Goal: Communication & Community: Answer question/provide support

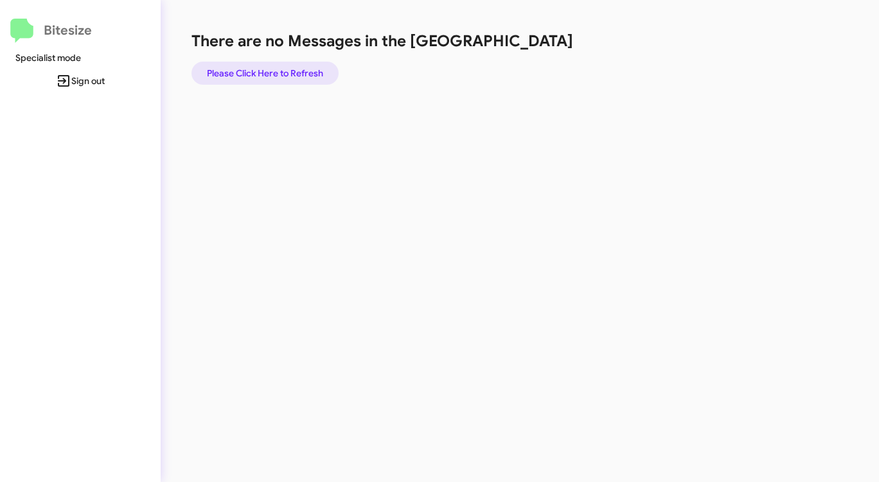
click at [276, 73] on span "Please Click Here to Refresh" at bounding box center [265, 73] width 116 height 23
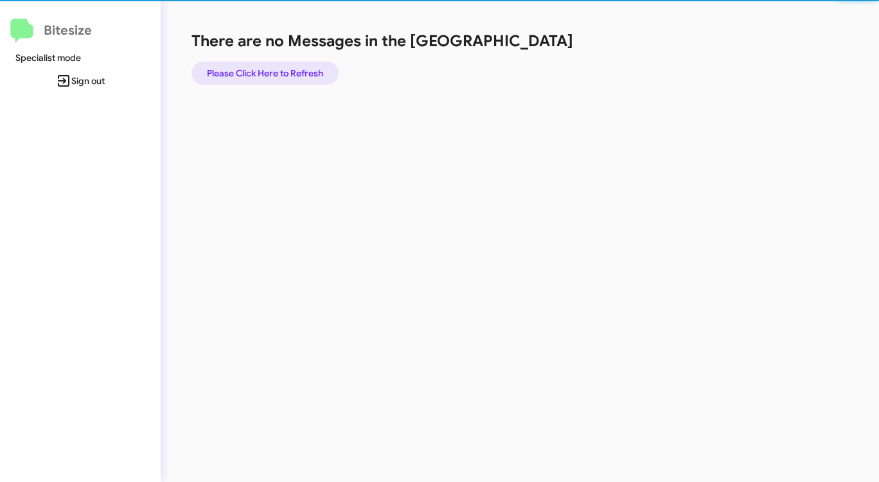
click at [275, 73] on span "Please Click Here to Refresh" at bounding box center [265, 73] width 116 height 23
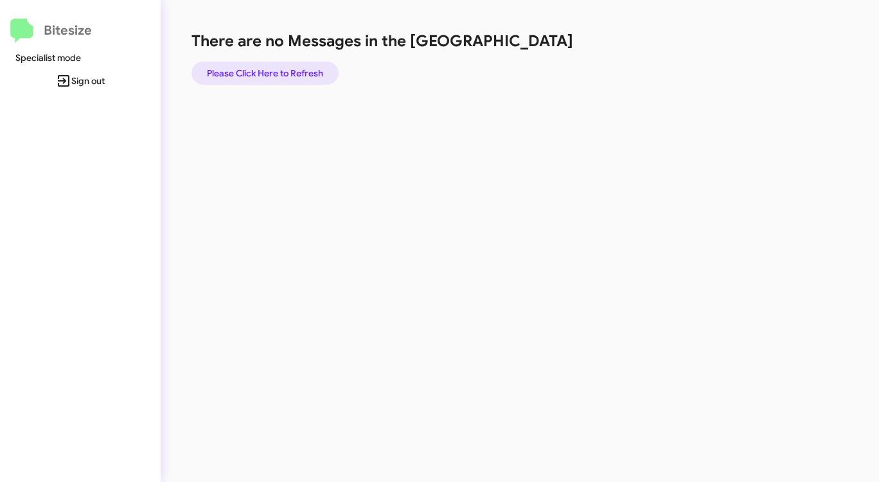
click at [275, 73] on span "Please Click Here to Refresh" at bounding box center [265, 73] width 116 height 23
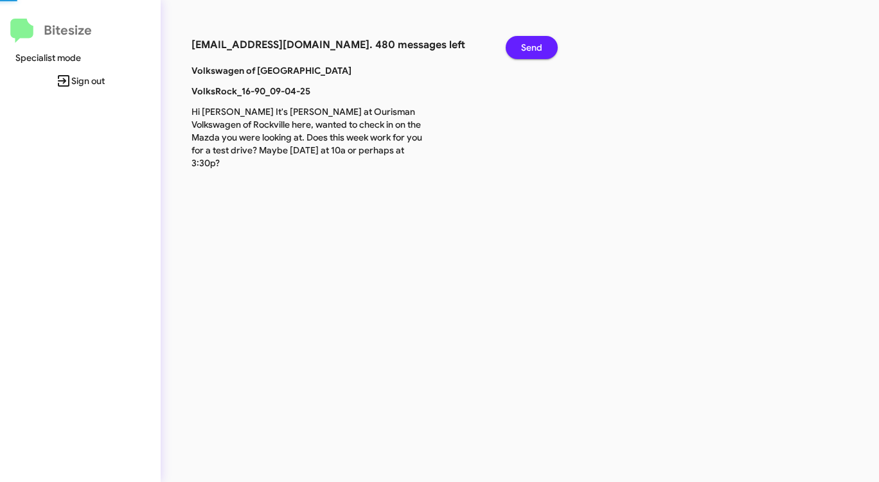
click at [531, 40] on span "Send" at bounding box center [531, 47] width 21 height 23
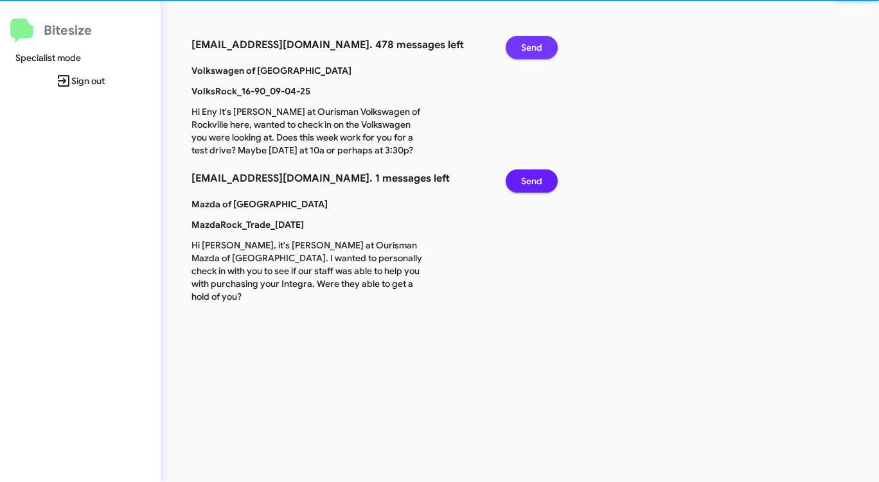
click at [530, 40] on span "Send" at bounding box center [531, 47] width 21 height 23
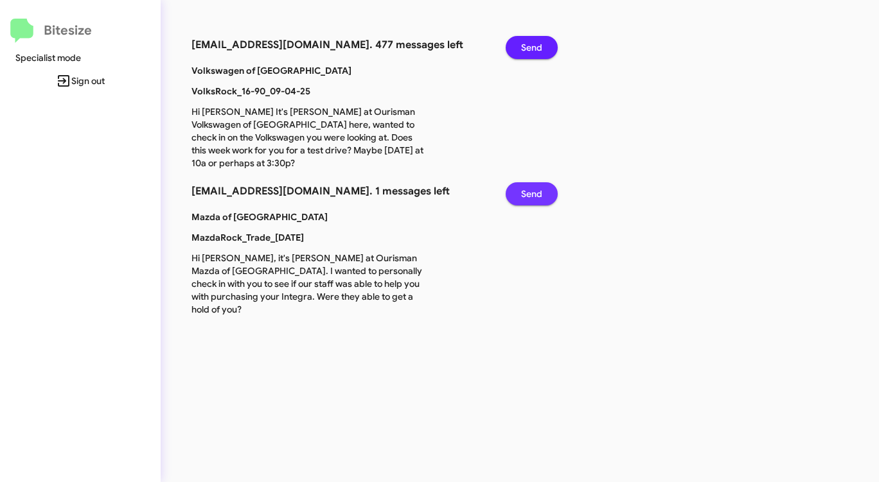
click at [531, 206] on span "Send" at bounding box center [531, 193] width 21 height 23
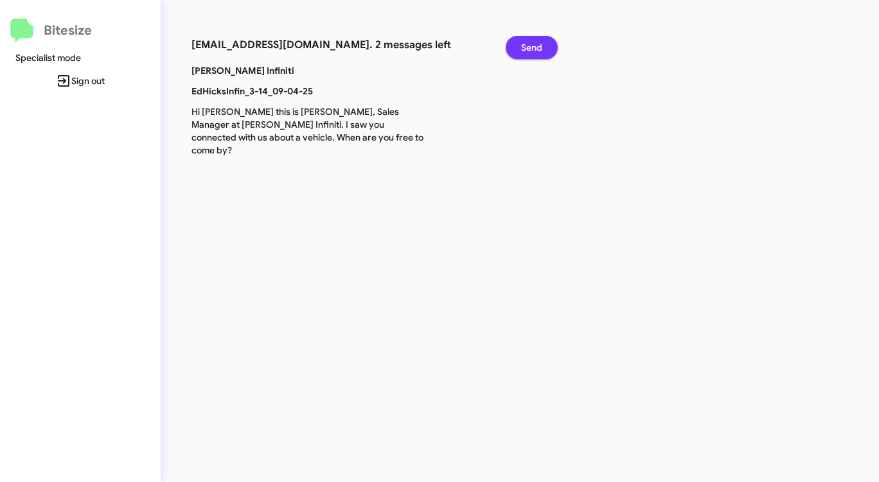
click at [527, 48] on span "Send" at bounding box center [531, 47] width 21 height 23
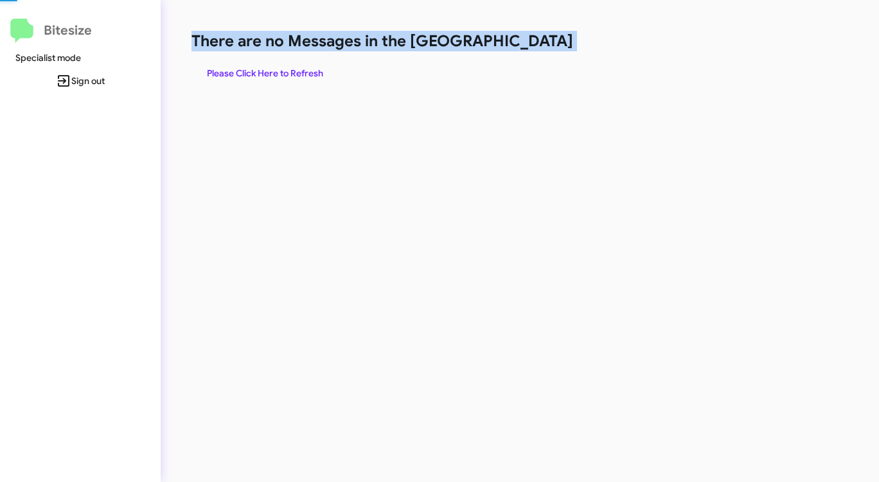
click at [527, 48] on h1 "There are no Messages in the [GEOGRAPHIC_DATA]" at bounding box center [459, 41] width 537 height 21
click at [292, 75] on span "Please Click Here to Refresh" at bounding box center [265, 73] width 116 height 23
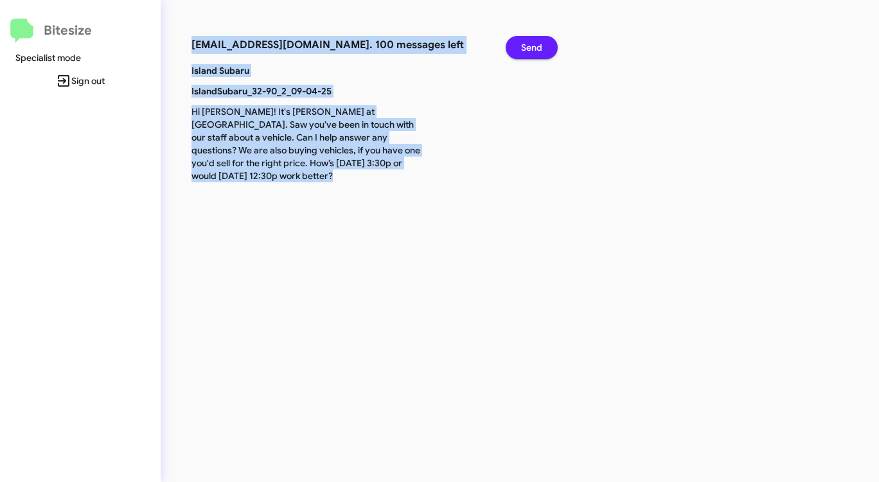
click at [532, 53] on span "Send" at bounding box center [531, 47] width 21 height 23
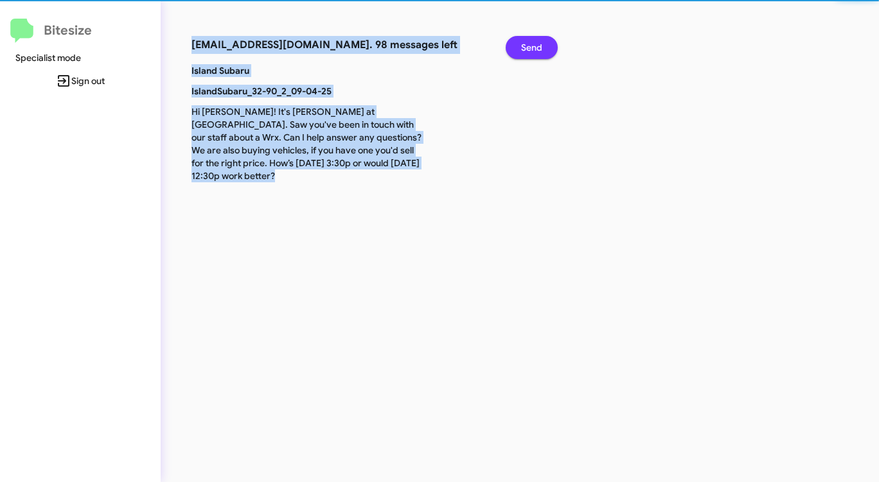
click at [532, 53] on span "Send" at bounding box center [531, 47] width 21 height 23
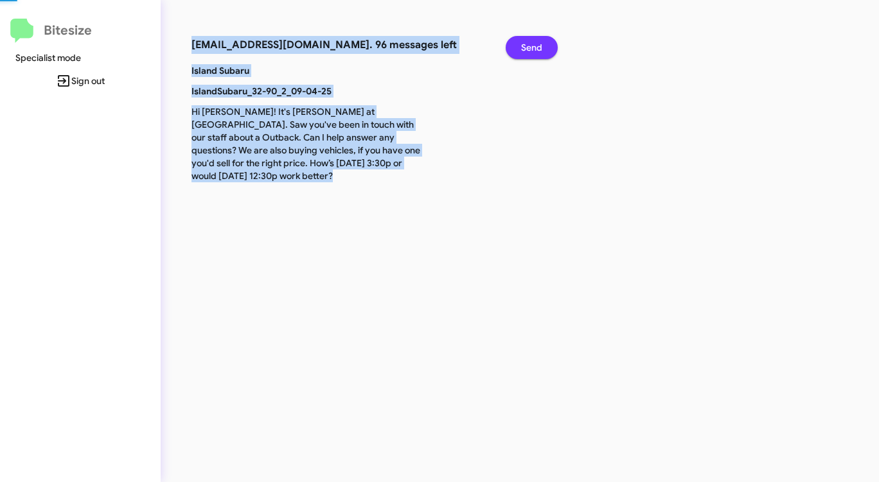
click at [531, 53] on span "Send" at bounding box center [531, 47] width 21 height 23
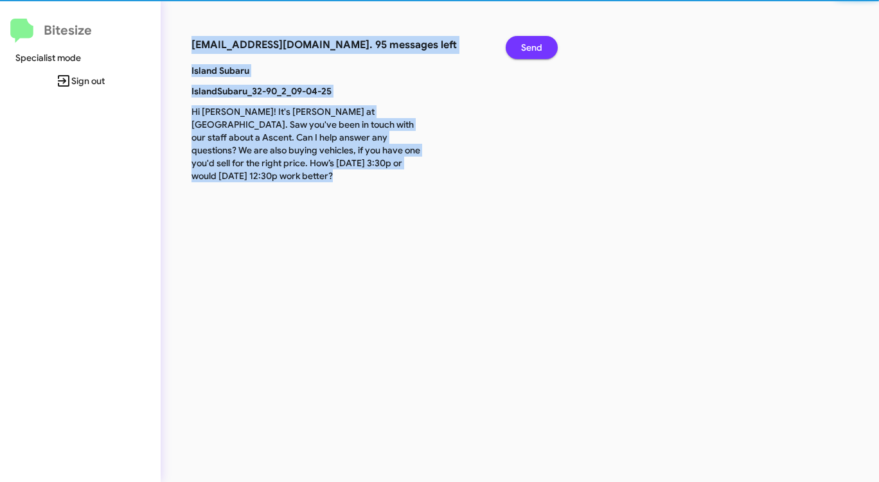
click at [531, 53] on span "Send" at bounding box center [531, 47] width 21 height 23
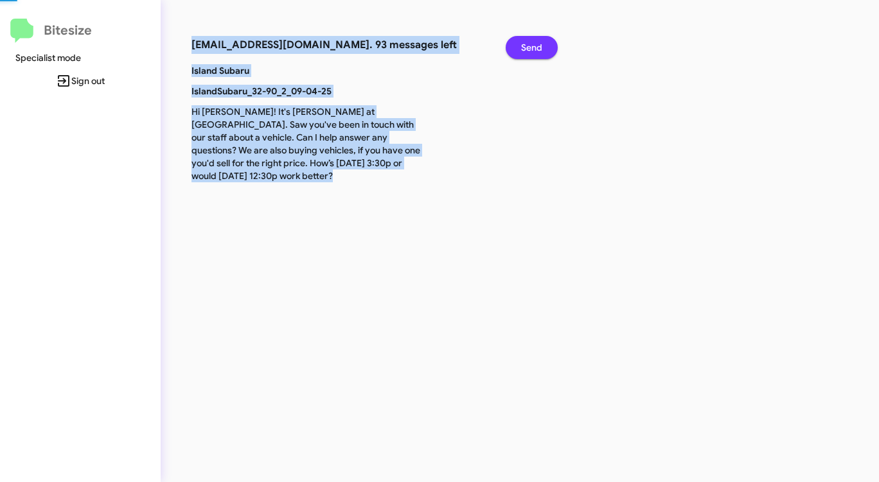
click at [531, 53] on span "Send" at bounding box center [531, 47] width 21 height 23
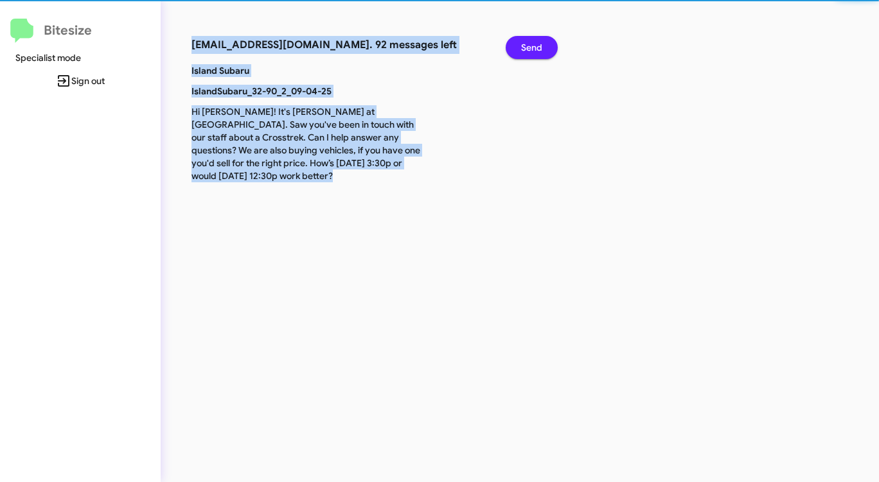
click at [531, 53] on span "Send" at bounding box center [531, 47] width 21 height 23
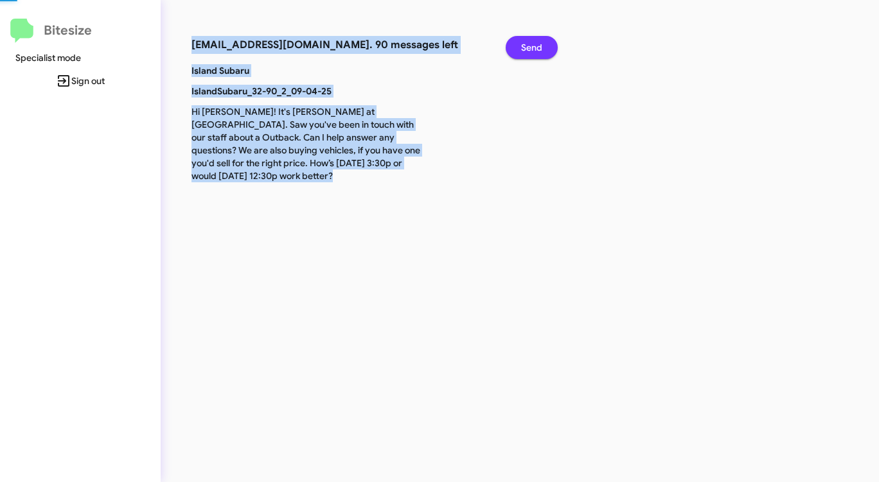
click at [531, 53] on span "Send" at bounding box center [531, 47] width 21 height 23
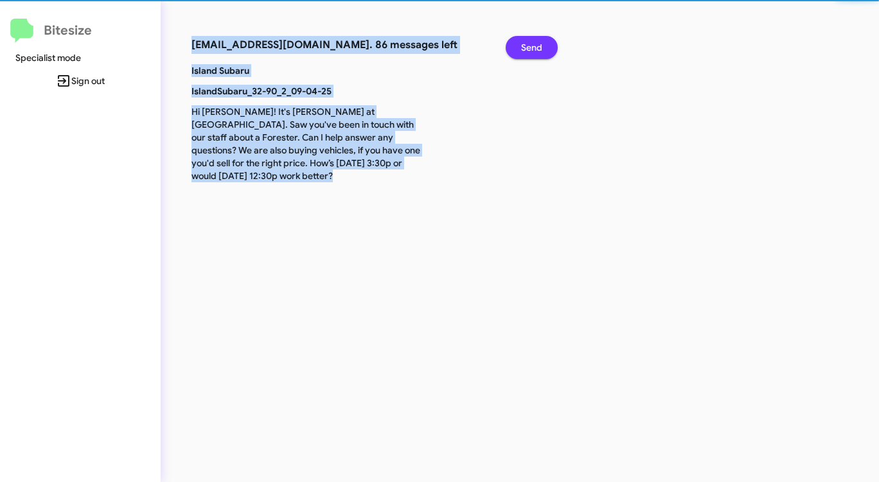
click at [531, 53] on span "Send" at bounding box center [531, 47] width 21 height 23
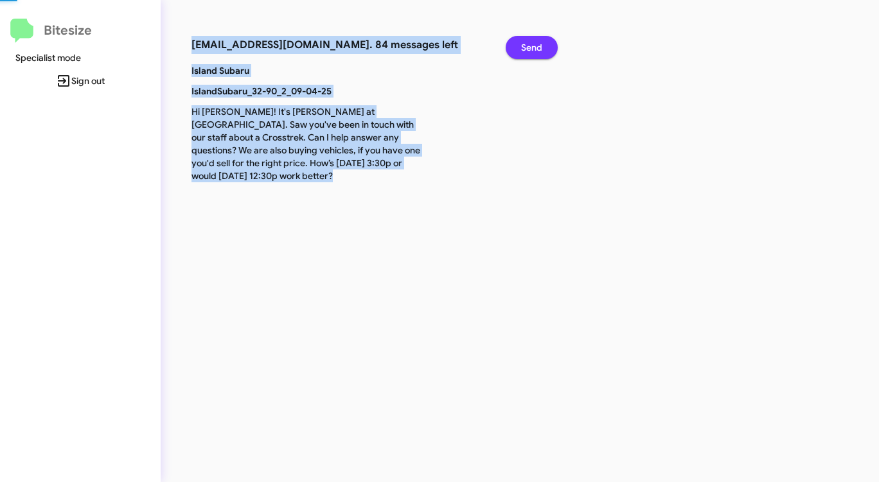
click at [531, 53] on span "Send" at bounding box center [531, 47] width 21 height 23
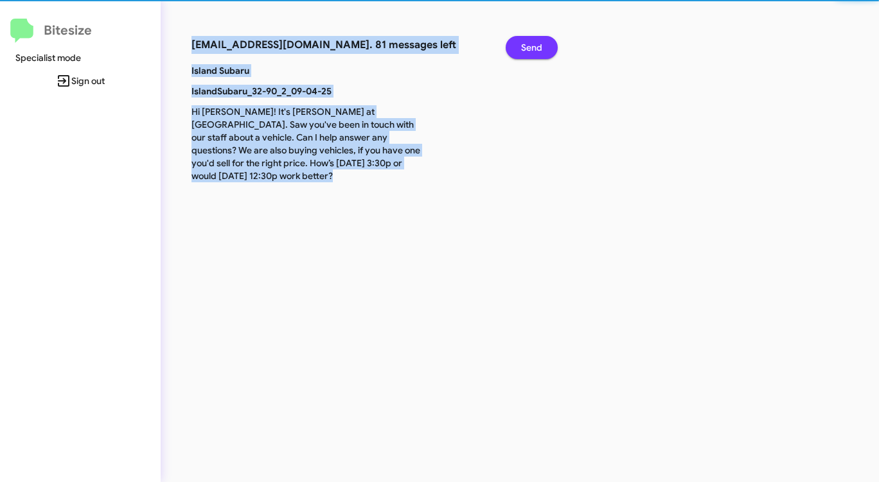
click at [531, 53] on span "Send" at bounding box center [531, 47] width 21 height 23
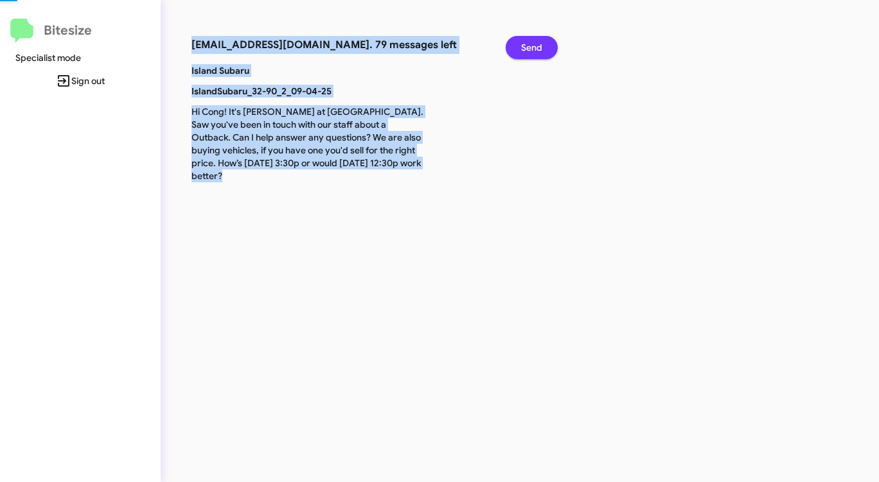
click at [531, 53] on span "Send" at bounding box center [531, 47] width 21 height 23
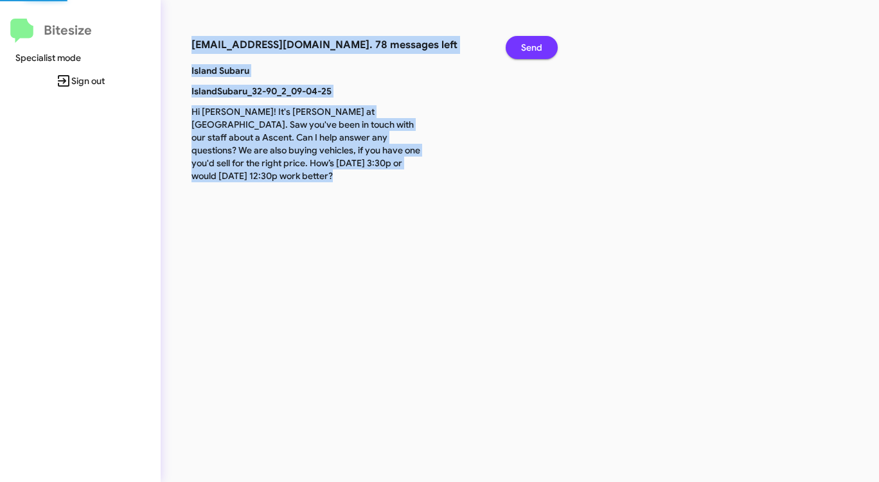
click at [531, 53] on span "Send" at bounding box center [531, 47] width 21 height 23
click at [530, 53] on span "Send" at bounding box center [531, 47] width 21 height 23
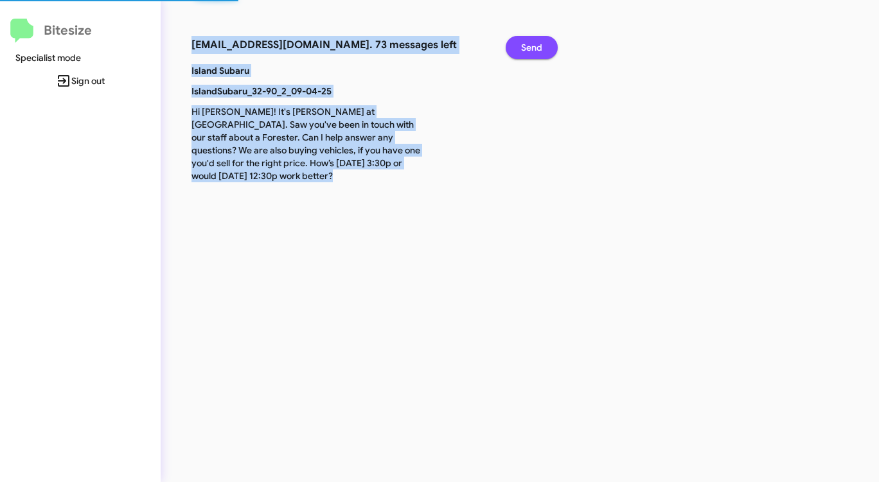
click at [530, 53] on span "Send" at bounding box center [531, 47] width 21 height 23
click at [530, 55] on span "Send" at bounding box center [531, 47] width 21 height 23
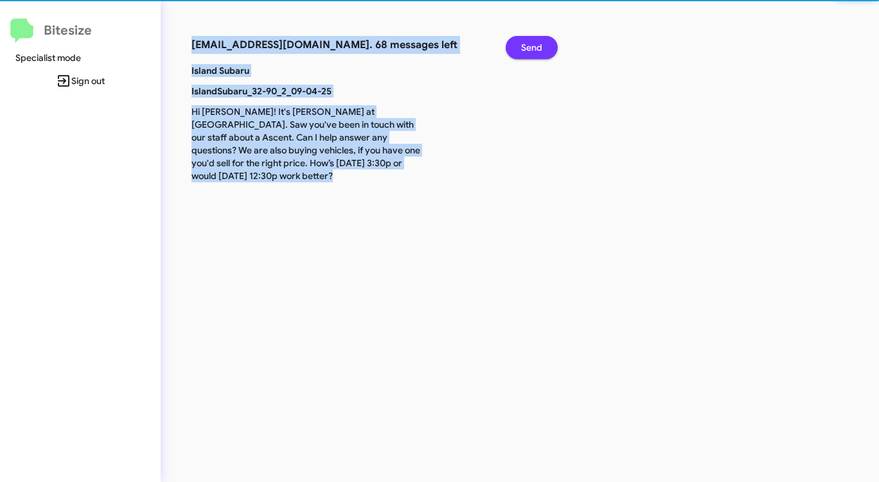
click at [530, 55] on span "Send" at bounding box center [531, 47] width 21 height 23
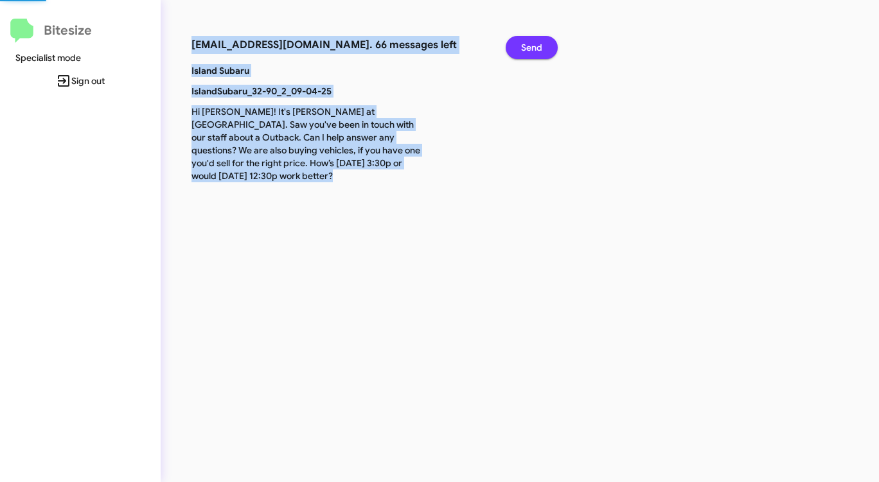
click at [530, 55] on span "Send" at bounding box center [531, 47] width 21 height 23
click at [529, 55] on span "Send" at bounding box center [531, 47] width 21 height 23
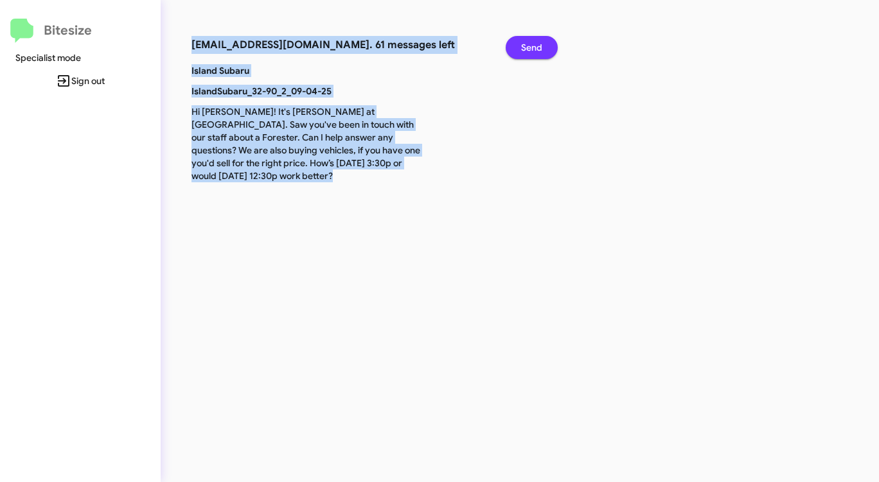
click at [534, 46] on span "Send" at bounding box center [531, 47] width 21 height 23
click at [534, 47] on span "Send" at bounding box center [531, 47] width 21 height 23
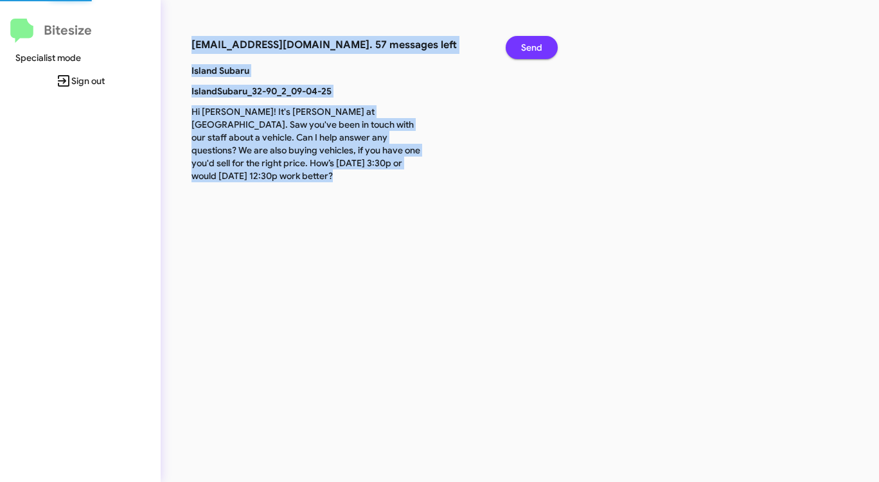
click at [534, 47] on span "Send" at bounding box center [531, 47] width 21 height 23
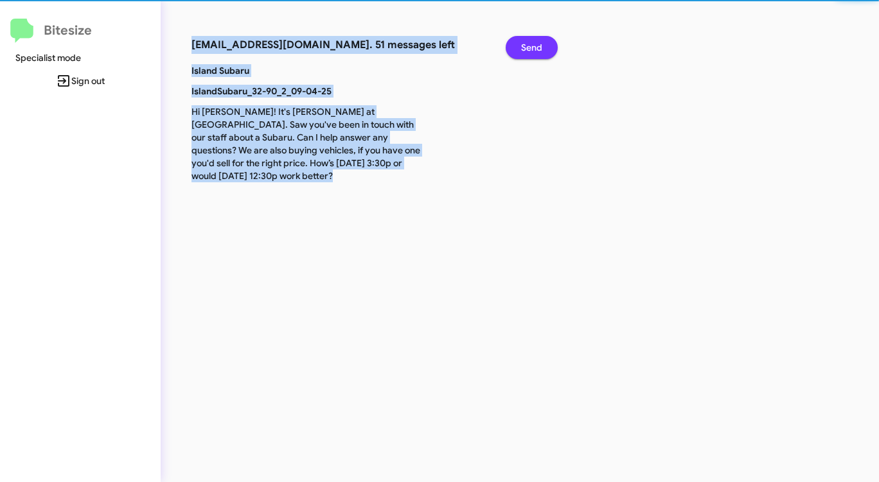
click at [534, 47] on span "Send" at bounding box center [531, 47] width 21 height 23
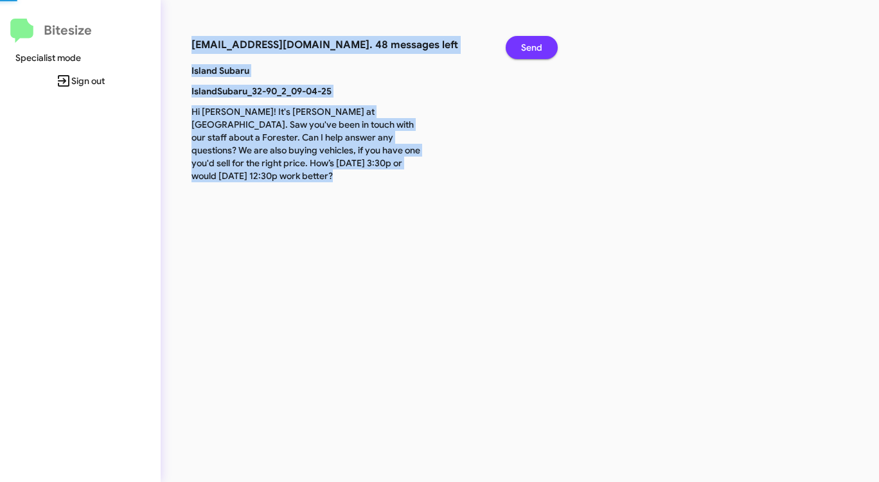
click at [534, 47] on span "Send" at bounding box center [531, 47] width 21 height 23
click at [534, 48] on span "Send" at bounding box center [531, 47] width 21 height 23
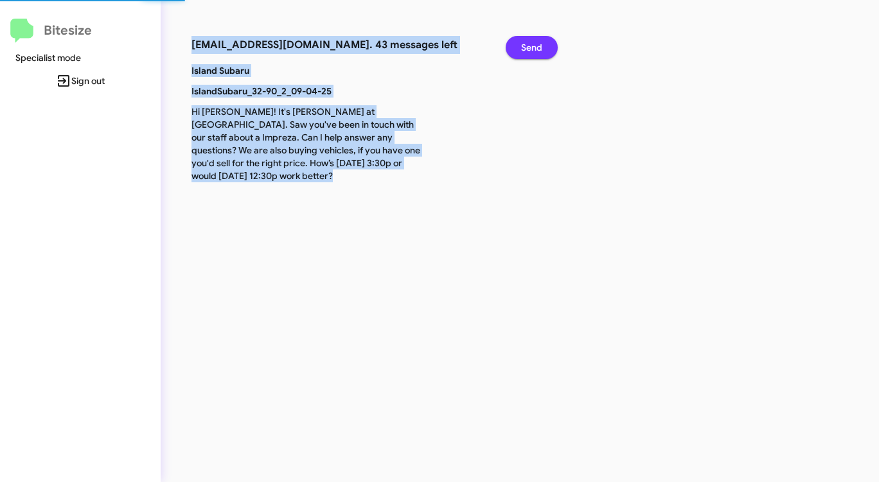
click at [534, 48] on span "Send" at bounding box center [531, 47] width 21 height 23
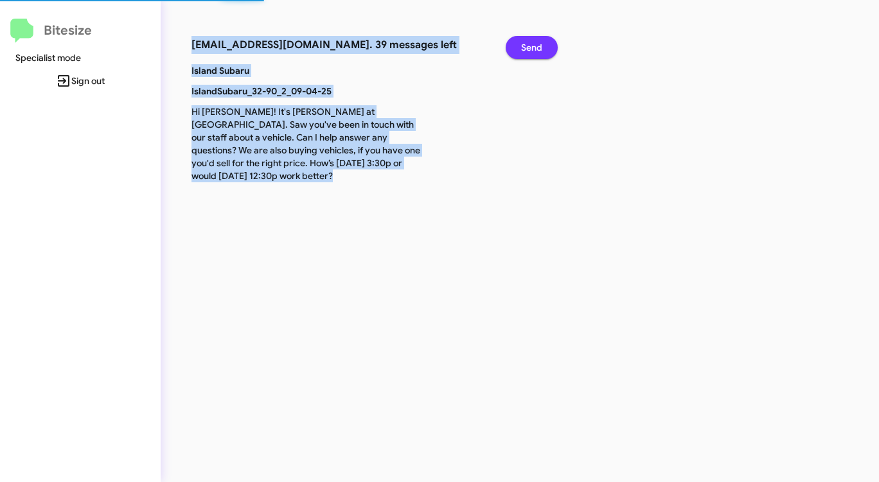
click at [534, 48] on span "Send" at bounding box center [531, 47] width 21 height 23
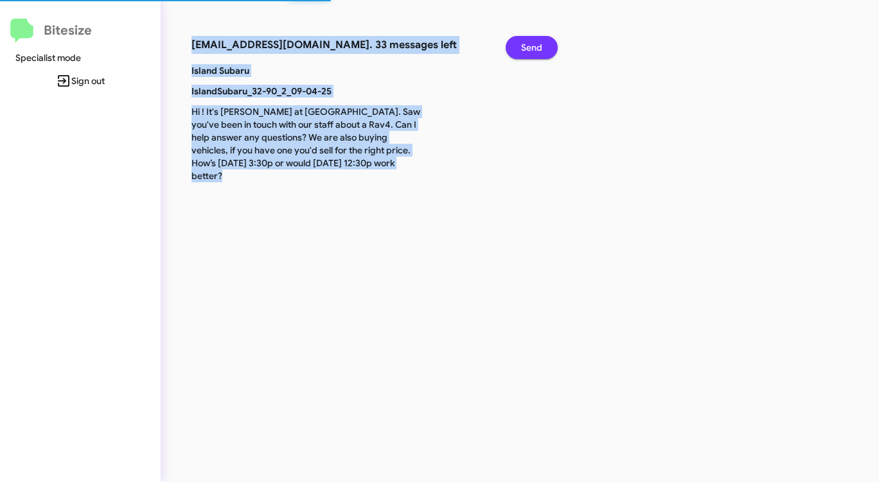
click at [534, 48] on span "Send" at bounding box center [531, 47] width 21 height 23
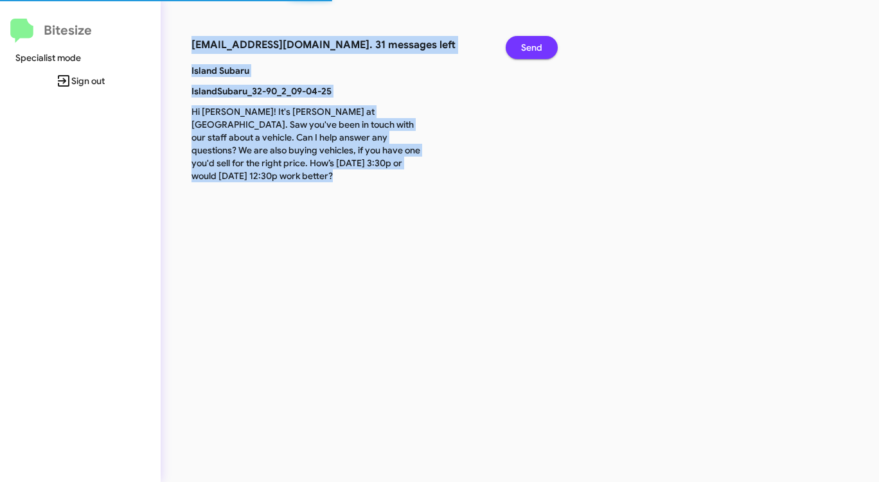
click at [534, 48] on span "Send" at bounding box center [531, 47] width 21 height 23
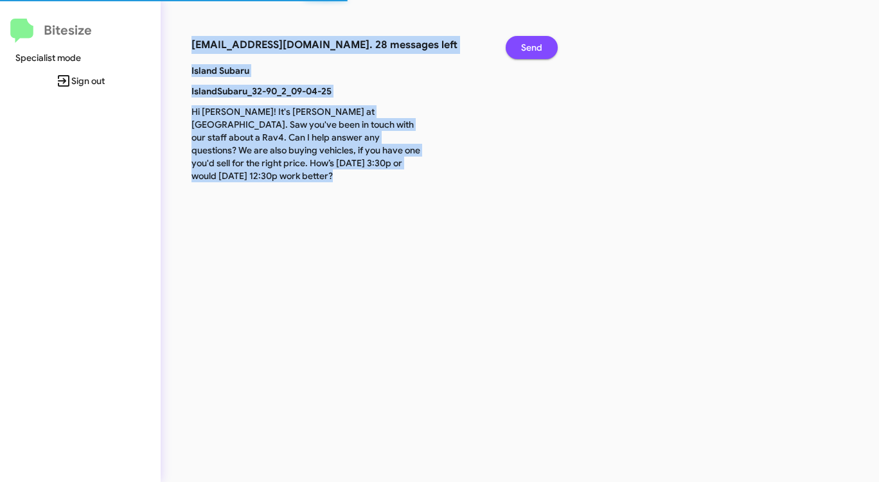
click at [534, 48] on span "Send" at bounding box center [531, 47] width 21 height 23
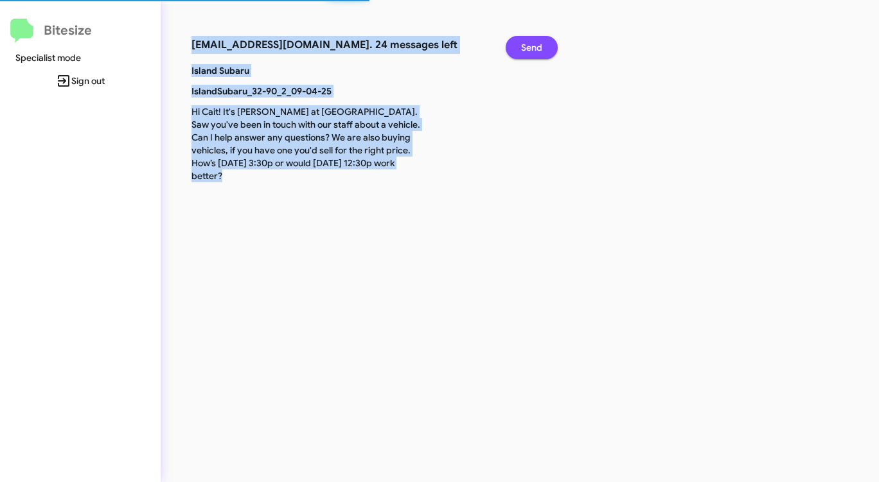
click at [534, 48] on span "Send" at bounding box center [531, 47] width 21 height 23
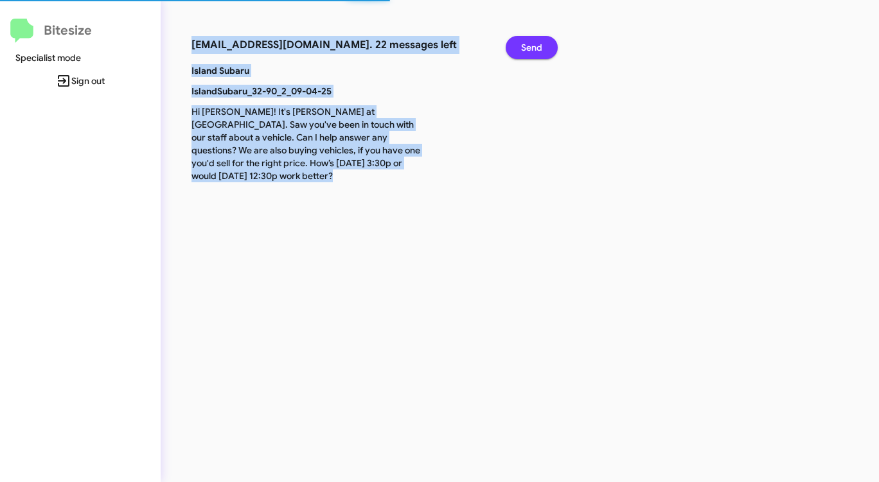
click at [534, 48] on span "Send" at bounding box center [531, 47] width 21 height 23
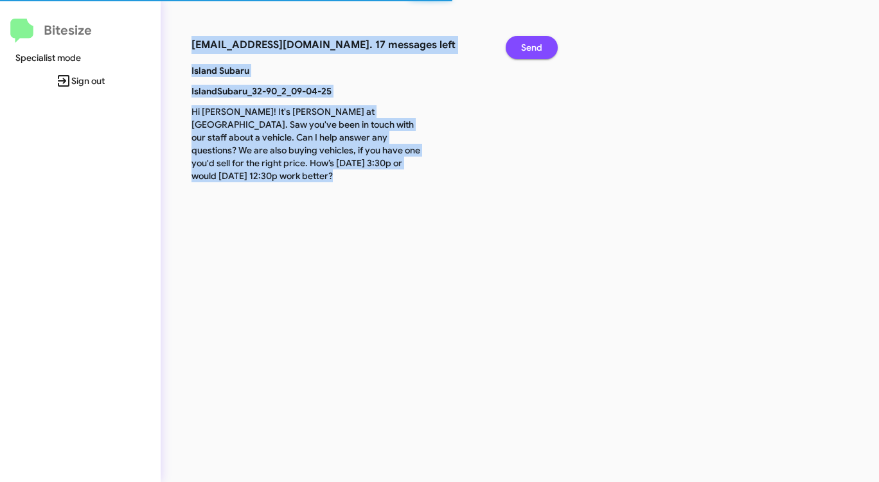
click at [534, 48] on span "Send" at bounding box center [531, 47] width 21 height 23
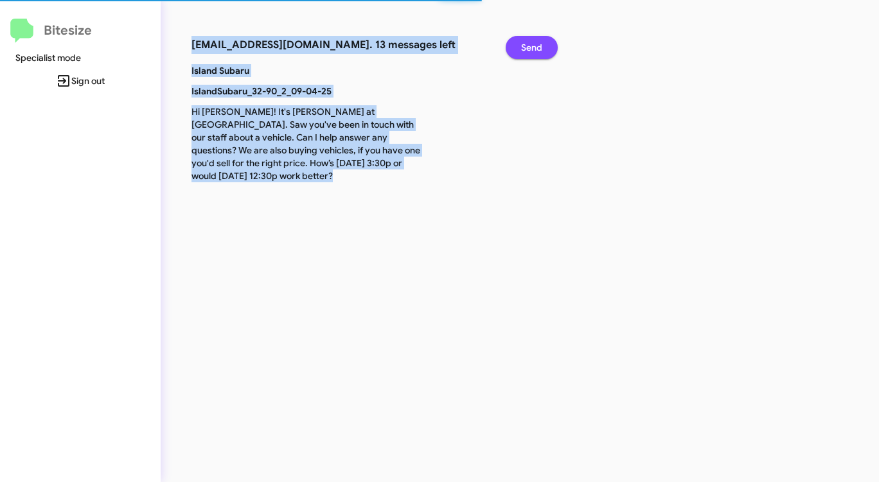
click at [534, 48] on span "Send" at bounding box center [531, 47] width 21 height 23
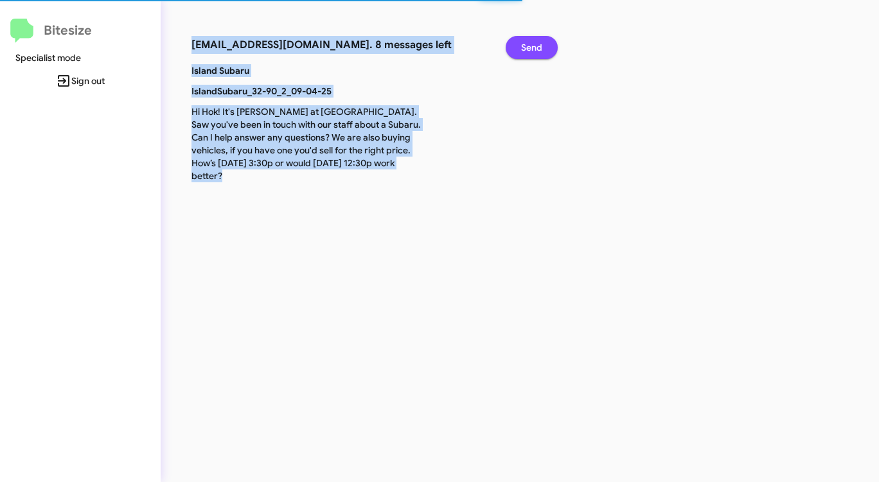
click at [534, 48] on span "Send" at bounding box center [531, 47] width 21 height 23
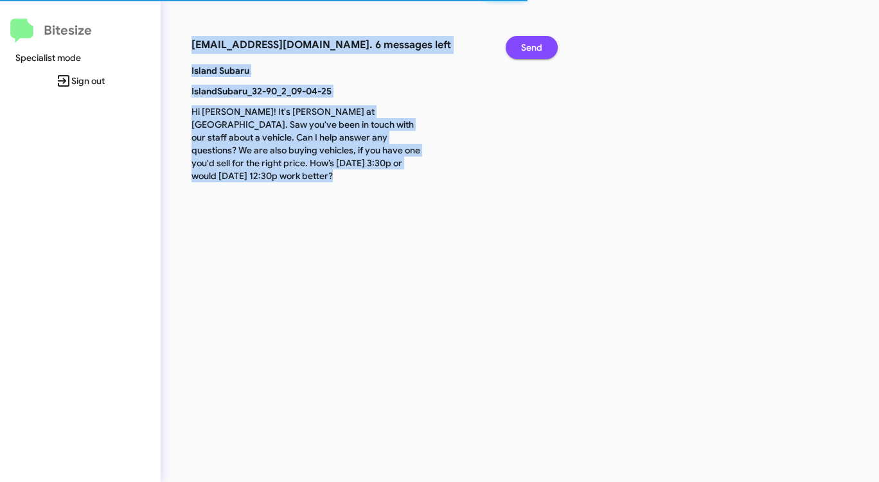
click at [534, 48] on span "Send" at bounding box center [531, 47] width 21 height 23
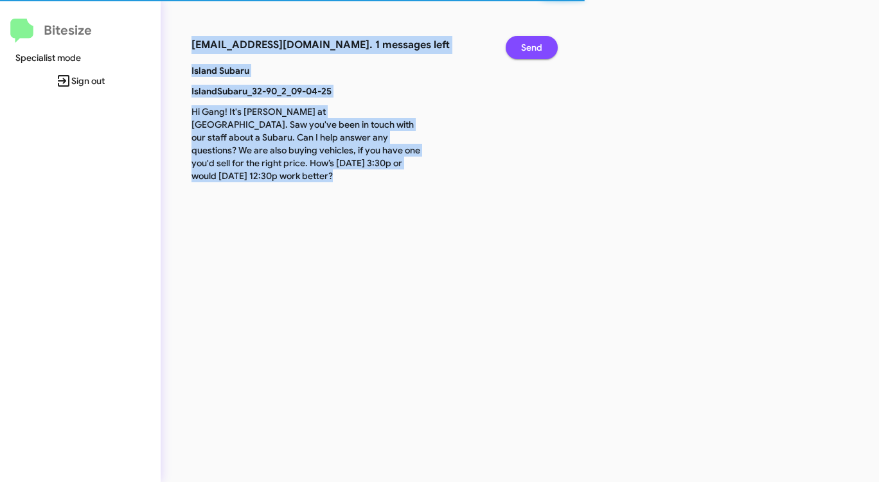
click at [534, 48] on span "Send" at bounding box center [531, 47] width 21 height 23
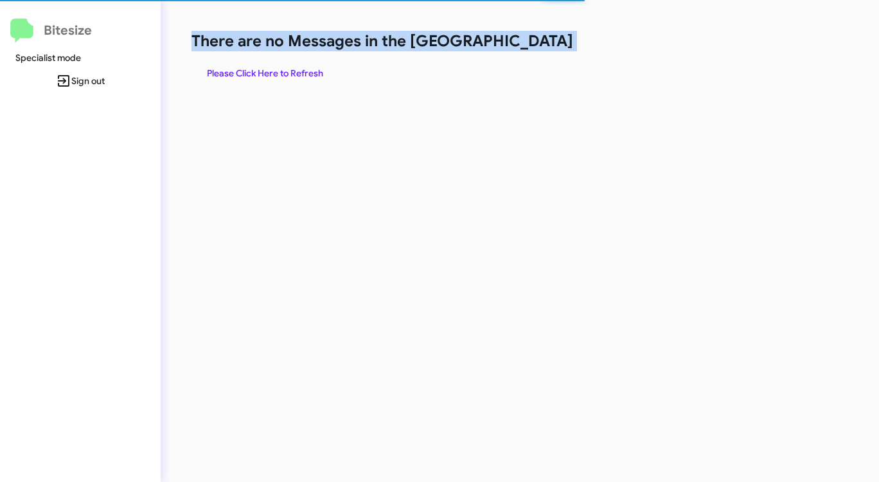
click at [534, 48] on h1 "There are no Messages in the [GEOGRAPHIC_DATA]" at bounding box center [459, 41] width 537 height 21
click at [292, 73] on span "Please Click Here to Refresh" at bounding box center [265, 73] width 116 height 23
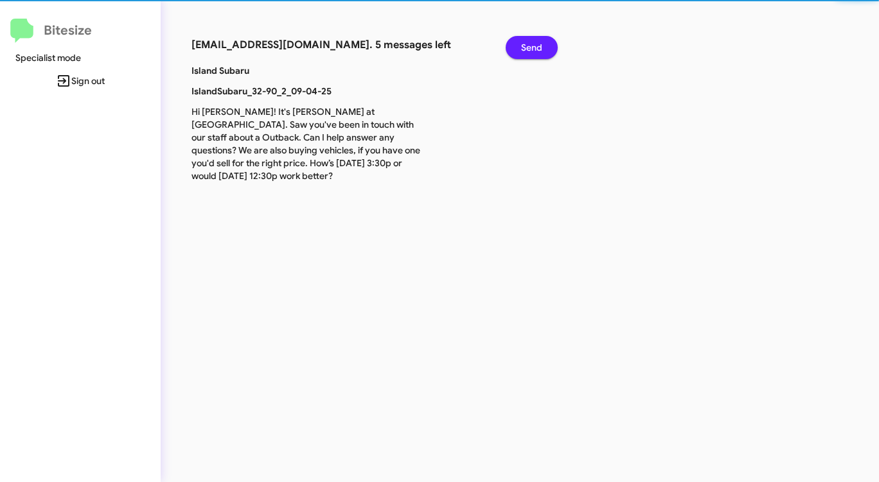
click at [292, 73] on p "Island Subaru" at bounding box center [307, 70] width 251 height 13
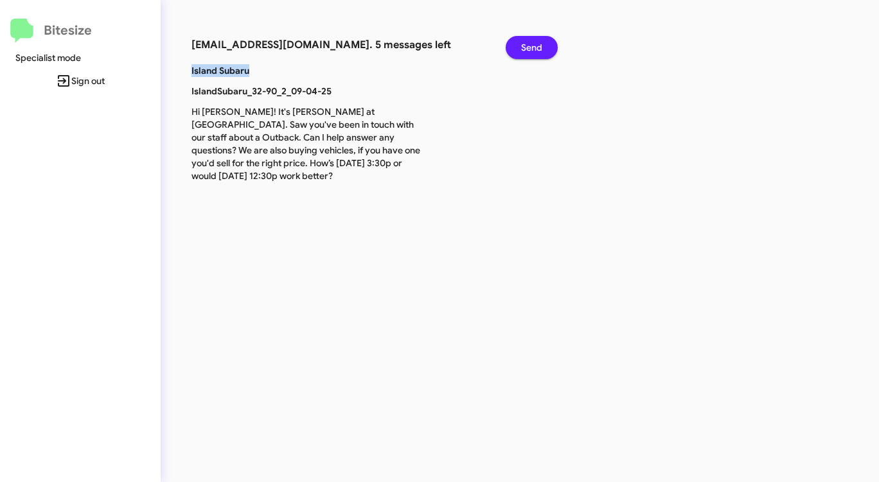
click at [292, 73] on p "Island Subaru" at bounding box center [307, 70] width 251 height 13
click at [532, 46] on span "Send" at bounding box center [531, 47] width 21 height 23
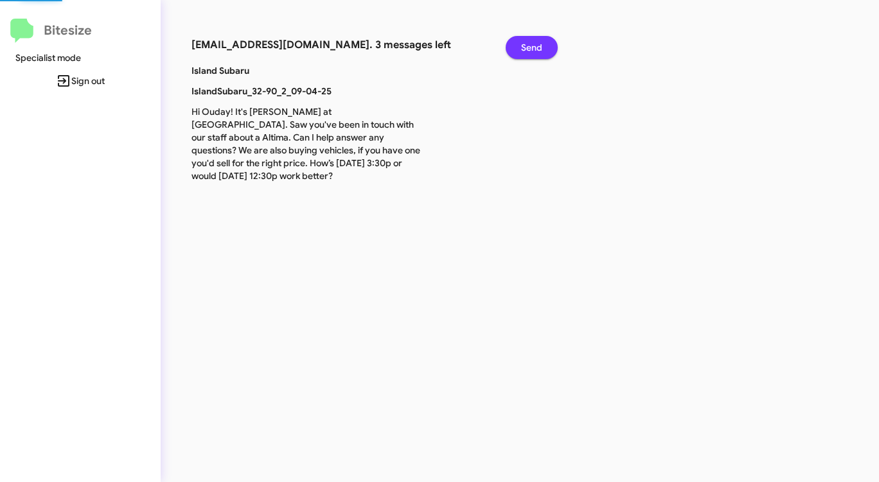
click at [530, 48] on span "Send" at bounding box center [531, 47] width 21 height 23
click at [529, 48] on span "Send" at bounding box center [531, 47] width 21 height 23
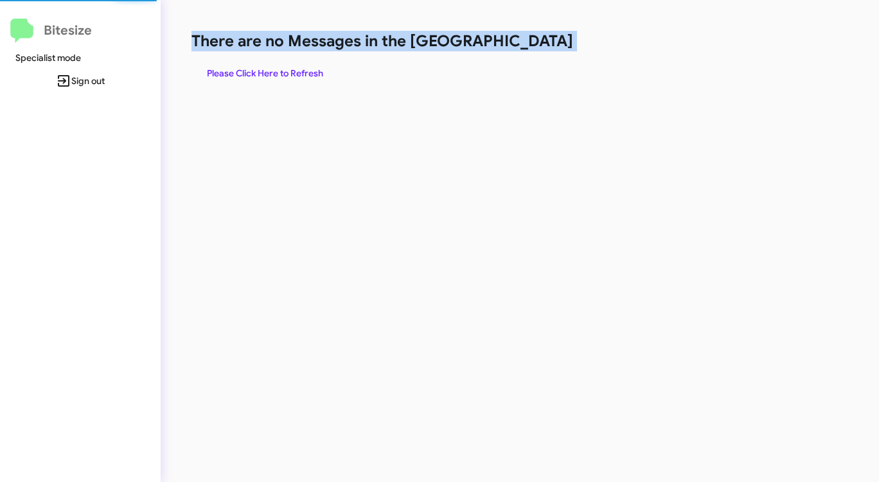
click at [529, 48] on h1 "There are no Messages in the [GEOGRAPHIC_DATA]" at bounding box center [459, 41] width 537 height 21
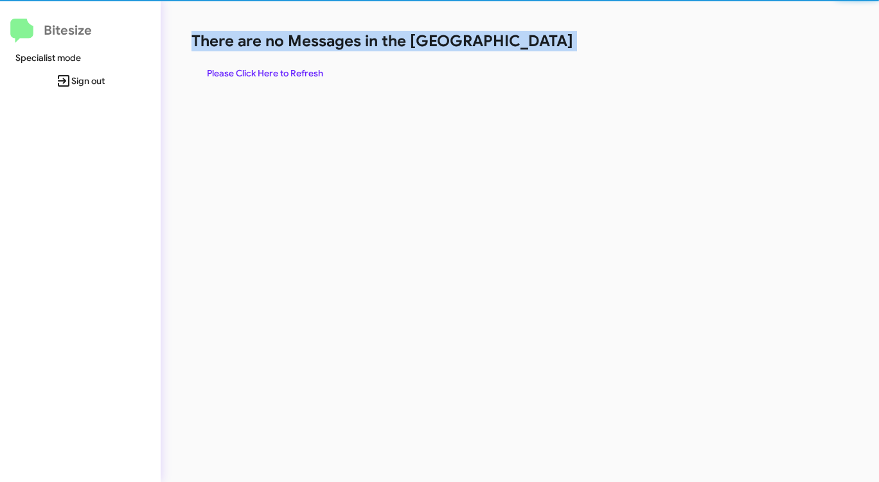
click at [529, 48] on h1 "There are no Messages in the [GEOGRAPHIC_DATA]" at bounding box center [459, 41] width 537 height 21
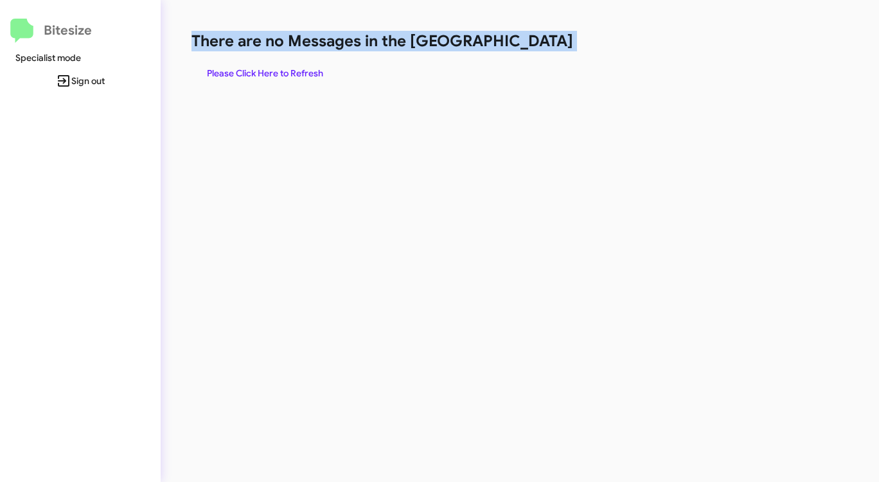
click at [263, 75] on span "Please Click Here to Refresh" at bounding box center [265, 73] width 116 height 23
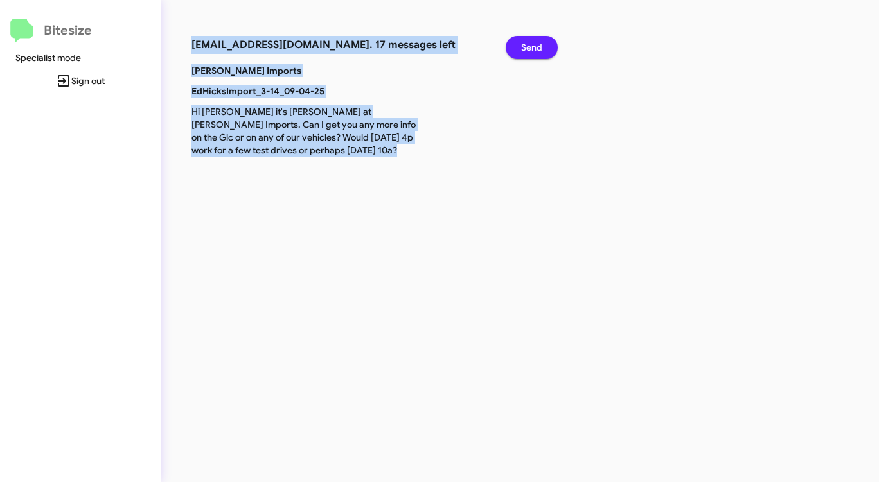
click at [540, 46] on span "Send" at bounding box center [531, 47] width 21 height 23
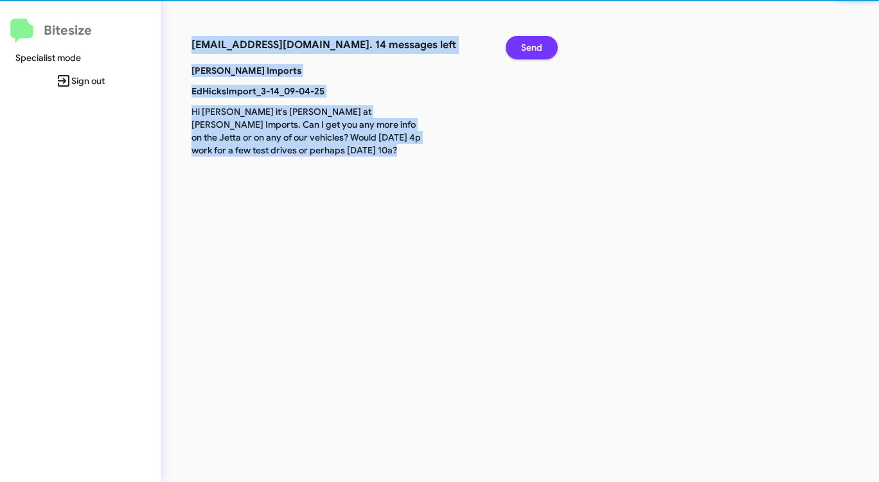
click at [540, 46] on span "Send" at bounding box center [531, 47] width 21 height 23
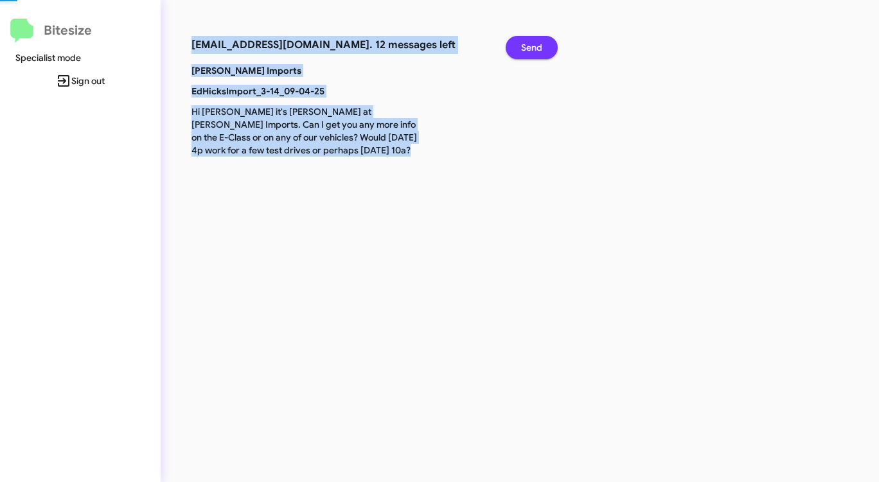
click at [540, 46] on span "Send" at bounding box center [531, 47] width 21 height 23
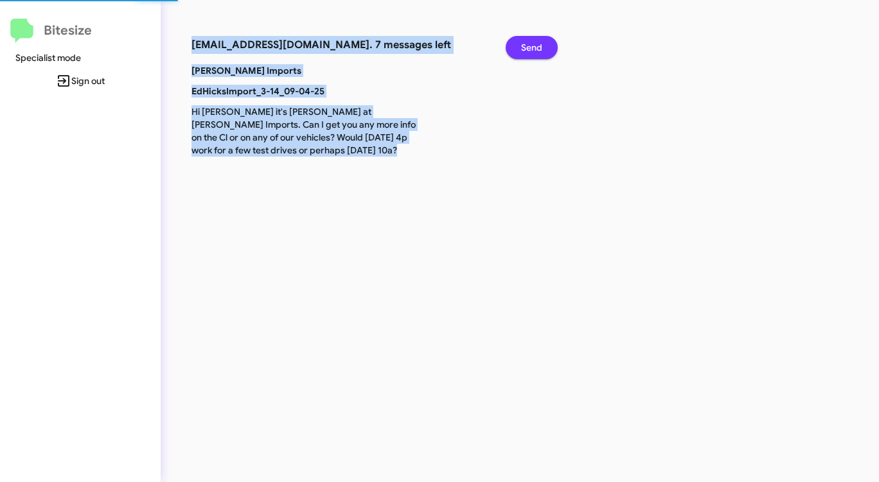
click at [540, 46] on span "Send" at bounding box center [531, 47] width 21 height 23
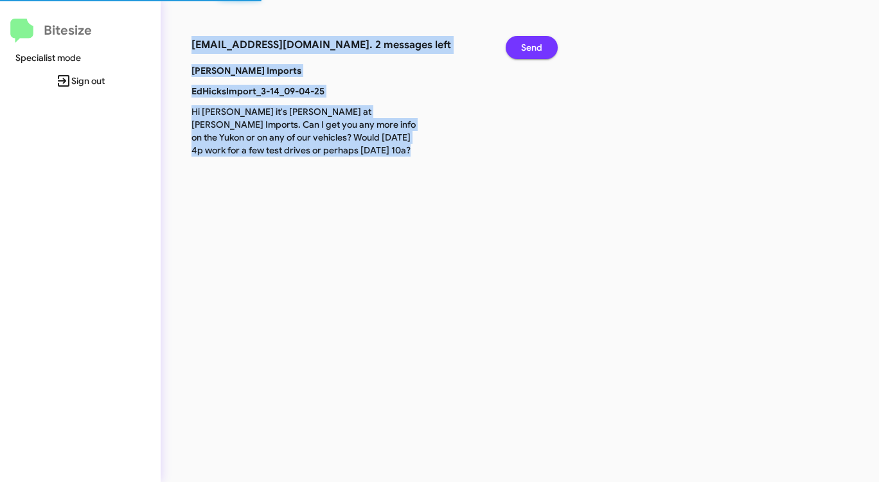
click at [540, 46] on span "Send" at bounding box center [531, 47] width 21 height 23
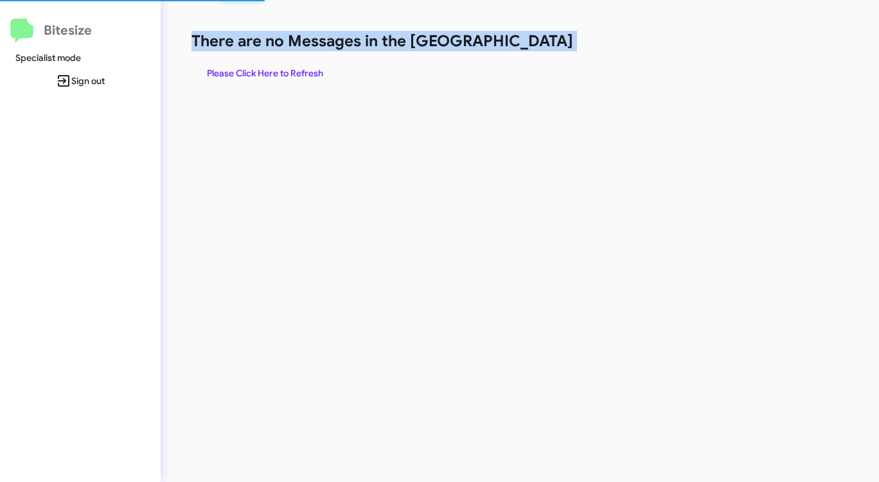
click at [540, 46] on h1 "There are no Messages in the [GEOGRAPHIC_DATA]" at bounding box center [459, 41] width 537 height 21
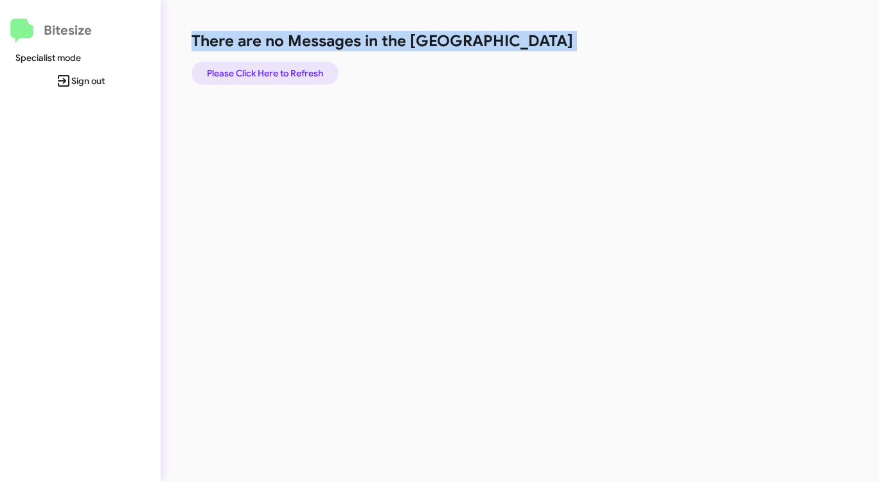
click at [296, 67] on span "Please Click Here to Refresh" at bounding box center [265, 73] width 116 height 23
click at [295, 67] on span "Please Click Here to Refresh" at bounding box center [265, 73] width 116 height 23
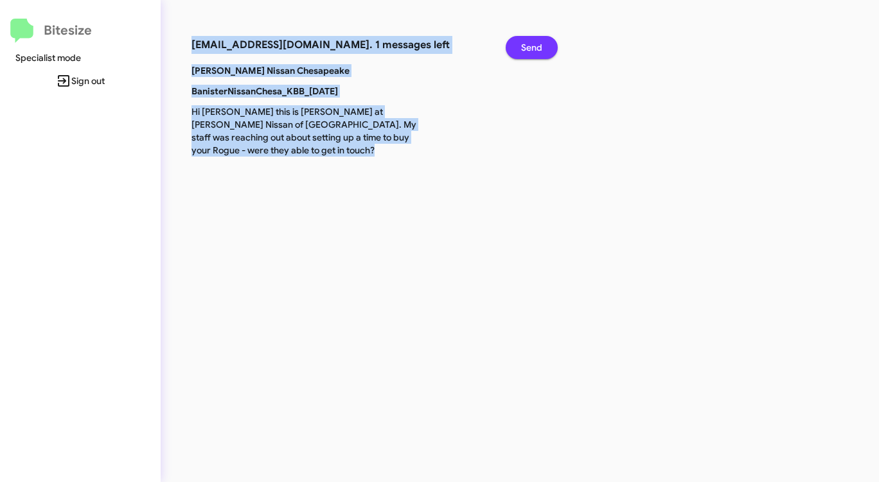
click at [547, 51] on button "Send" at bounding box center [531, 47] width 52 height 23
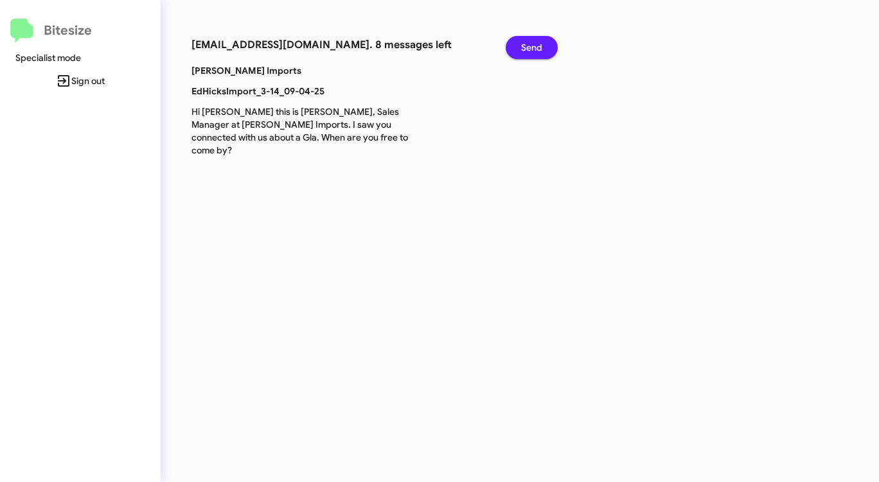
click at [520, 48] on button "Send" at bounding box center [531, 47] width 52 height 23
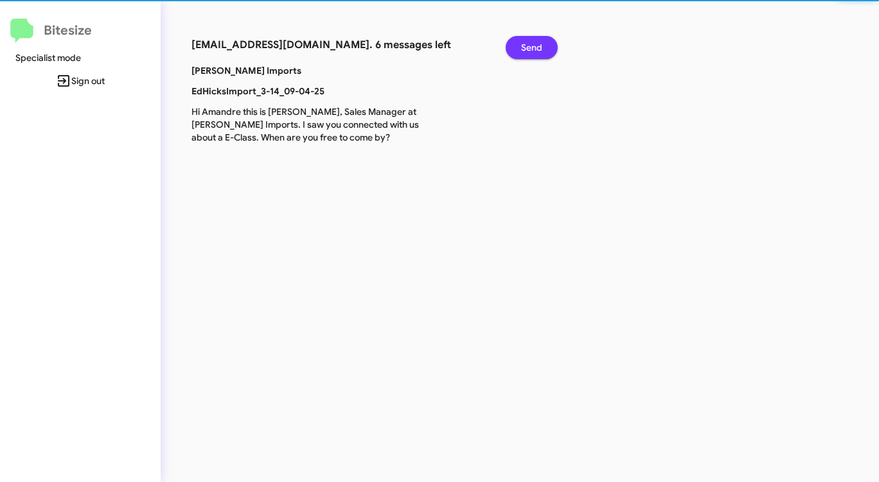
click at [520, 48] on button "Send" at bounding box center [531, 47] width 52 height 23
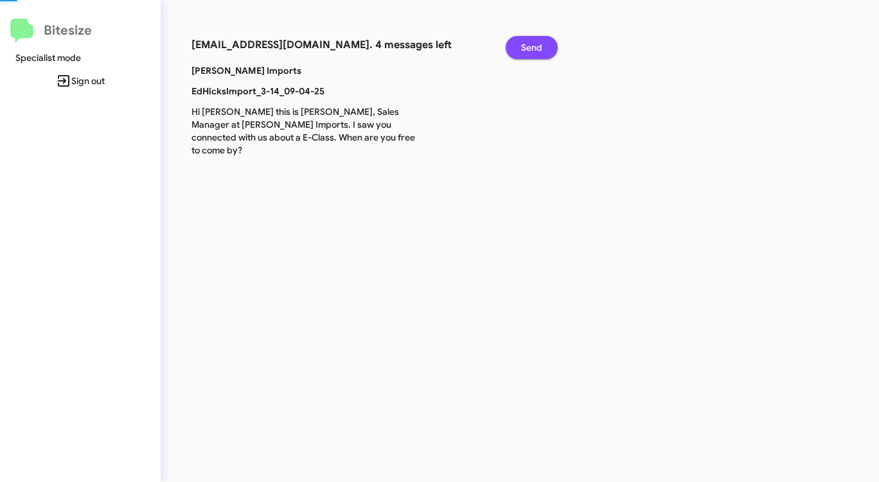
click at [520, 48] on button "Send" at bounding box center [531, 47] width 52 height 23
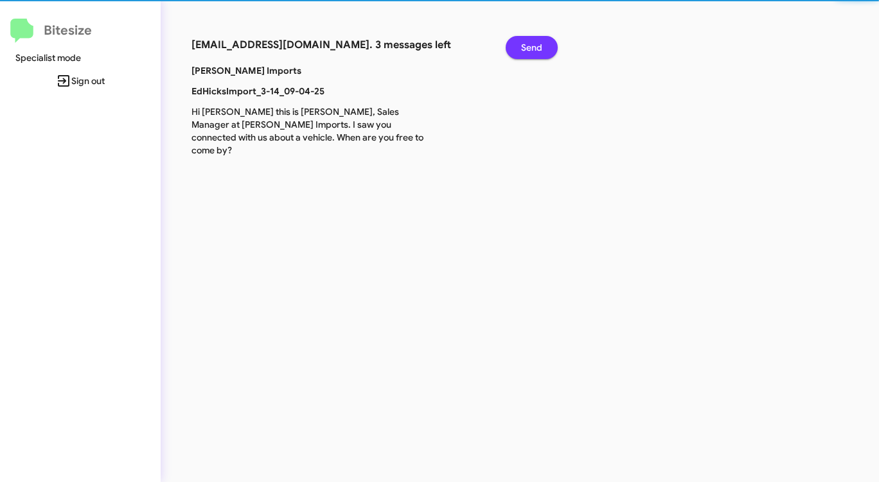
click at [520, 48] on button "Send" at bounding box center [531, 47] width 52 height 23
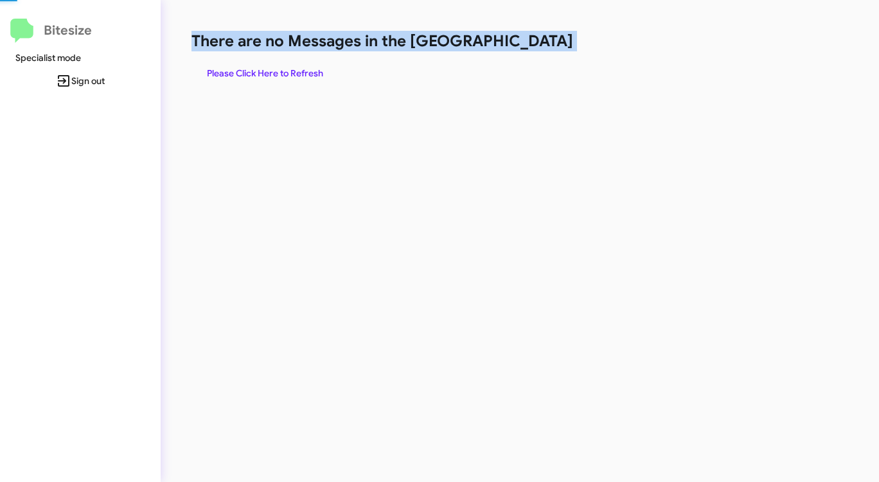
click at [520, 48] on h1 "There are no Messages in the [GEOGRAPHIC_DATA]" at bounding box center [459, 41] width 537 height 21
click at [298, 67] on span "Please Click Here to Refresh" at bounding box center [265, 73] width 116 height 23
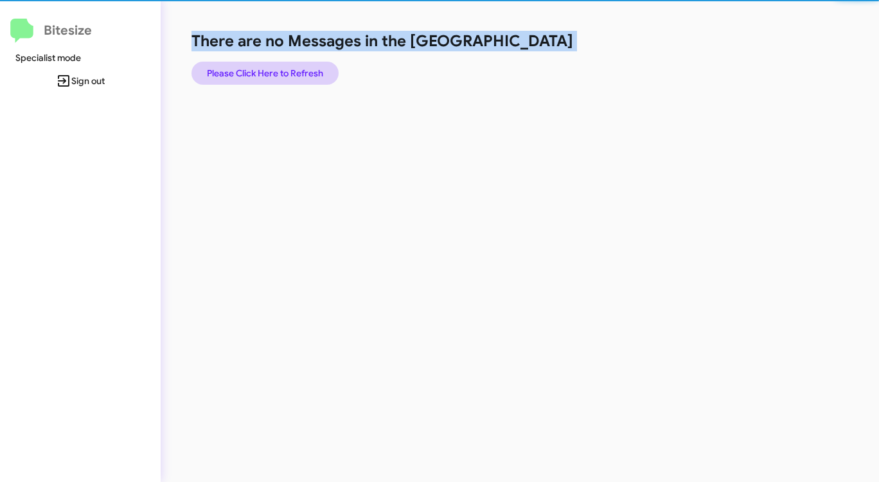
click at [298, 67] on span "Please Click Here to Refresh" at bounding box center [265, 73] width 116 height 23
click at [299, 67] on span "Please Click Here to Refresh" at bounding box center [265, 73] width 116 height 23
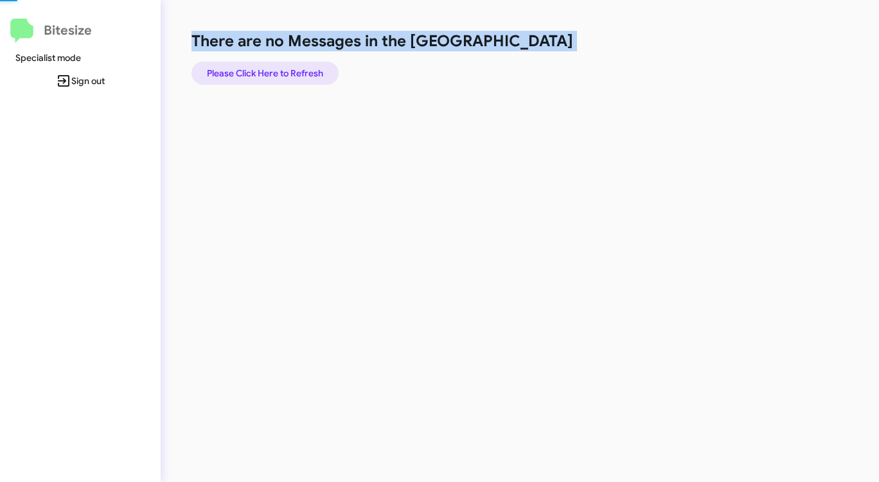
click at [299, 67] on span "Please Click Here to Refresh" at bounding box center [265, 73] width 116 height 23
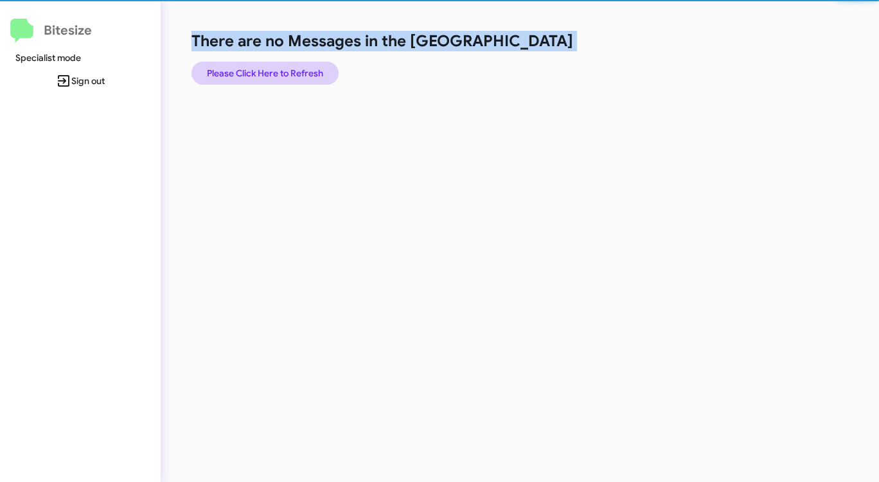
click at [299, 67] on span "Please Click Here to Refresh" at bounding box center [265, 73] width 116 height 23
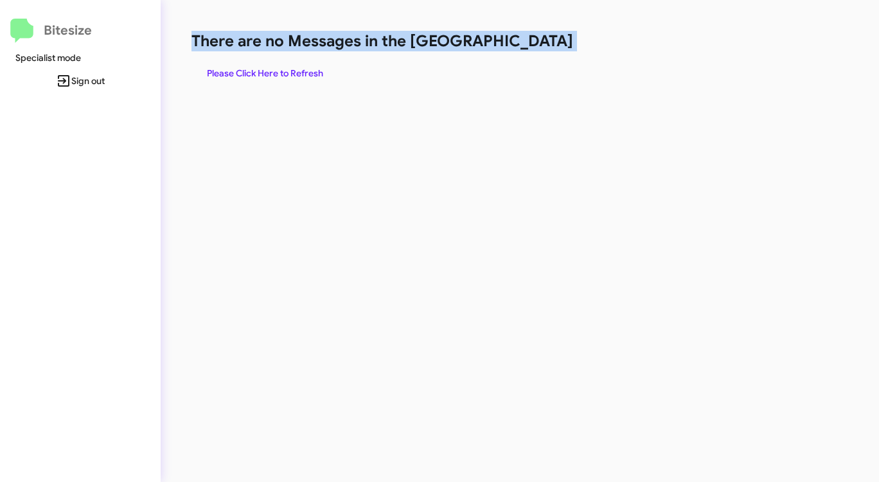
click at [299, 67] on span "Please Click Here to Refresh" at bounding box center [265, 73] width 116 height 23
click at [300, 67] on span "Please Click Here to Refresh" at bounding box center [265, 73] width 116 height 23
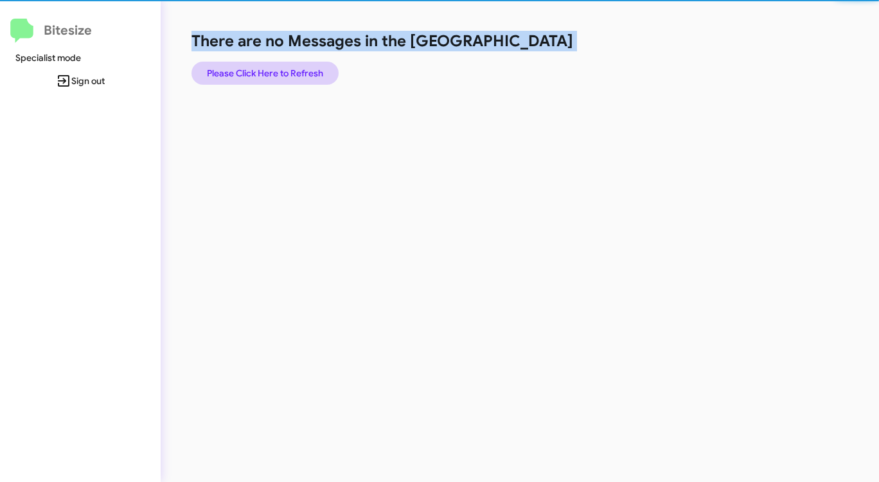
click at [300, 67] on span "Please Click Here to Refresh" at bounding box center [265, 73] width 116 height 23
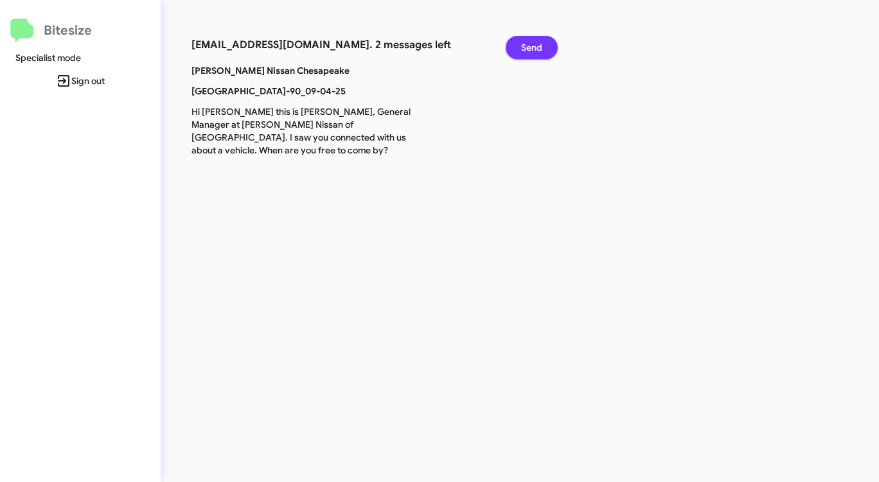
click at [526, 47] on span "Send" at bounding box center [531, 47] width 21 height 23
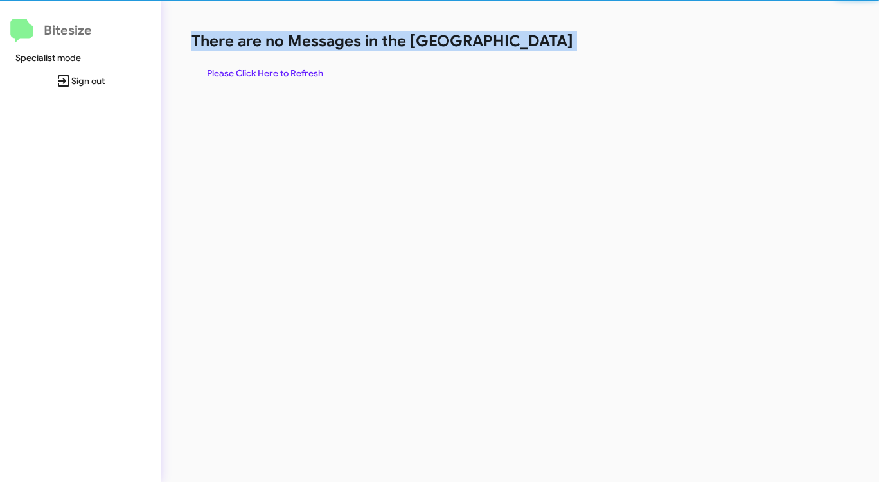
click at [526, 47] on h1 "There are no Messages in the [GEOGRAPHIC_DATA]" at bounding box center [459, 41] width 537 height 21
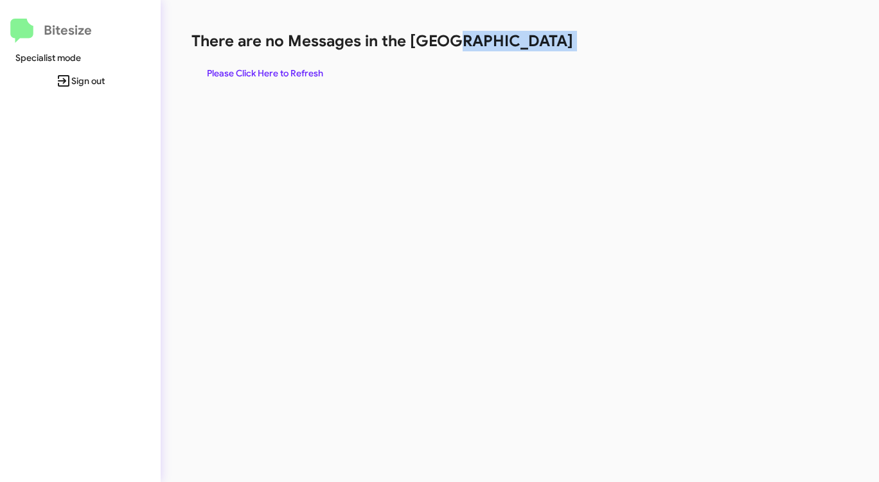
click at [526, 47] on h1 "There are no Messages in the [GEOGRAPHIC_DATA]" at bounding box center [459, 41] width 537 height 21
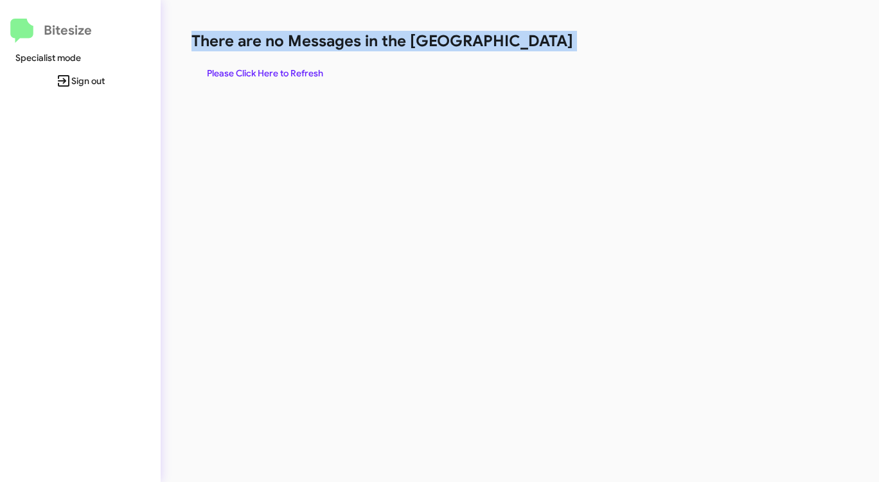
click at [526, 47] on h1 "There are no Messages in the [GEOGRAPHIC_DATA]" at bounding box center [459, 41] width 537 height 21
click at [262, 74] on span "Please Click Here to Refresh" at bounding box center [265, 73] width 116 height 23
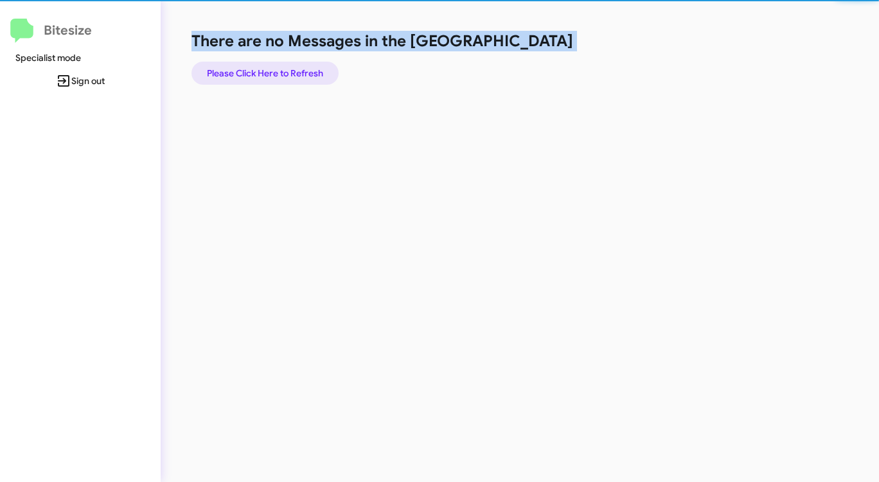
click at [262, 74] on span "Please Click Here to Refresh" at bounding box center [265, 73] width 116 height 23
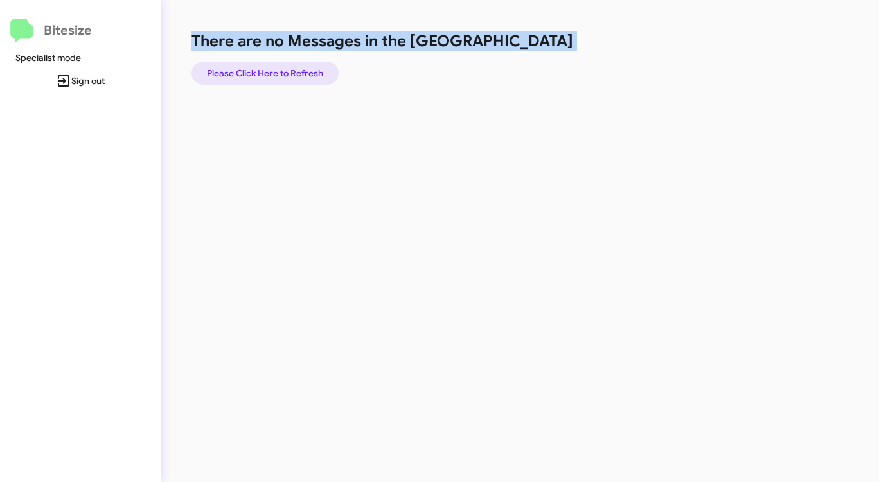
click at [262, 74] on span "Please Click Here to Refresh" at bounding box center [265, 73] width 116 height 23
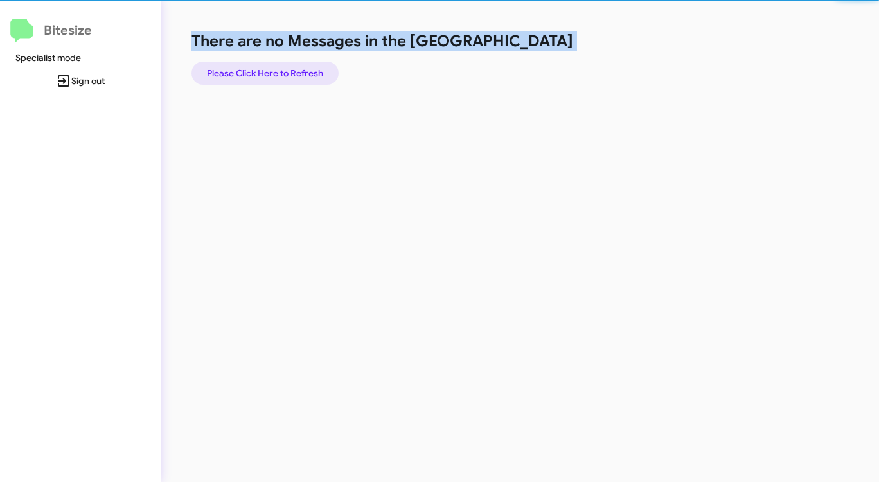
click at [262, 74] on span "Please Click Here to Refresh" at bounding box center [265, 73] width 116 height 23
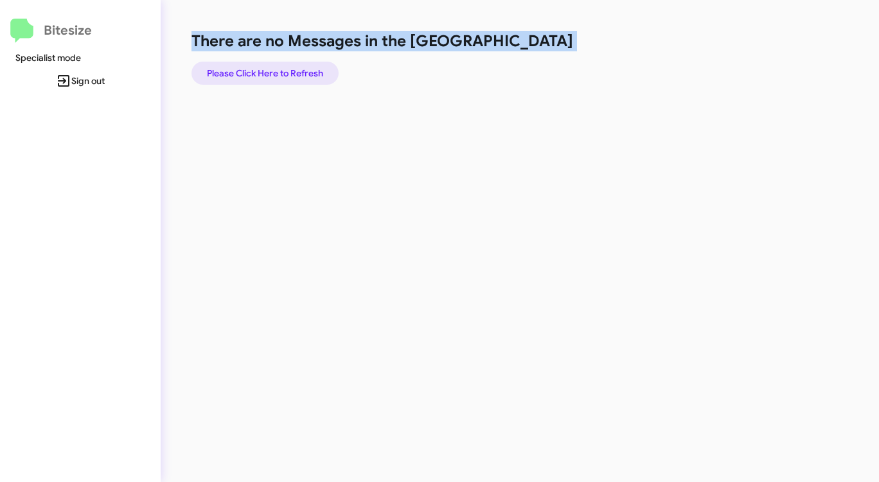
click at [262, 74] on span "Please Click Here to Refresh" at bounding box center [265, 73] width 116 height 23
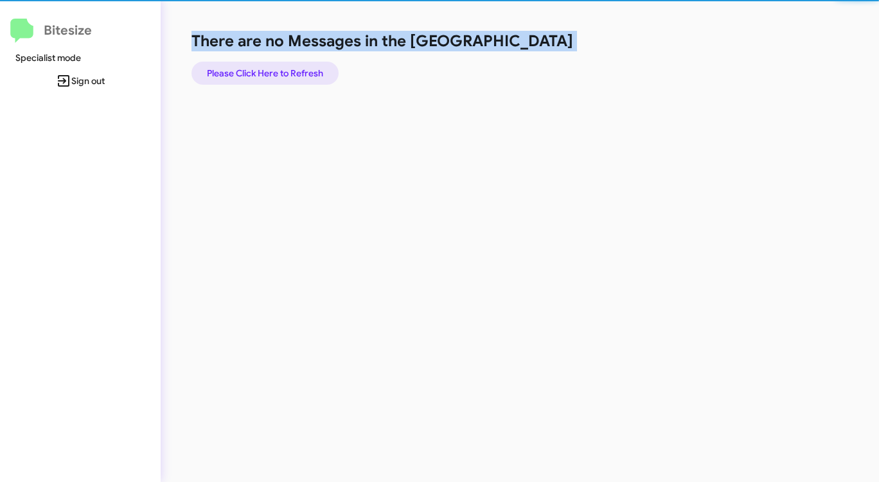
click at [262, 74] on span "Please Click Here to Refresh" at bounding box center [265, 73] width 116 height 23
click at [263, 74] on span "Please Click Here to Refresh" at bounding box center [265, 73] width 116 height 23
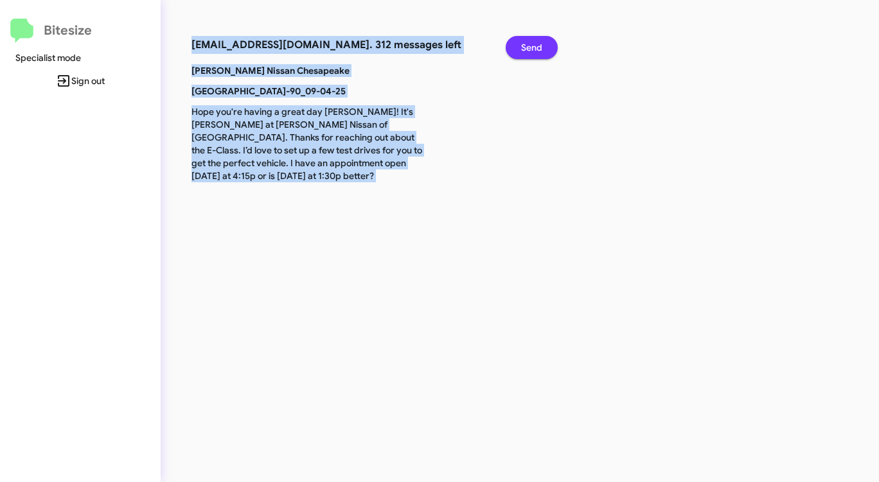
click at [522, 48] on span "Send" at bounding box center [531, 47] width 21 height 23
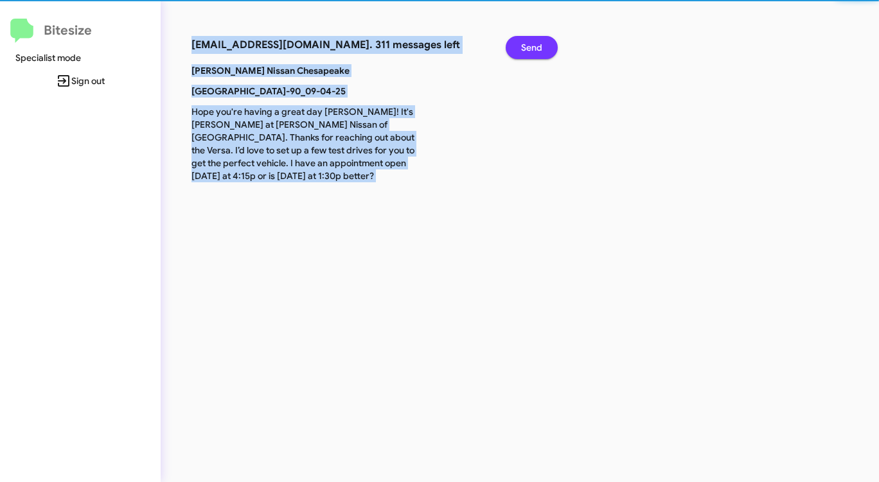
click at [522, 48] on span "Send" at bounding box center [531, 47] width 21 height 23
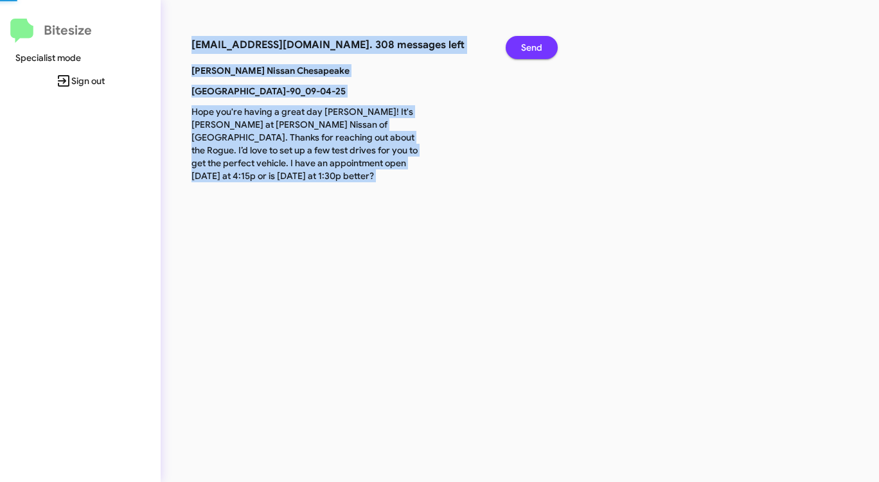
click at [522, 48] on span "Send" at bounding box center [531, 47] width 21 height 23
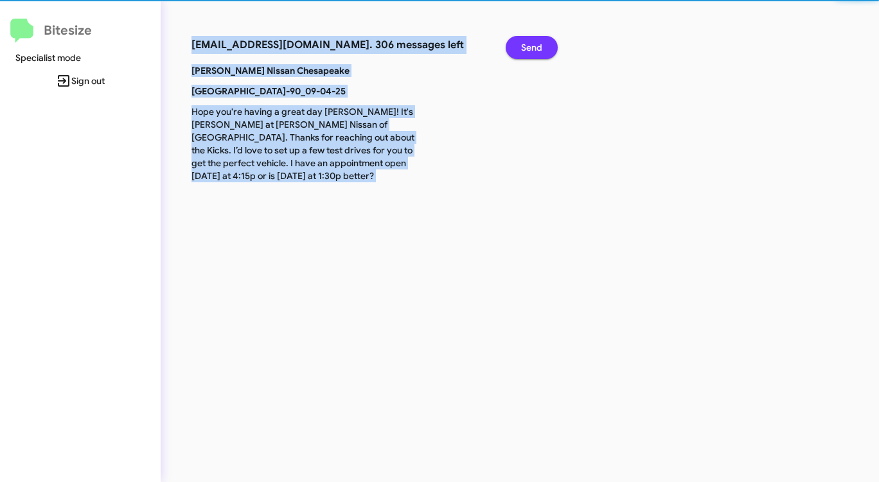
click at [522, 48] on span "Send" at bounding box center [531, 47] width 21 height 23
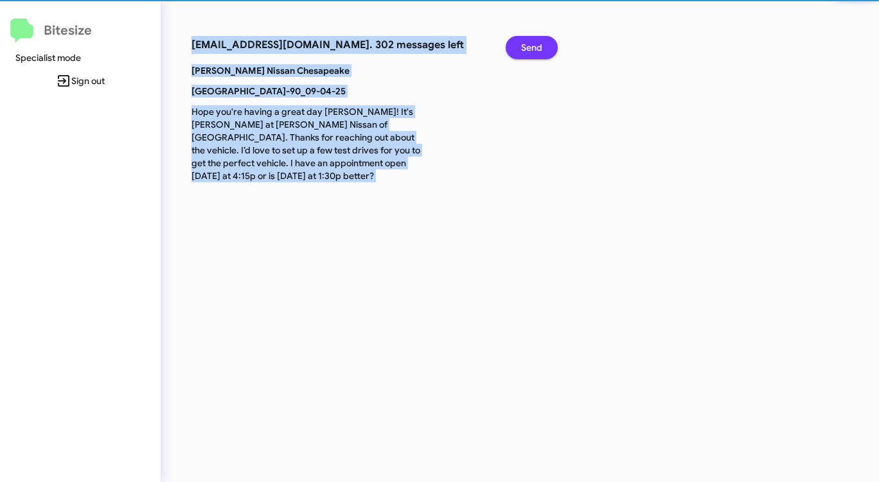
click at [522, 48] on span "Send" at bounding box center [531, 47] width 21 height 23
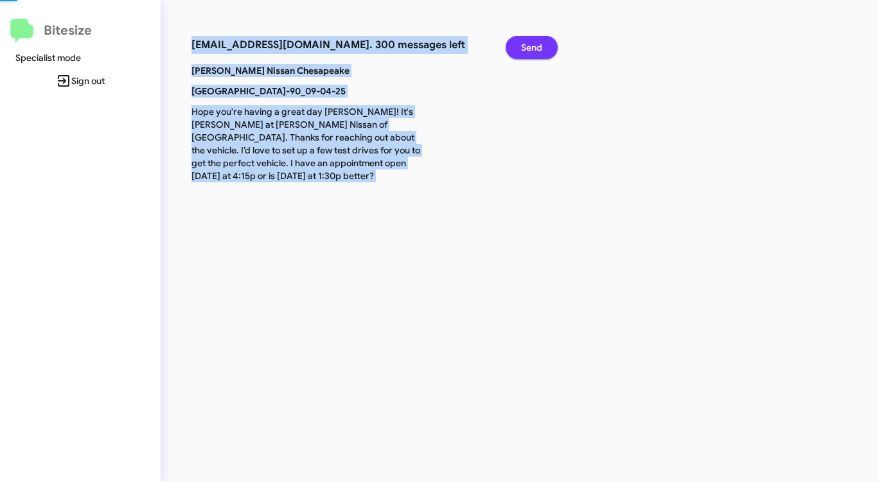
click at [522, 48] on span "Send" at bounding box center [531, 47] width 21 height 23
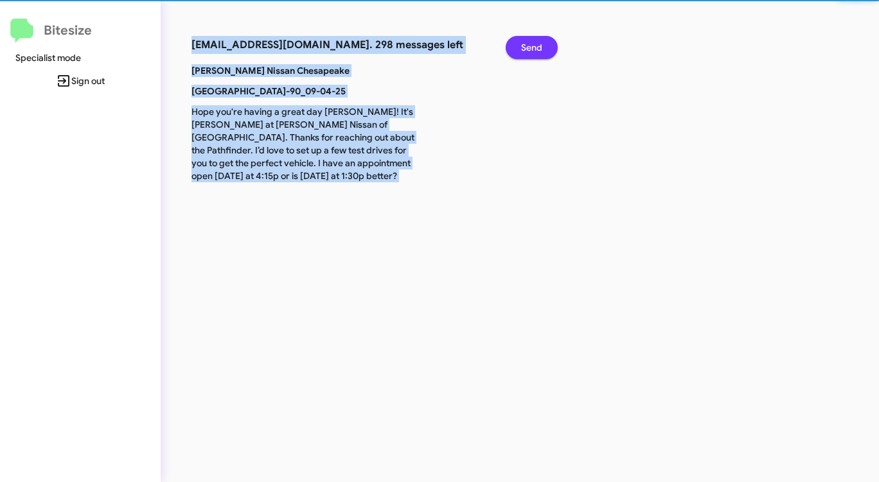
click at [522, 48] on span "Send" at bounding box center [531, 47] width 21 height 23
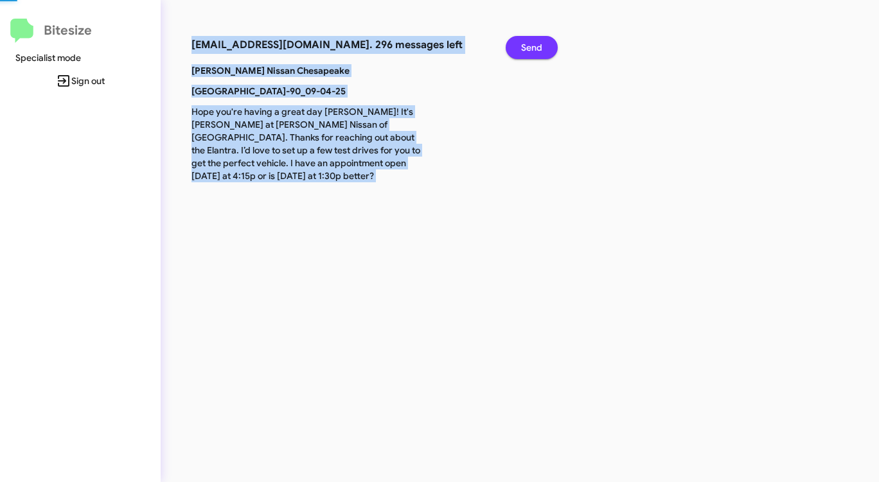
click at [522, 48] on span "Send" at bounding box center [531, 47] width 21 height 23
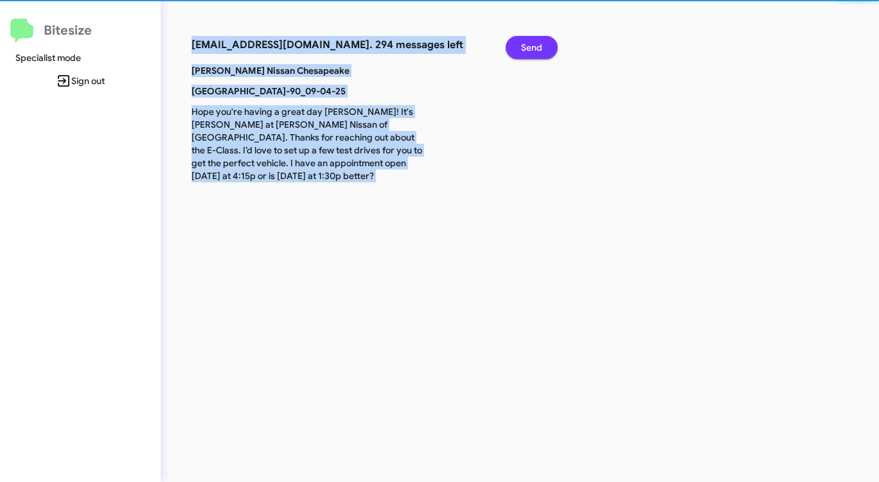
click at [522, 48] on span "Send" at bounding box center [531, 47] width 21 height 23
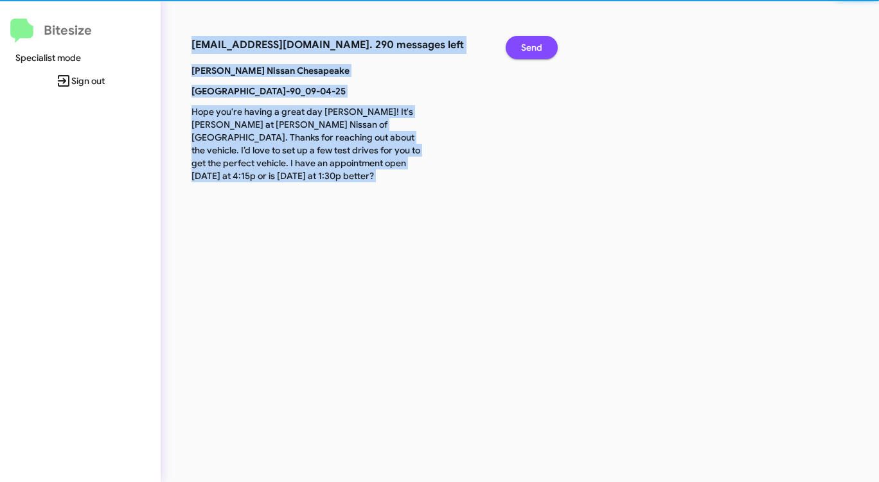
click at [522, 48] on span "Send" at bounding box center [531, 47] width 21 height 23
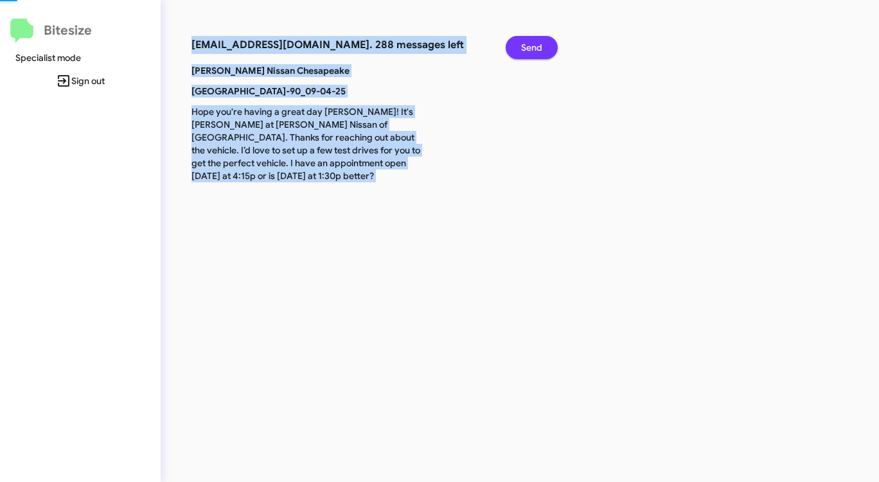
click at [522, 48] on span "Send" at bounding box center [531, 47] width 21 height 23
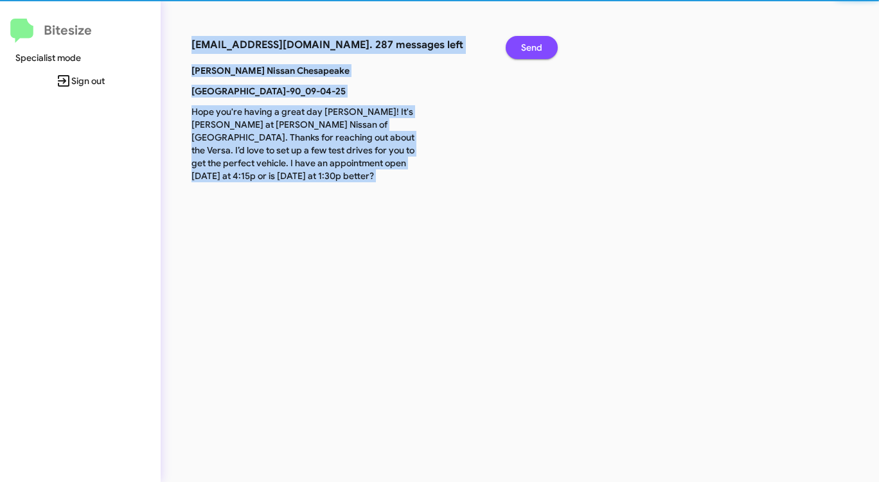
click at [522, 48] on span "Send" at bounding box center [531, 47] width 21 height 23
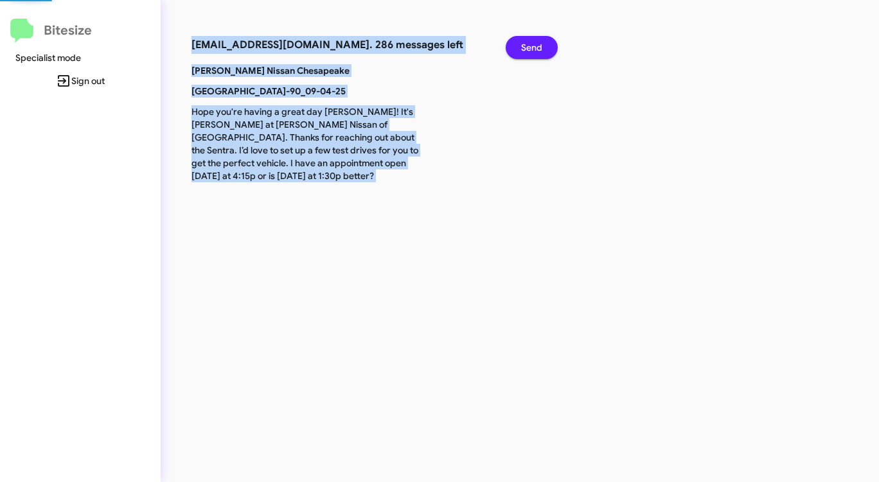
click at [522, 48] on span "Send" at bounding box center [531, 47] width 21 height 23
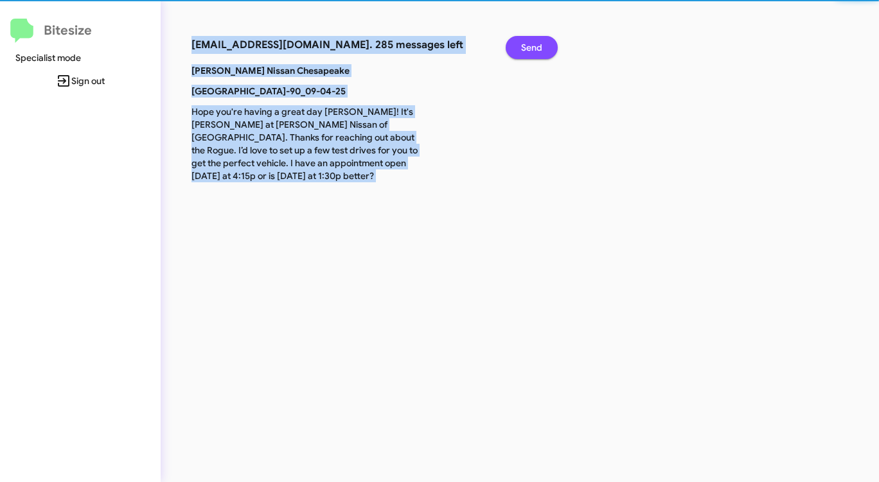
click at [522, 48] on span "Send" at bounding box center [531, 47] width 21 height 23
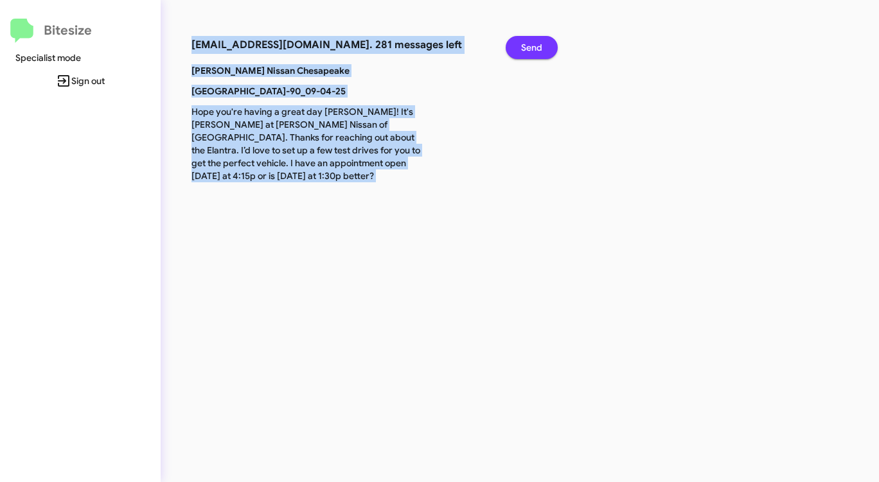
click at [522, 48] on span "Send" at bounding box center [531, 47] width 21 height 23
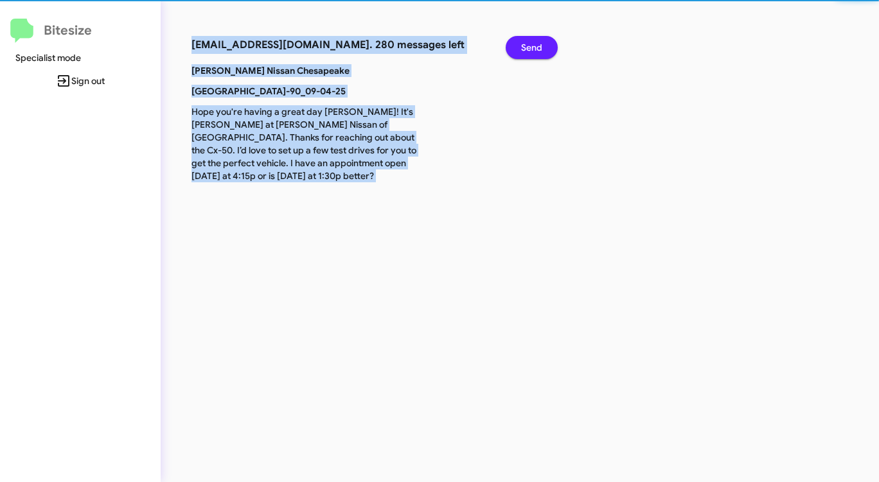
click at [522, 48] on span "Send" at bounding box center [531, 47] width 21 height 23
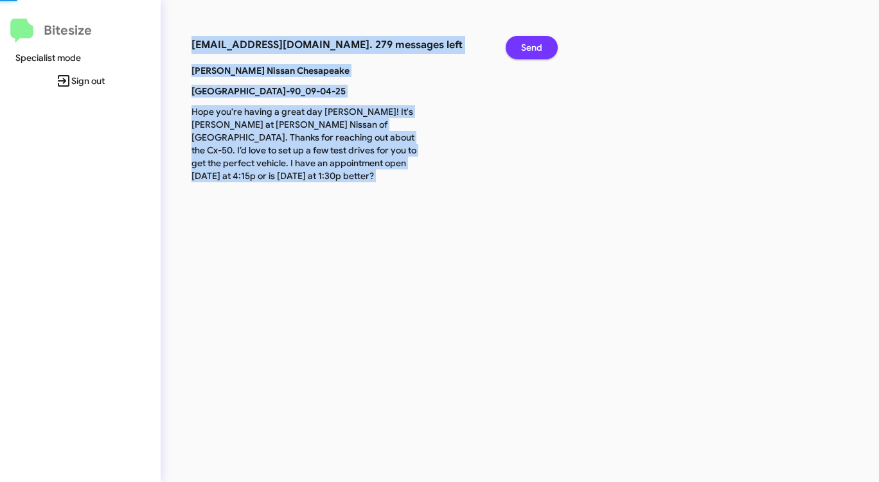
click at [522, 48] on span "Send" at bounding box center [531, 47] width 21 height 23
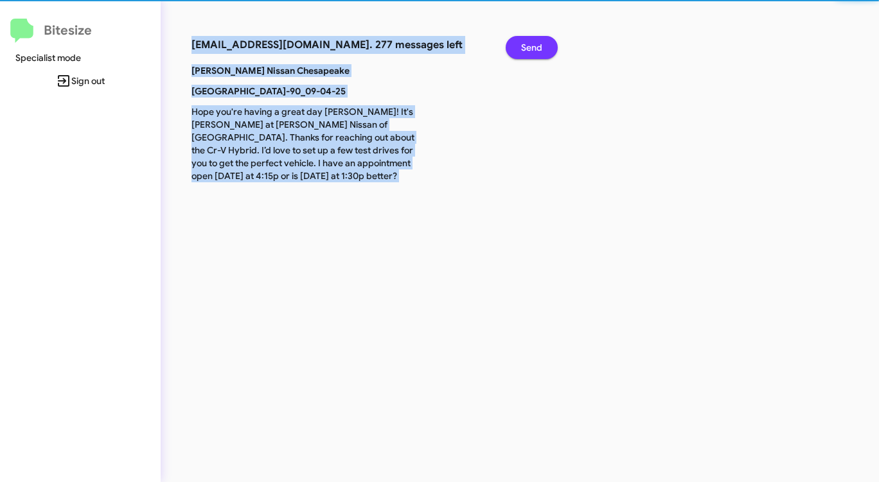
click at [522, 48] on span "Send" at bounding box center [531, 47] width 21 height 23
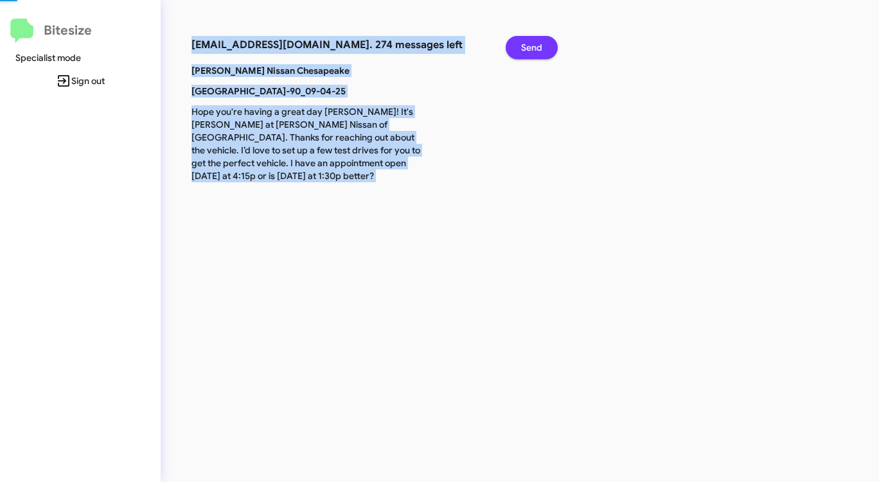
click at [522, 48] on span "Send" at bounding box center [531, 47] width 21 height 23
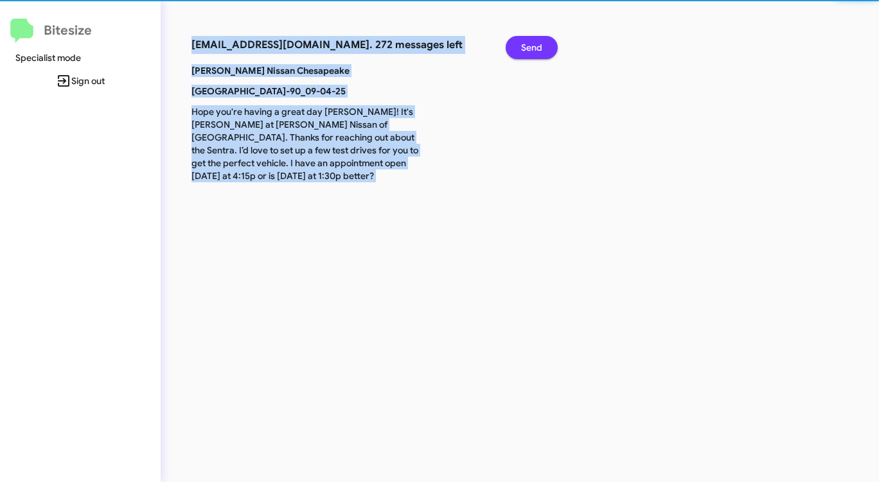
click at [522, 48] on span "Send" at bounding box center [531, 47] width 21 height 23
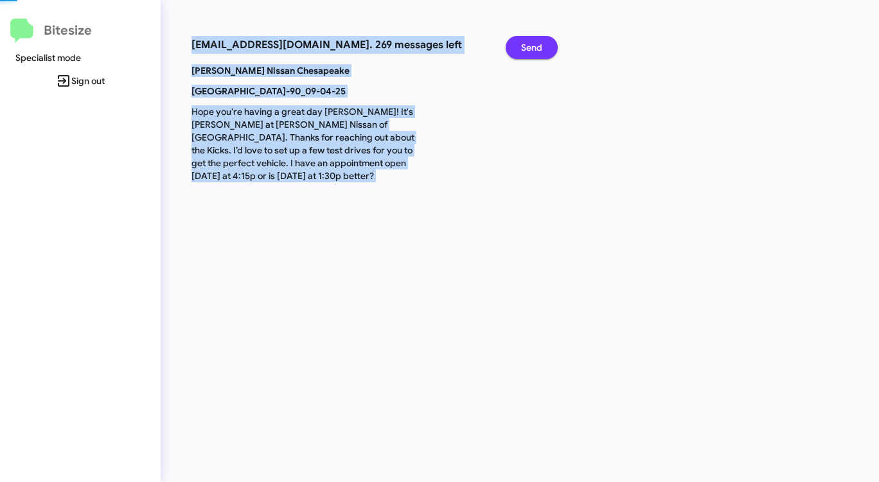
click at [522, 48] on span "Send" at bounding box center [531, 47] width 21 height 23
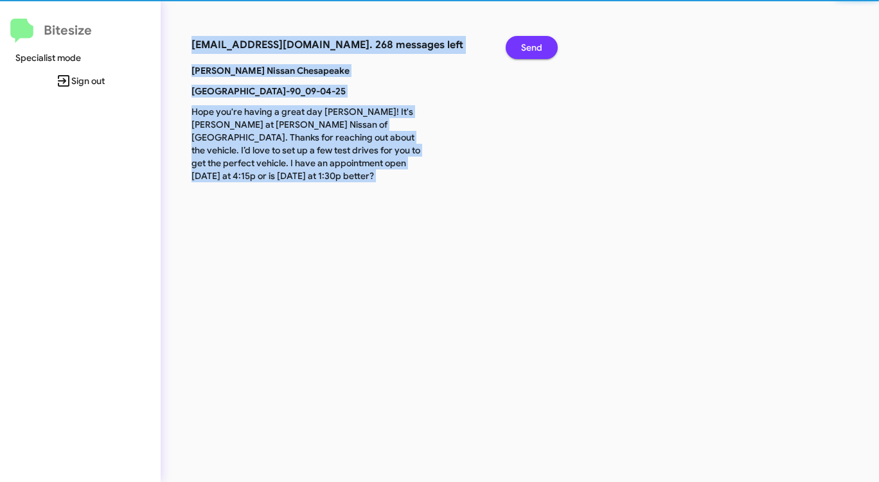
click at [522, 48] on span "Send" at bounding box center [531, 47] width 21 height 23
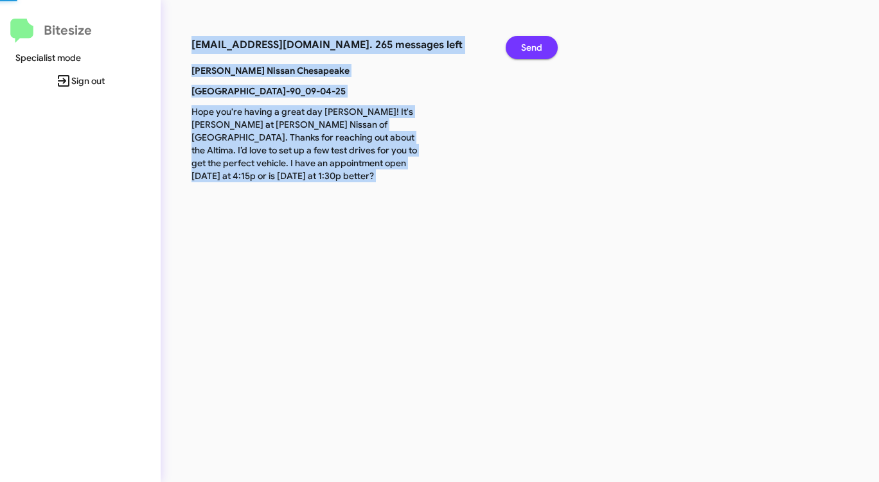
click at [522, 48] on span "Send" at bounding box center [531, 47] width 21 height 23
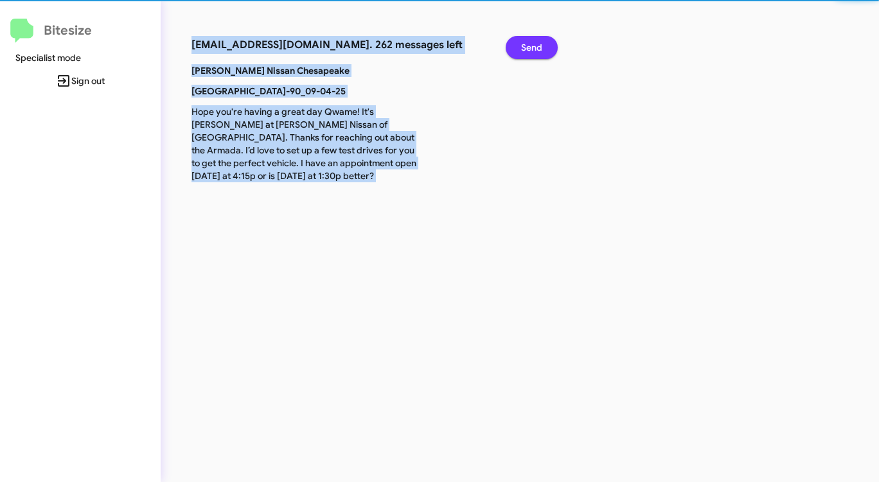
click at [522, 48] on span "Send" at bounding box center [531, 47] width 21 height 23
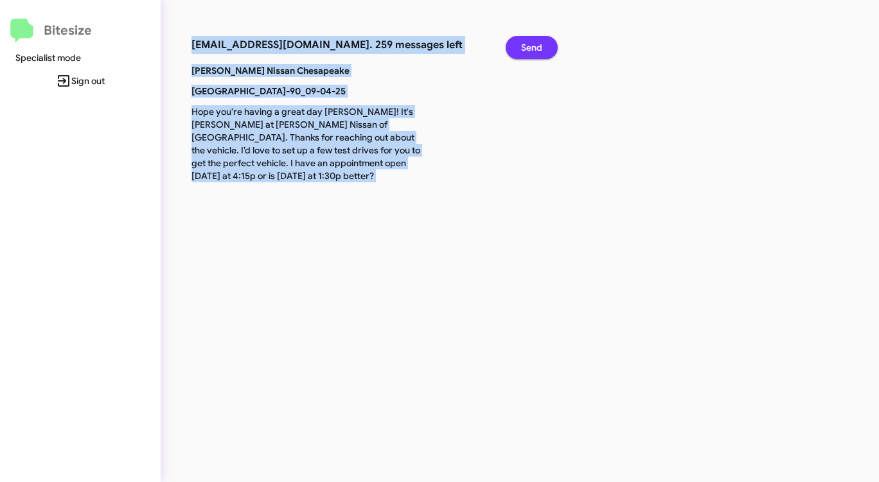
click at [522, 48] on span "Send" at bounding box center [531, 47] width 21 height 23
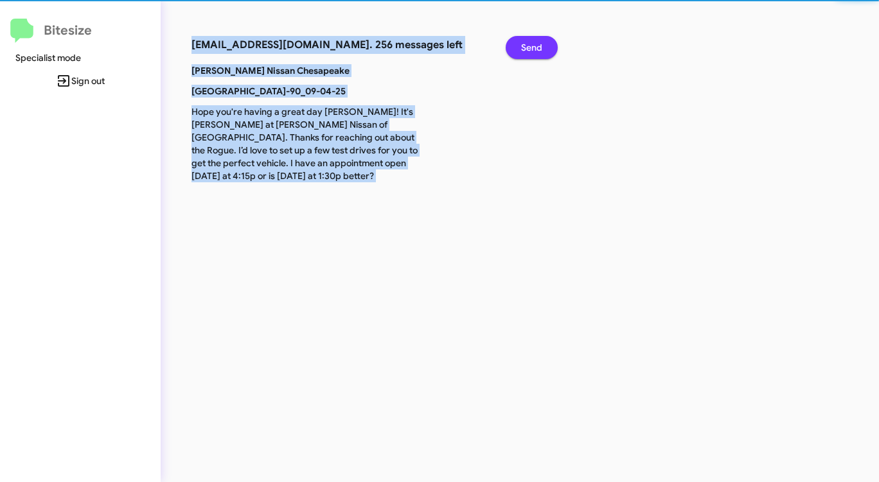
click at [522, 48] on span "Send" at bounding box center [531, 47] width 21 height 23
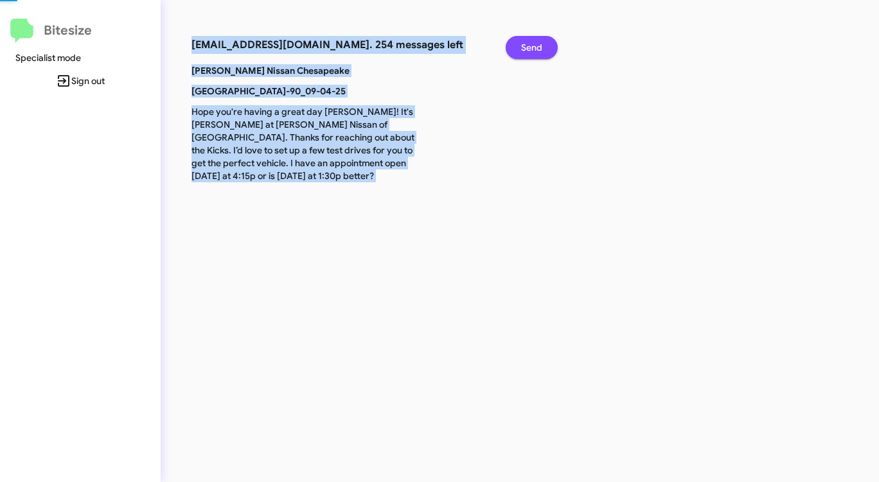
click at [522, 48] on span "Send" at bounding box center [531, 47] width 21 height 23
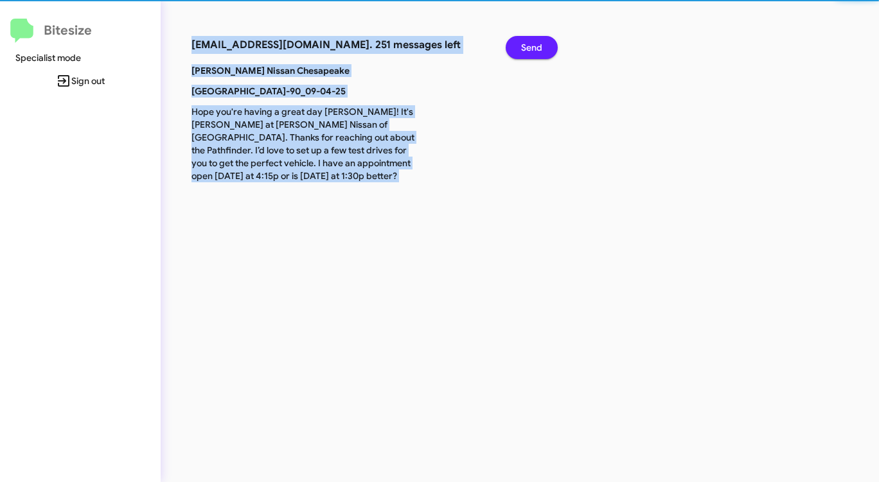
click at [522, 48] on span "Send" at bounding box center [531, 47] width 21 height 23
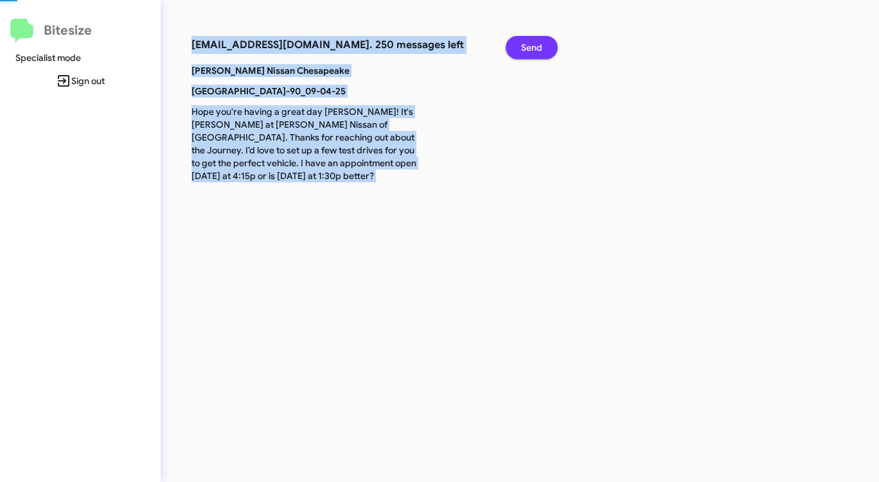
click at [522, 48] on span "Send" at bounding box center [531, 47] width 21 height 23
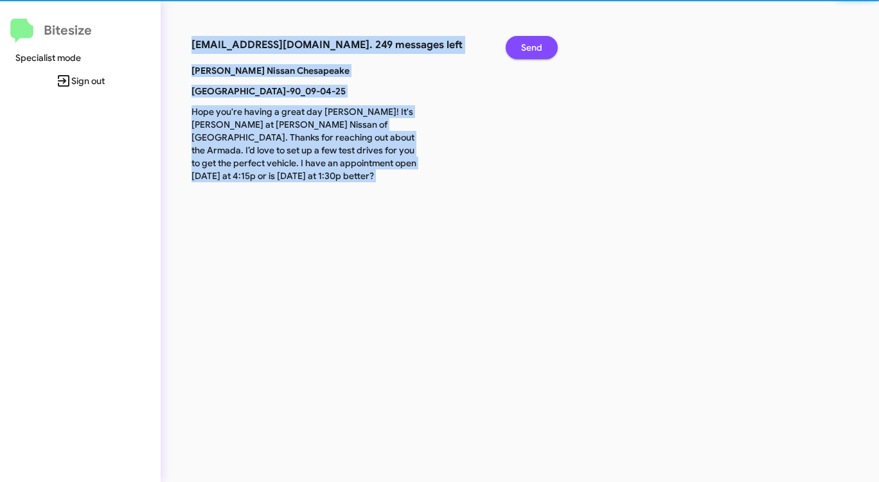
click at [522, 48] on span "Send" at bounding box center [531, 47] width 21 height 23
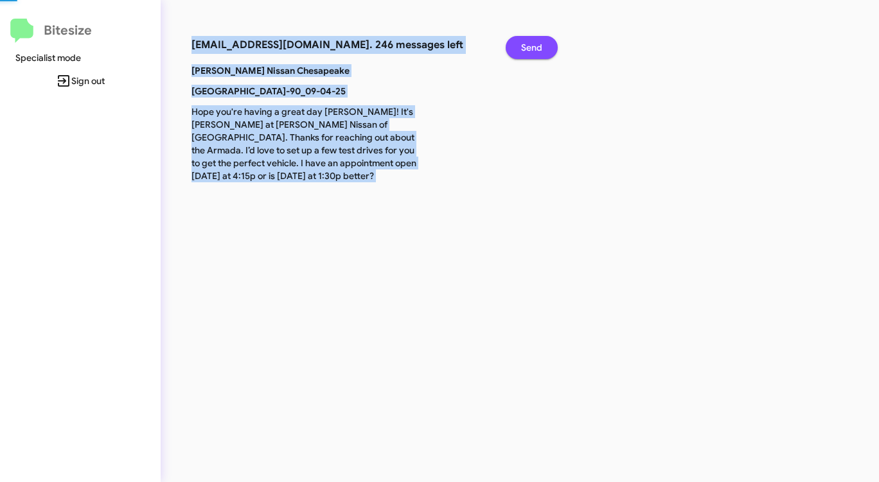
click at [522, 48] on span "Send" at bounding box center [531, 47] width 21 height 23
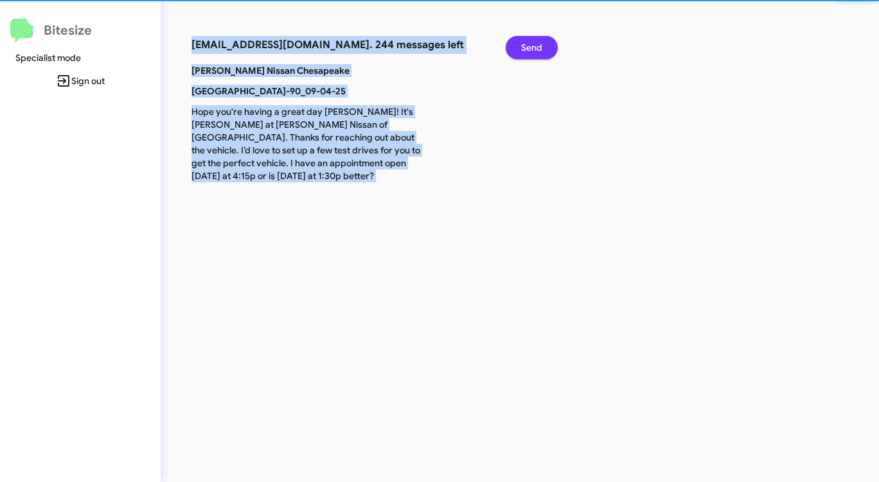
click at [522, 48] on span "Send" at bounding box center [531, 47] width 21 height 23
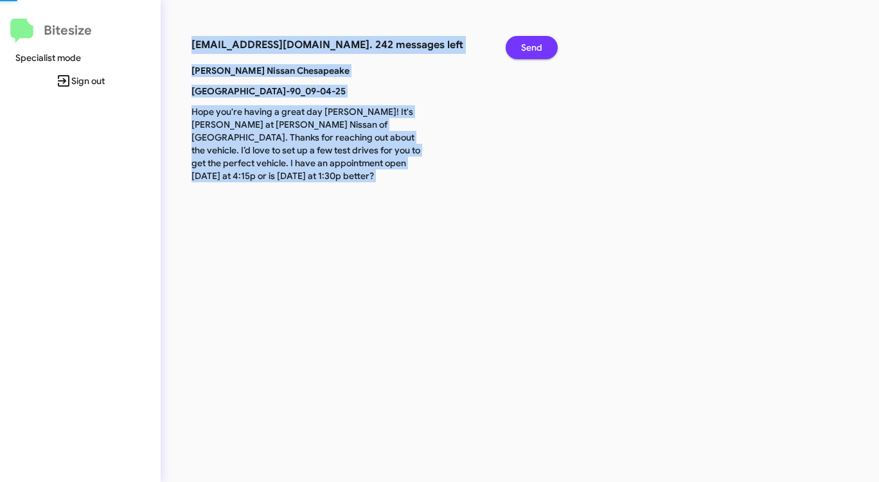
click at [522, 48] on span "Send" at bounding box center [531, 47] width 21 height 23
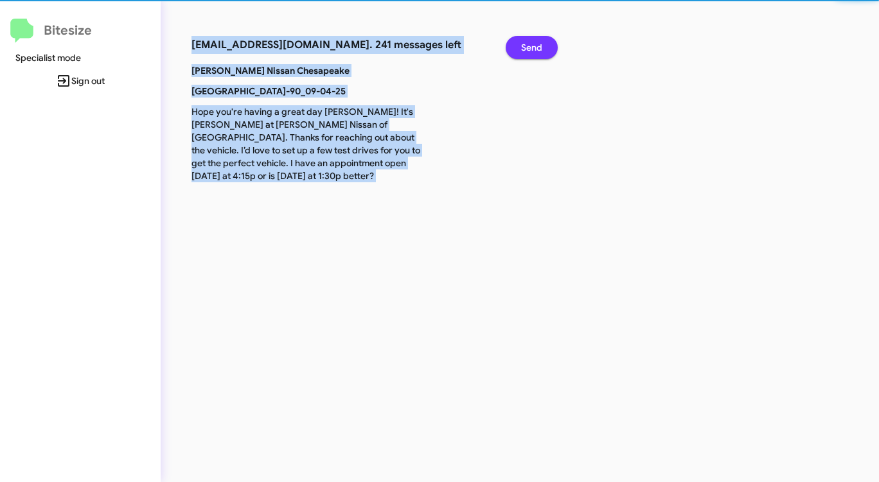
click at [522, 48] on span "Send" at bounding box center [531, 47] width 21 height 23
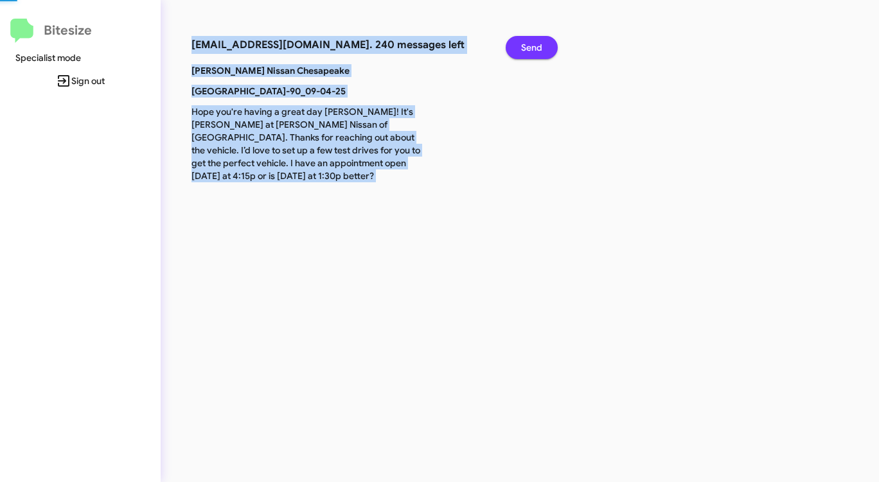
click at [522, 48] on span "Send" at bounding box center [531, 47] width 21 height 23
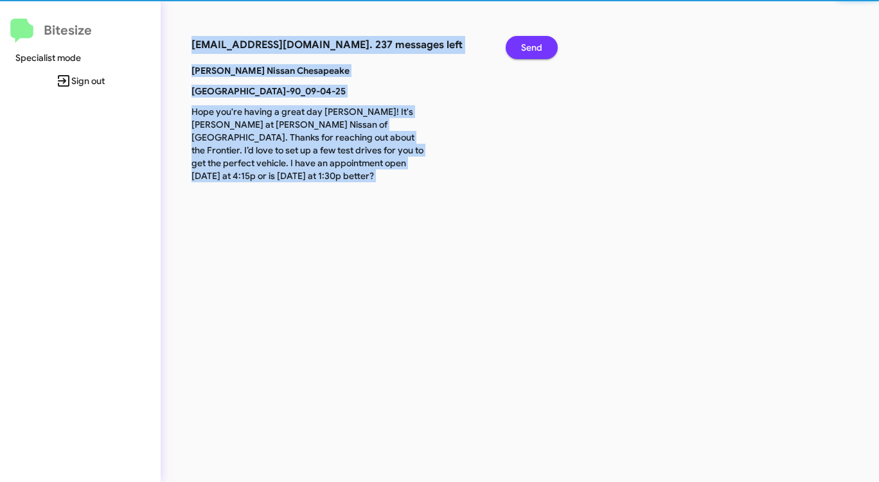
click at [522, 48] on span "Send" at bounding box center [531, 47] width 21 height 23
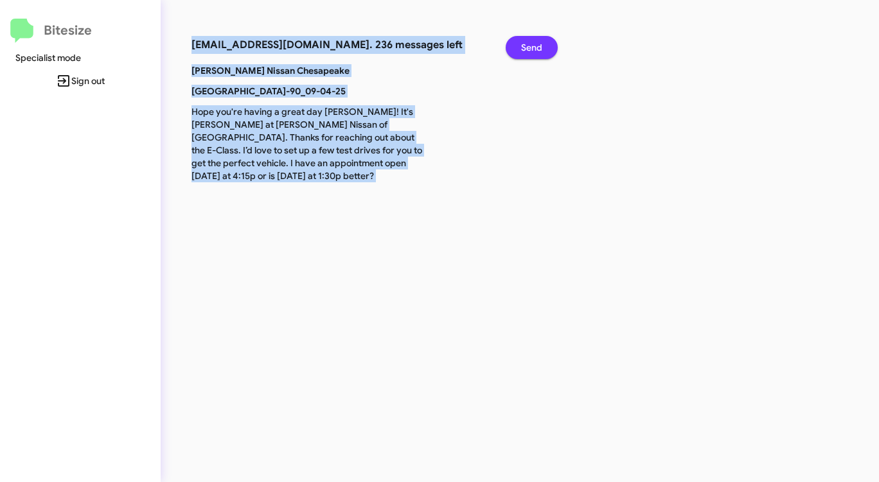
click at [522, 48] on span "Send" at bounding box center [531, 47] width 21 height 23
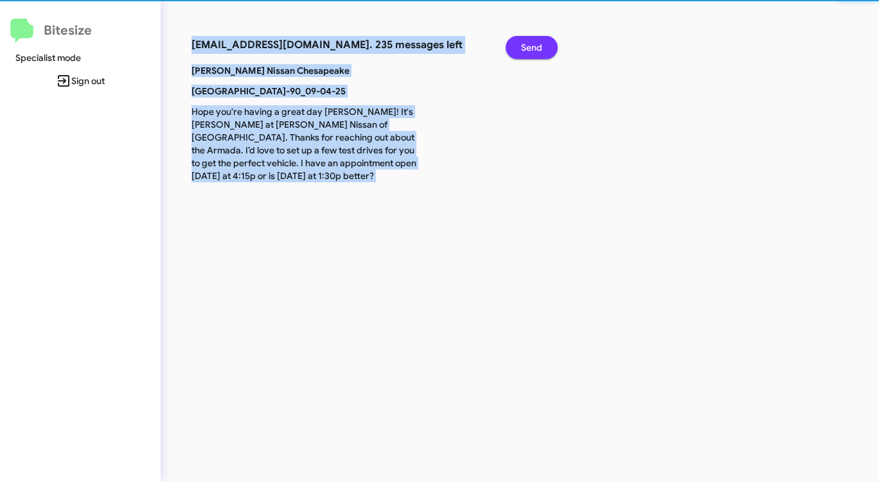
click at [522, 48] on span "Send" at bounding box center [531, 47] width 21 height 23
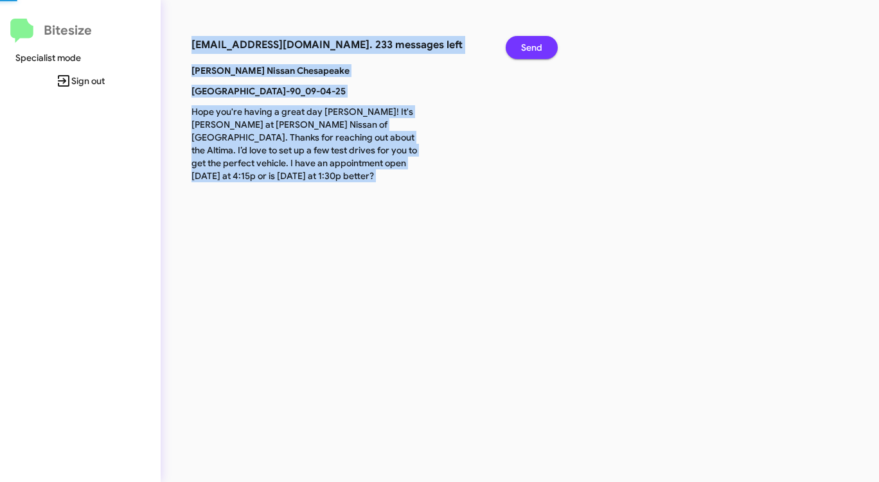
click at [522, 48] on span "Send" at bounding box center [531, 47] width 21 height 23
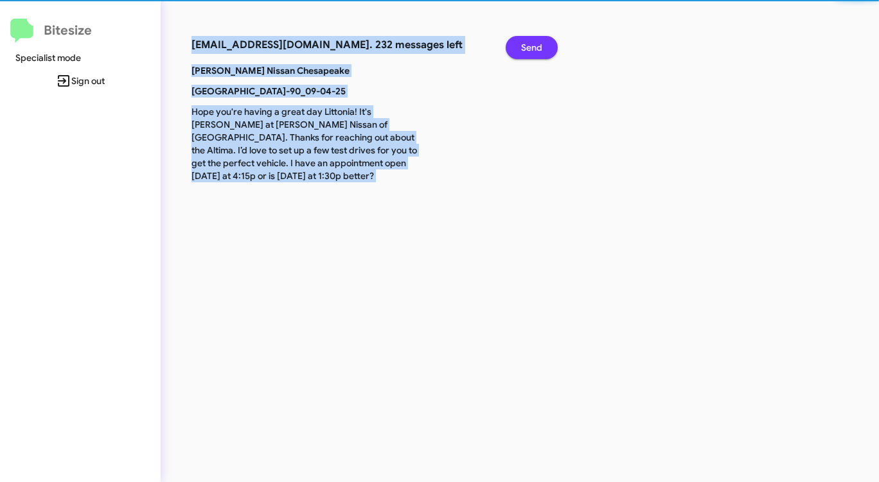
click at [522, 48] on span "Send" at bounding box center [531, 47] width 21 height 23
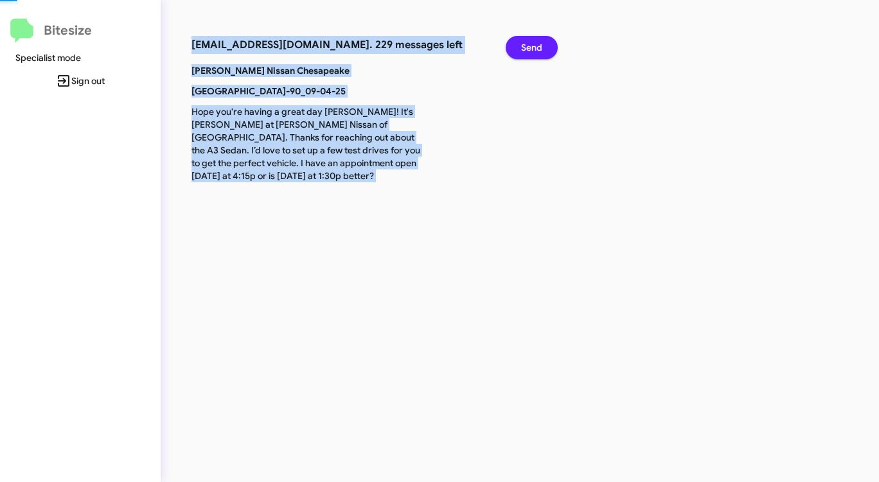
click at [522, 48] on span "Send" at bounding box center [531, 47] width 21 height 23
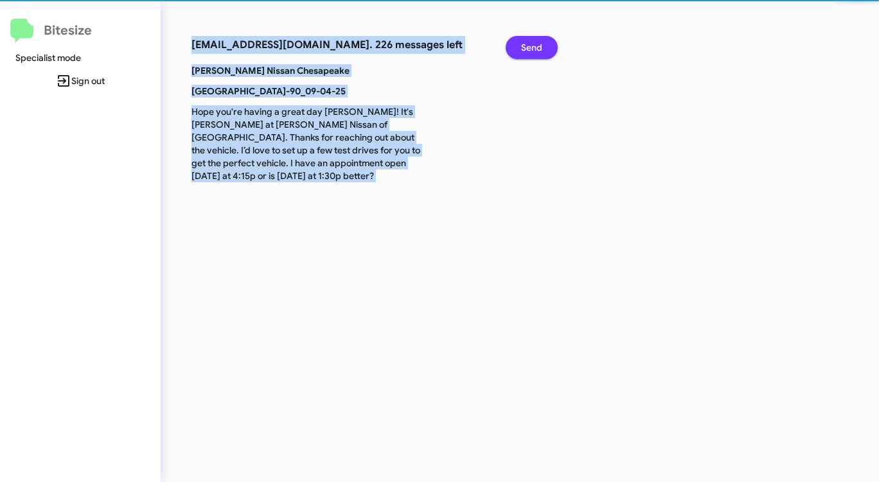
click at [522, 48] on span "Send" at bounding box center [531, 47] width 21 height 23
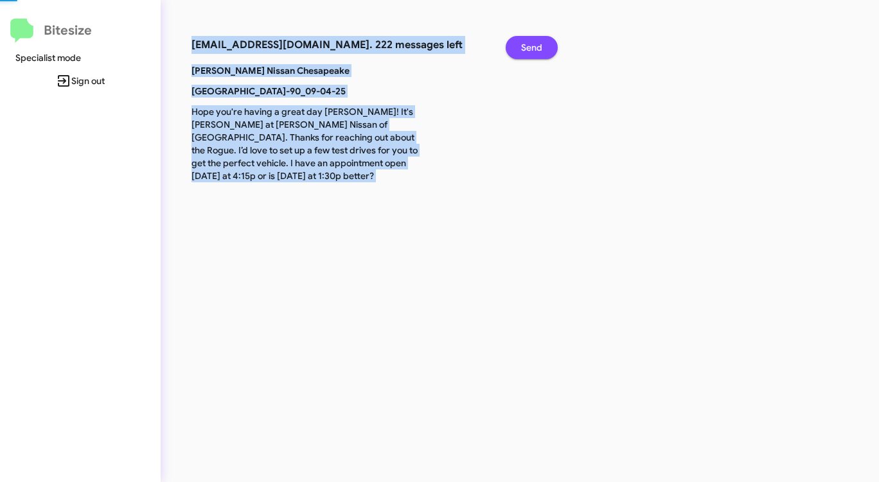
click at [522, 48] on span "Send" at bounding box center [531, 47] width 21 height 23
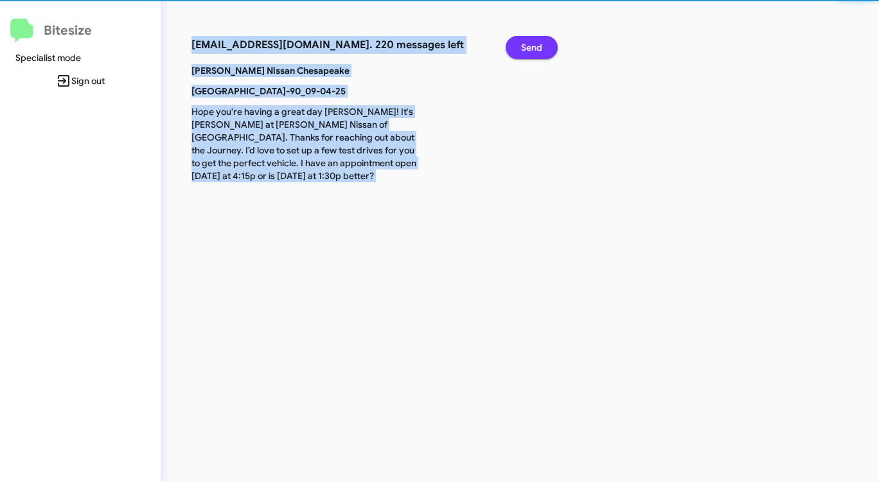
click at [522, 48] on span "Send" at bounding box center [531, 47] width 21 height 23
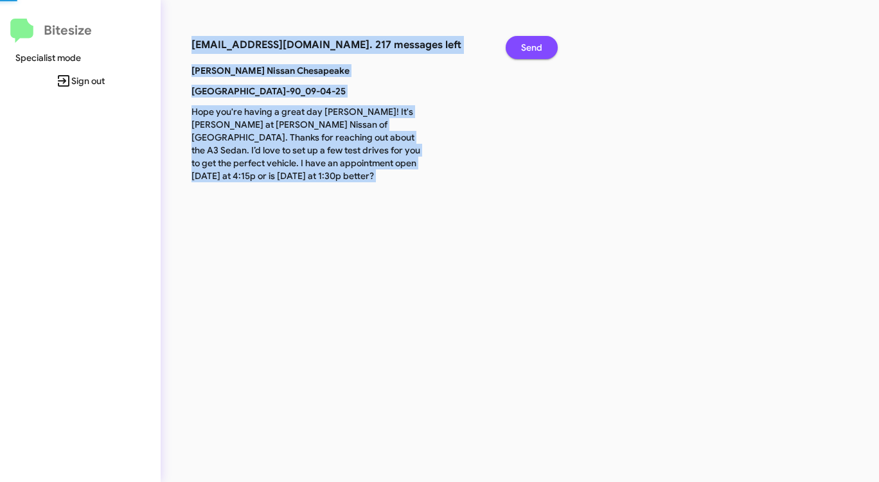
click at [522, 48] on span "Send" at bounding box center [531, 47] width 21 height 23
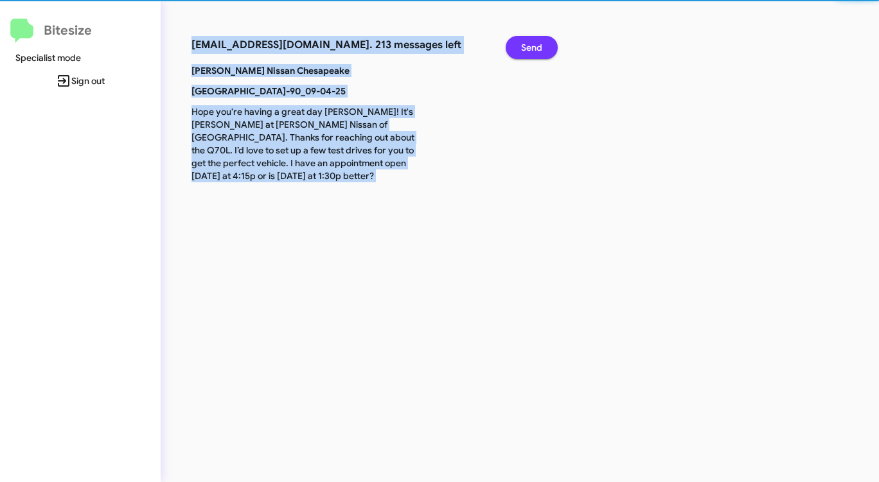
click at [522, 48] on span "Send" at bounding box center [531, 47] width 21 height 23
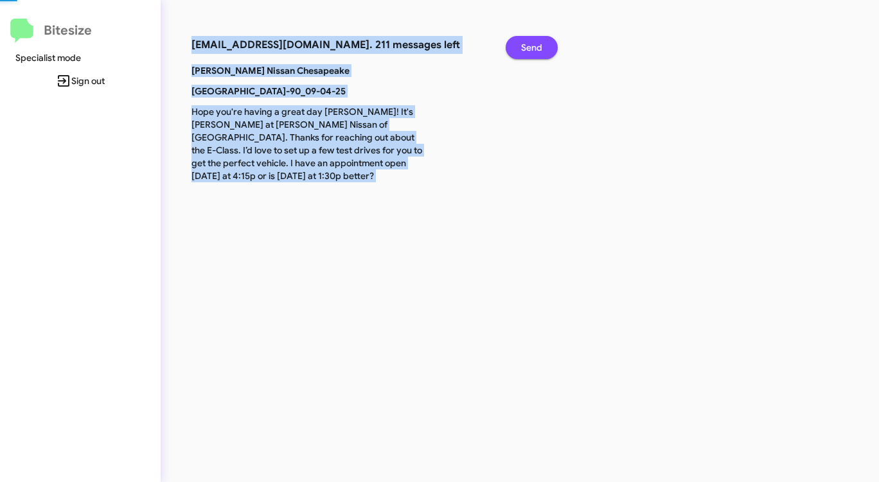
click at [522, 48] on span "Send" at bounding box center [531, 47] width 21 height 23
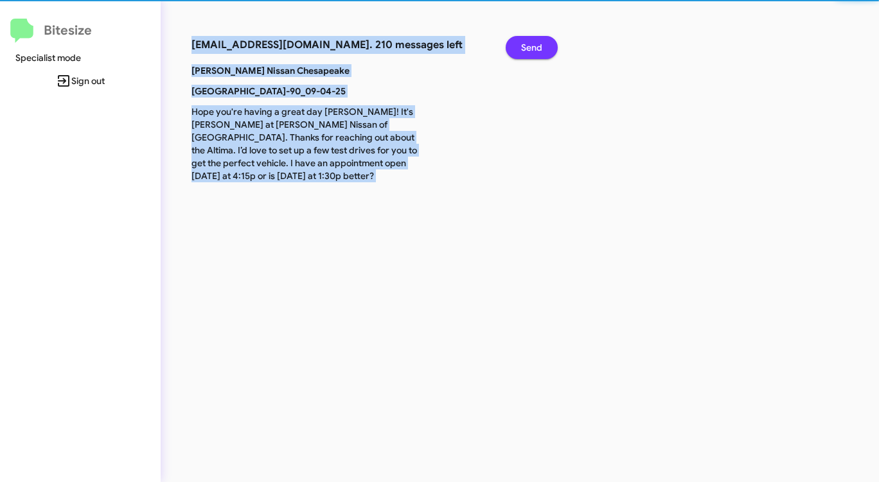
click at [522, 48] on span "Send" at bounding box center [531, 47] width 21 height 23
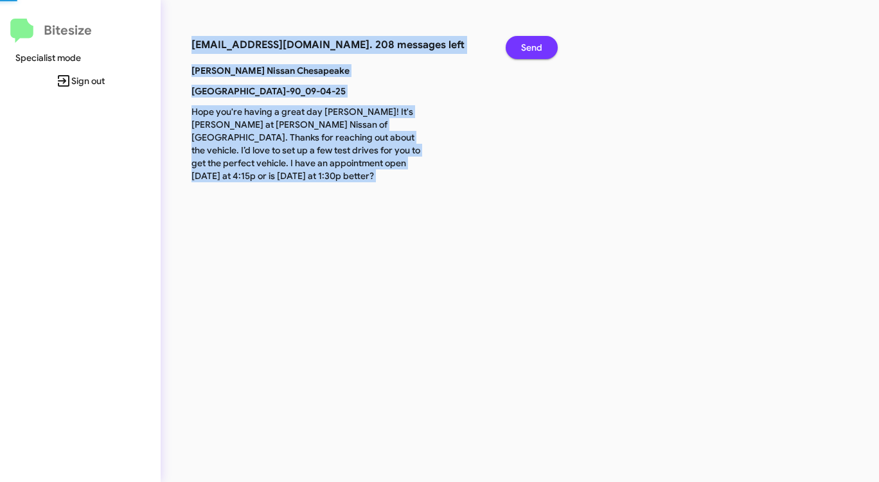
click at [522, 48] on span "Send" at bounding box center [531, 47] width 21 height 23
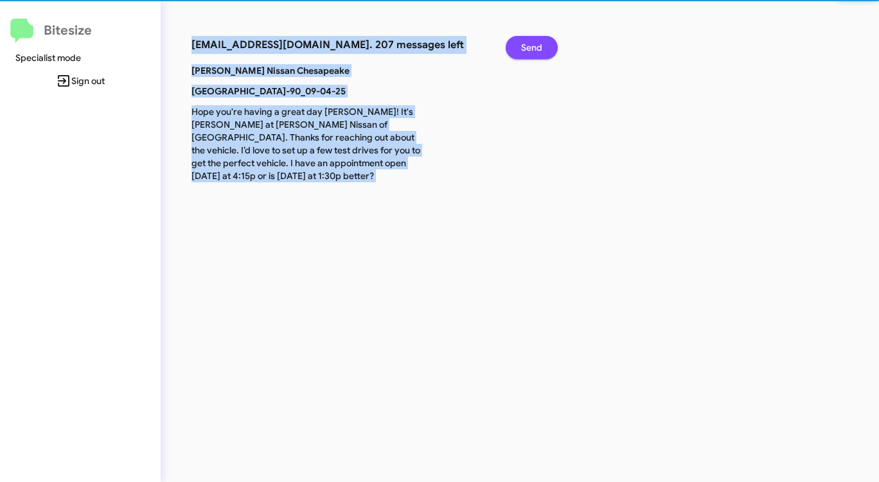
click at [522, 48] on span "Send" at bounding box center [531, 47] width 21 height 23
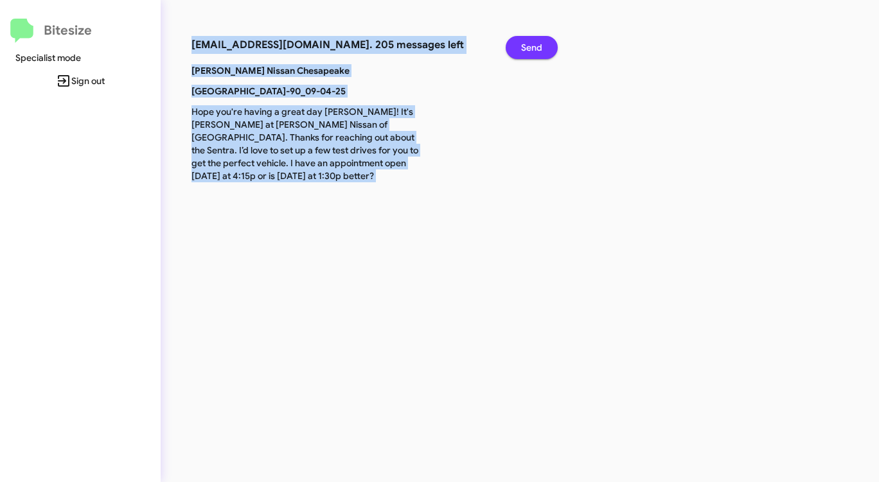
click at [522, 48] on span "Send" at bounding box center [531, 47] width 21 height 23
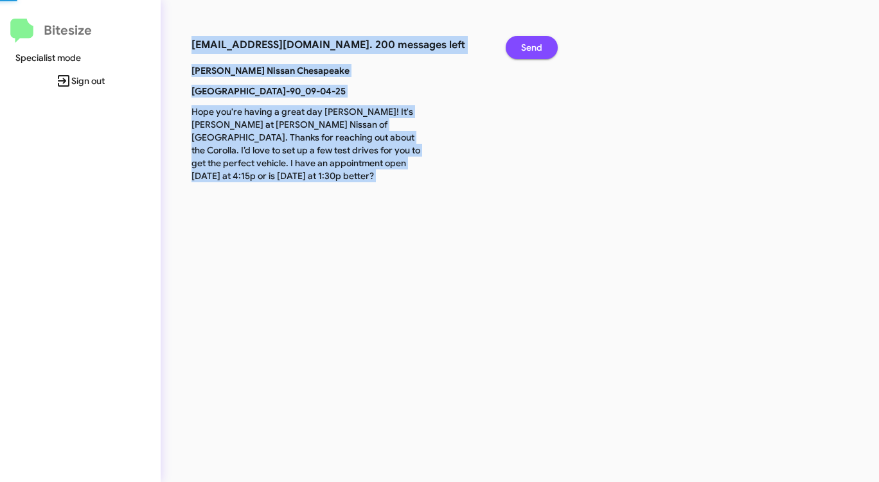
click at [522, 48] on span "Send" at bounding box center [531, 47] width 21 height 23
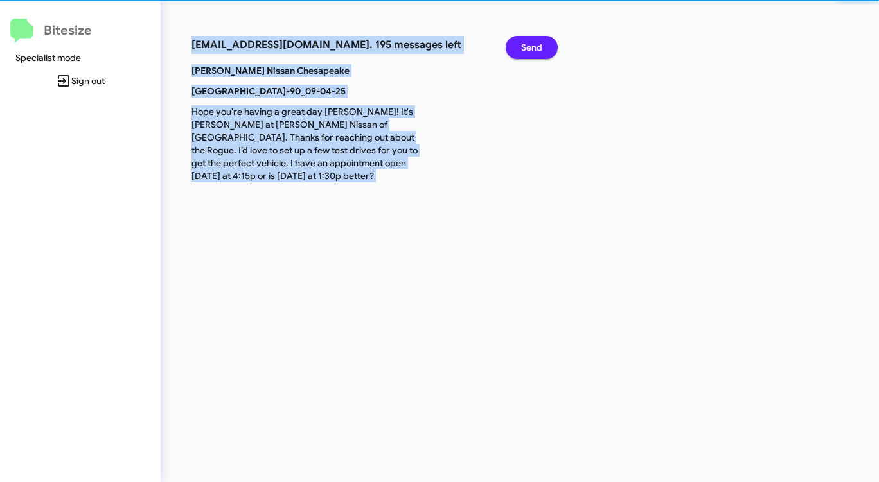
click at [522, 48] on span "Send" at bounding box center [531, 47] width 21 height 23
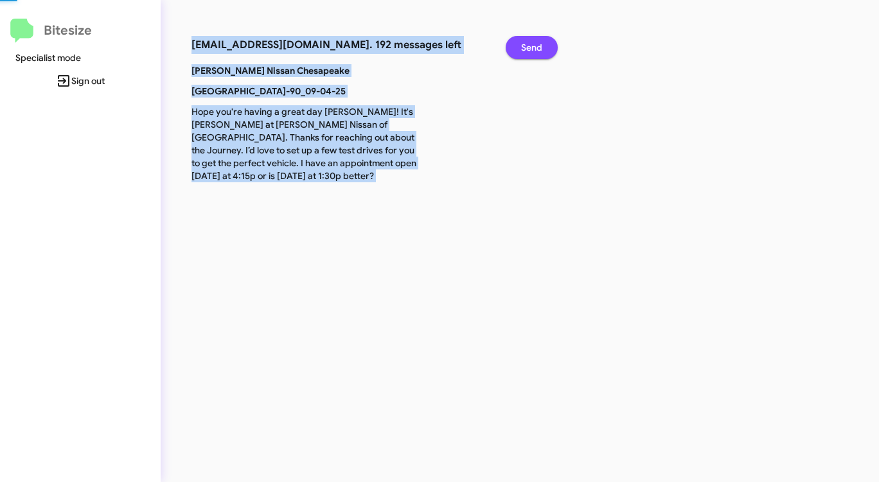
click at [522, 48] on span "Send" at bounding box center [531, 47] width 21 height 23
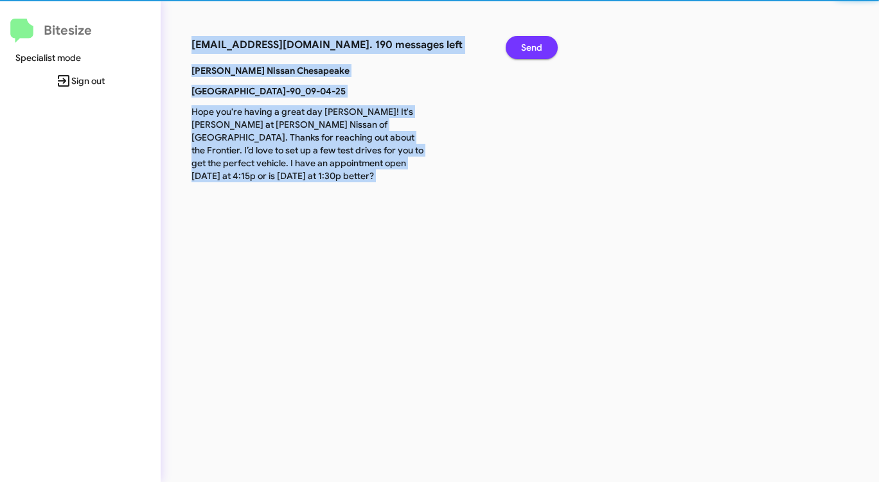
click at [522, 48] on span "Send" at bounding box center [531, 47] width 21 height 23
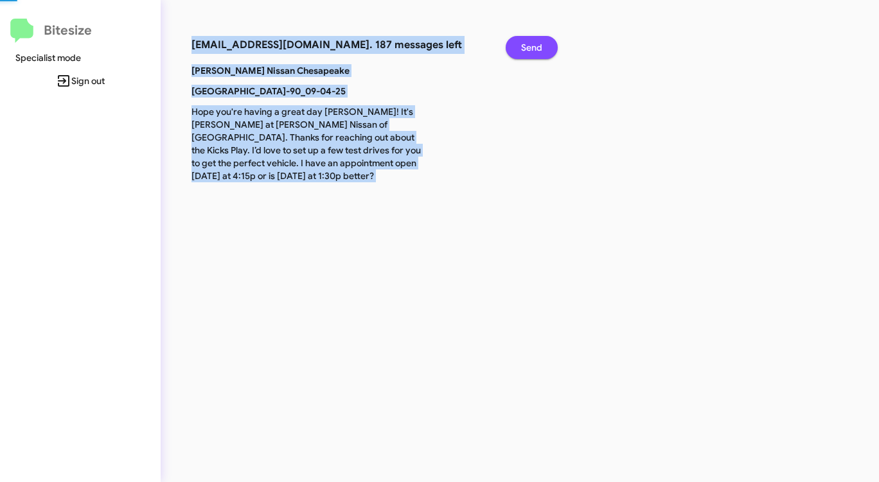
click at [522, 48] on span "Send" at bounding box center [531, 47] width 21 height 23
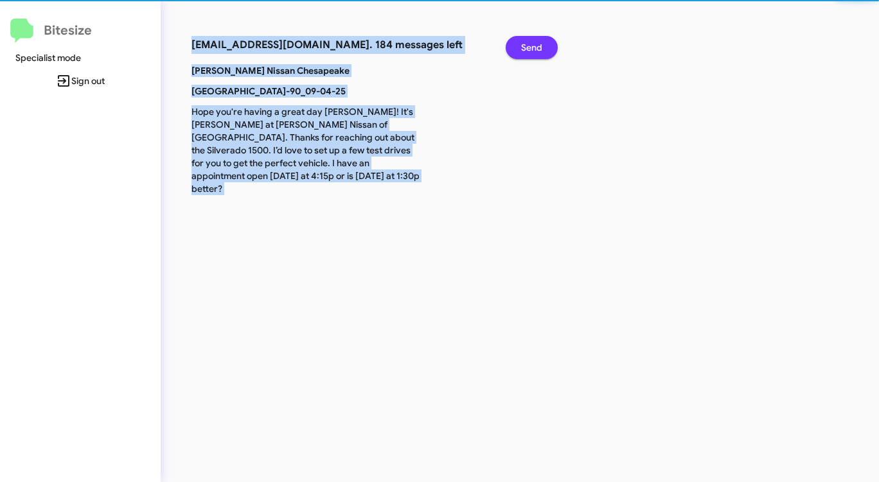
click at [522, 48] on span "Send" at bounding box center [531, 47] width 21 height 23
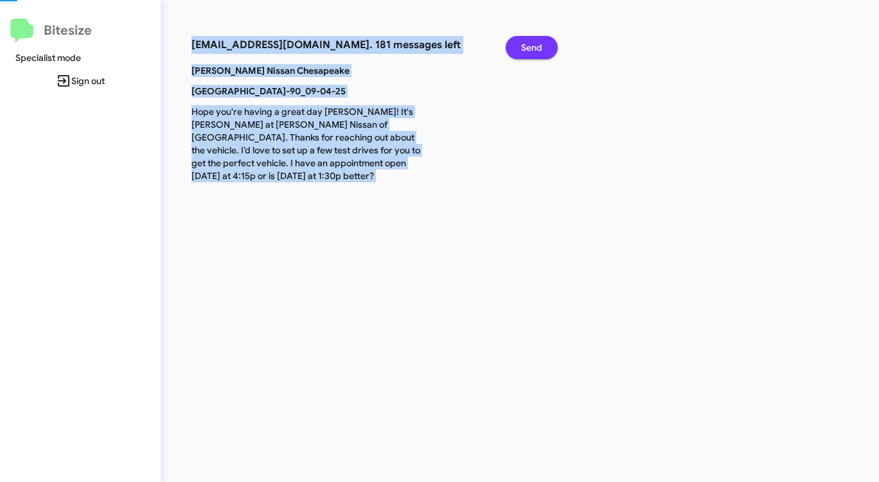
click at [522, 48] on span "Send" at bounding box center [531, 47] width 21 height 23
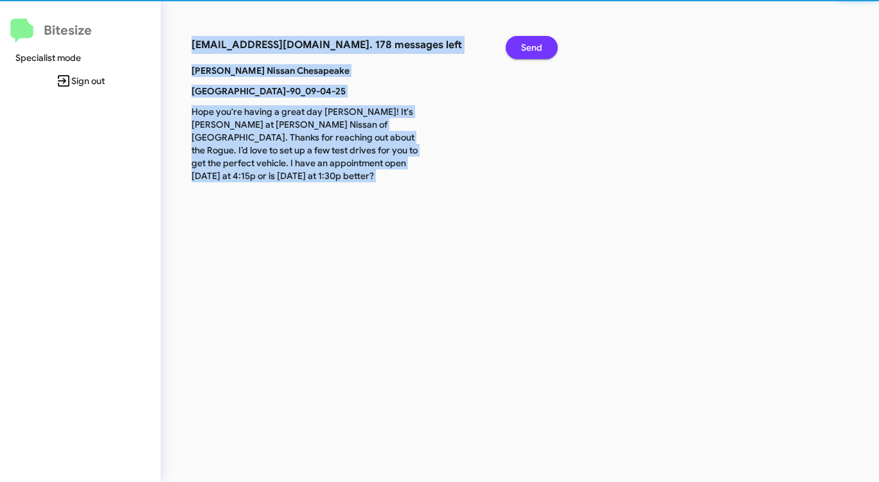
click at [522, 48] on span "Send" at bounding box center [531, 47] width 21 height 23
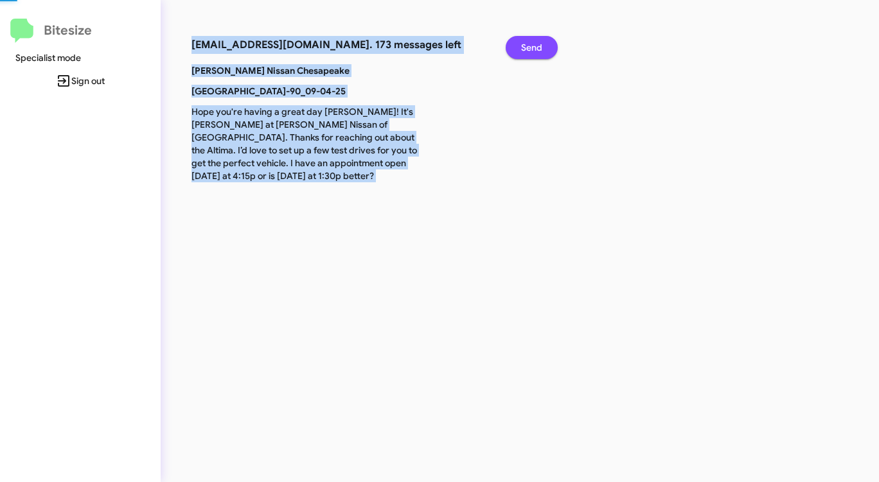
click at [522, 48] on span "Send" at bounding box center [531, 47] width 21 height 23
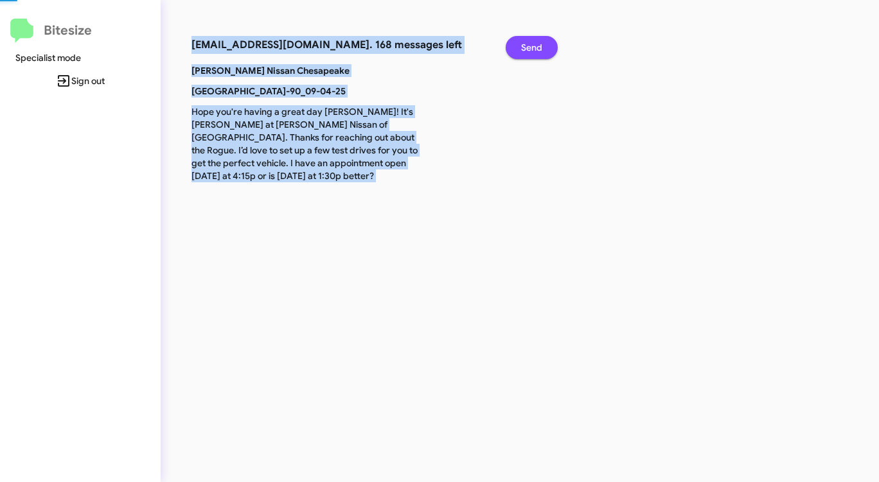
click at [522, 48] on span "Send" at bounding box center [531, 47] width 21 height 23
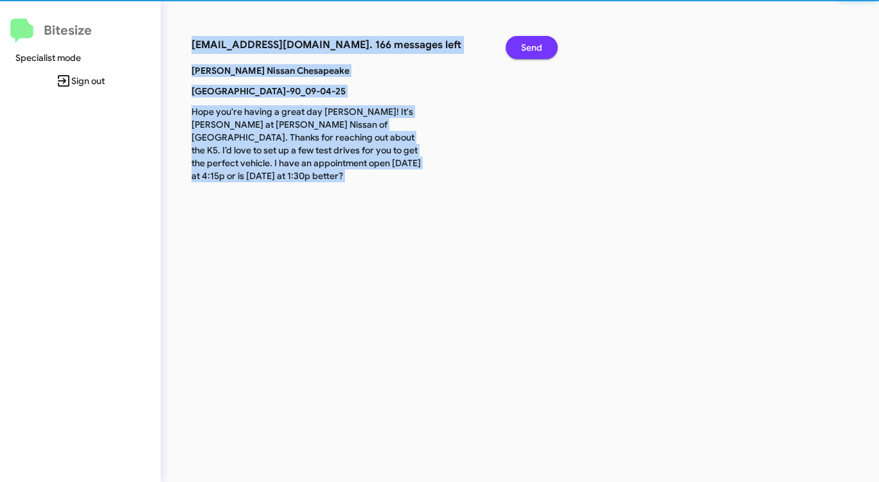
click at [522, 48] on span "Send" at bounding box center [531, 47] width 21 height 23
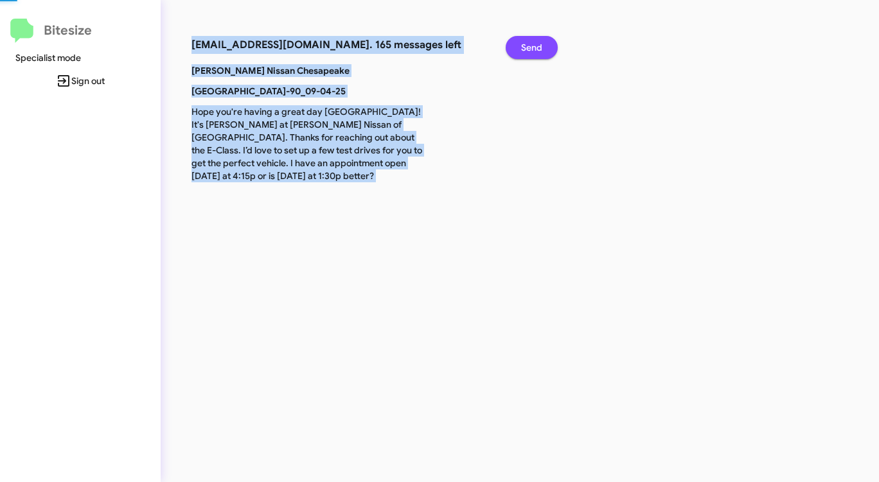
click at [522, 48] on span "Send" at bounding box center [531, 47] width 21 height 23
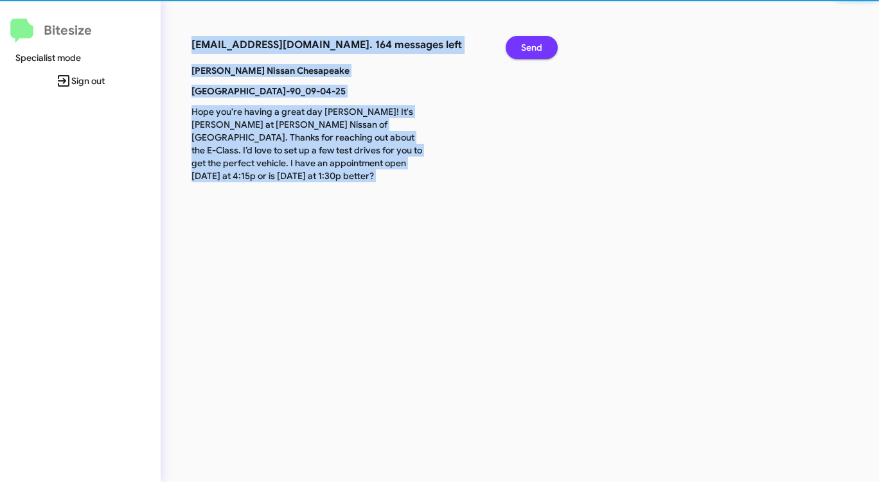
click at [522, 48] on span "Send" at bounding box center [531, 47] width 21 height 23
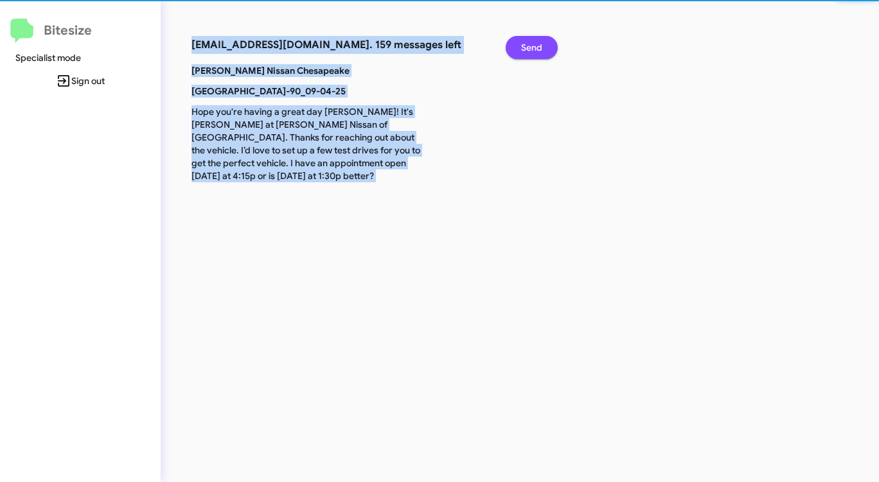
click at [522, 48] on span "Send" at bounding box center [531, 47] width 21 height 23
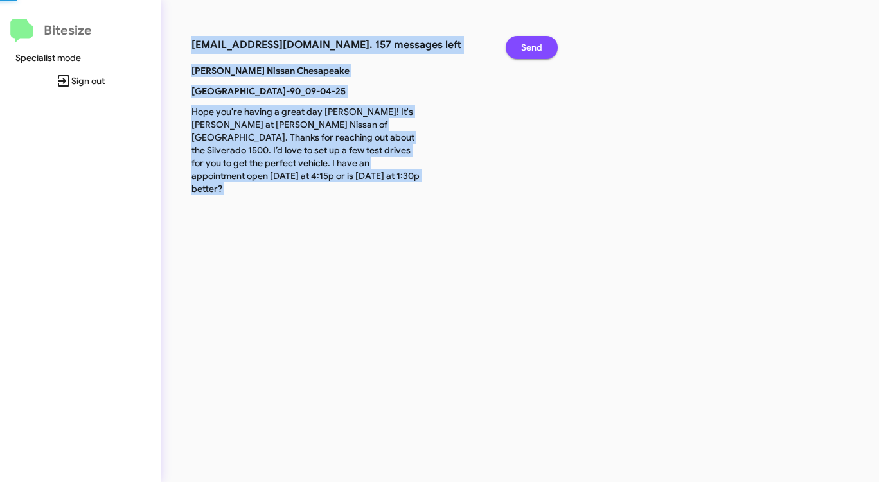
click at [522, 48] on span "Send" at bounding box center [531, 47] width 21 height 23
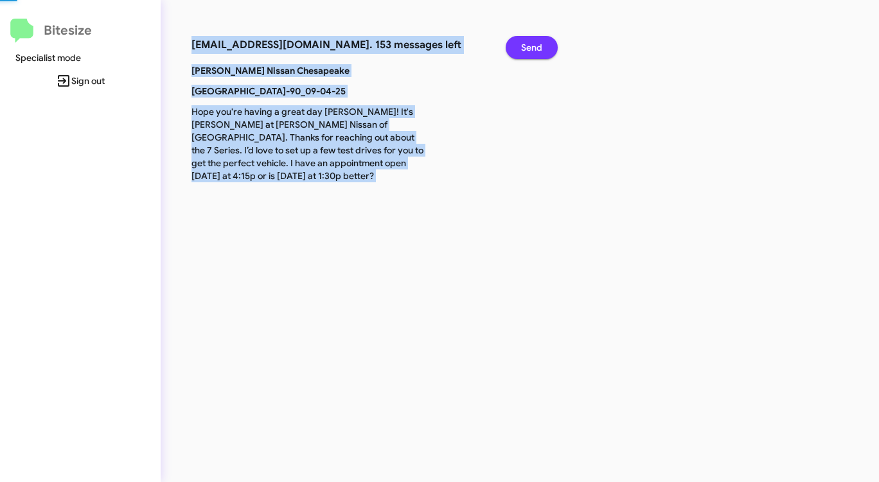
click at [522, 48] on span "Send" at bounding box center [531, 47] width 21 height 23
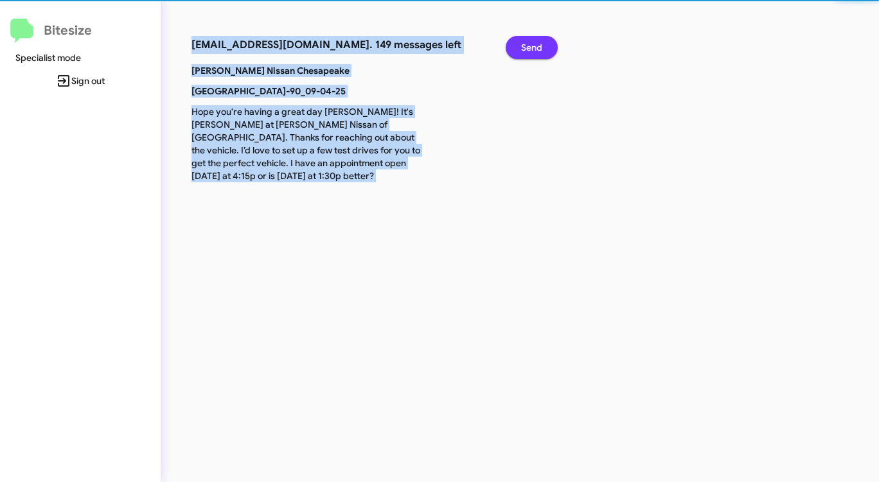
click at [522, 48] on span "Send" at bounding box center [531, 47] width 21 height 23
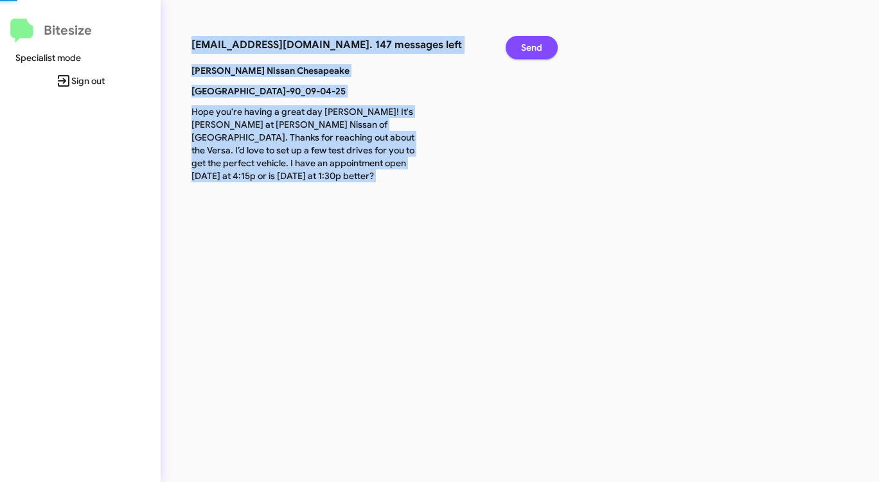
click at [522, 48] on span "Send" at bounding box center [531, 47] width 21 height 23
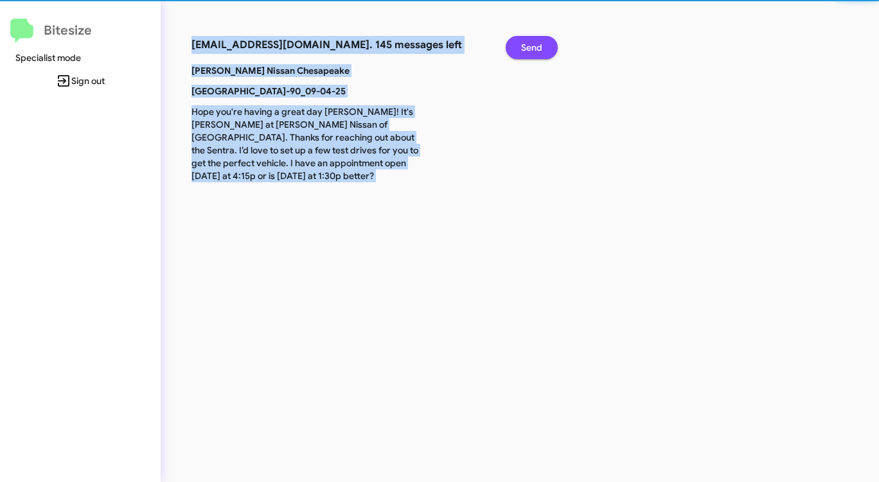
click at [522, 48] on span "Send" at bounding box center [531, 47] width 21 height 23
click at [521, 48] on span "Send" at bounding box center [531, 47] width 21 height 23
click at [520, 48] on button "Send" at bounding box center [531, 47] width 52 height 23
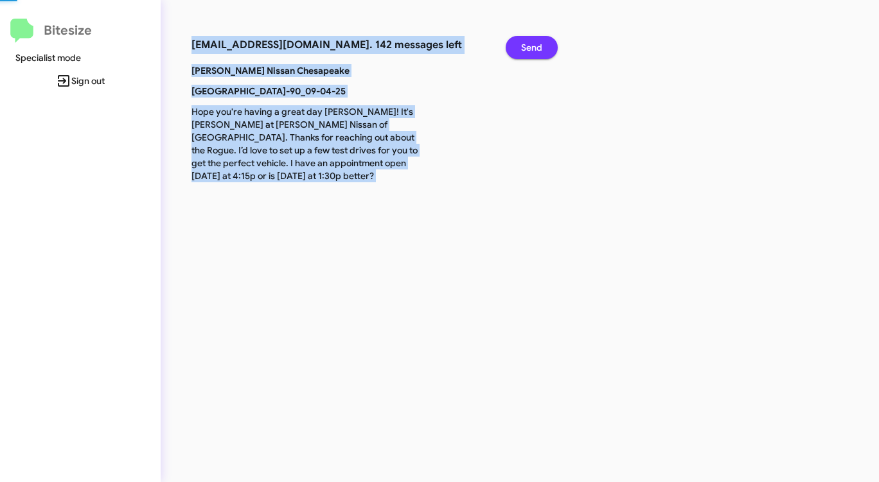
click at [520, 48] on button "Send" at bounding box center [531, 47] width 52 height 23
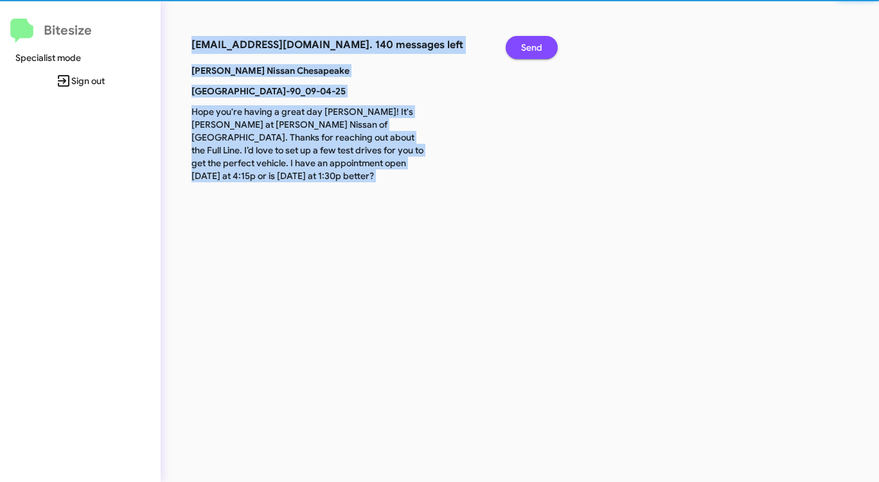
click at [520, 48] on button "Send" at bounding box center [531, 47] width 52 height 23
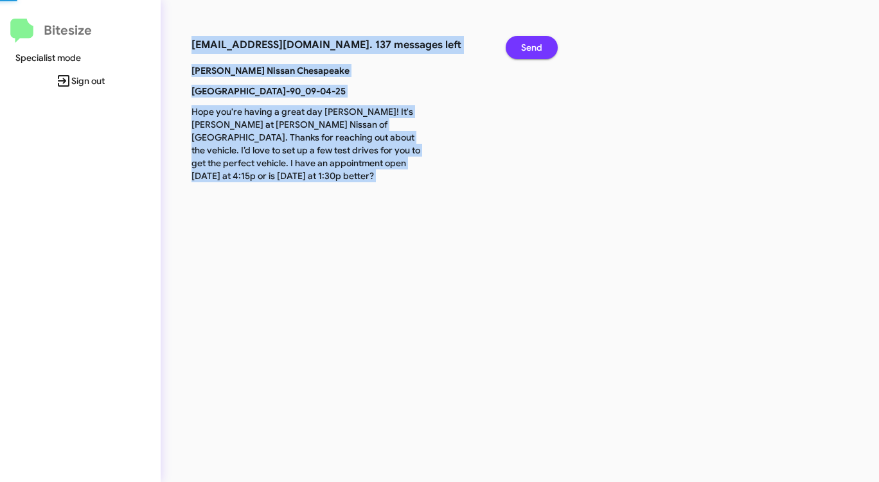
click at [520, 48] on button "Send" at bounding box center [531, 47] width 52 height 23
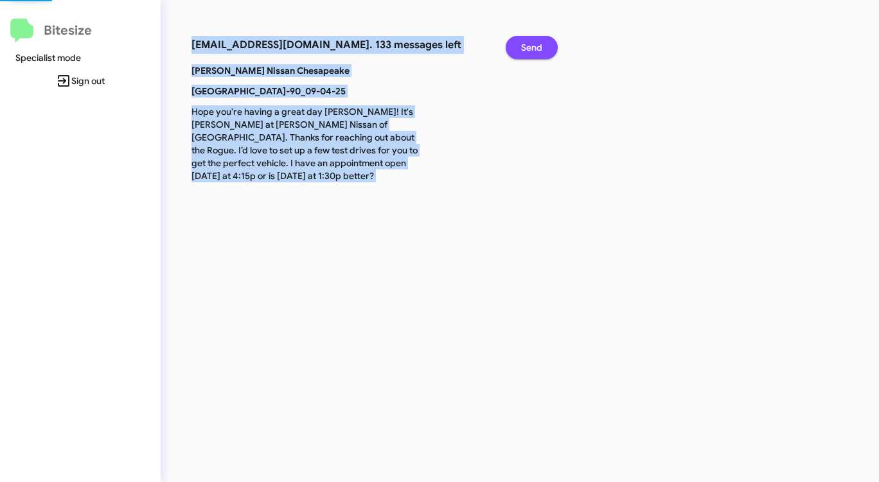
click at [520, 48] on button "Send" at bounding box center [531, 47] width 52 height 23
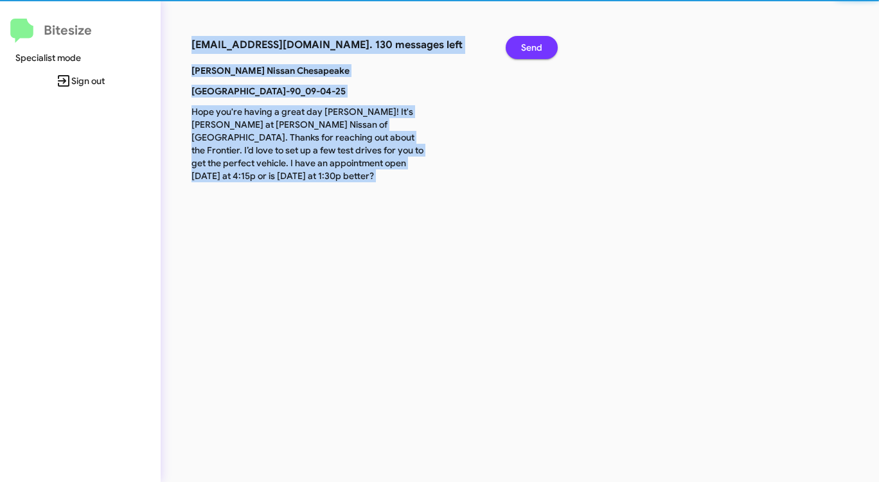
click at [520, 48] on button "Send" at bounding box center [531, 47] width 52 height 23
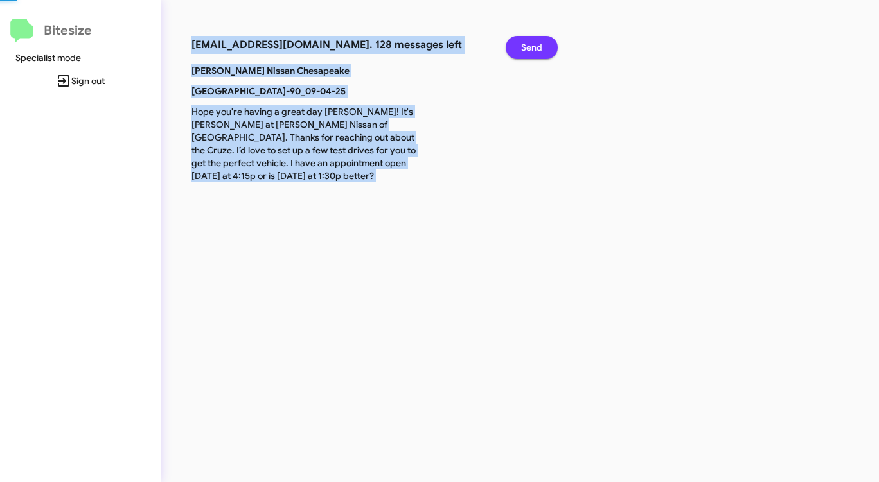
click at [520, 48] on button "Send" at bounding box center [531, 47] width 52 height 23
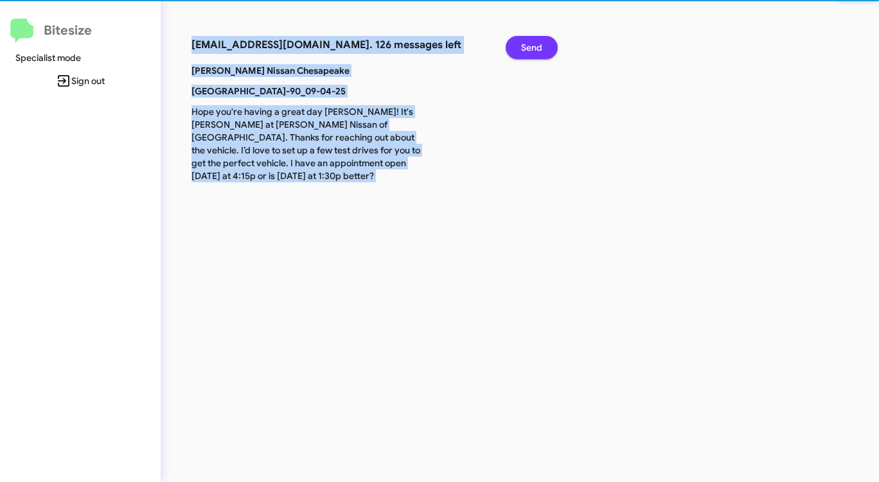
click at [520, 48] on button "Send" at bounding box center [531, 47] width 52 height 23
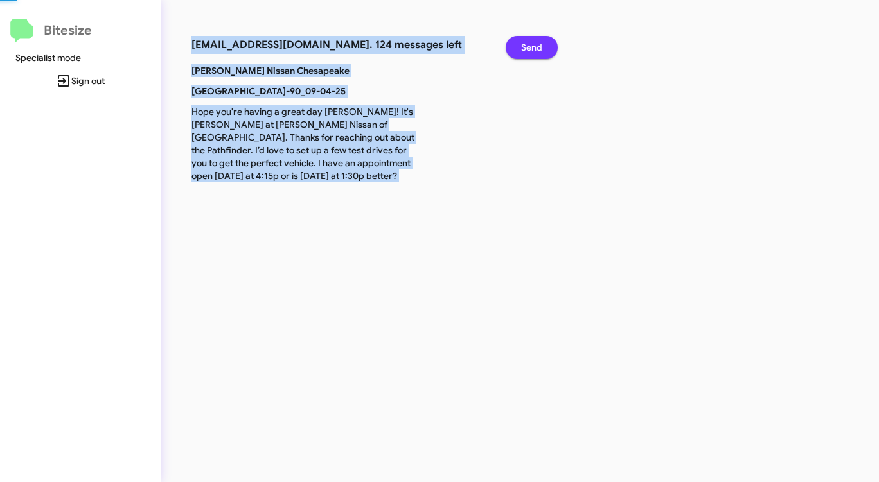
click at [520, 48] on button "Send" at bounding box center [531, 47] width 52 height 23
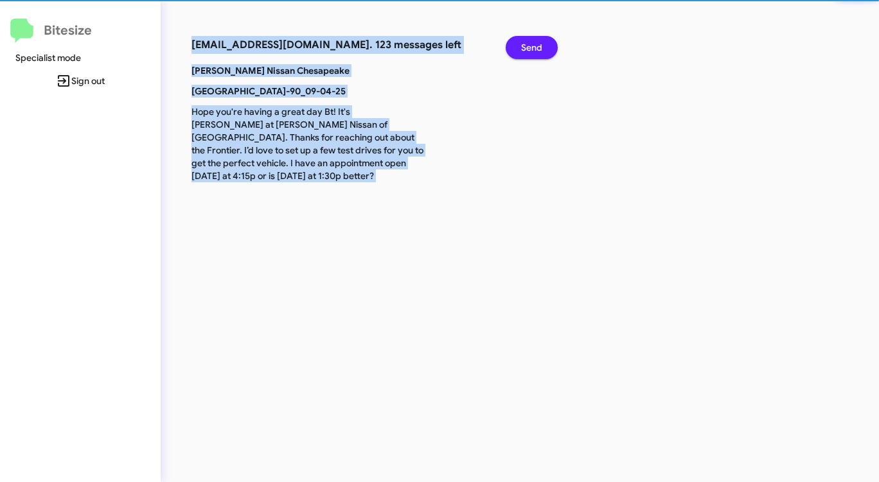
click at [520, 48] on button "Send" at bounding box center [531, 47] width 52 height 23
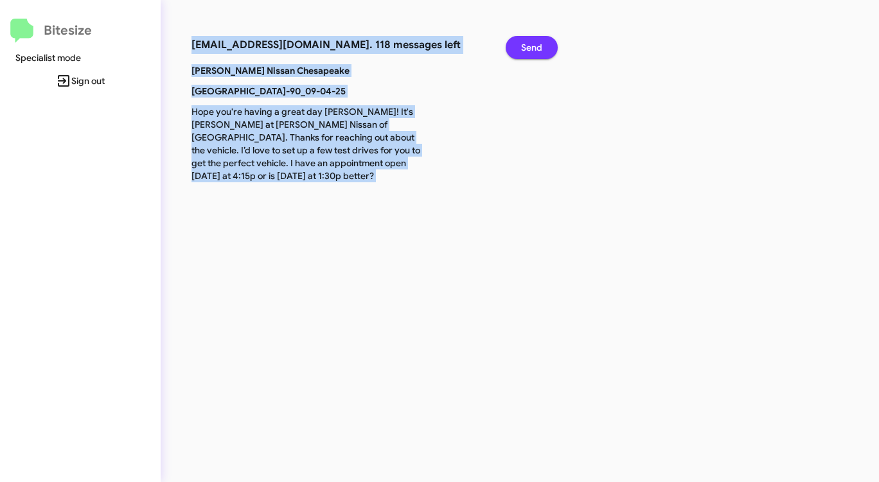
click at [520, 48] on button "Send" at bounding box center [531, 47] width 52 height 23
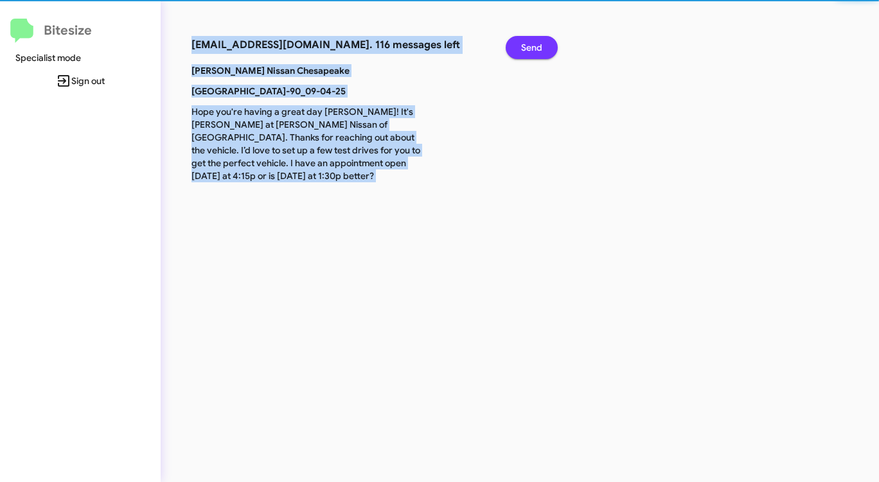
click at [520, 48] on button "Send" at bounding box center [531, 47] width 52 height 23
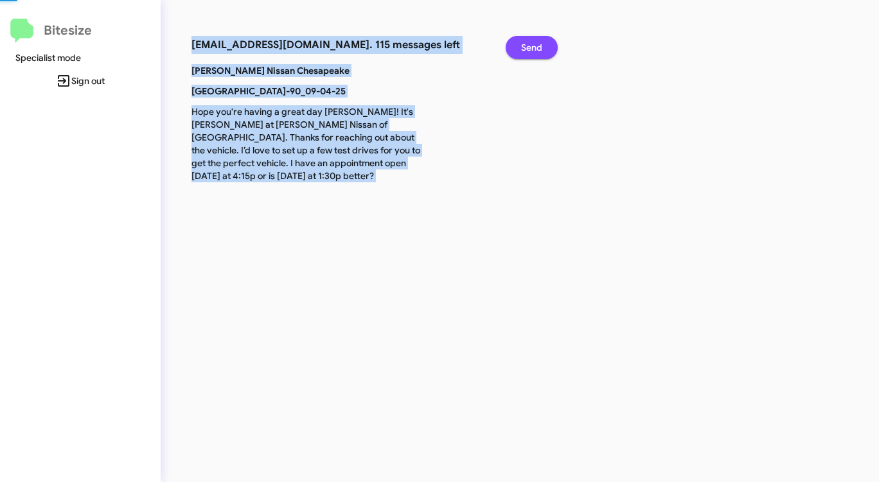
click at [520, 48] on button "Send" at bounding box center [531, 47] width 52 height 23
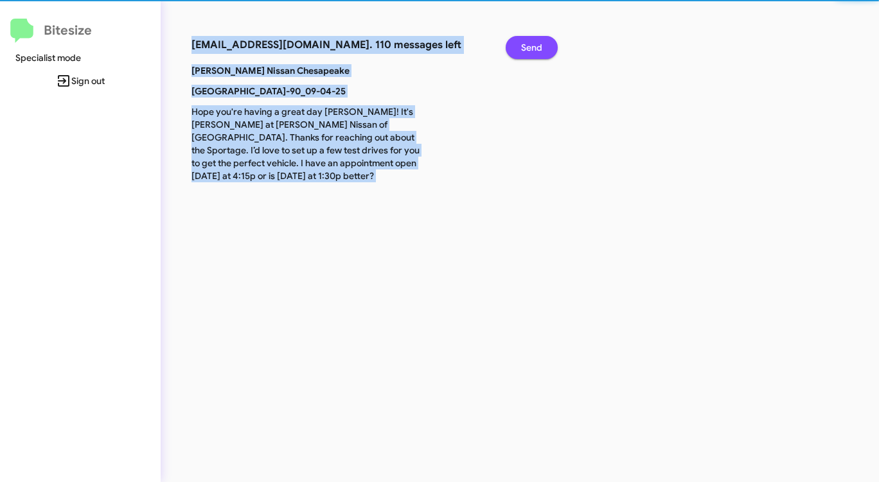
click at [520, 48] on button "Send" at bounding box center [531, 47] width 52 height 23
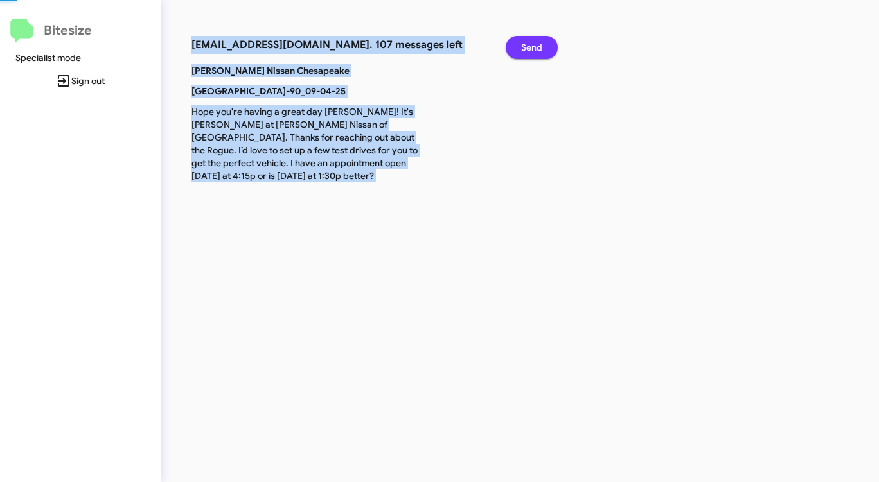
click at [520, 48] on button "Send" at bounding box center [531, 47] width 52 height 23
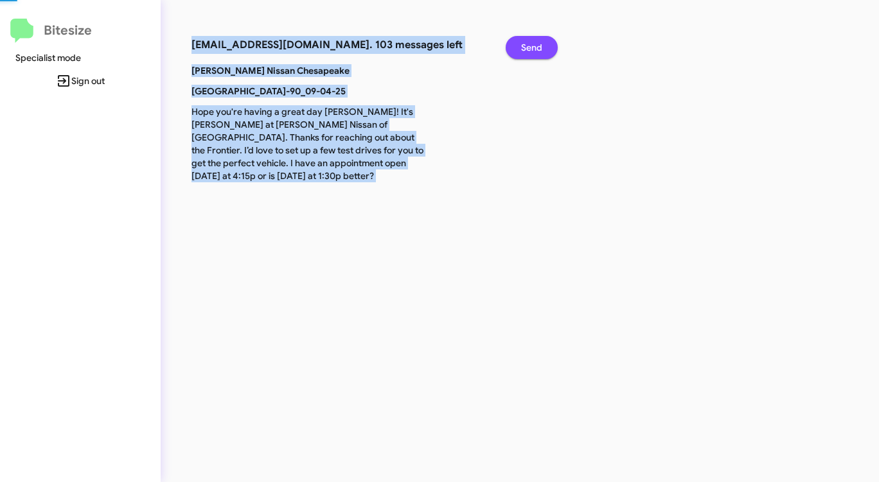
click at [520, 48] on button "Send" at bounding box center [531, 47] width 52 height 23
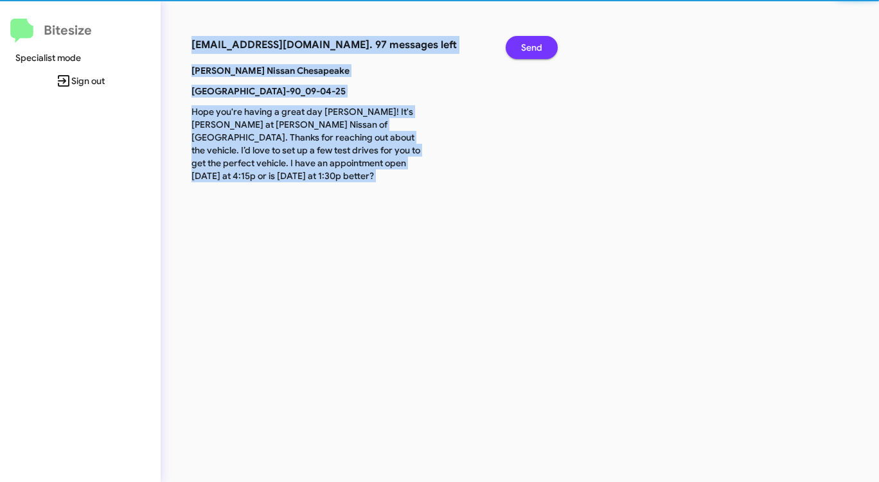
click at [520, 48] on button "Send" at bounding box center [531, 47] width 52 height 23
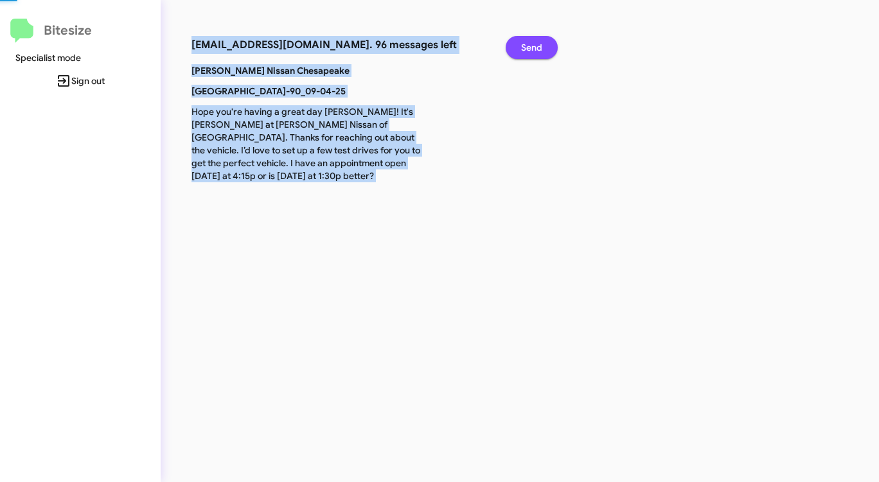
click at [520, 48] on button "Send" at bounding box center [531, 47] width 52 height 23
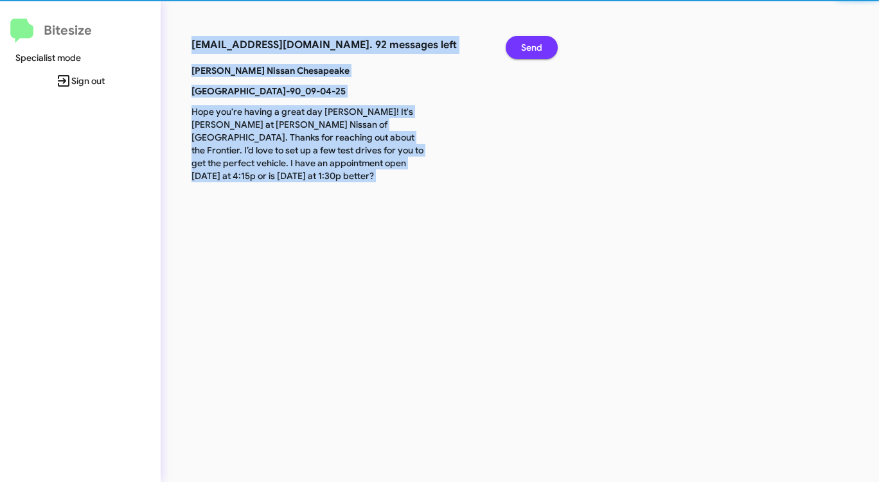
click at [520, 48] on button "Send" at bounding box center [531, 47] width 52 height 23
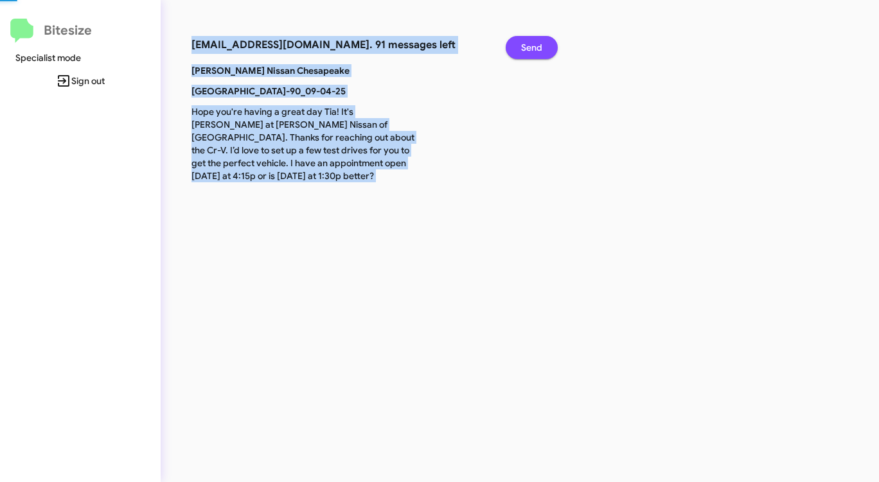
click at [520, 48] on button "Send" at bounding box center [531, 47] width 52 height 23
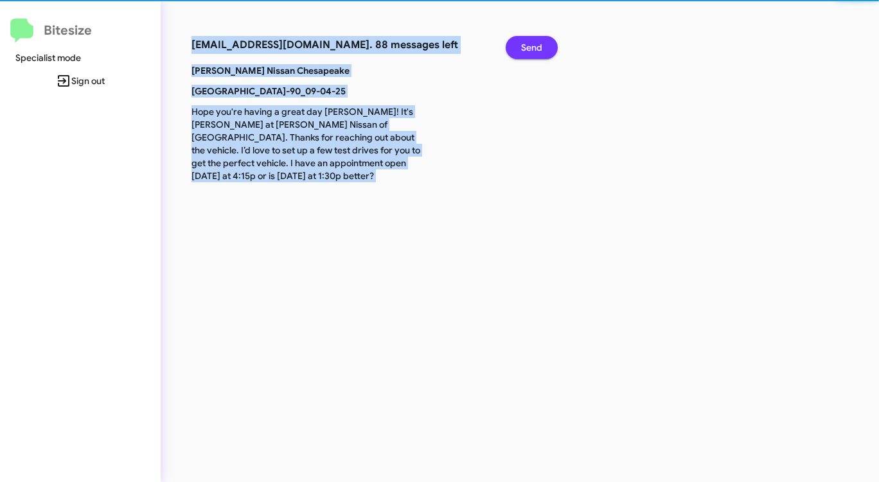
click at [520, 48] on button "Send" at bounding box center [531, 47] width 52 height 23
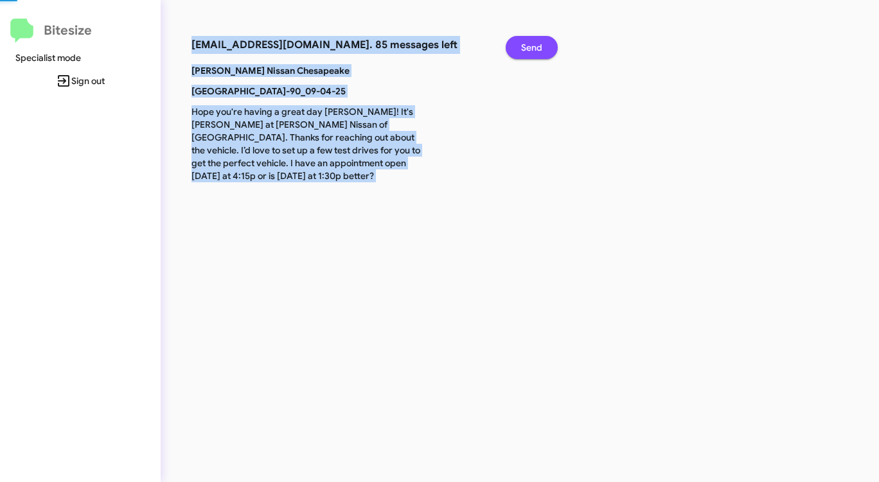
click at [520, 48] on button "Send" at bounding box center [531, 47] width 52 height 23
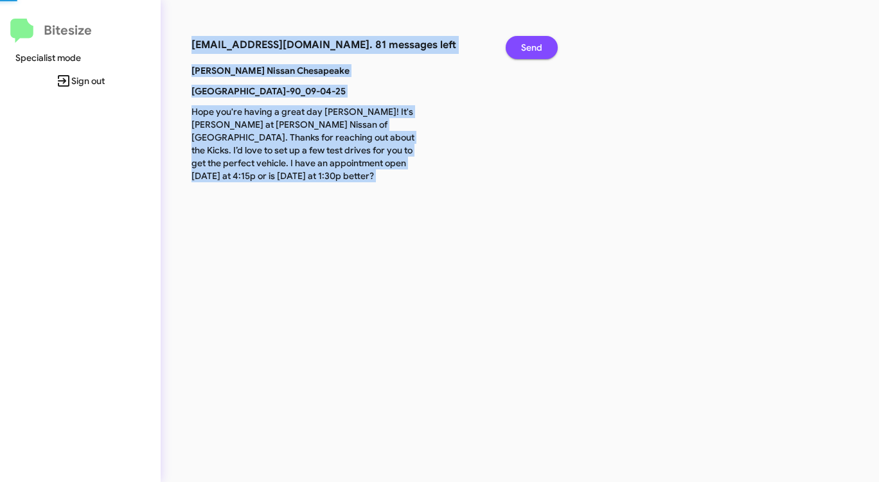
click at [520, 48] on button "Send" at bounding box center [531, 47] width 52 height 23
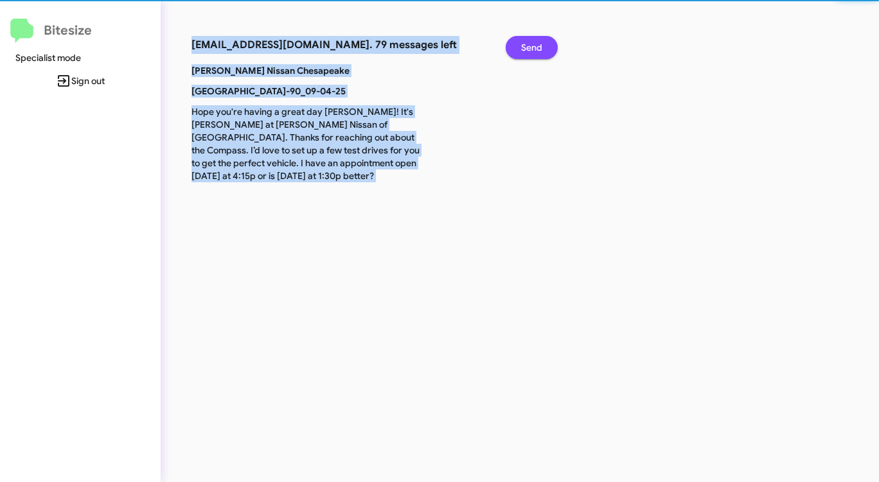
click at [520, 48] on button "Send" at bounding box center [531, 47] width 52 height 23
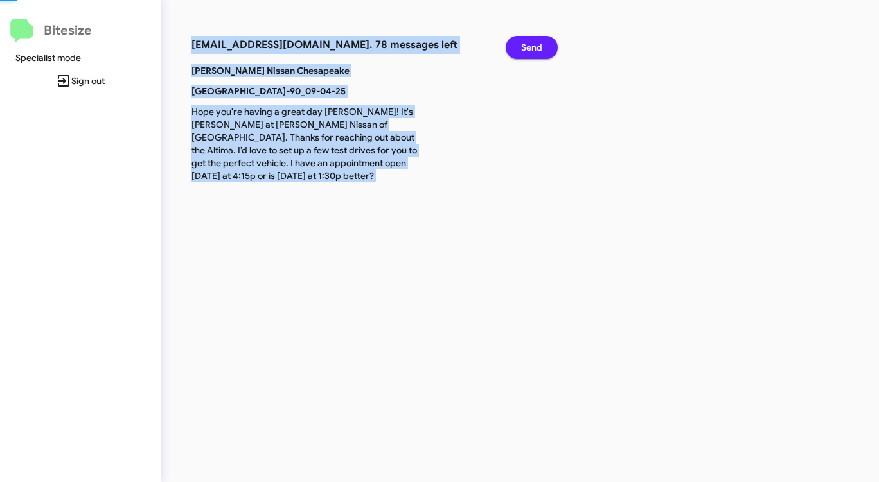
click at [520, 48] on button "Send" at bounding box center [531, 47] width 52 height 23
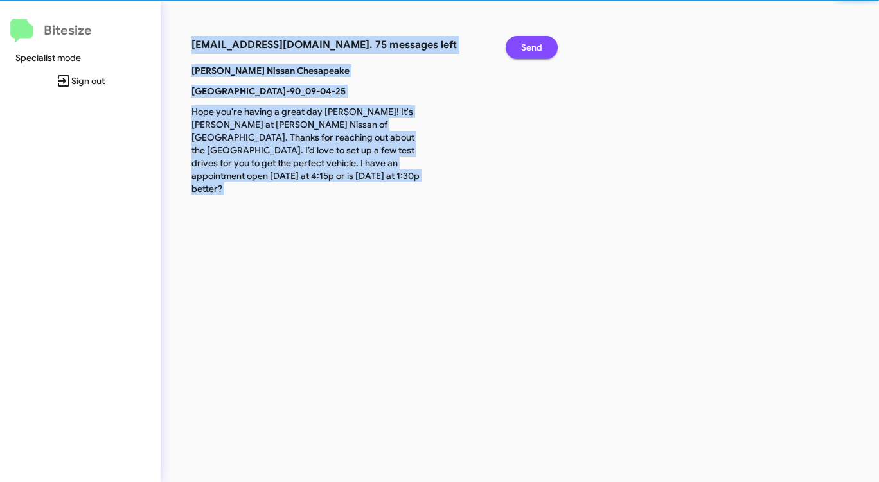
click at [520, 48] on button "Send" at bounding box center [531, 47] width 52 height 23
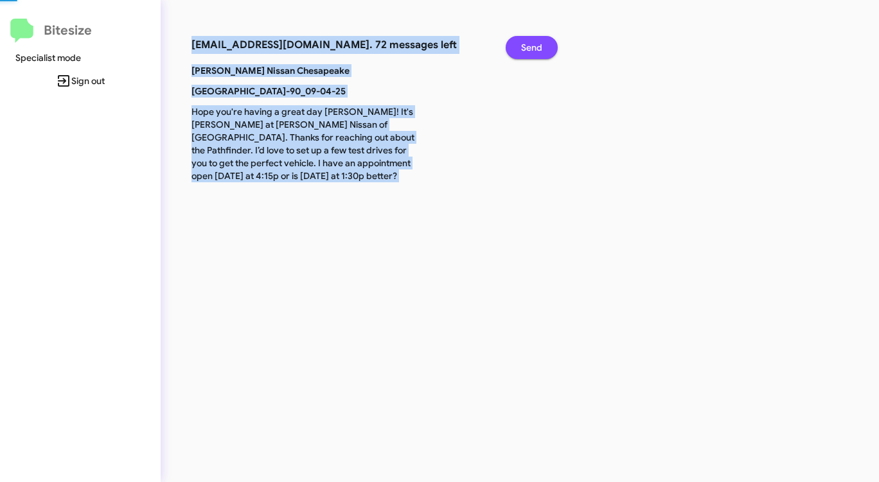
click at [520, 48] on button "Send" at bounding box center [531, 47] width 52 height 23
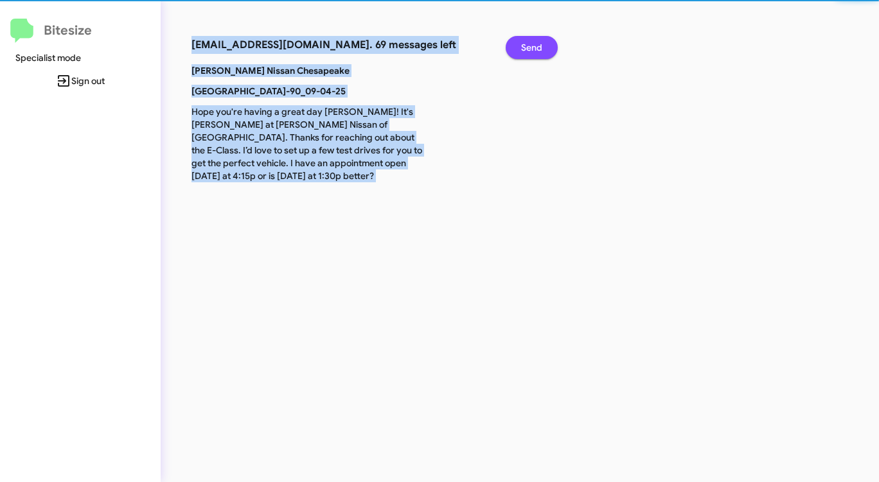
click at [520, 48] on button "Send" at bounding box center [531, 47] width 52 height 23
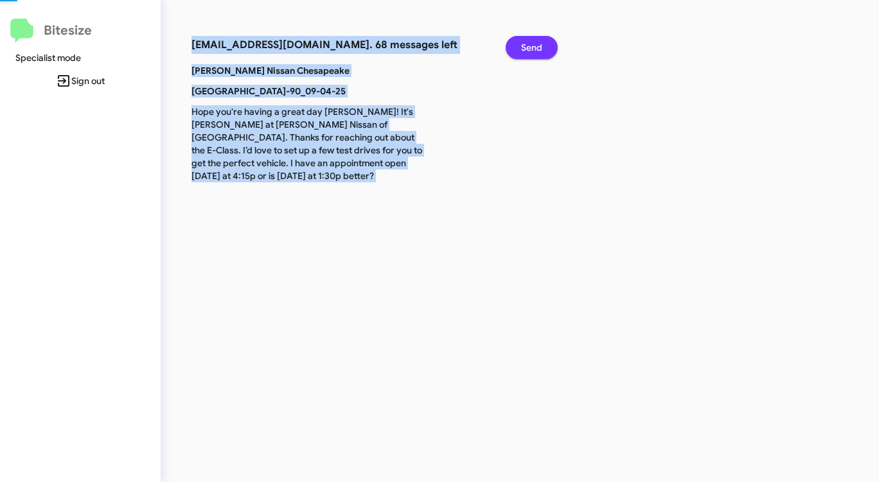
click at [520, 48] on button "Send" at bounding box center [531, 47] width 52 height 23
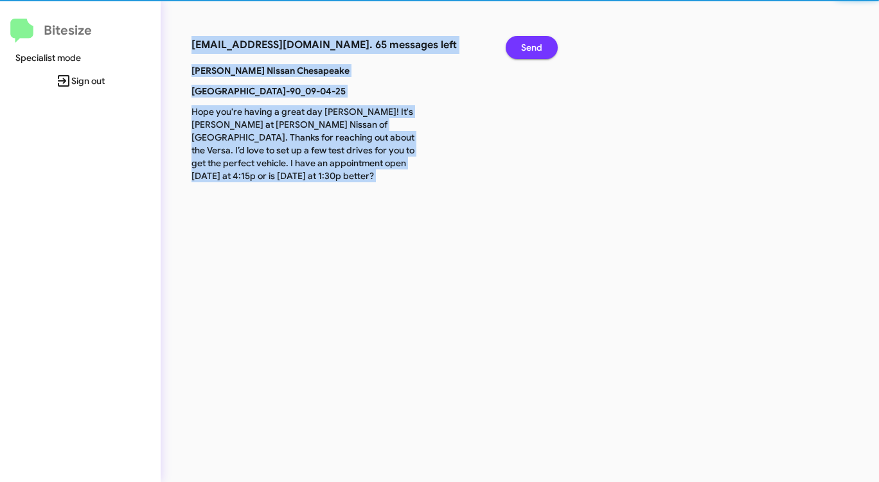
click at [520, 48] on button "Send" at bounding box center [531, 47] width 52 height 23
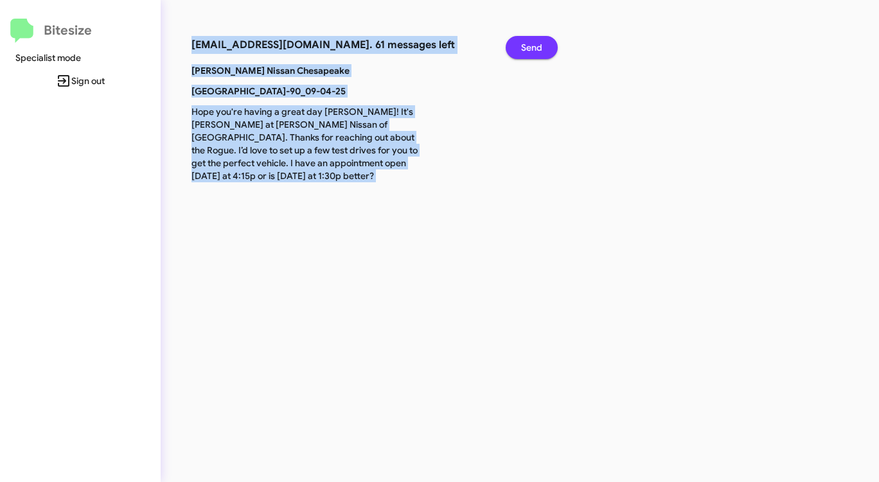
click at [520, 48] on button "Send" at bounding box center [531, 47] width 52 height 23
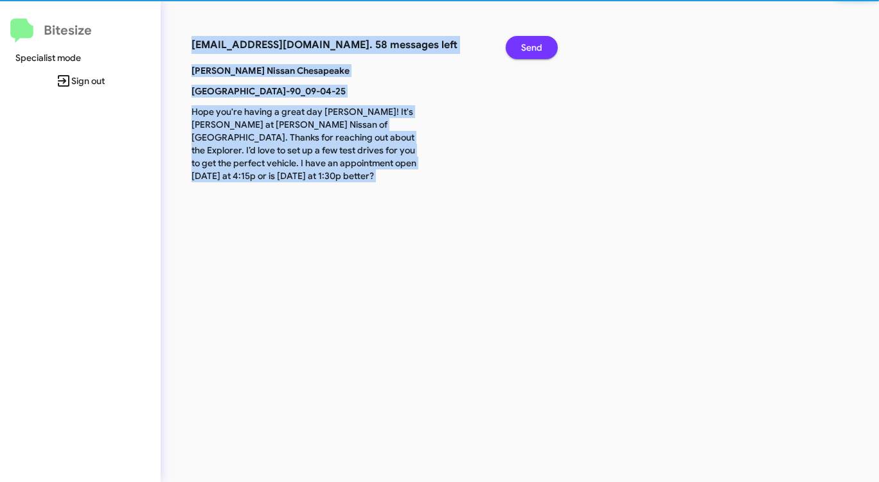
click at [520, 48] on button "Send" at bounding box center [531, 47] width 52 height 23
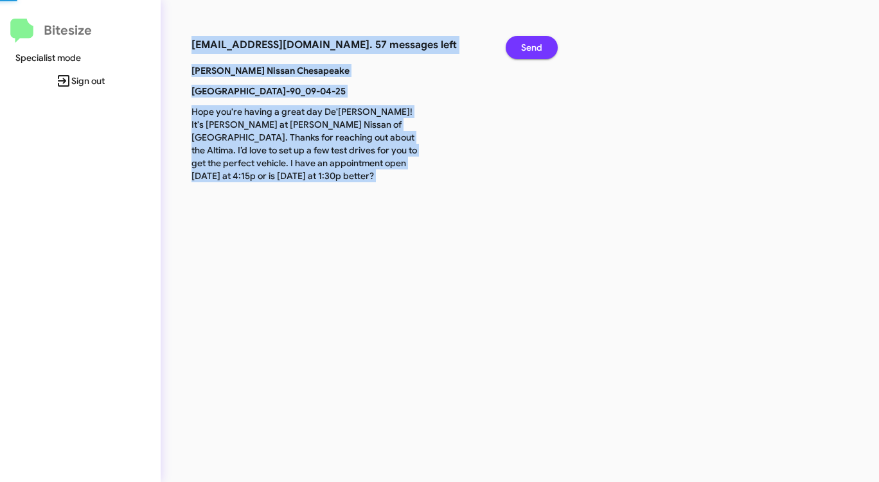
click at [520, 48] on button "Send" at bounding box center [531, 47] width 52 height 23
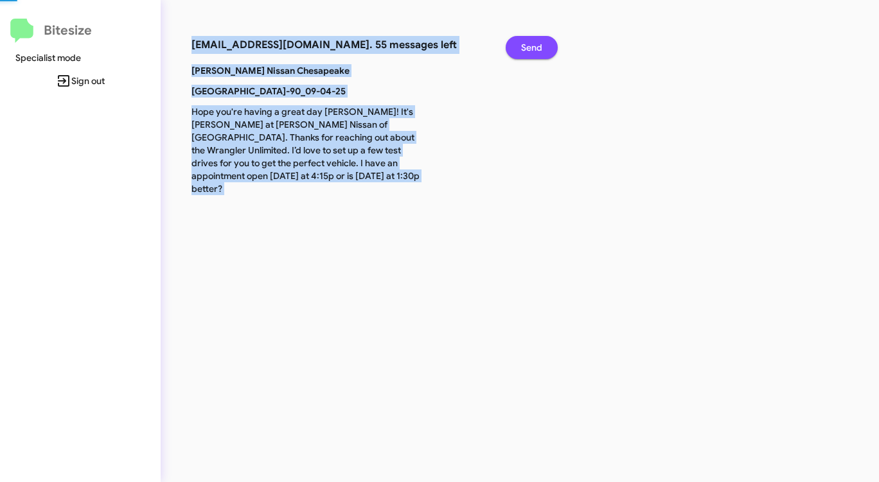
click at [520, 48] on button "Send" at bounding box center [531, 47] width 52 height 23
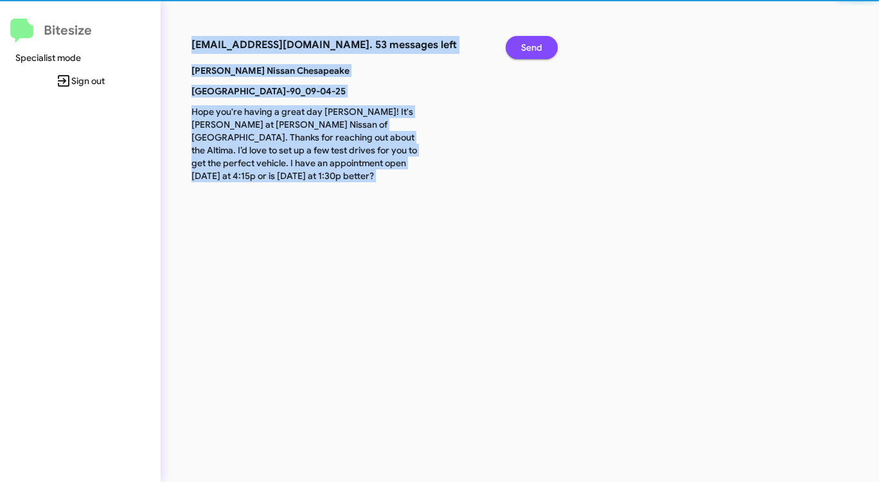
click at [520, 48] on button "Send" at bounding box center [531, 47] width 52 height 23
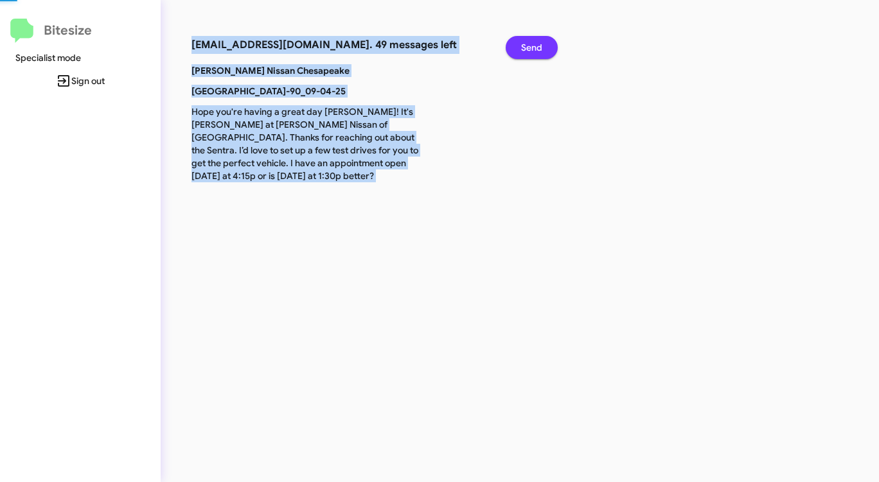
click at [520, 48] on button "Send" at bounding box center [531, 47] width 52 height 23
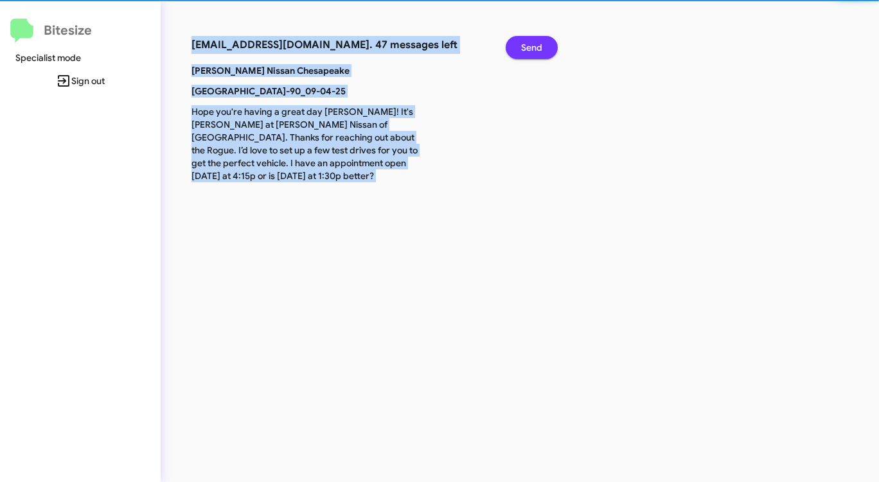
click at [520, 48] on button "Send" at bounding box center [531, 47] width 52 height 23
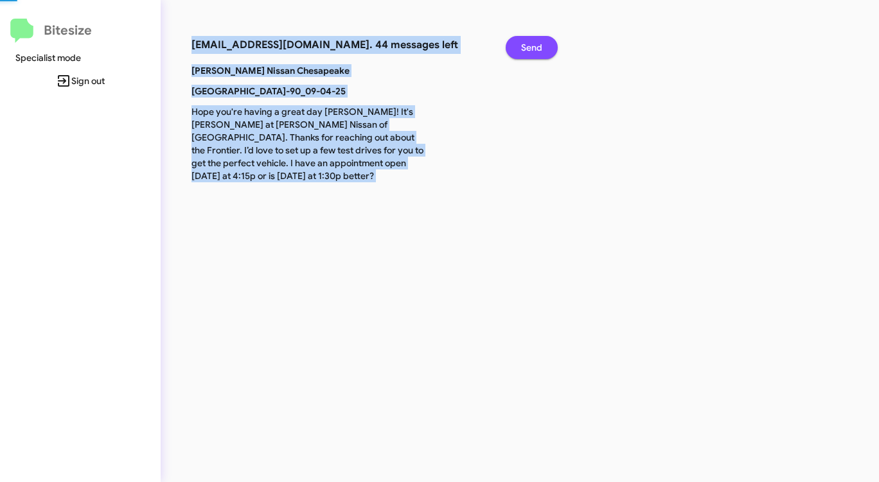
click at [520, 48] on button "Send" at bounding box center [531, 47] width 52 height 23
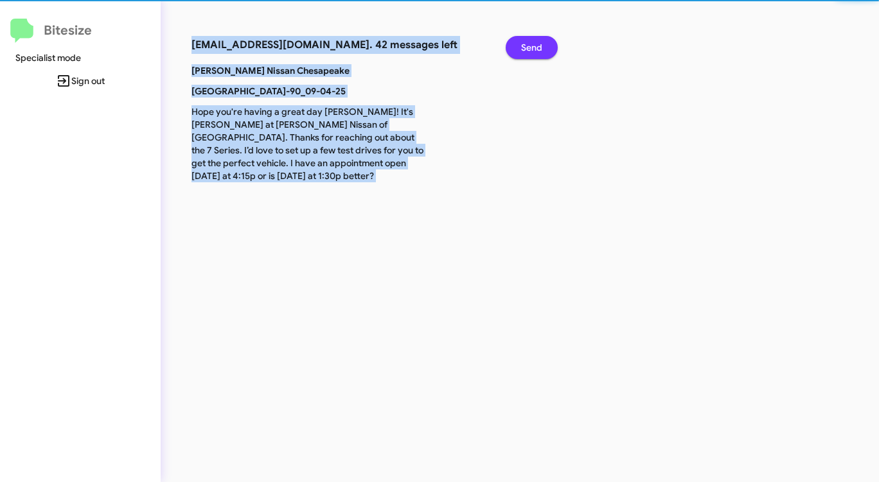
click at [520, 48] on button "Send" at bounding box center [531, 47] width 52 height 23
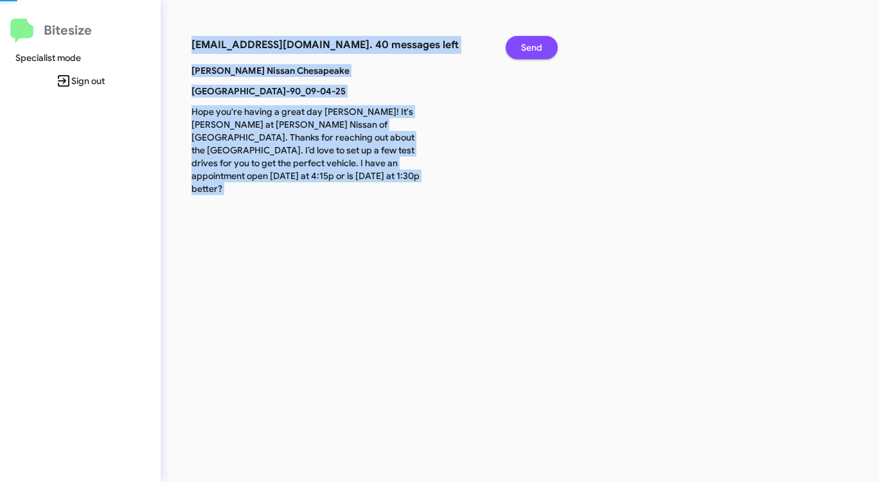
click at [520, 48] on button "Send" at bounding box center [531, 47] width 52 height 23
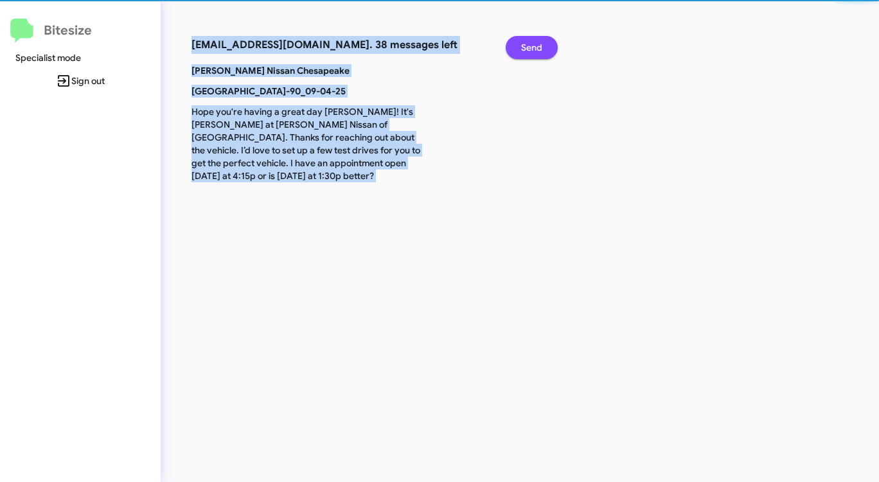
click at [520, 48] on button "Send" at bounding box center [531, 47] width 52 height 23
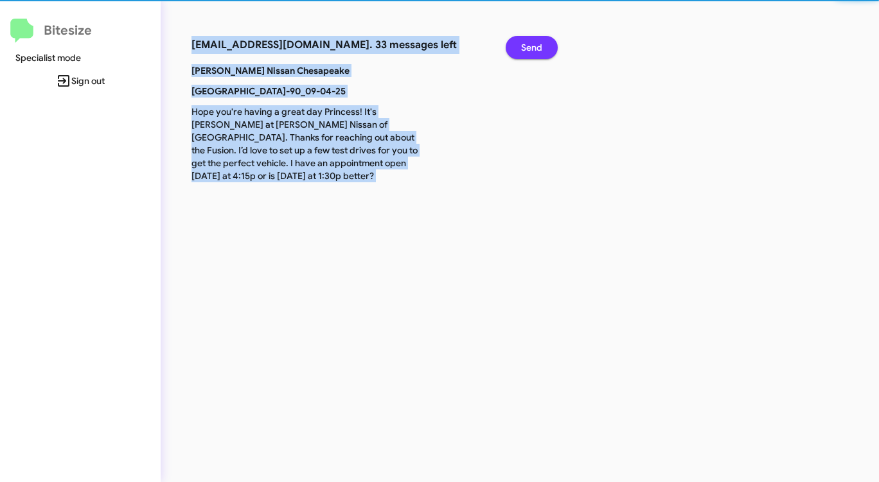
click at [520, 48] on button "Send" at bounding box center [531, 47] width 52 height 23
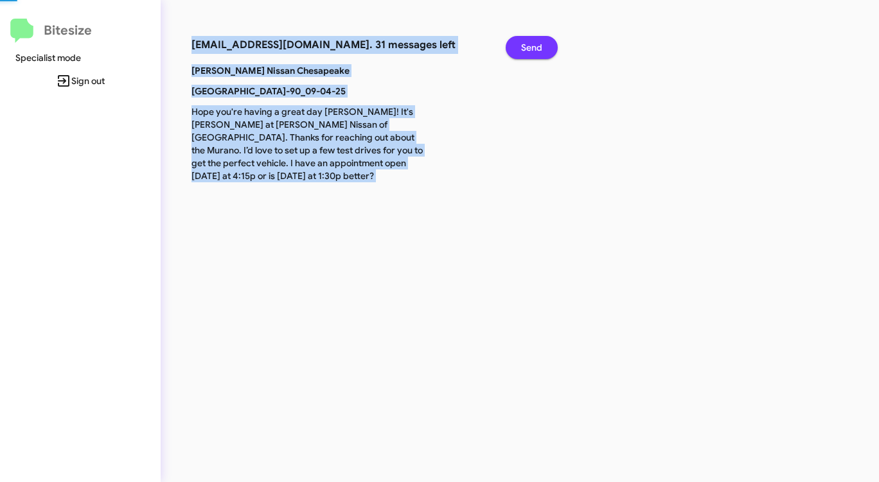
click at [520, 48] on button "Send" at bounding box center [531, 47] width 52 height 23
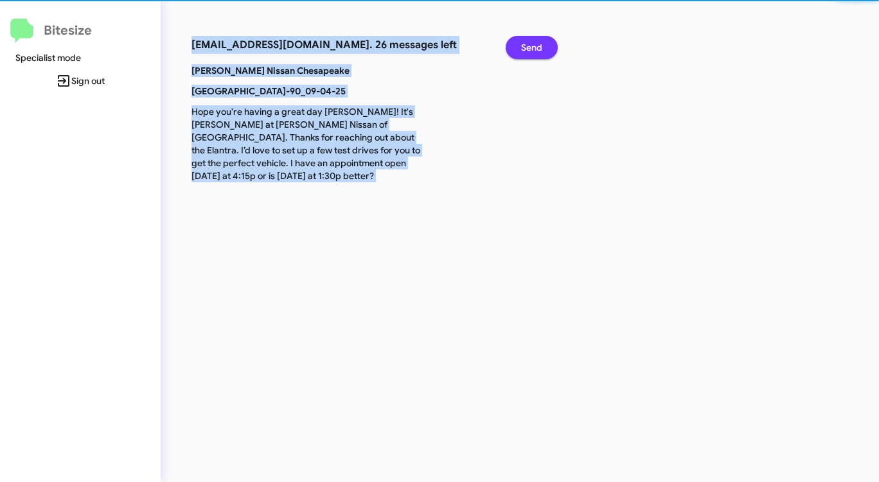
click at [520, 48] on button "Send" at bounding box center [531, 47] width 52 height 23
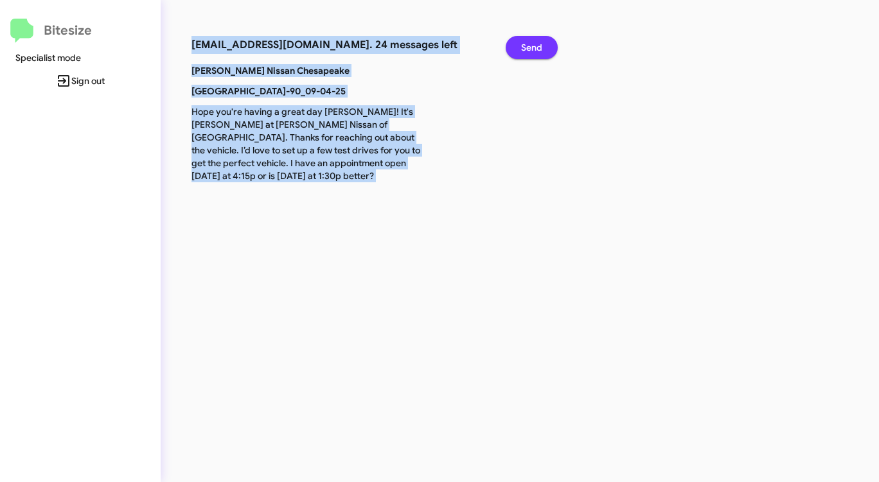
click at [520, 48] on button "Send" at bounding box center [531, 47] width 52 height 23
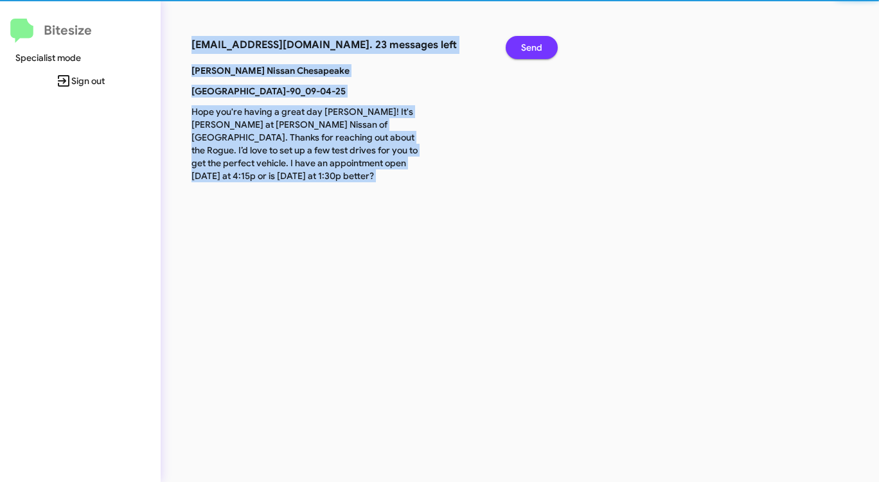
click at [520, 48] on button "Send" at bounding box center [531, 47] width 52 height 23
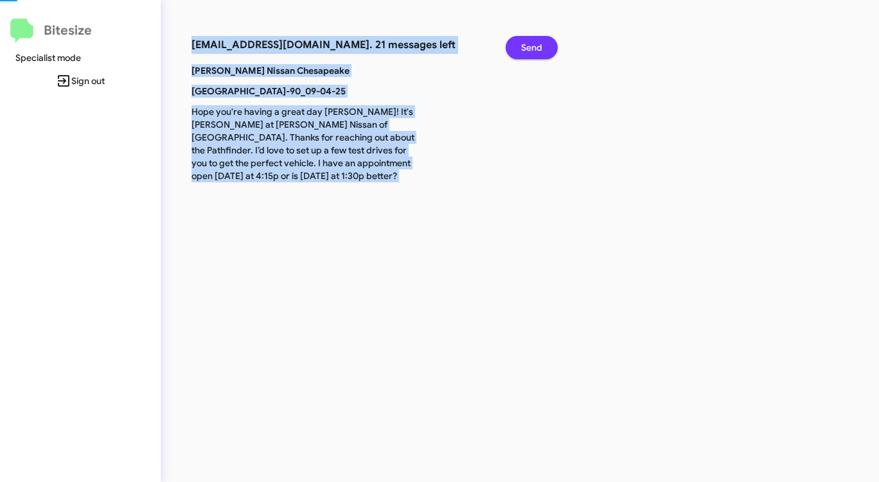
click at [520, 48] on button "Send" at bounding box center [531, 47] width 52 height 23
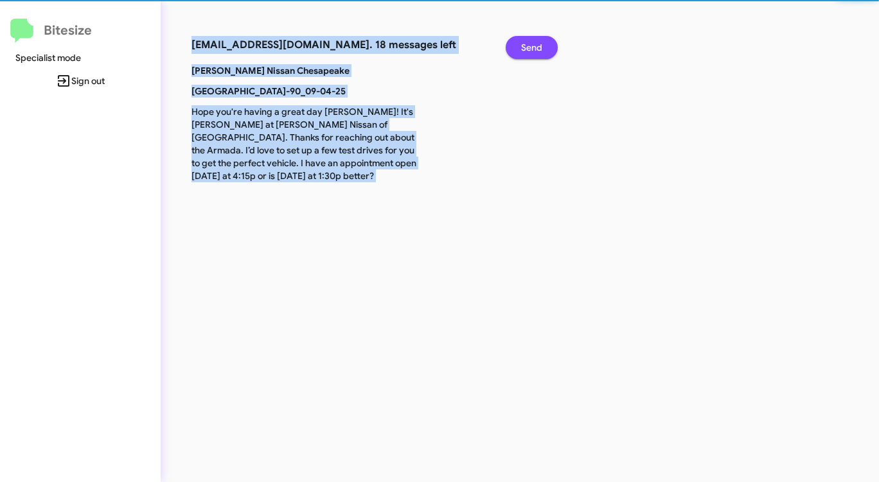
click at [520, 48] on button "Send" at bounding box center [531, 47] width 52 height 23
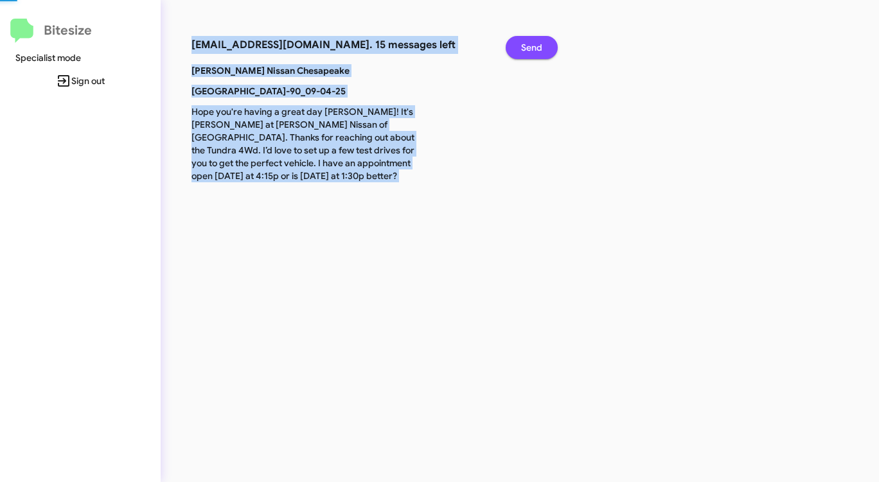
click at [520, 48] on button "Send" at bounding box center [531, 47] width 52 height 23
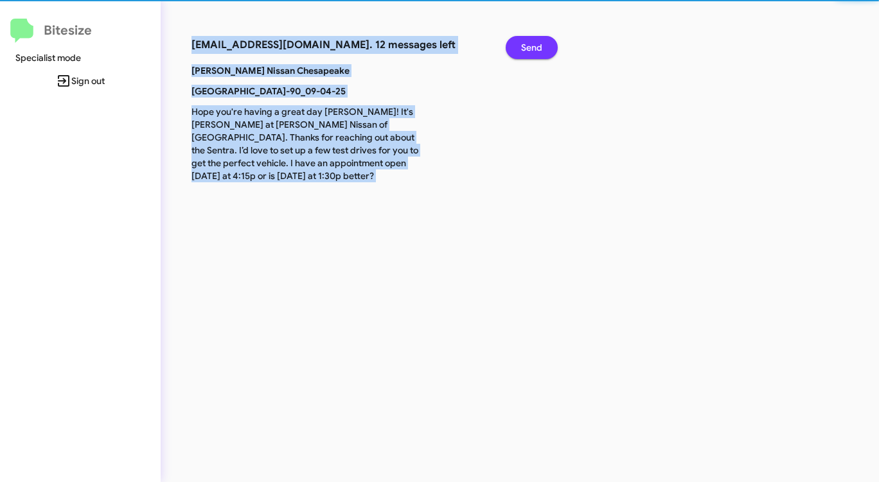
click at [520, 48] on button "Send" at bounding box center [531, 47] width 52 height 23
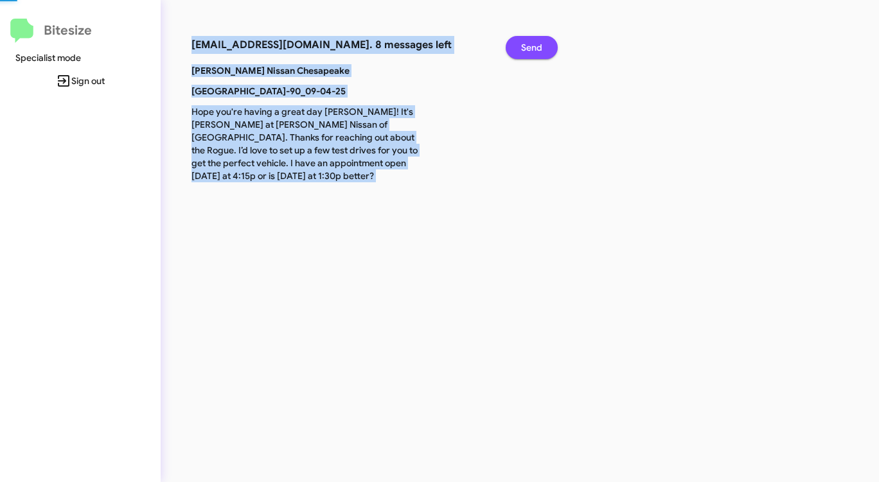
click at [520, 48] on button "Send" at bounding box center [531, 47] width 52 height 23
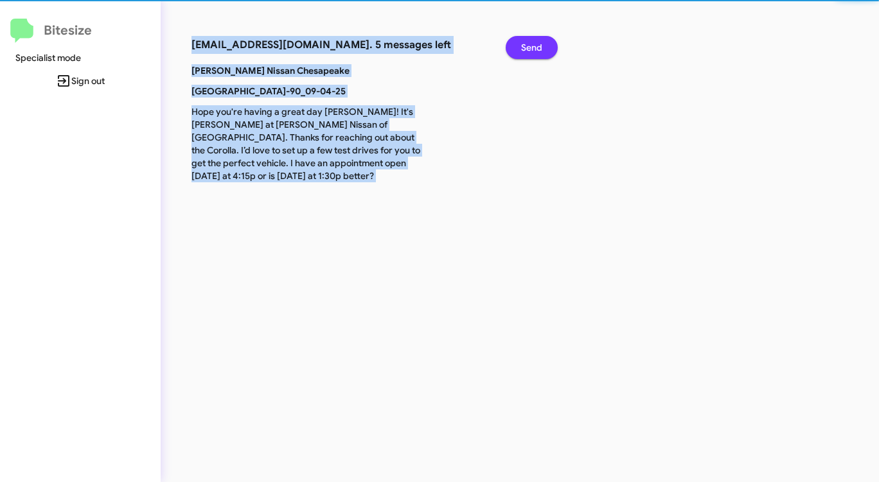
click at [520, 48] on button "Send" at bounding box center [531, 47] width 52 height 23
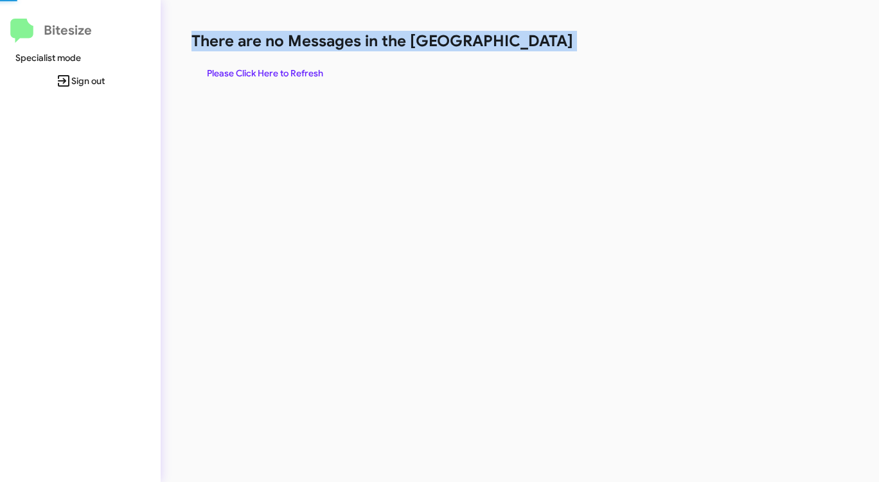
click at [520, 48] on h1 "There are no Messages in the [GEOGRAPHIC_DATA]" at bounding box center [459, 41] width 537 height 21
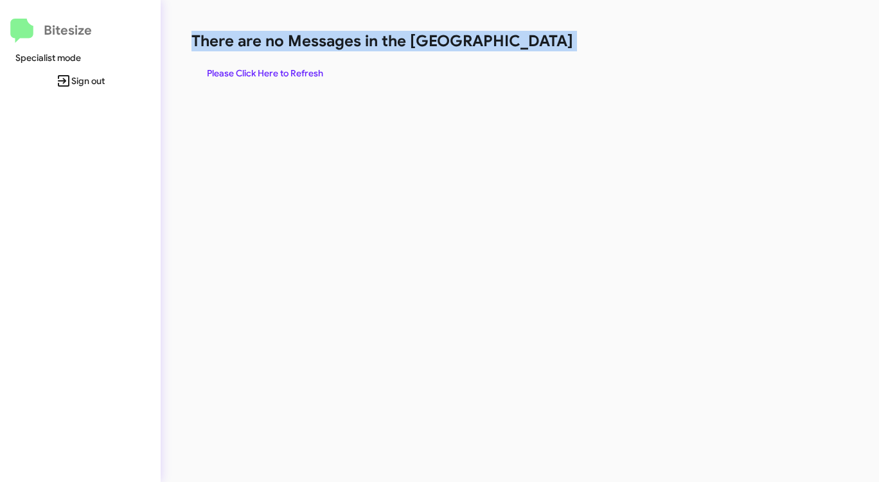
click at [520, 48] on h1 "There are no Messages in the [GEOGRAPHIC_DATA]" at bounding box center [459, 41] width 537 height 21
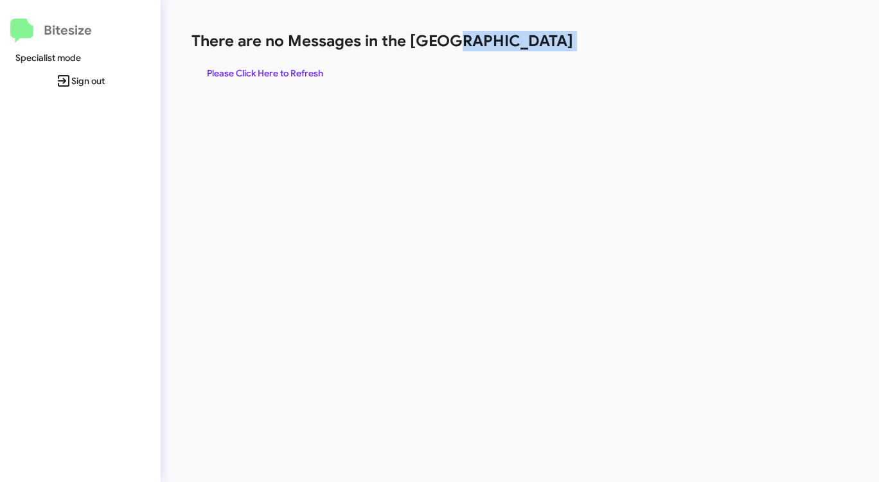
click at [520, 48] on h1 "There are no Messages in the [GEOGRAPHIC_DATA]" at bounding box center [459, 41] width 537 height 21
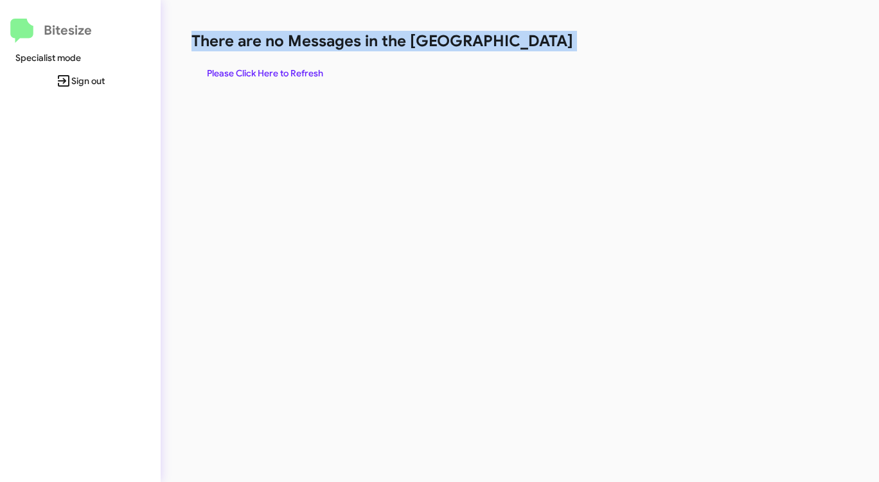
click at [520, 48] on h1 "There are no Messages in the [GEOGRAPHIC_DATA]" at bounding box center [459, 41] width 537 height 21
click at [261, 71] on span "Please Click Here to Refresh" at bounding box center [265, 73] width 116 height 23
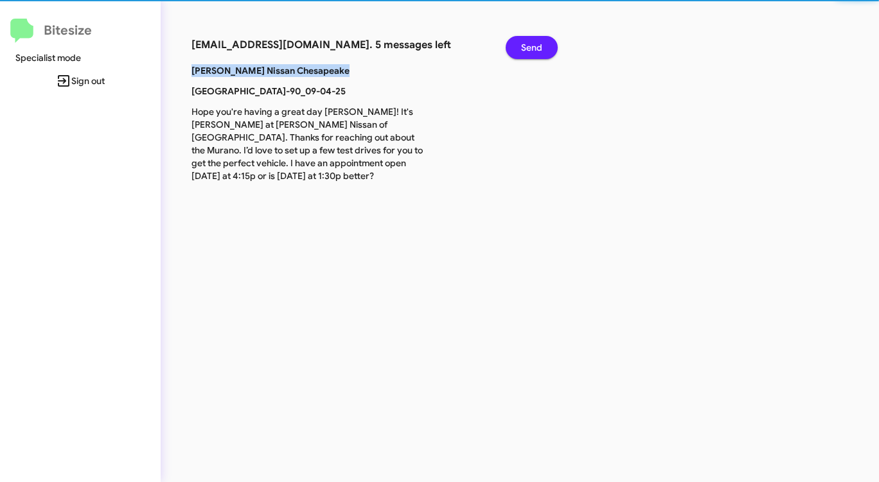
click at [261, 71] on b "Banister Nissan Chesapeake" at bounding box center [270, 71] width 158 height 12
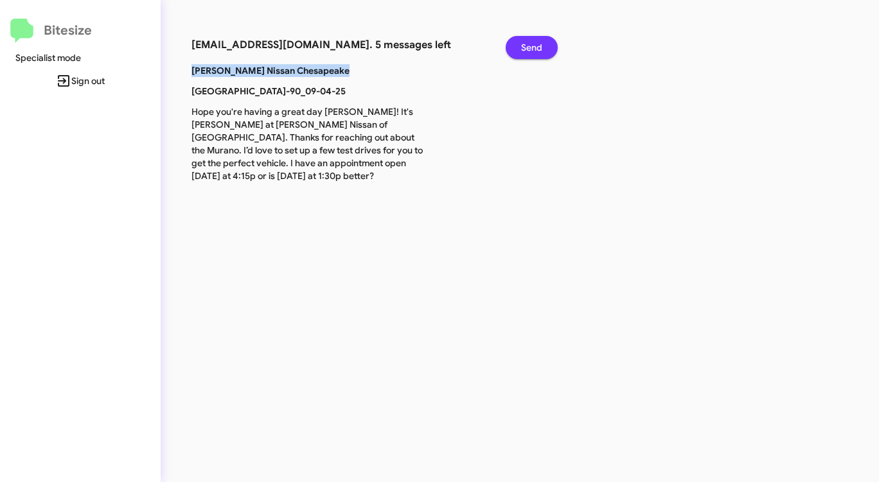
click at [537, 45] on span "Send" at bounding box center [531, 47] width 21 height 23
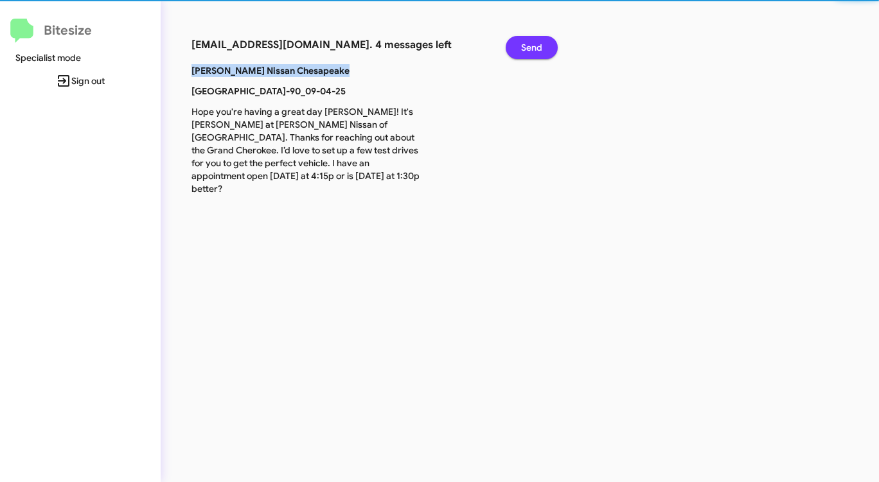
click at [537, 45] on span "Send" at bounding box center [531, 47] width 21 height 23
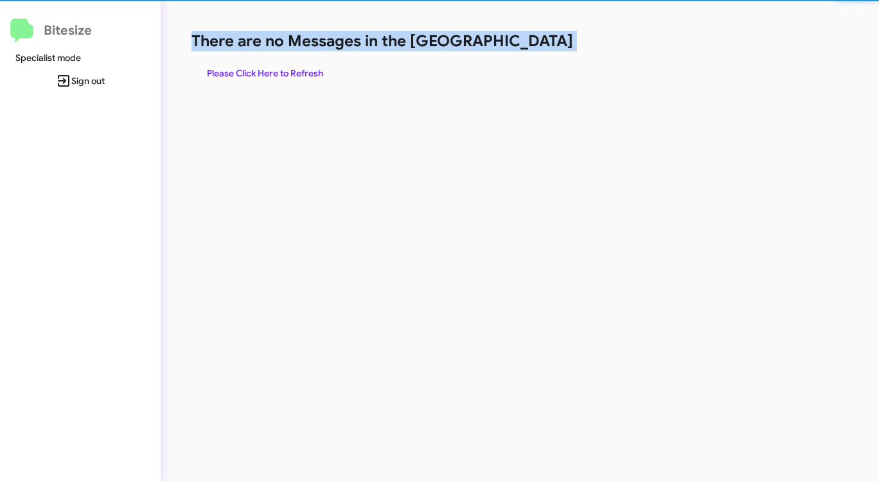
click at [537, 45] on h1 "There are no Messages in the [GEOGRAPHIC_DATA]" at bounding box center [459, 41] width 537 height 21
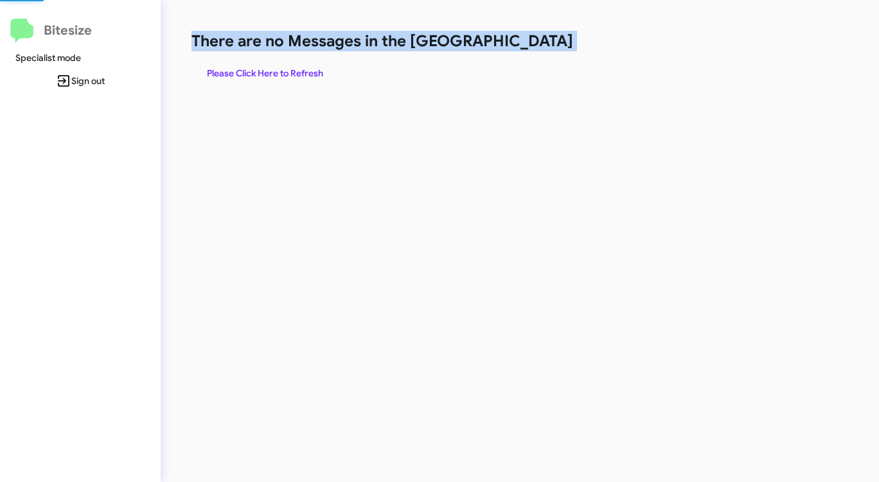
click at [537, 45] on h1 "There are no Messages in the [GEOGRAPHIC_DATA]" at bounding box center [459, 41] width 537 height 21
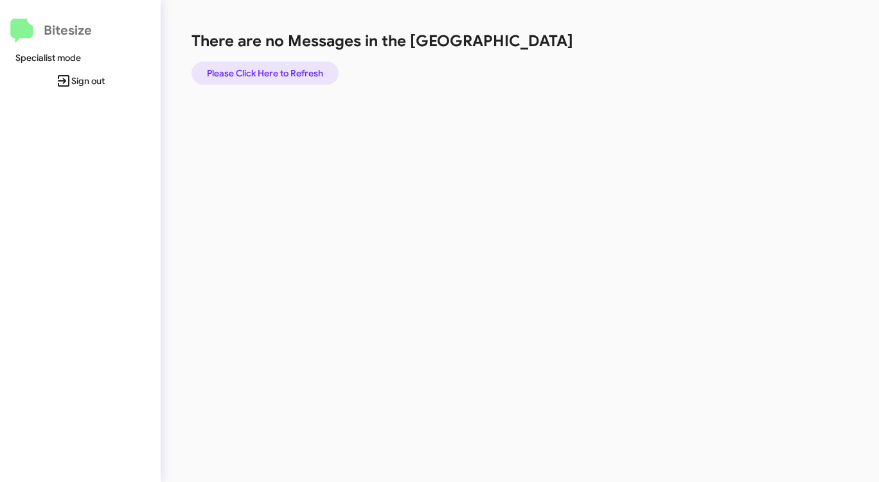
click at [267, 66] on span "Please Click Here to Refresh" at bounding box center [265, 73] width 116 height 23
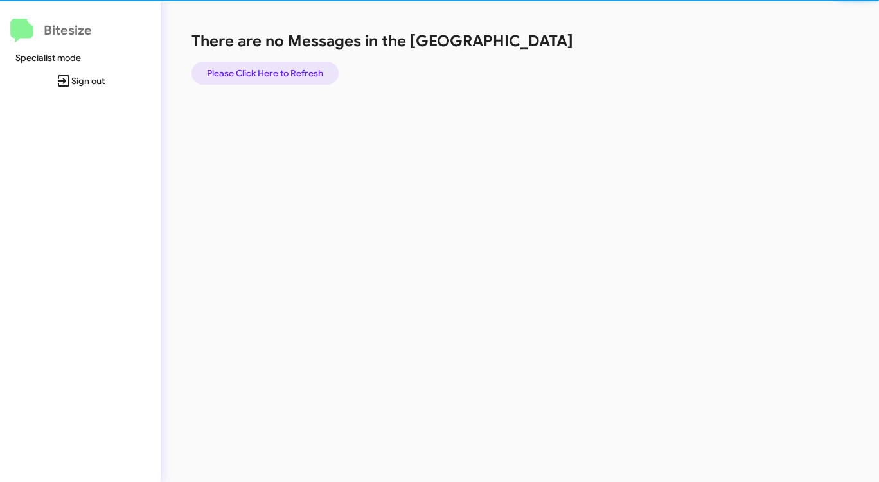
click at [267, 66] on span "Please Click Here to Refresh" at bounding box center [265, 73] width 116 height 23
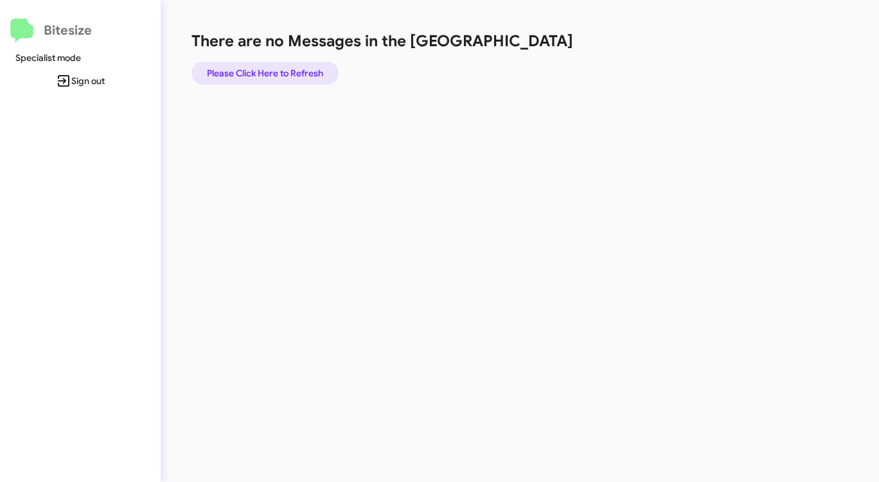
click at [267, 66] on span "Please Click Here to Refresh" at bounding box center [265, 73] width 116 height 23
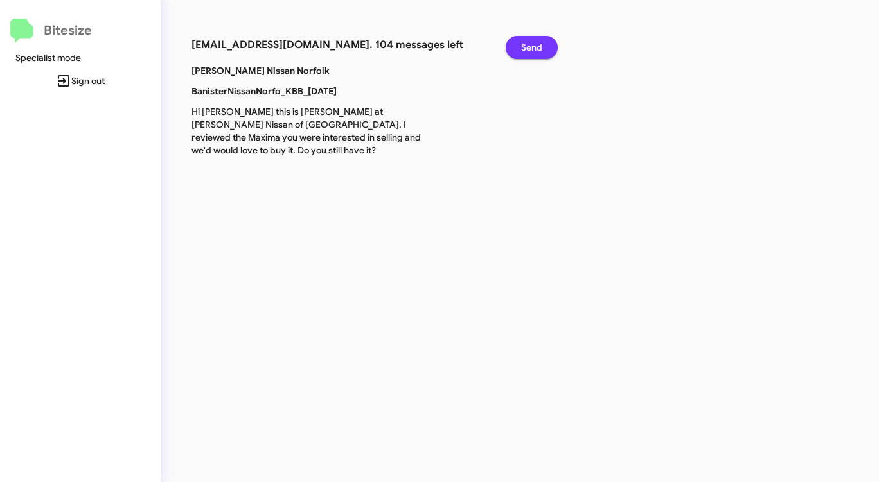
click at [525, 48] on span "Send" at bounding box center [531, 47] width 21 height 23
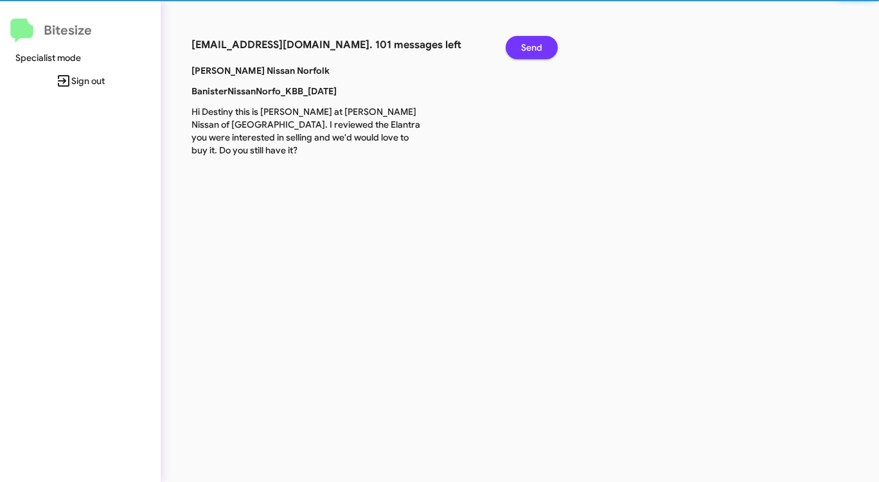
click at [525, 48] on span "Send" at bounding box center [531, 47] width 21 height 23
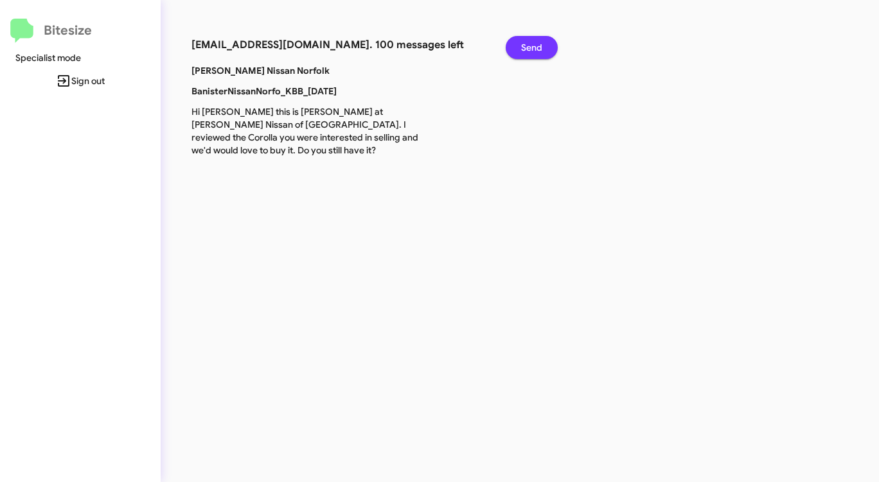
click at [525, 48] on span "Send" at bounding box center [531, 47] width 21 height 23
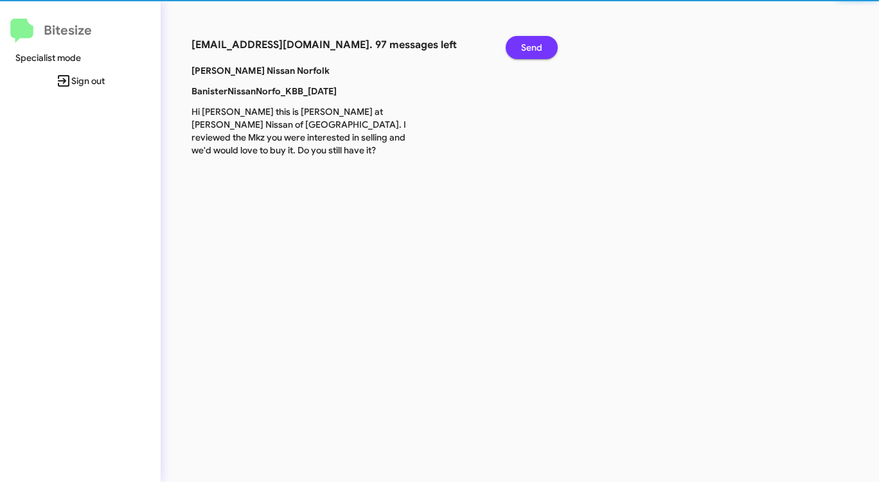
click at [525, 48] on span "Send" at bounding box center [531, 47] width 21 height 23
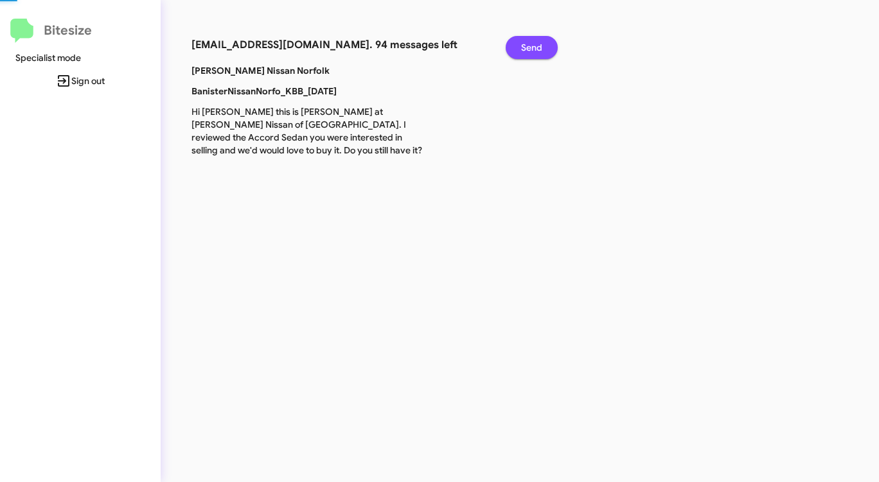
click at [525, 48] on span "Send" at bounding box center [531, 47] width 21 height 23
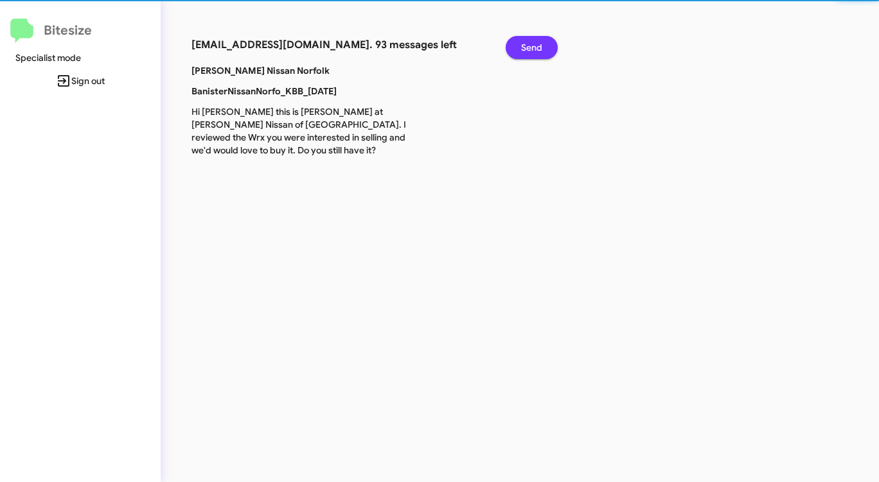
click at [525, 48] on span "Send" at bounding box center [531, 47] width 21 height 23
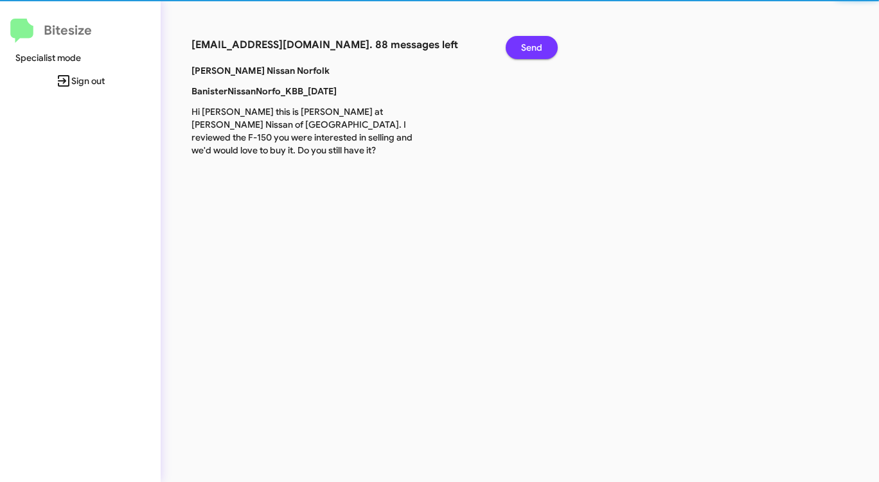
click at [525, 48] on span "Send" at bounding box center [531, 47] width 21 height 23
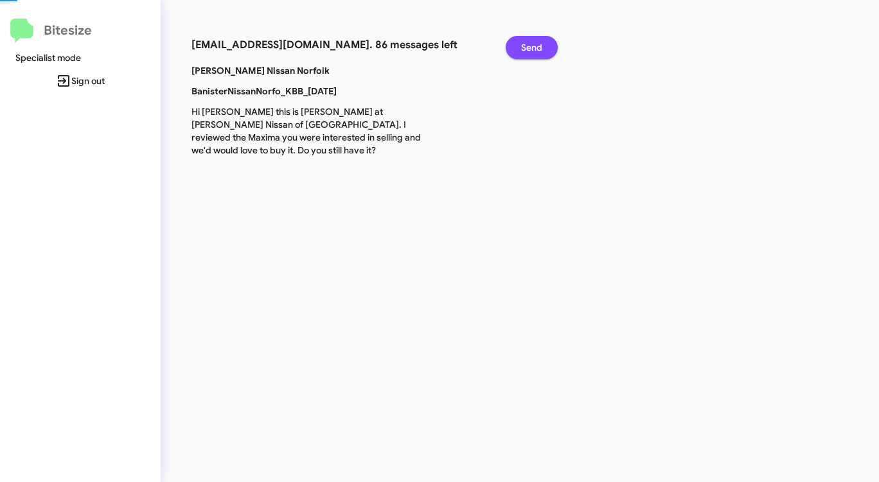
click at [525, 48] on span "Send" at bounding box center [531, 47] width 21 height 23
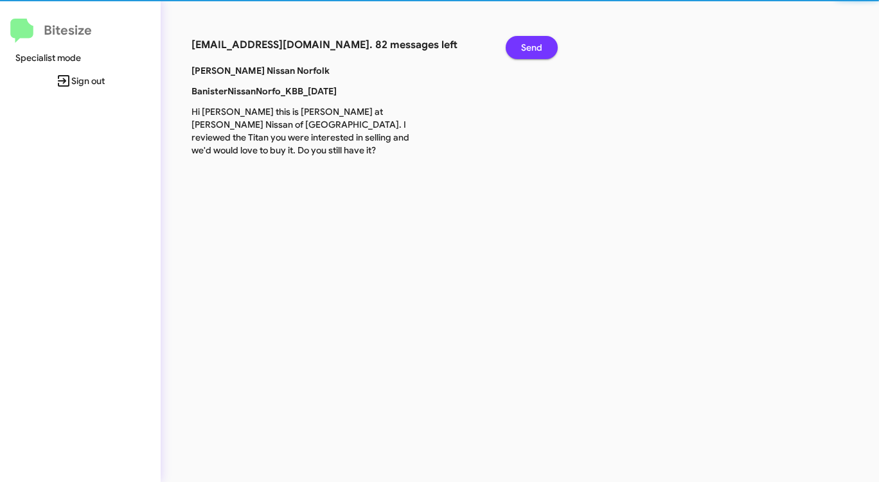
click at [525, 48] on span "Send" at bounding box center [531, 47] width 21 height 23
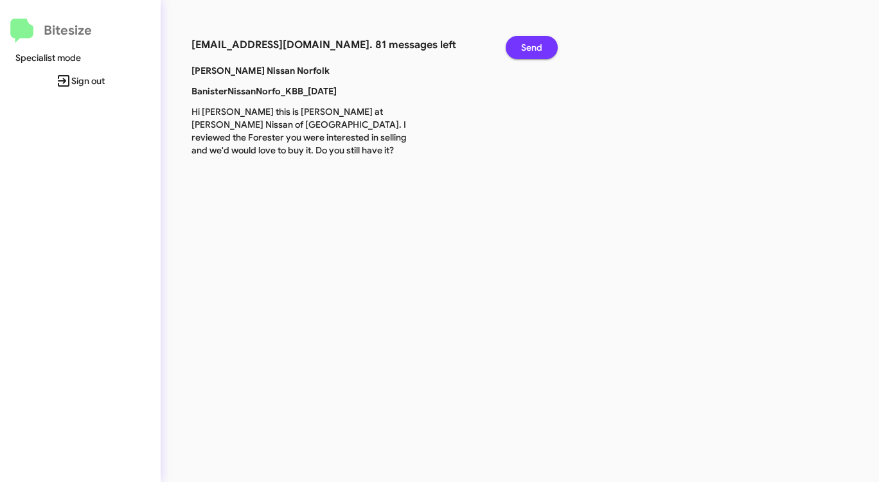
click at [525, 48] on span "Send" at bounding box center [531, 47] width 21 height 23
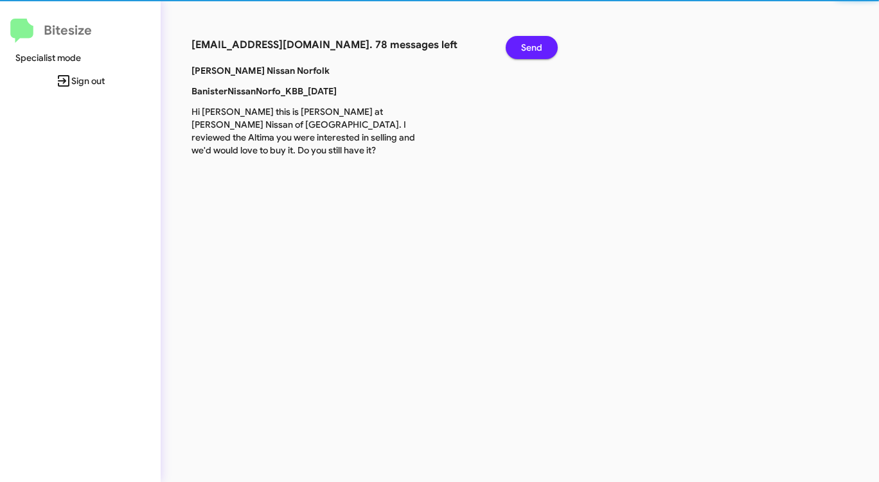
click at [525, 48] on span "Send" at bounding box center [531, 47] width 21 height 23
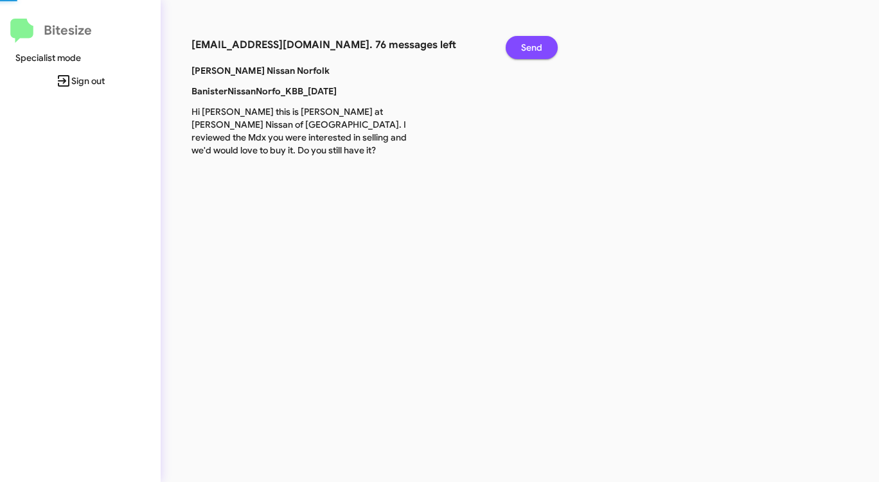
click at [525, 48] on span "Send" at bounding box center [531, 47] width 21 height 23
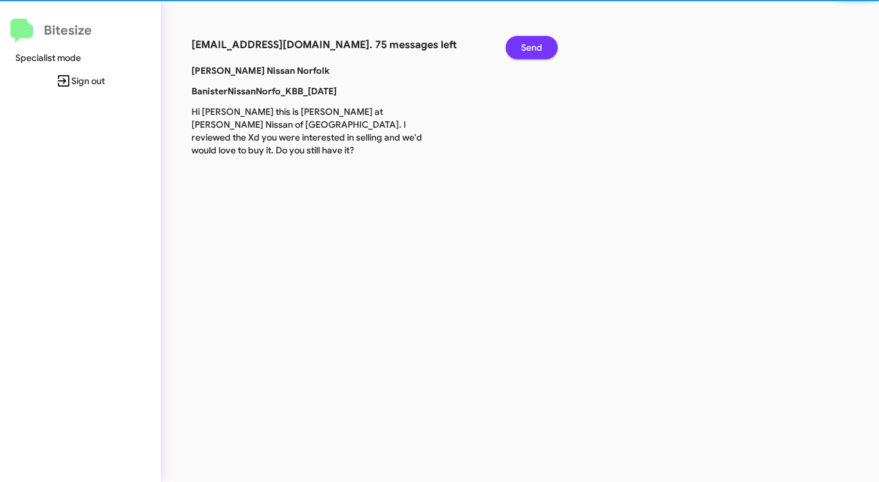
click at [525, 48] on span "Send" at bounding box center [531, 47] width 21 height 23
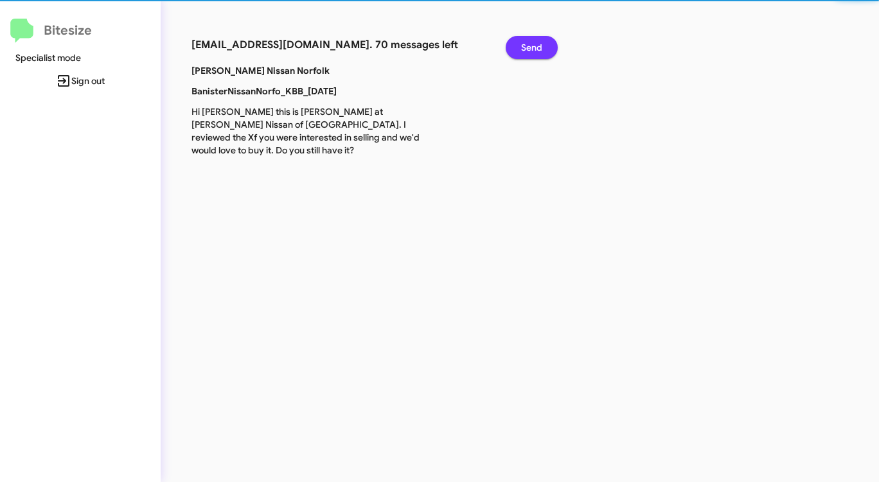
click at [525, 48] on span "Send" at bounding box center [531, 47] width 21 height 23
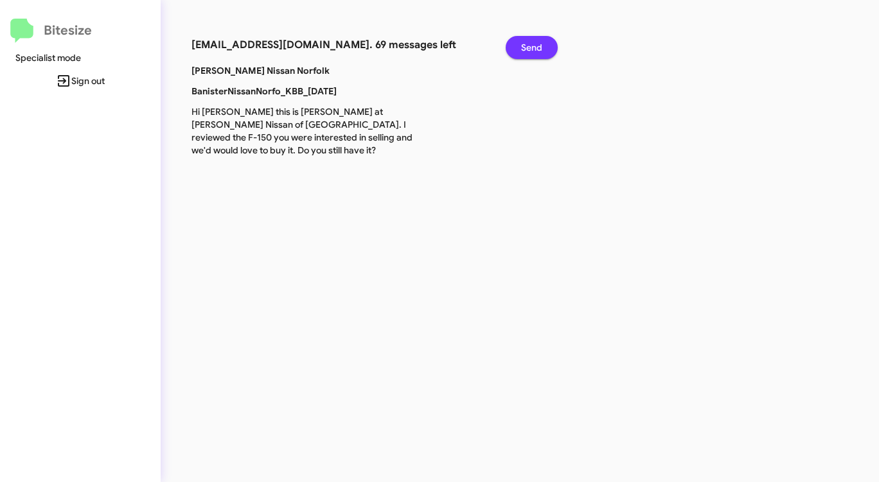
click at [525, 48] on span "Send" at bounding box center [531, 47] width 21 height 23
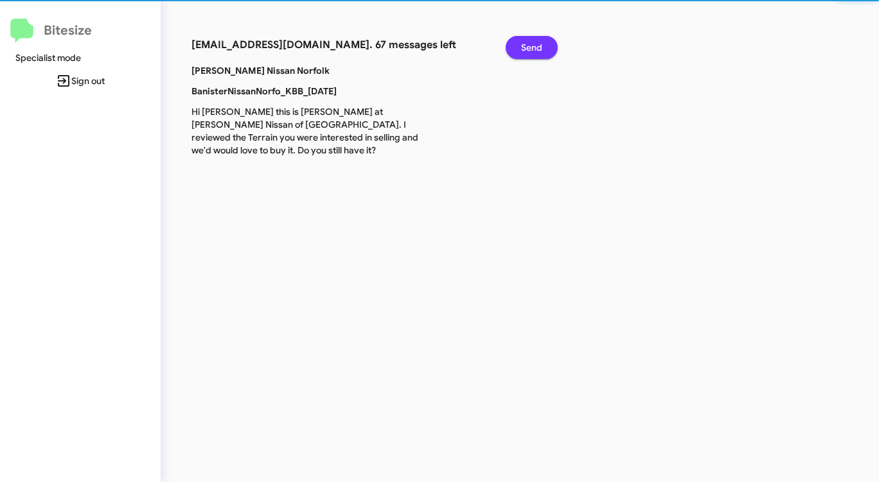
click at [525, 48] on span "Send" at bounding box center [531, 47] width 21 height 23
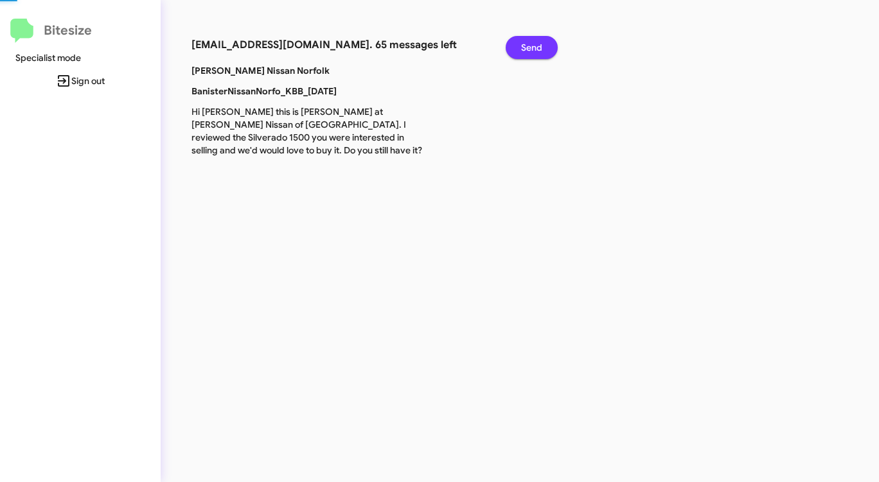
click at [525, 48] on span "Send" at bounding box center [531, 47] width 21 height 23
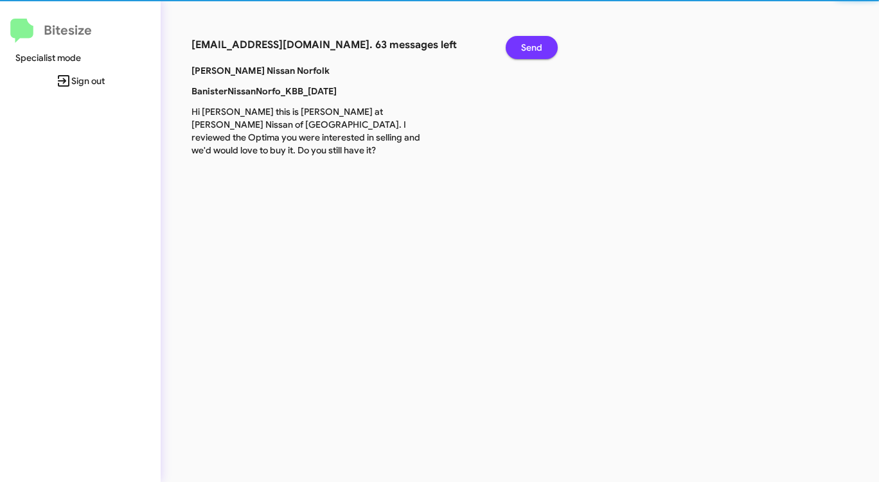
click at [525, 48] on span "Send" at bounding box center [531, 47] width 21 height 23
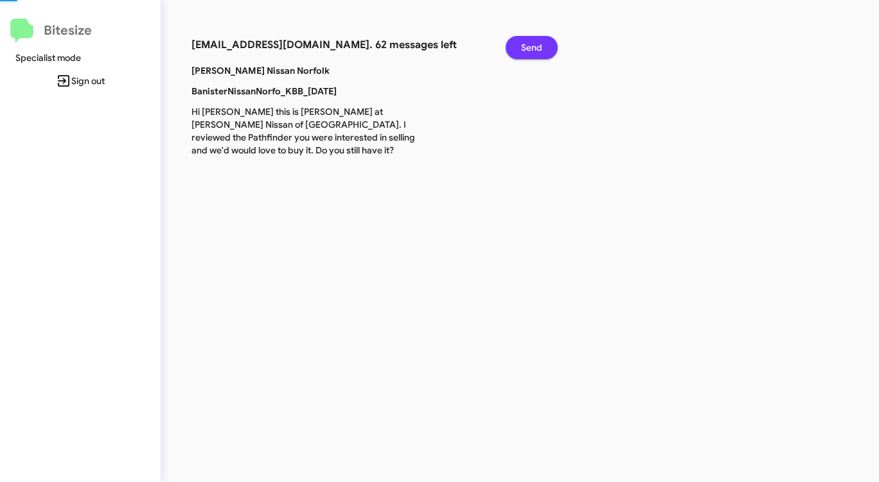
click at [525, 48] on span "Send" at bounding box center [531, 47] width 21 height 23
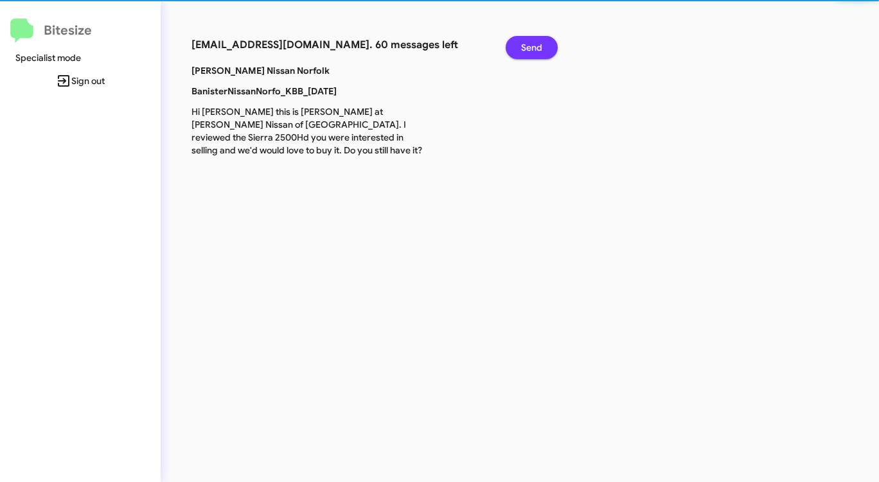
click at [525, 48] on span "Send" at bounding box center [531, 47] width 21 height 23
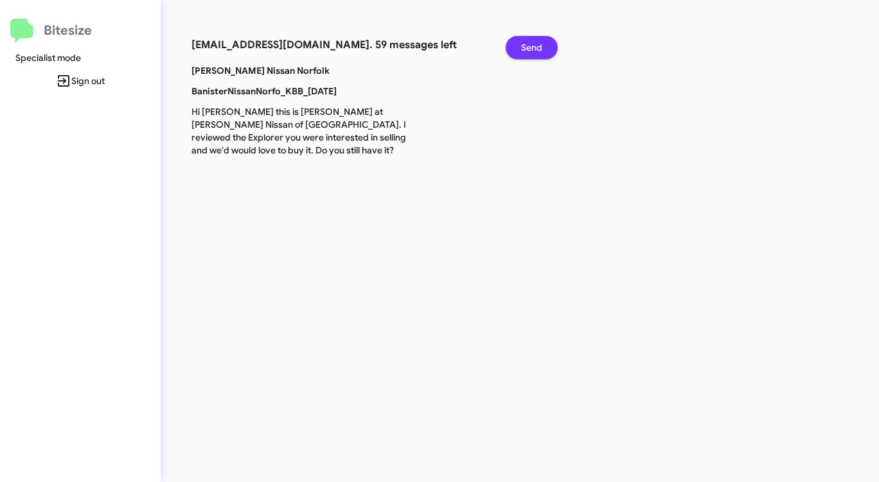
click at [525, 48] on span "Send" at bounding box center [531, 47] width 21 height 23
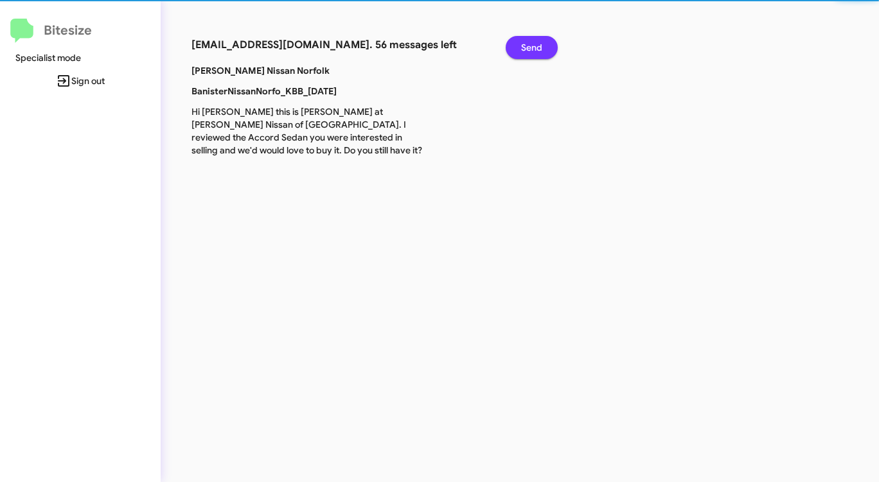
click at [525, 48] on span "Send" at bounding box center [531, 47] width 21 height 23
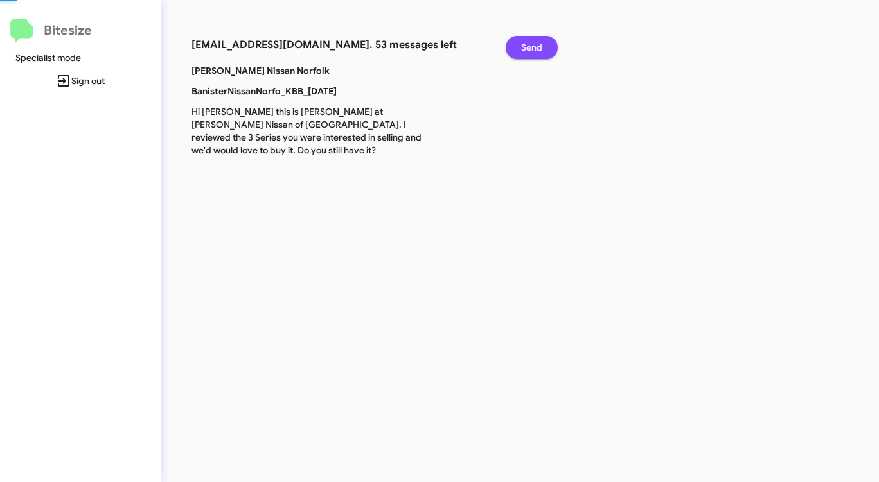
click at [525, 48] on span "Send" at bounding box center [531, 47] width 21 height 23
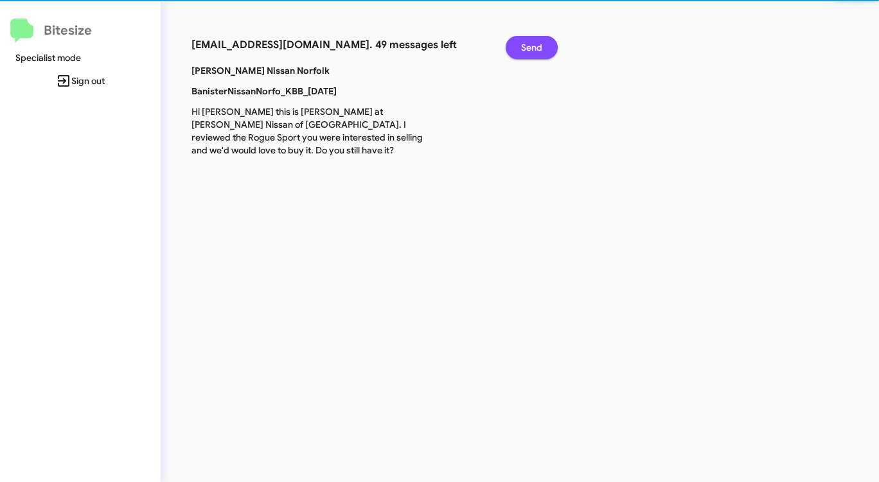
click at [524, 48] on span "Send" at bounding box center [531, 47] width 21 height 23
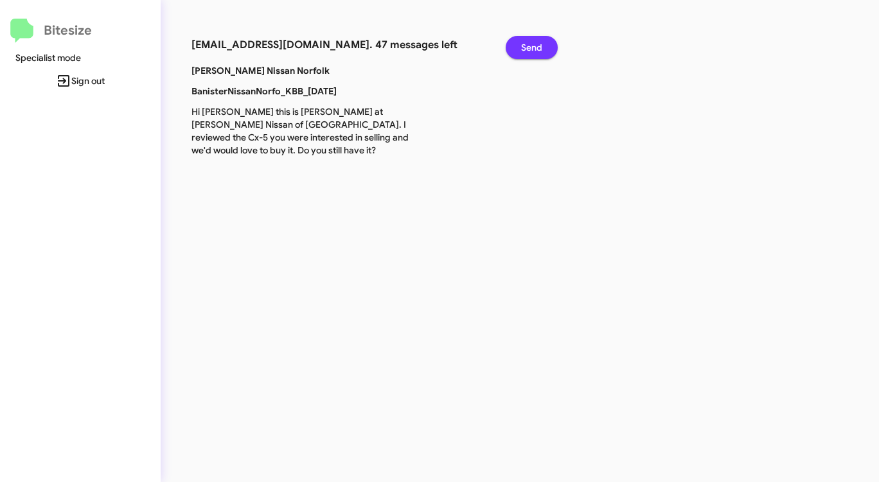
click at [524, 48] on span "Send" at bounding box center [531, 47] width 21 height 23
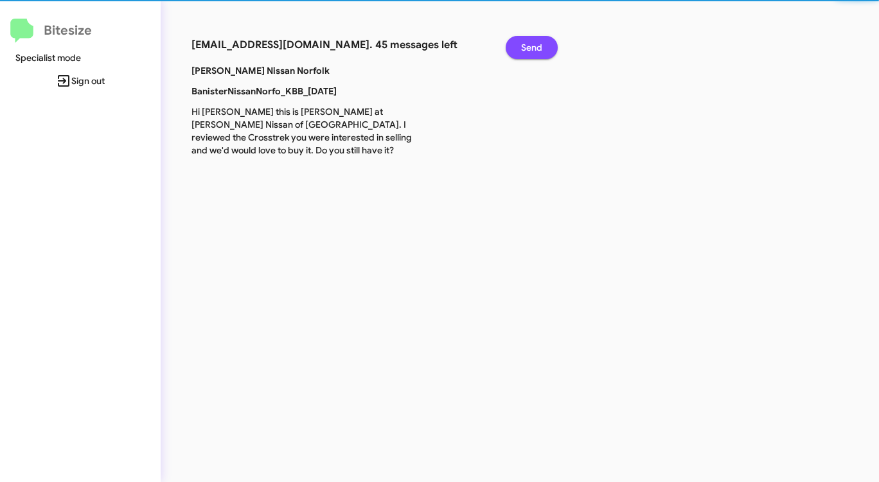
click at [524, 48] on span "Send" at bounding box center [531, 47] width 21 height 23
click at [523, 48] on span "Send" at bounding box center [531, 47] width 21 height 23
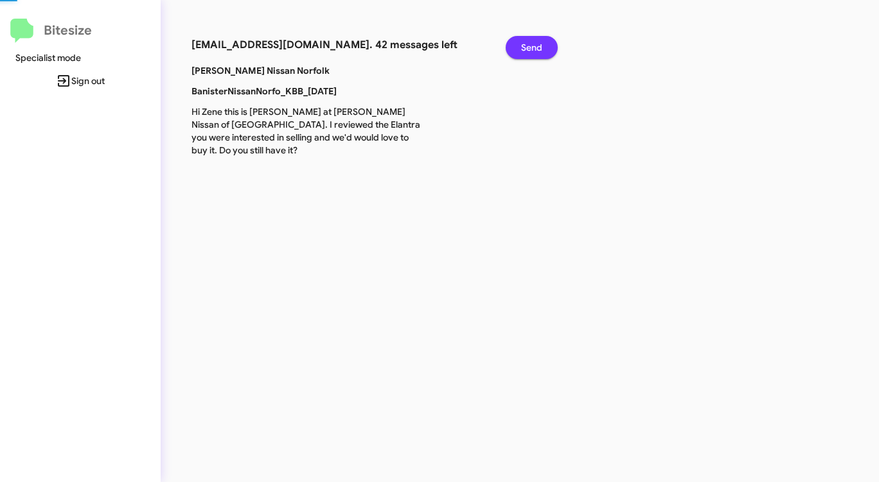
click at [523, 48] on span "Send" at bounding box center [531, 47] width 21 height 23
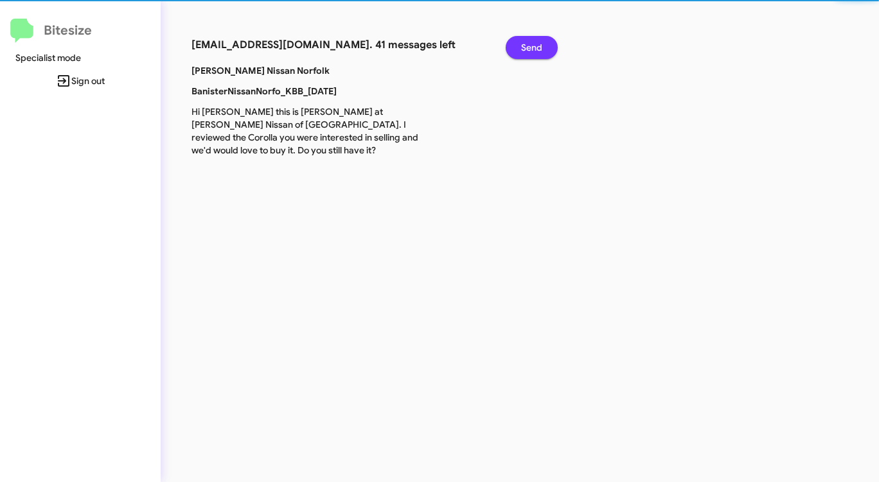
click at [523, 48] on span "Send" at bounding box center [531, 47] width 21 height 23
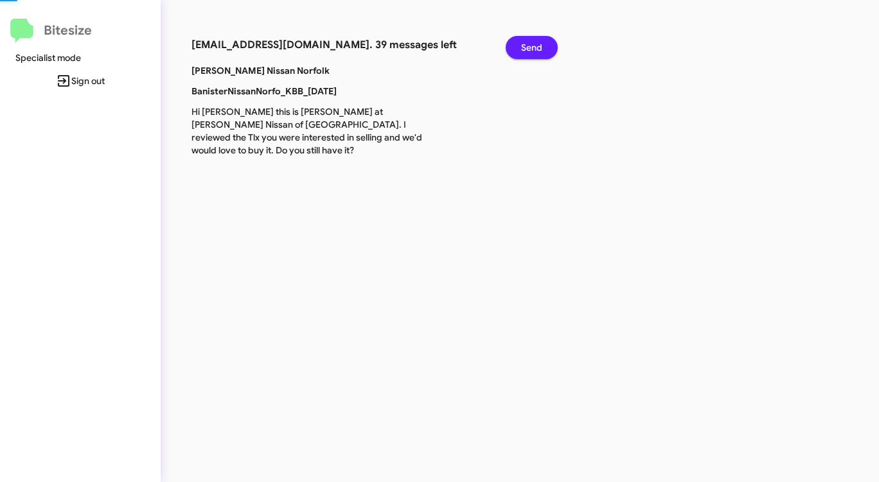
click at [523, 48] on span "Send" at bounding box center [531, 47] width 21 height 23
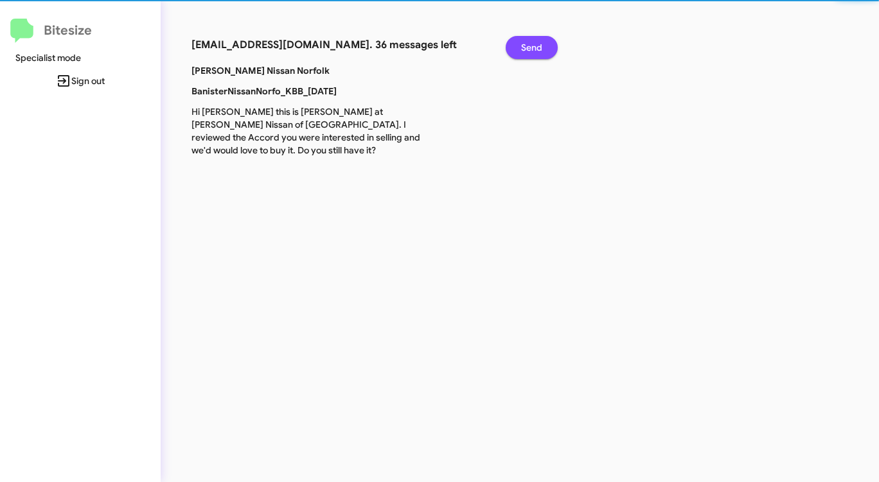
click at [523, 48] on span "Send" at bounding box center [531, 47] width 21 height 23
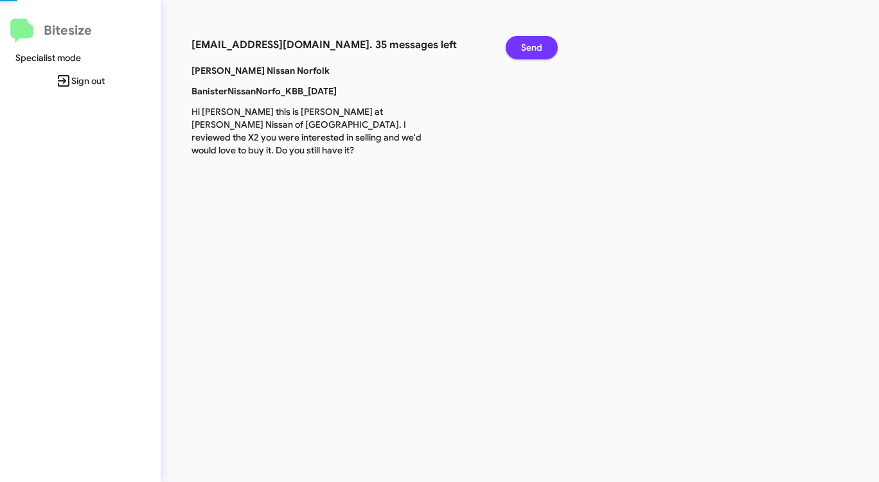
click at [523, 48] on span "Send" at bounding box center [531, 47] width 21 height 23
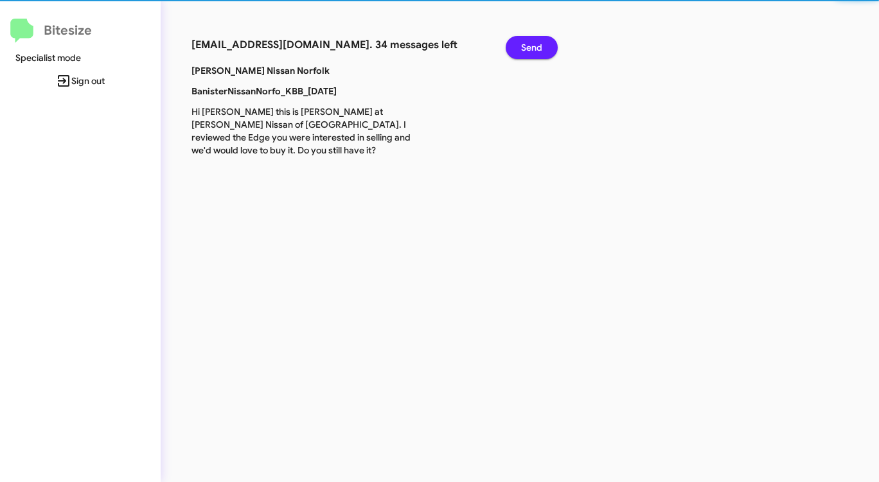
click at [523, 48] on span "Send" at bounding box center [531, 47] width 21 height 23
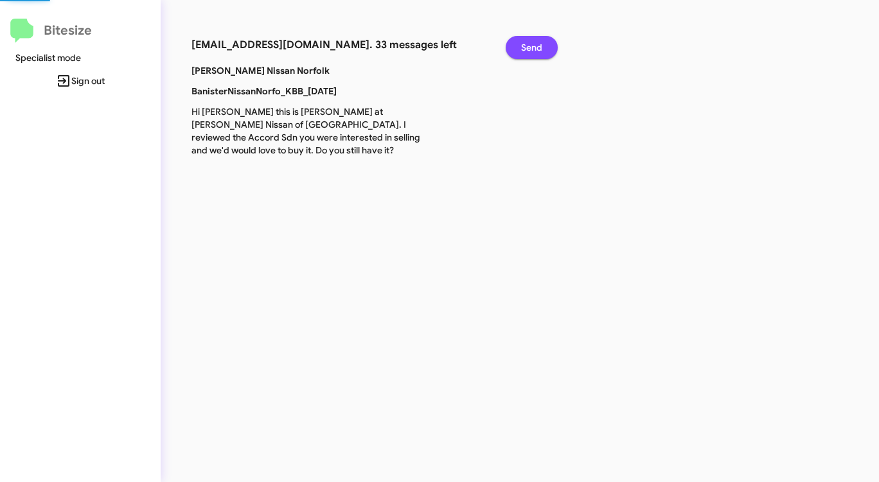
click at [523, 48] on span "Send" at bounding box center [531, 47] width 21 height 23
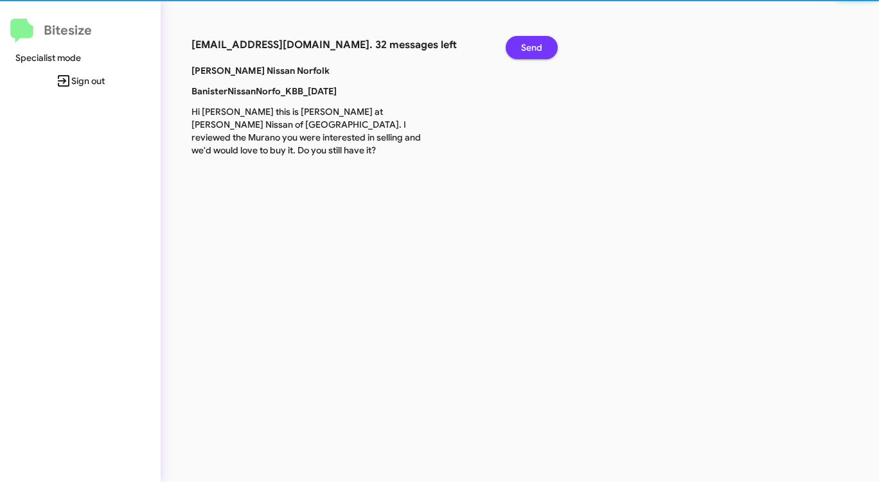
click at [523, 48] on span "Send" at bounding box center [531, 47] width 21 height 23
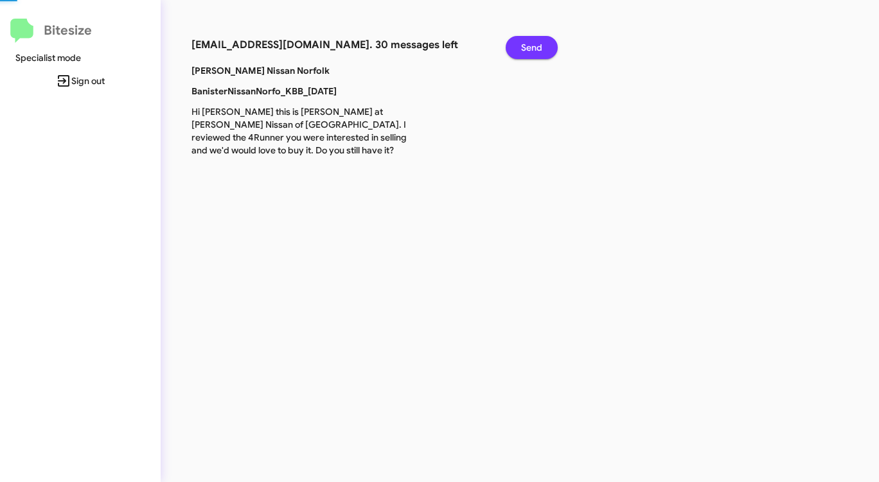
click at [523, 48] on span "Send" at bounding box center [531, 47] width 21 height 23
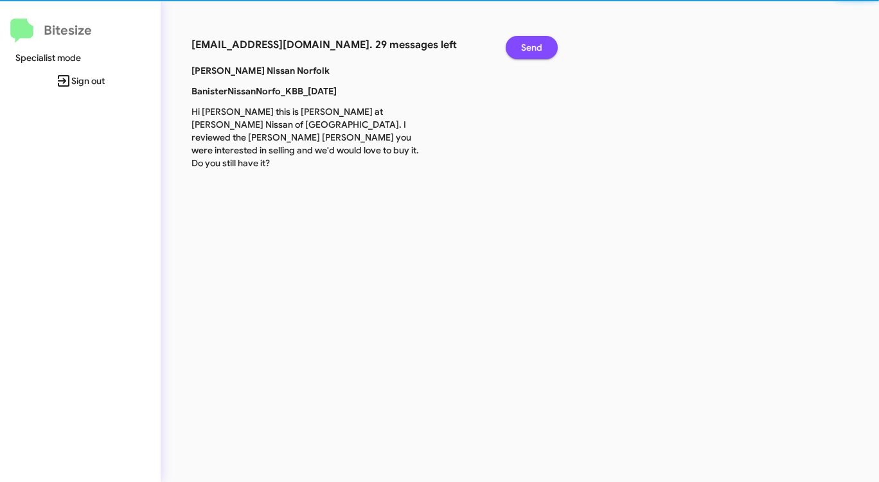
click at [523, 48] on span "Send" at bounding box center [531, 47] width 21 height 23
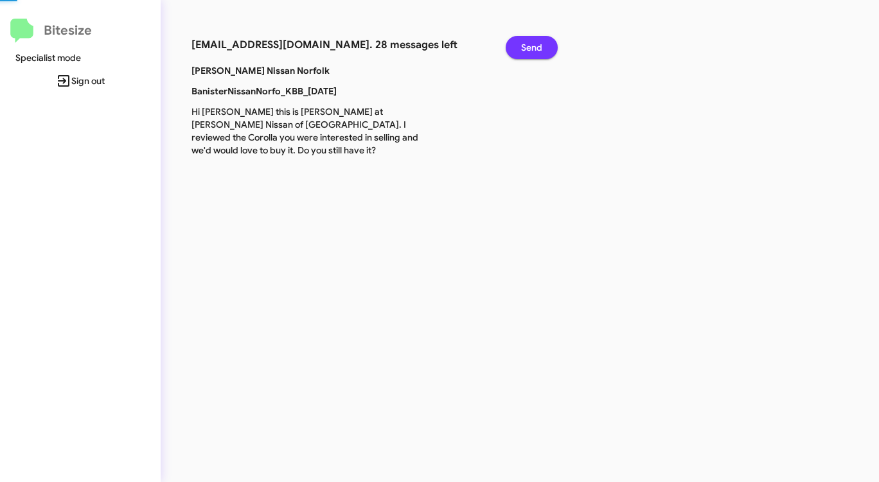
click at [523, 48] on span "Send" at bounding box center [531, 47] width 21 height 23
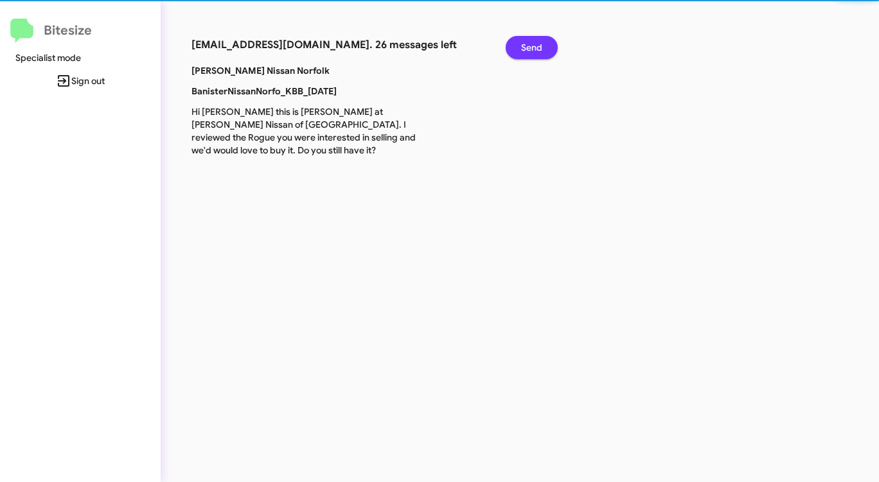
click at [523, 48] on span "Send" at bounding box center [531, 47] width 21 height 23
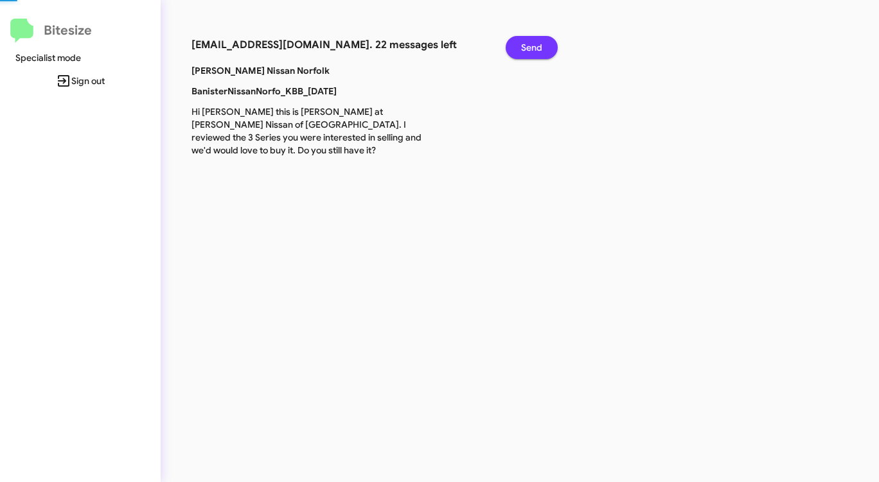
click at [523, 48] on span "Send" at bounding box center [531, 47] width 21 height 23
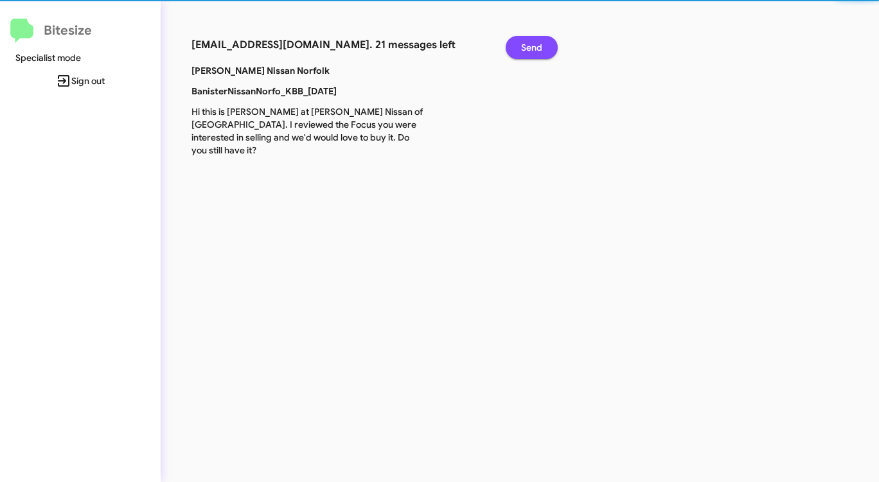
click at [523, 48] on span "Send" at bounding box center [531, 47] width 21 height 23
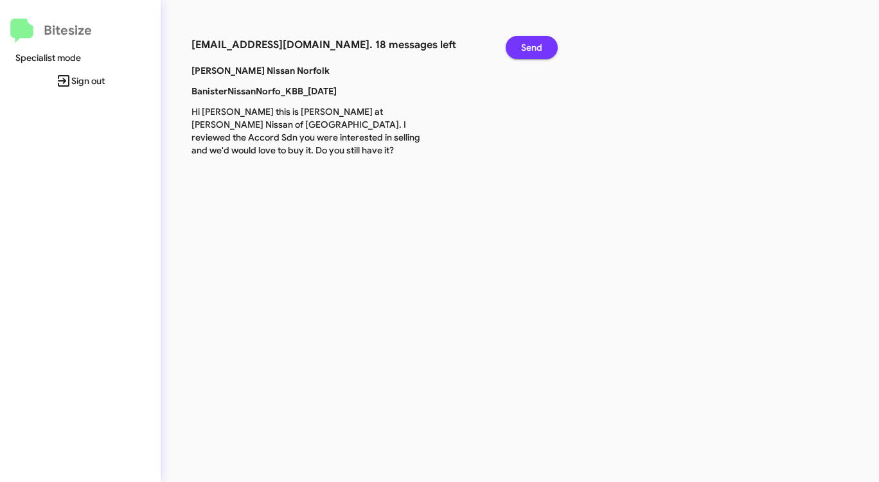
click at [523, 48] on span "Send" at bounding box center [531, 47] width 21 height 23
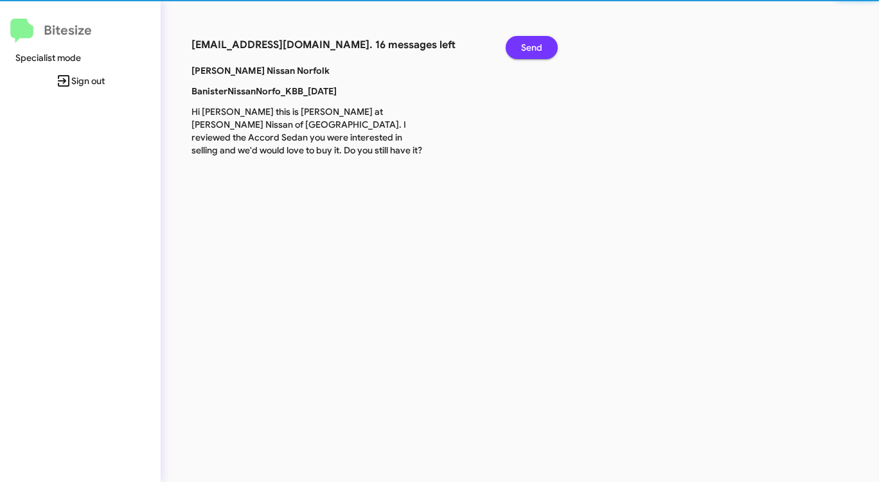
click at [523, 48] on span "Send" at bounding box center [531, 47] width 21 height 23
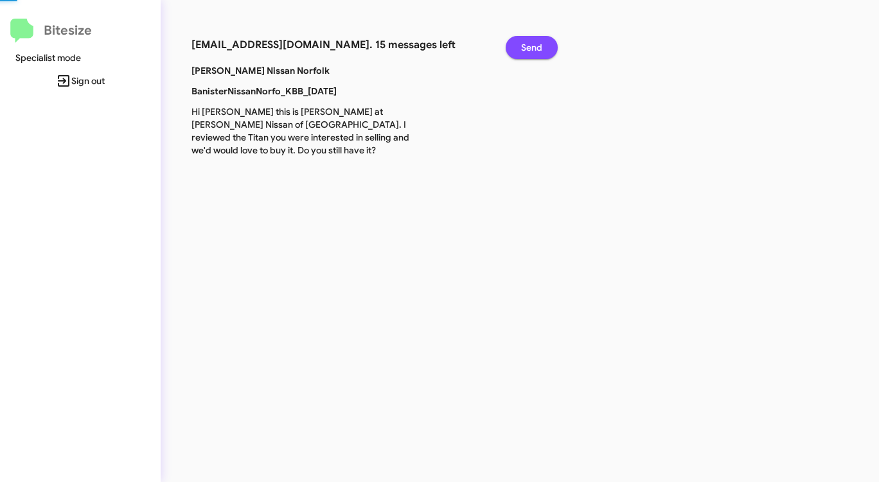
click at [523, 48] on span "Send" at bounding box center [531, 47] width 21 height 23
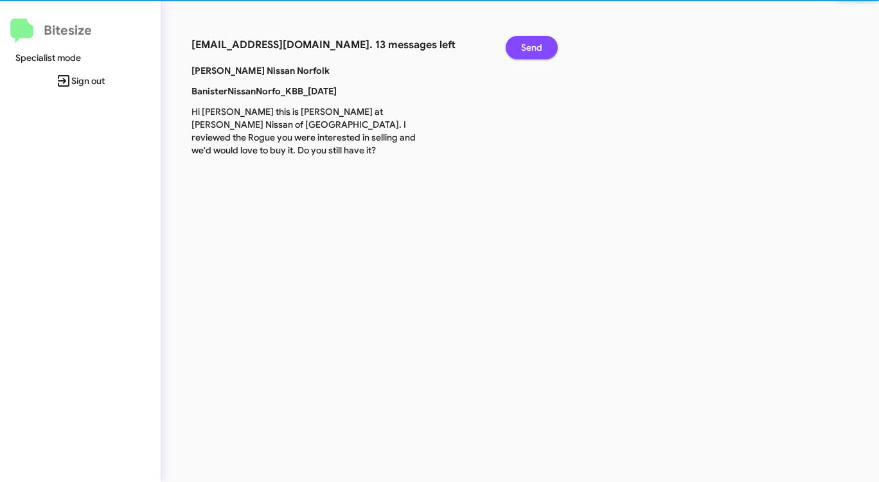
click at [523, 48] on span "Send" at bounding box center [531, 47] width 21 height 23
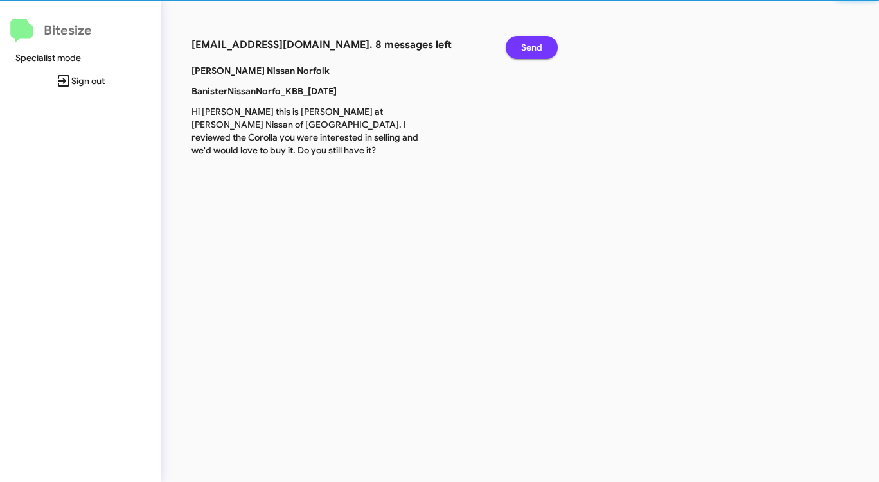
click at [523, 48] on span "Send" at bounding box center [531, 47] width 21 height 23
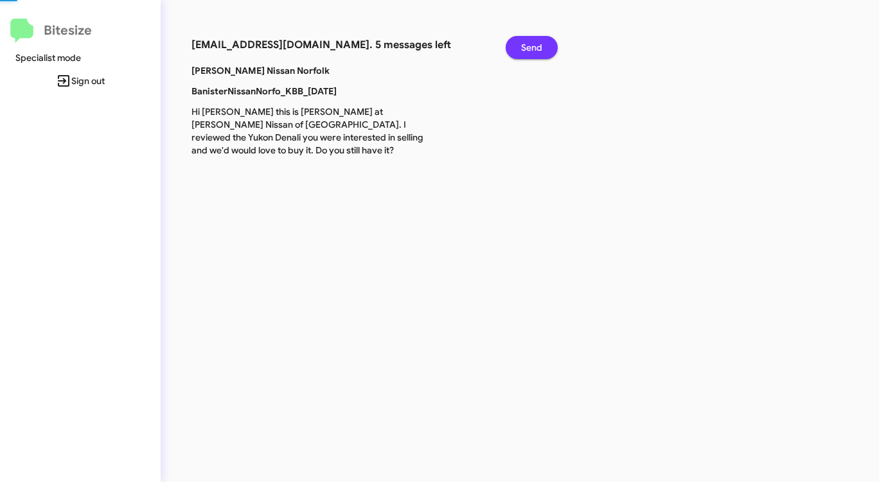
click at [523, 48] on span "Send" at bounding box center [531, 47] width 21 height 23
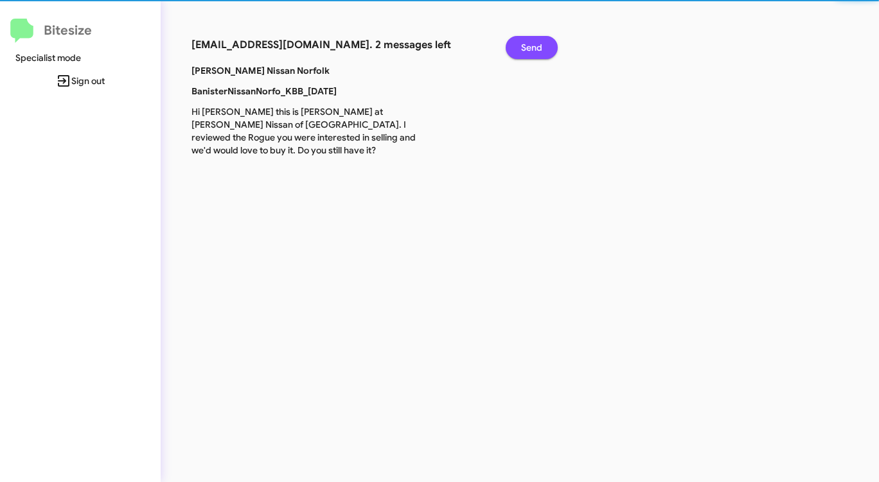
click at [523, 48] on span "Send" at bounding box center [531, 47] width 21 height 23
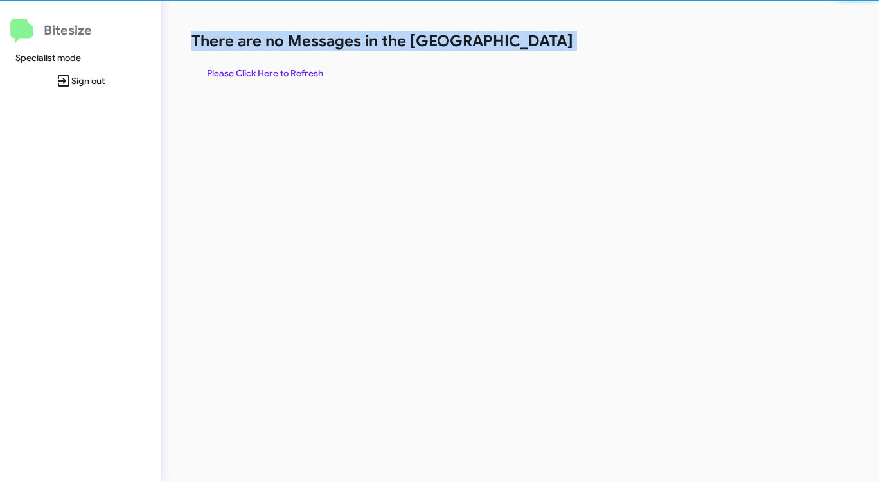
click at [523, 48] on h1 "There are no Messages in the [GEOGRAPHIC_DATA]" at bounding box center [459, 41] width 537 height 21
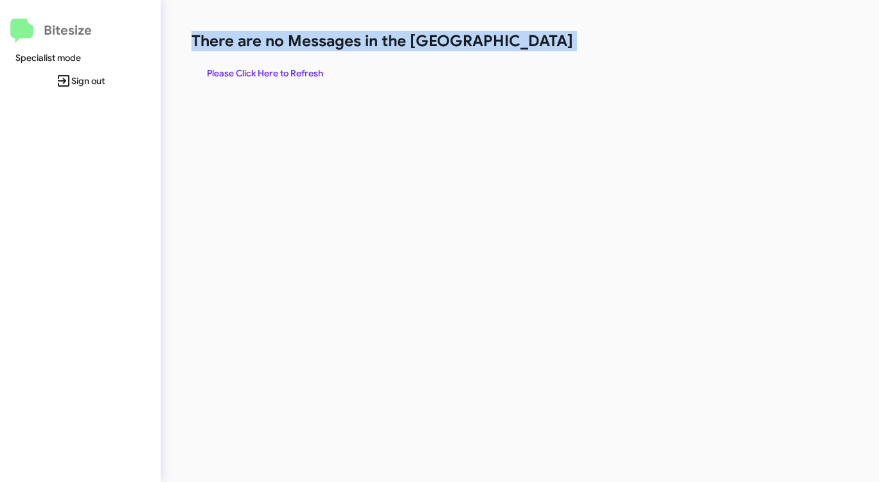
click at [523, 48] on h1 "There are no Messages in the [GEOGRAPHIC_DATA]" at bounding box center [459, 41] width 537 height 21
click at [265, 73] on span "Please Click Here to Refresh" at bounding box center [265, 73] width 116 height 23
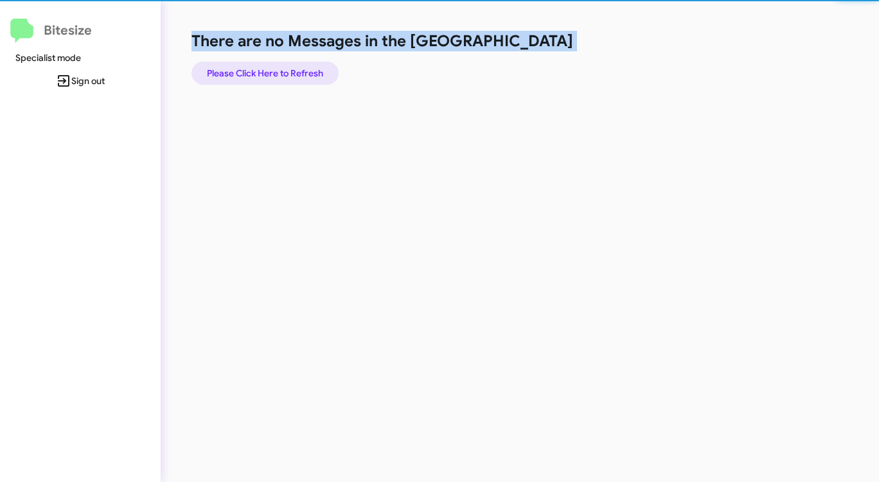
click at [265, 73] on span "Please Click Here to Refresh" at bounding box center [265, 73] width 116 height 23
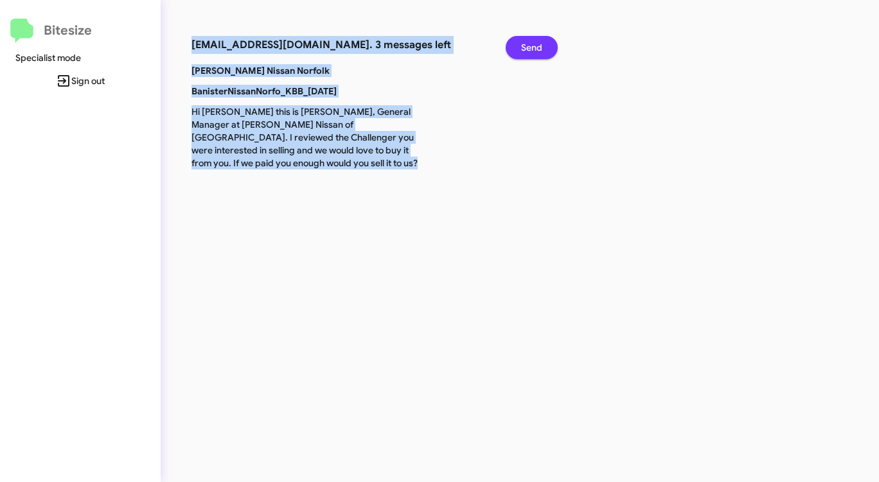
click at [524, 44] on span "Send" at bounding box center [531, 47] width 21 height 23
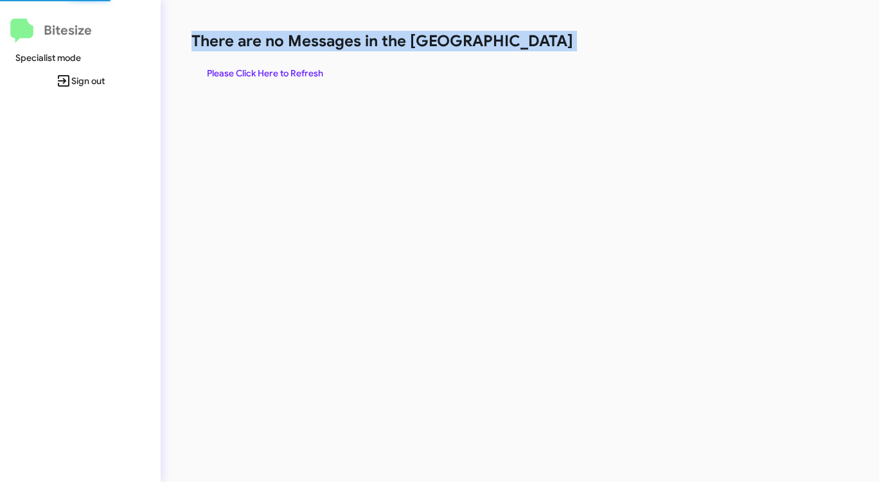
click at [524, 44] on h1 "There are no Messages in the [GEOGRAPHIC_DATA]" at bounding box center [459, 41] width 537 height 21
click at [286, 75] on span "Please Click Here to Refresh" at bounding box center [265, 73] width 116 height 23
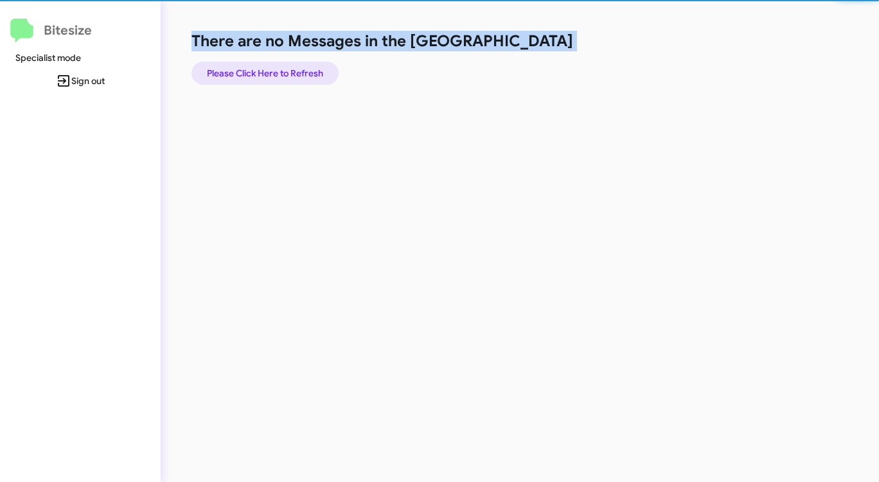
click at [286, 75] on span "Please Click Here to Refresh" at bounding box center [265, 73] width 116 height 23
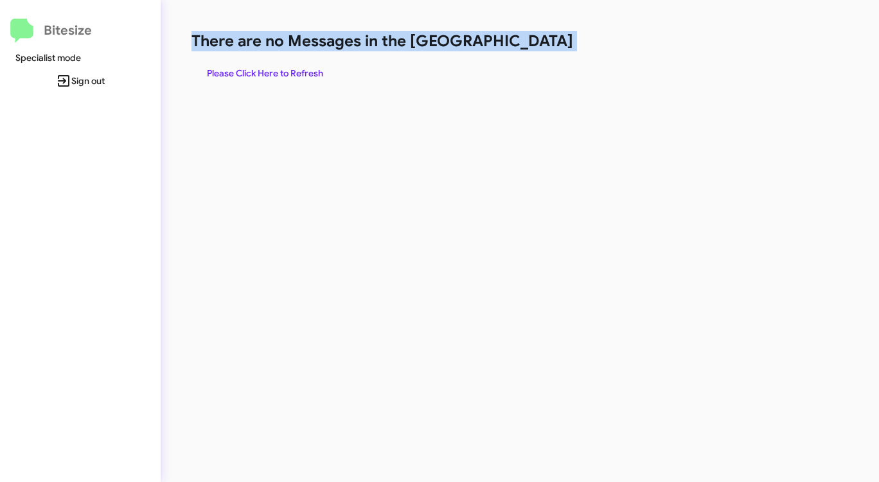
click at [286, 75] on span "Please Click Here to Refresh" at bounding box center [265, 73] width 116 height 23
click at [288, 73] on span "Please Click Here to Refresh" at bounding box center [265, 73] width 116 height 23
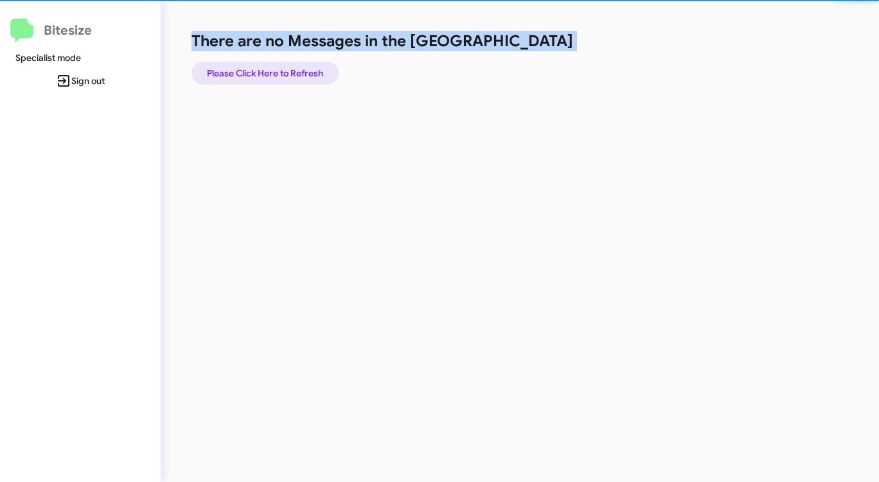
click at [288, 73] on span "Please Click Here to Refresh" at bounding box center [265, 73] width 116 height 23
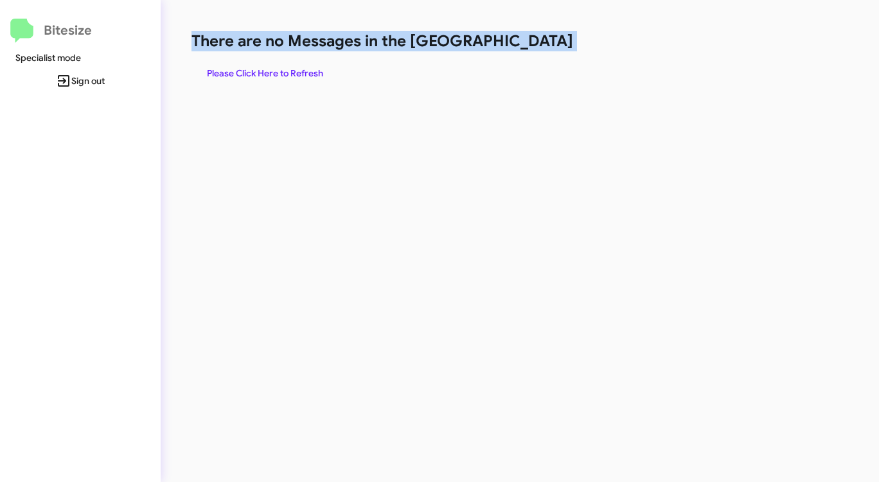
click at [288, 73] on span "Please Click Here to Refresh" at bounding box center [265, 73] width 116 height 23
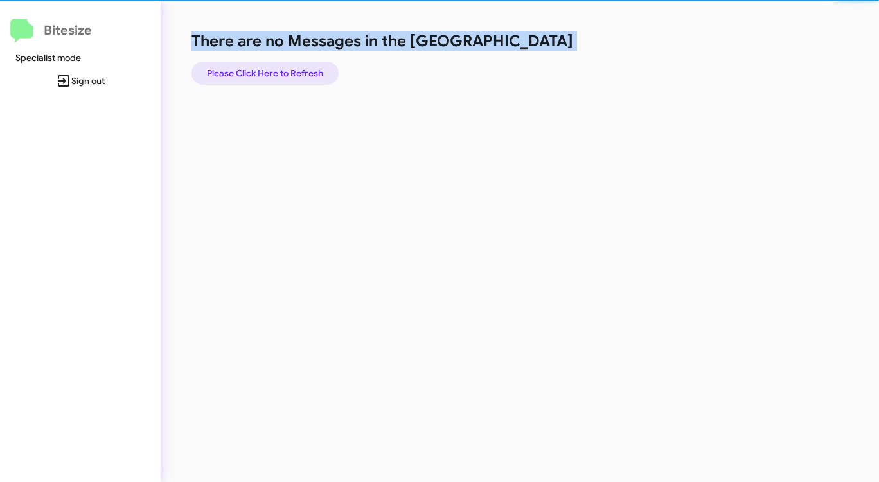
click at [288, 73] on span "Please Click Here to Refresh" at bounding box center [265, 73] width 116 height 23
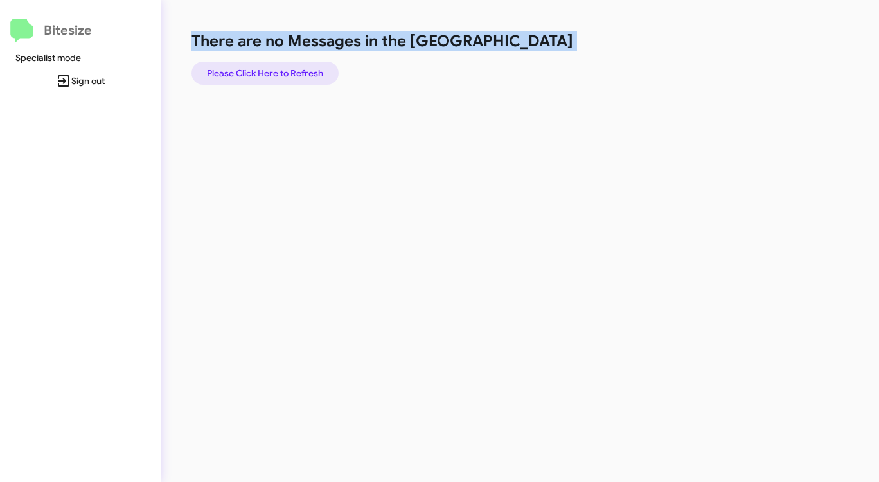
click at [288, 73] on span "Please Click Here to Refresh" at bounding box center [265, 73] width 116 height 23
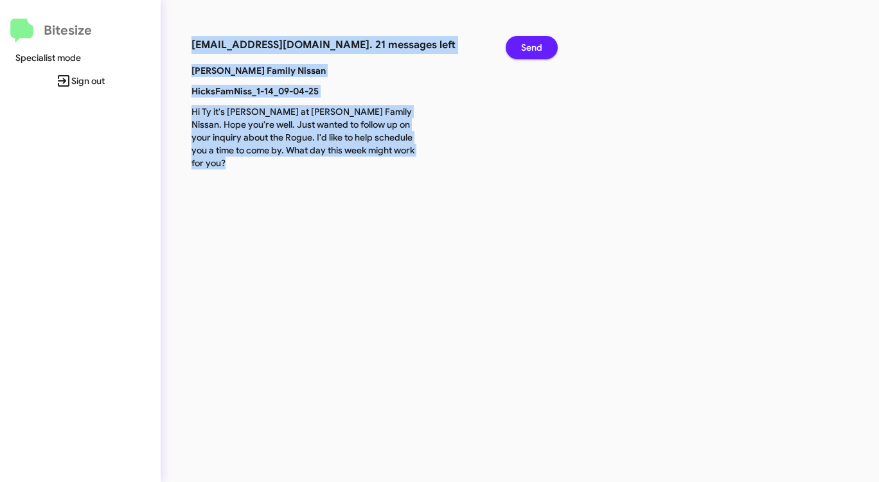
click at [534, 46] on span "Send" at bounding box center [531, 47] width 21 height 23
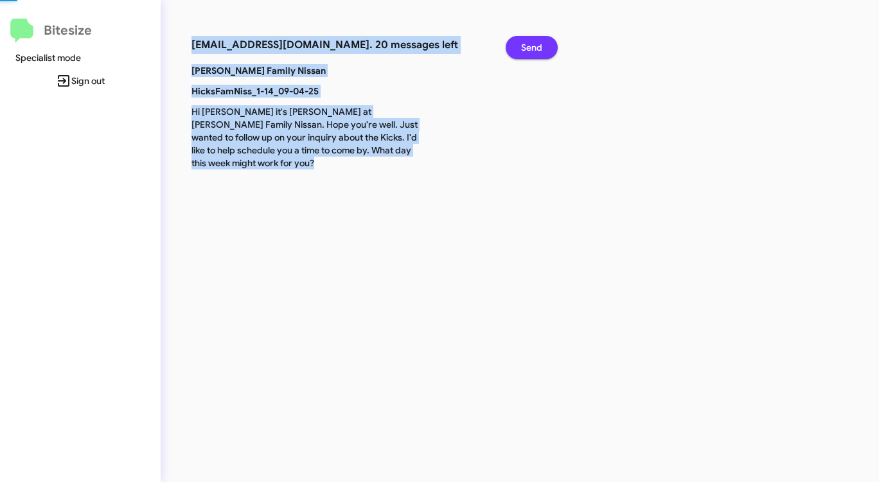
click at [534, 46] on span "Send" at bounding box center [531, 47] width 21 height 23
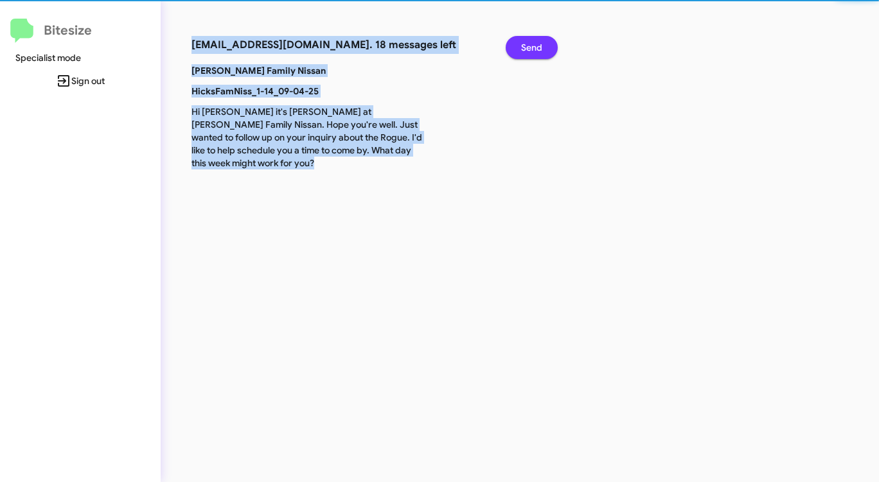
click at [534, 46] on span "Send" at bounding box center [531, 47] width 21 height 23
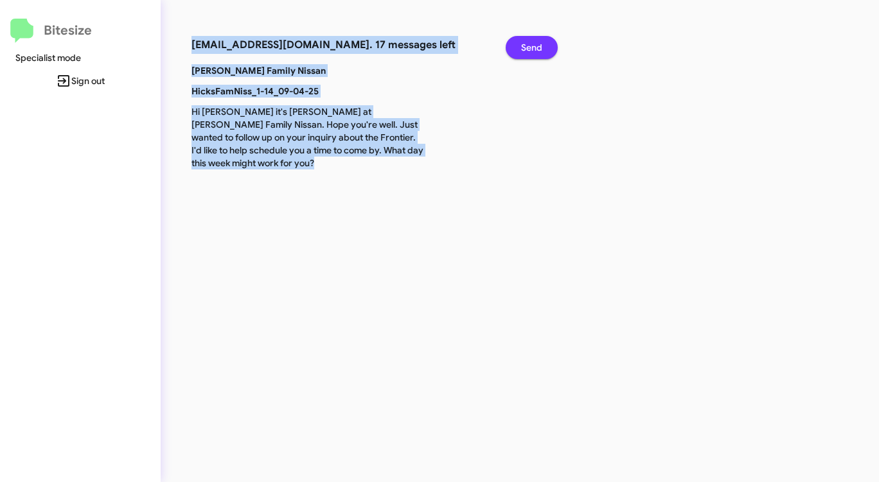
click at [534, 46] on span "Send" at bounding box center [531, 47] width 21 height 23
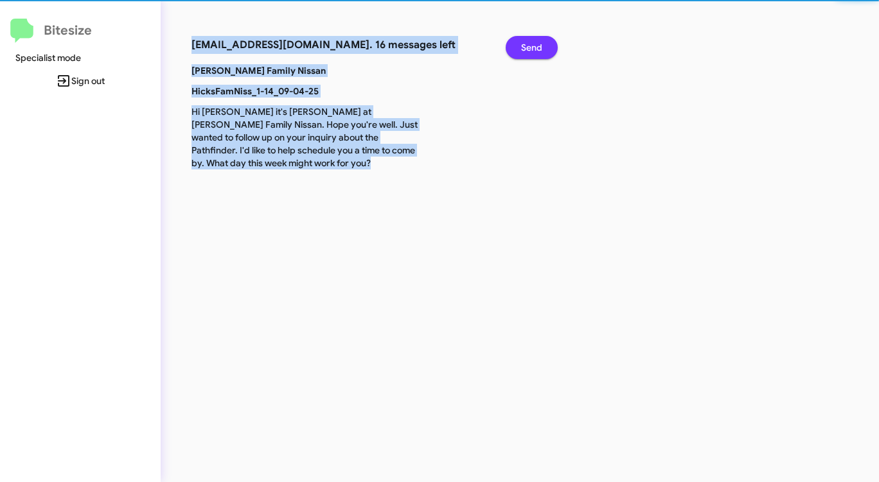
click at [534, 46] on span "Send" at bounding box center [531, 47] width 21 height 23
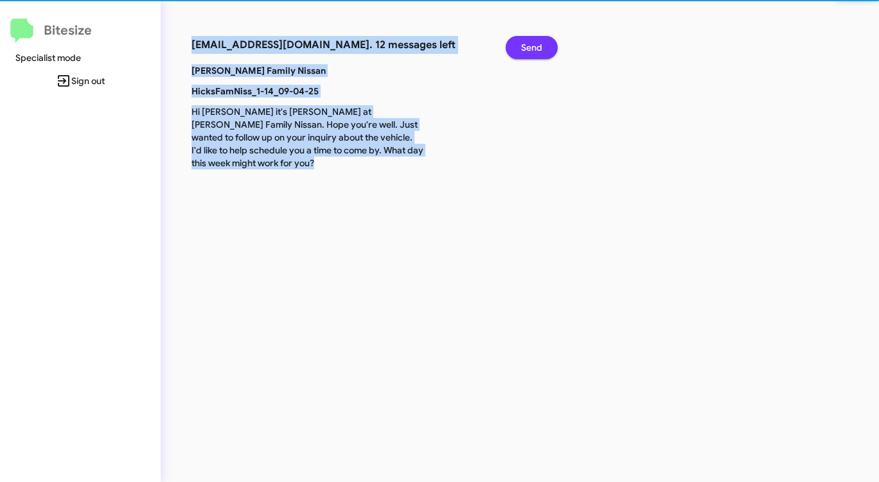
click at [534, 46] on span "Send" at bounding box center [531, 47] width 21 height 23
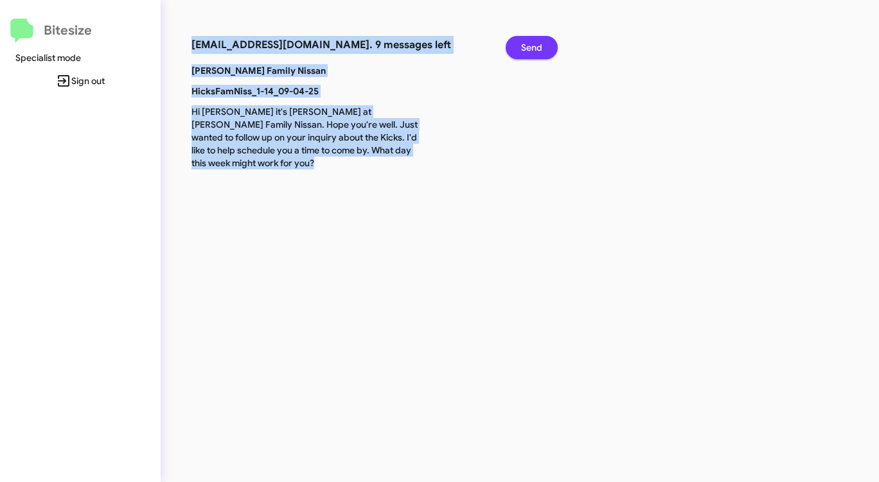
click at [534, 46] on span "Send" at bounding box center [531, 47] width 21 height 23
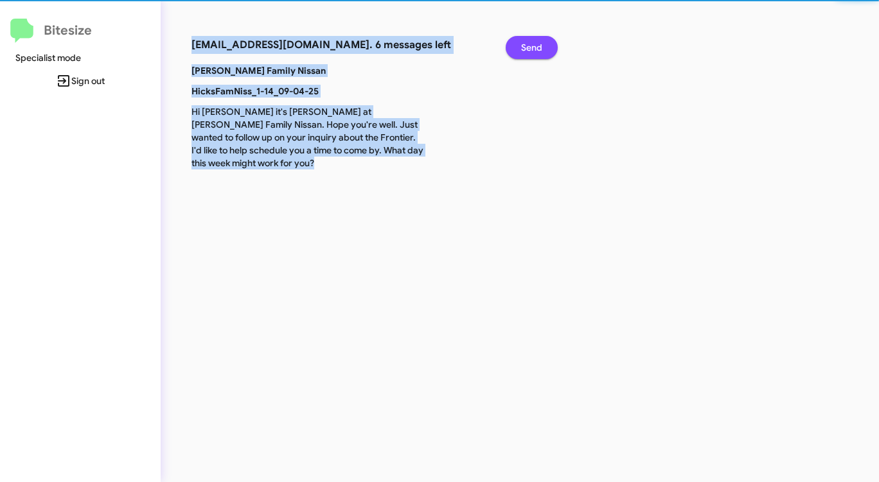
click at [534, 46] on span "Send" at bounding box center [531, 47] width 21 height 23
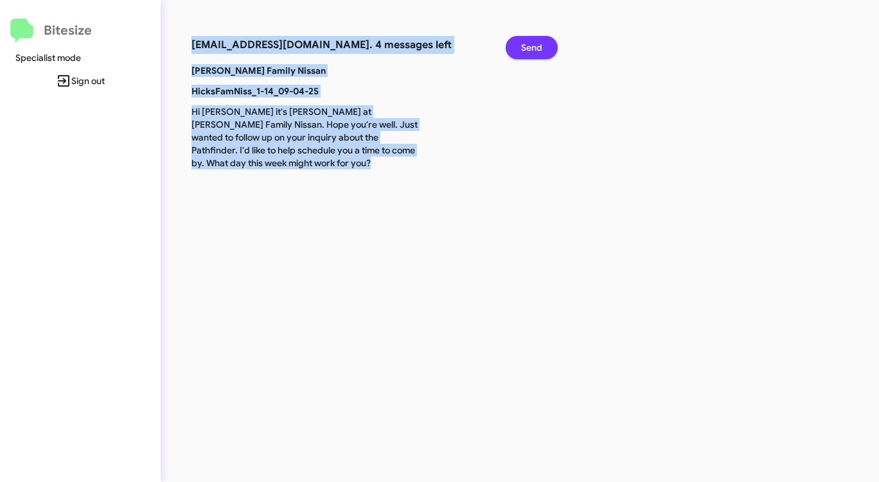
click at [534, 46] on span "Send" at bounding box center [531, 47] width 21 height 23
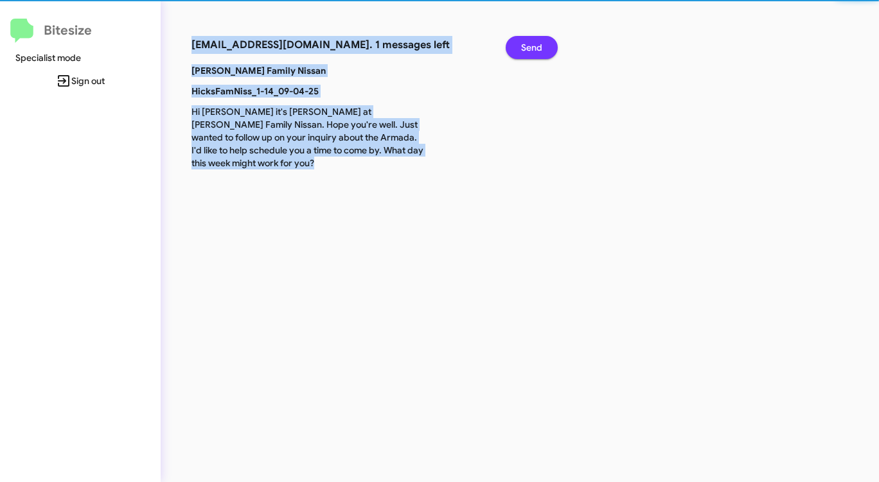
click at [534, 46] on span "Send" at bounding box center [531, 47] width 21 height 23
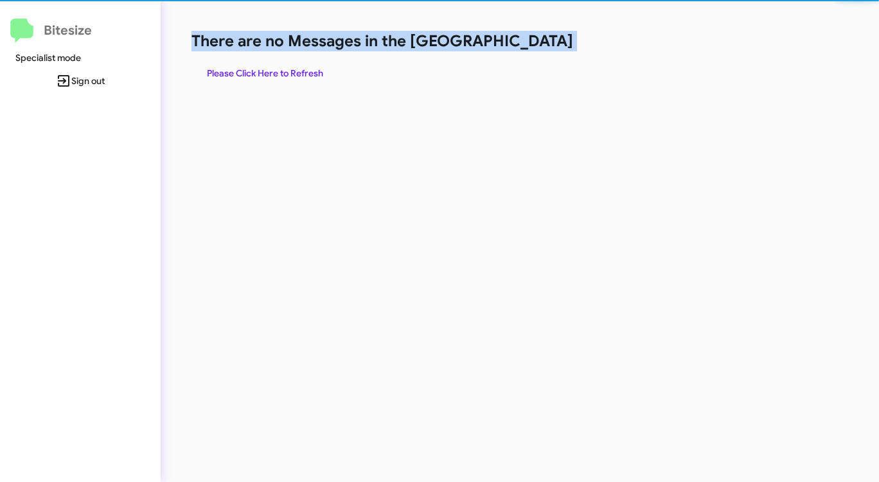
click at [534, 46] on h1 "There are no Messages in the [GEOGRAPHIC_DATA]" at bounding box center [459, 41] width 537 height 21
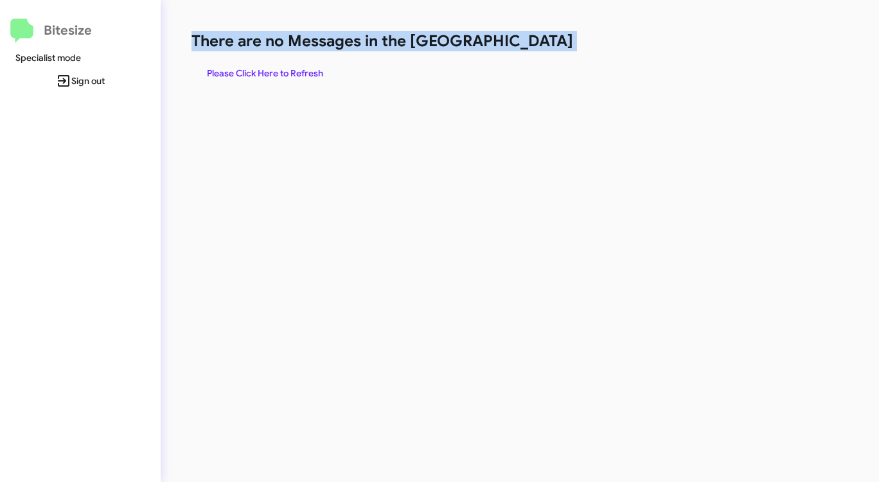
click at [534, 46] on h1 "There are no Messages in the [GEOGRAPHIC_DATA]" at bounding box center [459, 41] width 537 height 21
click at [295, 73] on span "Please Click Here to Refresh" at bounding box center [265, 73] width 116 height 23
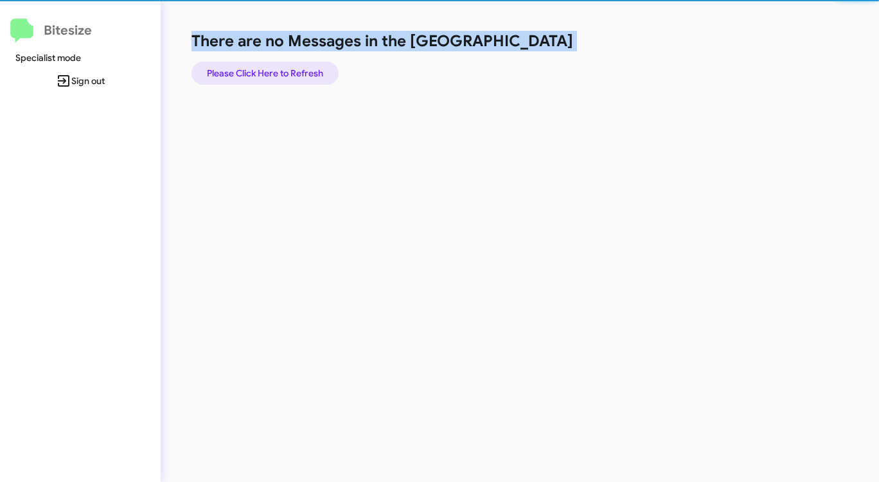
click at [295, 73] on span "Please Click Here to Refresh" at bounding box center [265, 73] width 116 height 23
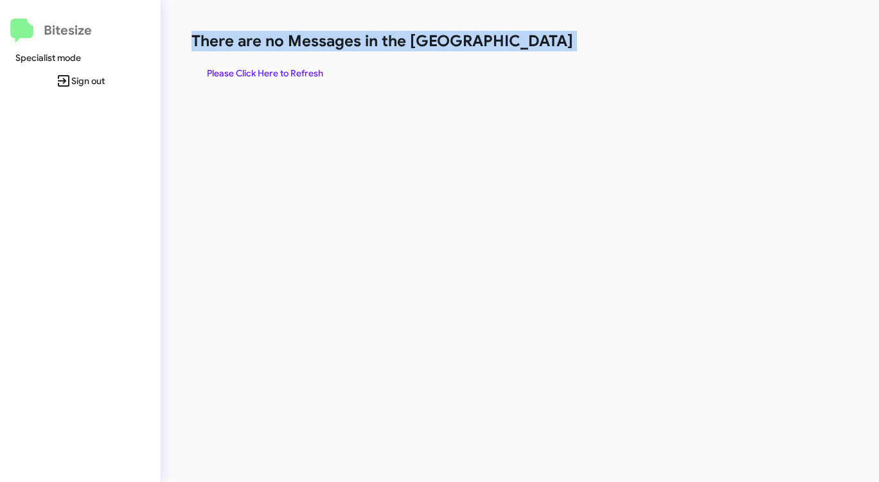
click at [295, 73] on span "Please Click Here to Refresh" at bounding box center [265, 73] width 116 height 23
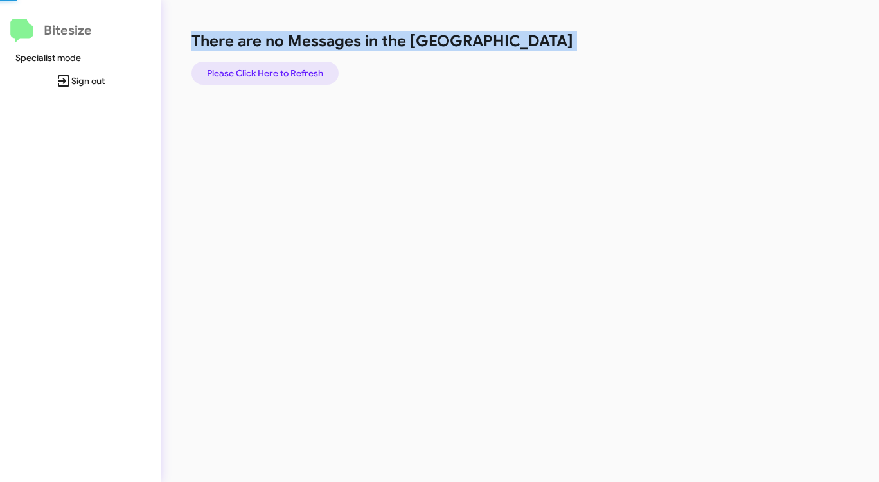
click at [295, 73] on span "Please Click Here to Refresh" at bounding box center [265, 73] width 116 height 23
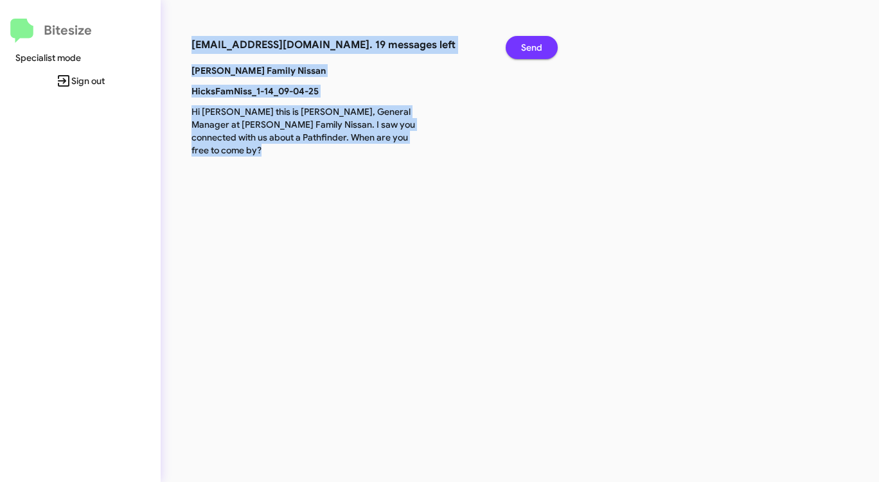
click at [534, 46] on span "Send" at bounding box center [531, 47] width 21 height 23
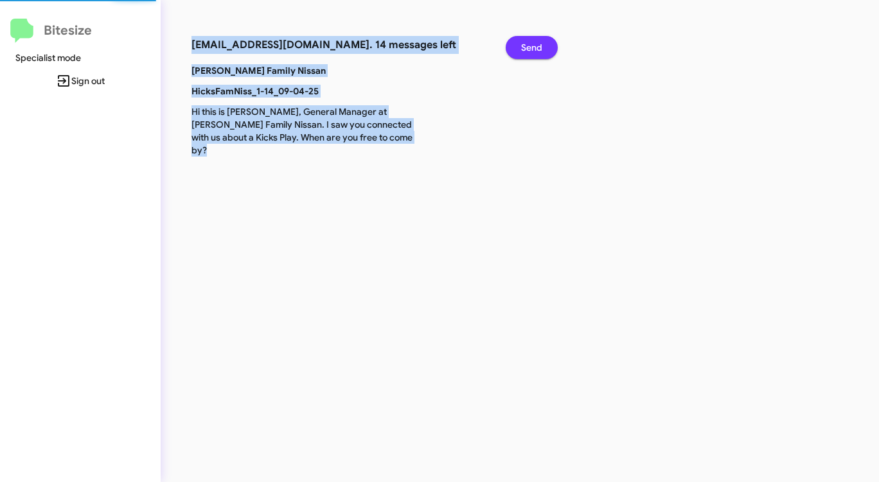
click at [534, 46] on span "Send" at bounding box center [531, 47] width 21 height 23
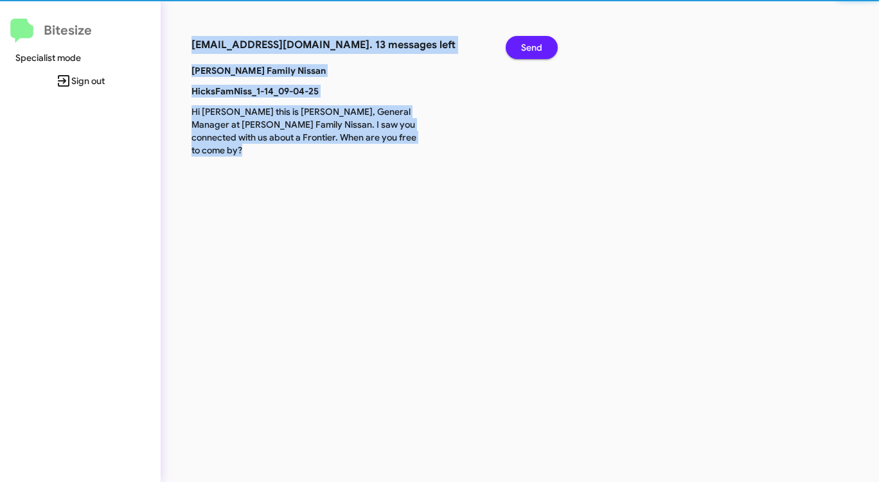
click at [534, 46] on span "Send" at bounding box center [531, 47] width 21 height 23
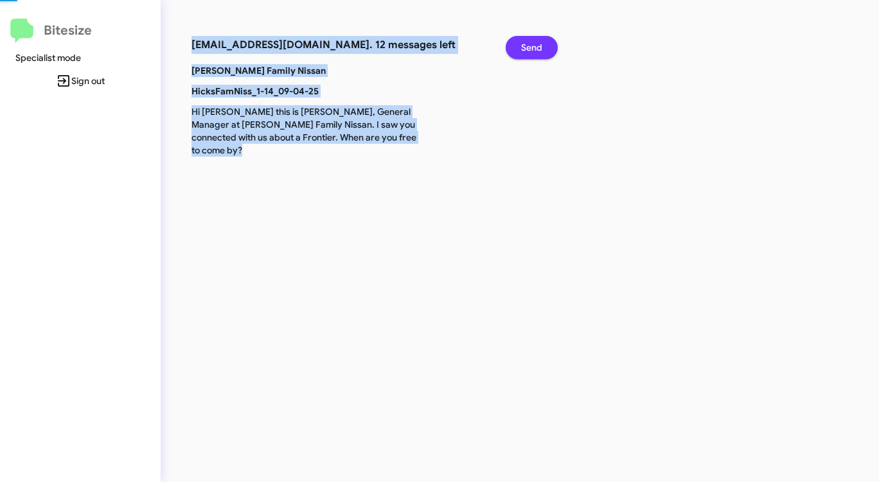
click at [534, 46] on span "Send" at bounding box center [531, 47] width 21 height 23
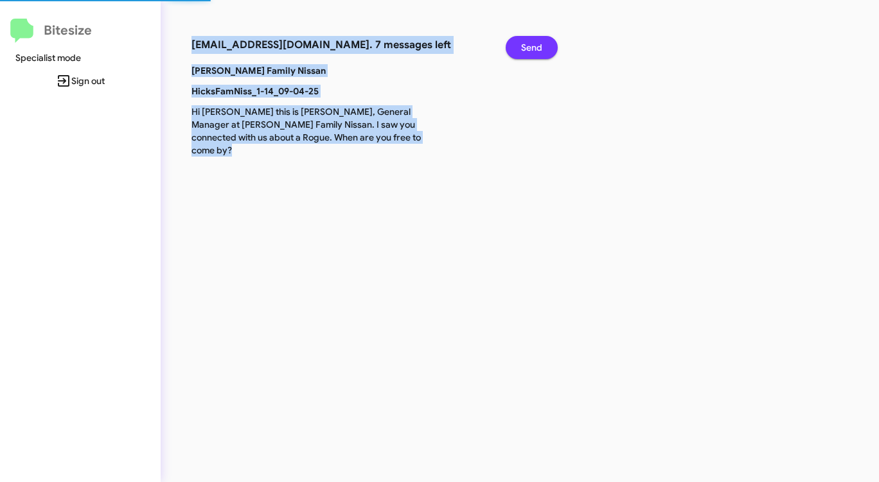
click at [534, 46] on span "Send" at bounding box center [531, 47] width 21 height 23
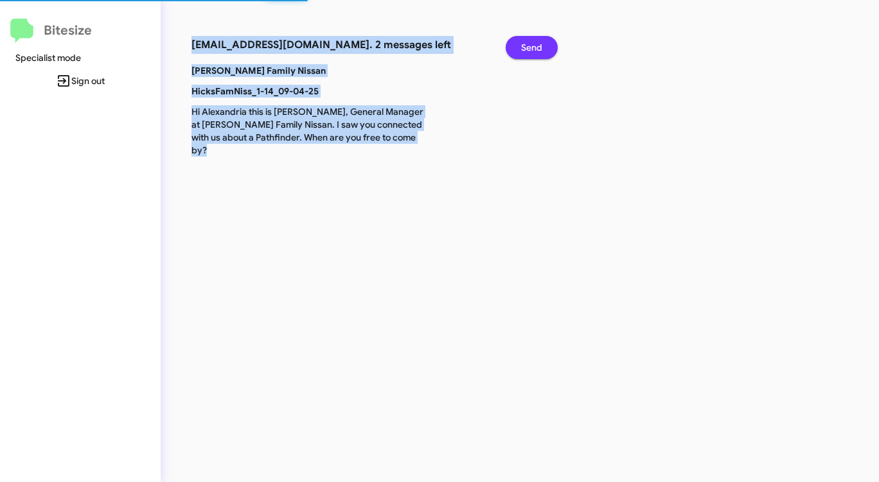
click at [534, 46] on span "Send" at bounding box center [531, 47] width 21 height 23
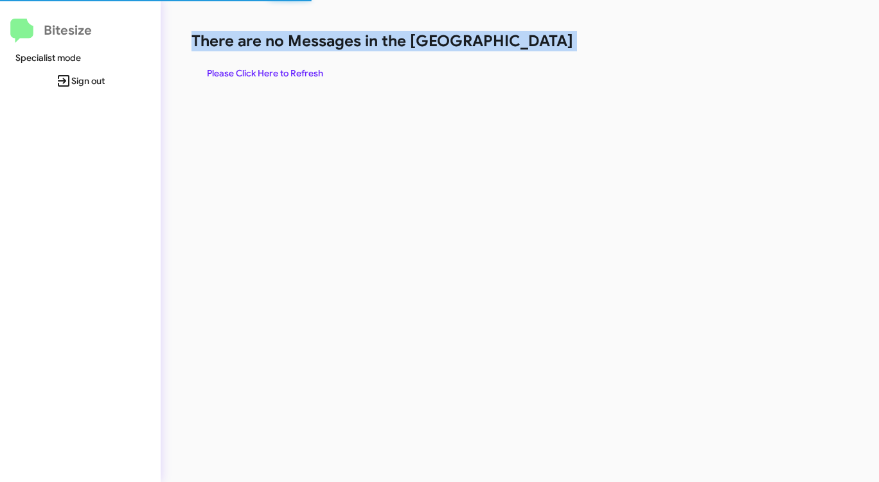
click at [534, 46] on h1 "There are no Messages in the [GEOGRAPHIC_DATA]" at bounding box center [459, 41] width 537 height 21
click at [301, 72] on span "Please Click Here to Refresh" at bounding box center [265, 73] width 116 height 23
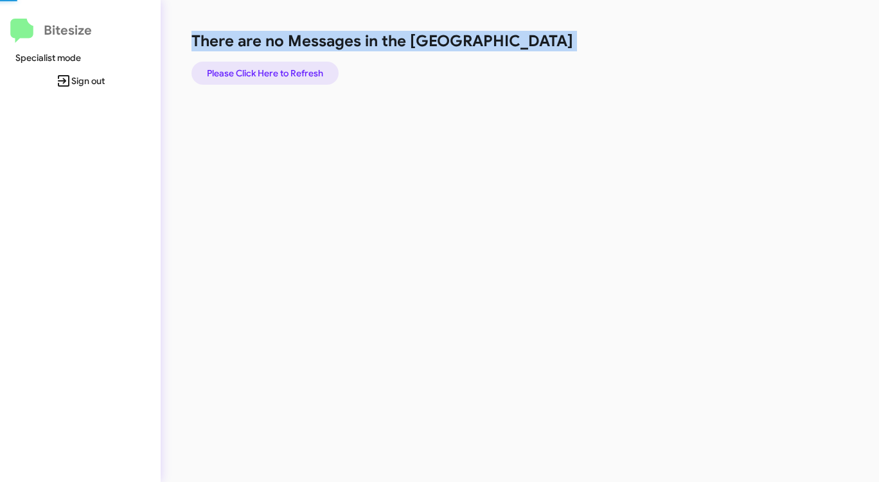
click at [301, 72] on span "Please Click Here to Refresh" at bounding box center [265, 73] width 116 height 23
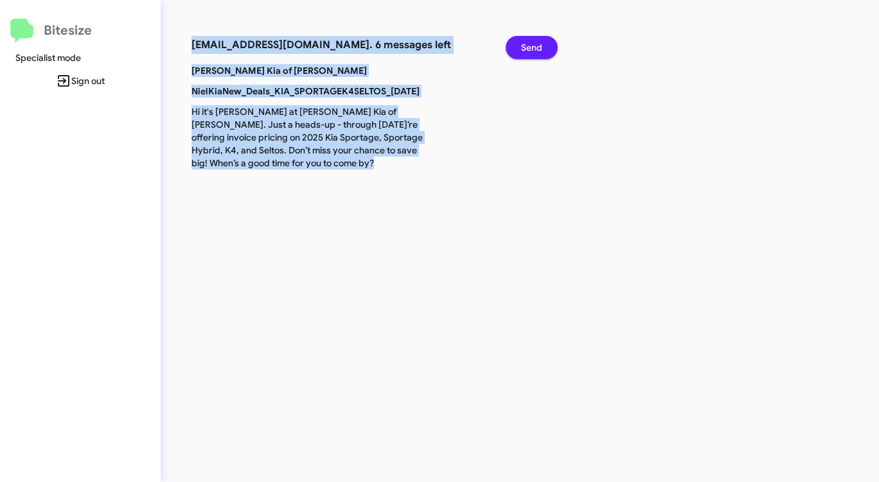
click at [526, 47] on span "Send" at bounding box center [531, 47] width 21 height 23
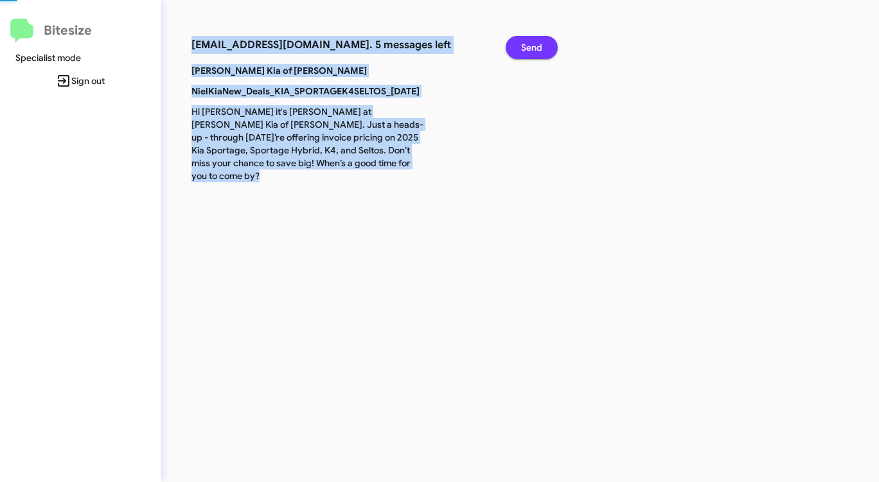
click at [526, 47] on span "Send" at bounding box center [531, 47] width 21 height 23
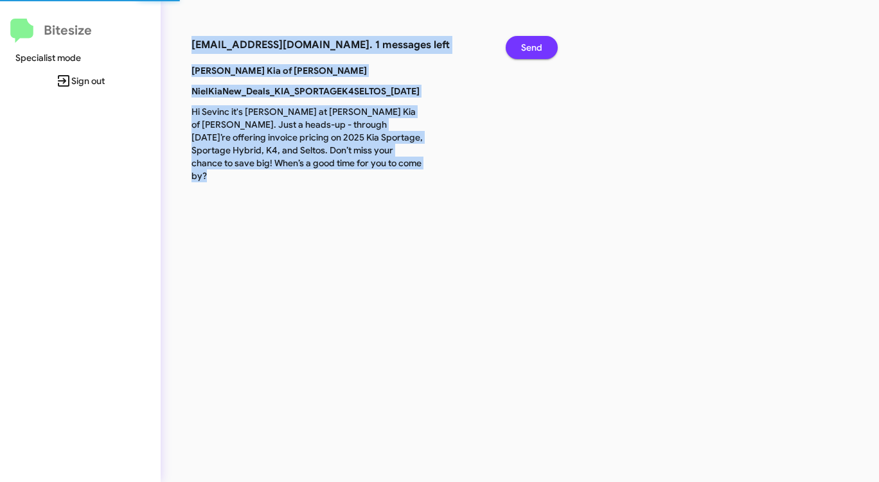
click at [526, 47] on span "Send" at bounding box center [531, 47] width 21 height 23
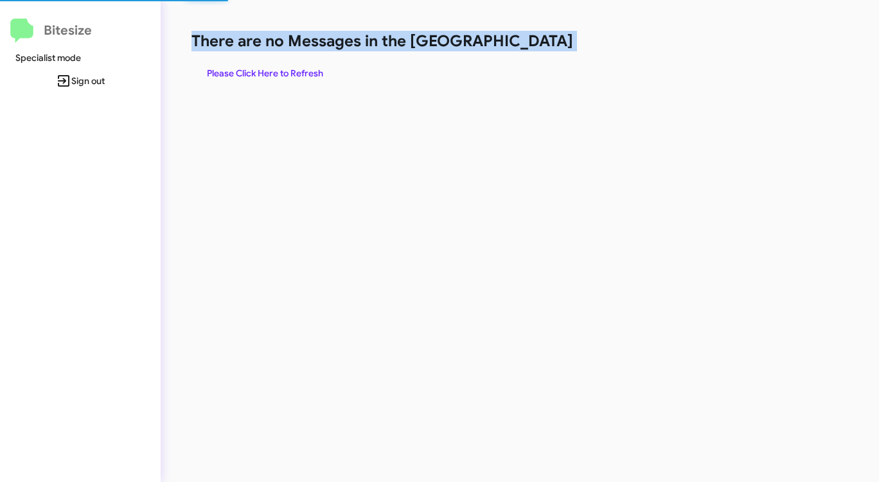
click at [526, 47] on h1 "There are no Messages in the [GEOGRAPHIC_DATA]" at bounding box center [459, 41] width 537 height 21
click at [524, 47] on h1 "There are no Messages in the [GEOGRAPHIC_DATA]" at bounding box center [459, 41] width 537 height 21
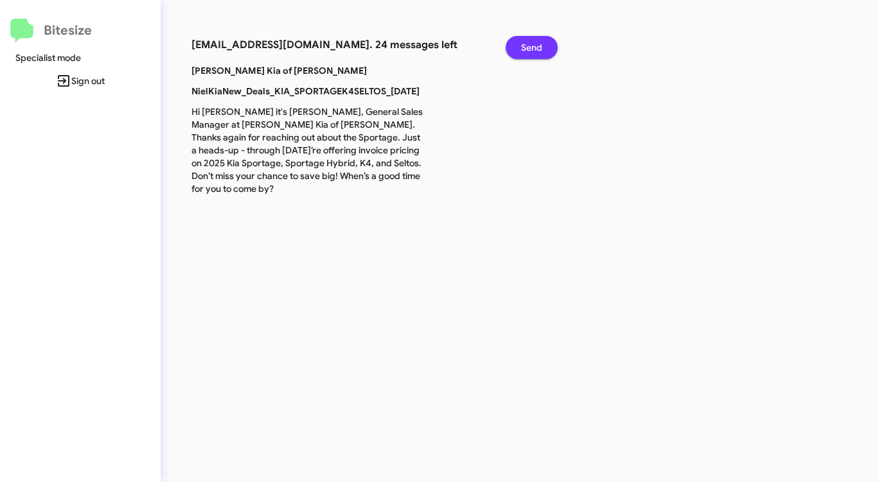
click at [524, 47] on span "Send" at bounding box center [531, 47] width 21 height 23
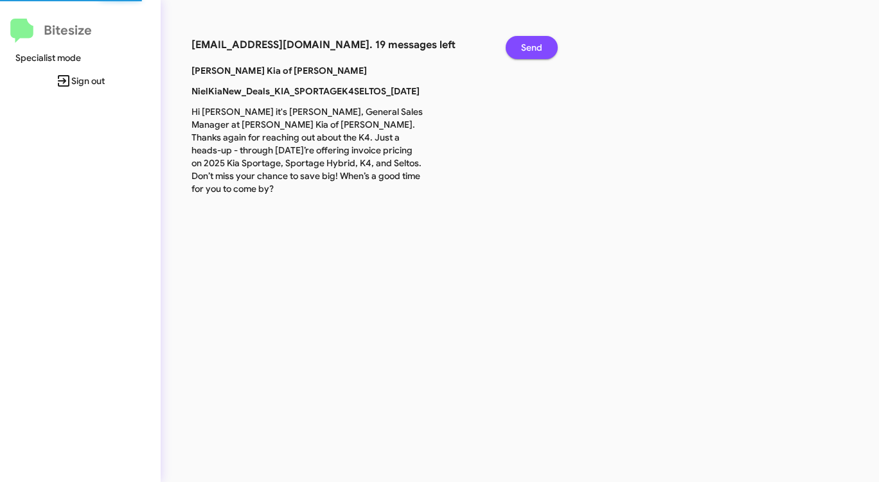
click at [524, 47] on span "Send" at bounding box center [531, 47] width 21 height 23
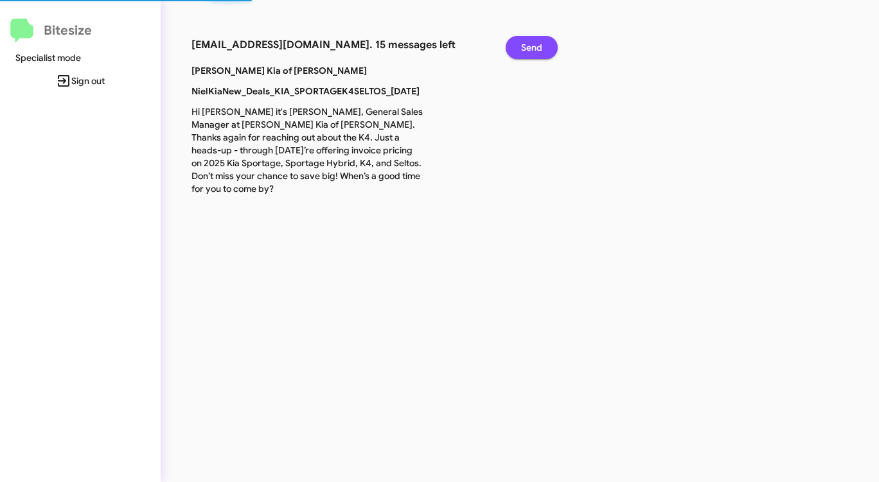
click at [524, 47] on span "Send" at bounding box center [531, 47] width 21 height 23
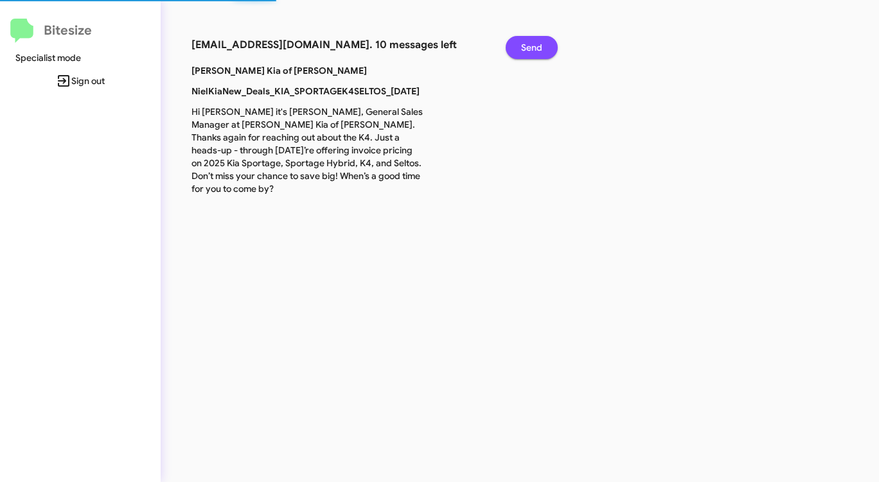
click at [524, 47] on span "Send" at bounding box center [531, 47] width 21 height 23
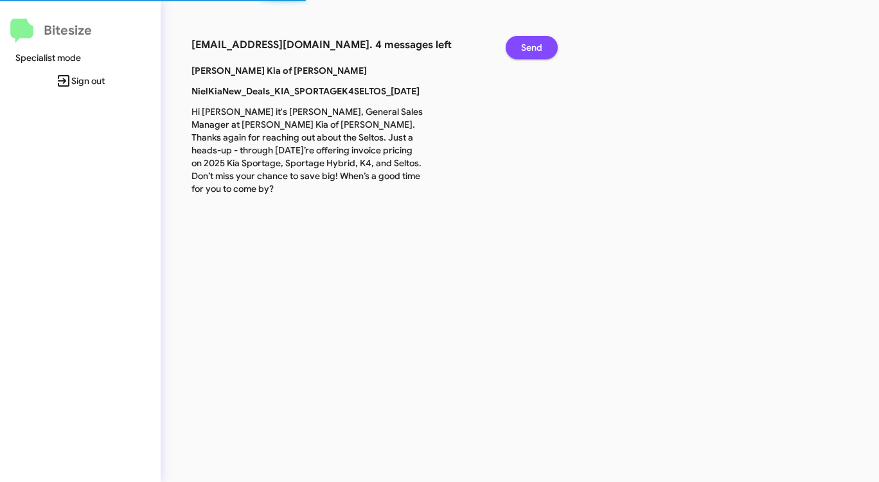
click at [524, 47] on span "Send" at bounding box center [531, 47] width 21 height 23
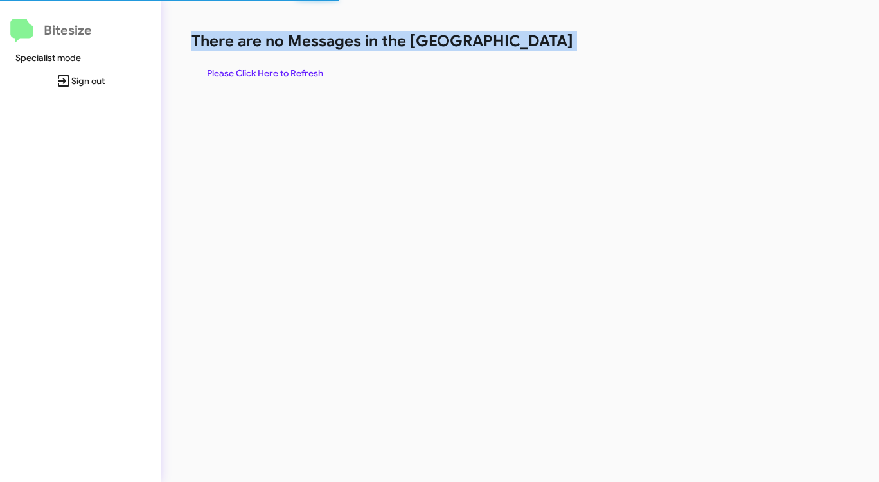
click at [524, 47] on h1 "There are no Messages in the [GEOGRAPHIC_DATA]" at bounding box center [459, 41] width 537 height 21
click at [234, 69] on span "Please Click Here to Refresh" at bounding box center [265, 73] width 116 height 23
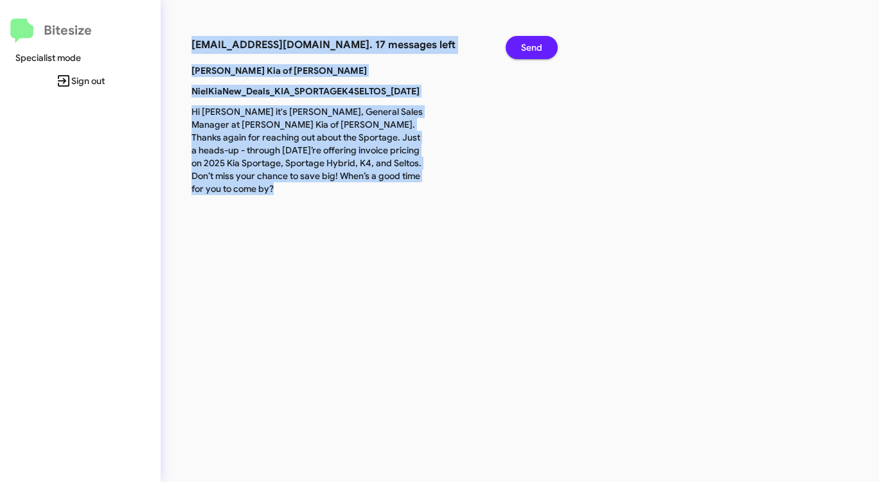
click at [538, 44] on span "Send" at bounding box center [531, 47] width 21 height 23
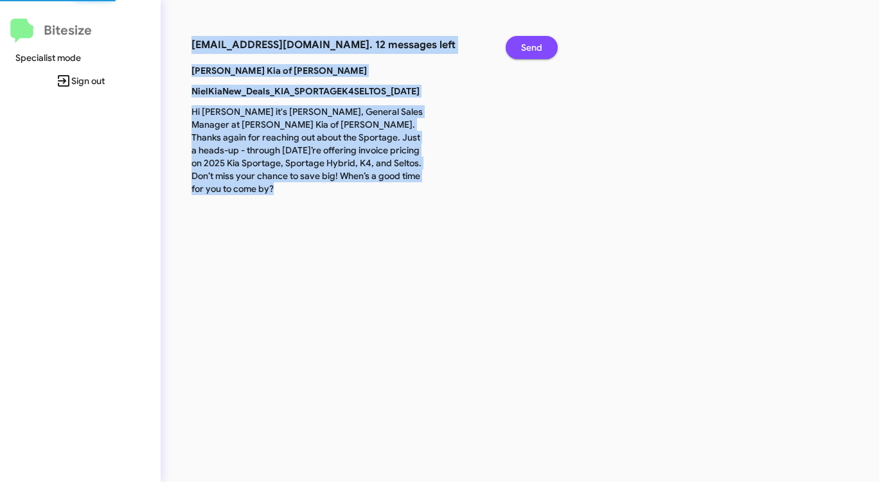
click at [538, 44] on span "Send" at bounding box center [531, 47] width 21 height 23
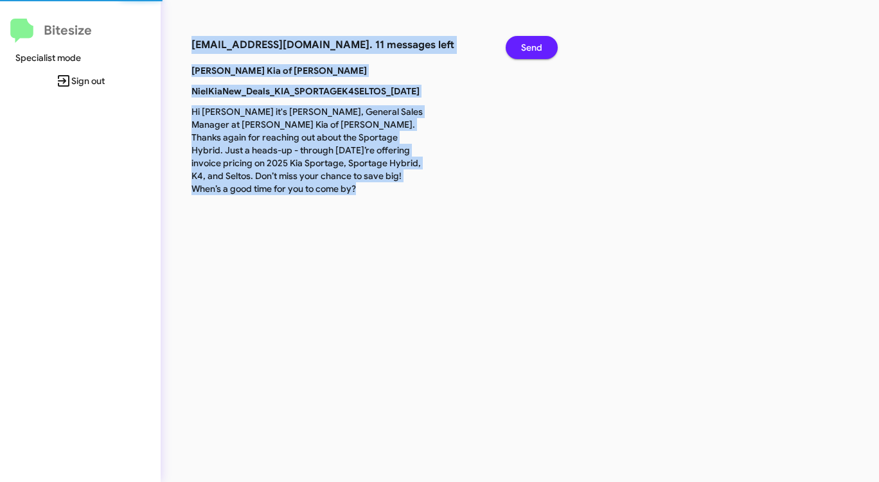
click at [538, 44] on span "Send" at bounding box center [531, 47] width 21 height 23
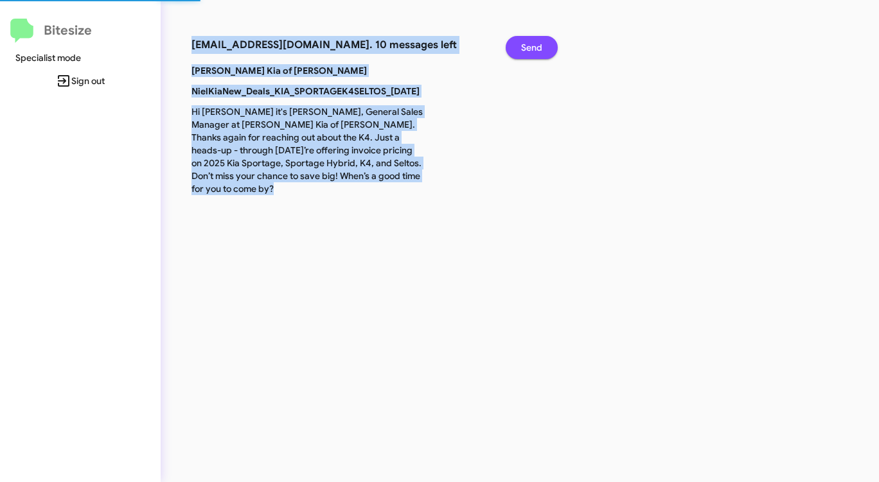
click at [538, 44] on span "Send" at bounding box center [531, 47] width 21 height 23
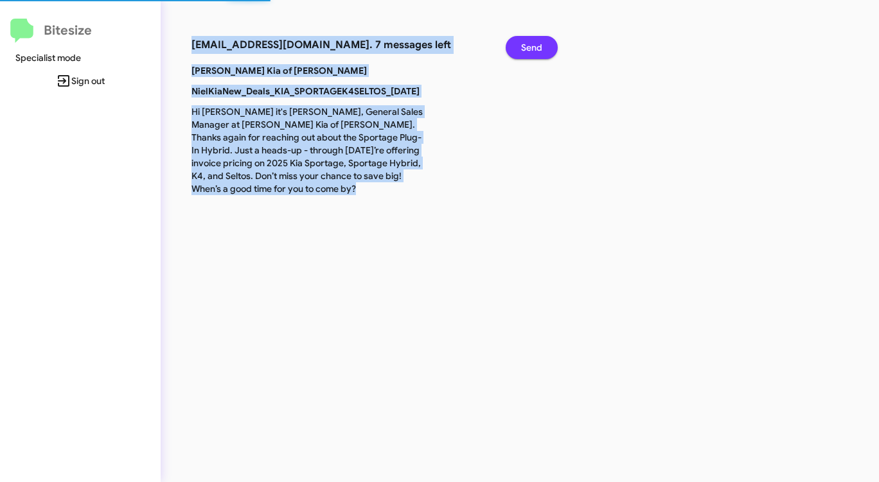
click at [538, 44] on span "Send" at bounding box center [531, 47] width 21 height 23
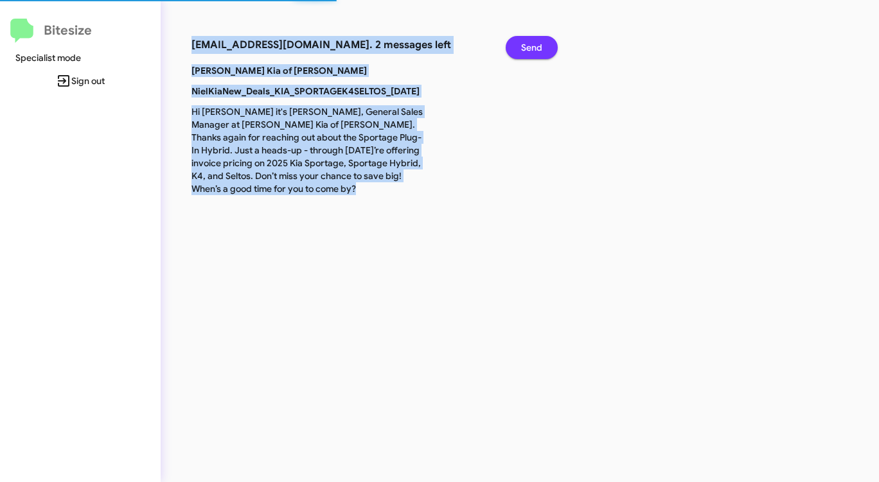
click at [538, 44] on span "Send" at bounding box center [531, 47] width 21 height 23
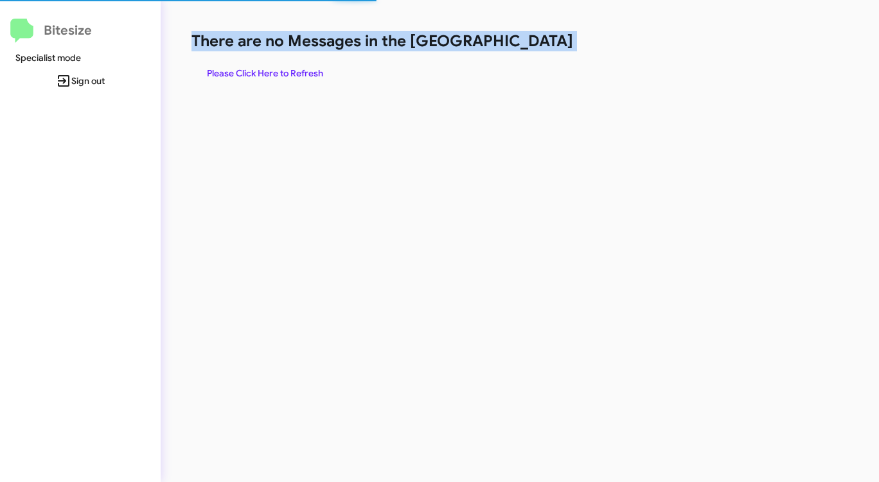
click at [538, 44] on h1 "There are no Messages in the [GEOGRAPHIC_DATA]" at bounding box center [459, 41] width 537 height 21
click at [303, 72] on span "Please Click Here to Refresh" at bounding box center [265, 73] width 116 height 23
click at [303, 71] on span "Please Click Here to Refresh" at bounding box center [265, 73] width 116 height 23
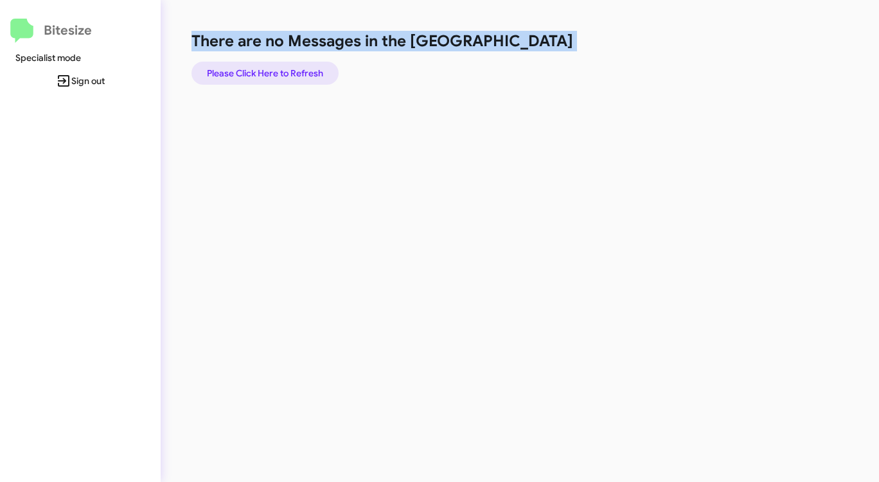
click at [303, 71] on span "Please Click Here to Refresh" at bounding box center [265, 73] width 116 height 23
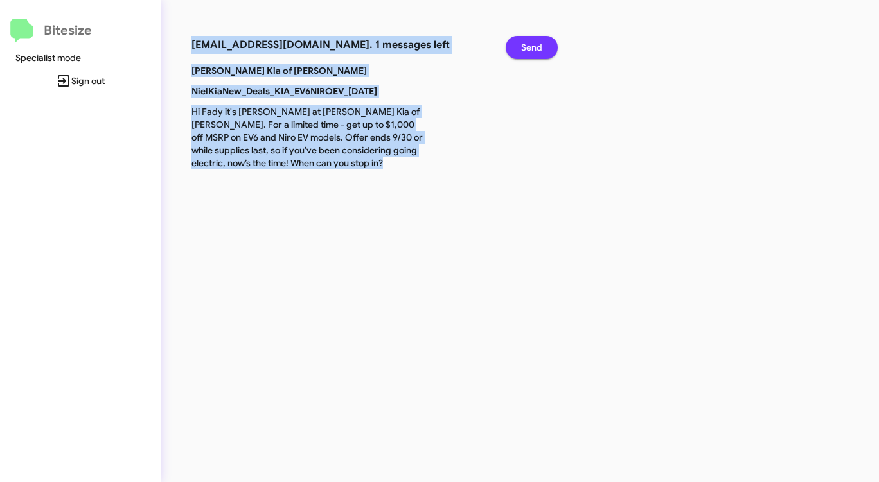
click at [538, 46] on span "Send" at bounding box center [531, 47] width 21 height 23
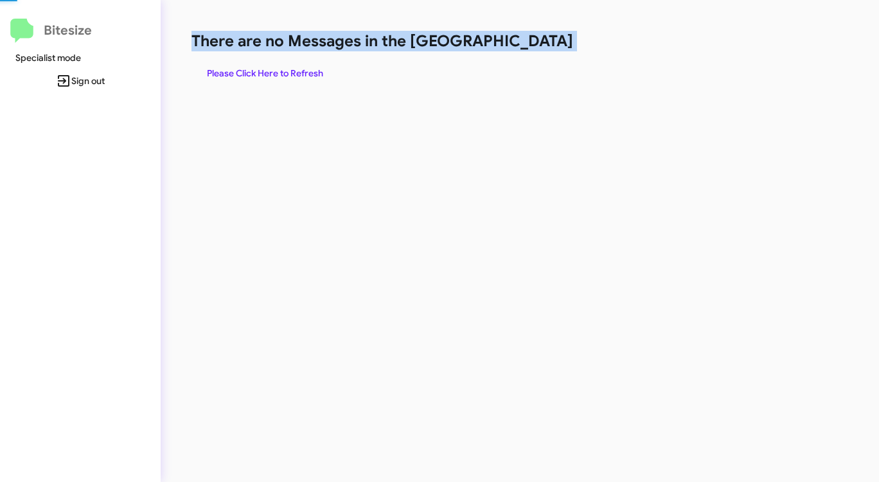
click at [538, 46] on h1 "There are no Messages in the [GEOGRAPHIC_DATA]" at bounding box center [459, 41] width 537 height 21
click at [287, 71] on span "Please Click Here to Refresh" at bounding box center [265, 73] width 116 height 23
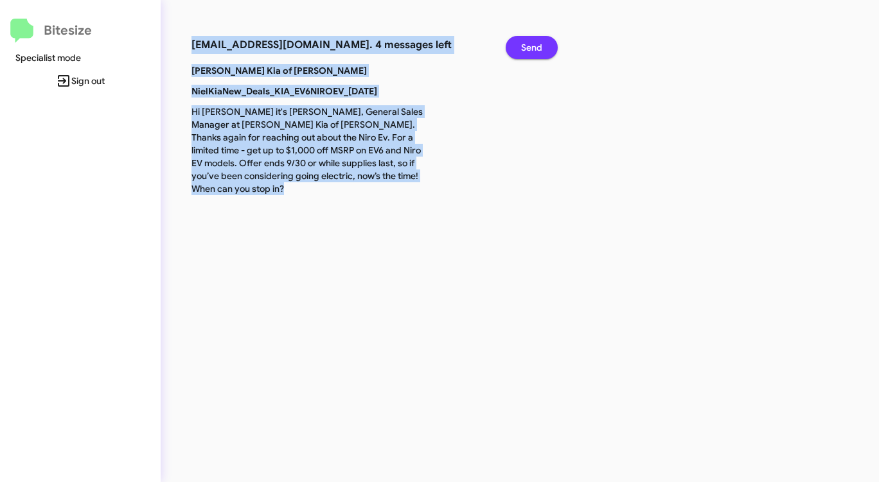
click at [539, 47] on span "Send" at bounding box center [531, 47] width 21 height 23
click at [538, 47] on span "Send" at bounding box center [531, 47] width 21 height 23
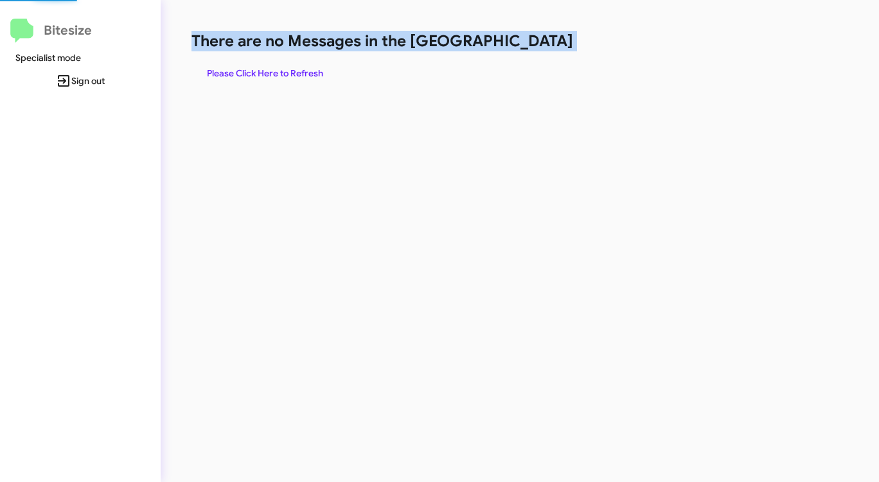
click at [538, 49] on h1 "There are no Messages in the [GEOGRAPHIC_DATA]" at bounding box center [459, 41] width 537 height 21
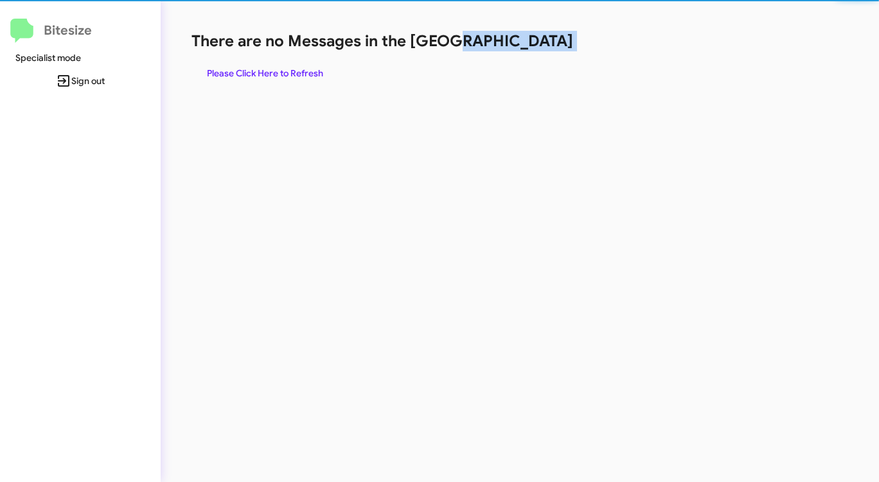
click at [538, 49] on h1 "There are no Messages in the [GEOGRAPHIC_DATA]" at bounding box center [459, 41] width 537 height 21
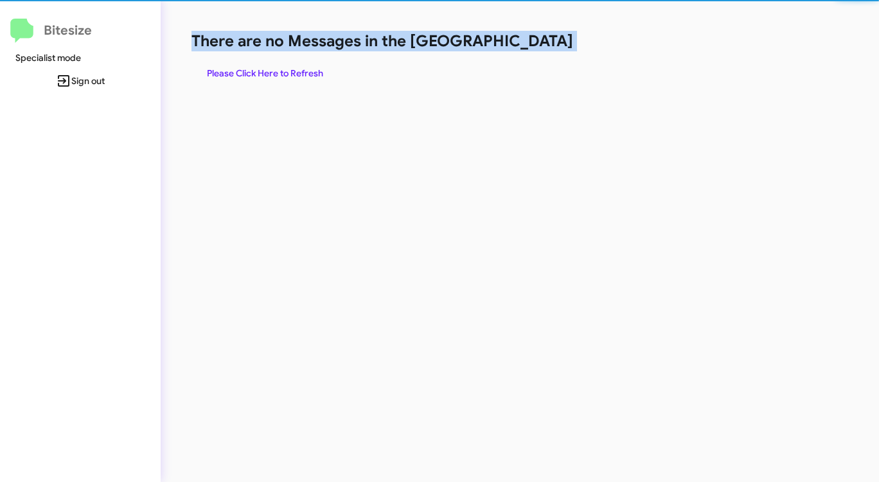
click at [538, 49] on h1 "There are no Messages in the [GEOGRAPHIC_DATA]" at bounding box center [459, 41] width 537 height 21
click at [538, 51] on div "There are no Messages in the Queue Please Click Here to Refresh" at bounding box center [459, 58] width 537 height 54
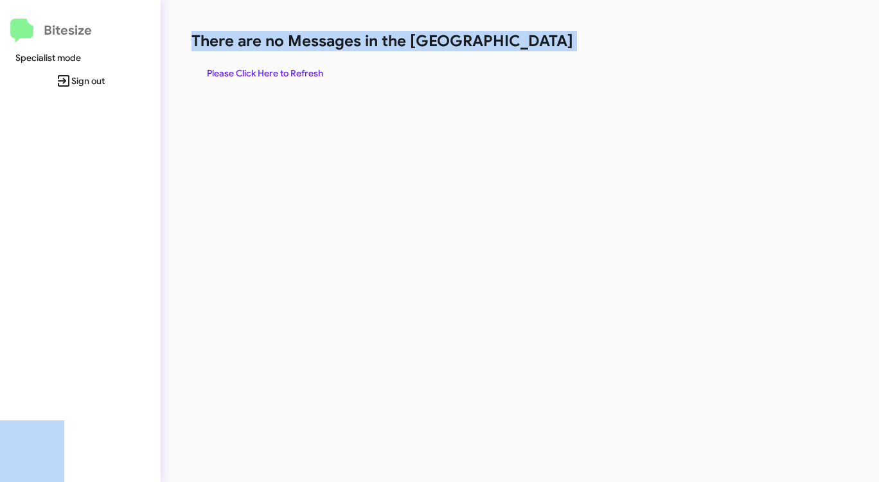
click at [538, 51] on div "There are no Messages in the Queue Please Click Here to Refresh" at bounding box center [459, 58] width 537 height 54
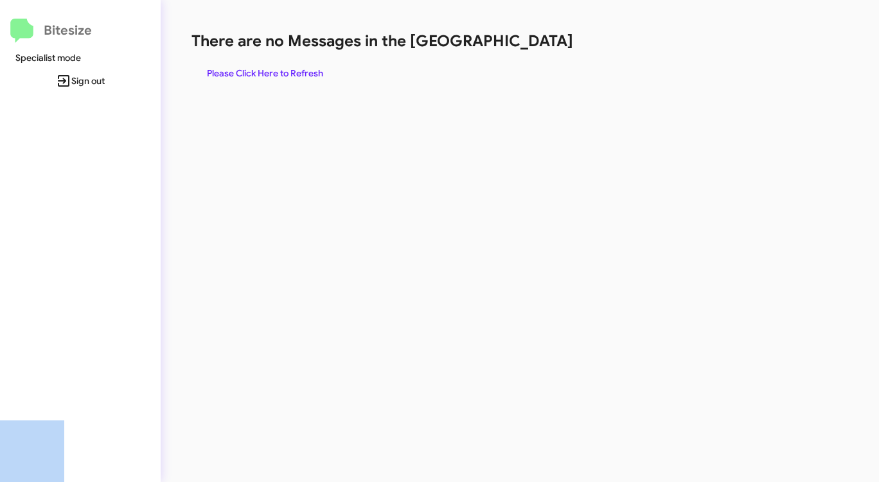
click at [538, 51] on div "There are no Messages in the Queue Please Click Here to Refresh" at bounding box center [459, 58] width 537 height 54
click at [265, 71] on span "Please Click Here to Refresh" at bounding box center [265, 73] width 116 height 23
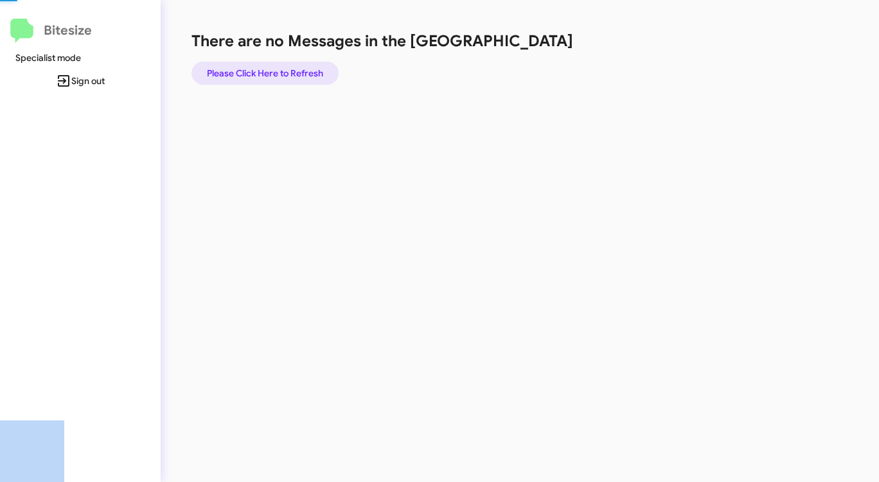
click at [265, 71] on span "Please Click Here to Refresh" at bounding box center [265, 73] width 116 height 23
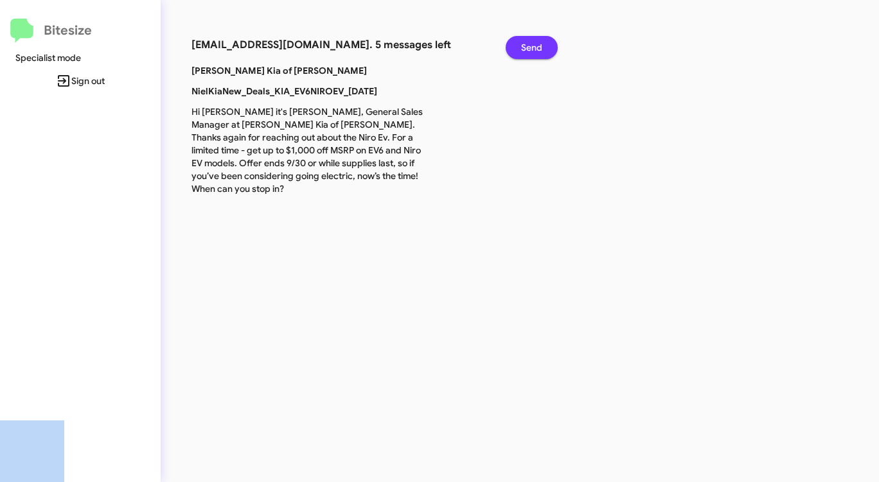
click at [534, 41] on span "Send" at bounding box center [531, 47] width 21 height 23
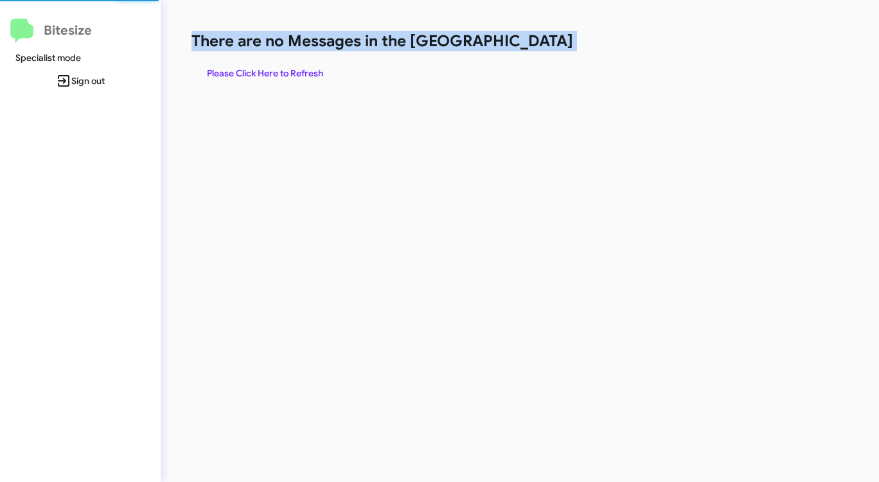
click at [533, 41] on h1 "There are no Messages in the [GEOGRAPHIC_DATA]" at bounding box center [459, 41] width 537 height 21
click at [273, 73] on span "Please Click Here to Refresh" at bounding box center [265, 73] width 116 height 23
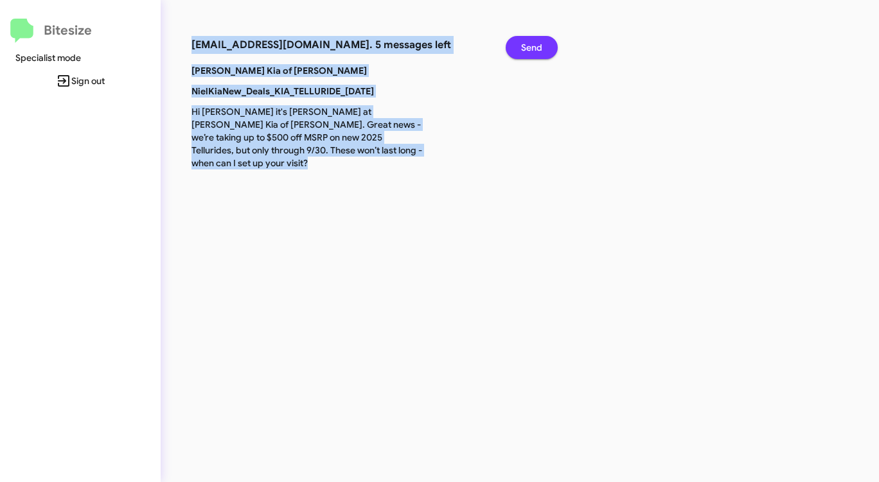
click at [527, 51] on span "Send" at bounding box center [531, 47] width 21 height 23
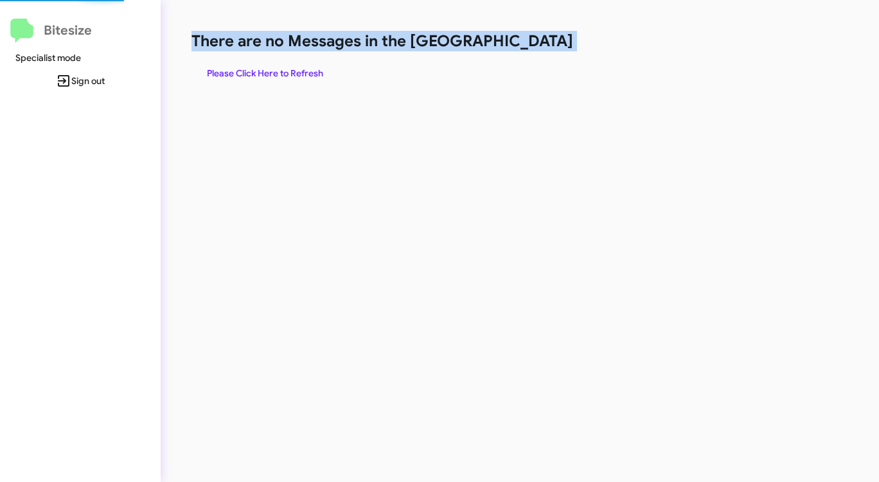
click at [527, 51] on h1 "There are no Messages in the [GEOGRAPHIC_DATA]" at bounding box center [459, 41] width 537 height 21
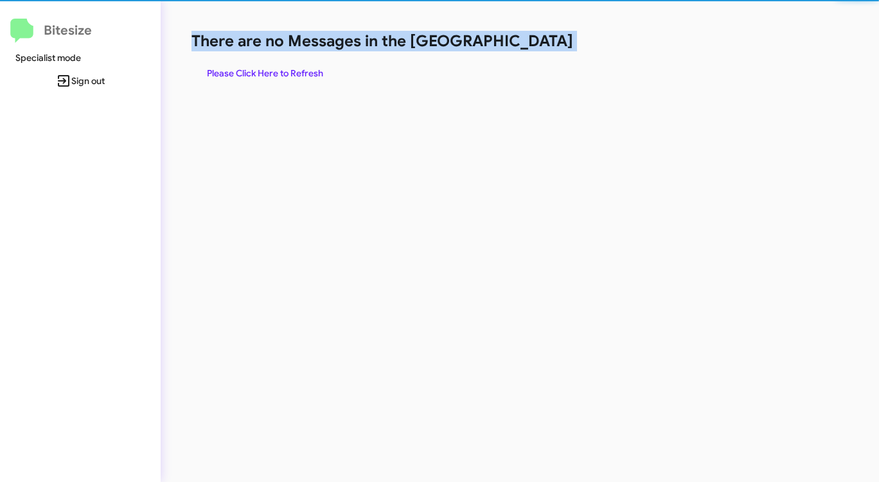
click at [527, 51] on h1 "There are no Messages in the [GEOGRAPHIC_DATA]" at bounding box center [459, 41] width 537 height 21
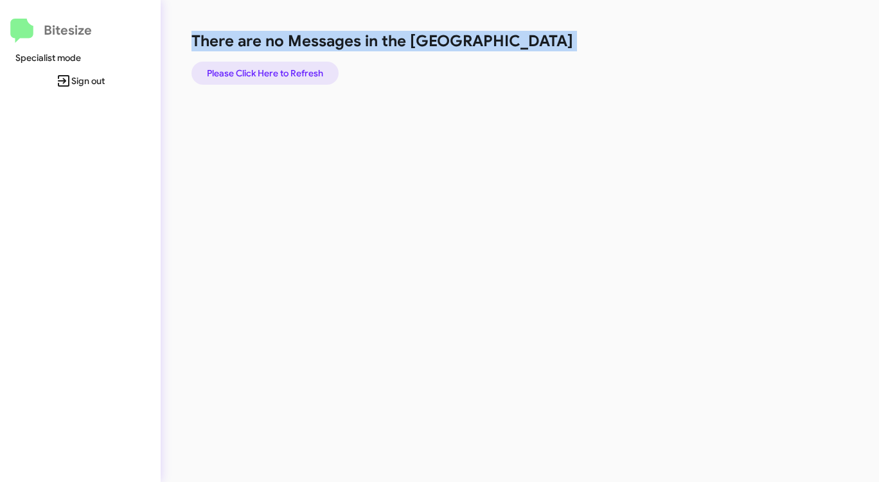
click at [286, 66] on span "Please Click Here to Refresh" at bounding box center [265, 73] width 116 height 23
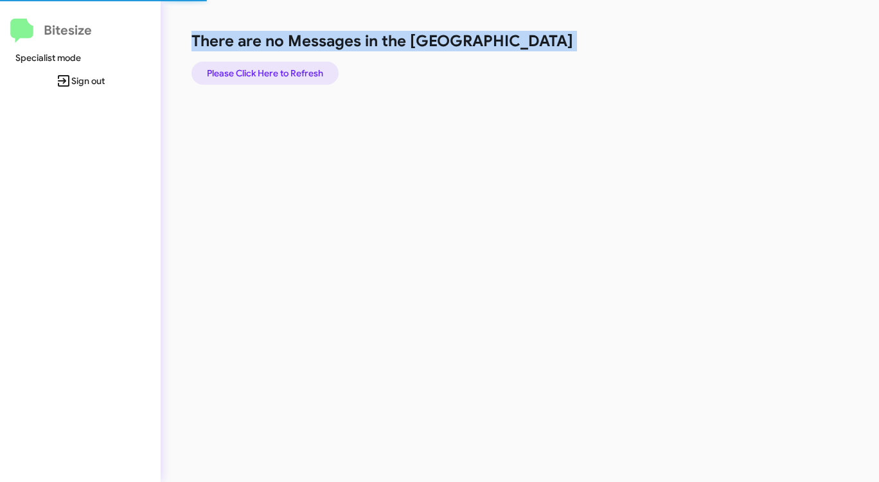
click at [286, 66] on span "Please Click Here to Refresh" at bounding box center [265, 73] width 116 height 23
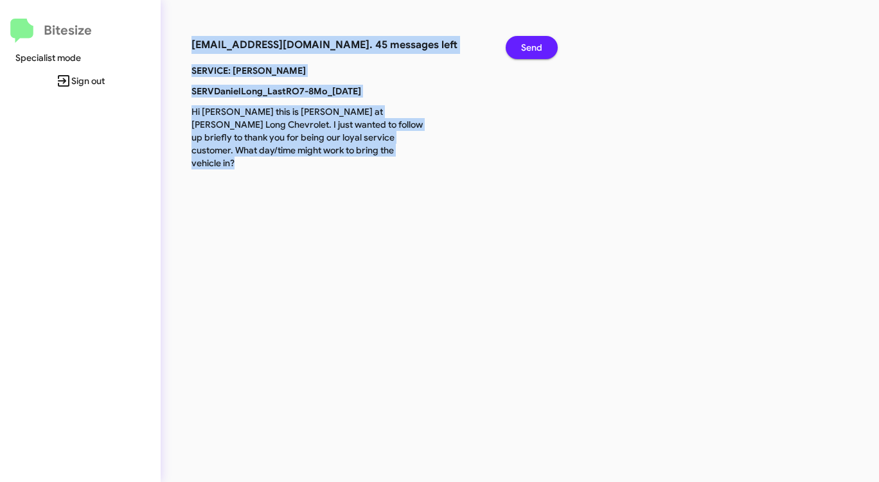
click at [536, 48] on span "Send" at bounding box center [531, 47] width 21 height 23
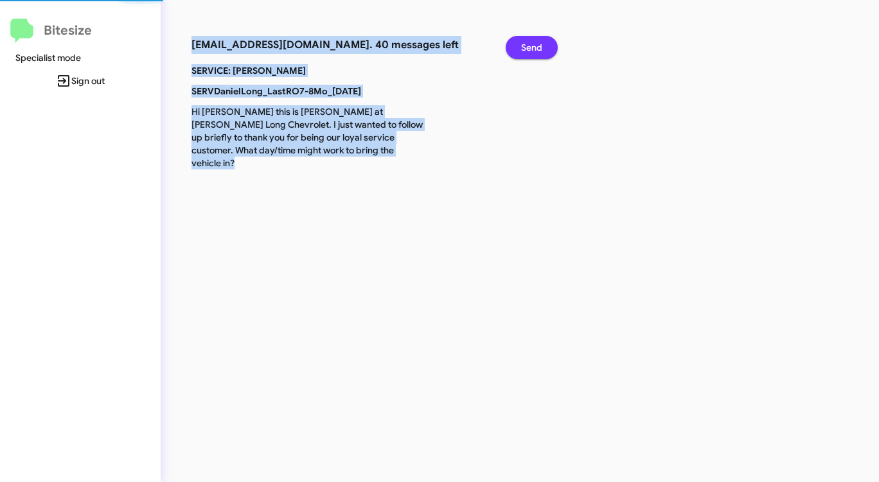
click at [536, 48] on span "Send" at bounding box center [531, 47] width 21 height 23
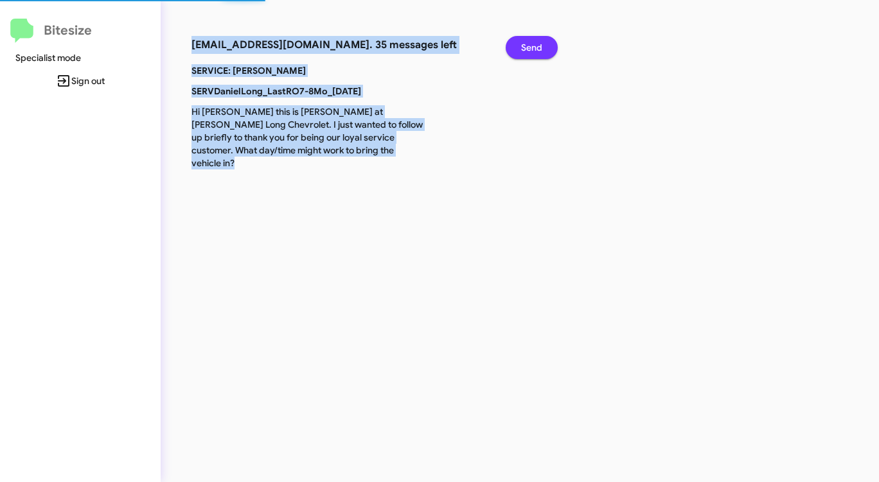
click at [536, 48] on span "Send" at bounding box center [531, 47] width 21 height 23
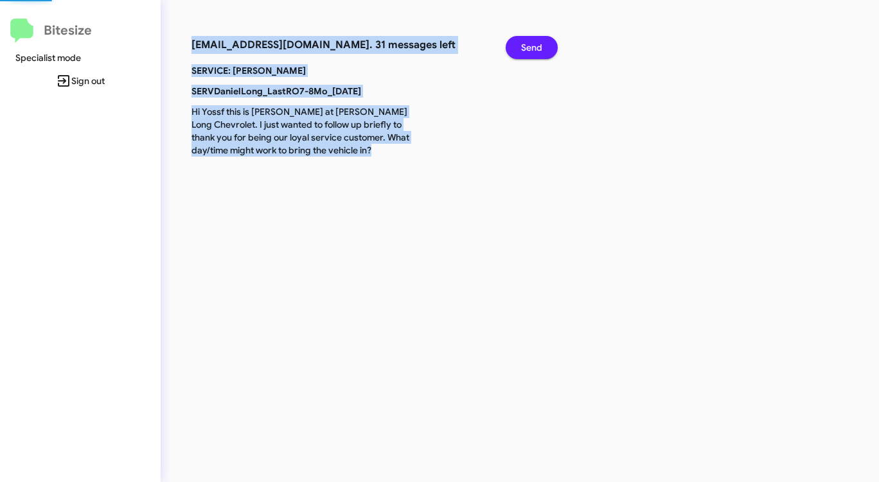
click at [536, 48] on span "Send" at bounding box center [531, 47] width 21 height 23
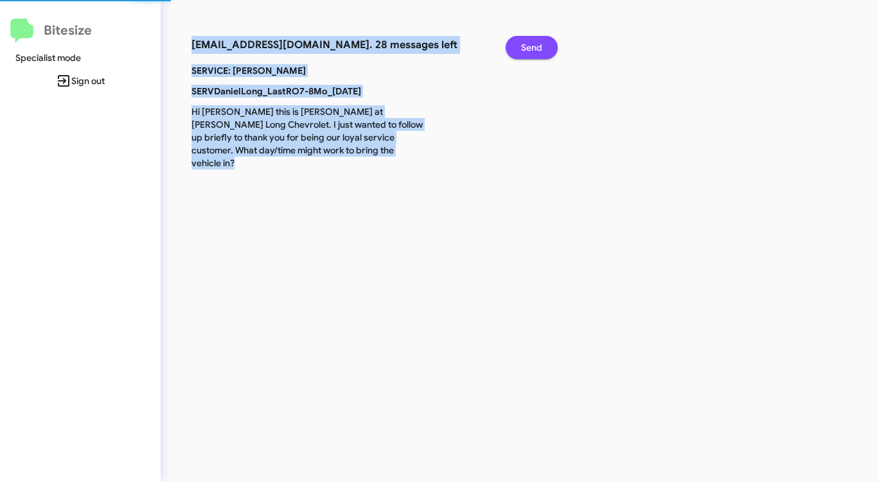
click at [536, 48] on span "Send" at bounding box center [531, 47] width 21 height 23
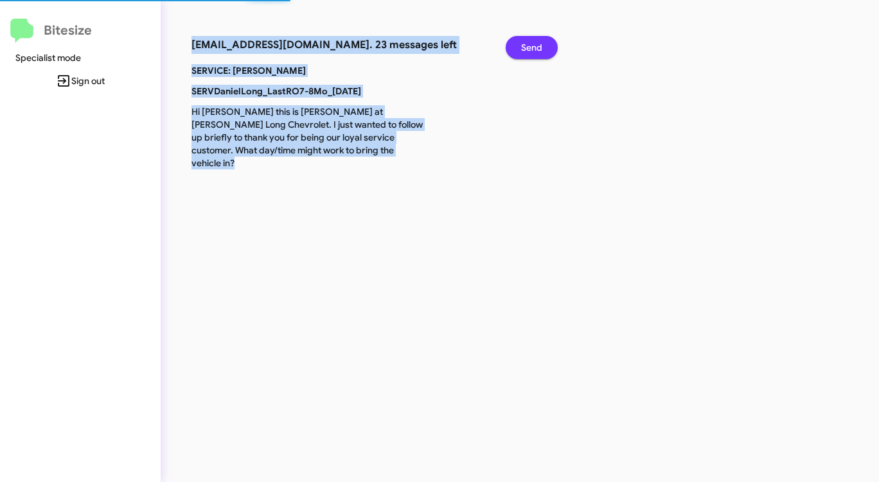
click at [536, 48] on span "Send" at bounding box center [531, 47] width 21 height 23
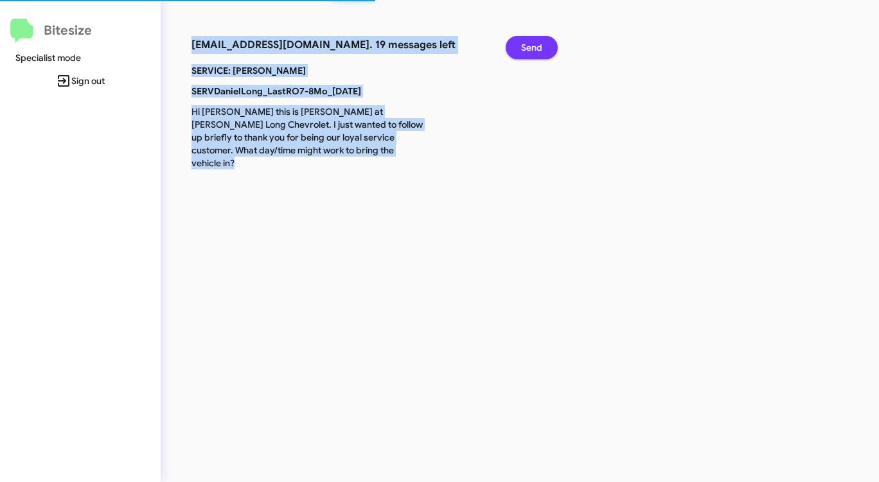
click at [536, 48] on span "Send" at bounding box center [531, 47] width 21 height 23
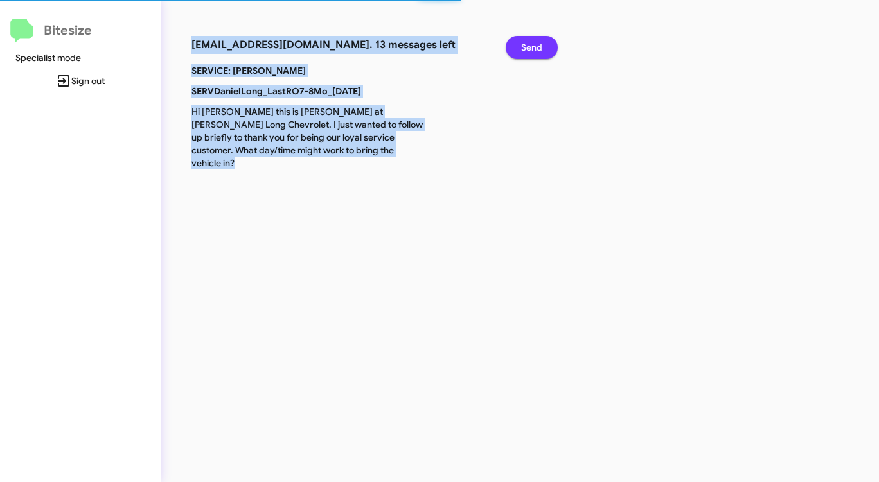
click at [536, 48] on span "Send" at bounding box center [531, 47] width 21 height 23
click at [535, 48] on span "Send" at bounding box center [531, 47] width 21 height 23
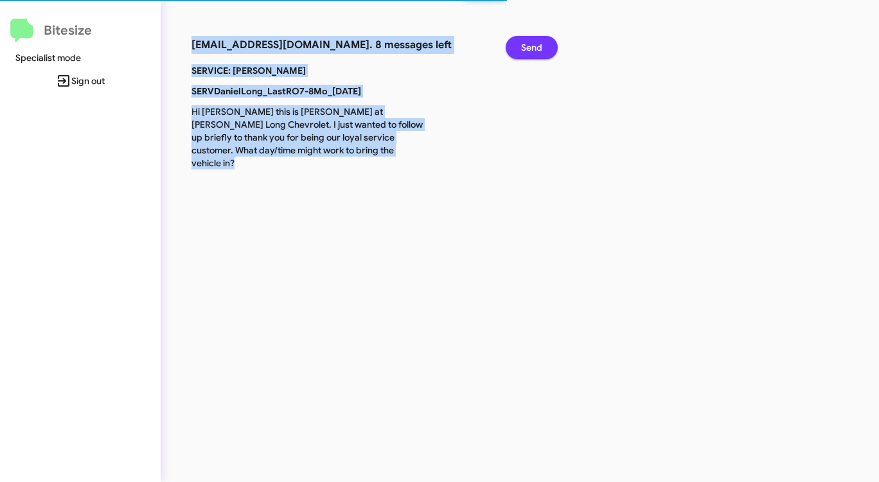
click at [535, 48] on span "Send" at bounding box center [531, 47] width 21 height 23
click at [534, 48] on span "Send" at bounding box center [531, 47] width 21 height 23
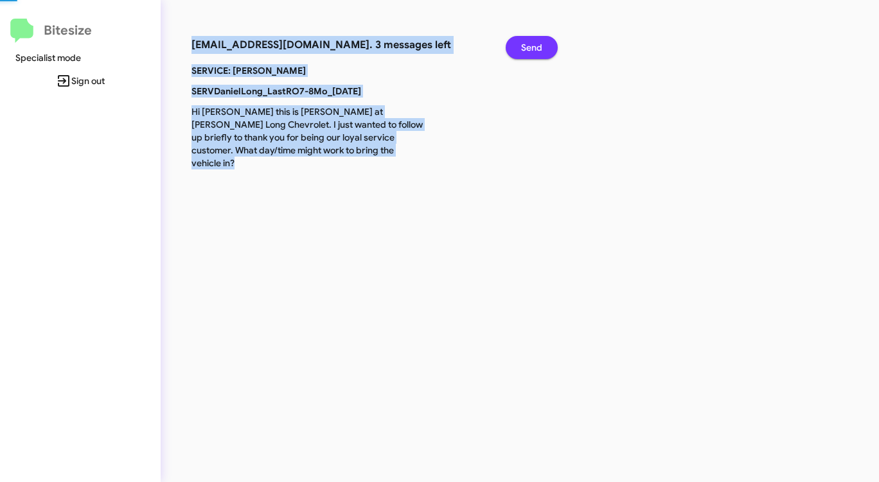
click at [534, 48] on span "Send" at bounding box center [531, 47] width 21 height 23
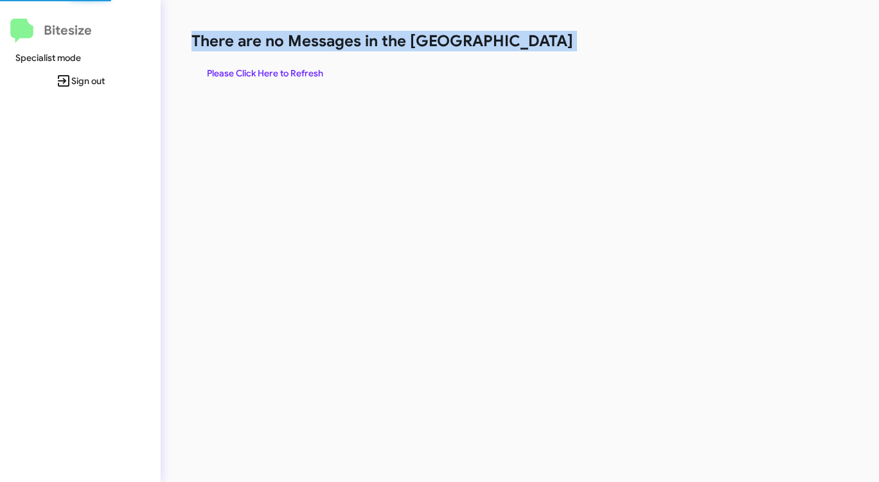
click at [534, 48] on h1 "There are no Messages in the [GEOGRAPHIC_DATA]" at bounding box center [459, 41] width 537 height 21
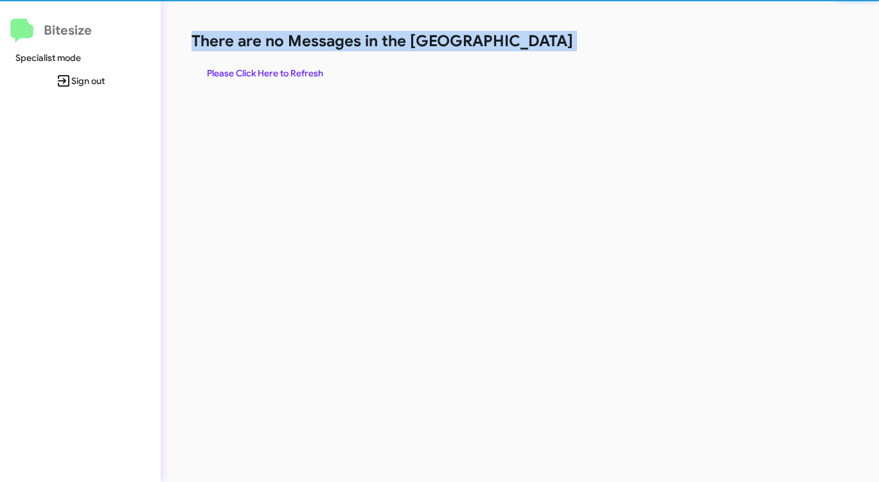
click at [534, 48] on h1 "There are no Messages in the [GEOGRAPHIC_DATA]" at bounding box center [459, 41] width 537 height 21
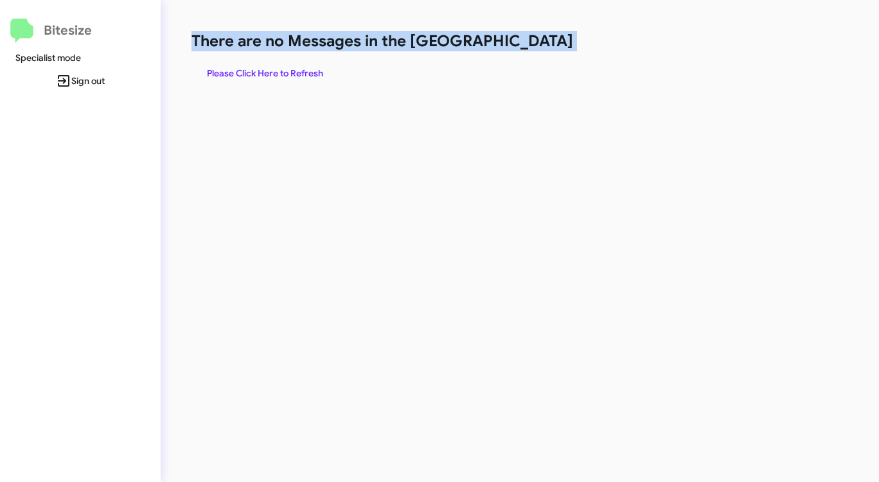
click at [307, 72] on span "Please Click Here to Refresh" at bounding box center [265, 73] width 116 height 23
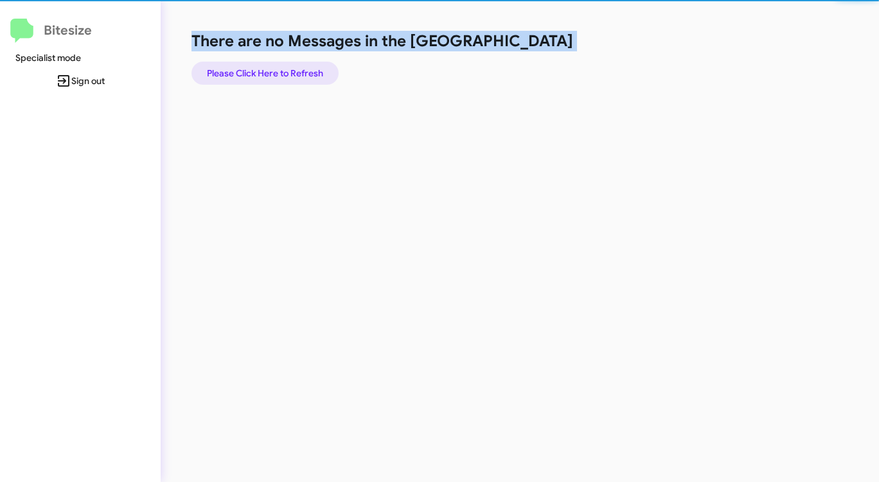
click at [312, 72] on span "Please Click Here to Refresh" at bounding box center [265, 73] width 116 height 23
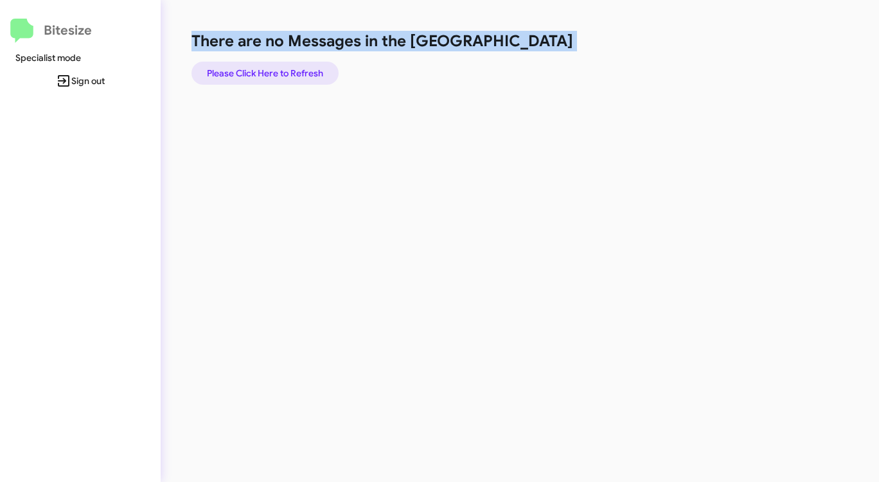
click at [312, 72] on span "Please Click Here to Refresh" at bounding box center [265, 73] width 116 height 23
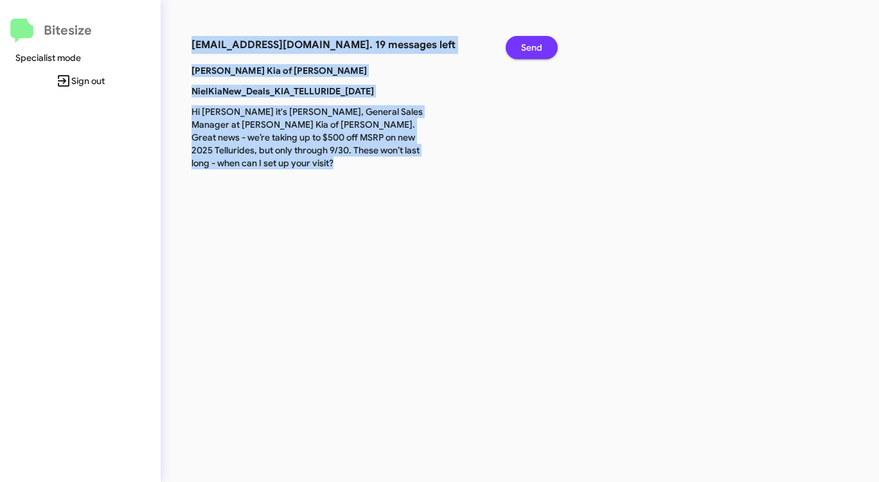
click at [536, 46] on span "Send" at bounding box center [531, 47] width 21 height 23
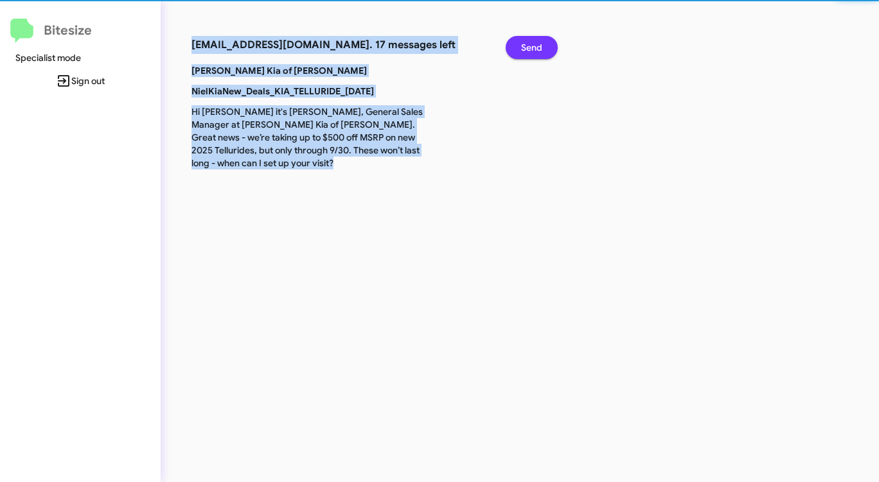
click at [536, 46] on span "Send" at bounding box center [531, 47] width 21 height 23
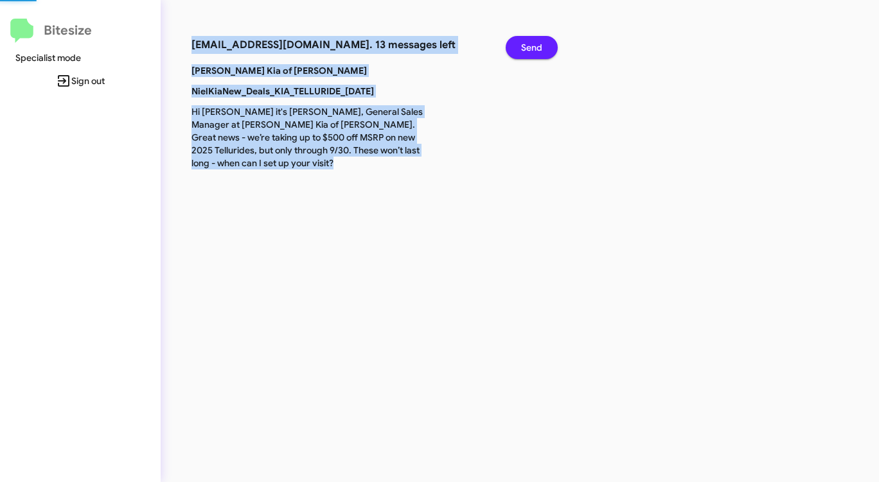
click at [536, 46] on span "Send" at bounding box center [531, 47] width 21 height 23
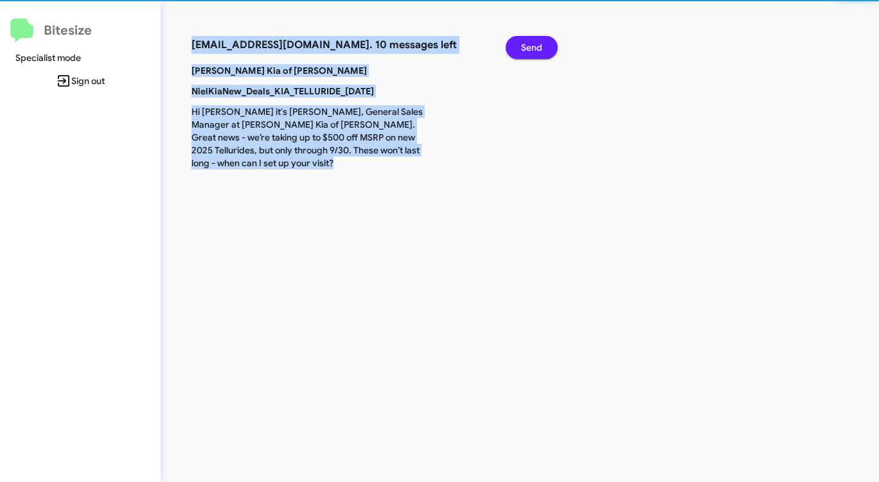
click at [536, 46] on span "Send" at bounding box center [531, 47] width 21 height 23
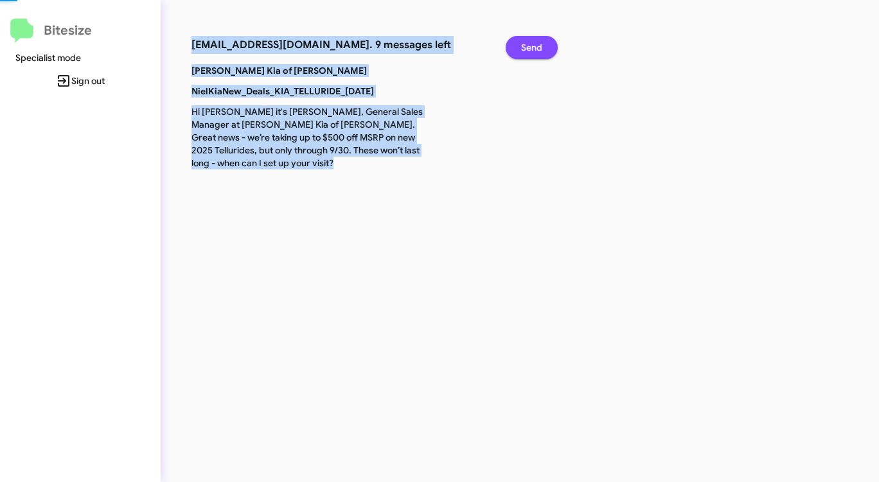
click at [536, 46] on span "Send" at bounding box center [531, 47] width 21 height 23
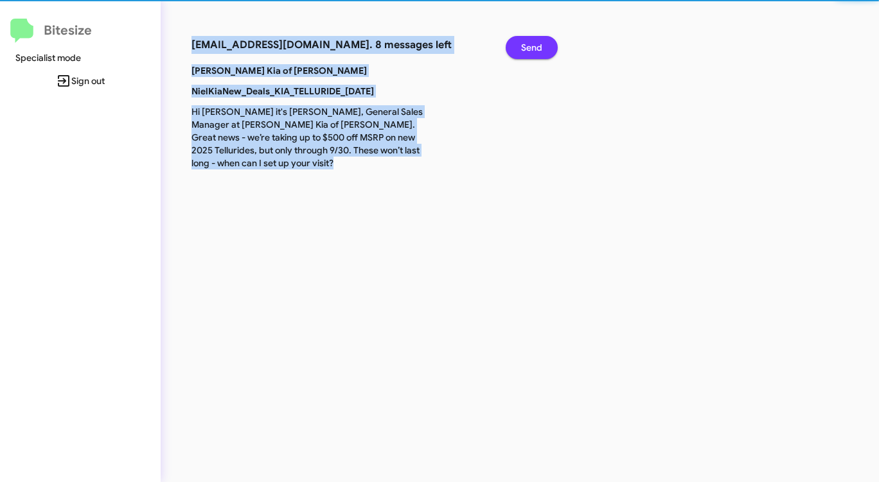
click at [536, 46] on span "Send" at bounding box center [531, 47] width 21 height 23
click at [536, 47] on span "Send" at bounding box center [531, 47] width 21 height 23
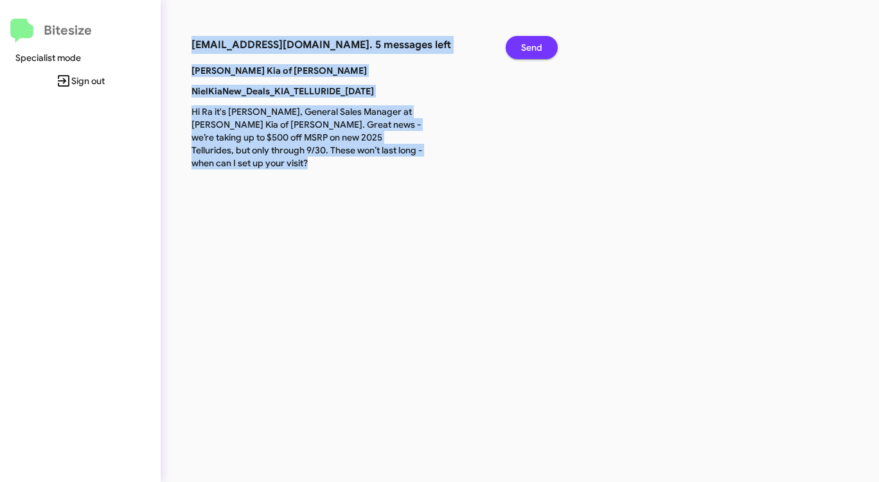
click at [536, 47] on span "Send" at bounding box center [531, 47] width 21 height 23
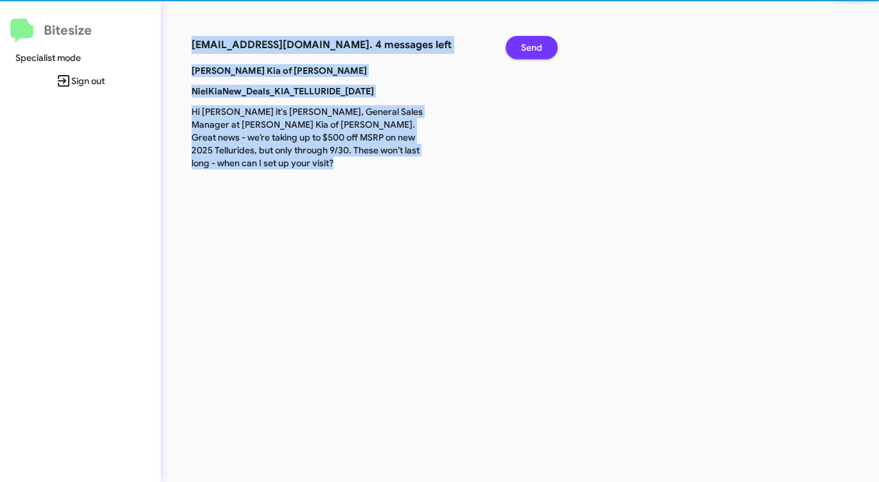
click at [536, 47] on span "Send" at bounding box center [531, 47] width 21 height 23
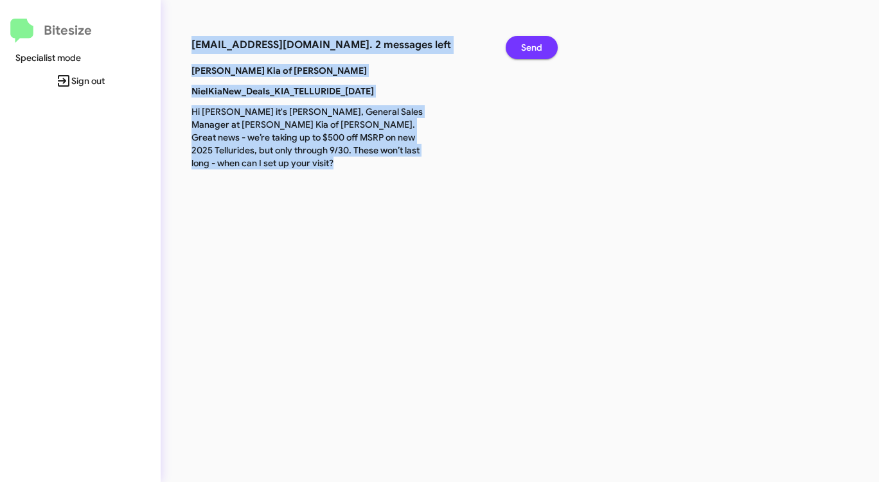
click at [536, 47] on span "Send" at bounding box center [531, 47] width 21 height 23
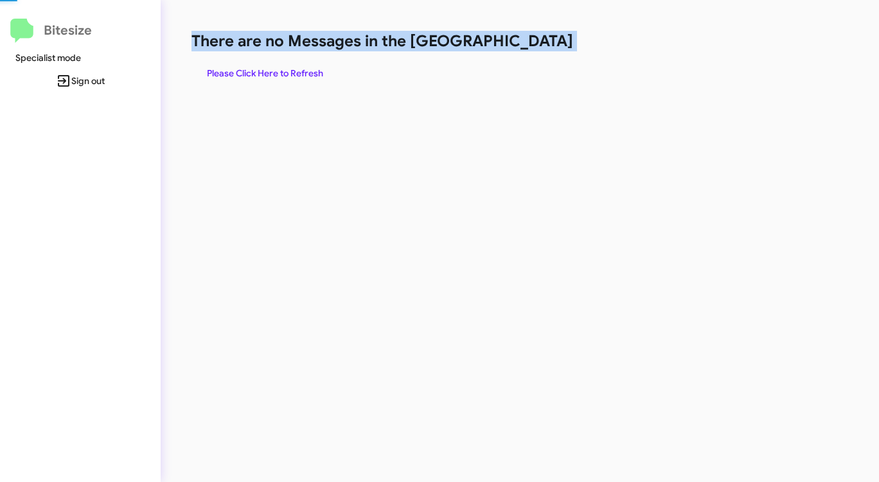
click at [536, 47] on h1 "There are no Messages in the [GEOGRAPHIC_DATA]" at bounding box center [459, 41] width 537 height 21
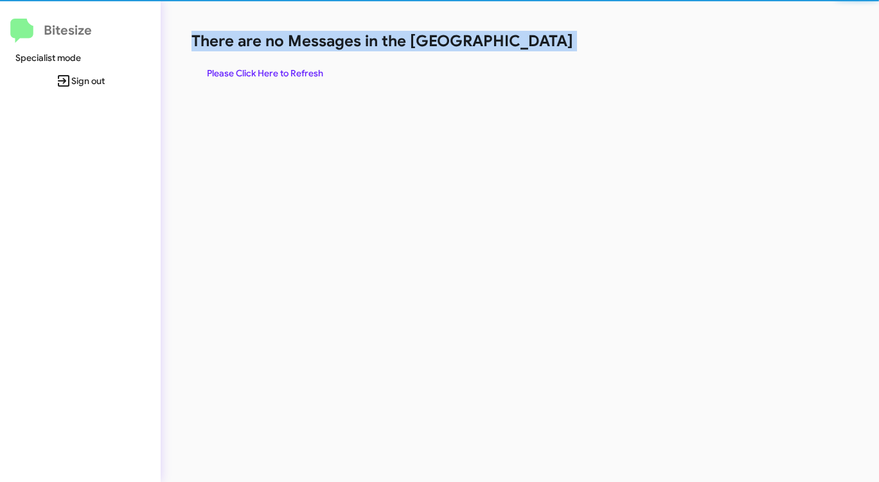
click at [536, 47] on h1 "There are no Messages in the [GEOGRAPHIC_DATA]" at bounding box center [459, 41] width 537 height 21
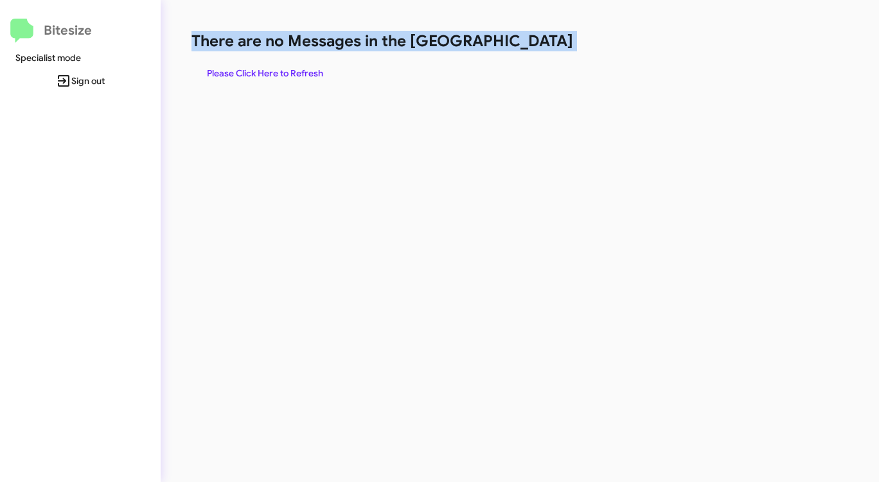
click at [536, 47] on h1 "There are no Messages in the [GEOGRAPHIC_DATA]" at bounding box center [459, 41] width 537 height 21
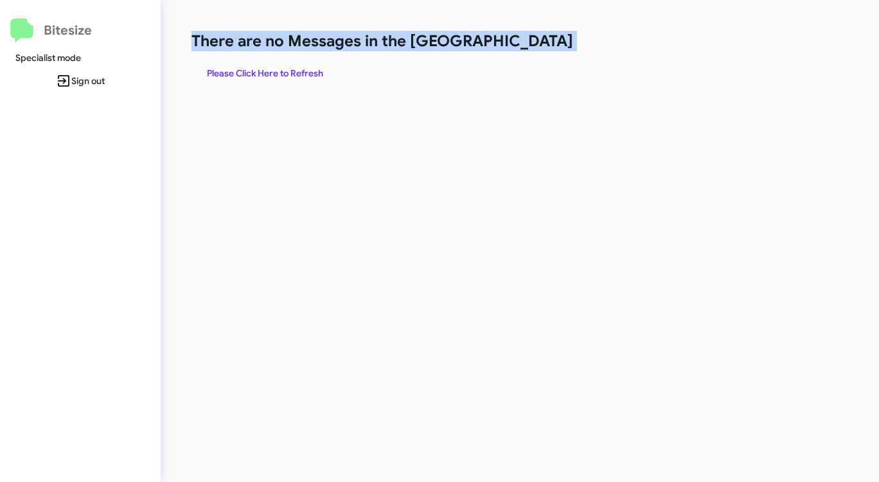
click at [536, 48] on h1 "There are no Messages in the [GEOGRAPHIC_DATA]" at bounding box center [459, 41] width 537 height 21
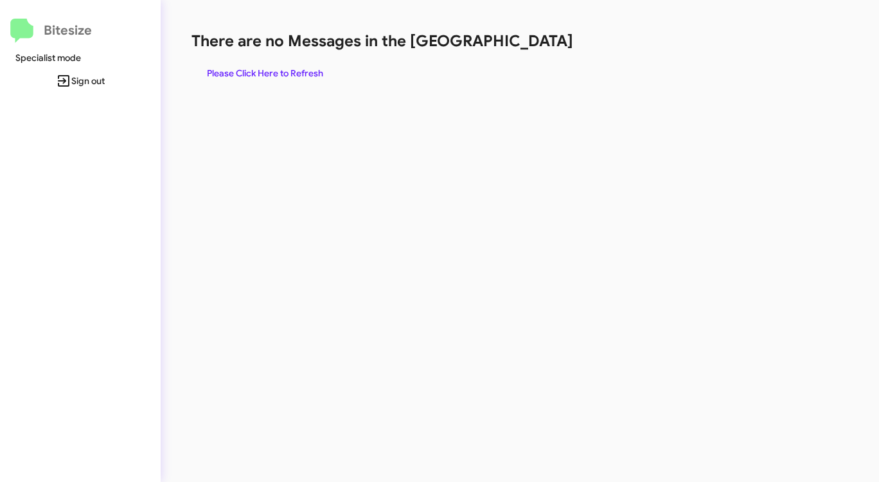
click at [261, 63] on span "Please Click Here to Refresh" at bounding box center [265, 73] width 116 height 23
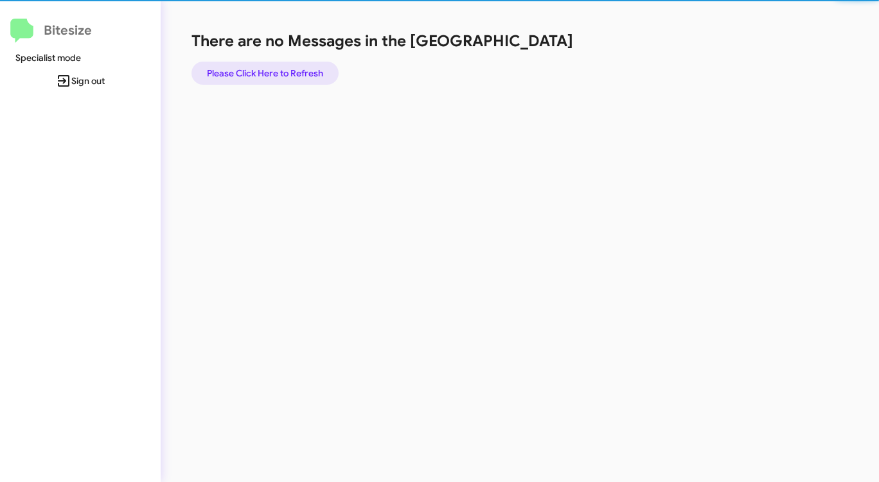
click at [261, 63] on span "Please Click Here to Refresh" at bounding box center [265, 73] width 116 height 23
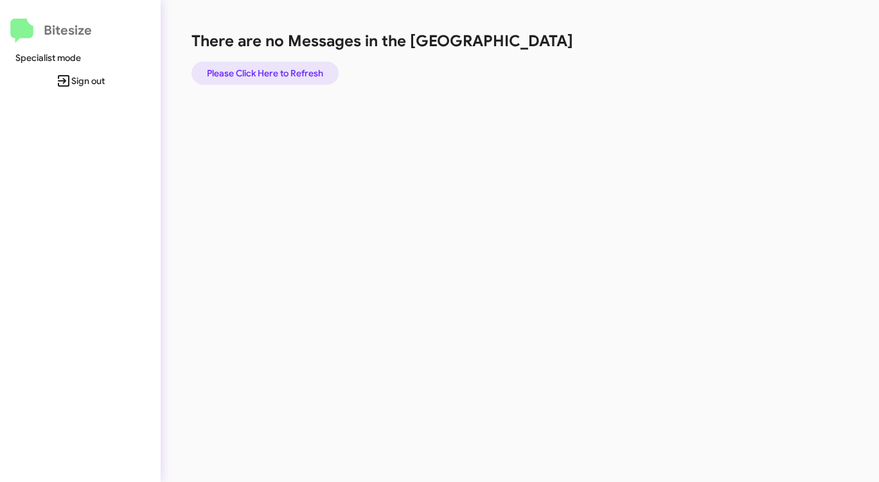
click at [261, 63] on span "Please Click Here to Refresh" at bounding box center [265, 73] width 116 height 23
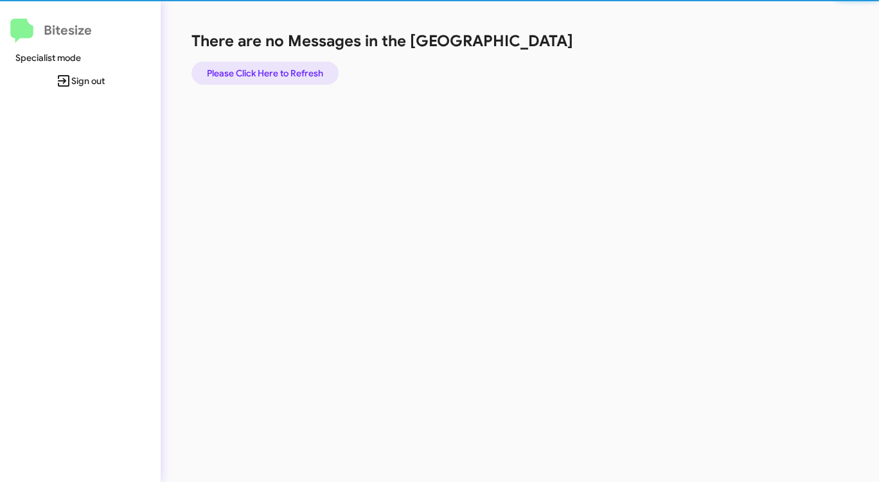
click at [261, 63] on span "Please Click Here to Refresh" at bounding box center [265, 73] width 116 height 23
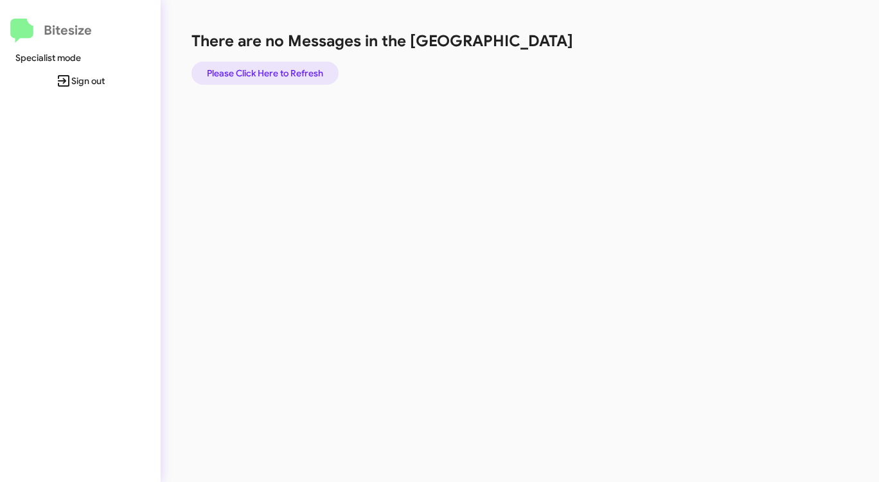
click at [261, 63] on span "Please Click Here to Refresh" at bounding box center [265, 73] width 116 height 23
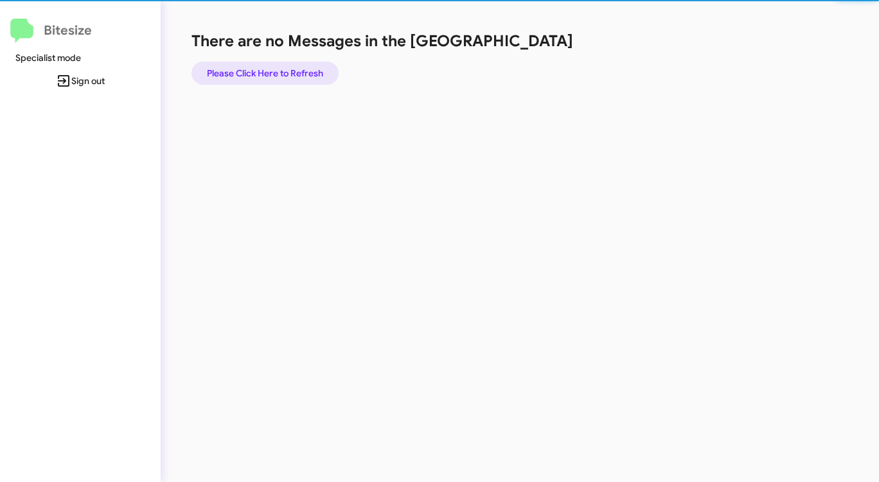
click at [261, 63] on span "Please Click Here to Refresh" at bounding box center [265, 73] width 116 height 23
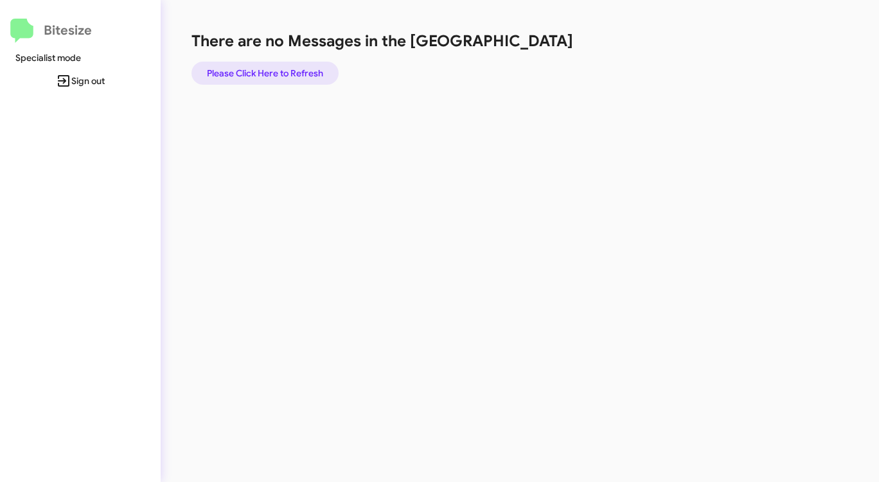
drag, startPoint x: 261, startPoint y: 65, endPoint x: 264, endPoint y: 71, distance: 6.9
click at [264, 71] on span "Please Click Here to Refresh" at bounding box center [265, 73] width 116 height 23
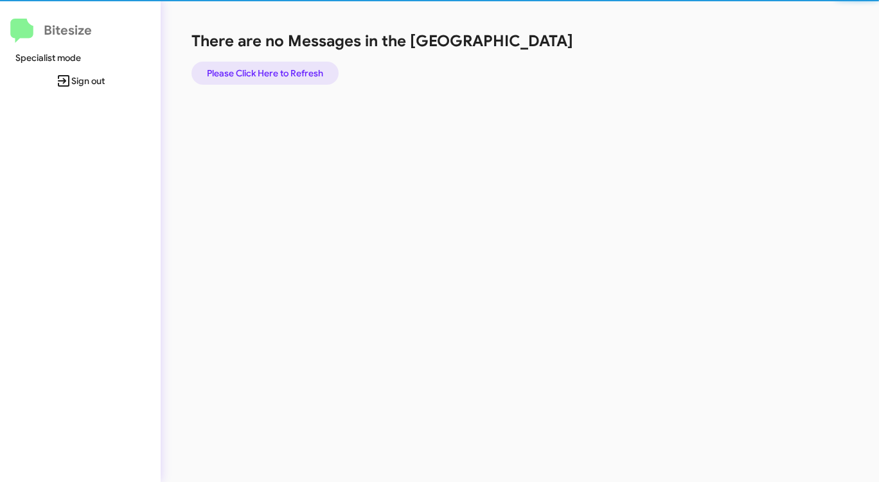
click at [264, 71] on span "Please Click Here to Refresh" at bounding box center [265, 73] width 116 height 23
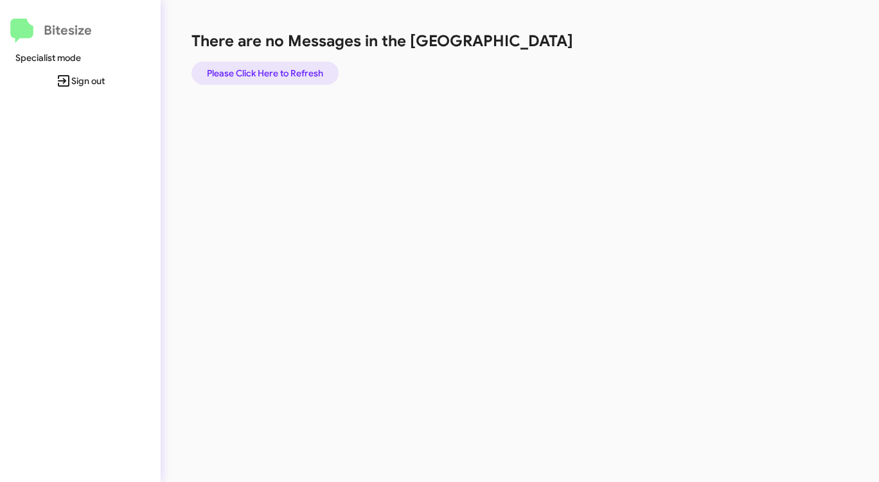
click at [264, 71] on span "Please Click Here to Refresh" at bounding box center [265, 73] width 116 height 23
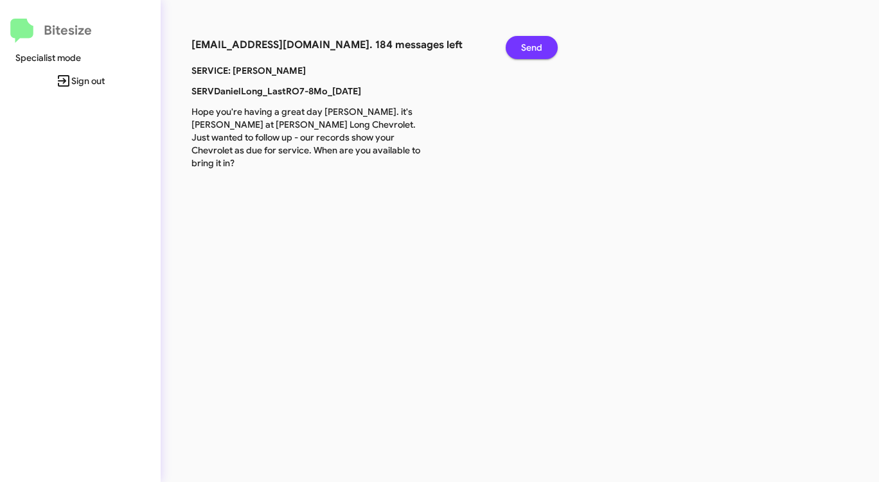
click at [534, 44] on span "Send" at bounding box center [531, 47] width 21 height 23
click at [534, 45] on span "Send" at bounding box center [531, 47] width 21 height 23
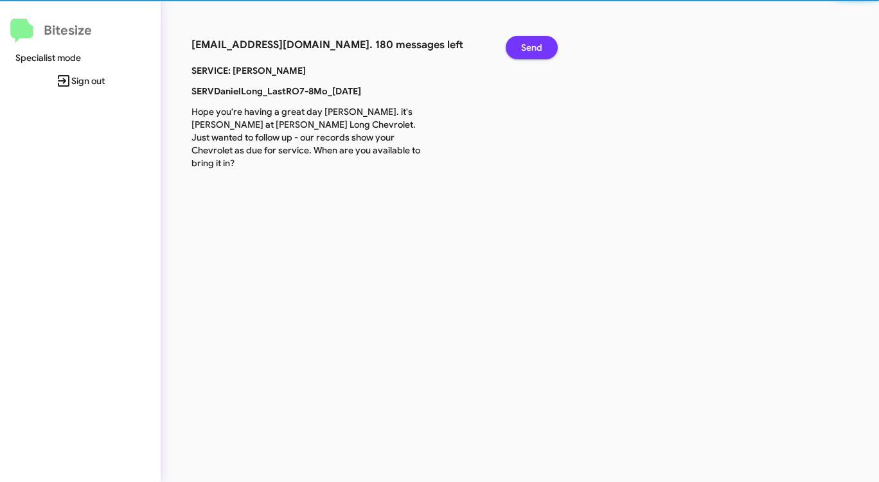
click at [534, 45] on span "Send" at bounding box center [531, 47] width 21 height 23
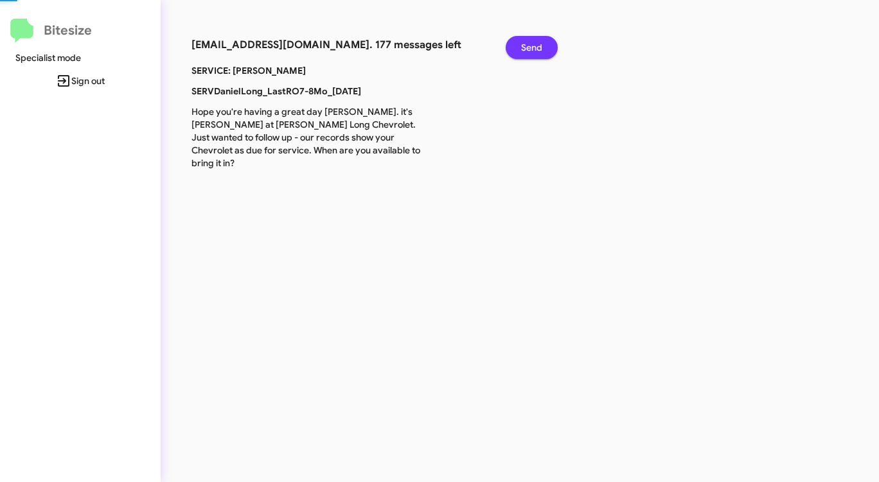
click at [534, 45] on span "Send" at bounding box center [531, 47] width 21 height 23
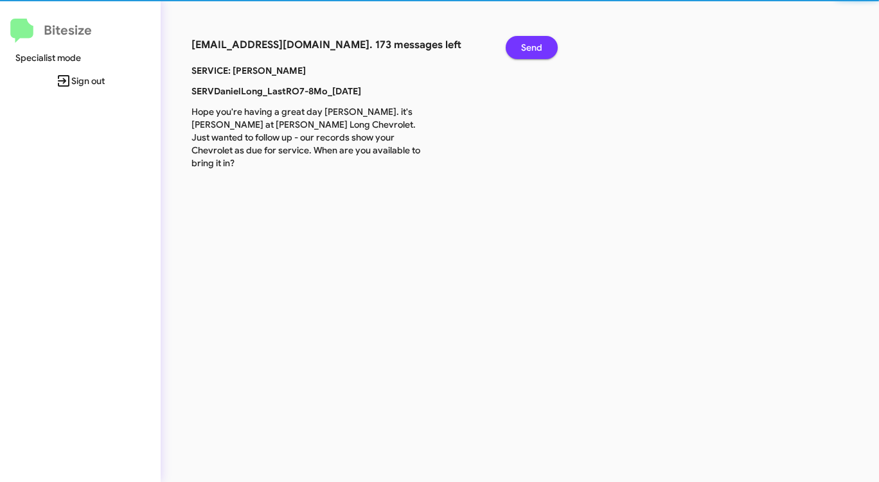
click at [534, 46] on span "Send" at bounding box center [531, 47] width 21 height 23
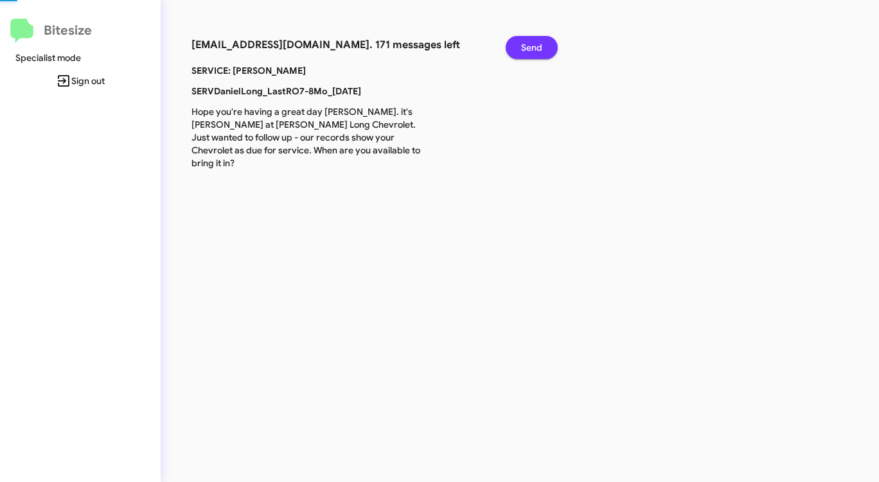
click at [534, 46] on span "Send" at bounding box center [531, 47] width 21 height 23
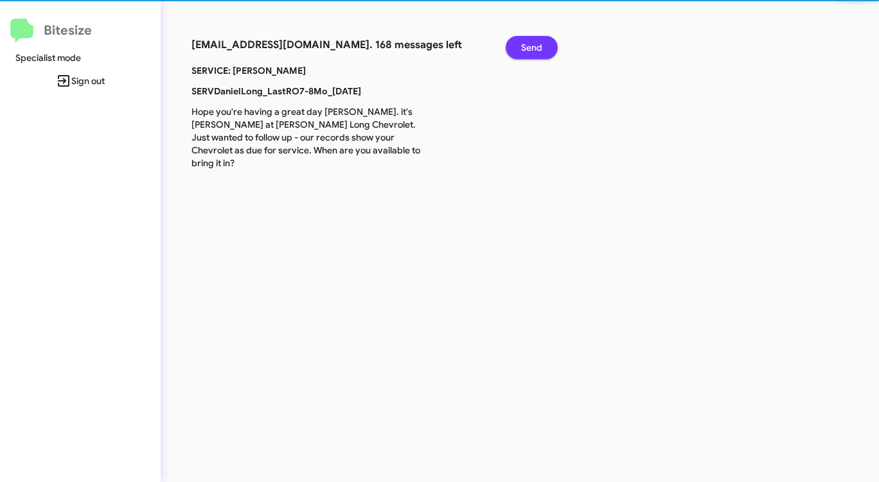
click at [533, 46] on span "Send" at bounding box center [531, 47] width 21 height 23
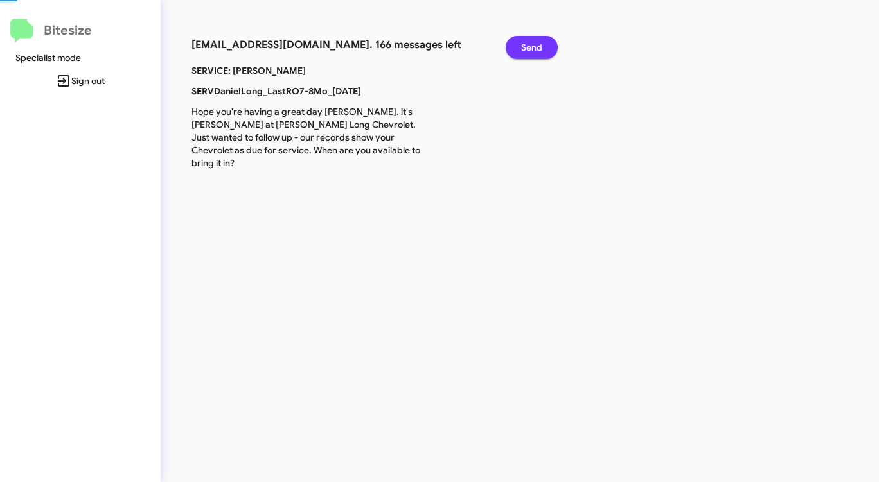
click at [532, 47] on span "Send" at bounding box center [531, 47] width 21 height 23
click at [531, 48] on span "Send" at bounding box center [531, 47] width 21 height 23
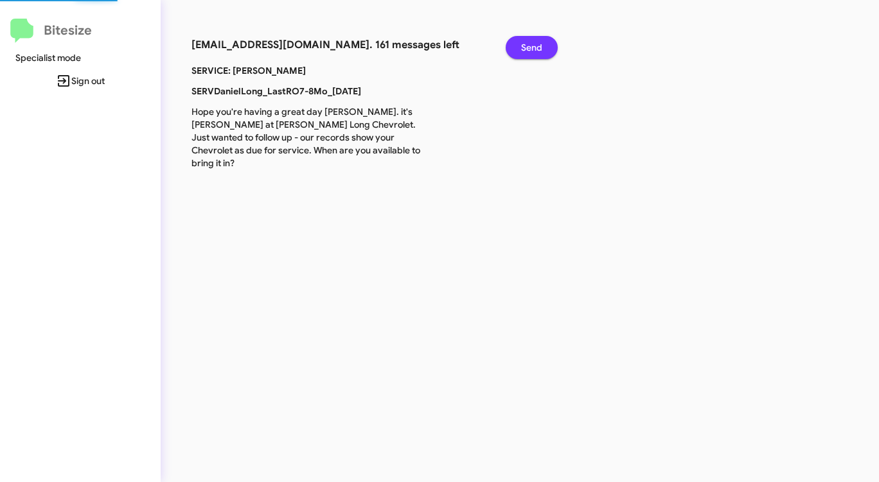
click at [531, 49] on span "Send" at bounding box center [531, 47] width 21 height 23
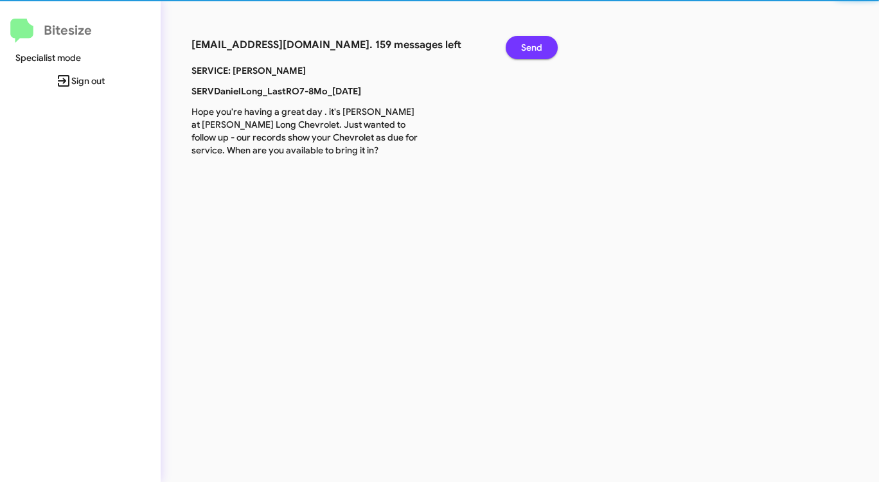
click at [531, 49] on span "Send" at bounding box center [531, 47] width 21 height 23
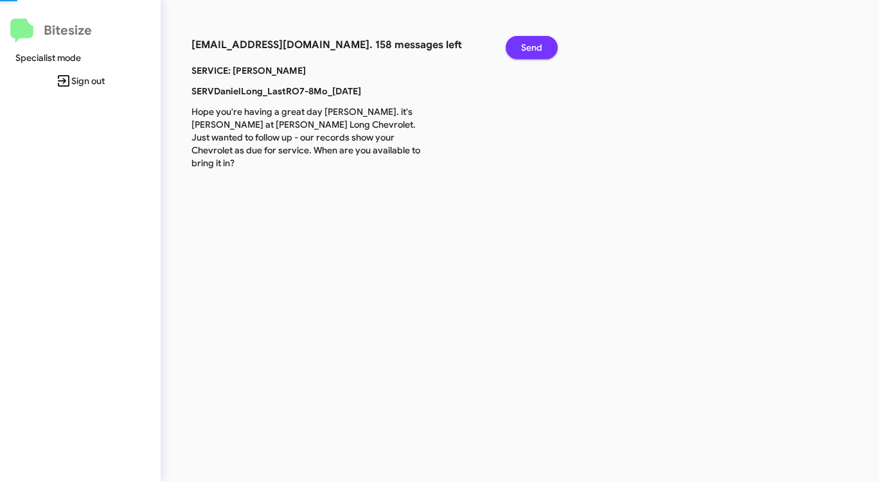
click at [531, 49] on span "Send" at bounding box center [531, 47] width 21 height 23
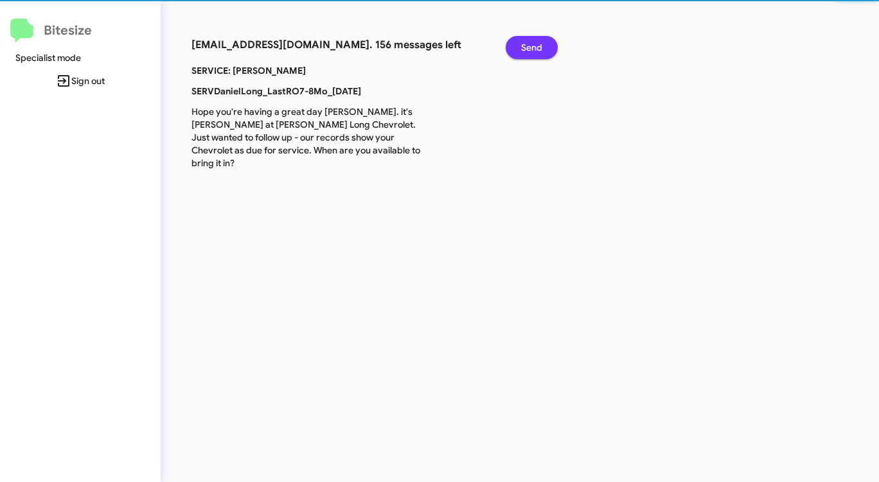
click at [530, 50] on span "Send" at bounding box center [531, 47] width 21 height 23
click at [529, 50] on span "Send" at bounding box center [531, 47] width 21 height 23
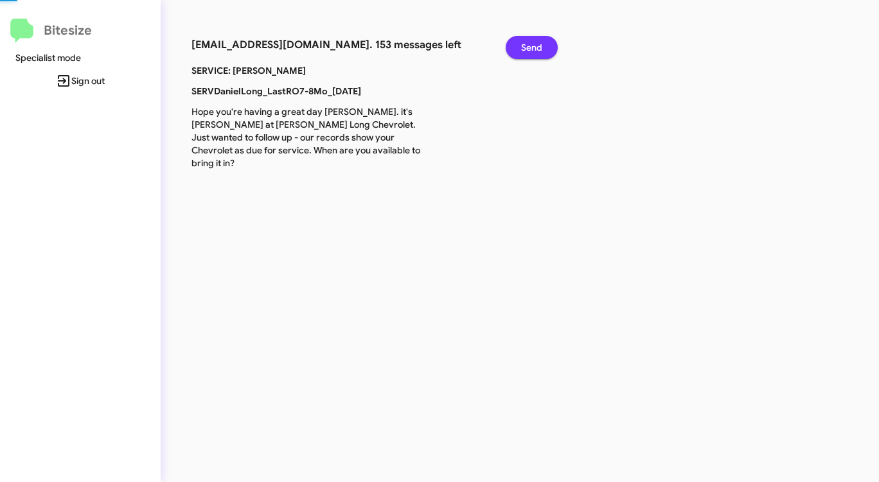
click at [529, 50] on span "Send" at bounding box center [531, 47] width 21 height 23
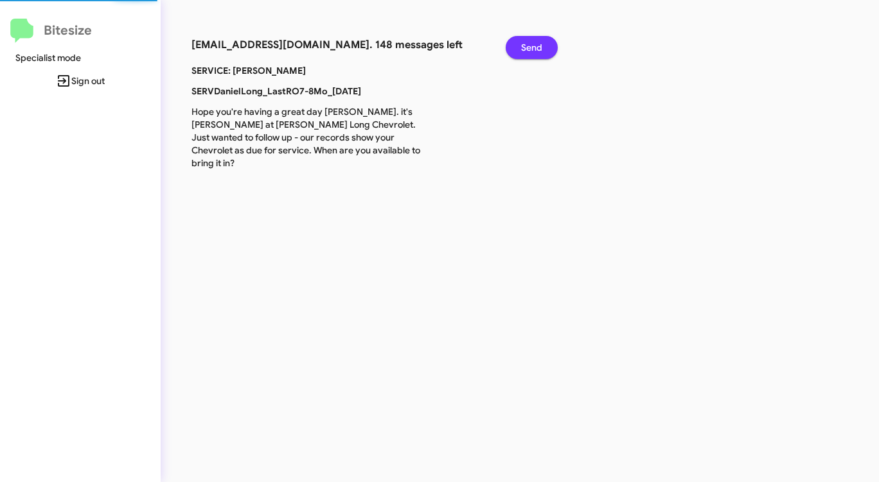
click at [529, 51] on span "Send" at bounding box center [531, 47] width 21 height 23
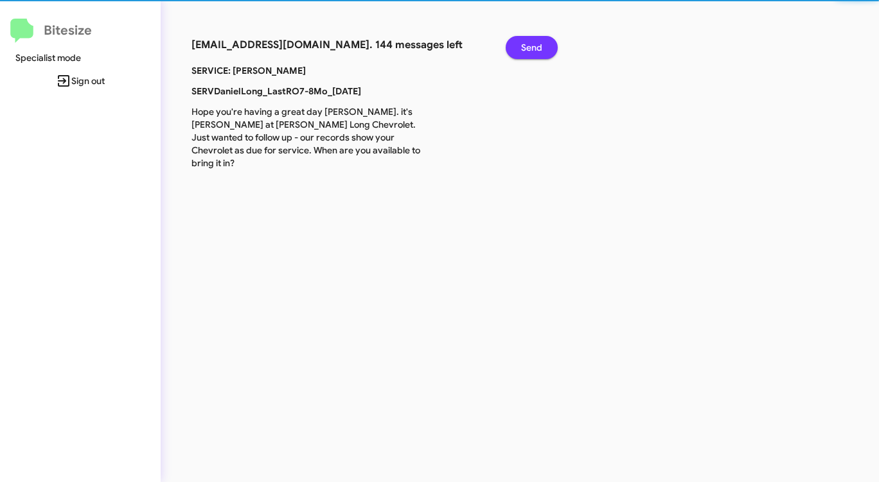
click at [529, 51] on span "Send" at bounding box center [531, 47] width 21 height 23
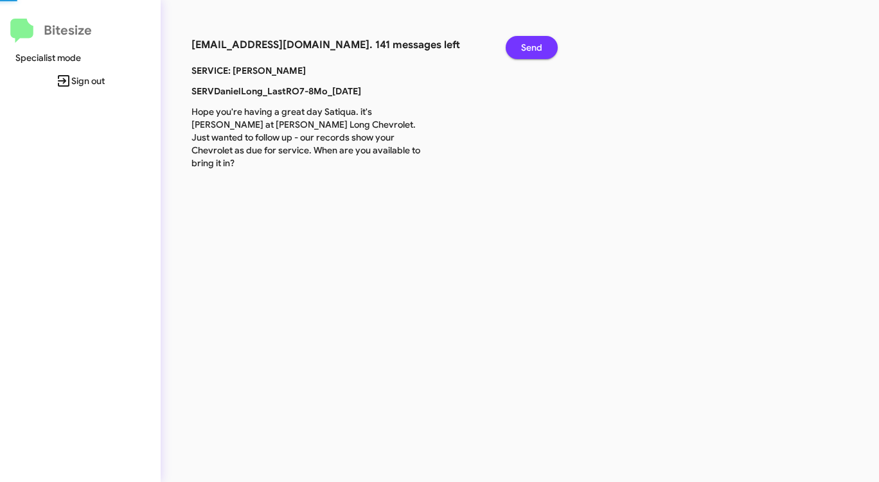
click at [528, 51] on span "Send" at bounding box center [531, 47] width 21 height 23
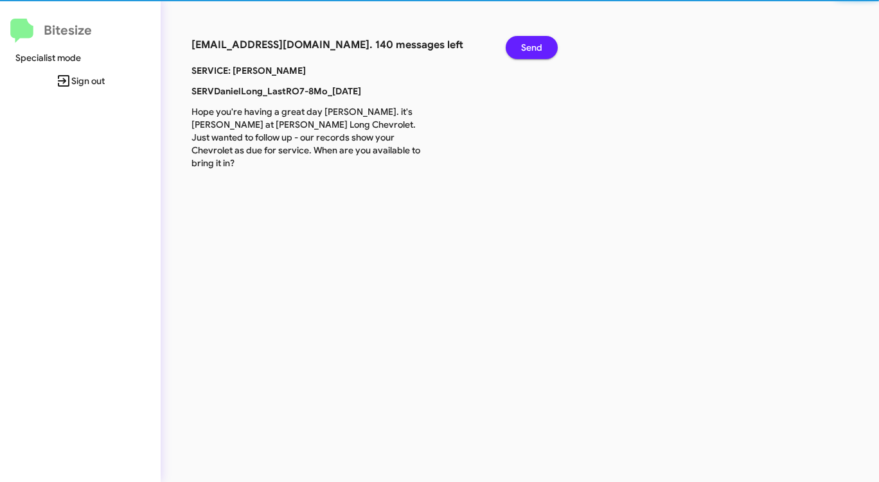
click at [528, 51] on span "Send" at bounding box center [531, 47] width 21 height 23
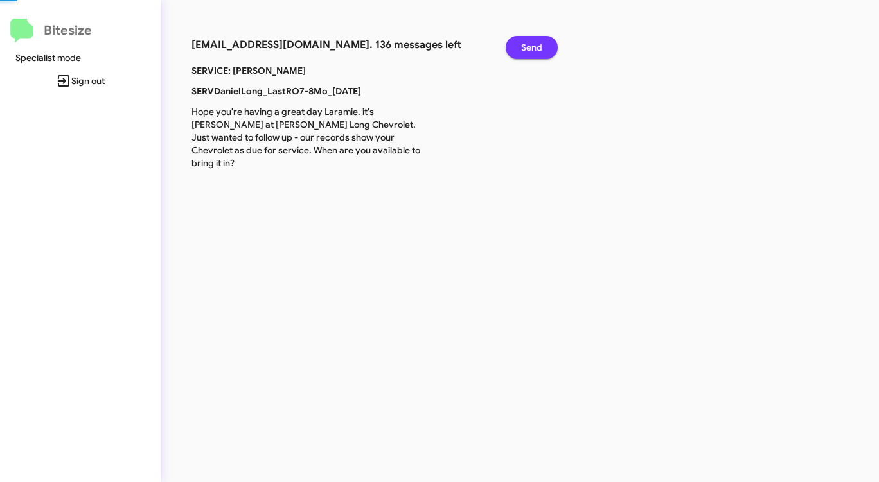
click at [528, 51] on span "Send" at bounding box center [531, 47] width 21 height 23
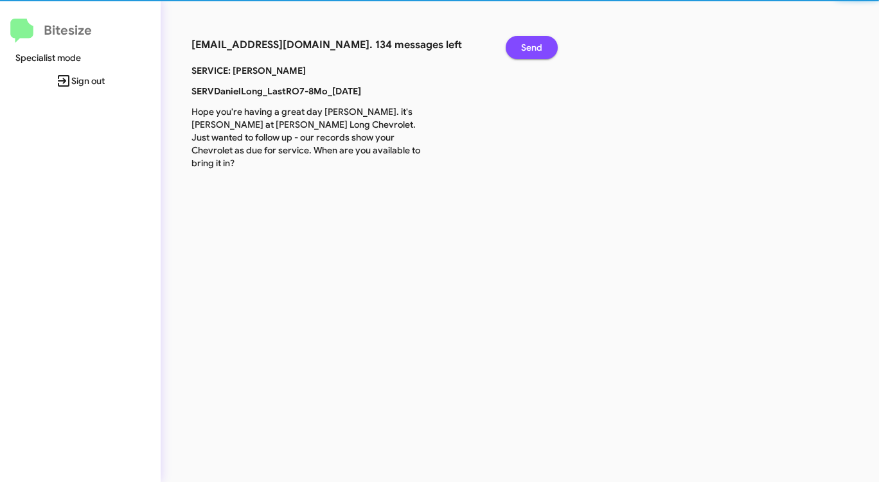
click at [528, 51] on span "Send" at bounding box center [531, 47] width 21 height 23
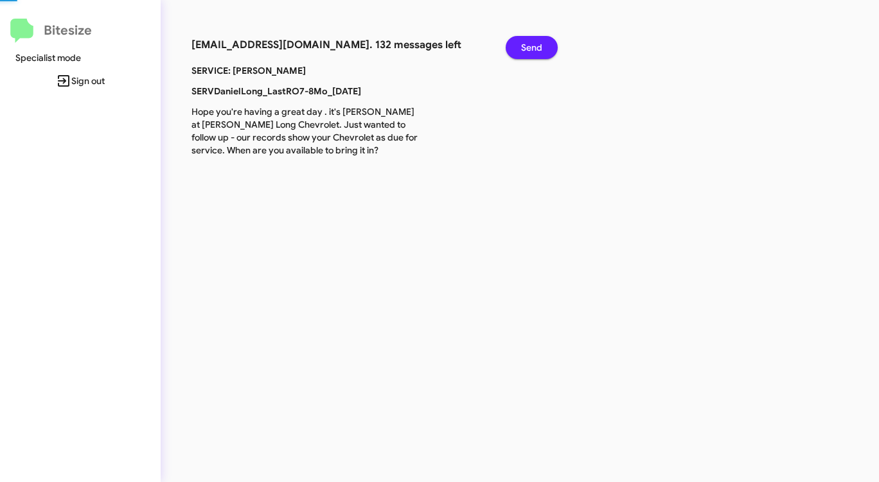
click at [528, 51] on span "Send" at bounding box center [531, 47] width 21 height 23
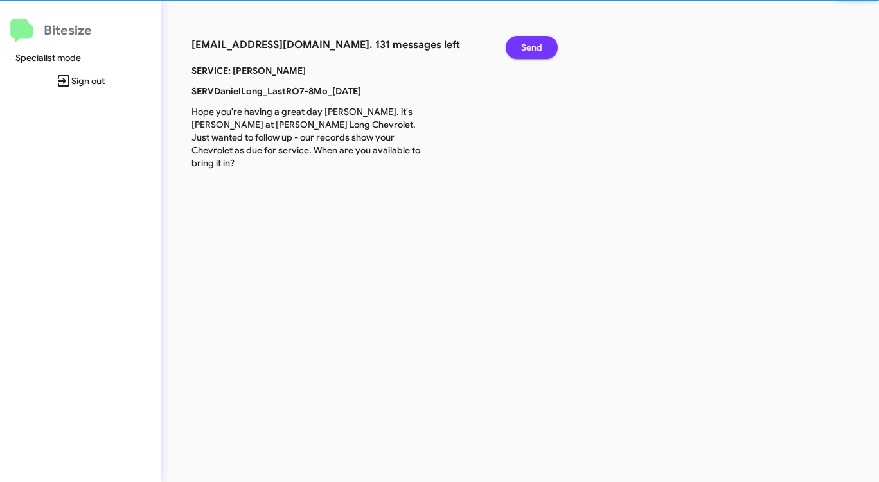
click at [528, 51] on span "Send" at bounding box center [531, 47] width 21 height 23
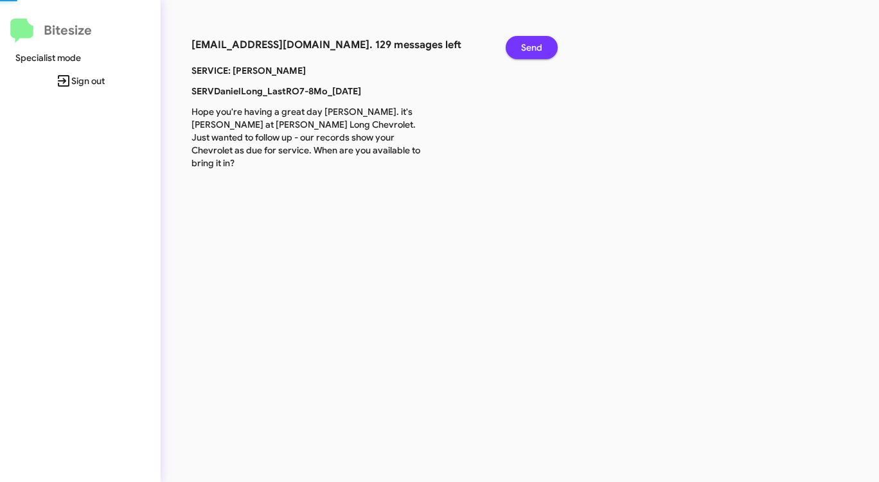
click at [528, 51] on span "Send" at bounding box center [531, 47] width 21 height 23
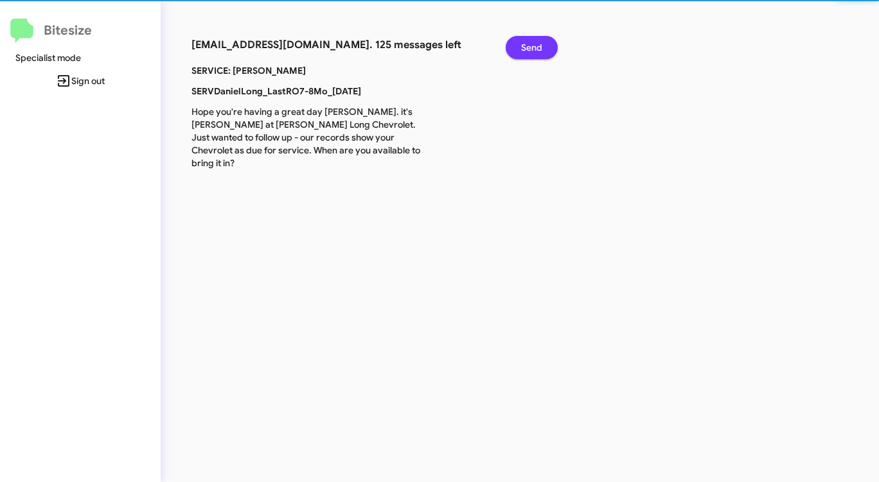
click at [528, 51] on span "Send" at bounding box center [531, 47] width 21 height 23
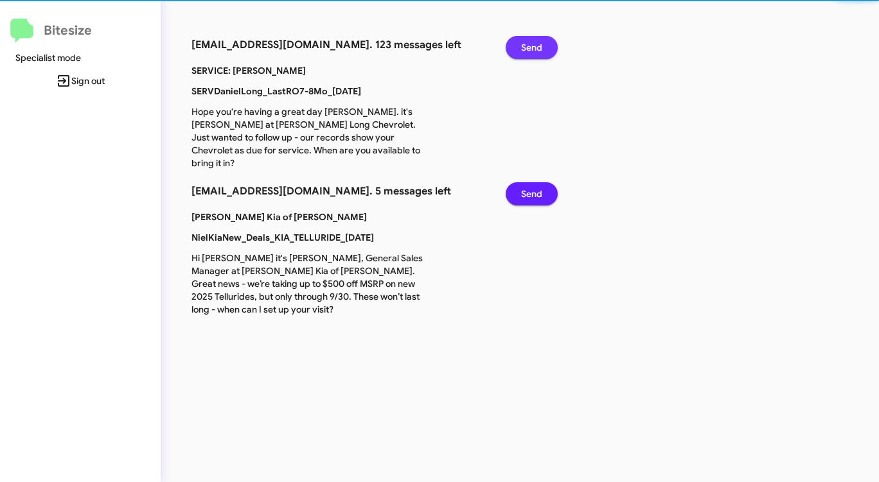
click at [528, 51] on span "Send" at bounding box center [531, 47] width 21 height 23
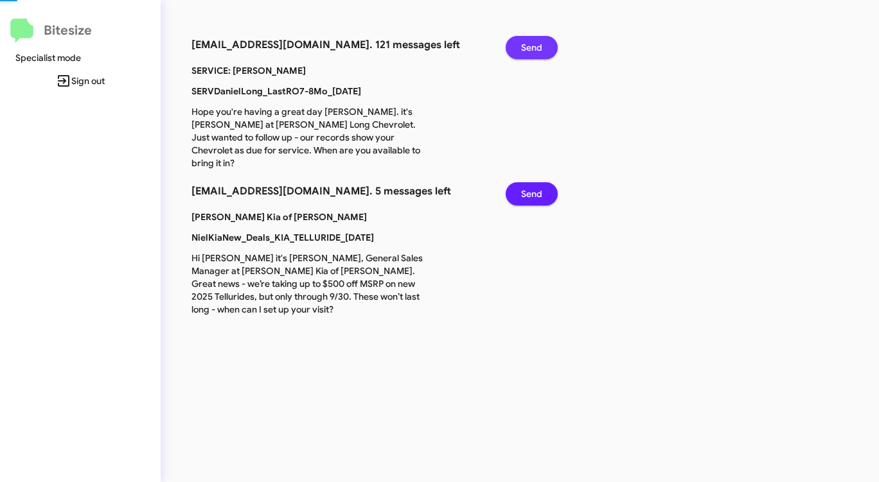
click at [528, 51] on span "Send" at bounding box center [531, 47] width 21 height 23
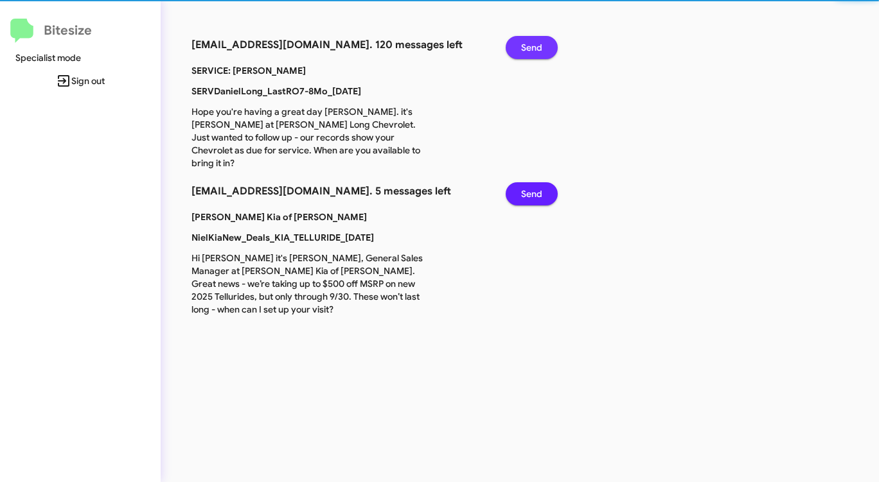
click at [528, 51] on span "Send" at bounding box center [531, 47] width 21 height 23
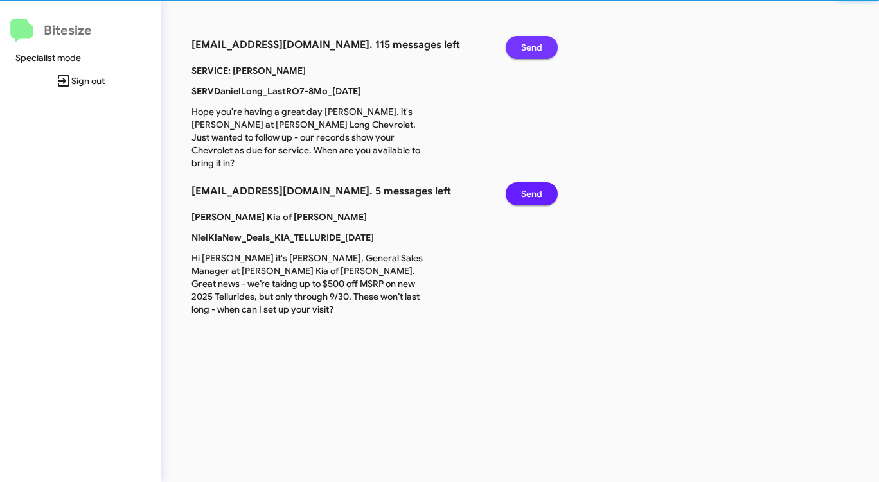
click at [528, 51] on span "Send" at bounding box center [531, 47] width 21 height 23
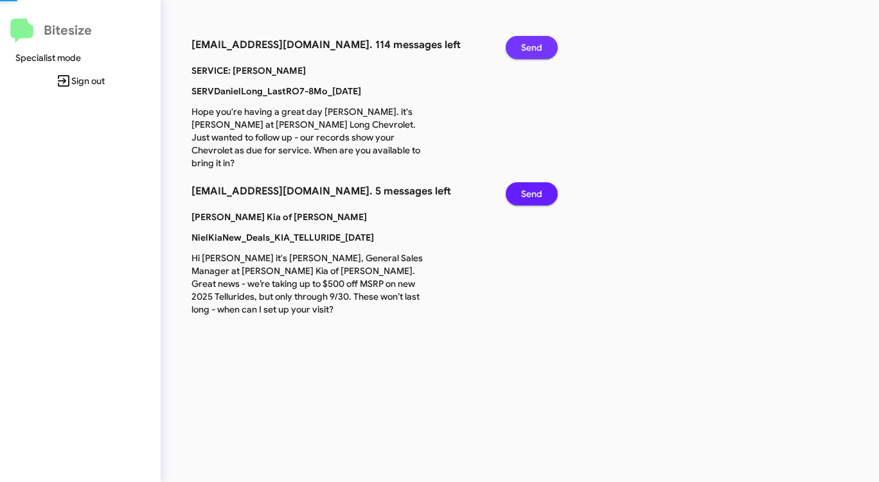
click at [528, 51] on span "Send" at bounding box center [531, 47] width 21 height 23
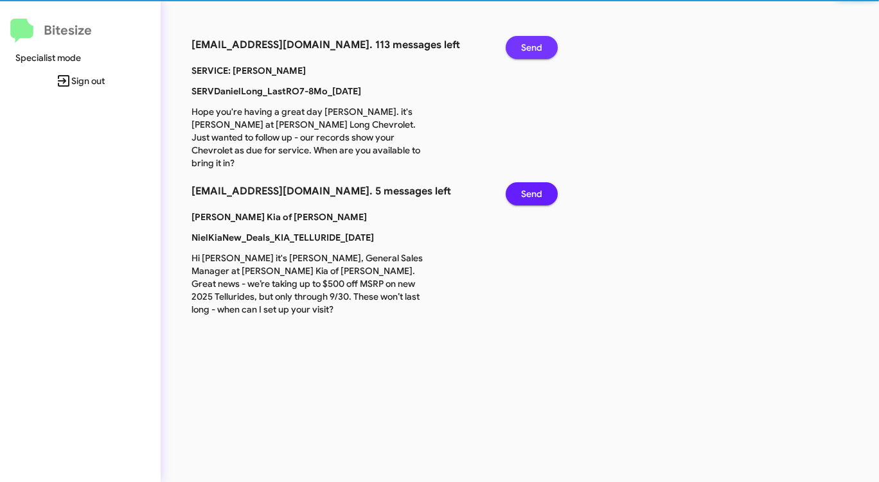
click at [528, 51] on span "Send" at bounding box center [531, 47] width 21 height 23
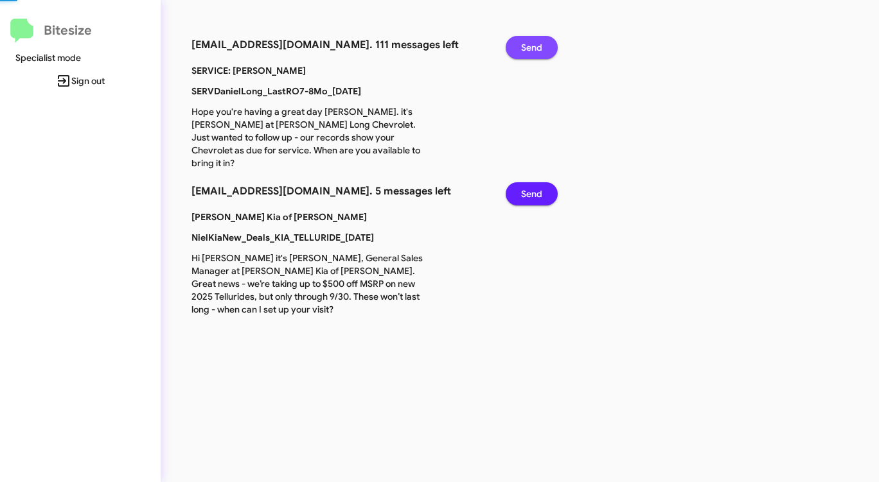
click at [528, 51] on span "Send" at bounding box center [531, 47] width 21 height 23
click at [527, 51] on span "Send" at bounding box center [531, 47] width 21 height 23
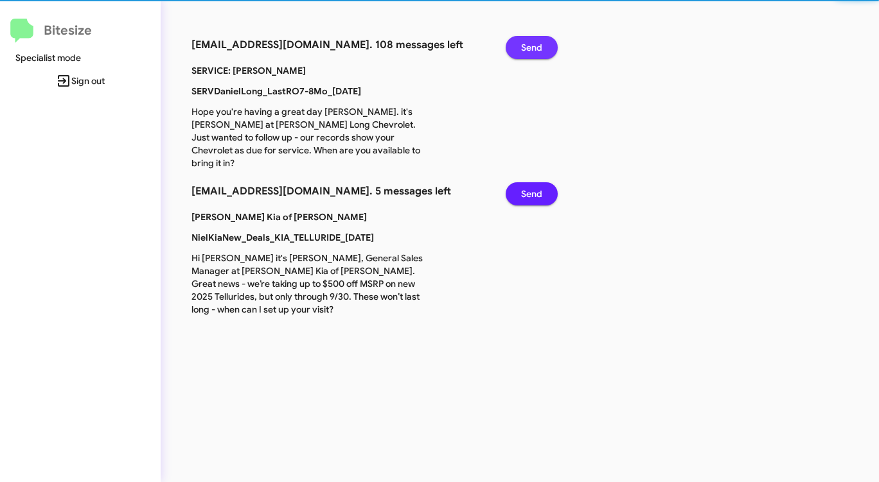
click at [527, 51] on span "Send" at bounding box center [531, 47] width 21 height 23
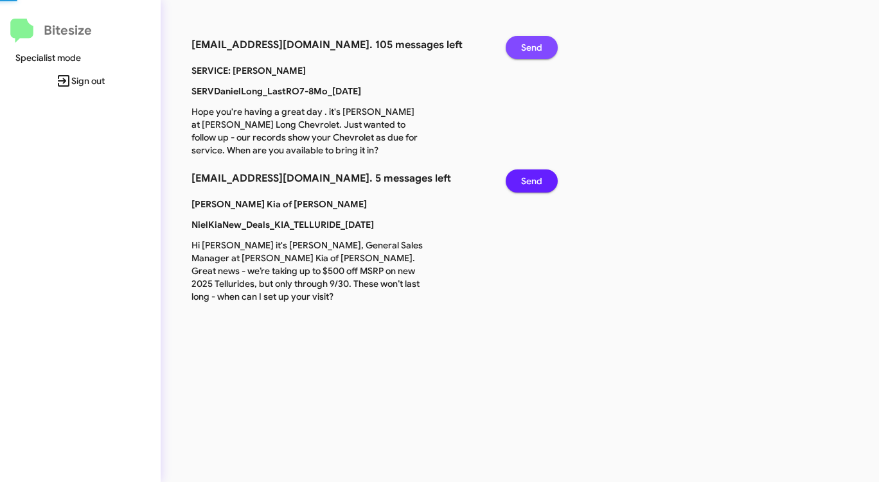
click at [527, 51] on span "Send" at bounding box center [531, 47] width 21 height 23
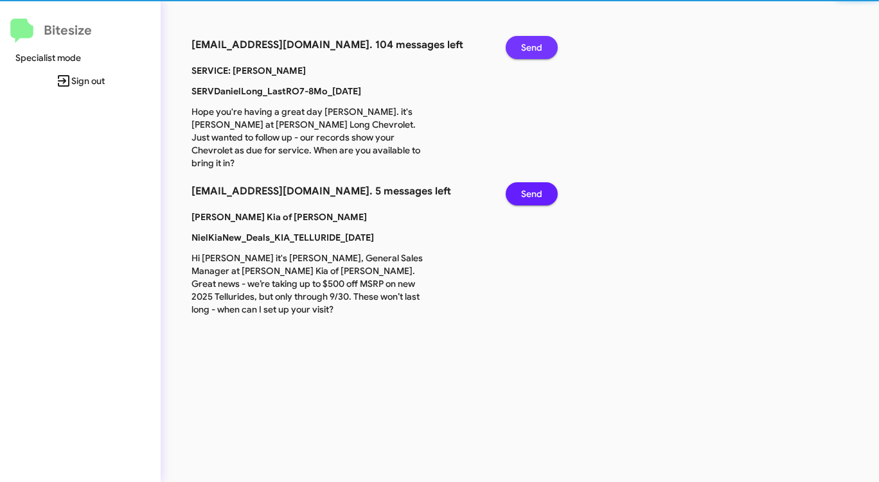
click at [527, 51] on span "Send" at bounding box center [531, 47] width 21 height 23
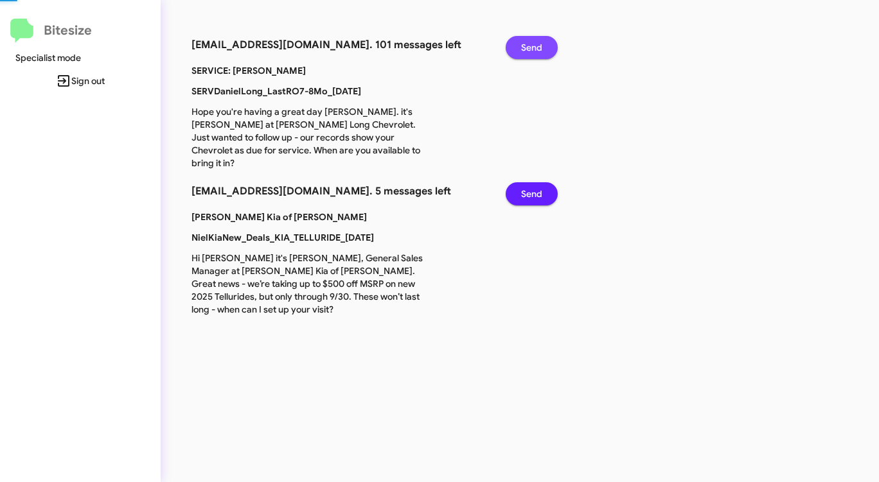
click at [527, 51] on span "Send" at bounding box center [531, 47] width 21 height 23
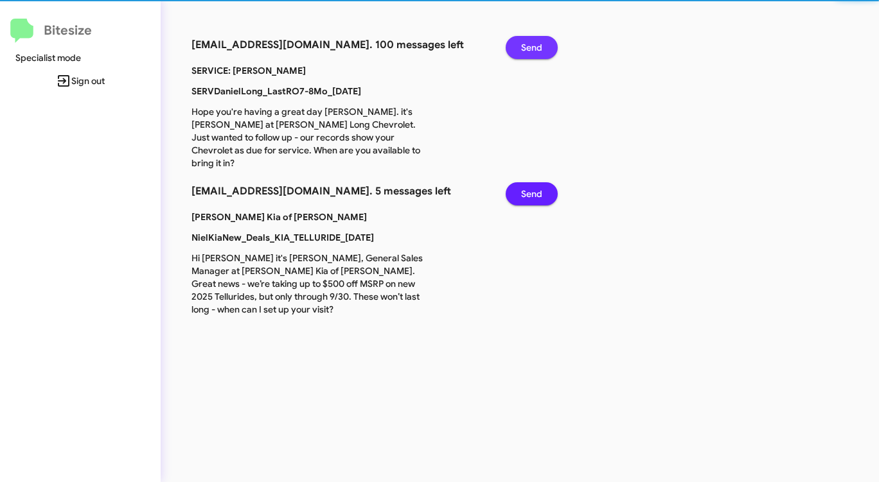
click at [527, 51] on span "Send" at bounding box center [531, 47] width 21 height 23
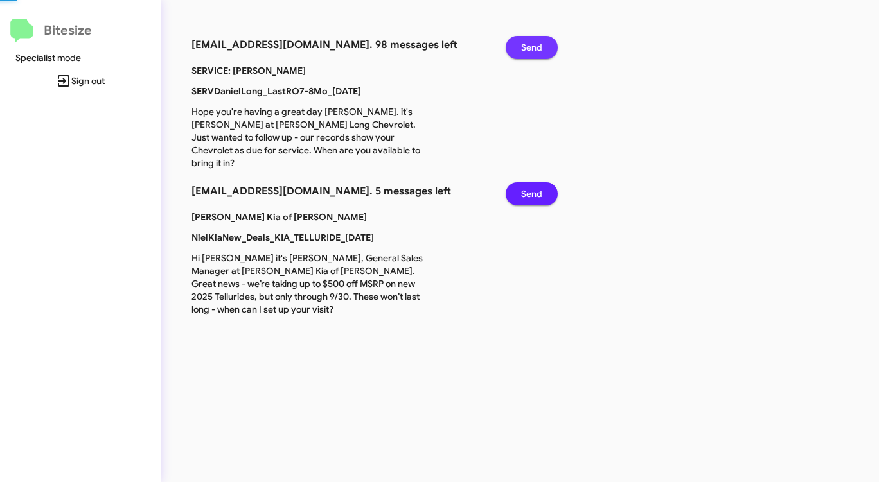
click at [527, 51] on span "Send" at bounding box center [531, 47] width 21 height 23
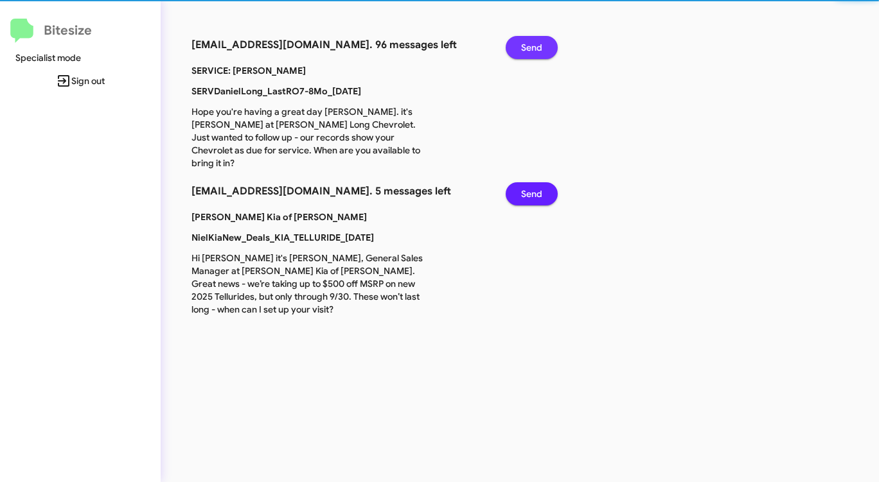
click at [527, 52] on span "Send" at bounding box center [531, 47] width 21 height 23
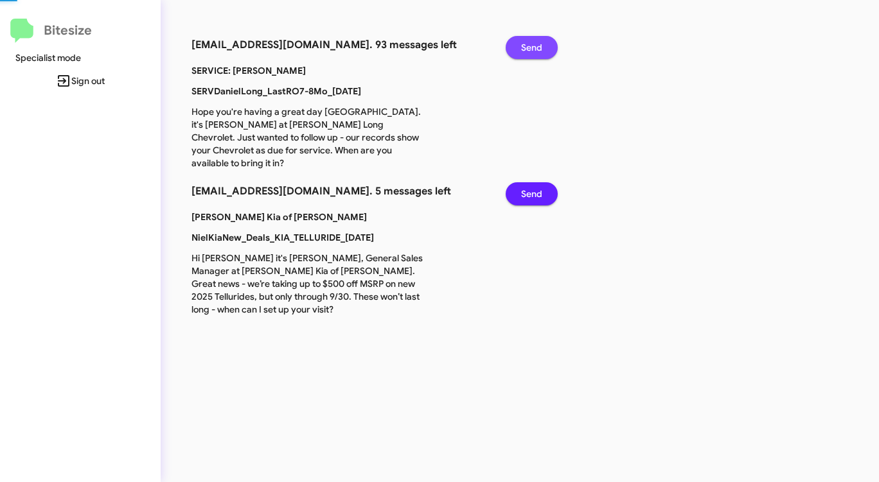
click at [527, 52] on span "Send" at bounding box center [531, 47] width 21 height 23
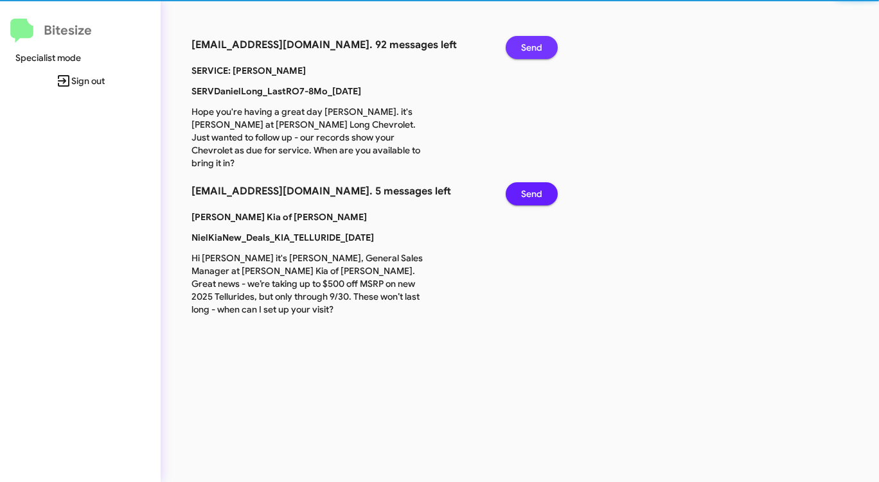
click at [527, 52] on span "Send" at bounding box center [531, 47] width 21 height 23
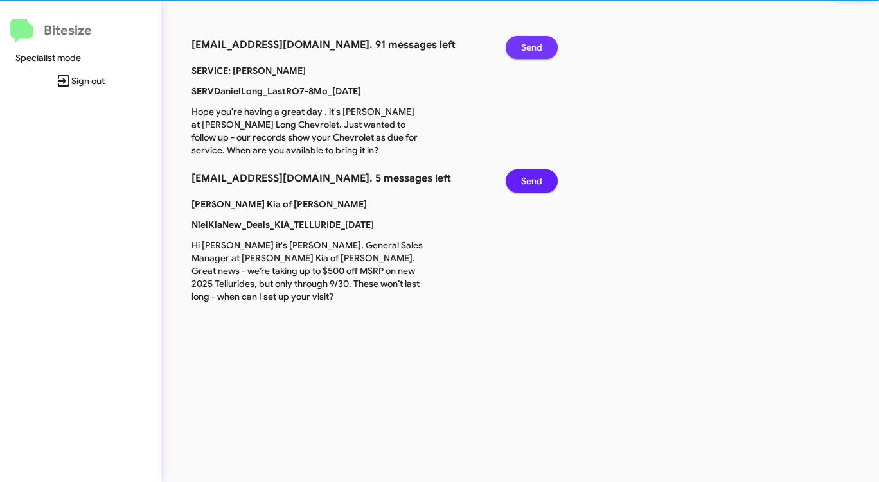
click at [527, 52] on span "Send" at bounding box center [531, 47] width 21 height 23
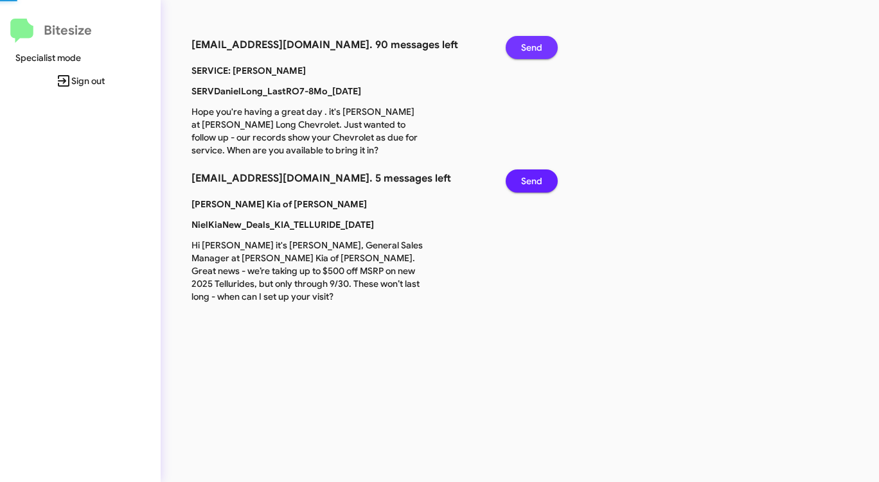
click at [527, 52] on span "Send" at bounding box center [531, 47] width 21 height 23
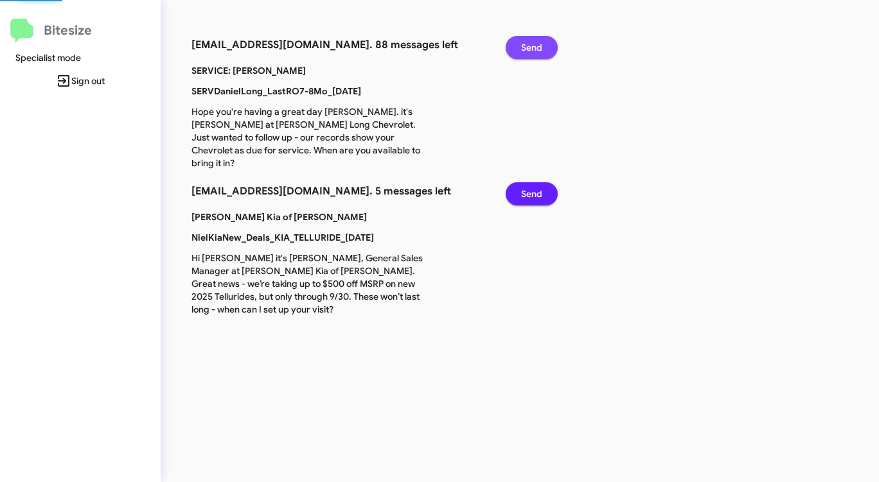
click at [527, 52] on span "Send" at bounding box center [531, 47] width 21 height 23
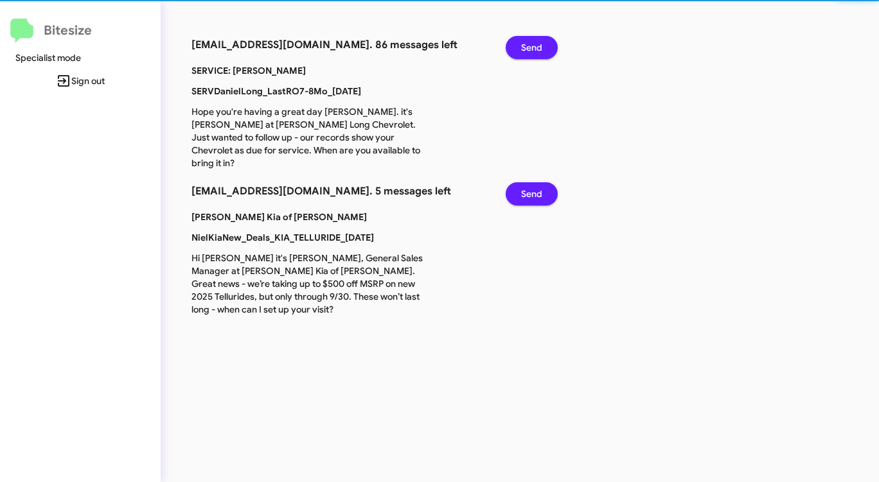
click at [527, 52] on span "Send" at bounding box center [531, 47] width 21 height 23
click at [526, 52] on span "Send" at bounding box center [531, 47] width 21 height 23
click at [525, 52] on span "Send" at bounding box center [531, 47] width 21 height 23
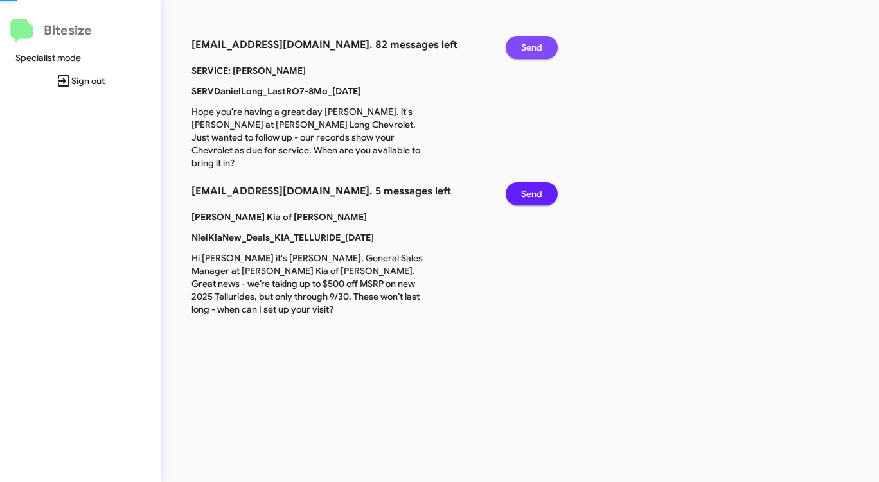
click at [525, 52] on span "Send" at bounding box center [531, 47] width 21 height 23
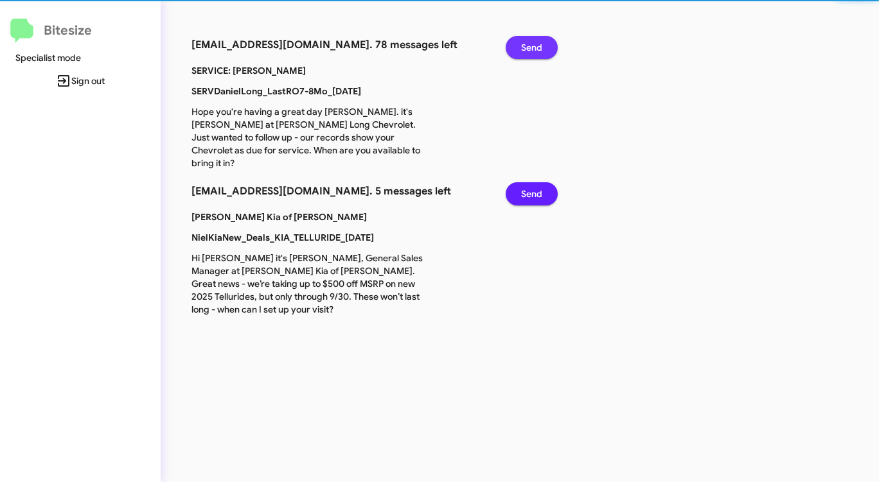
click at [525, 52] on span "Send" at bounding box center [531, 47] width 21 height 23
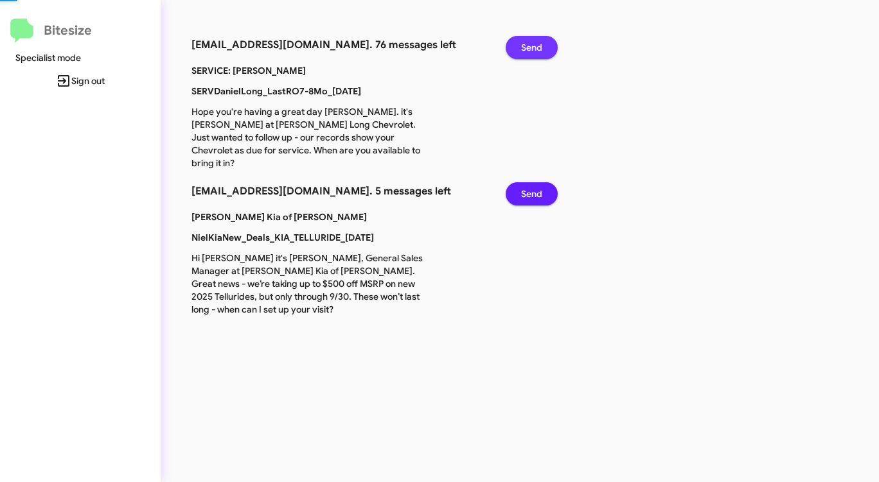
click at [525, 53] on span "Send" at bounding box center [531, 47] width 21 height 23
click at [523, 53] on span "Send" at bounding box center [531, 47] width 21 height 23
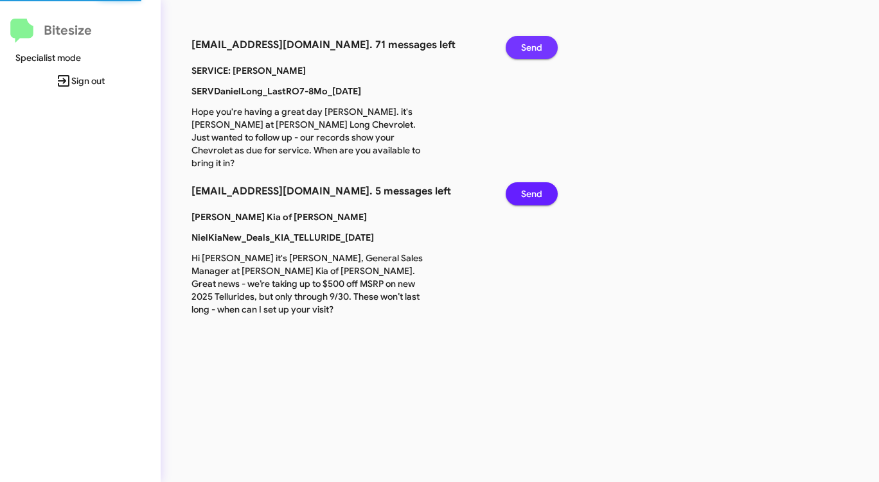
click at [522, 54] on span "Send" at bounding box center [531, 47] width 21 height 23
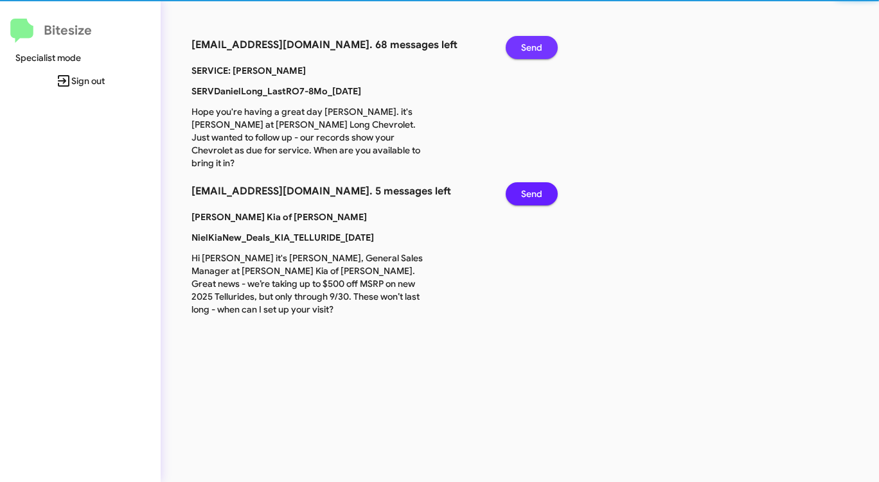
click at [521, 55] on span "Send" at bounding box center [531, 47] width 21 height 23
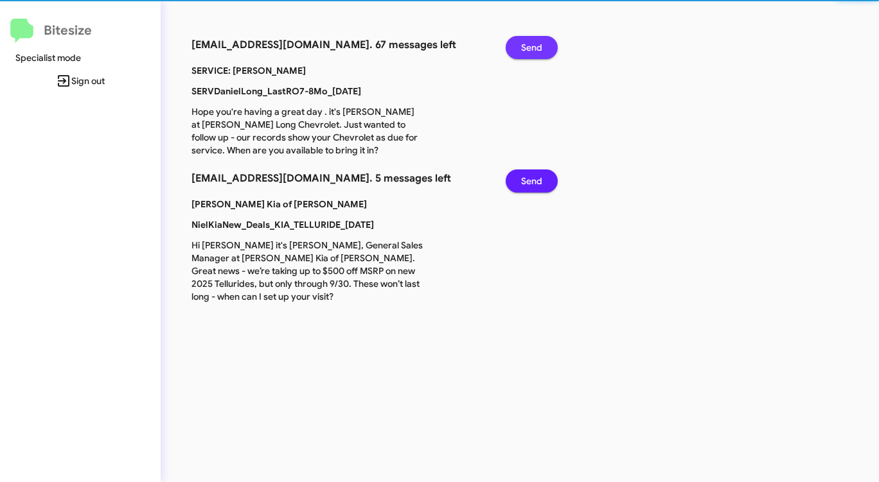
click at [519, 55] on button "Send" at bounding box center [531, 47] width 52 height 23
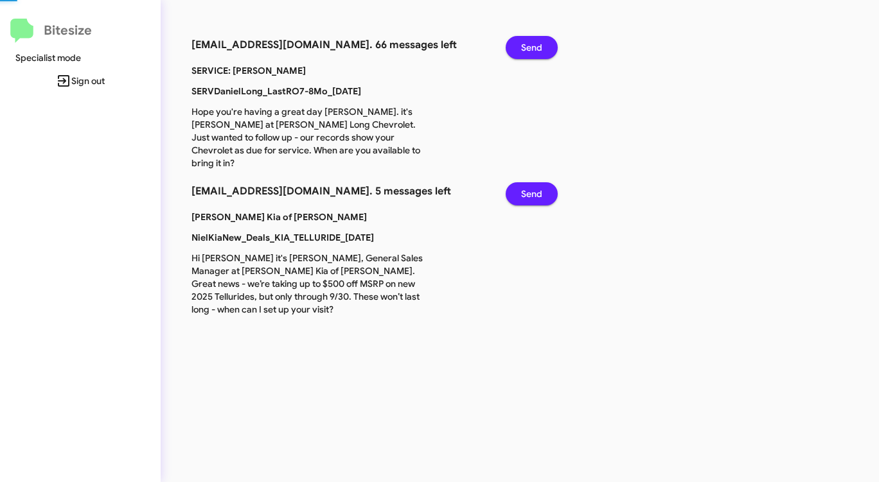
click at [519, 55] on button "Send" at bounding box center [531, 47] width 52 height 23
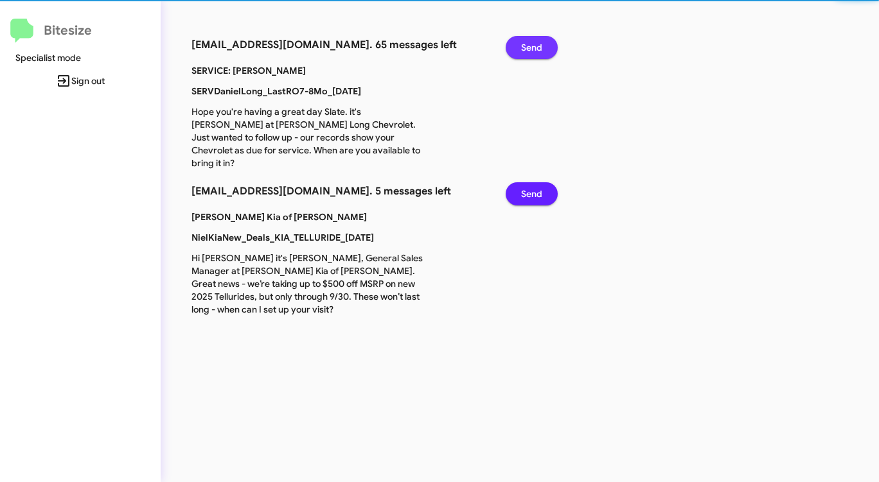
click at [527, 56] on span "Send" at bounding box center [531, 47] width 21 height 23
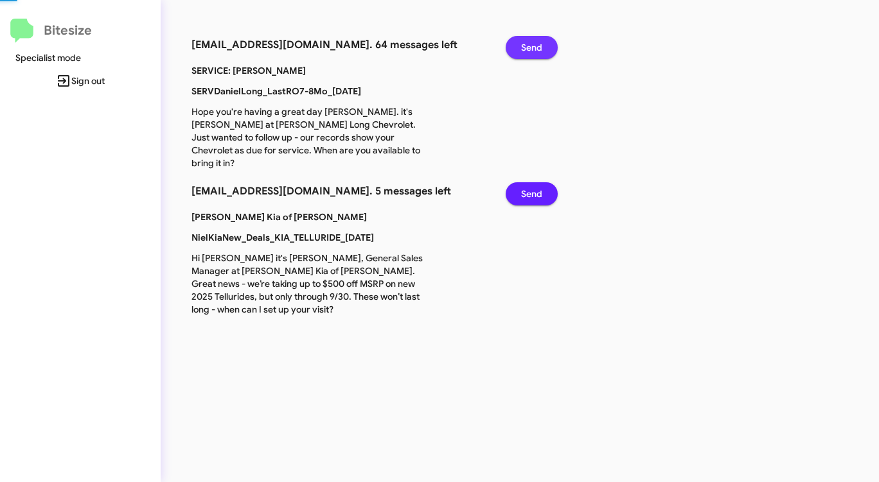
click at [527, 56] on span "Send" at bounding box center [531, 47] width 21 height 23
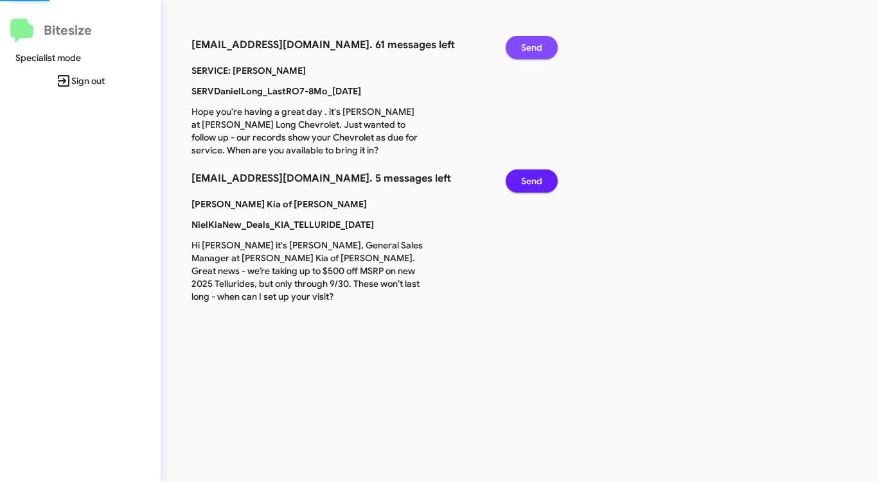
click at [527, 56] on span "Send" at bounding box center [531, 47] width 21 height 23
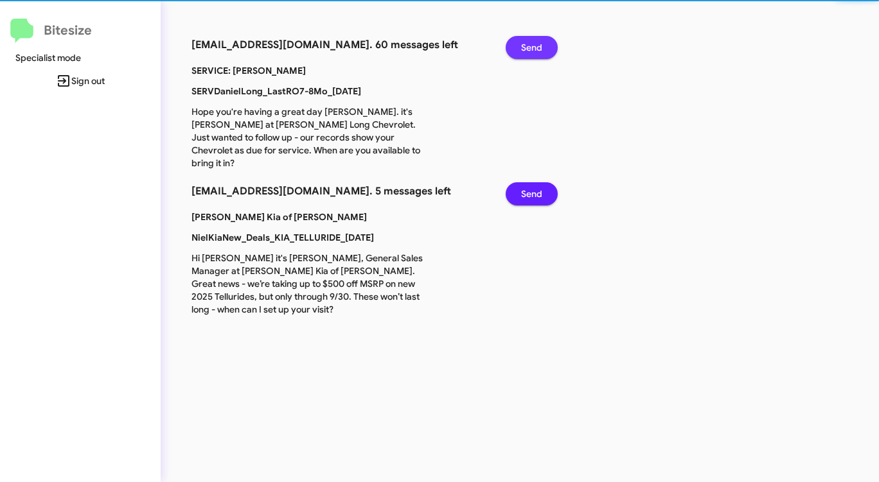
click at [527, 57] on span "Send" at bounding box center [531, 47] width 21 height 23
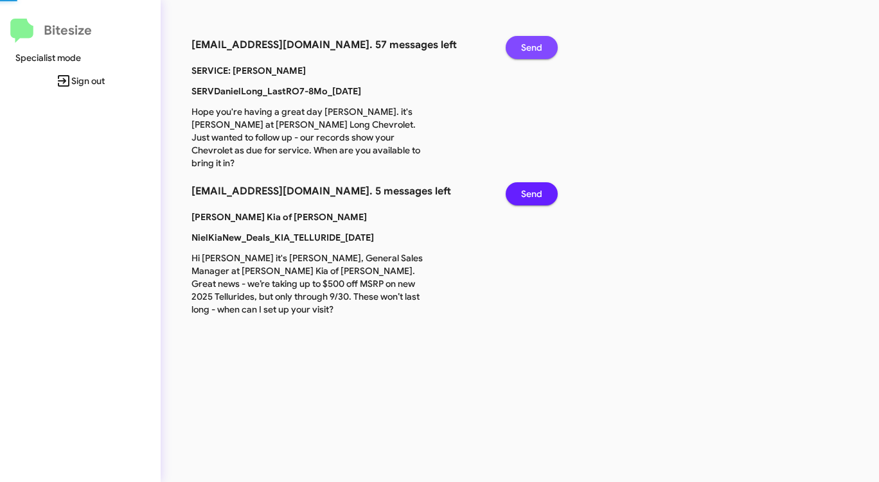
click at [527, 57] on span "Send" at bounding box center [531, 47] width 21 height 23
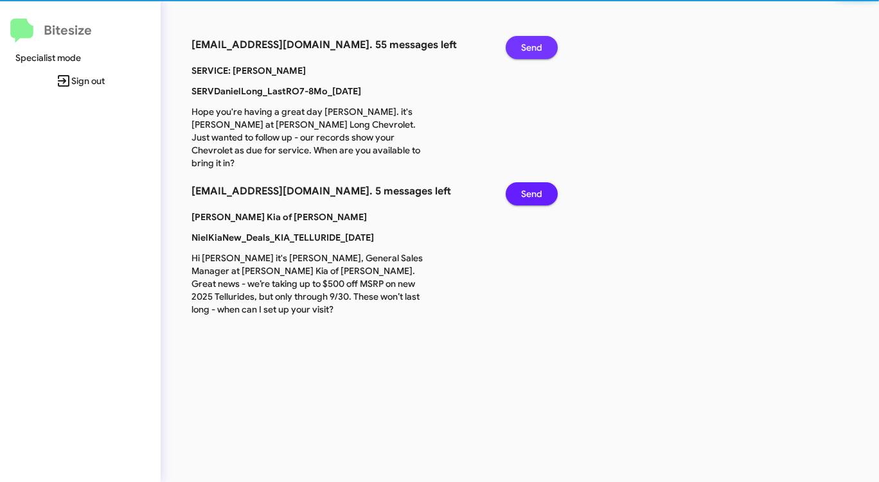
click at [527, 57] on span "Send" at bounding box center [531, 47] width 21 height 23
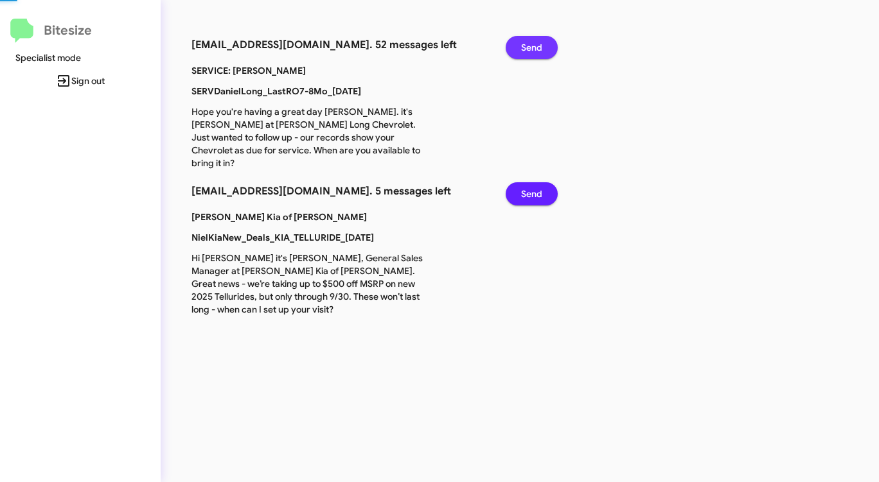
click at [527, 57] on span "Send" at bounding box center [531, 47] width 21 height 23
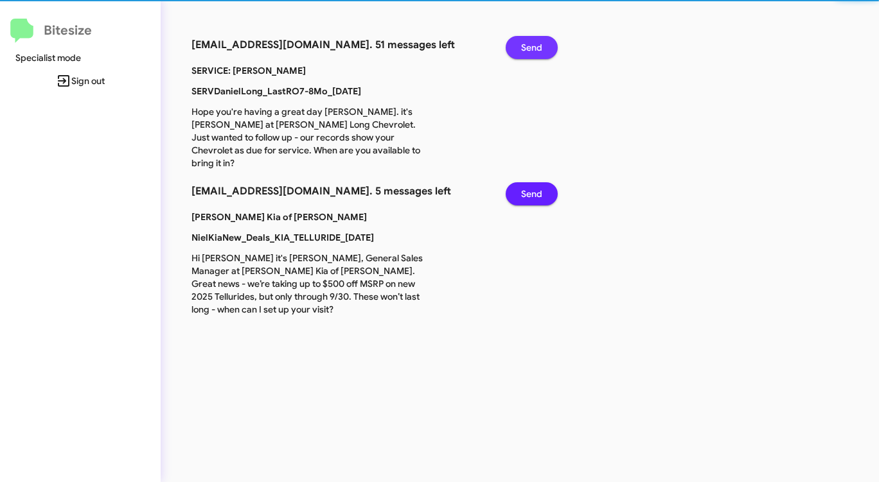
click at [527, 57] on span "Send" at bounding box center [531, 47] width 21 height 23
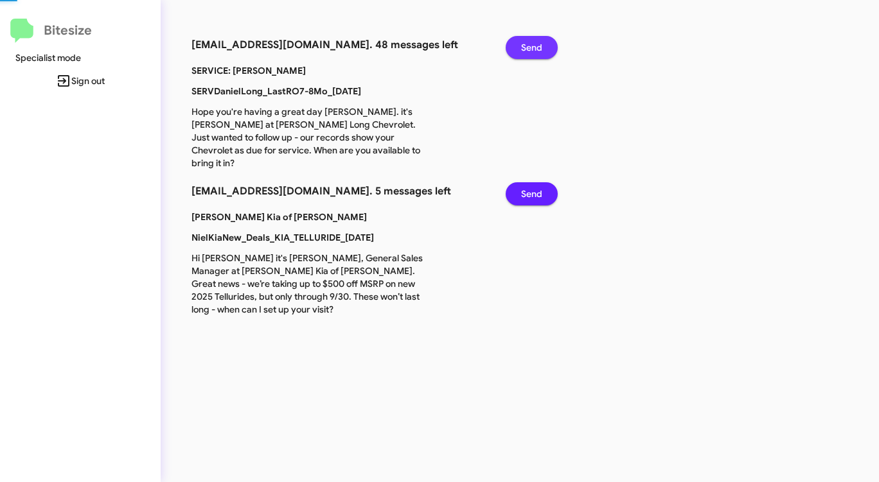
click at [527, 57] on span "Send" at bounding box center [531, 47] width 21 height 23
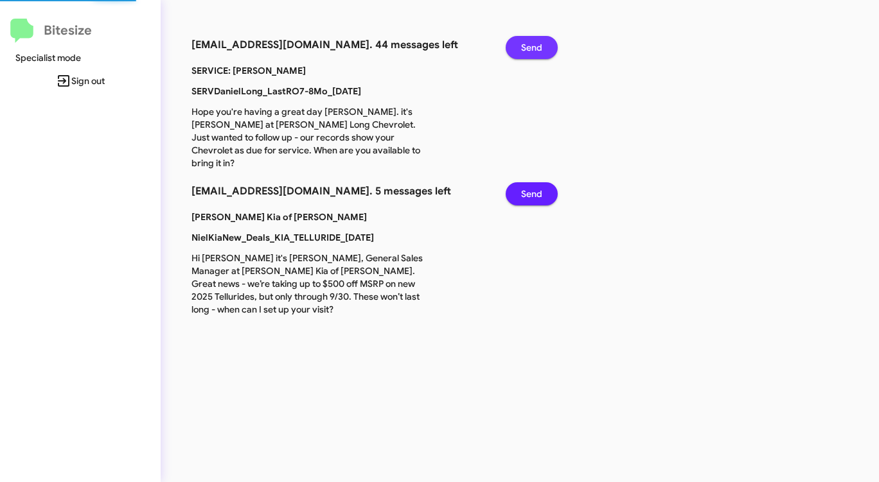
click at [527, 57] on span "Send" at bounding box center [531, 47] width 21 height 23
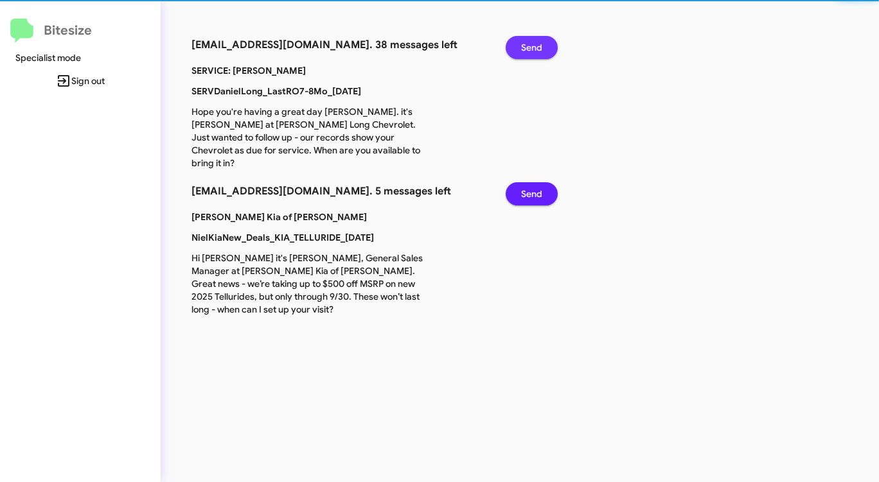
click at [527, 57] on span "Send" at bounding box center [531, 47] width 21 height 23
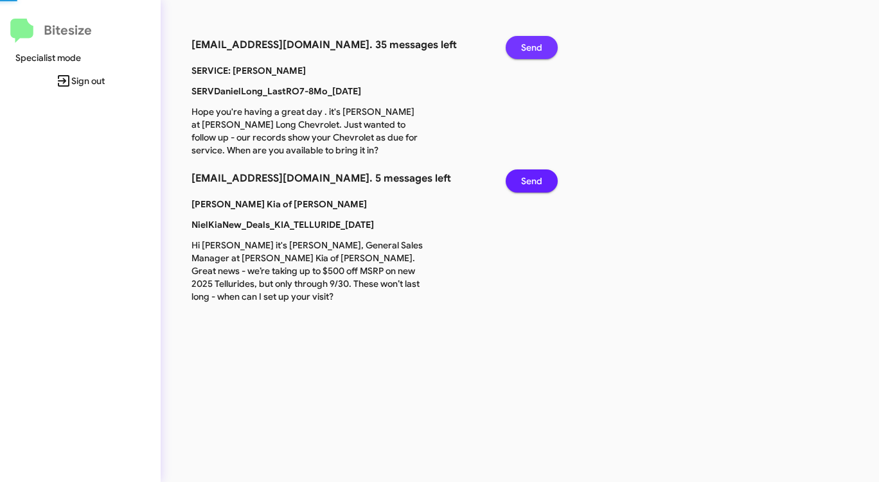
click at [527, 57] on span "Send" at bounding box center [531, 47] width 21 height 23
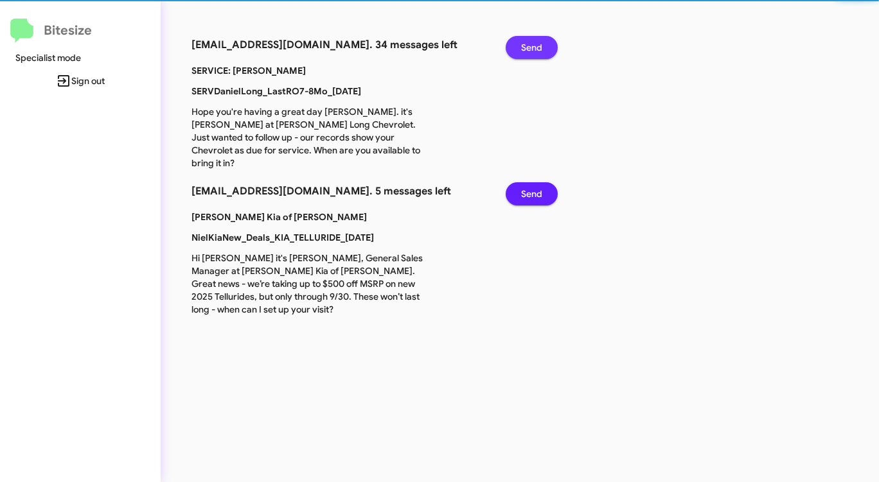
click at [527, 57] on span "Send" at bounding box center [531, 47] width 21 height 23
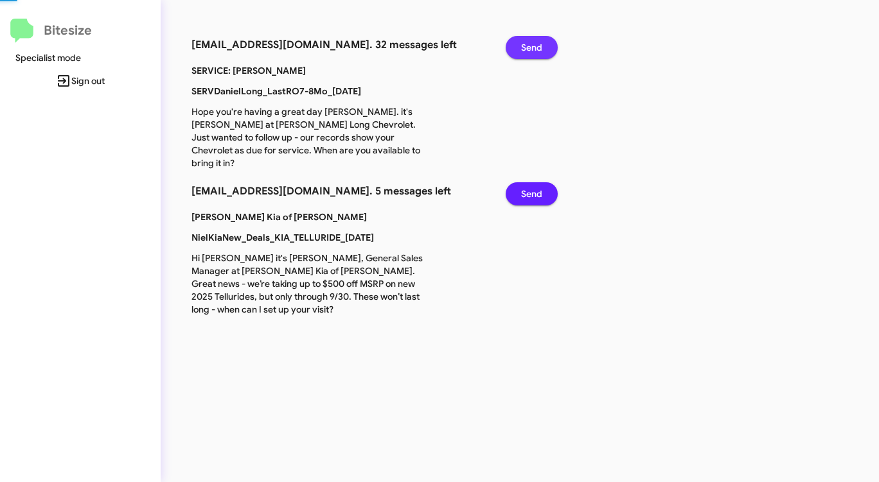
click at [527, 57] on span "Send" at bounding box center [531, 47] width 21 height 23
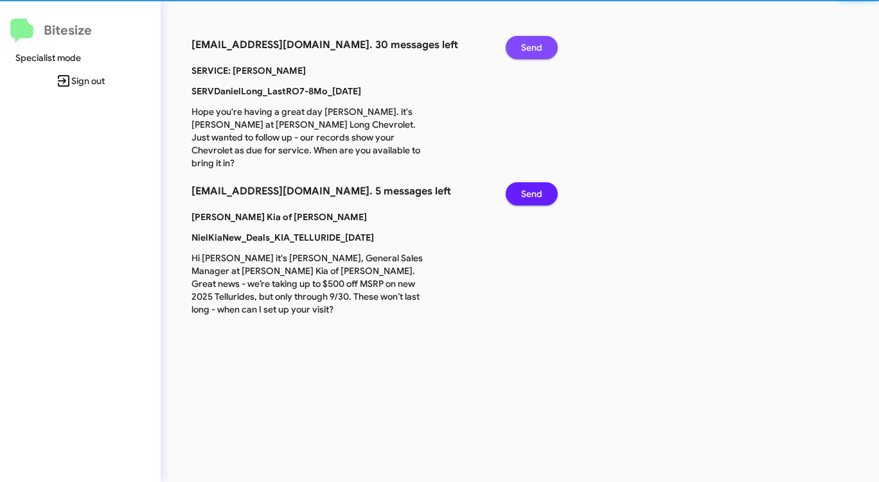
click at [527, 57] on span "Send" at bounding box center [531, 47] width 21 height 23
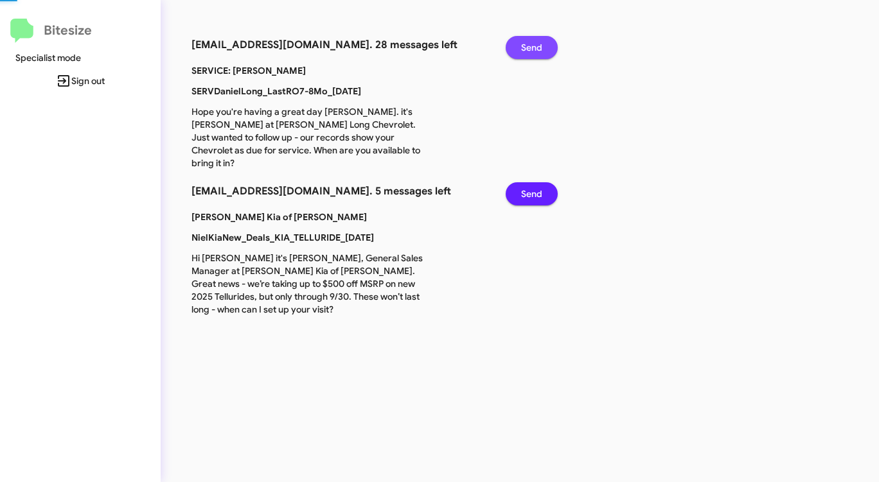
click at [527, 57] on span "Send" at bounding box center [531, 47] width 21 height 23
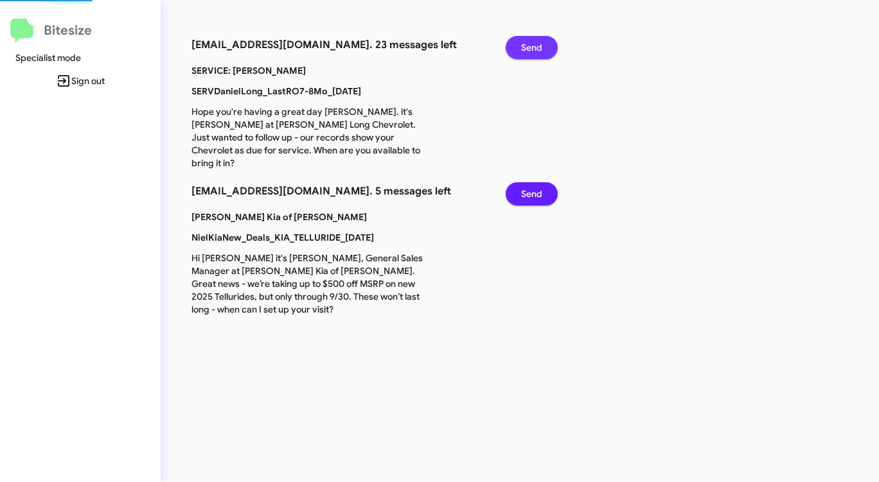
click at [527, 57] on span "Send" at bounding box center [531, 47] width 21 height 23
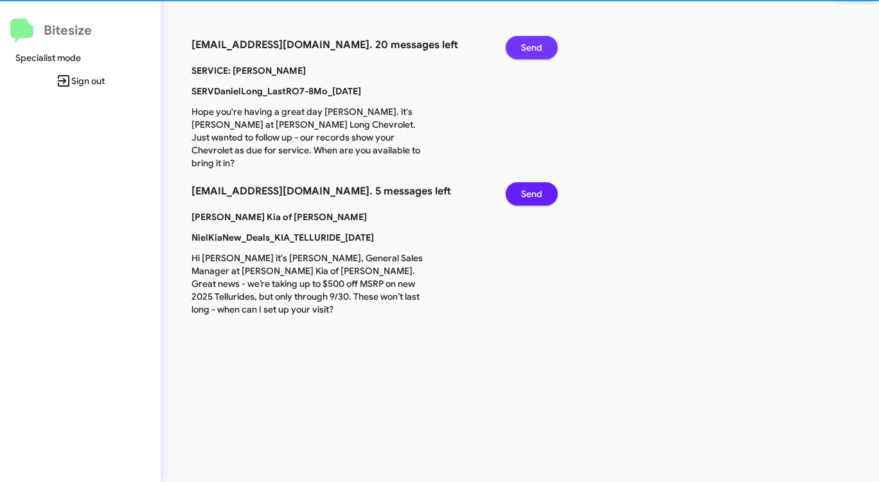
click at [527, 57] on span "Send" at bounding box center [531, 47] width 21 height 23
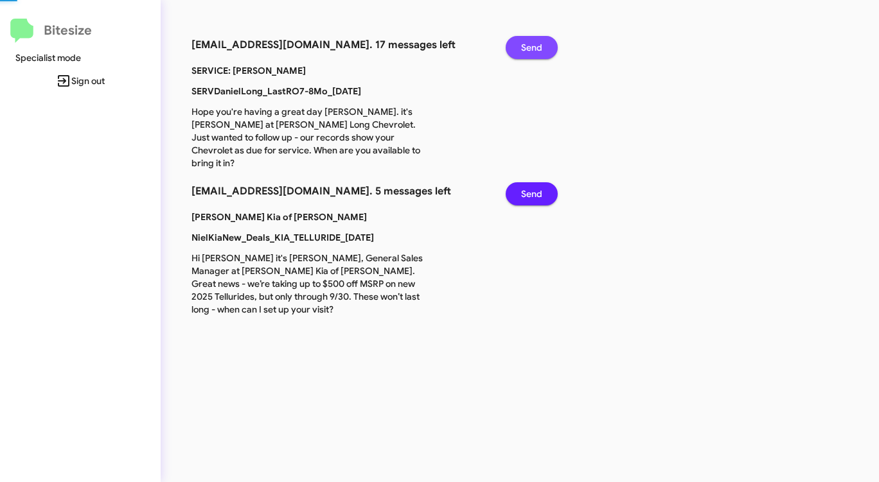
click at [527, 57] on span "Send" at bounding box center [531, 47] width 21 height 23
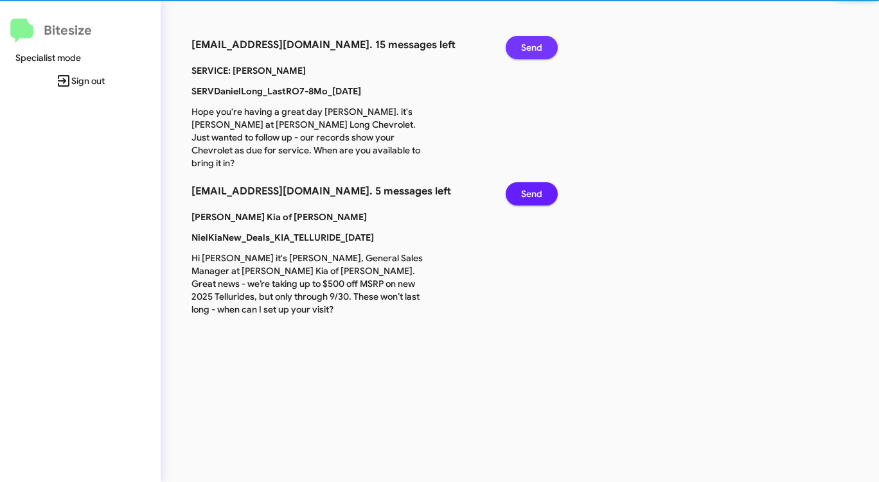
click at [527, 57] on span "Send" at bounding box center [531, 47] width 21 height 23
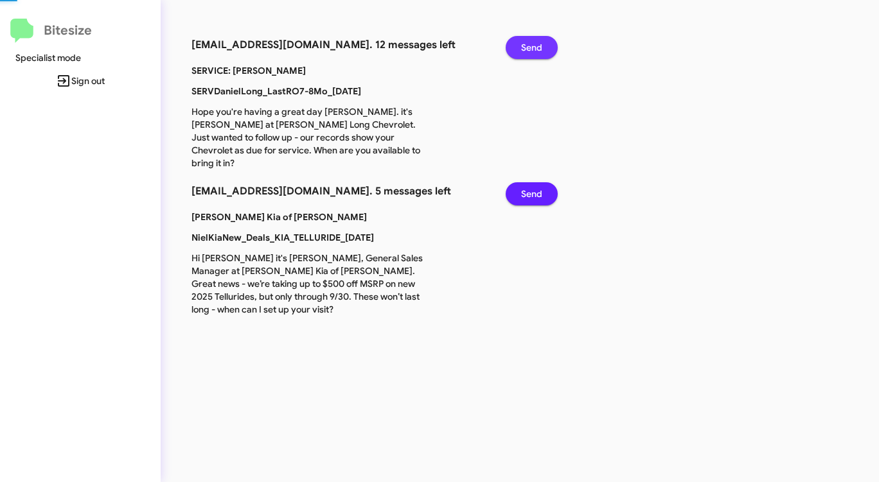
click at [527, 57] on span "Send" at bounding box center [531, 47] width 21 height 23
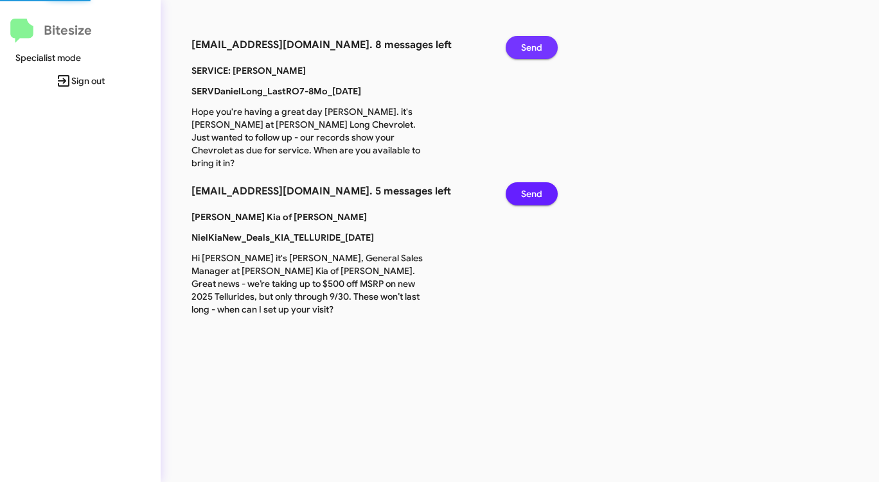
click at [527, 57] on span "Send" at bounding box center [531, 47] width 21 height 23
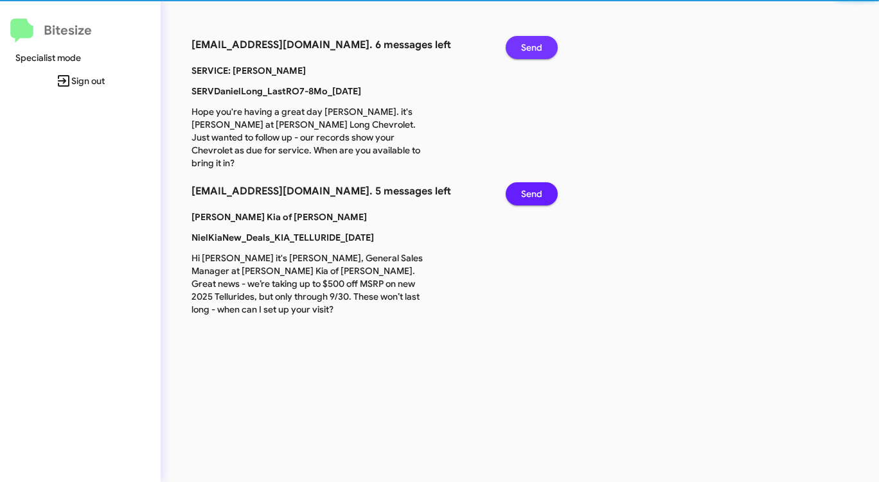
click at [527, 57] on span "Send" at bounding box center [531, 47] width 21 height 23
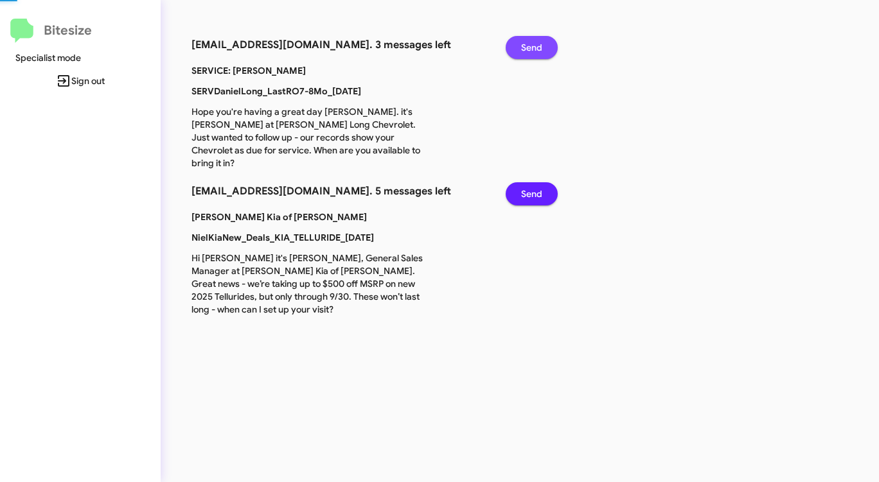
click at [527, 57] on span "Send" at bounding box center [531, 47] width 21 height 23
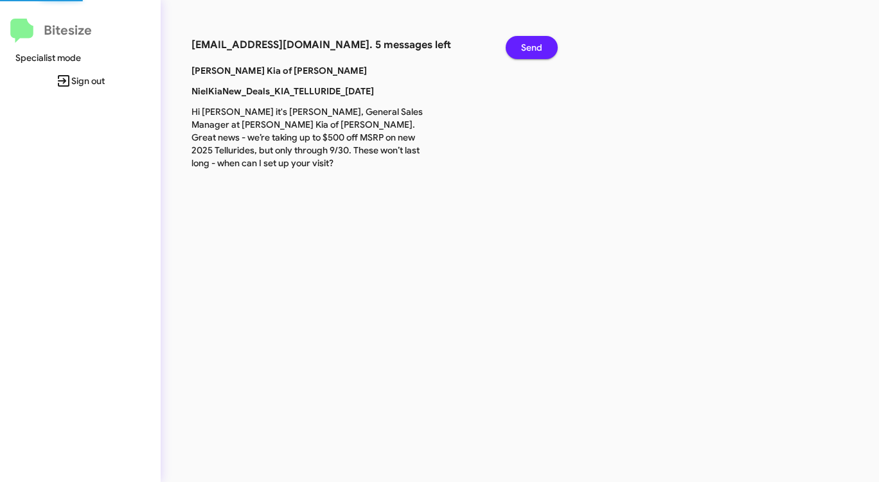
click at [527, 57] on span "Send" at bounding box center [531, 47] width 21 height 23
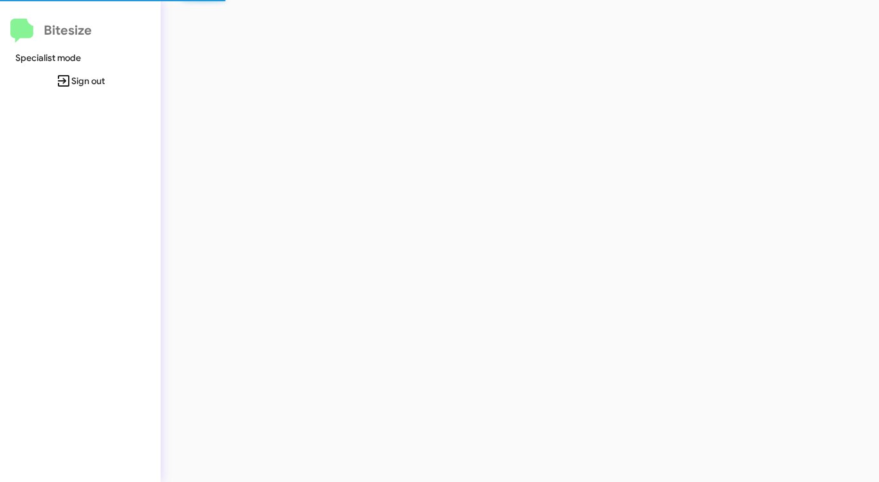
click at [527, 57] on div at bounding box center [460, 241] width 599 height 482
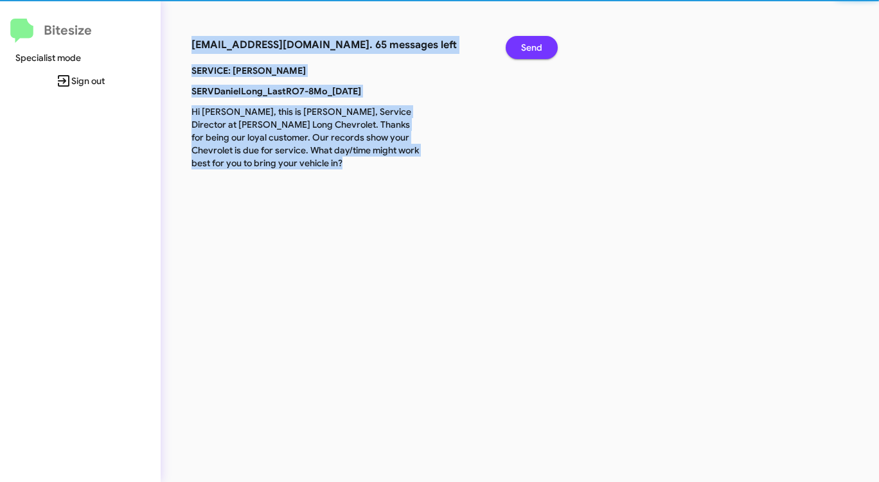
click at [527, 57] on span "Send" at bounding box center [531, 47] width 21 height 23
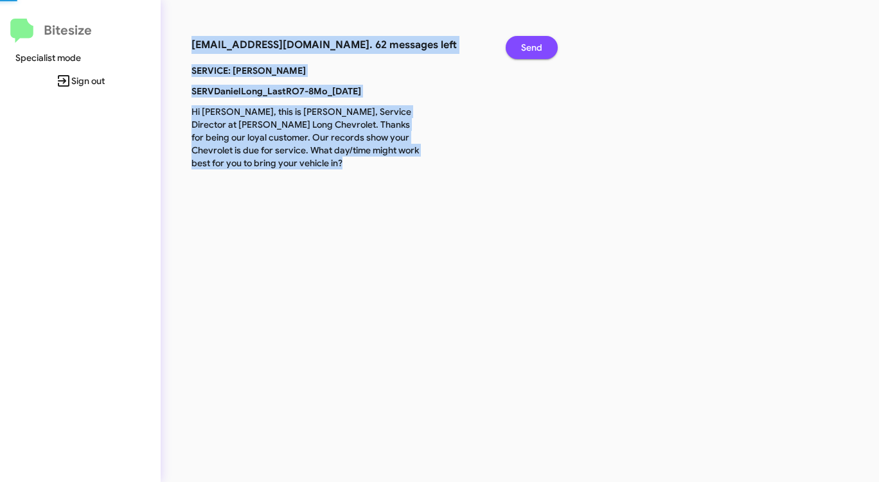
click at [527, 57] on span "Send" at bounding box center [531, 47] width 21 height 23
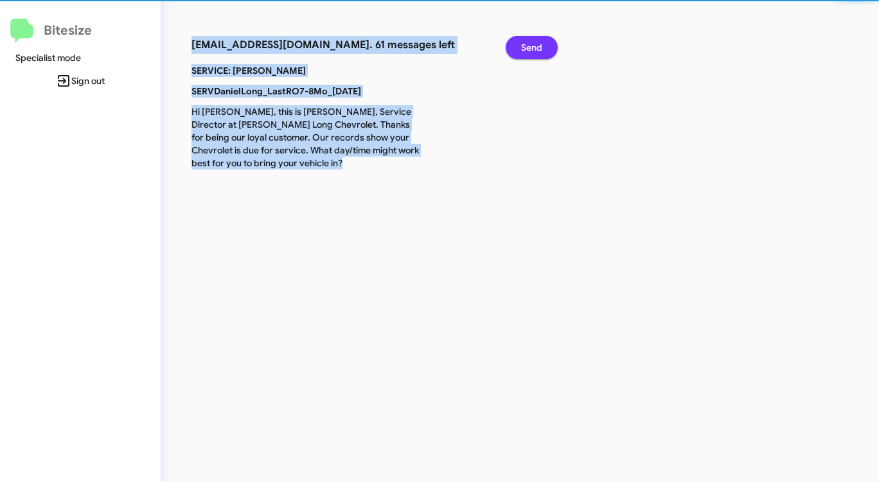
click at [527, 57] on span "Send" at bounding box center [531, 47] width 21 height 23
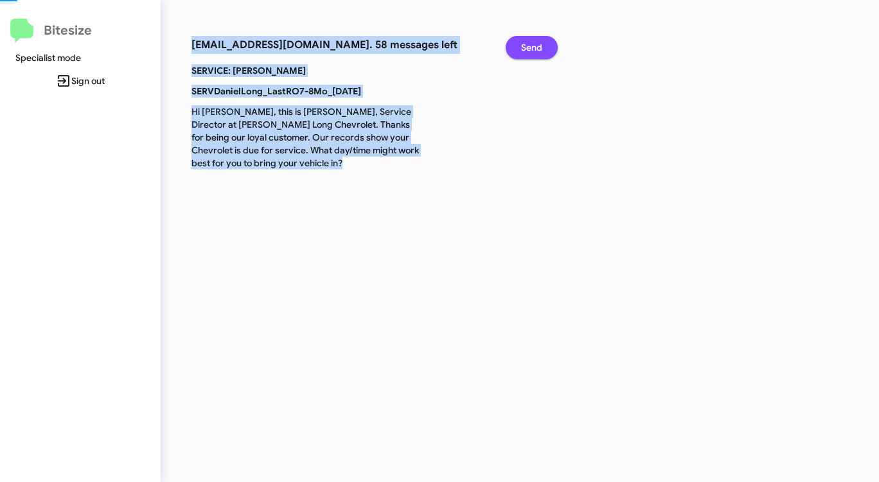
click at [527, 57] on span "Send" at bounding box center [531, 47] width 21 height 23
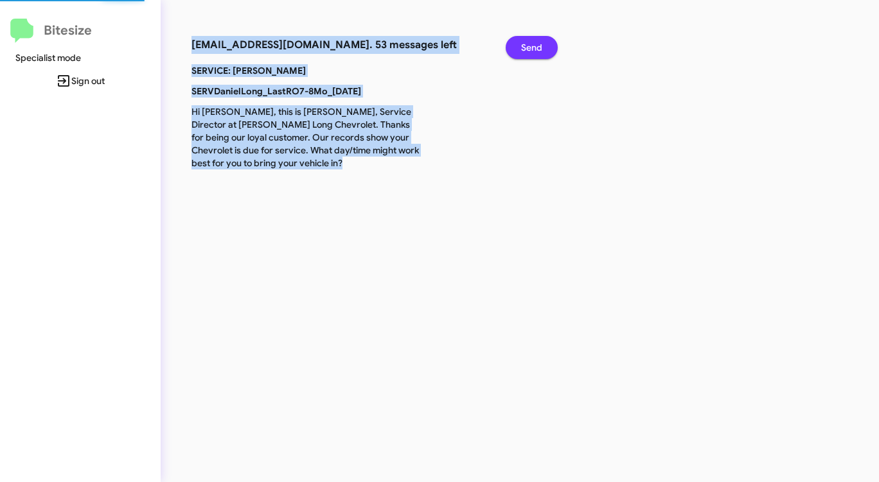
click at [527, 57] on span "Send" at bounding box center [531, 47] width 21 height 23
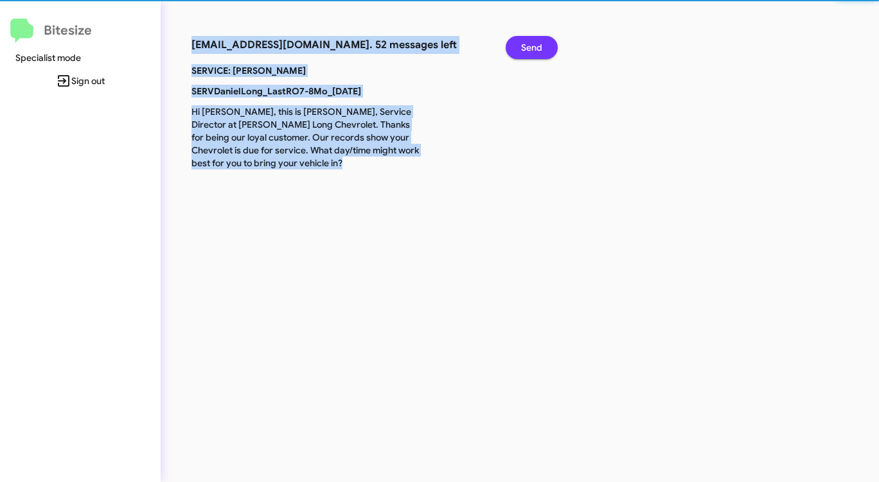
click at [527, 57] on span "Send" at bounding box center [531, 47] width 21 height 23
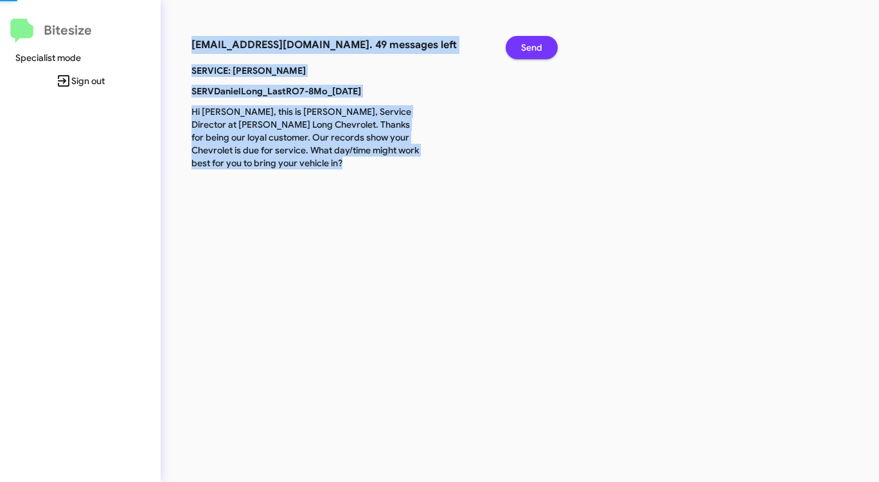
click at [527, 57] on span "Send" at bounding box center [531, 47] width 21 height 23
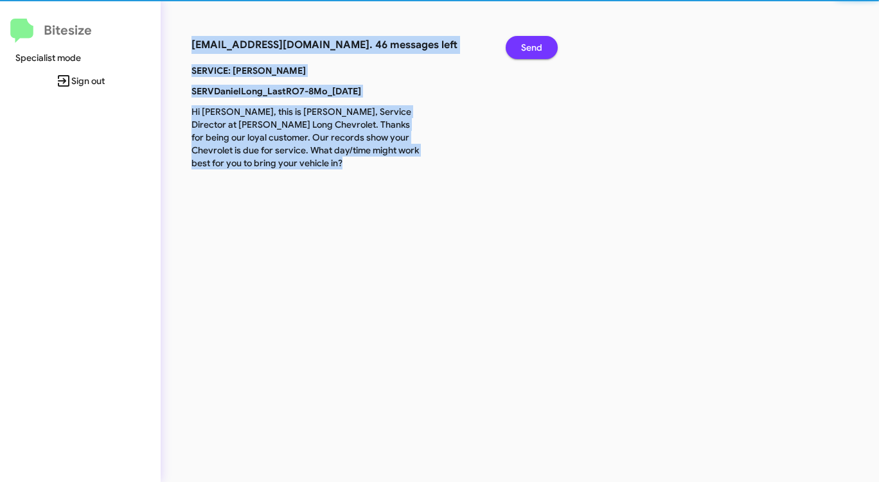
click at [527, 57] on span "Send" at bounding box center [531, 47] width 21 height 23
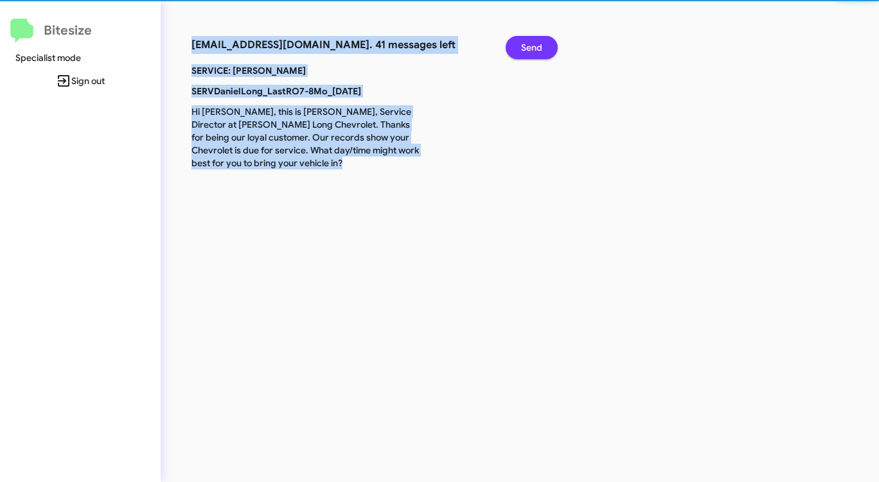
click at [527, 57] on span "Send" at bounding box center [531, 47] width 21 height 23
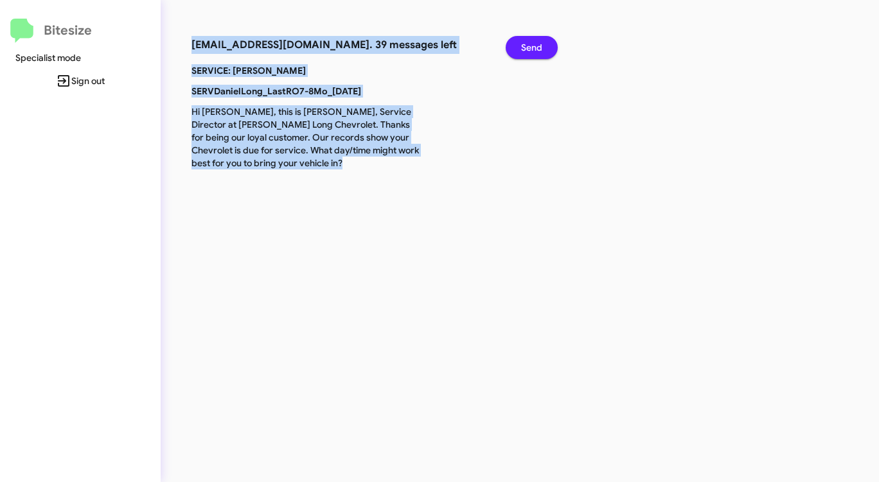
click at [530, 51] on span "Send" at bounding box center [531, 47] width 21 height 23
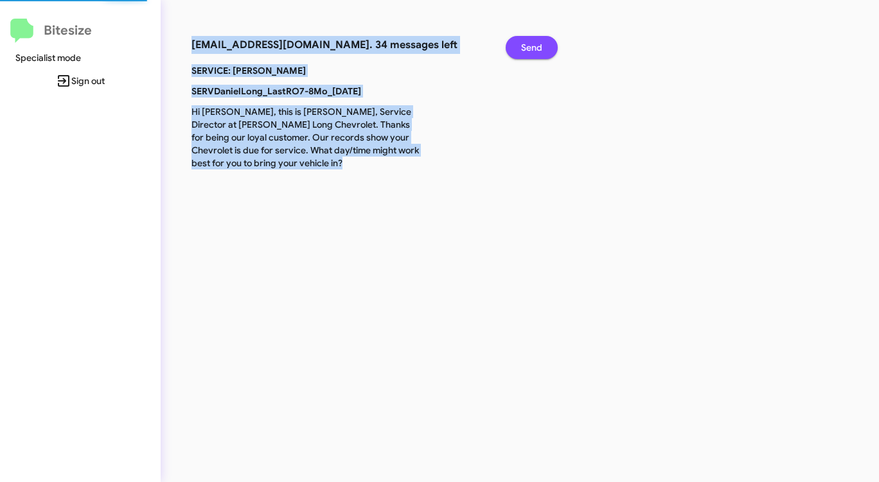
click at [530, 51] on span "Send" at bounding box center [531, 47] width 21 height 23
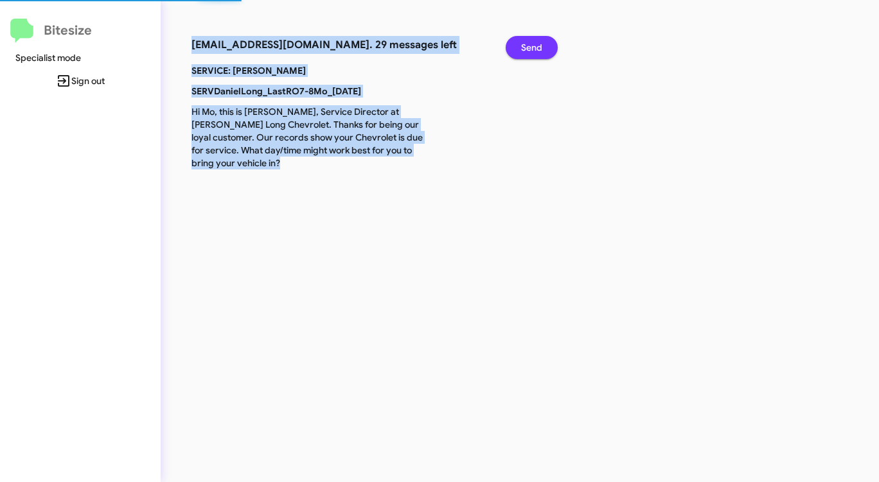
click at [530, 51] on span "Send" at bounding box center [531, 47] width 21 height 23
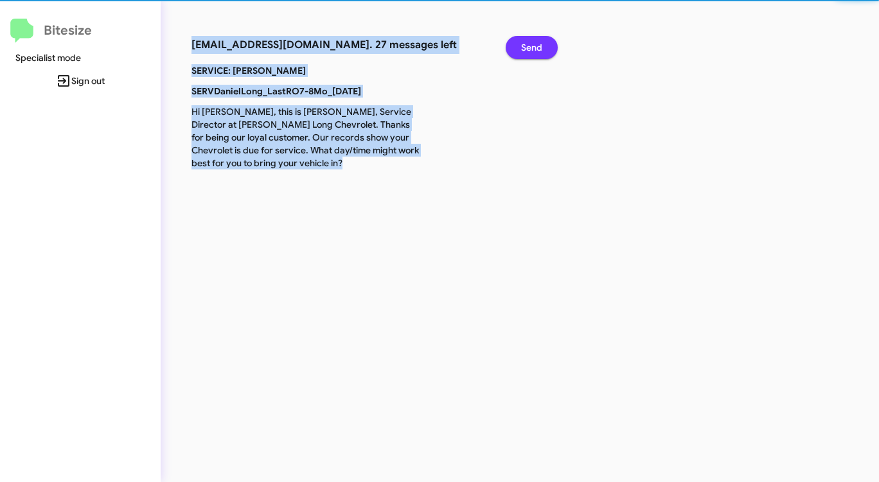
click at [530, 51] on span "Send" at bounding box center [531, 47] width 21 height 23
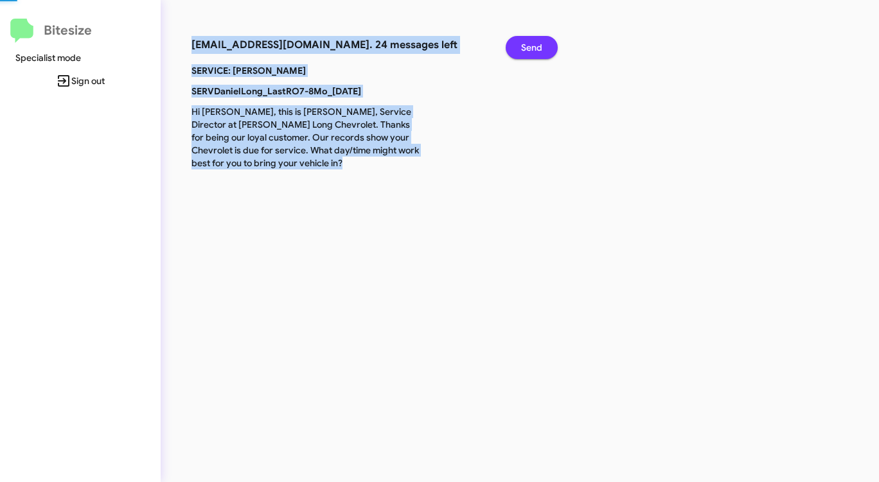
click at [530, 51] on span "Send" at bounding box center [531, 47] width 21 height 23
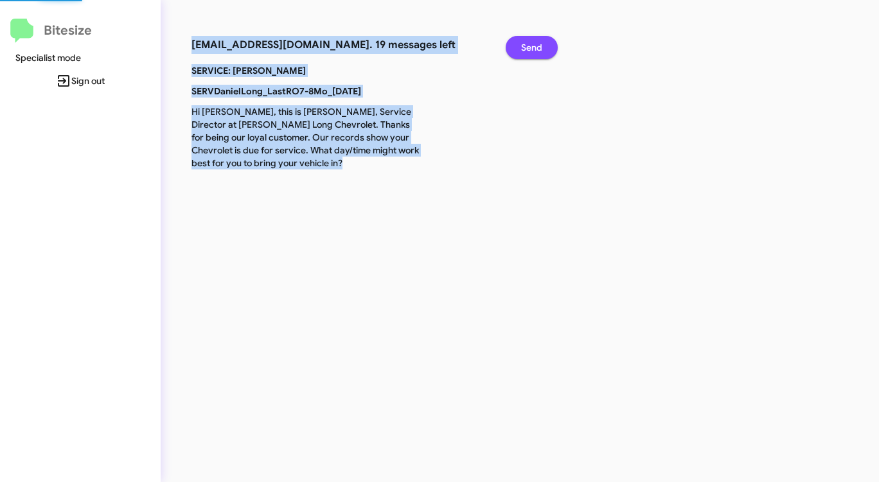
click at [530, 51] on span "Send" at bounding box center [531, 47] width 21 height 23
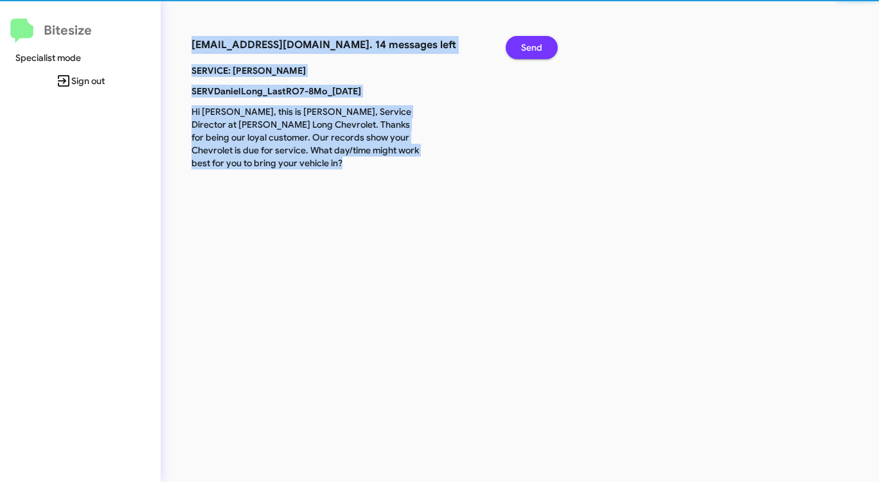
click at [530, 51] on span "Send" at bounding box center [531, 47] width 21 height 23
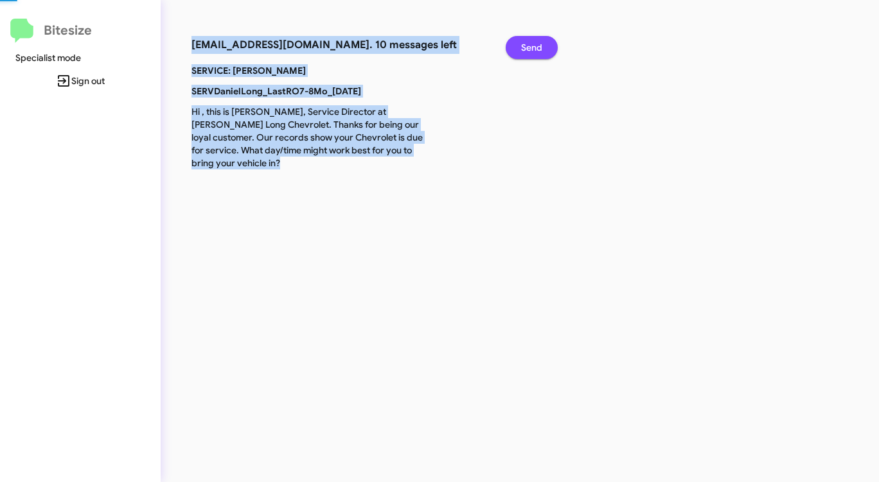
click at [530, 51] on span "Send" at bounding box center [531, 47] width 21 height 23
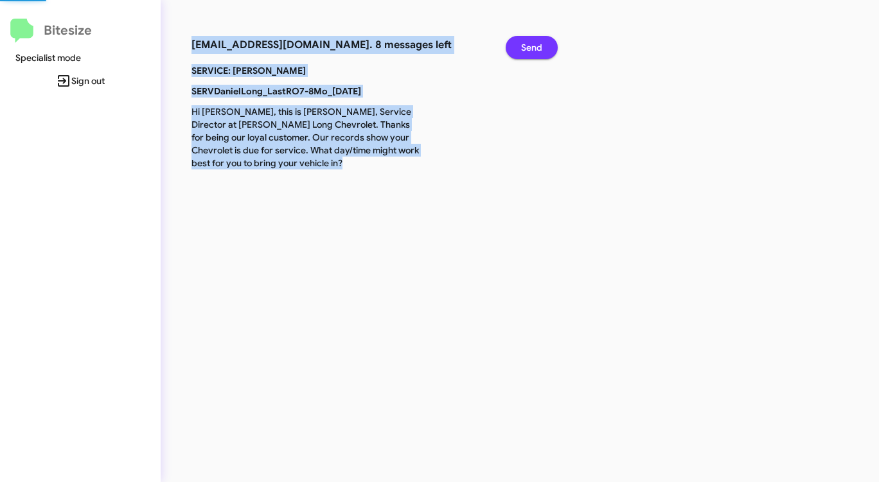
click at [530, 51] on span "Send" at bounding box center [531, 47] width 21 height 23
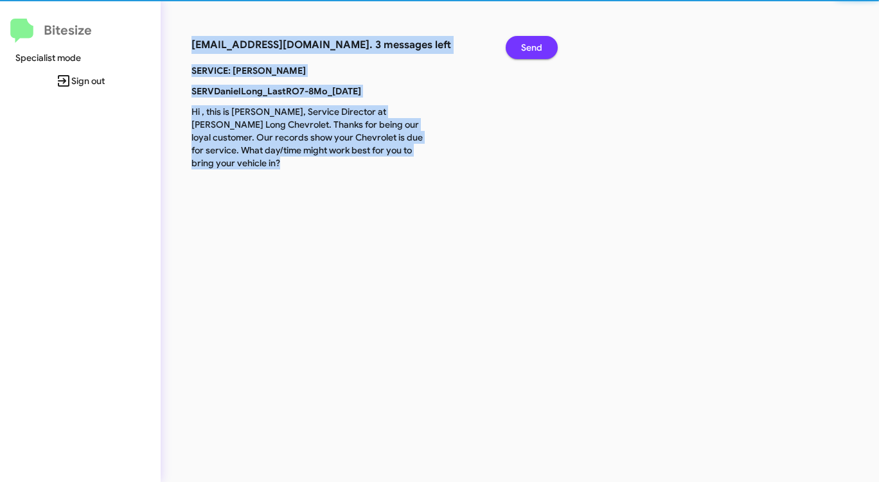
click at [530, 51] on span "Send" at bounding box center [531, 47] width 21 height 23
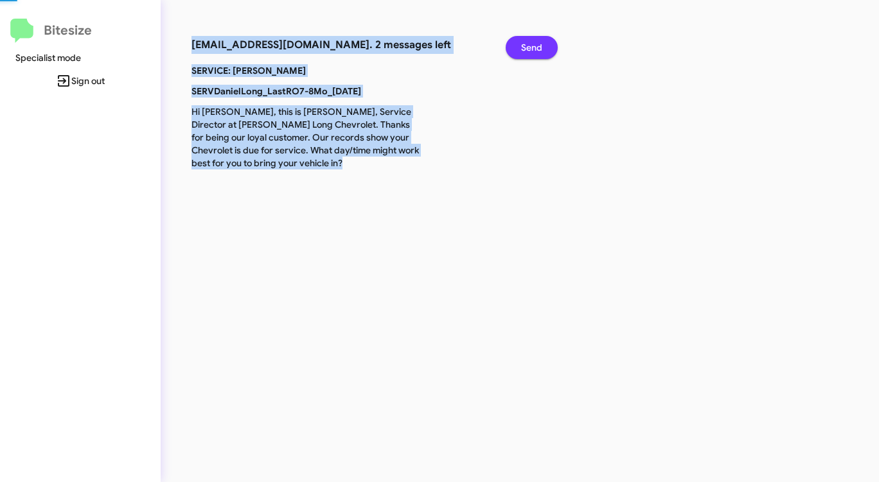
click at [530, 51] on span "Send" at bounding box center [531, 47] width 21 height 23
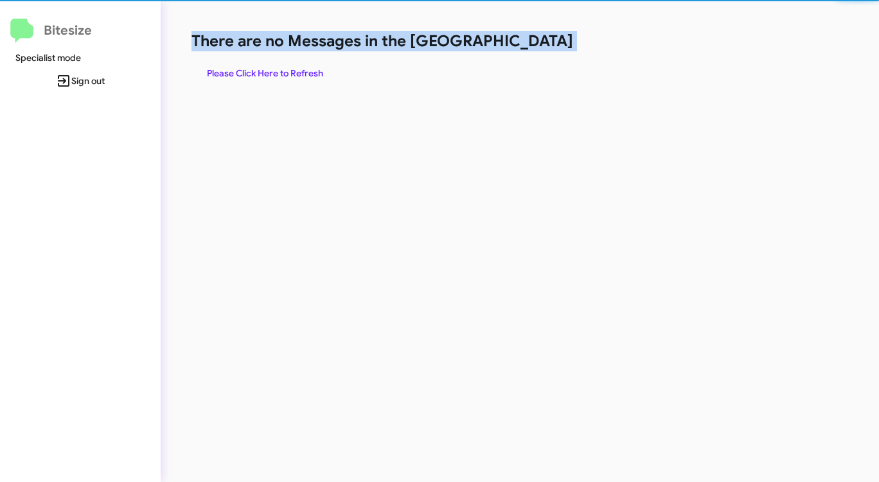
click at [530, 51] on h1 "There are no Messages in the [GEOGRAPHIC_DATA]" at bounding box center [459, 41] width 537 height 21
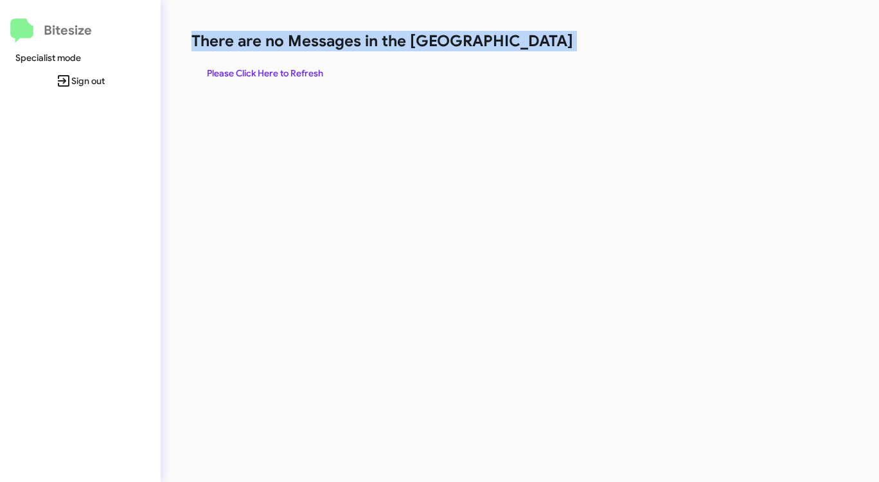
click at [530, 51] on h1 "There are no Messages in the [GEOGRAPHIC_DATA]" at bounding box center [459, 41] width 537 height 21
click at [286, 77] on span "Please Click Here to Refresh" at bounding box center [265, 73] width 116 height 23
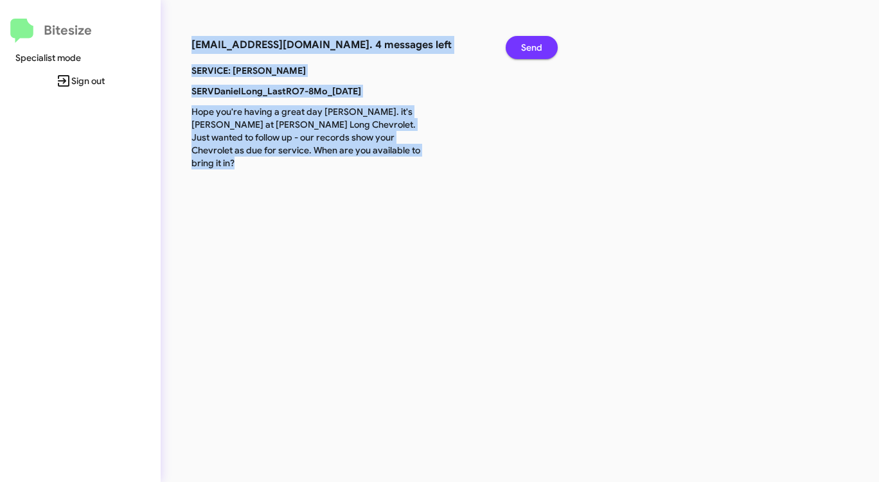
click at [531, 49] on span "Send" at bounding box center [531, 47] width 21 height 23
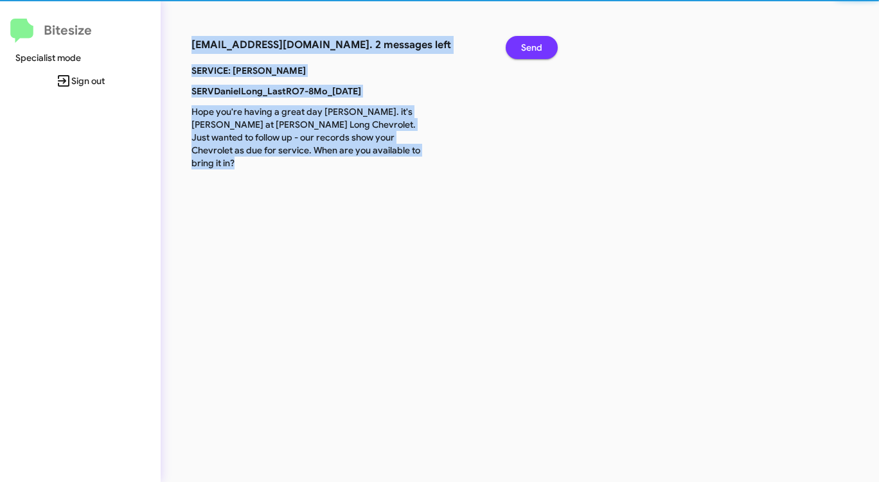
click at [531, 49] on span "Send" at bounding box center [531, 47] width 21 height 23
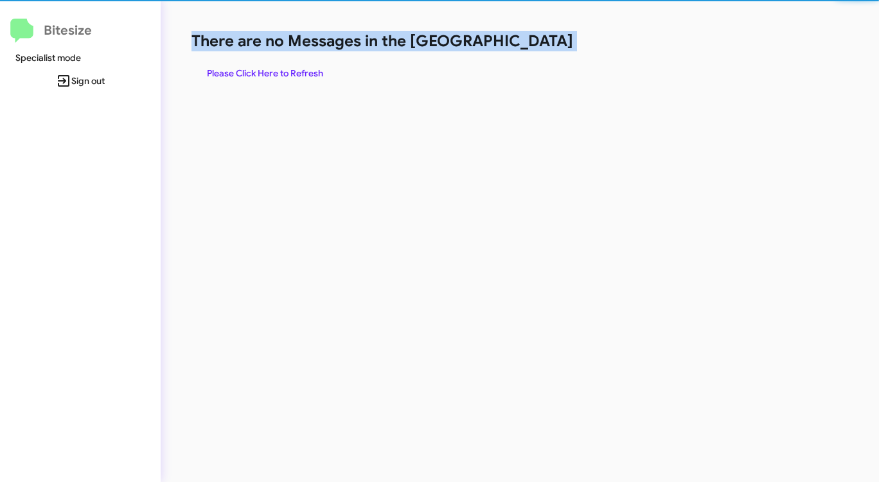
click at [531, 49] on h1 "There are no Messages in the [GEOGRAPHIC_DATA]" at bounding box center [459, 41] width 537 height 21
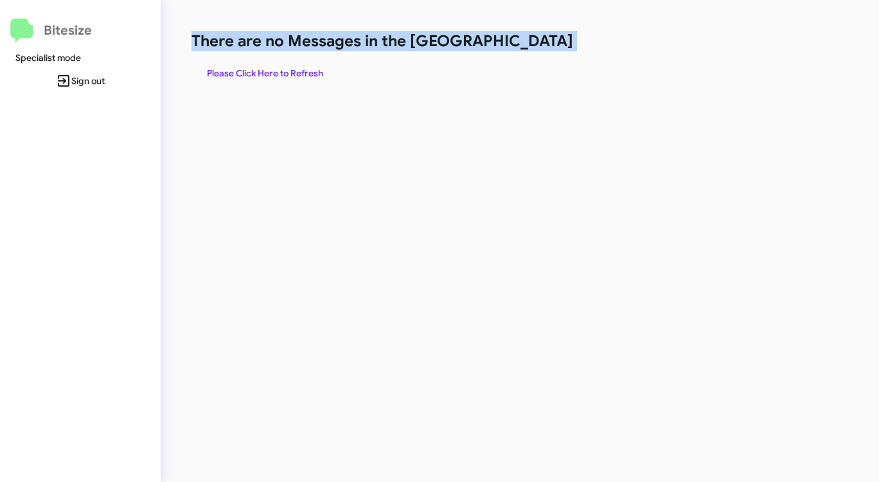
click at [531, 49] on h1 "There are no Messages in the [GEOGRAPHIC_DATA]" at bounding box center [459, 41] width 537 height 21
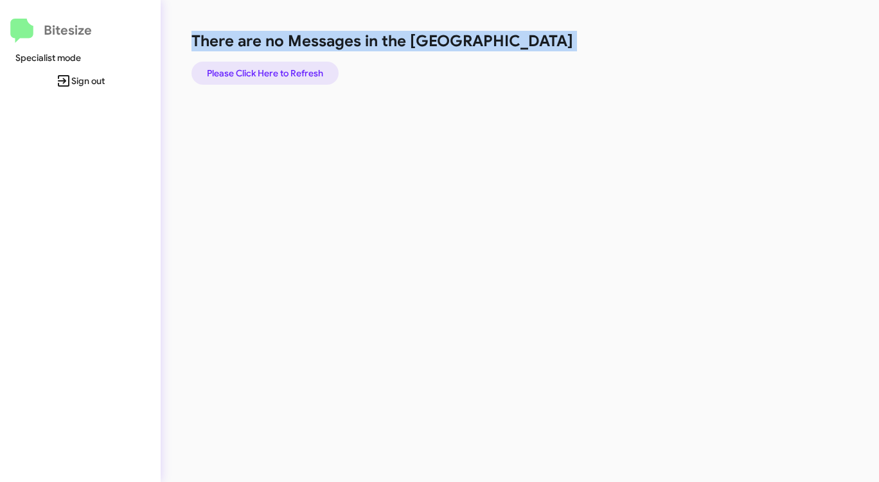
click at [303, 75] on span "Please Click Here to Refresh" at bounding box center [265, 73] width 116 height 23
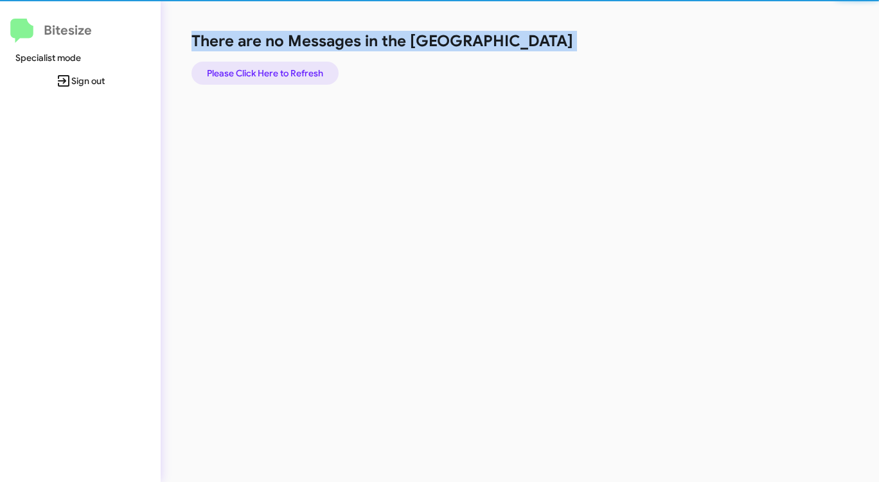
click at [303, 75] on span "Please Click Here to Refresh" at bounding box center [265, 73] width 116 height 23
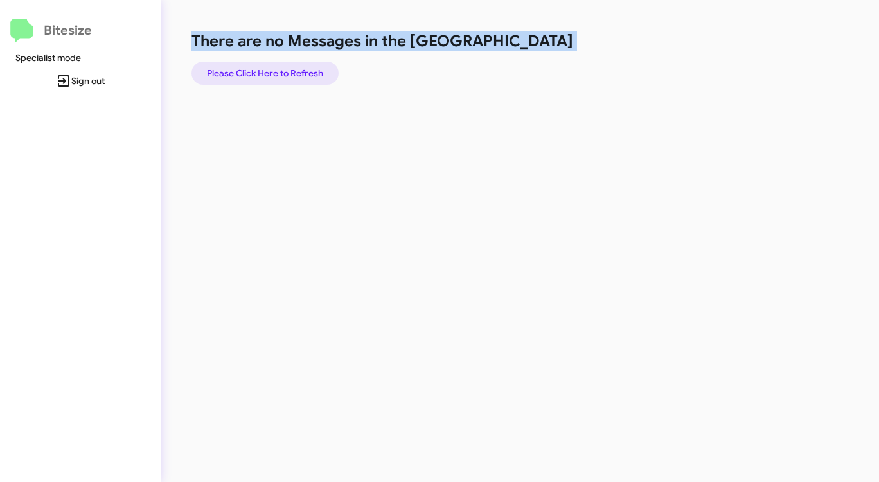
click at [302, 76] on span "Please Click Here to Refresh" at bounding box center [265, 73] width 116 height 23
click at [300, 73] on span "Please Click Here to Refresh" at bounding box center [265, 73] width 116 height 23
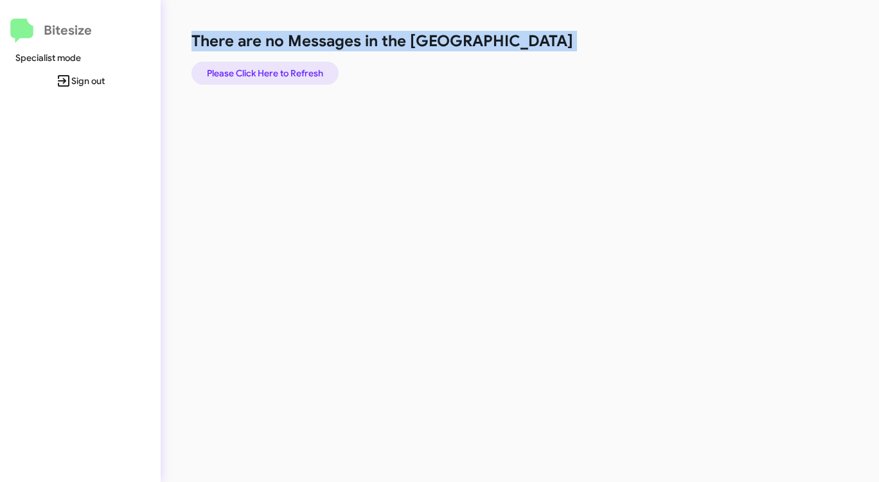
click at [300, 73] on span "Please Click Here to Refresh" at bounding box center [265, 73] width 116 height 23
click at [301, 72] on span "Please Click Here to Refresh" at bounding box center [265, 73] width 116 height 23
click at [301, 71] on span "Please Click Here to Refresh" at bounding box center [265, 73] width 116 height 23
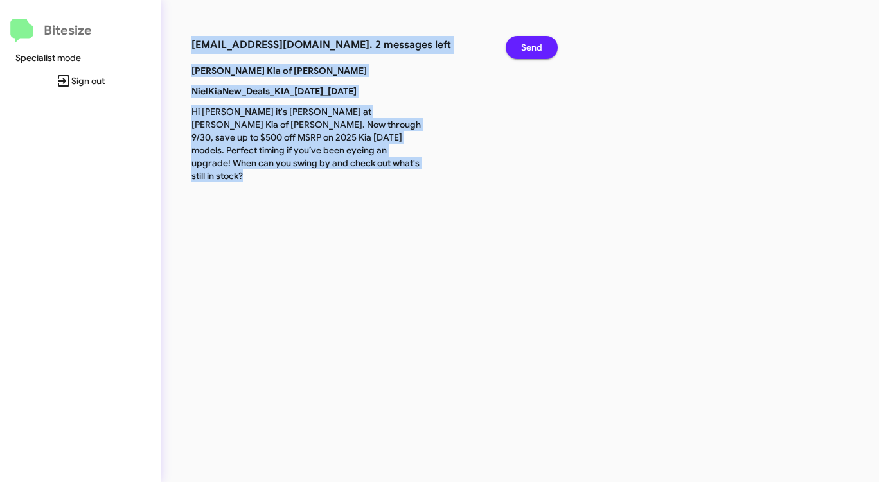
click at [533, 48] on span "Send" at bounding box center [531, 47] width 21 height 23
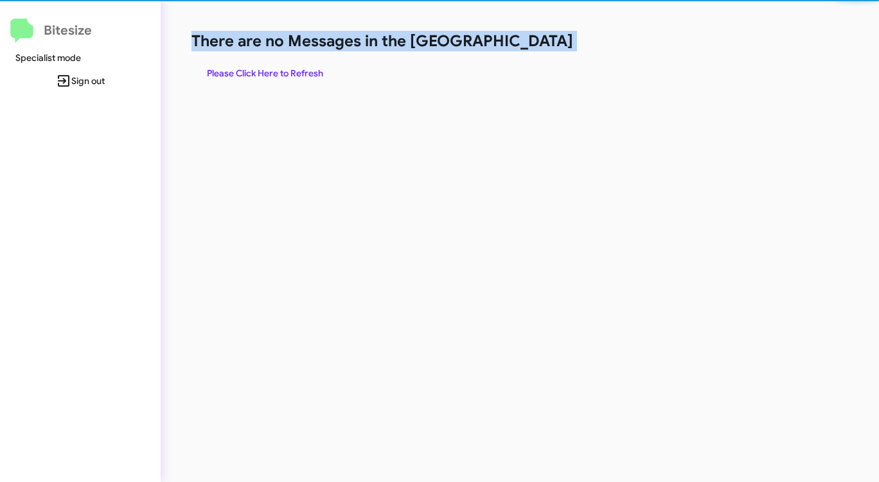
click at [533, 48] on h1 "There are no Messages in the [GEOGRAPHIC_DATA]" at bounding box center [459, 41] width 537 height 21
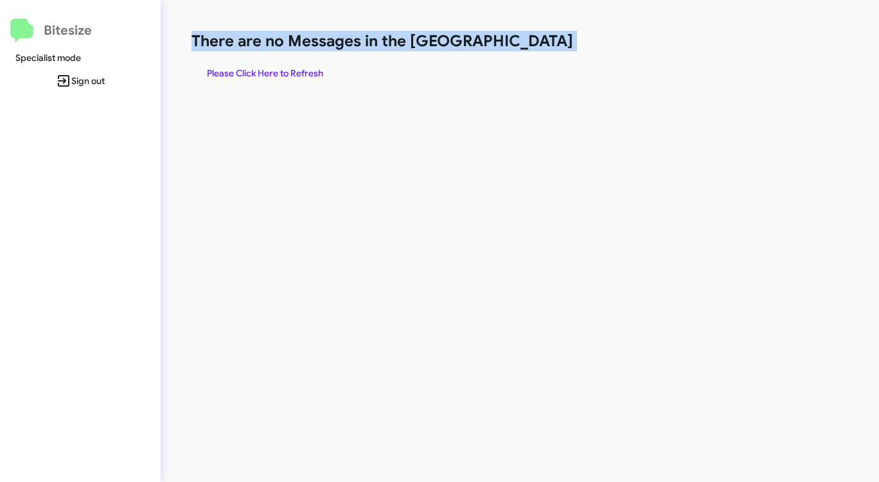
click at [533, 48] on h1 "There are no Messages in the [GEOGRAPHIC_DATA]" at bounding box center [459, 41] width 537 height 21
click at [268, 76] on span "Please Click Here to Refresh" at bounding box center [265, 73] width 116 height 23
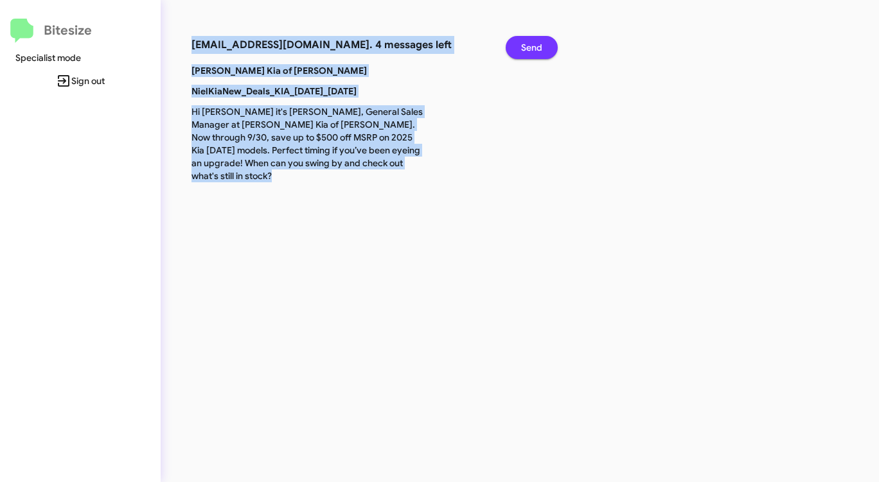
click at [529, 49] on span "Send" at bounding box center [531, 47] width 21 height 23
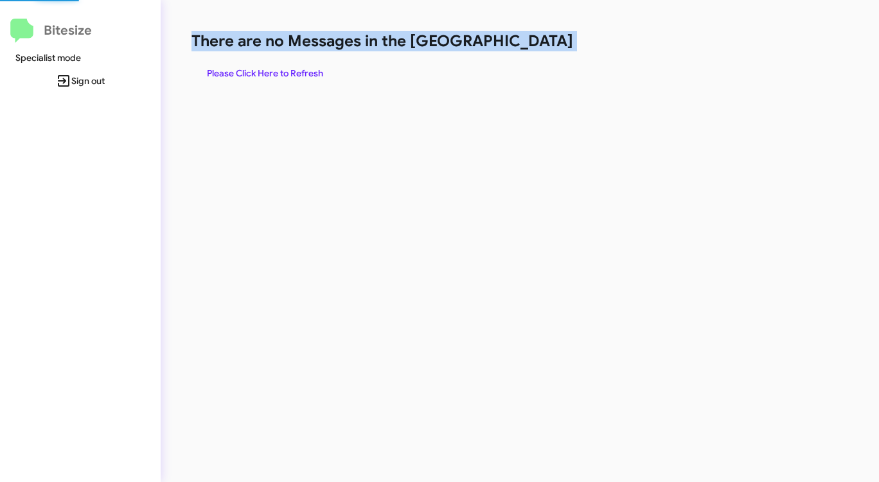
click at [529, 49] on h1 "There are no Messages in the [GEOGRAPHIC_DATA]" at bounding box center [459, 41] width 537 height 21
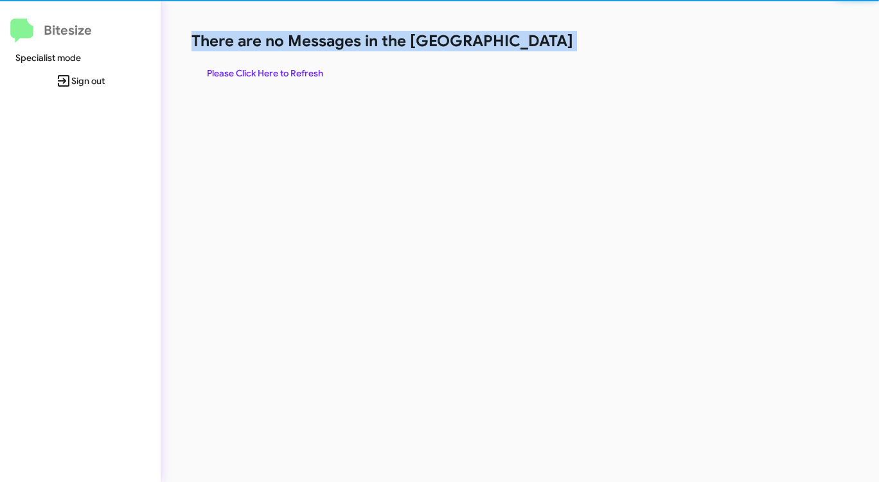
click at [529, 49] on h1 "There are no Messages in the [GEOGRAPHIC_DATA]" at bounding box center [459, 41] width 537 height 21
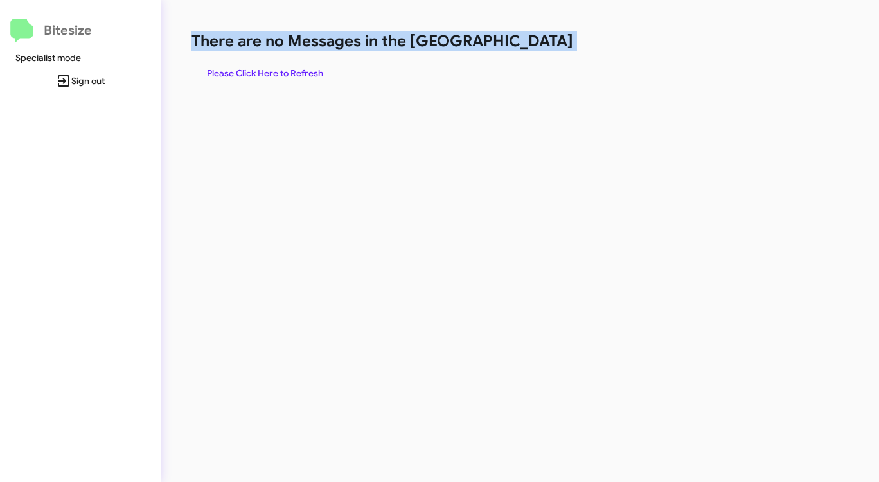
click at [529, 49] on h1 "There are no Messages in the [GEOGRAPHIC_DATA]" at bounding box center [459, 41] width 537 height 21
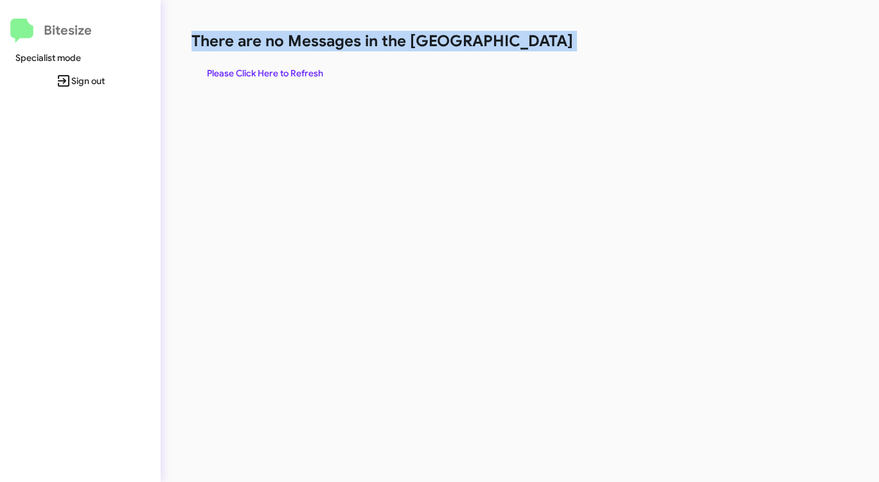
click at [529, 49] on h1 "There are no Messages in the [GEOGRAPHIC_DATA]" at bounding box center [459, 41] width 537 height 21
click at [529, 48] on h1 "There are no Messages in the [GEOGRAPHIC_DATA]" at bounding box center [459, 41] width 537 height 21
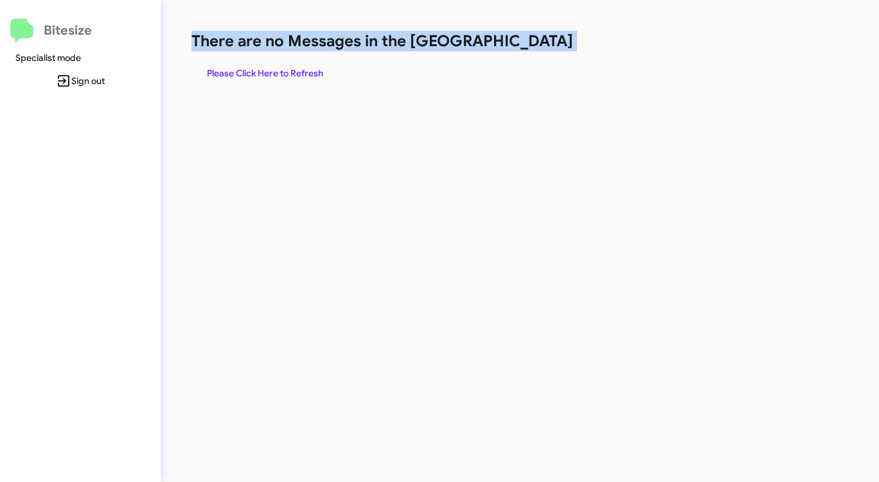
click at [529, 49] on h1 "There are no Messages in the [GEOGRAPHIC_DATA]" at bounding box center [459, 41] width 537 height 21
click at [529, 48] on h1 "There are no Messages in the [GEOGRAPHIC_DATA]" at bounding box center [459, 41] width 537 height 21
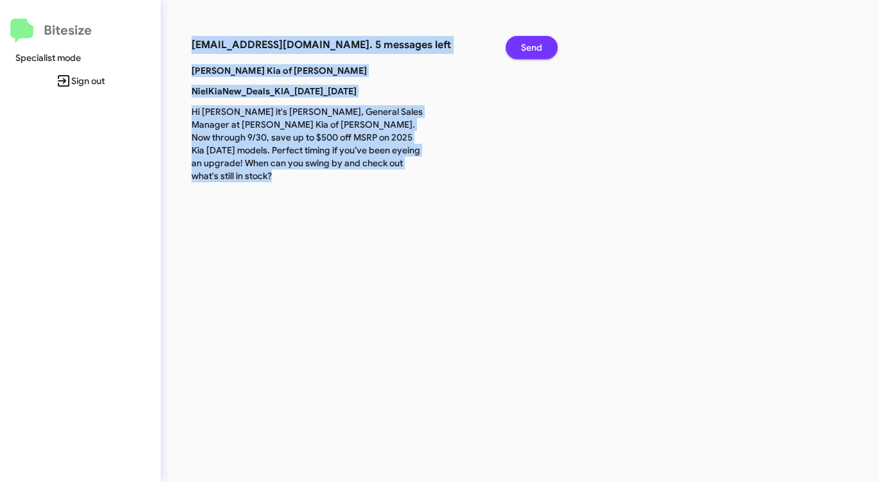
click at [538, 42] on span "Send" at bounding box center [531, 47] width 21 height 23
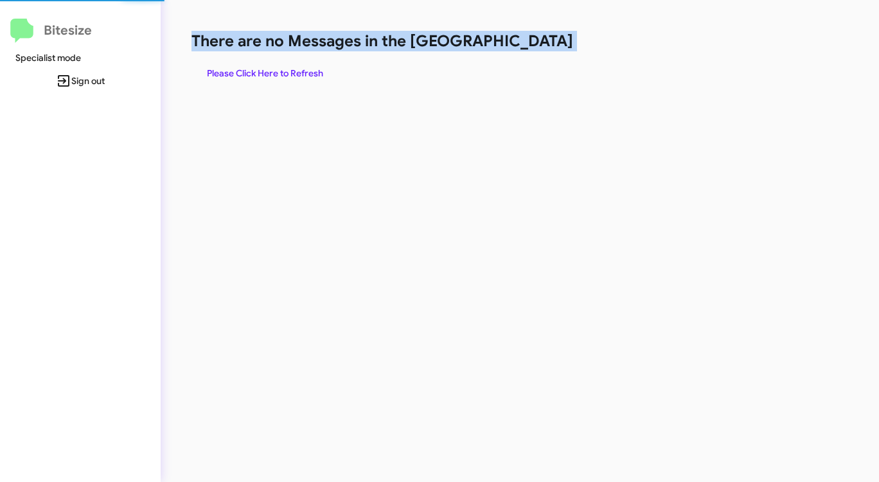
click at [538, 42] on h1 "There are no Messages in the [GEOGRAPHIC_DATA]" at bounding box center [459, 41] width 537 height 21
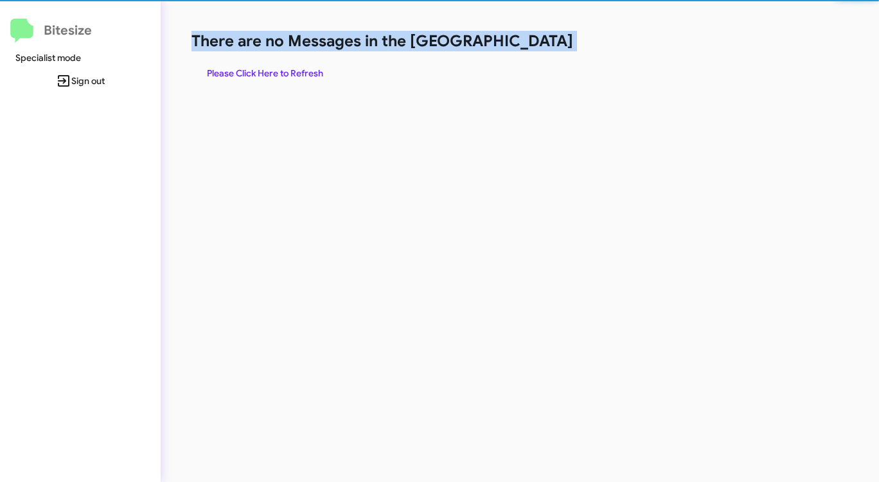
click at [538, 42] on h1 "There are no Messages in the [GEOGRAPHIC_DATA]" at bounding box center [459, 41] width 537 height 21
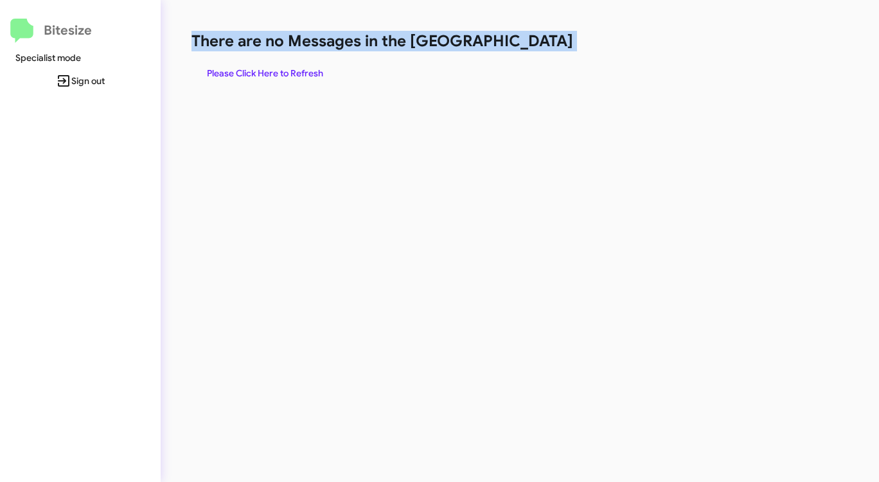
click at [292, 67] on span "Please Click Here to Refresh" at bounding box center [265, 73] width 116 height 23
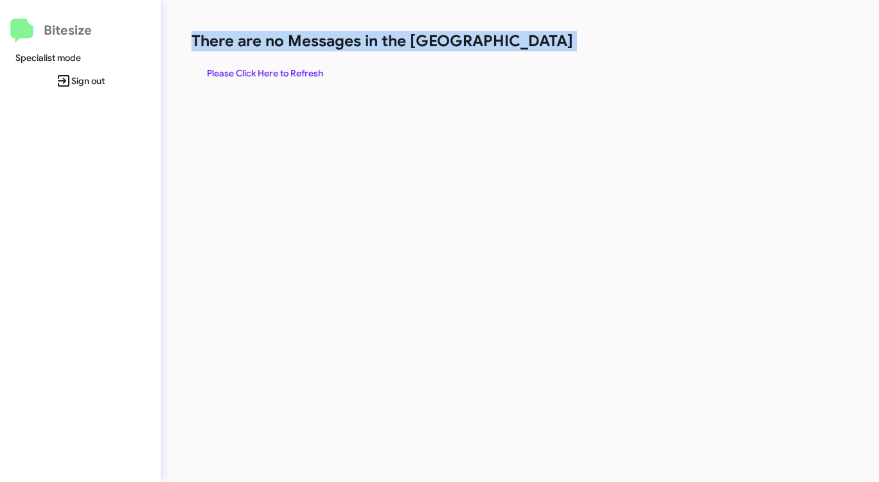
click at [292, 67] on span "Please Click Here to Refresh" at bounding box center [265, 73] width 116 height 23
click at [306, 65] on span "Please Click Here to Refresh" at bounding box center [265, 73] width 116 height 23
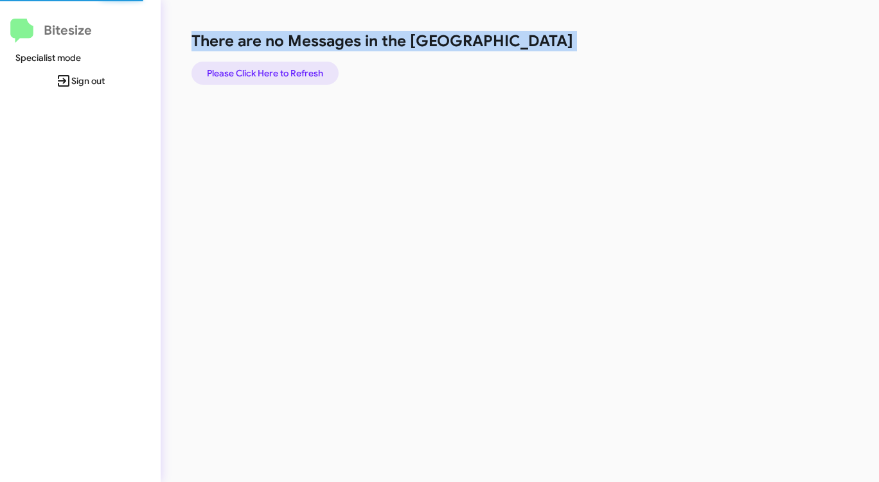
click at [306, 65] on span "Please Click Here to Refresh" at bounding box center [265, 73] width 116 height 23
click at [306, 66] on span "Please Click Here to Refresh" at bounding box center [265, 73] width 116 height 23
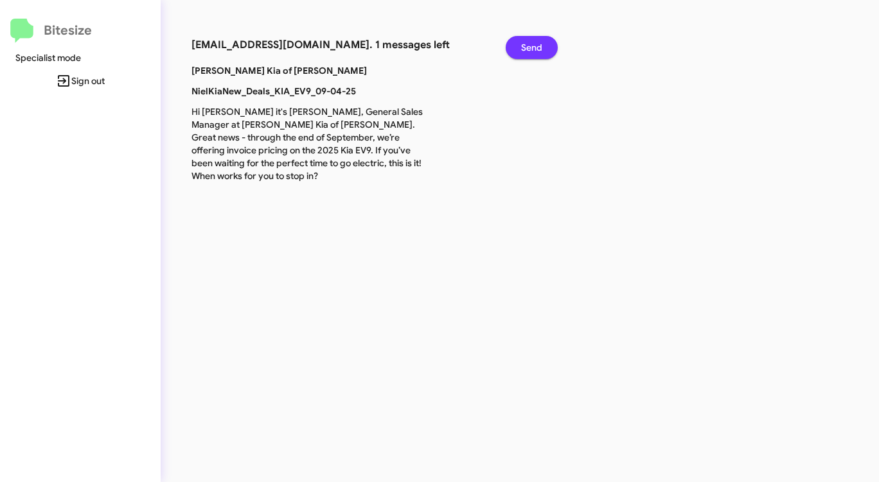
click at [533, 46] on span "Send" at bounding box center [531, 47] width 21 height 23
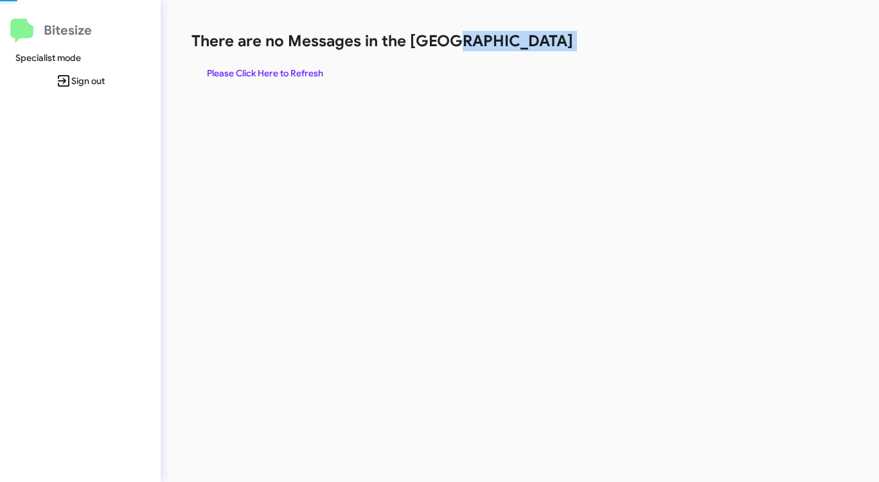
click at [534, 46] on h1 "There are no Messages in the [GEOGRAPHIC_DATA]" at bounding box center [459, 41] width 537 height 21
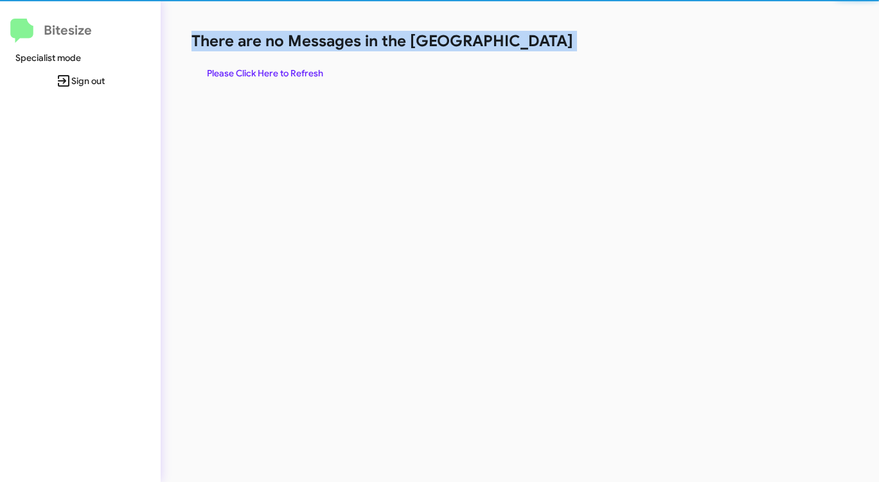
click at [534, 46] on h1 "There are no Messages in the [GEOGRAPHIC_DATA]" at bounding box center [459, 41] width 537 height 21
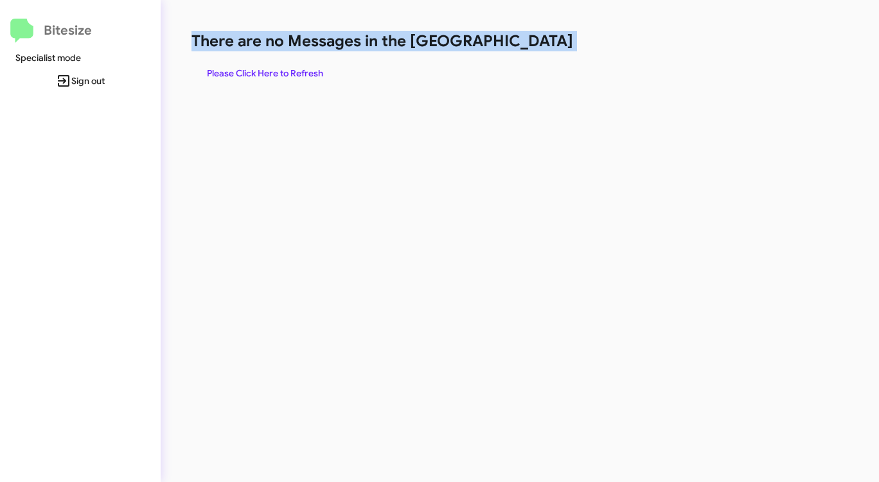
click at [534, 46] on h1 "There are no Messages in the [GEOGRAPHIC_DATA]" at bounding box center [459, 41] width 537 height 21
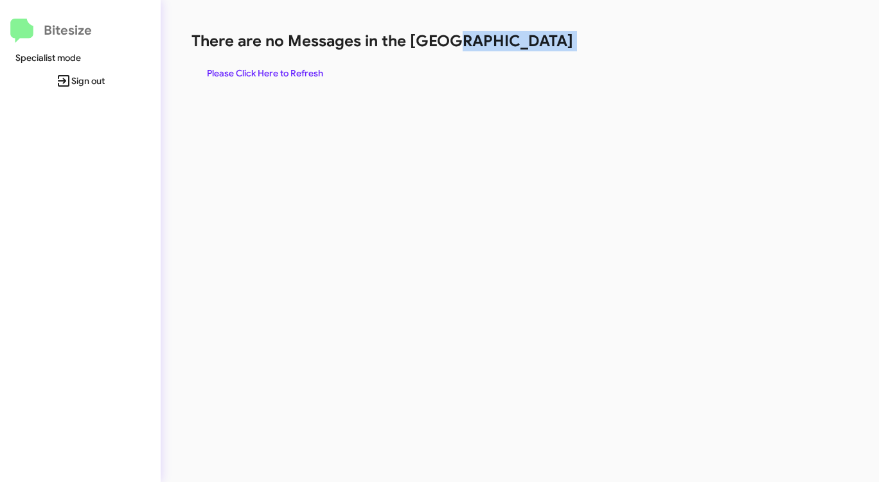
click at [534, 46] on h1 "There are no Messages in the [GEOGRAPHIC_DATA]" at bounding box center [459, 41] width 537 height 21
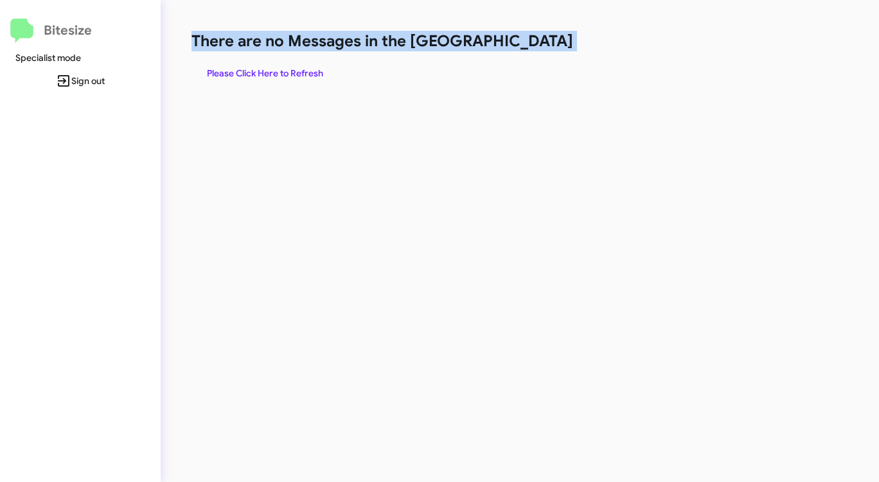
click at [534, 46] on h1 "There are no Messages in the [GEOGRAPHIC_DATA]" at bounding box center [459, 41] width 537 height 21
click at [260, 76] on span "Please Click Here to Refresh" at bounding box center [265, 73] width 116 height 23
click at [263, 76] on span "Please Click Here to Refresh" at bounding box center [265, 73] width 116 height 23
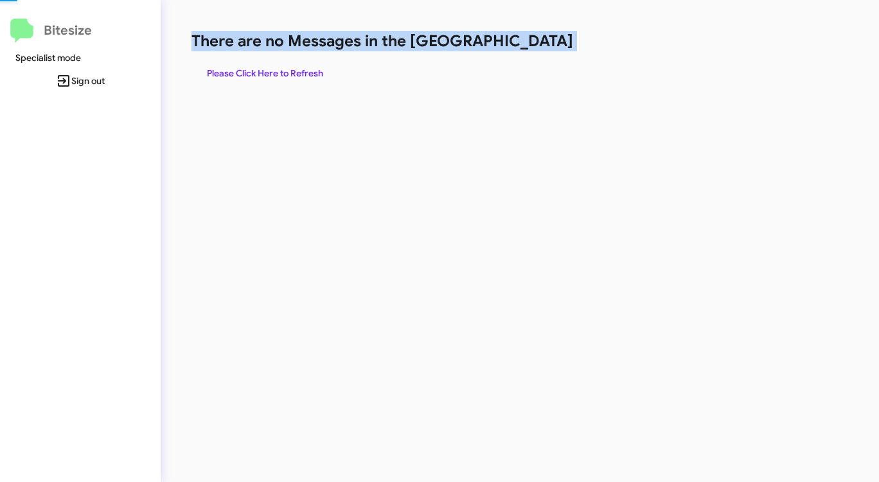
click at [263, 76] on span "Please Click Here to Refresh" at bounding box center [265, 73] width 116 height 23
click at [266, 73] on span "Please Click Here to Refresh" at bounding box center [265, 73] width 116 height 23
click at [256, 75] on span "Please Click Here to Refresh" at bounding box center [265, 73] width 116 height 23
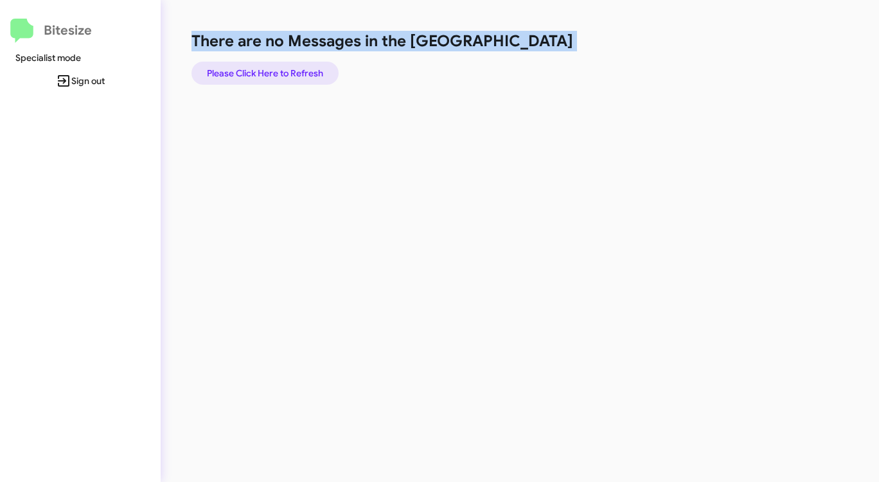
click at [256, 75] on span "Please Click Here to Refresh" at bounding box center [265, 73] width 116 height 23
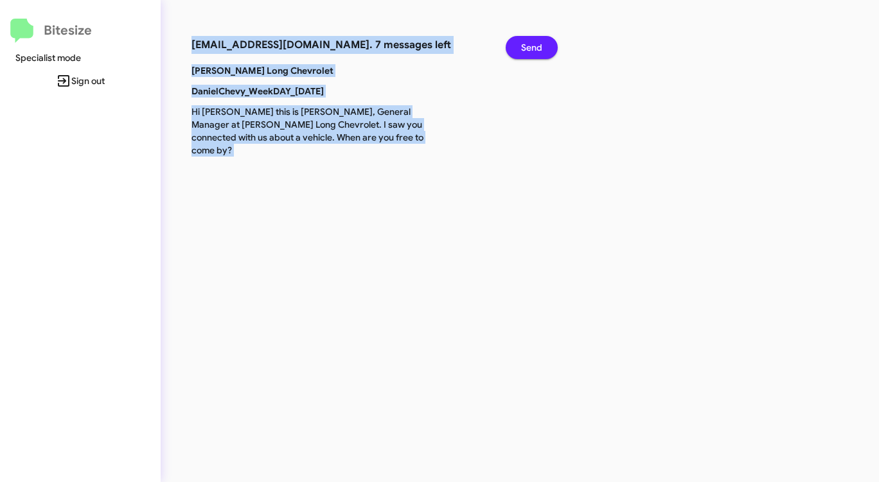
click at [537, 46] on span "Send" at bounding box center [531, 47] width 21 height 23
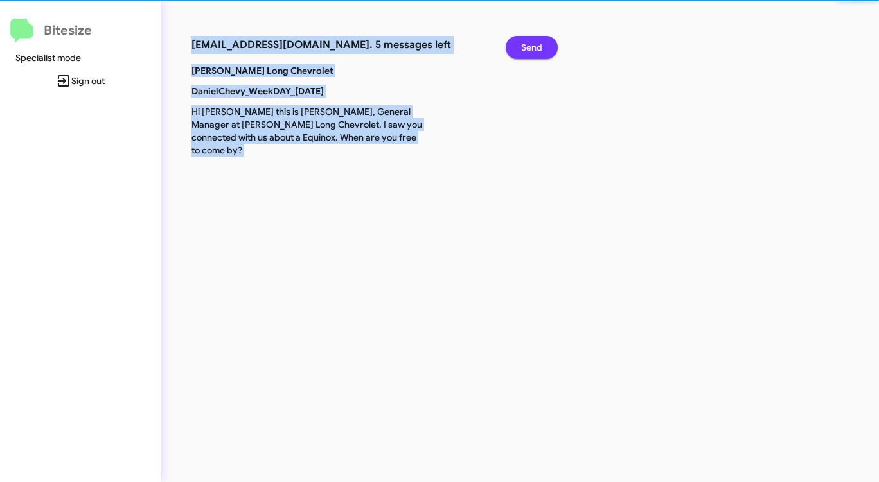
click at [537, 46] on span "Send" at bounding box center [531, 47] width 21 height 23
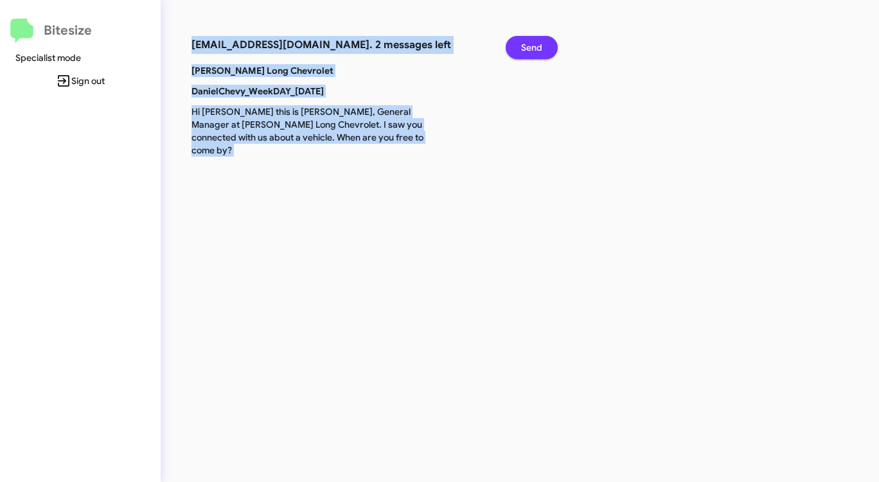
click at [537, 46] on span "Send" at bounding box center [531, 47] width 21 height 23
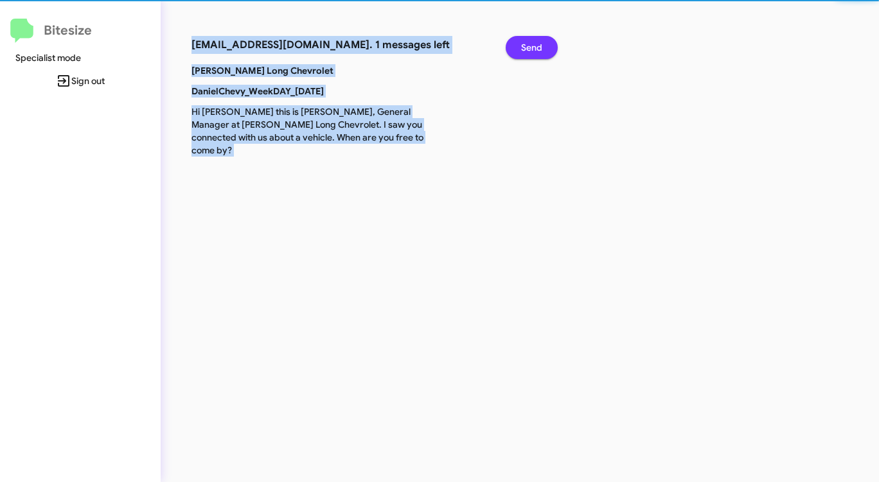
click at [537, 46] on span "Send" at bounding box center [531, 47] width 21 height 23
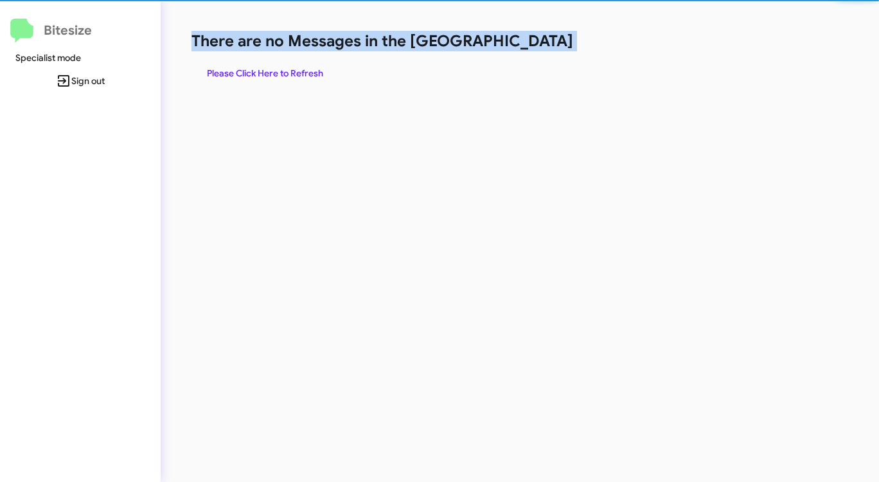
click at [537, 46] on h1 "There are no Messages in the [GEOGRAPHIC_DATA]" at bounding box center [459, 41] width 537 height 21
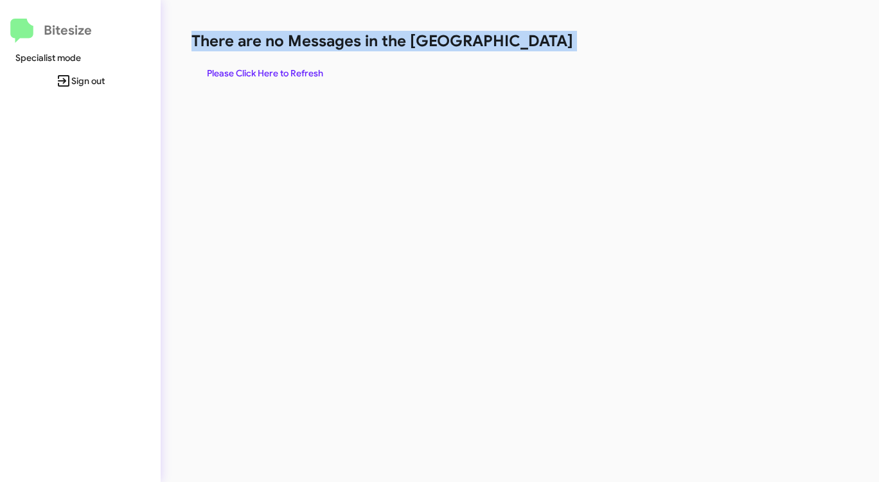
click at [537, 46] on h1 "There are no Messages in the [GEOGRAPHIC_DATA]" at bounding box center [459, 41] width 537 height 21
click at [290, 68] on span "Please Click Here to Refresh" at bounding box center [265, 73] width 116 height 23
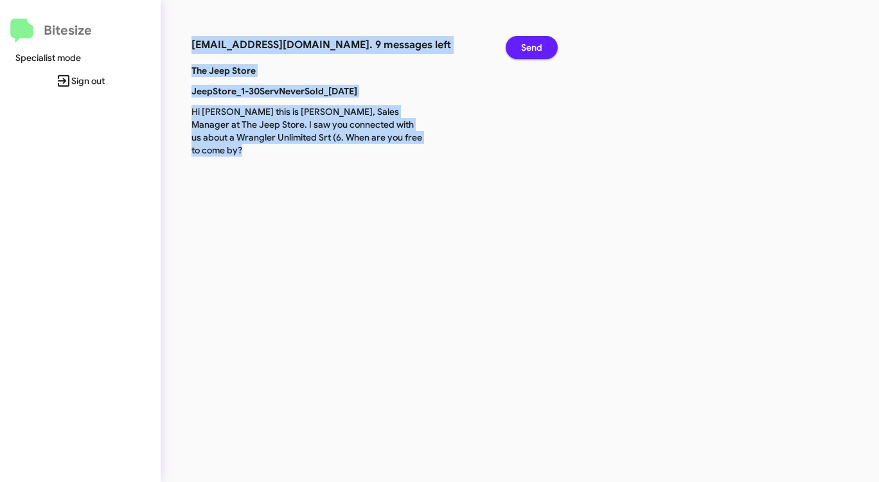
click at [539, 44] on span "Send" at bounding box center [531, 47] width 21 height 23
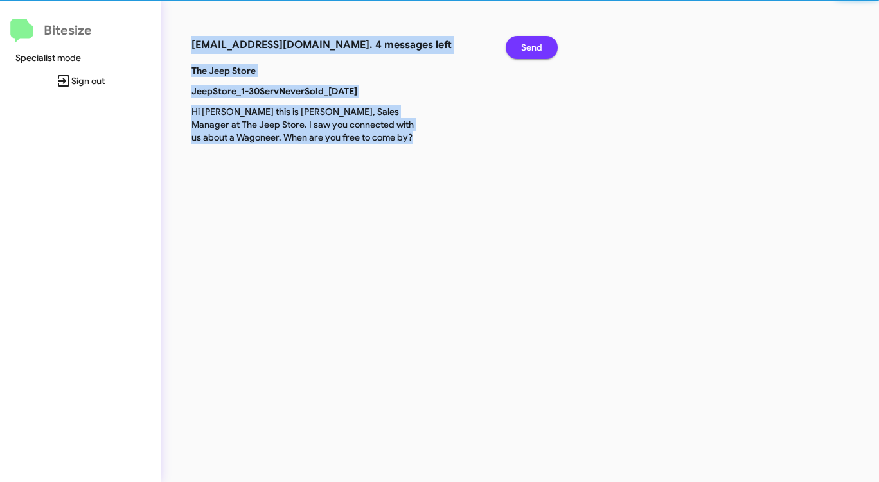
click at [539, 43] on span "Send" at bounding box center [531, 47] width 21 height 23
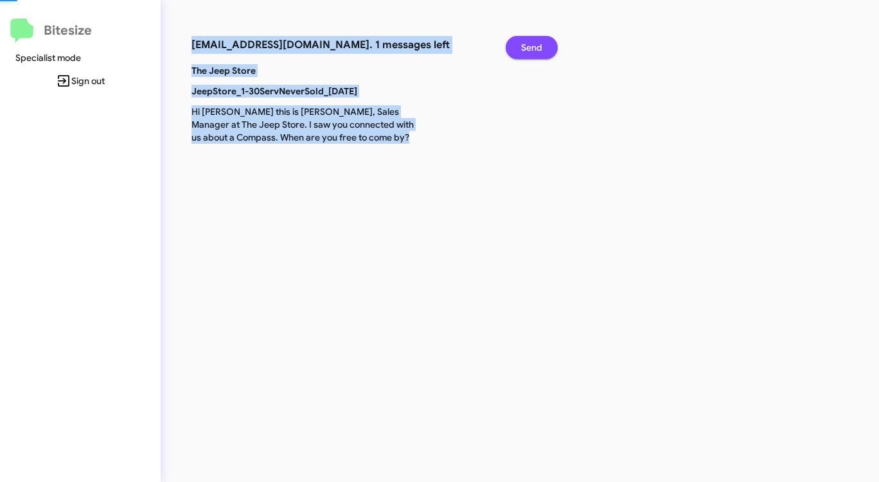
click at [539, 43] on span "Send" at bounding box center [531, 47] width 21 height 23
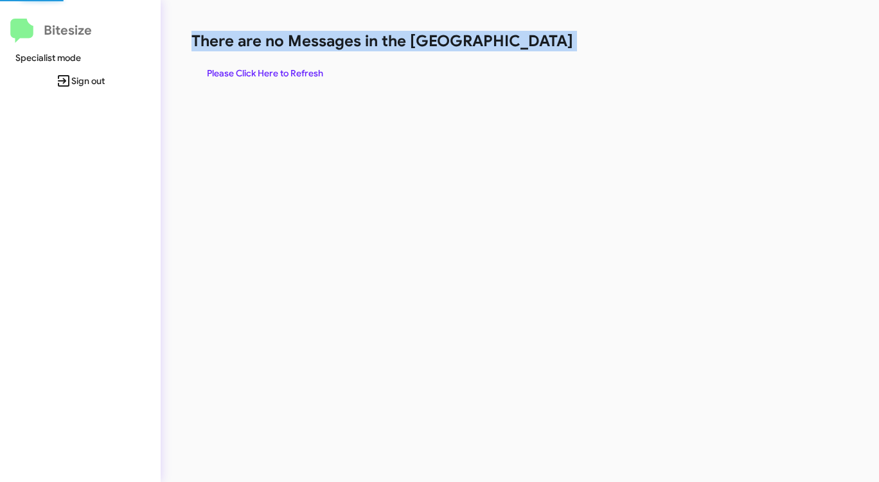
click at [539, 43] on h1 "There are no Messages in the [GEOGRAPHIC_DATA]" at bounding box center [459, 41] width 537 height 21
click at [538, 43] on h1 "There are no Messages in the [GEOGRAPHIC_DATA]" at bounding box center [459, 41] width 537 height 21
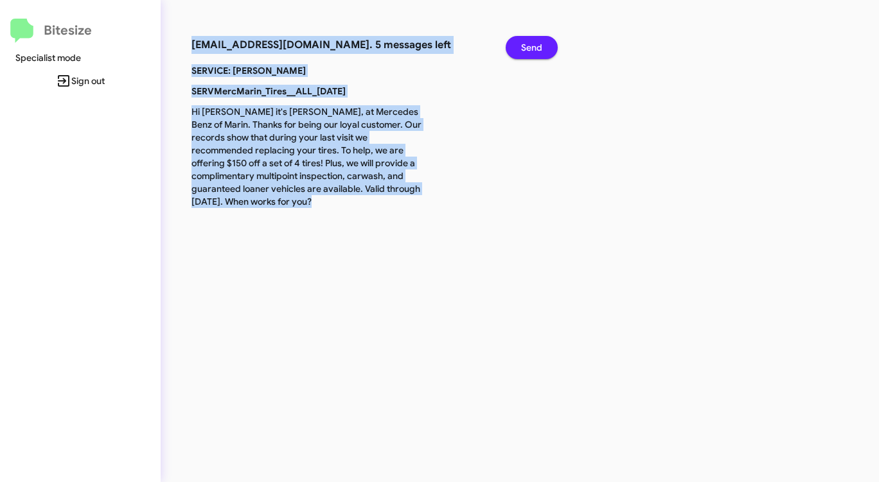
click at [538, 44] on span "Send" at bounding box center [531, 47] width 21 height 23
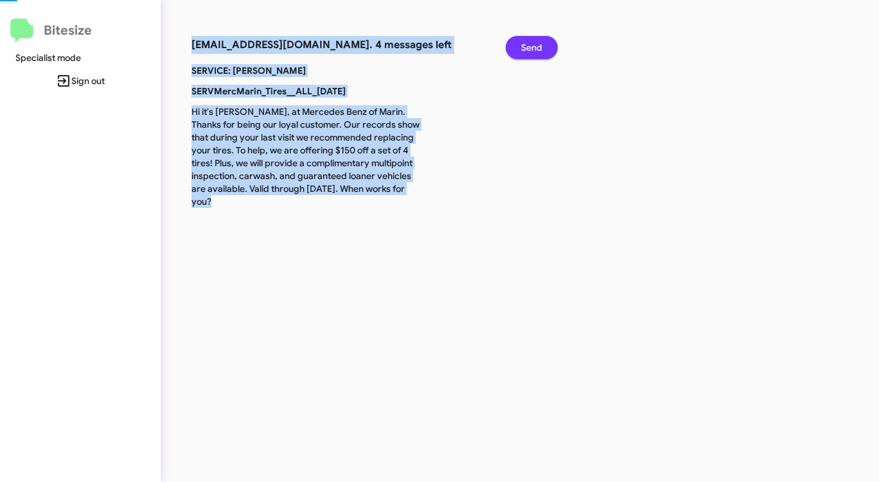
click at [538, 44] on span "Send" at bounding box center [531, 47] width 21 height 23
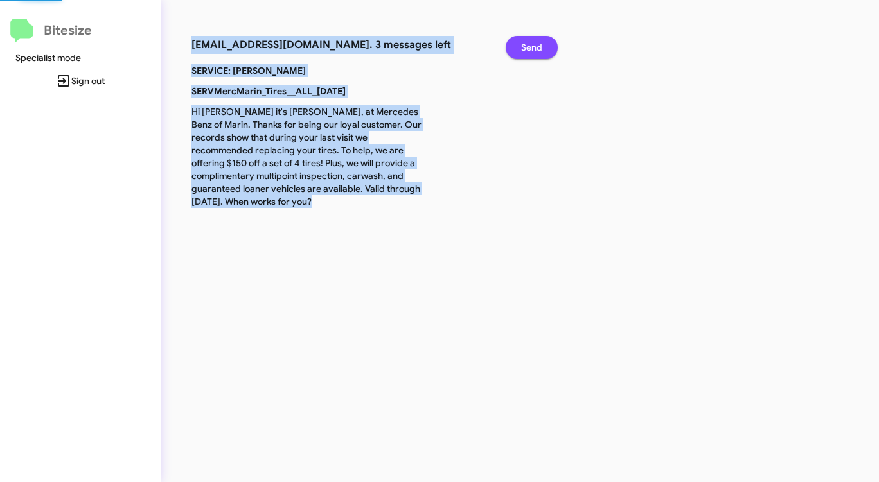
click at [538, 44] on span "Send" at bounding box center [531, 47] width 21 height 23
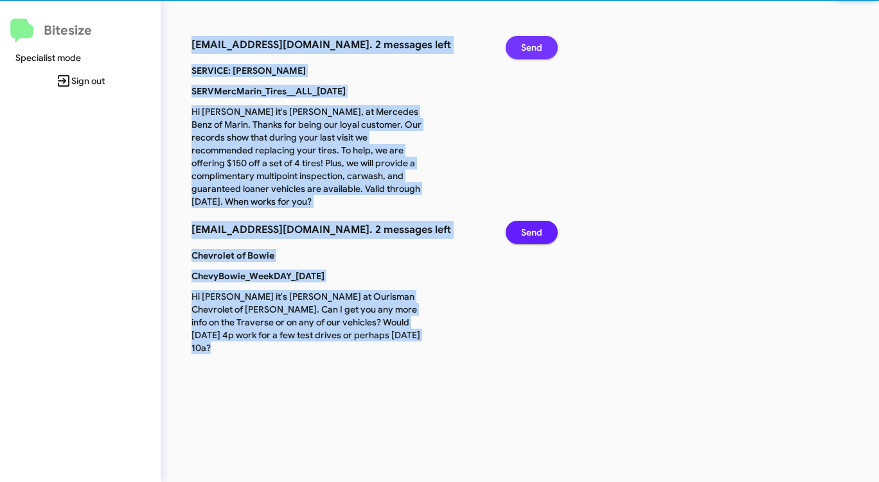
click at [538, 44] on span "Send" at bounding box center [531, 47] width 21 height 23
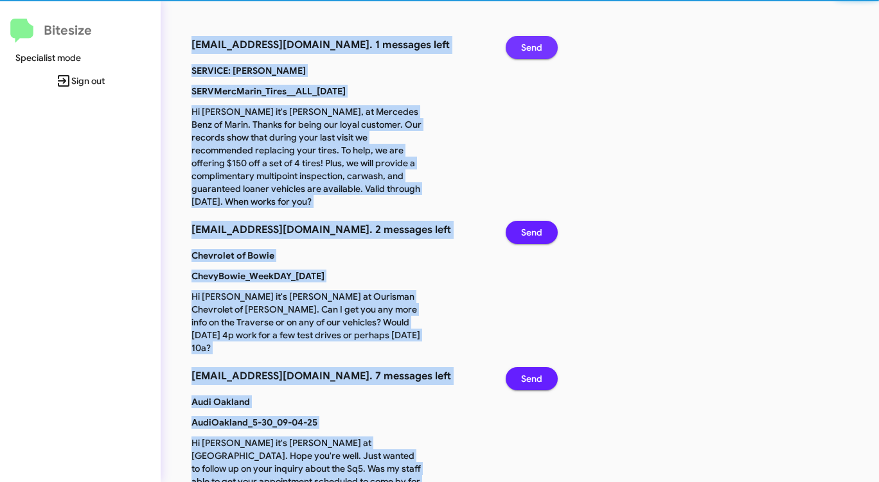
click at [538, 44] on button "Send" at bounding box center [531, 47] width 52 height 23
click at [538, 221] on span "Send" at bounding box center [531, 232] width 21 height 23
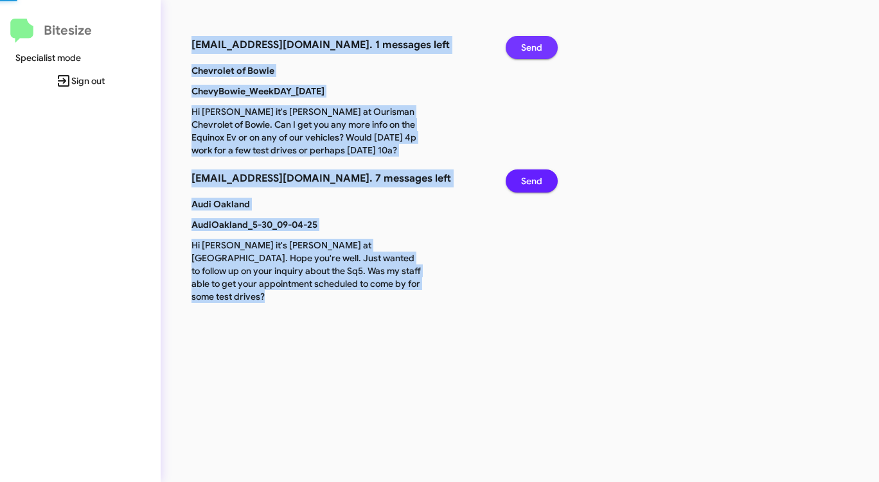
click at [538, 44] on span "Send" at bounding box center [531, 47] width 21 height 23
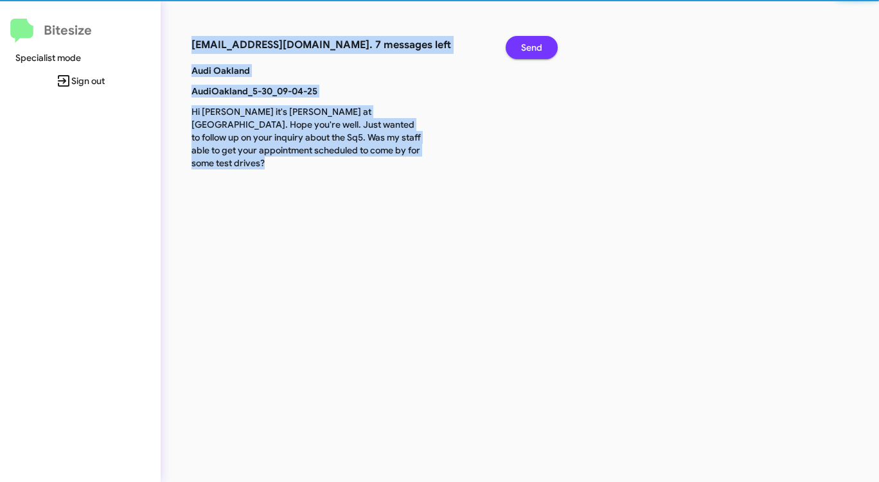
click at [538, 44] on span "Send" at bounding box center [531, 47] width 21 height 23
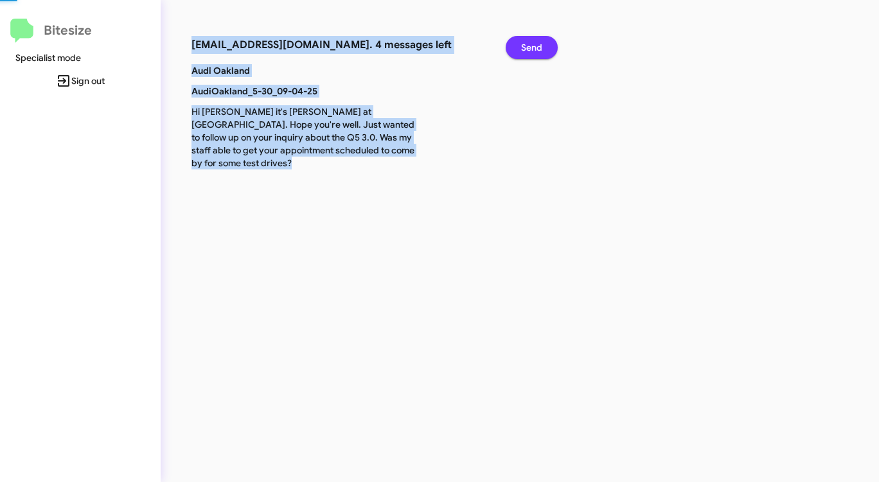
click at [538, 44] on span "Send" at bounding box center [531, 47] width 21 height 23
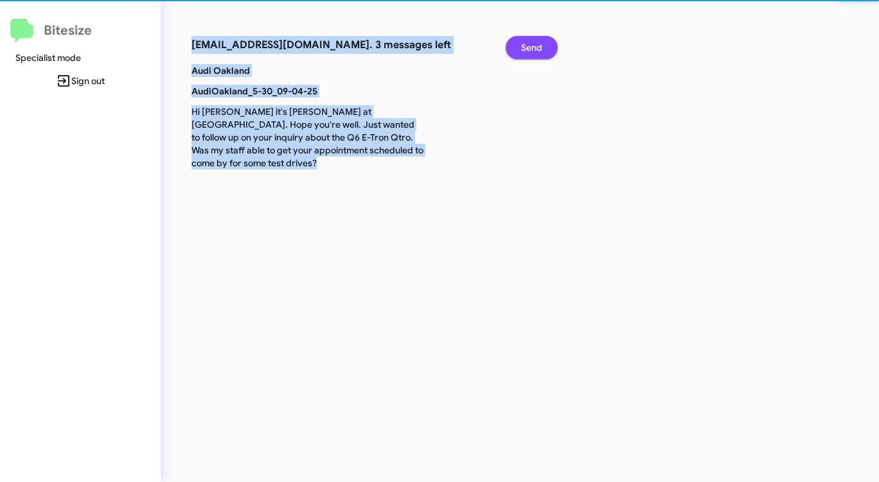
click at [538, 44] on span "Send" at bounding box center [531, 47] width 21 height 23
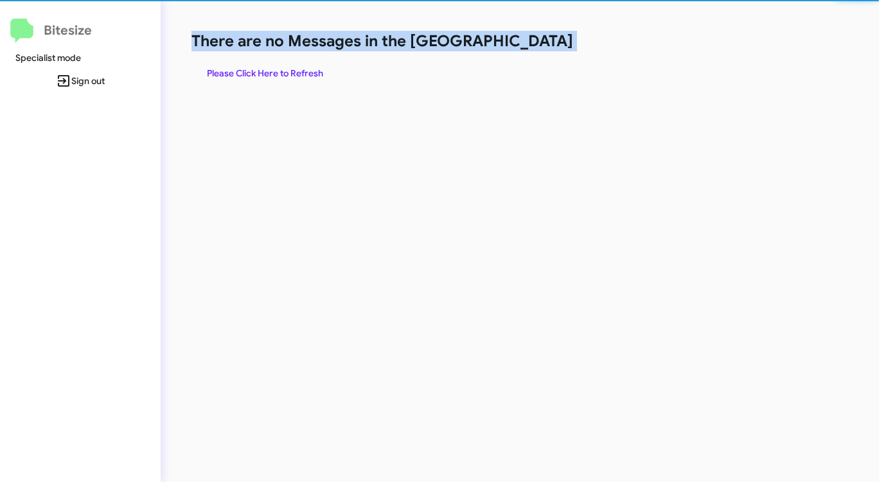
click at [538, 44] on h1 "There are no Messages in the [GEOGRAPHIC_DATA]" at bounding box center [459, 41] width 537 height 21
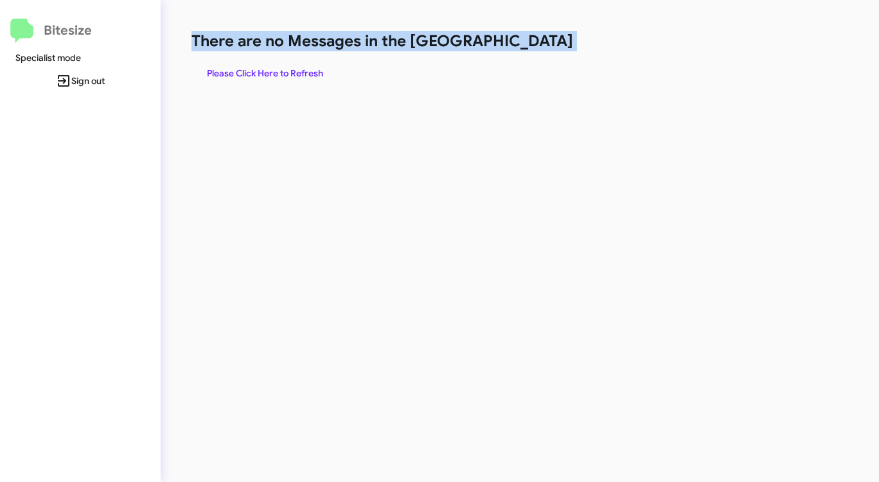
click at [538, 44] on h1 "There are no Messages in the [GEOGRAPHIC_DATA]" at bounding box center [459, 41] width 537 height 21
click at [273, 73] on span "Please Click Here to Refresh" at bounding box center [265, 73] width 116 height 23
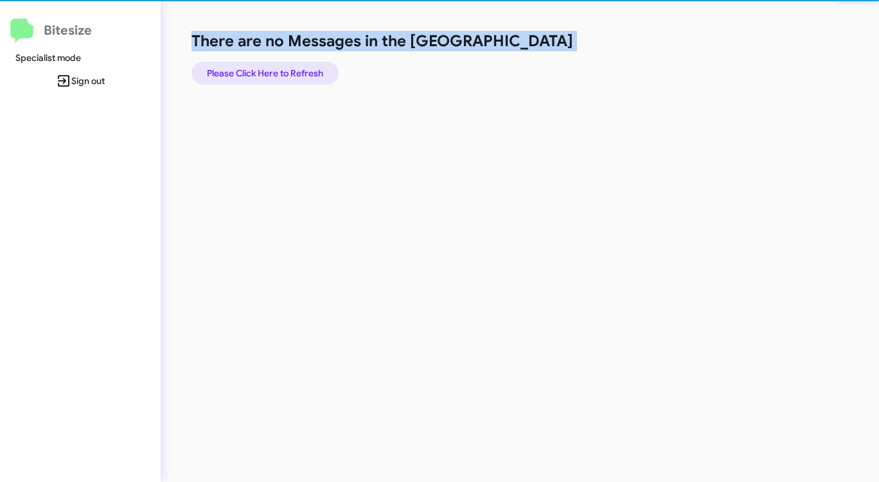
click at [273, 73] on span "Please Click Here to Refresh" at bounding box center [265, 73] width 116 height 23
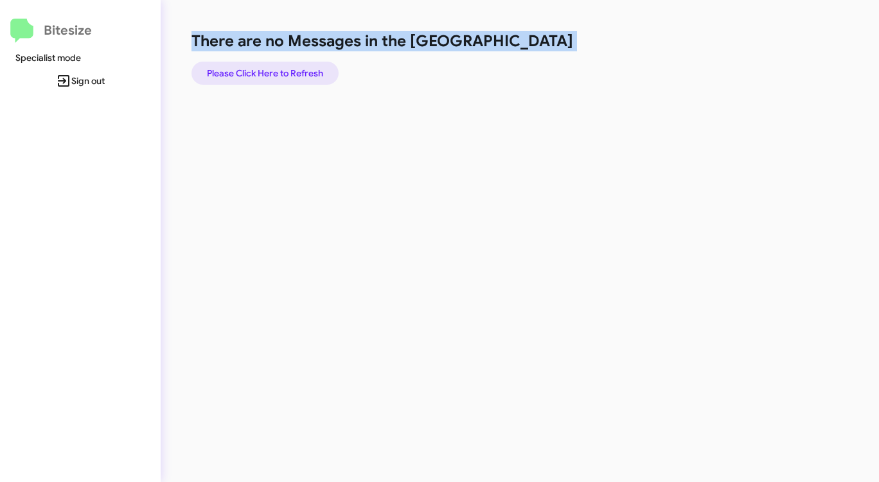
click at [273, 73] on span "Please Click Here to Refresh" at bounding box center [265, 73] width 116 height 23
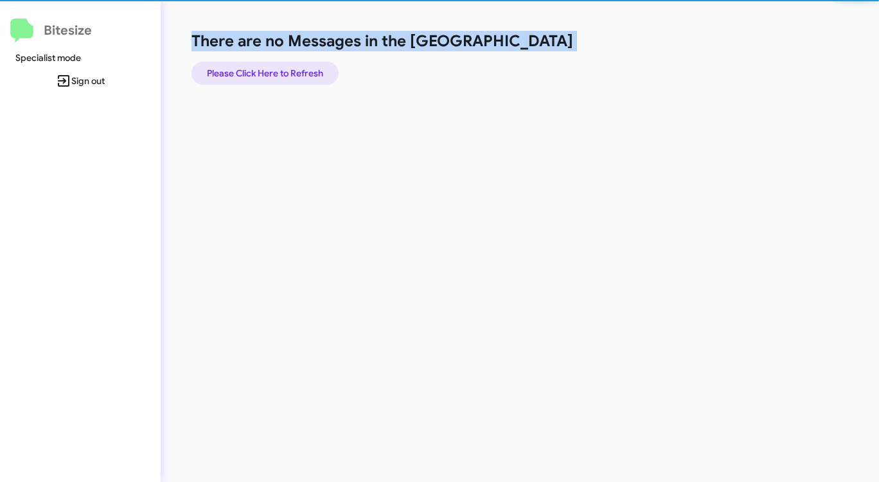
click at [273, 73] on span "Please Click Here to Refresh" at bounding box center [265, 73] width 116 height 23
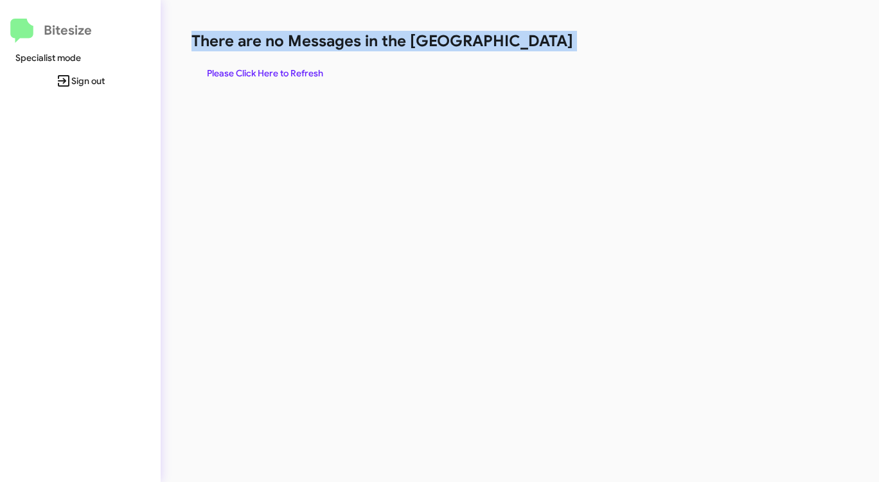
click at [273, 73] on span "Please Click Here to Refresh" at bounding box center [265, 73] width 116 height 23
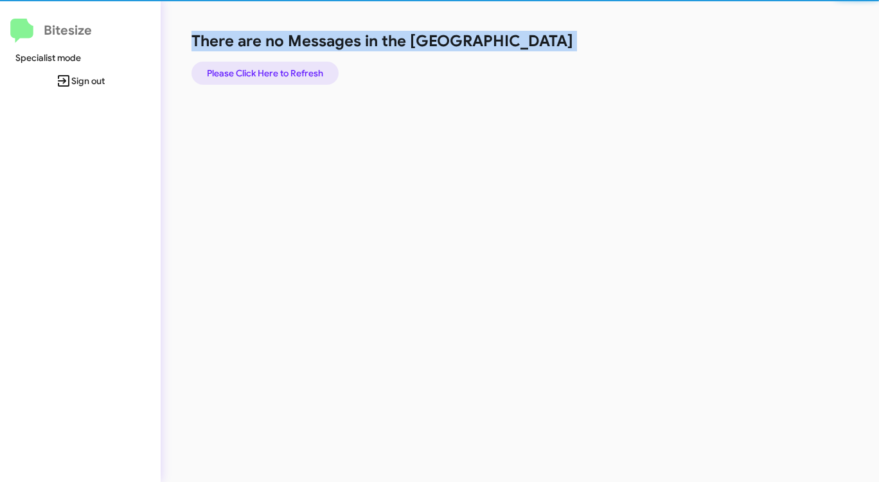
click at [273, 73] on span "Please Click Here to Refresh" at bounding box center [265, 73] width 116 height 23
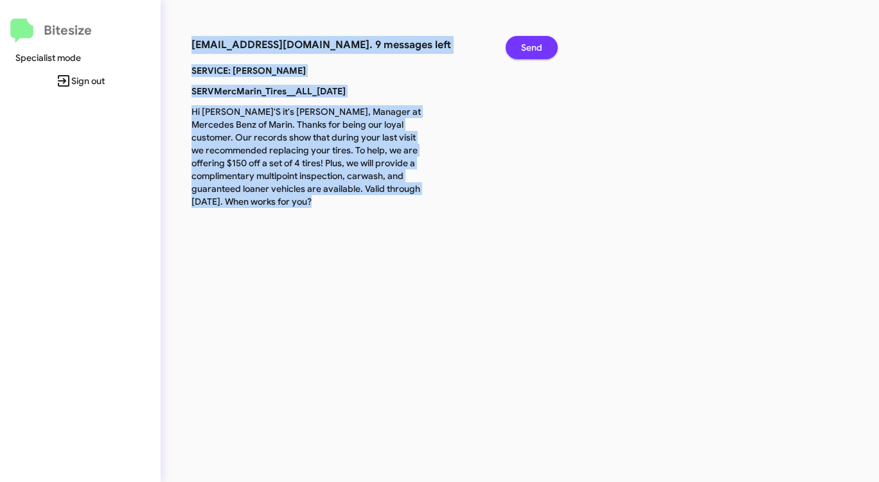
click at [536, 47] on span "Send" at bounding box center [531, 47] width 21 height 23
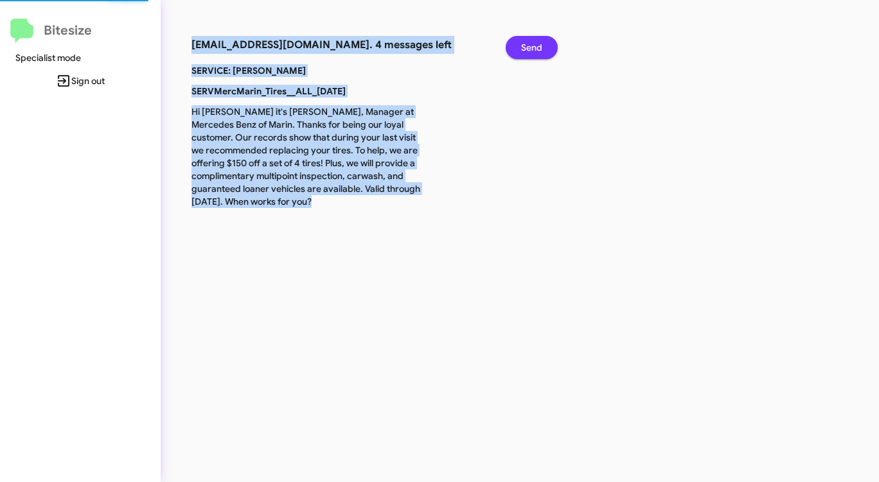
click at [536, 46] on span "Send" at bounding box center [531, 47] width 21 height 23
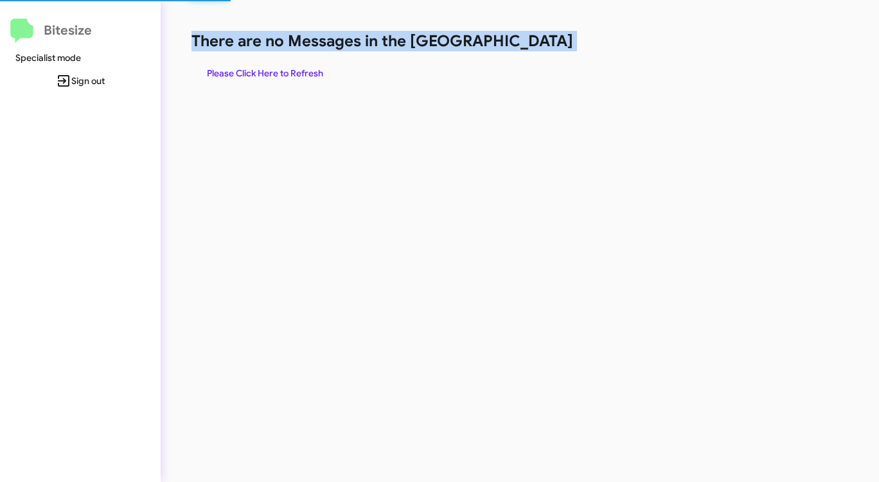
click at [536, 46] on h1 "There are no Messages in the [GEOGRAPHIC_DATA]" at bounding box center [459, 41] width 537 height 21
click at [535, 46] on h1 "There are no Messages in the [GEOGRAPHIC_DATA]" at bounding box center [459, 41] width 537 height 21
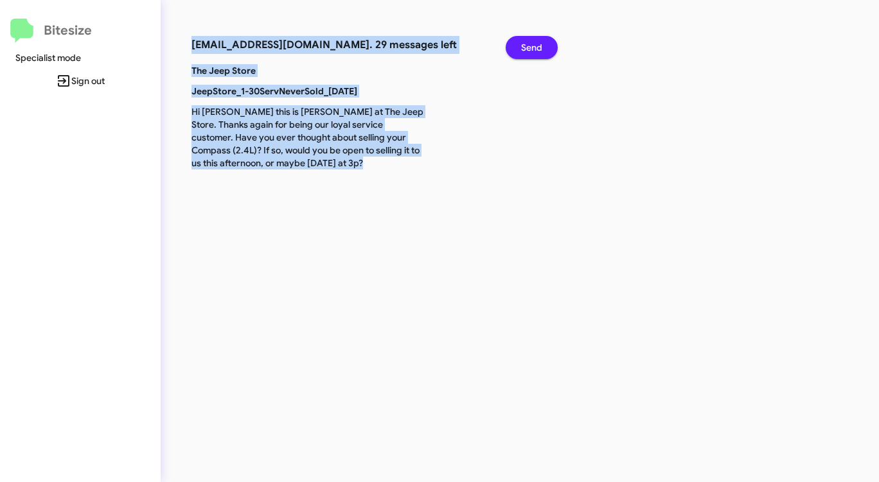
click at [535, 48] on span "Send" at bounding box center [531, 47] width 21 height 23
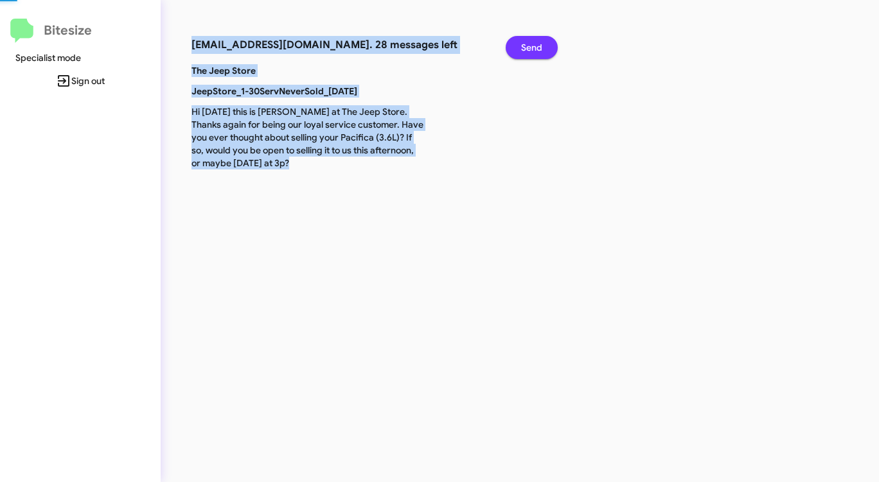
click at [535, 48] on span "Send" at bounding box center [531, 47] width 21 height 23
click at [536, 48] on span "Send" at bounding box center [531, 47] width 21 height 23
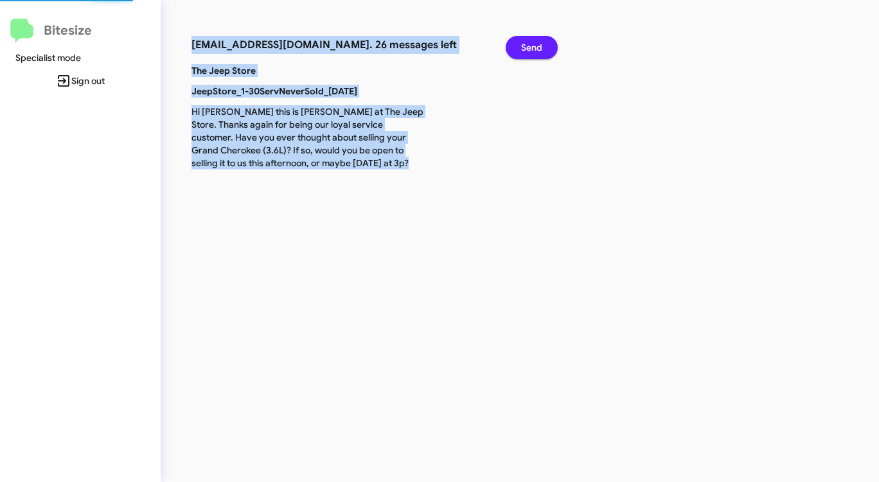
click at [536, 49] on span "Send" at bounding box center [531, 47] width 21 height 23
click at [537, 49] on span "Send" at bounding box center [531, 47] width 21 height 23
click at [537, 50] on span "Send" at bounding box center [531, 47] width 21 height 23
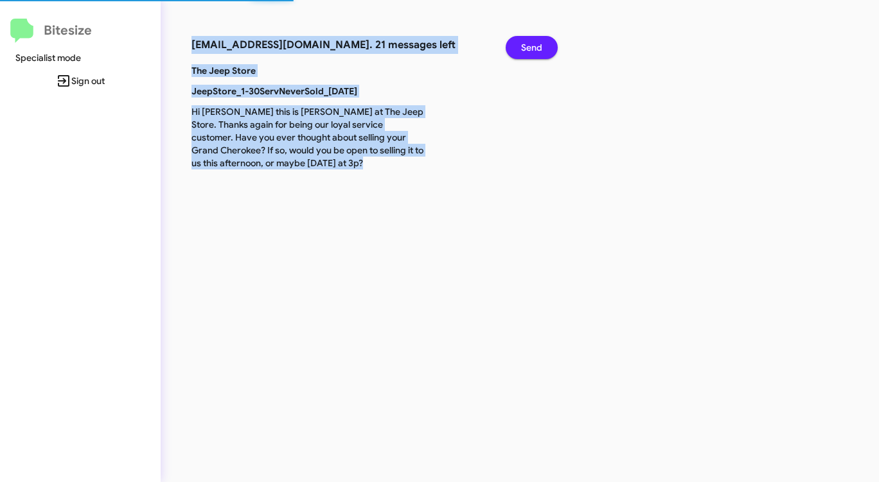
click at [537, 50] on span "Send" at bounding box center [531, 47] width 21 height 23
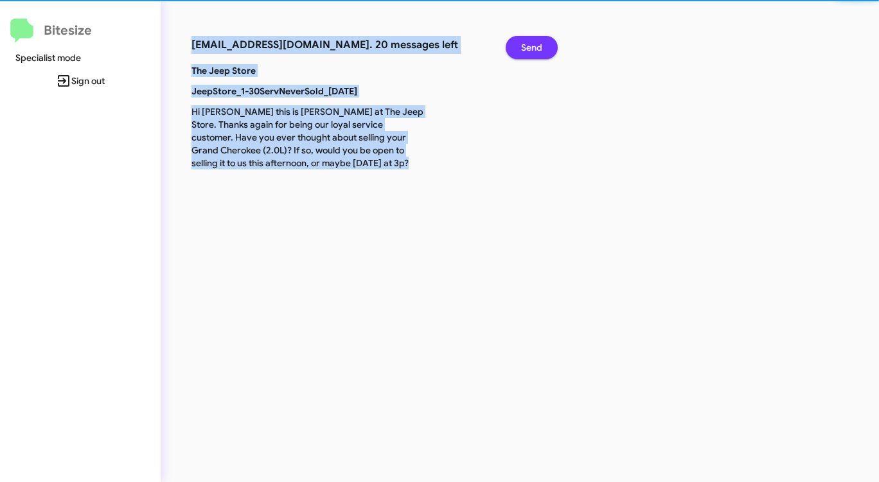
click at [537, 50] on span "Send" at bounding box center [531, 47] width 21 height 23
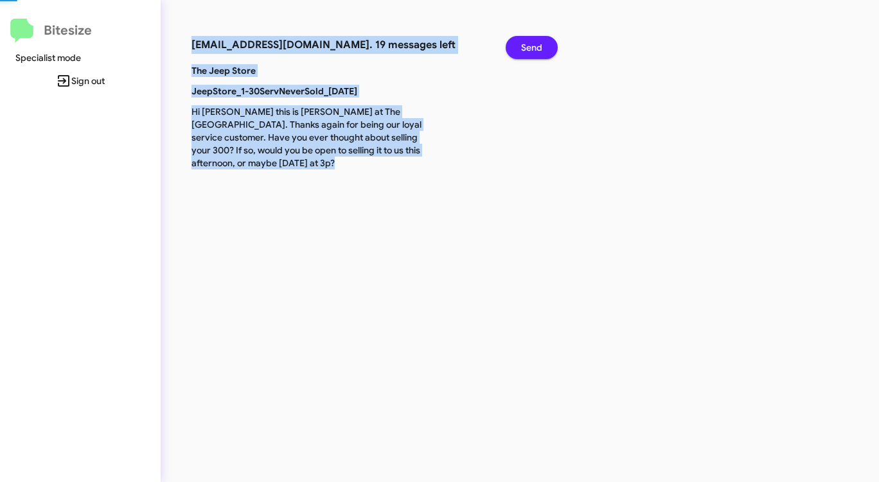
click at [537, 50] on span "Send" at bounding box center [531, 47] width 21 height 23
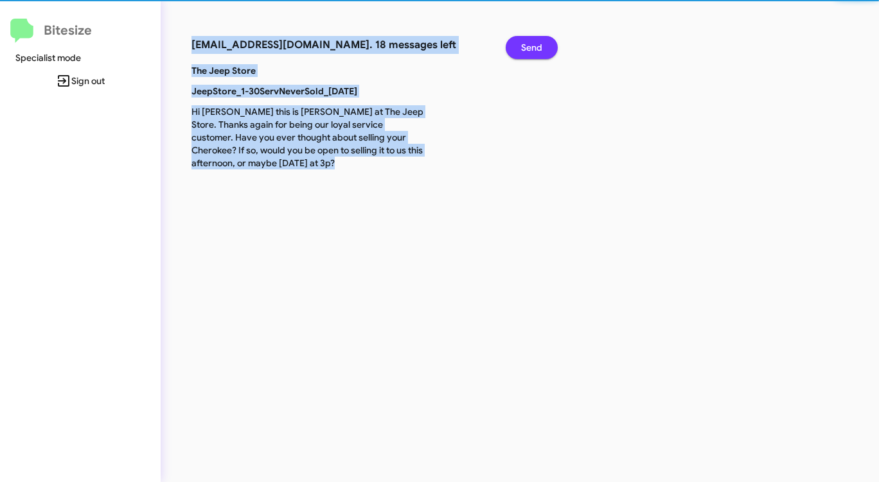
click at [537, 51] on span "Send" at bounding box center [531, 47] width 21 height 23
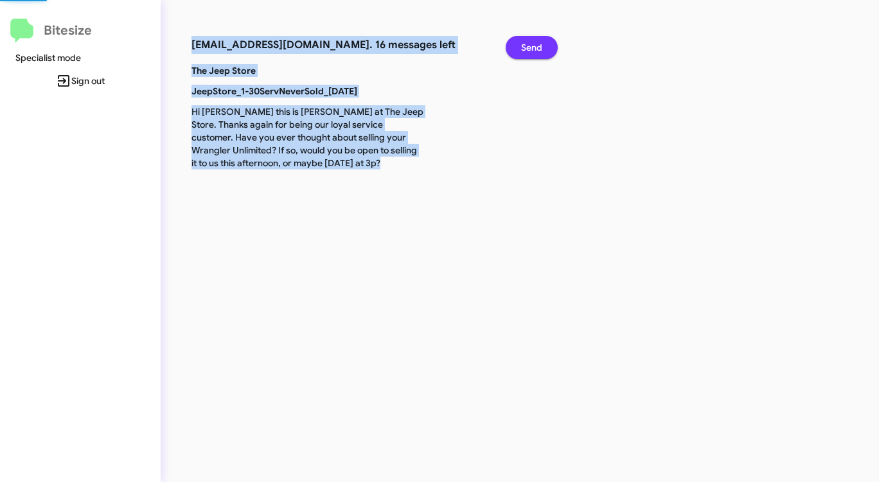
click at [537, 51] on span "Send" at bounding box center [531, 47] width 21 height 23
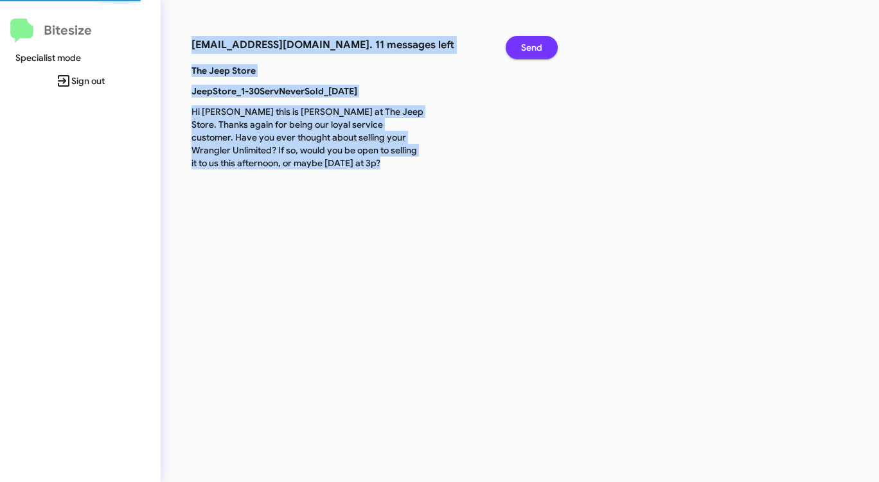
click at [537, 51] on span "Send" at bounding box center [531, 47] width 21 height 23
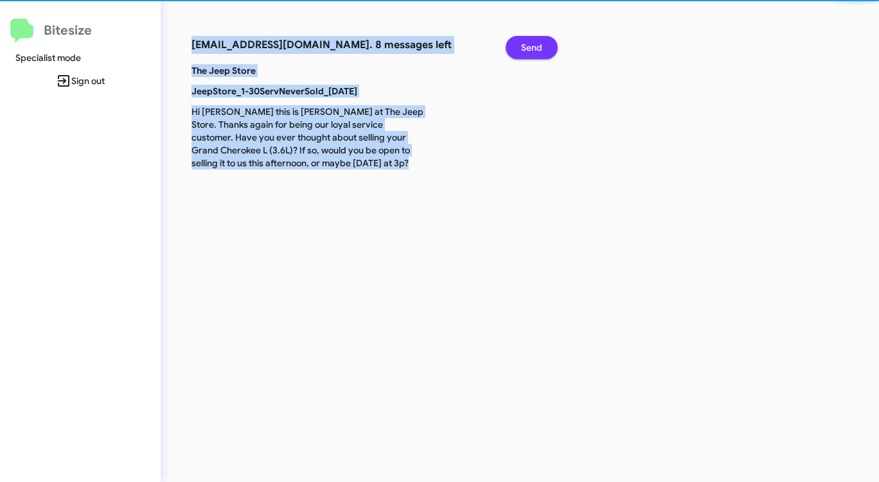
click at [537, 51] on span "Send" at bounding box center [531, 47] width 21 height 23
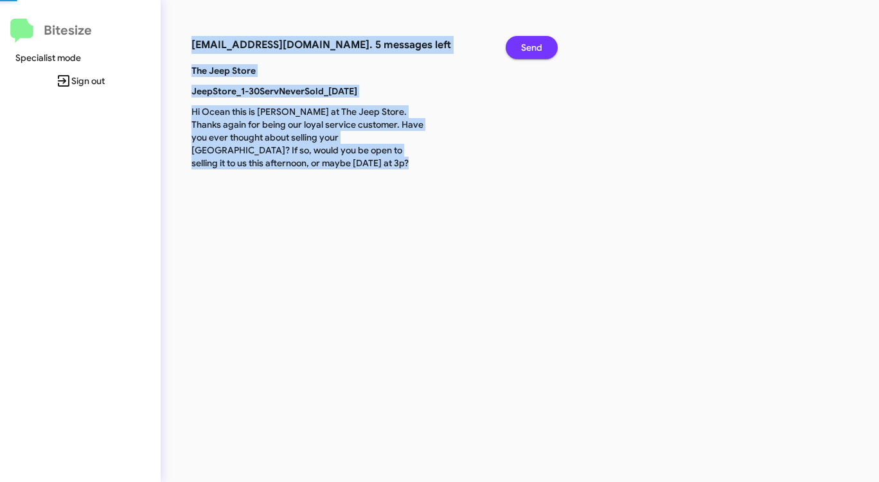
click at [537, 51] on span "Send" at bounding box center [531, 47] width 21 height 23
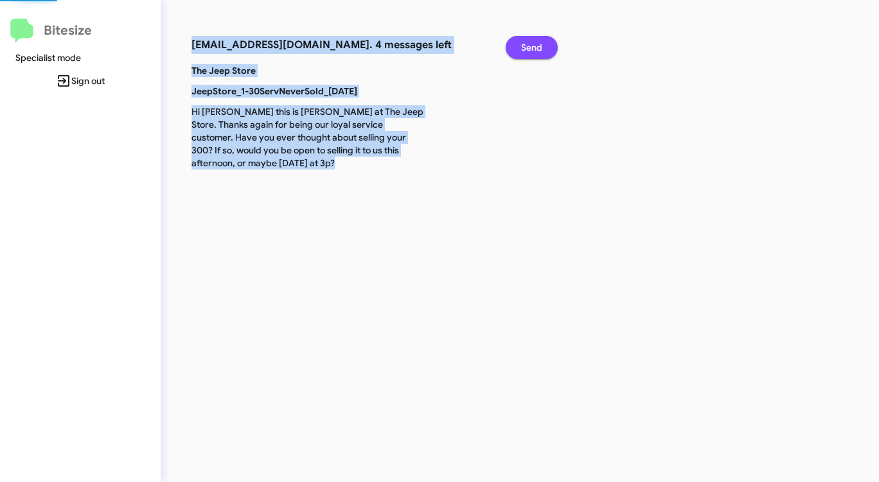
click at [537, 51] on span "Send" at bounding box center [531, 47] width 21 height 23
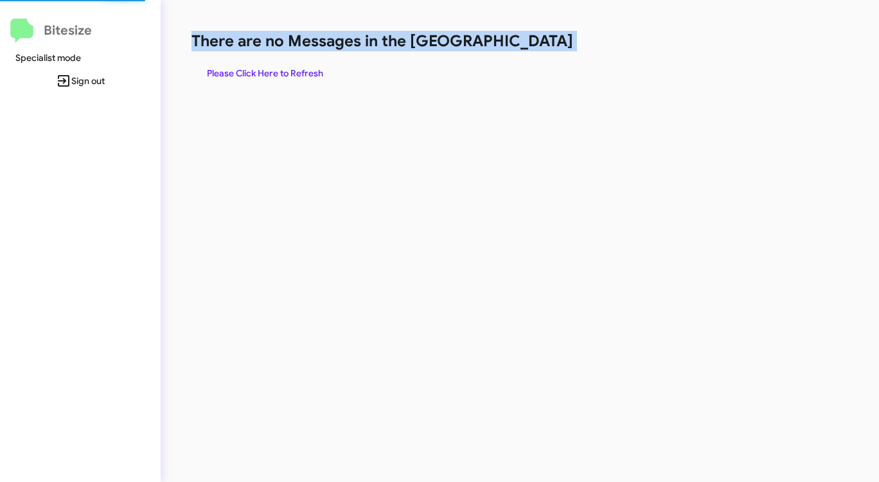
click at [537, 51] on h1 "There are no Messages in the [GEOGRAPHIC_DATA]" at bounding box center [459, 41] width 537 height 21
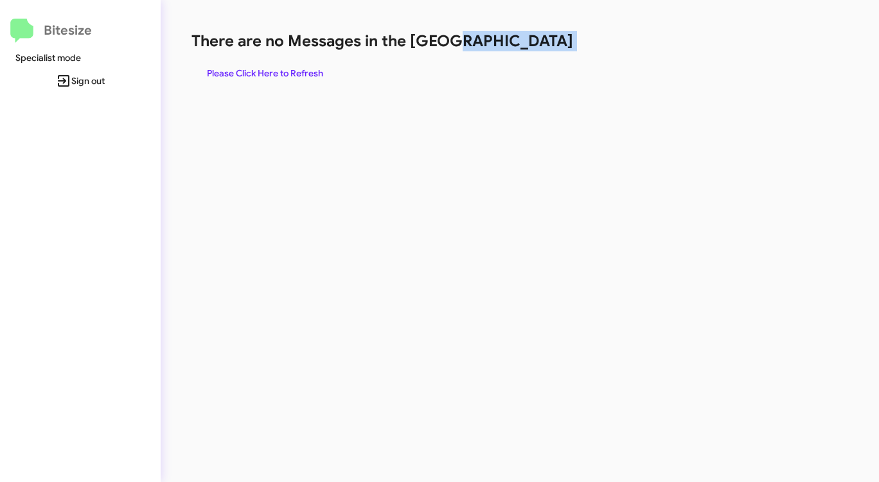
click at [538, 51] on h1 "There are no Messages in the [GEOGRAPHIC_DATA]" at bounding box center [459, 41] width 537 height 21
click at [290, 73] on span "Please Click Here to Refresh" at bounding box center [265, 73] width 116 height 23
click at [290, 72] on span "Please Click Here to Refresh" at bounding box center [265, 73] width 116 height 23
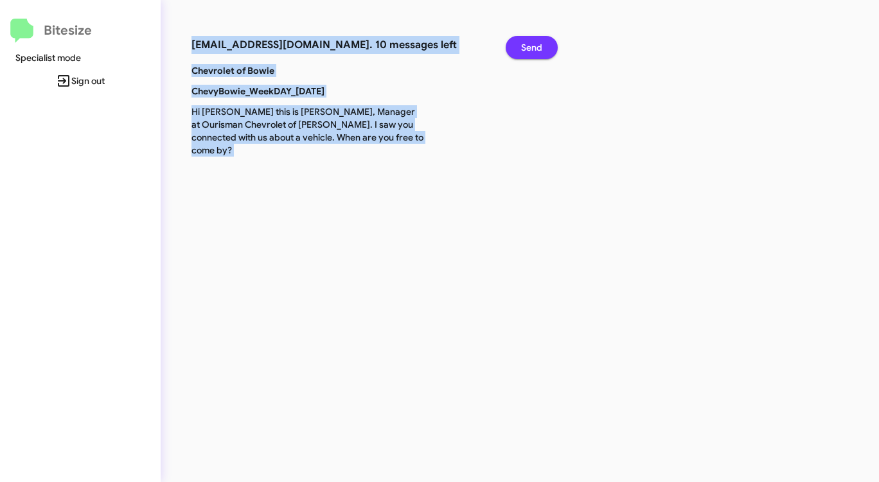
click at [529, 45] on span "Send" at bounding box center [531, 47] width 21 height 23
click at [529, 46] on span "Send" at bounding box center [531, 47] width 21 height 23
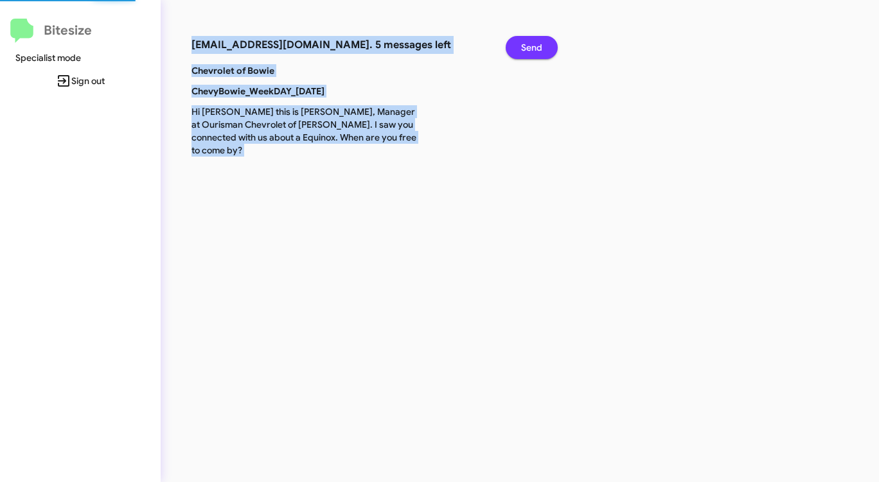
click at [529, 46] on span "Send" at bounding box center [531, 47] width 21 height 23
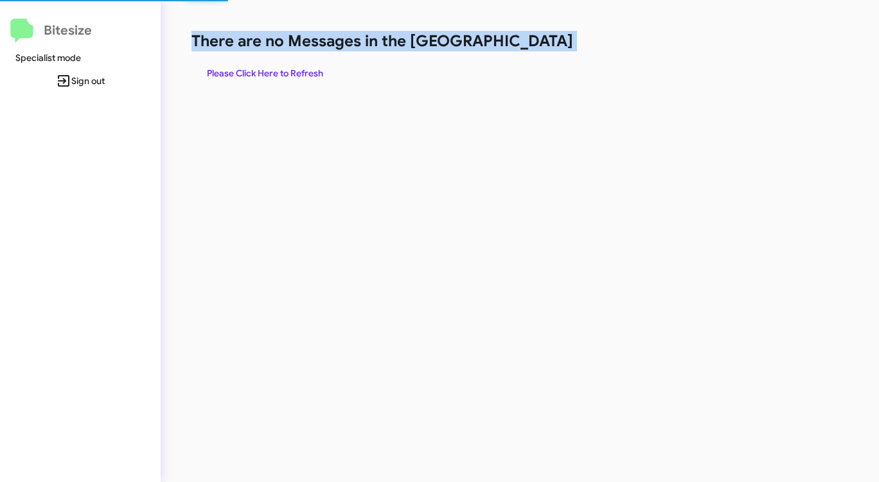
click at [529, 46] on h1 "There are no Messages in the [GEOGRAPHIC_DATA]" at bounding box center [459, 41] width 537 height 21
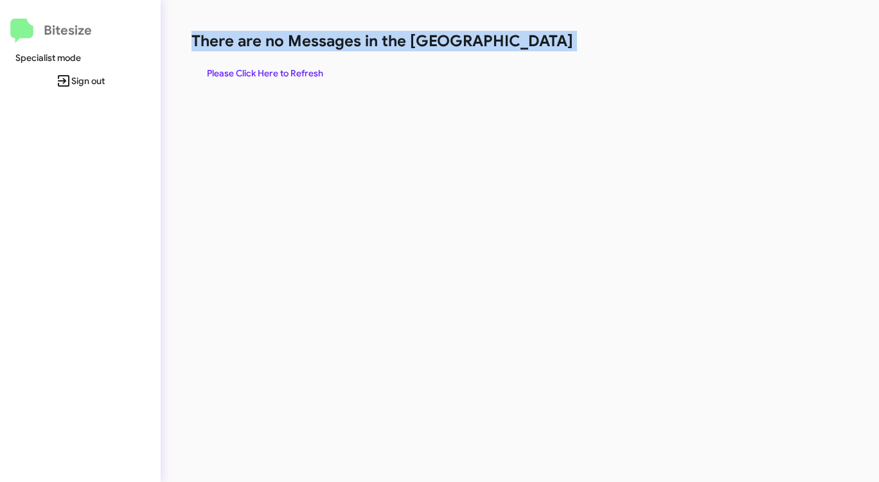
click at [529, 46] on h1 "There are no Messages in the [GEOGRAPHIC_DATA]" at bounding box center [459, 41] width 537 height 21
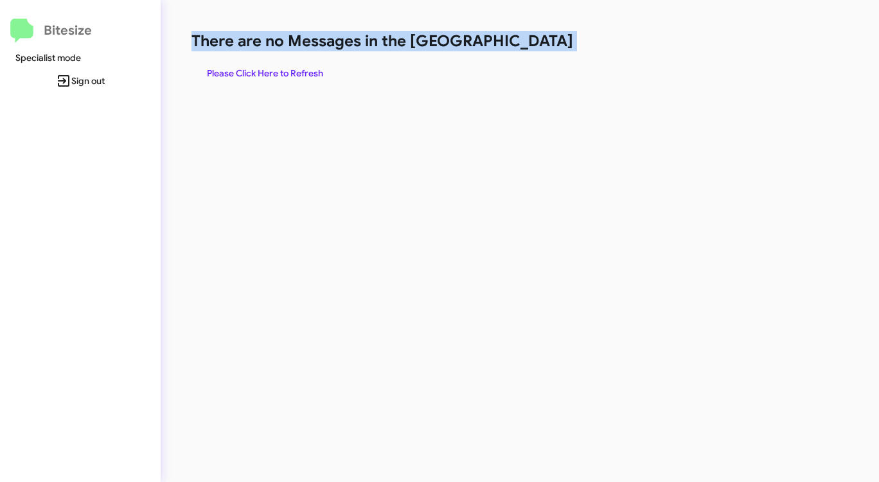
click at [529, 46] on h1 "There are no Messages in the [GEOGRAPHIC_DATA]" at bounding box center [459, 41] width 537 height 21
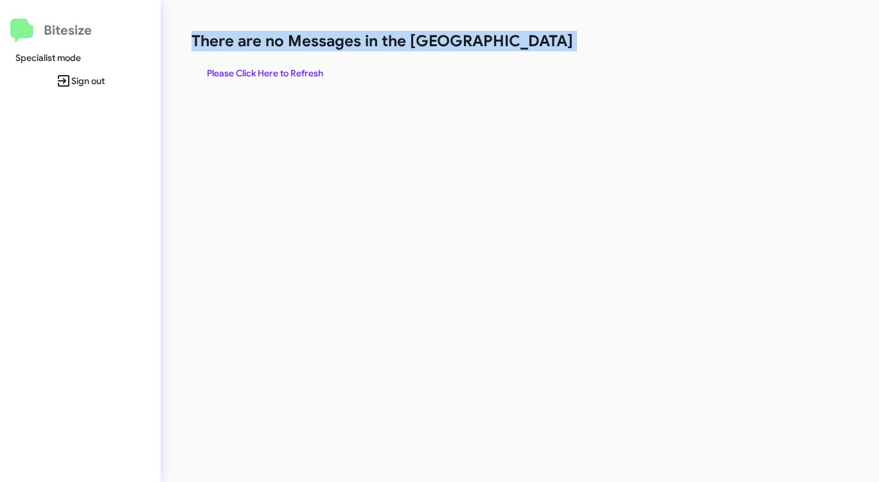
click at [529, 46] on h1 "There are no Messages in the [GEOGRAPHIC_DATA]" at bounding box center [459, 41] width 537 height 21
click at [294, 71] on span "Please Click Here to Refresh" at bounding box center [265, 73] width 116 height 23
click at [295, 71] on span "Please Click Here to Refresh" at bounding box center [265, 73] width 116 height 23
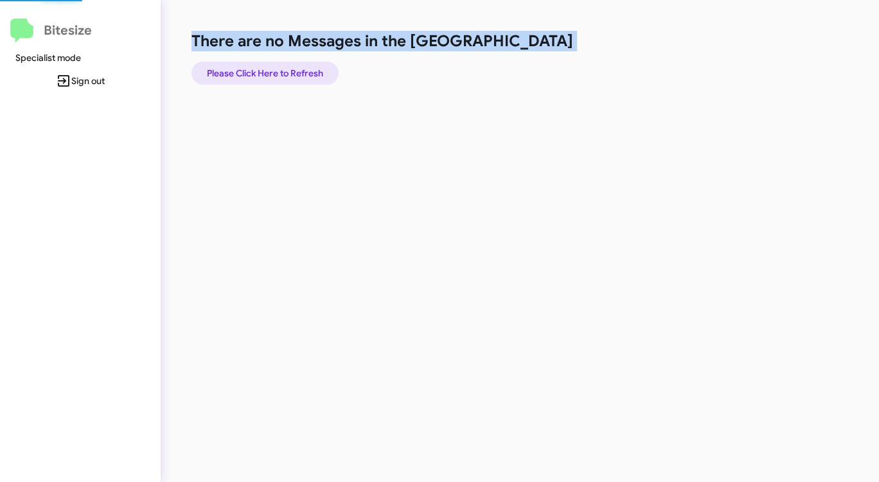
click at [295, 71] on span "Please Click Here to Refresh" at bounding box center [265, 73] width 116 height 23
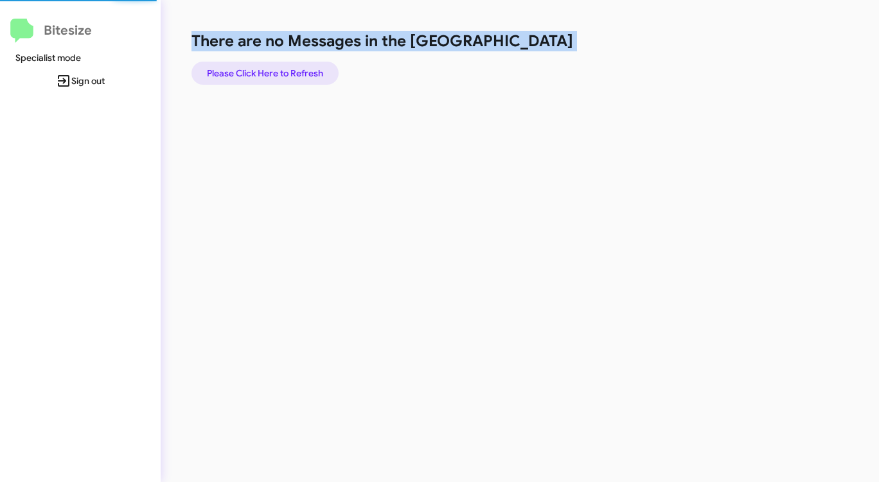
click at [295, 71] on span "Please Click Here to Refresh" at bounding box center [265, 73] width 116 height 23
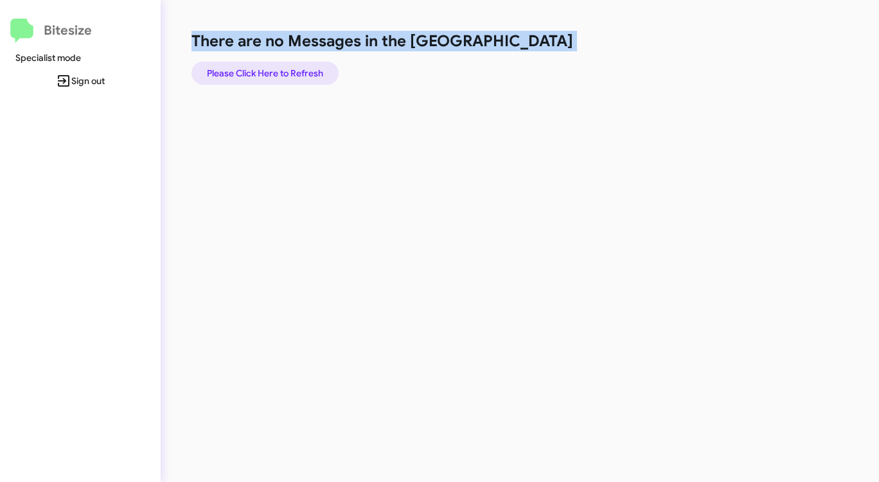
click at [295, 71] on span "Please Click Here to Refresh" at bounding box center [265, 73] width 116 height 23
click at [294, 71] on span "Please Click Here to Refresh" at bounding box center [265, 73] width 116 height 23
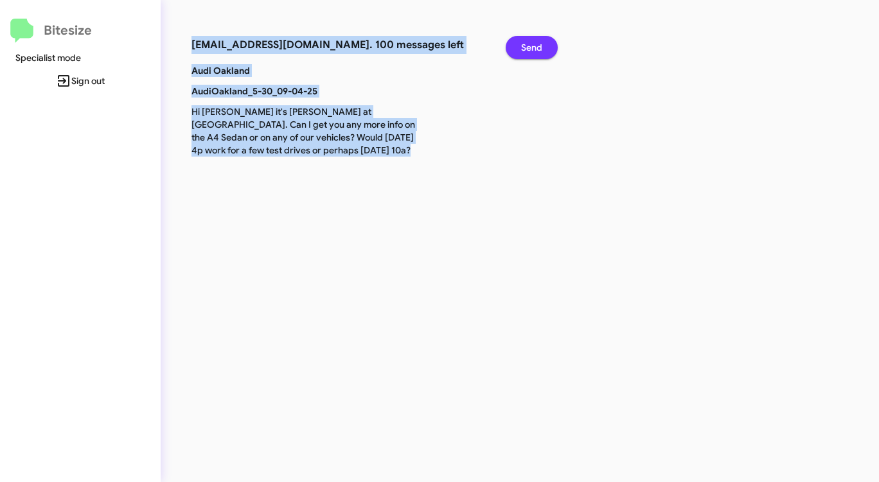
click at [536, 48] on span "Send" at bounding box center [531, 47] width 21 height 23
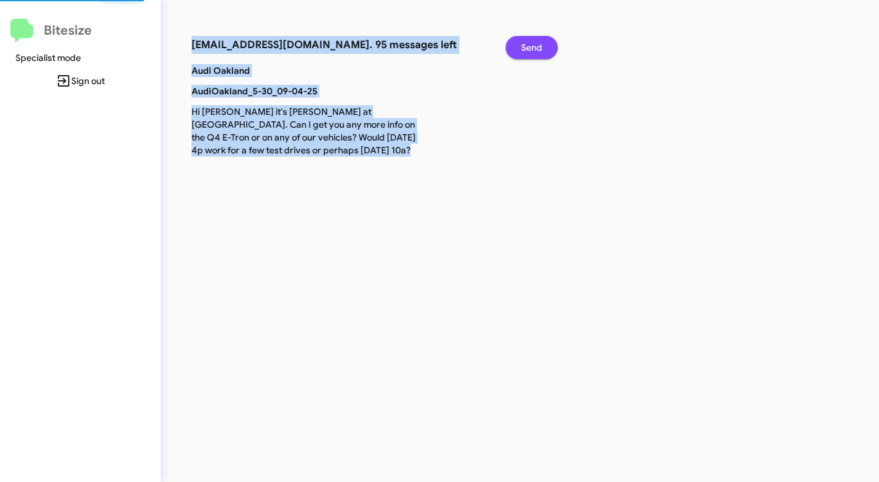
click at [536, 48] on span "Send" at bounding box center [531, 47] width 21 height 23
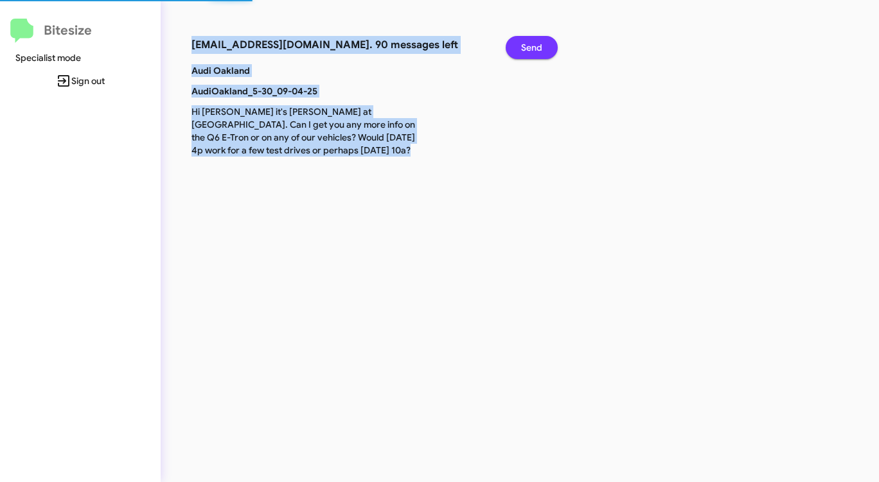
click at [536, 48] on span "Send" at bounding box center [531, 47] width 21 height 23
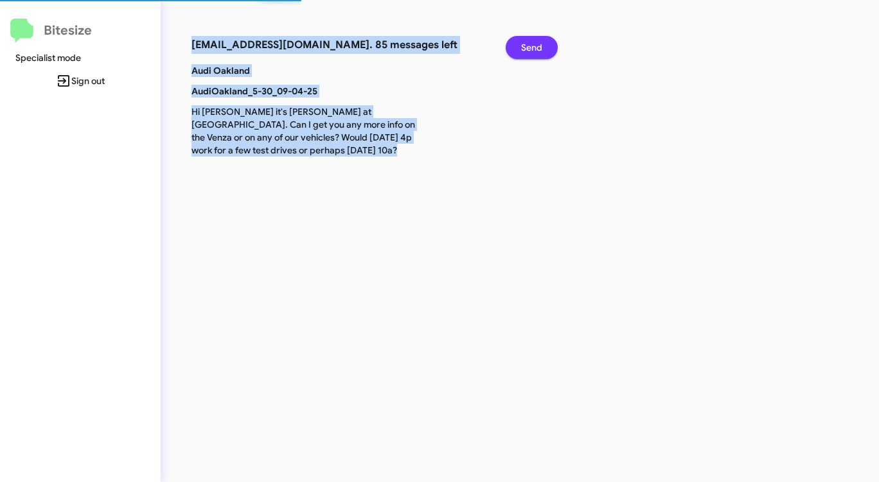
click at [536, 48] on span "Send" at bounding box center [531, 47] width 21 height 23
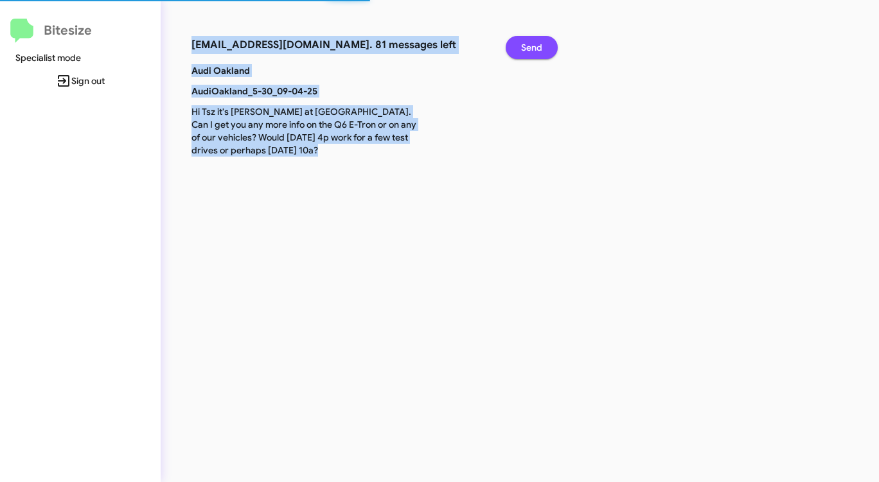
click at [536, 48] on span "Send" at bounding box center [531, 47] width 21 height 23
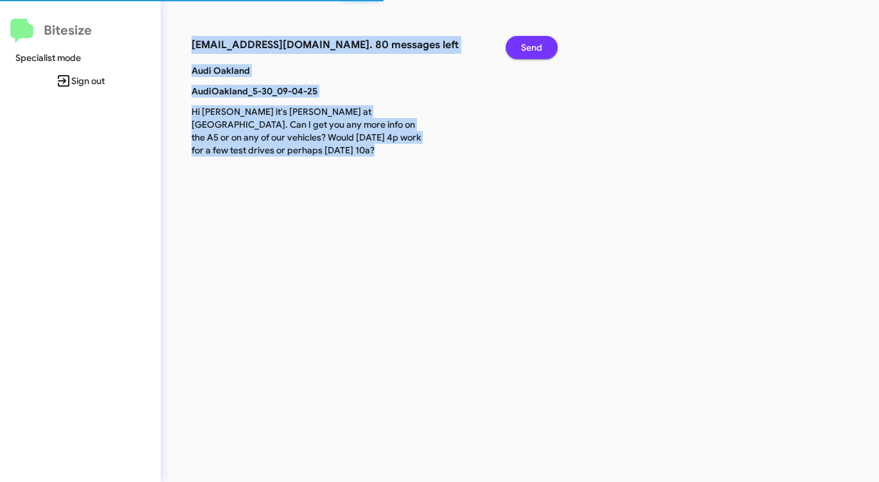
click at [535, 49] on span "Send" at bounding box center [531, 47] width 21 height 23
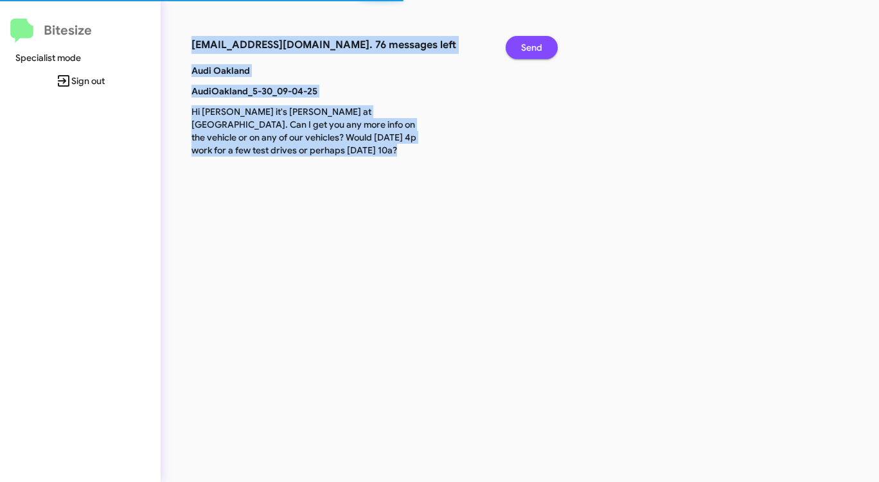
click at [535, 49] on span "Send" at bounding box center [531, 47] width 21 height 23
click at [534, 49] on span "Send" at bounding box center [531, 47] width 21 height 23
drag, startPoint x: 534, startPoint y: 49, endPoint x: 527, endPoint y: 48, distance: 7.1
click at [532, 49] on span "Send" at bounding box center [531, 47] width 21 height 23
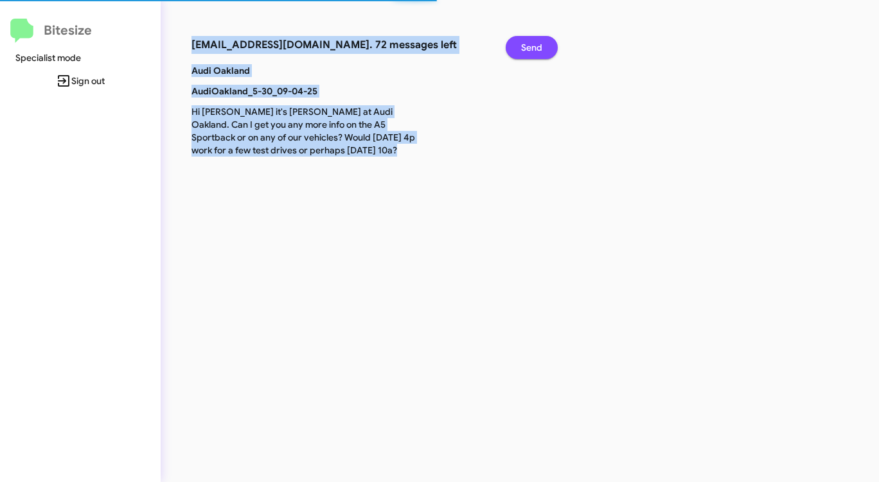
click at [527, 48] on span "Send" at bounding box center [531, 47] width 21 height 23
click at [526, 48] on span "Send" at bounding box center [531, 47] width 21 height 23
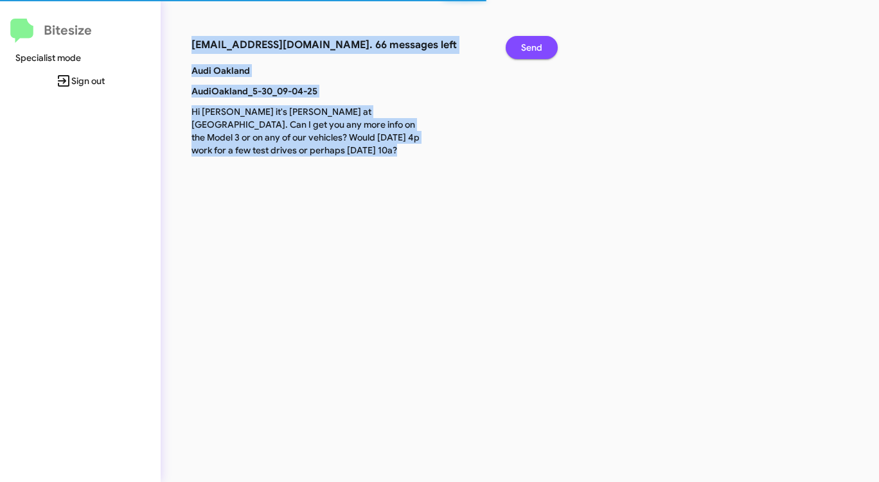
click at [526, 48] on span "Send" at bounding box center [531, 47] width 21 height 23
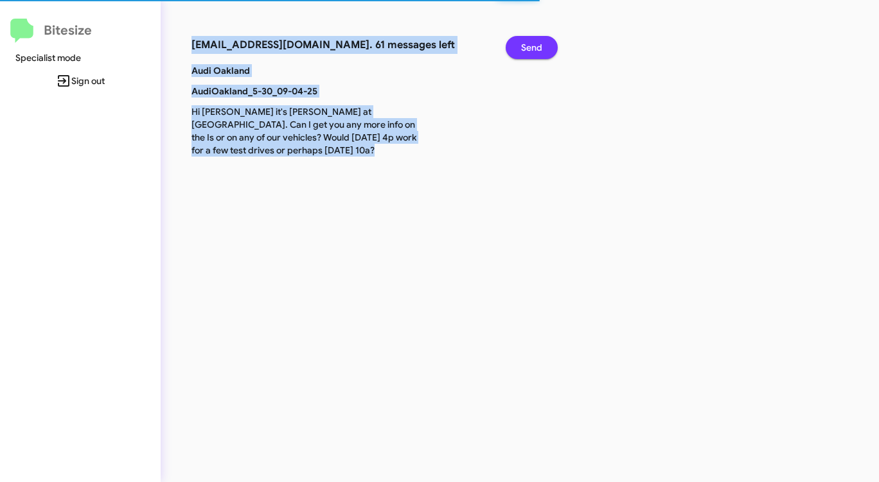
click at [526, 48] on span "Send" at bounding box center [531, 47] width 21 height 23
click at [524, 48] on span "Send" at bounding box center [531, 47] width 21 height 23
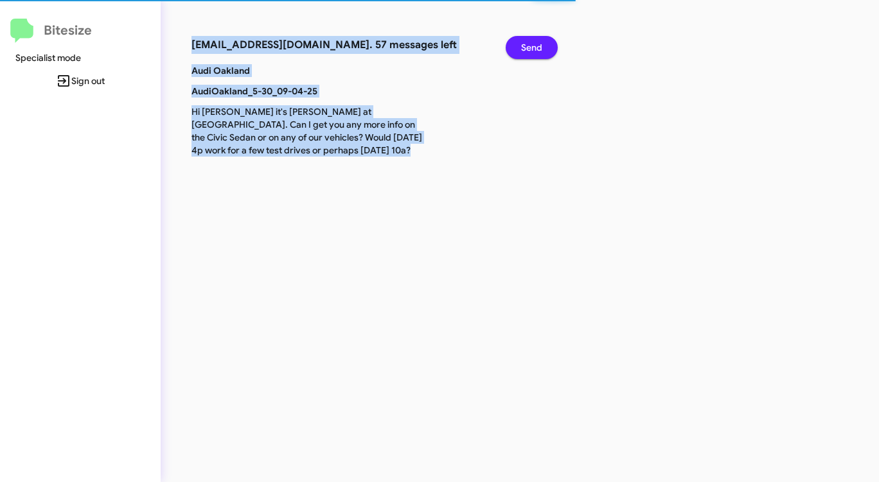
click at [524, 48] on span "Send" at bounding box center [531, 47] width 21 height 23
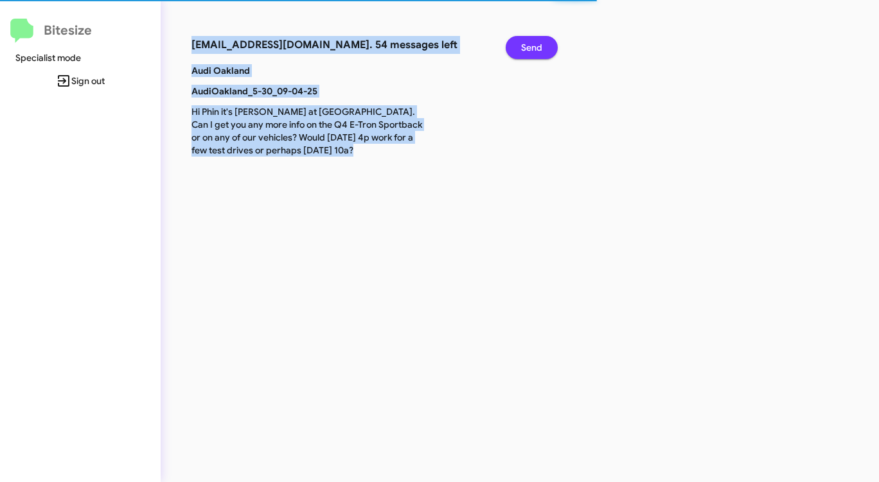
click at [524, 48] on span "Send" at bounding box center [531, 47] width 21 height 23
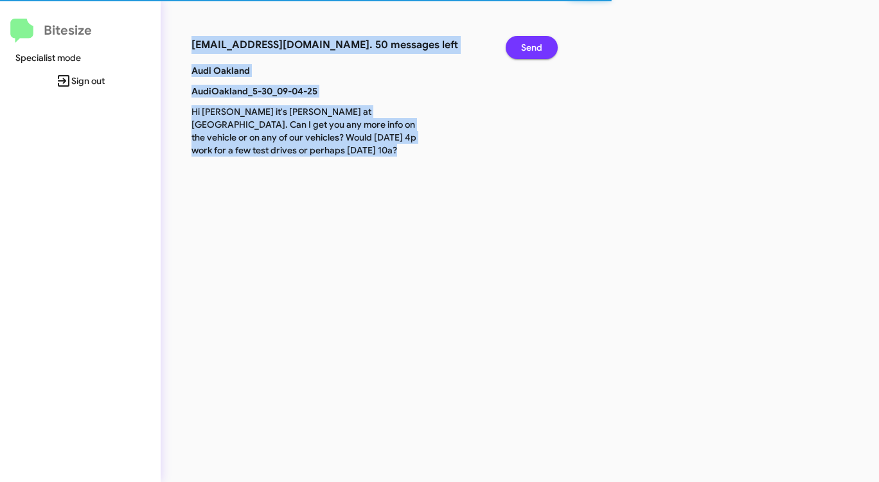
click at [524, 48] on span "Send" at bounding box center [531, 47] width 21 height 23
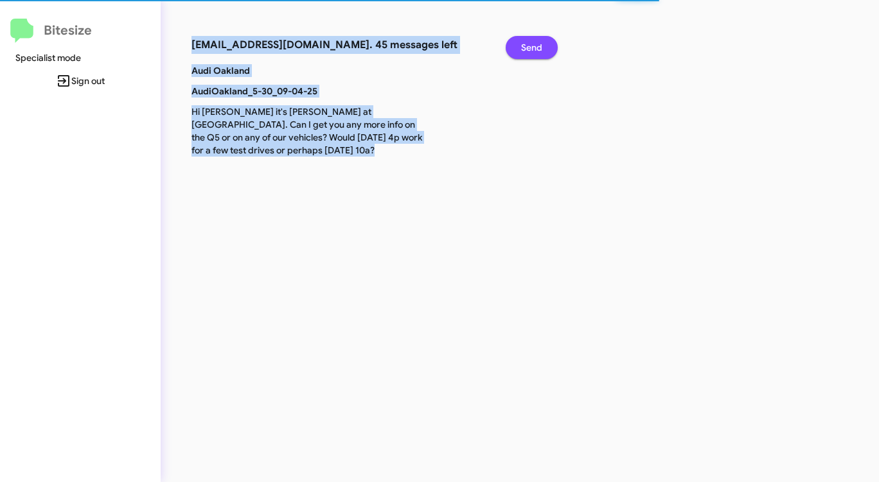
click at [524, 48] on span "Send" at bounding box center [531, 47] width 21 height 23
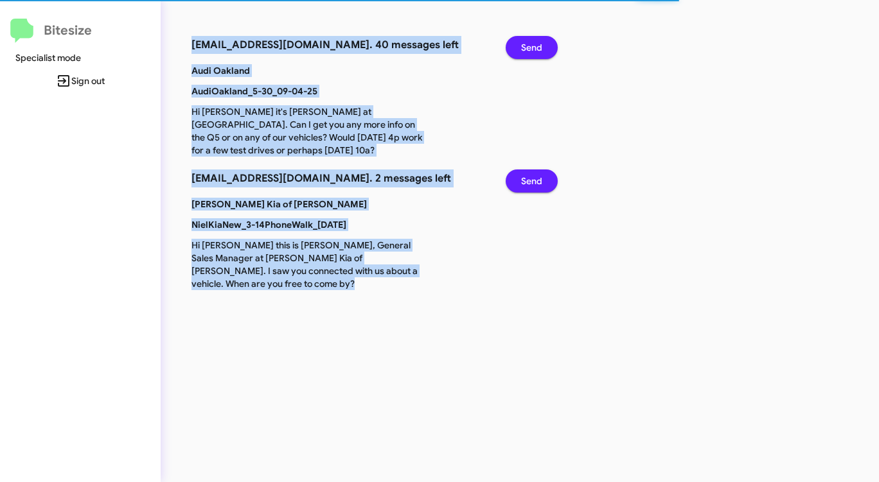
click at [524, 48] on span "Send" at bounding box center [531, 47] width 21 height 23
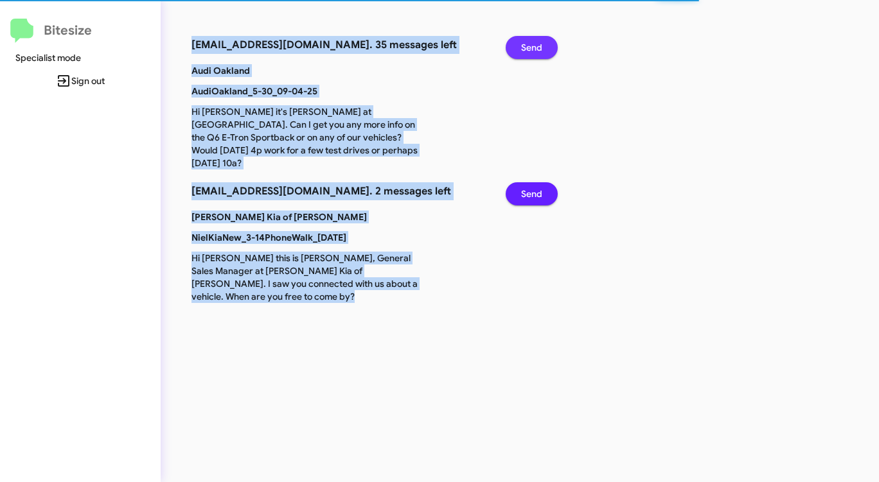
click at [524, 48] on span "Send" at bounding box center [531, 47] width 21 height 23
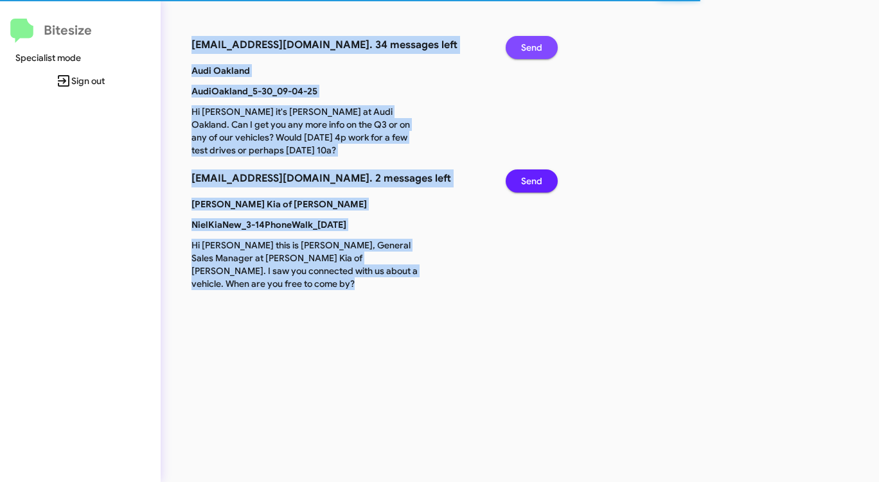
click at [524, 48] on span "Send" at bounding box center [531, 47] width 21 height 23
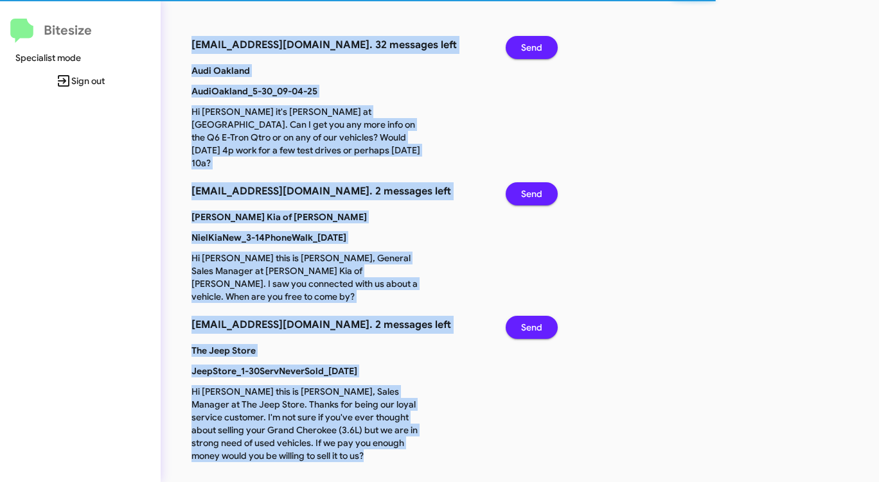
click at [524, 48] on span "Send" at bounding box center [531, 47] width 21 height 23
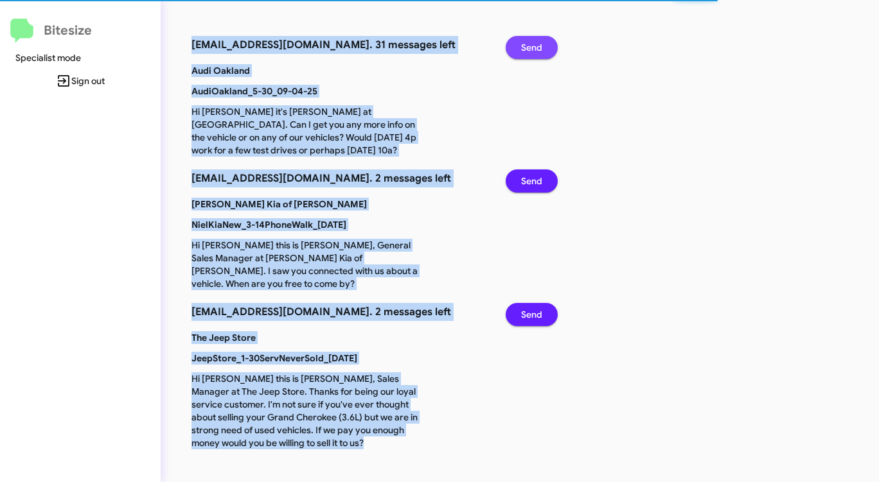
click at [524, 48] on span "Send" at bounding box center [531, 47] width 21 height 23
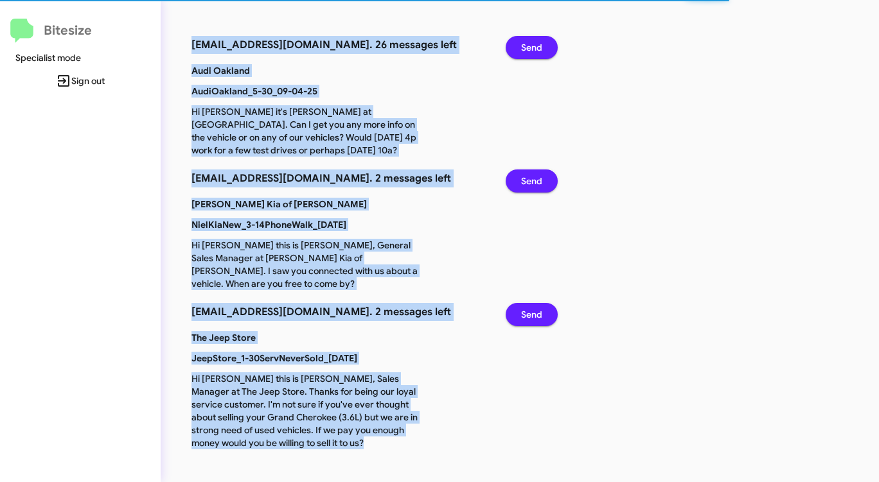
click at [524, 48] on span "Send" at bounding box center [531, 47] width 21 height 23
click at [530, 51] on span "Send" at bounding box center [531, 47] width 21 height 23
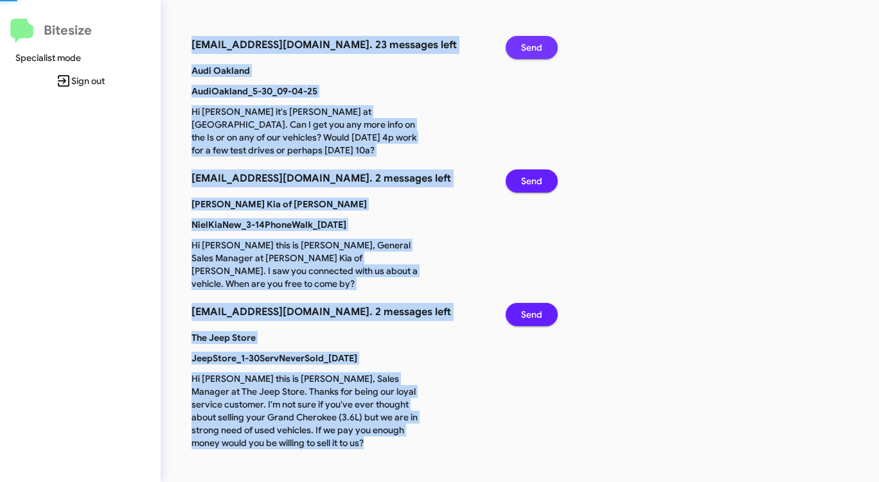
click at [530, 51] on span "Send" at bounding box center [531, 47] width 21 height 23
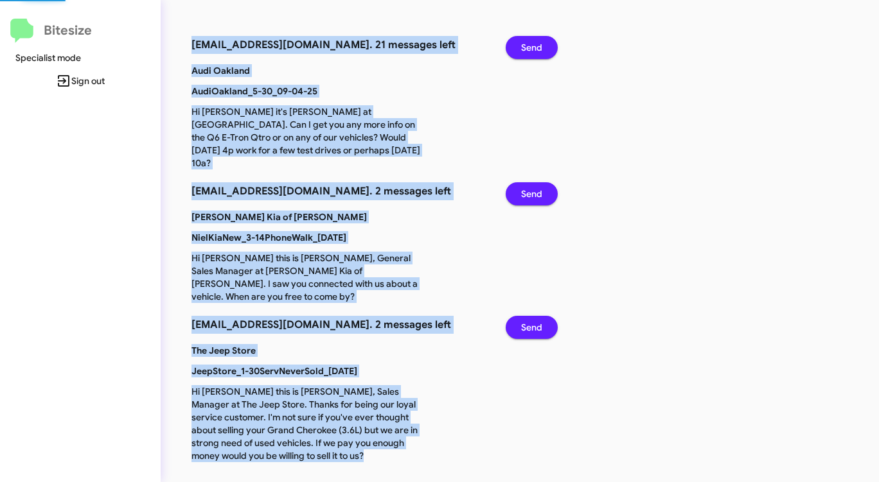
click at [530, 51] on span "Send" at bounding box center [531, 47] width 21 height 23
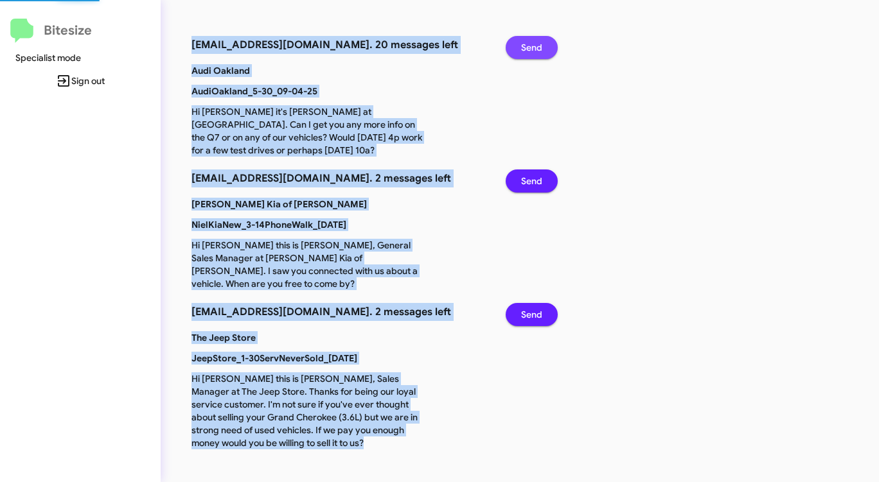
click at [530, 51] on span "Send" at bounding box center [531, 47] width 21 height 23
click at [531, 51] on span "Send" at bounding box center [531, 47] width 21 height 23
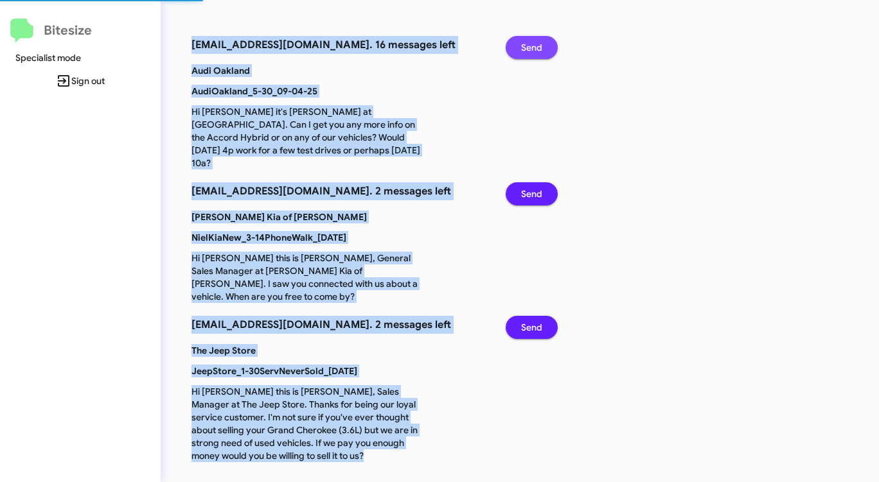
click at [531, 51] on span "Send" at bounding box center [531, 47] width 21 height 23
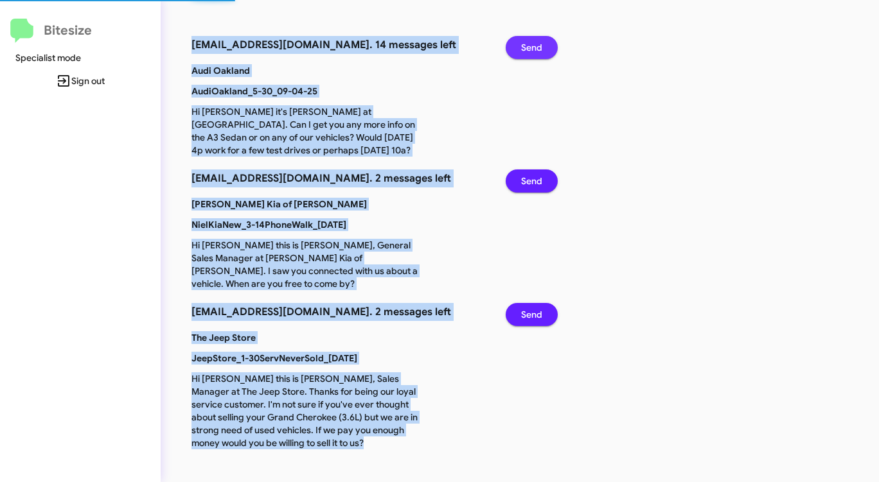
click at [531, 51] on span "Send" at bounding box center [531, 47] width 21 height 23
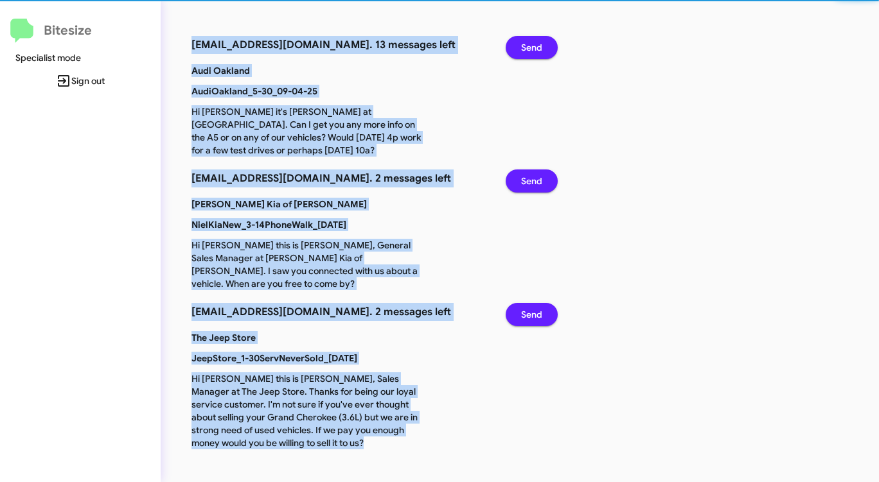
click at [531, 51] on span "Send" at bounding box center [531, 47] width 21 height 23
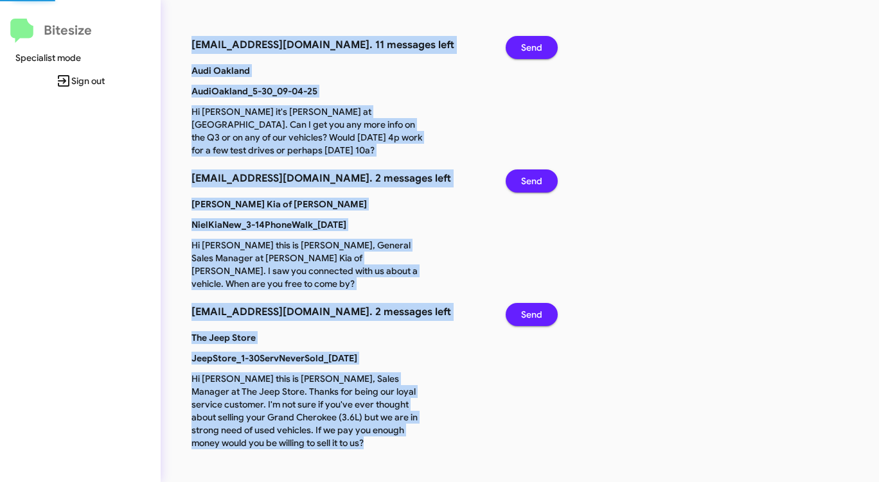
click at [531, 51] on span "Send" at bounding box center [531, 47] width 21 height 23
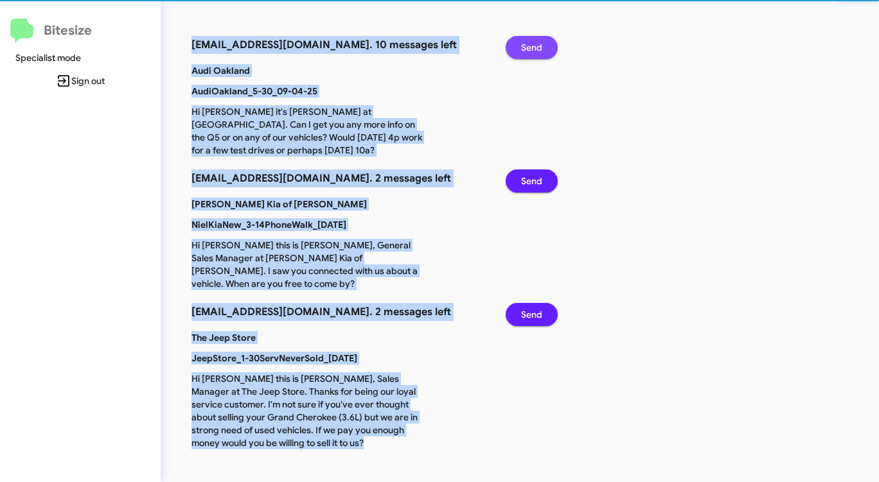
click at [531, 51] on span "Send" at bounding box center [531, 47] width 21 height 23
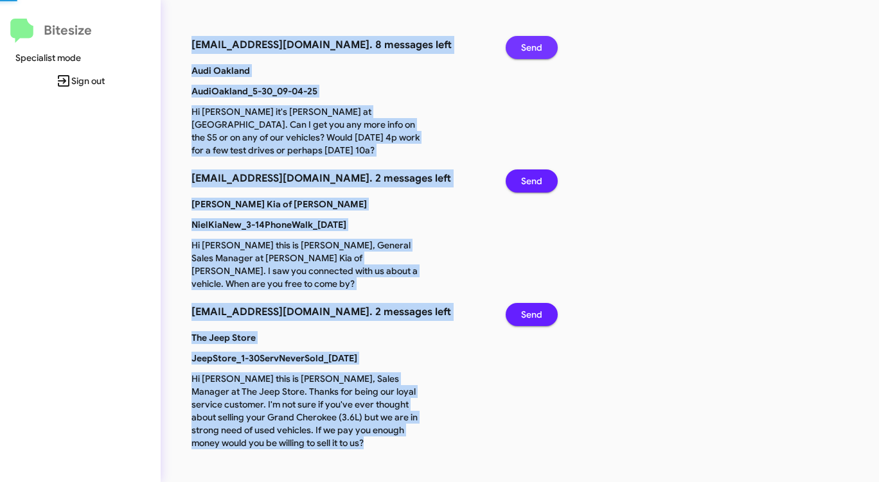
click at [531, 51] on span "Send" at bounding box center [531, 47] width 21 height 23
click at [531, 52] on span "Send" at bounding box center [531, 47] width 21 height 23
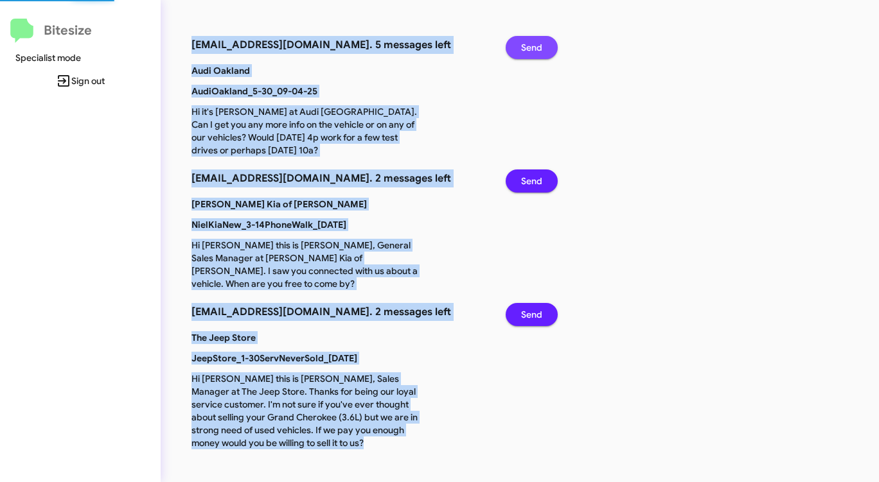
click at [531, 52] on span "Send" at bounding box center [531, 47] width 21 height 23
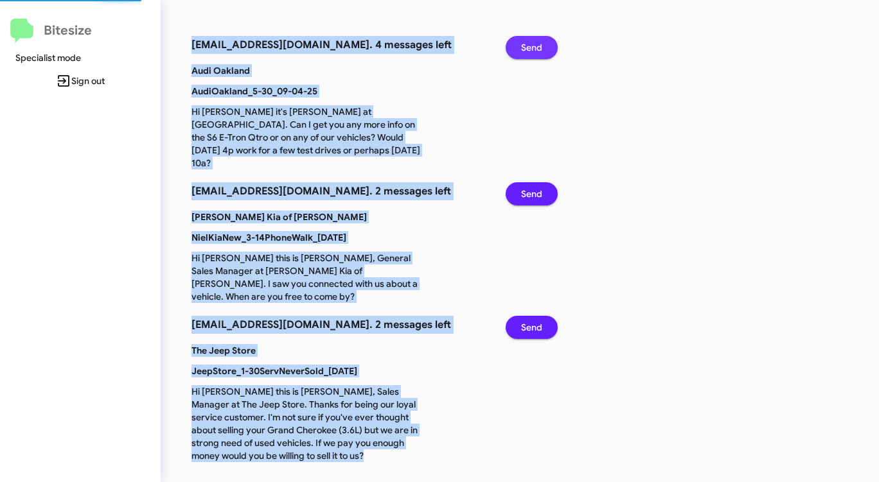
click at [531, 52] on span "Send" at bounding box center [531, 47] width 21 height 23
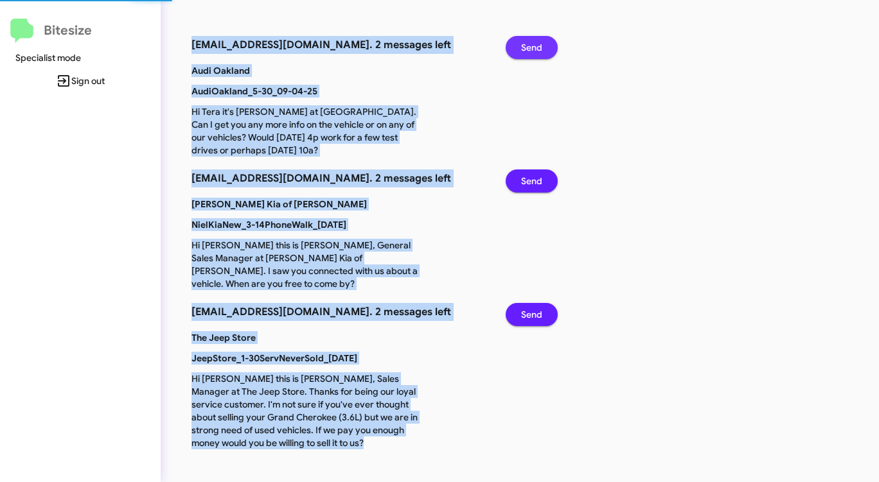
click at [531, 52] on span "Send" at bounding box center [531, 47] width 21 height 23
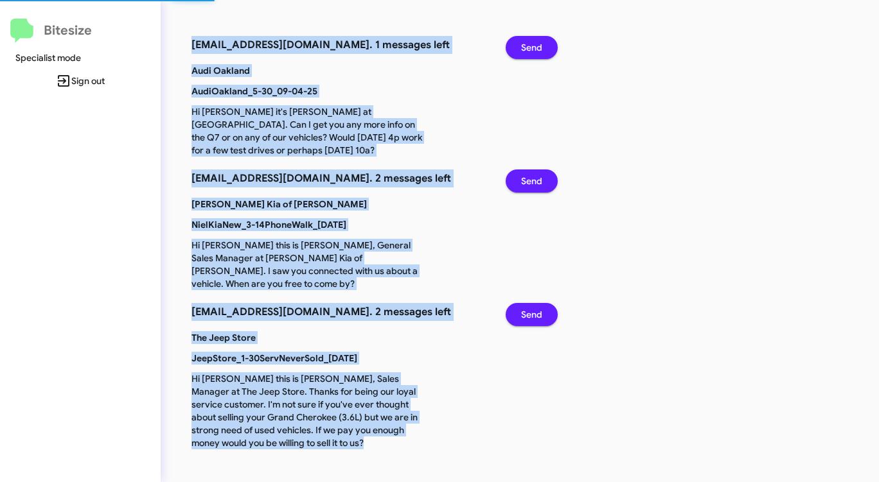
click at [531, 52] on span "Send" at bounding box center [531, 47] width 21 height 23
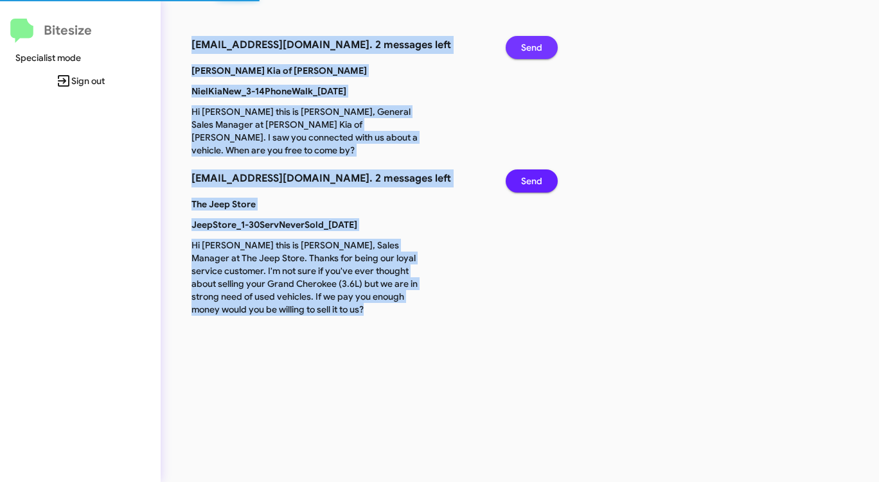
click at [531, 52] on span "Send" at bounding box center [531, 47] width 21 height 23
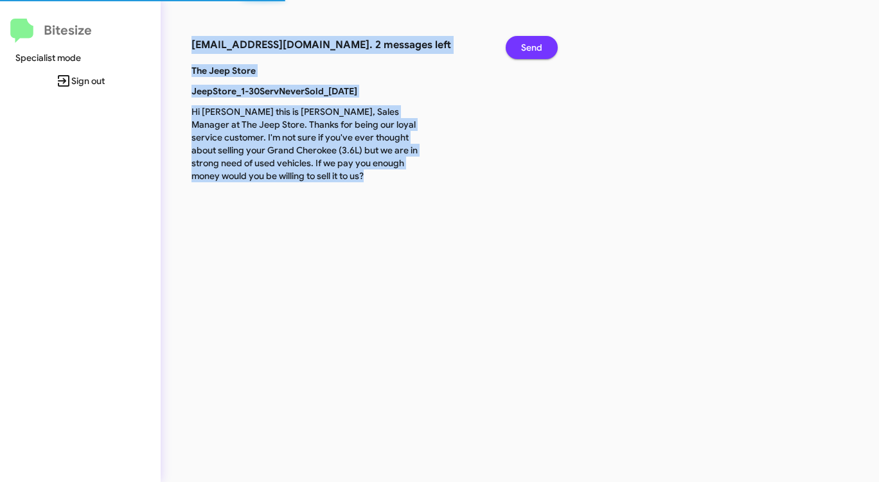
click at [531, 52] on span "Send" at bounding box center [531, 47] width 21 height 23
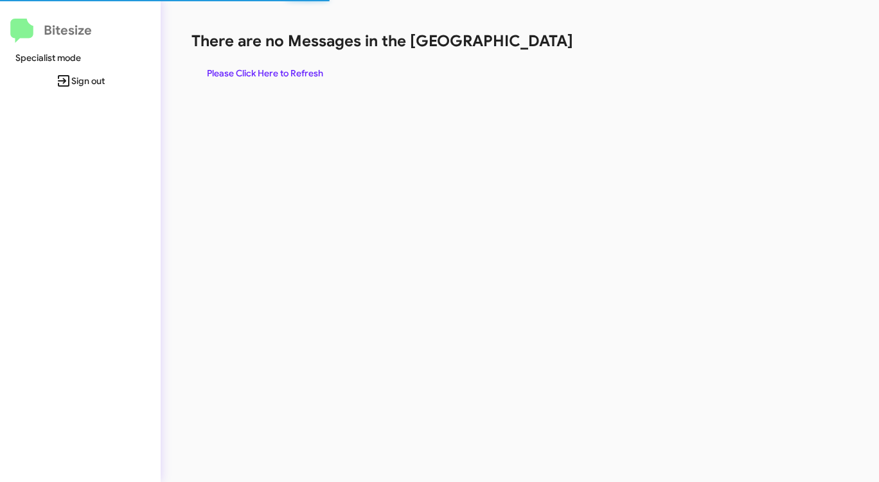
click at [531, 52] on div "There are no Messages in the Queue Please Click Here to Refresh" at bounding box center [459, 58] width 537 height 54
click at [300, 69] on span "Please Click Here to Refresh" at bounding box center [265, 73] width 116 height 23
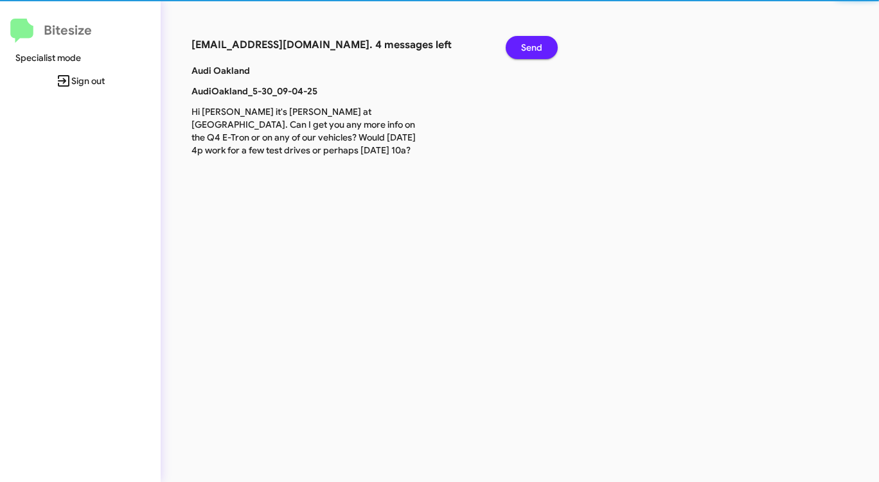
click at [303, 71] on p "Audi Oakland" at bounding box center [307, 70] width 251 height 13
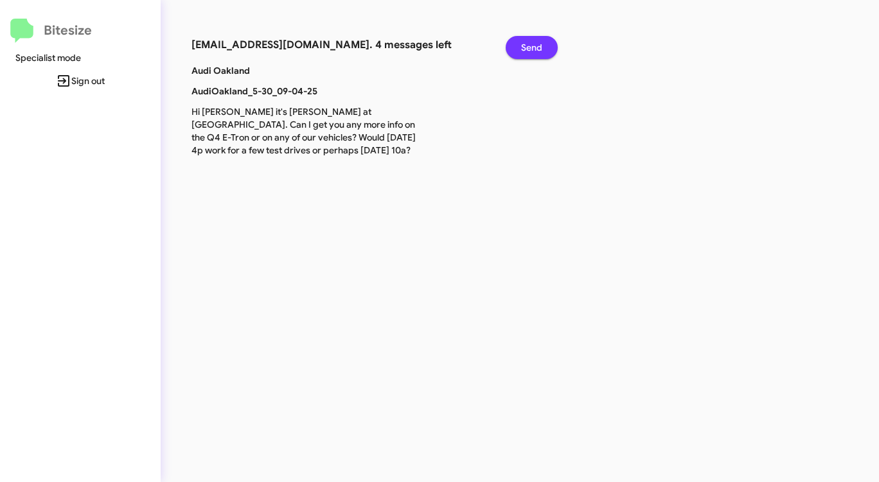
click at [523, 48] on span "Send" at bounding box center [531, 47] width 21 height 23
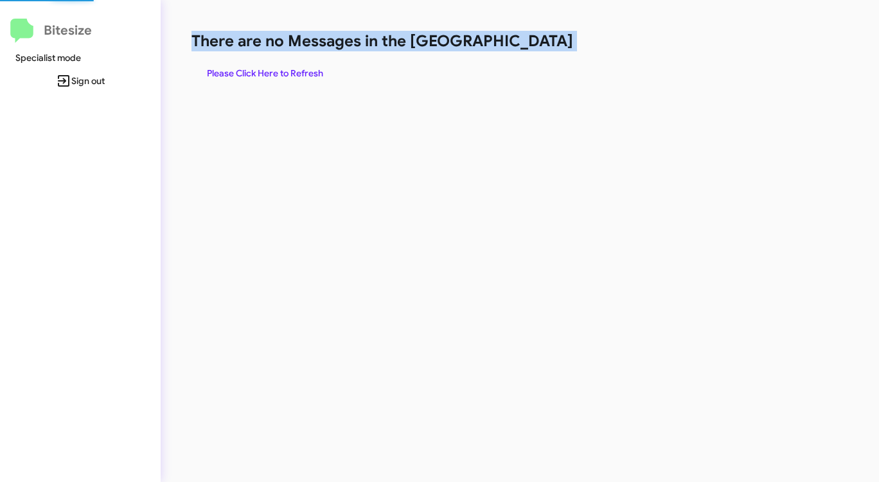
click at [523, 48] on h1 "There are no Messages in the [GEOGRAPHIC_DATA]" at bounding box center [459, 41] width 537 height 21
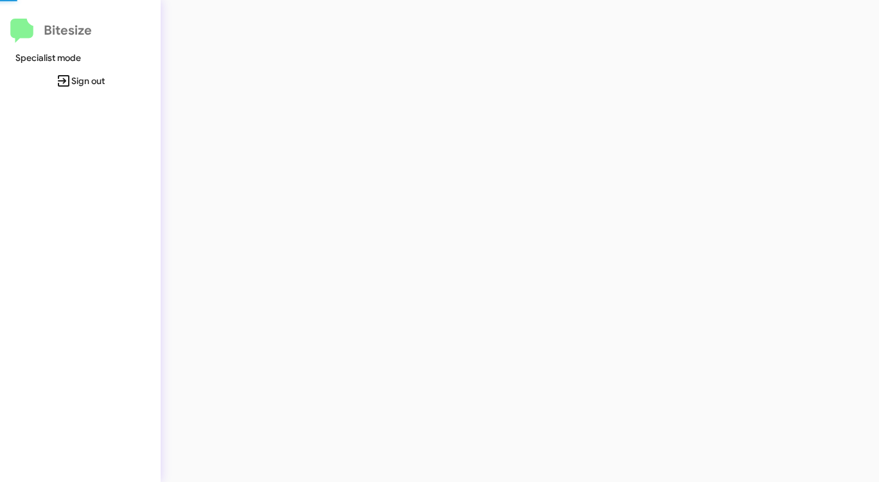
click at [276, 74] on div at bounding box center [460, 241] width 599 height 482
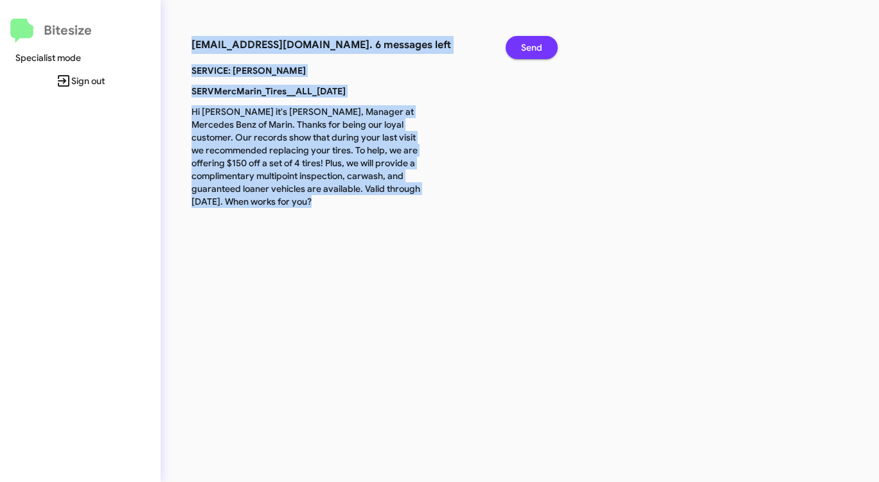
click at [529, 43] on span "Send" at bounding box center [531, 47] width 21 height 23
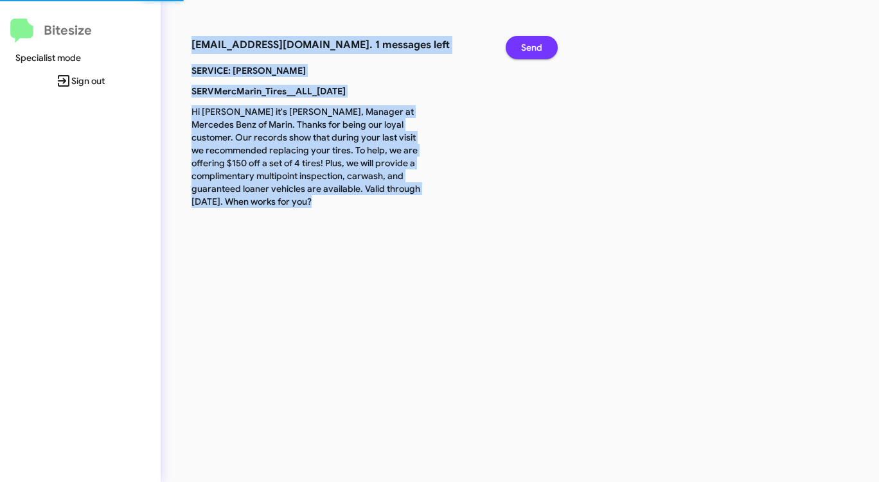
click at [529, 43] on span "Send" at bounding box center [531, 47] width 21 height 23
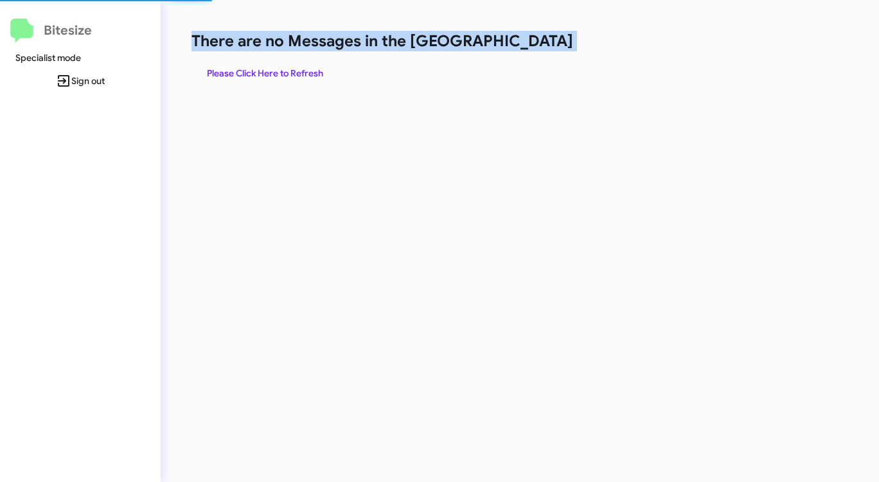
click at [529, 43] on h1 "There are no Messages in the [GEOGRAPHIC_DATA]" at bounding box center [459, 41] width 537 height 21
click at [529, 42] on h1 "There are no Messages in the [GEOGRAPHIC_DATA]" at bounding box center [459, 41] width 537 height 21
click at [289, 71] on span "Please Click Here to Refresh" at bounding box center [265, 73] width 116 height 23
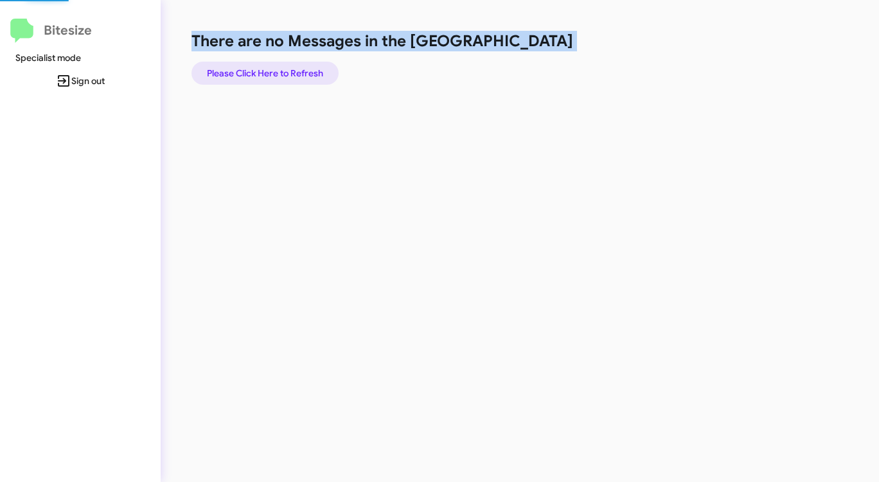
click at [289, 71] on span "Please Click Here to Refresh" at bounding box center [265, 73] width 116 height 23
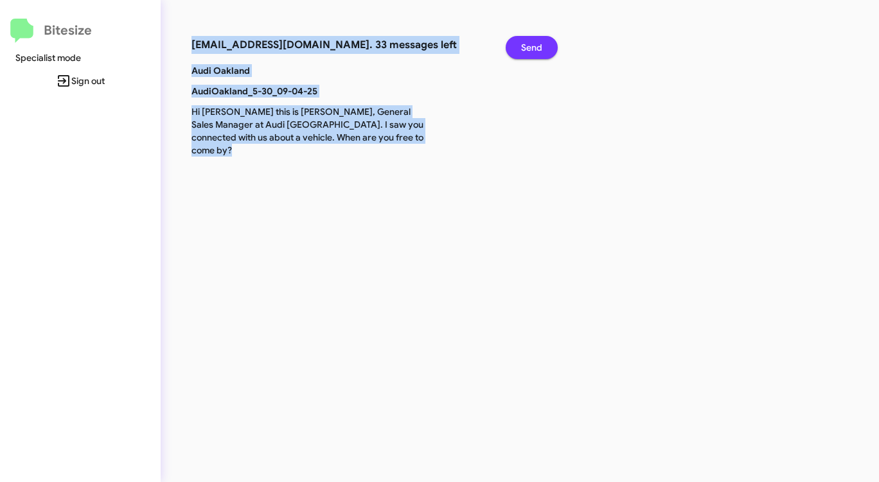
click at [538, 47] on span "Send" at bounding box center [531, 47] width 21 height 23
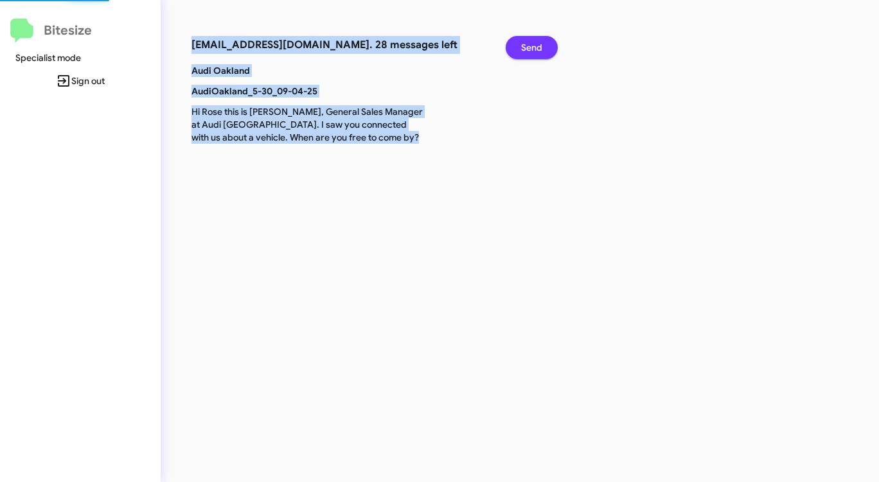
click at [538, 47] on span "Send" at bounding box center [531, 47] width 21 height 23
click at [538, 46] on span "Send" at bounding box center [531, 47] width 21 height 23
click at [538, 47] on span "Send" at bounding box center [531, 47] width 21 height 23
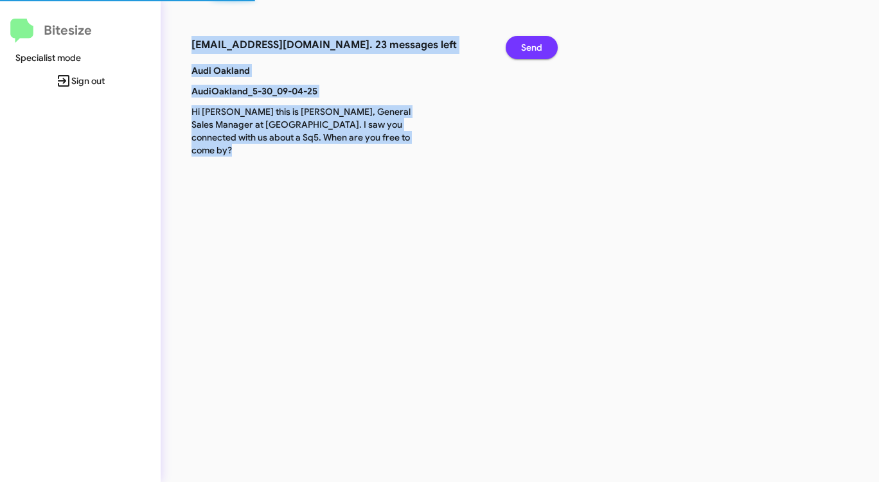
click at [538, 47] on span "Send" at bounding box center [531, 47] width 21 height 23
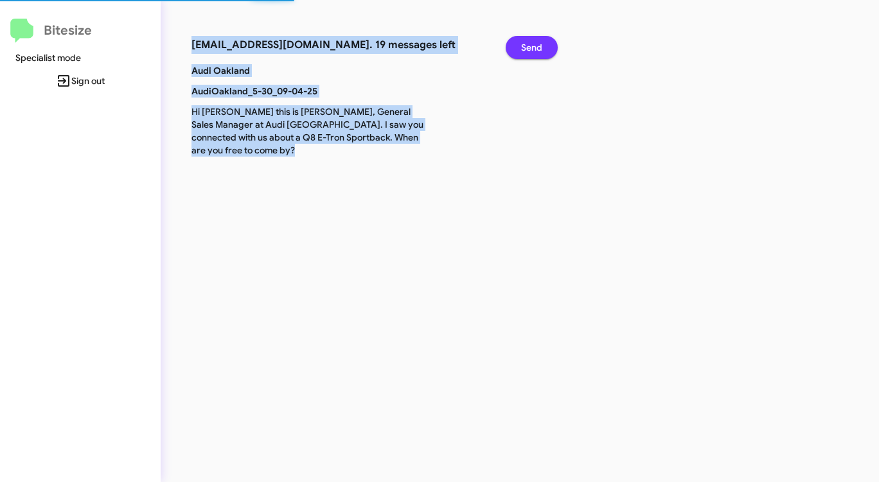
click at [538, 47] on span "Send" at bounding box center [531, 47] width 21 height 23
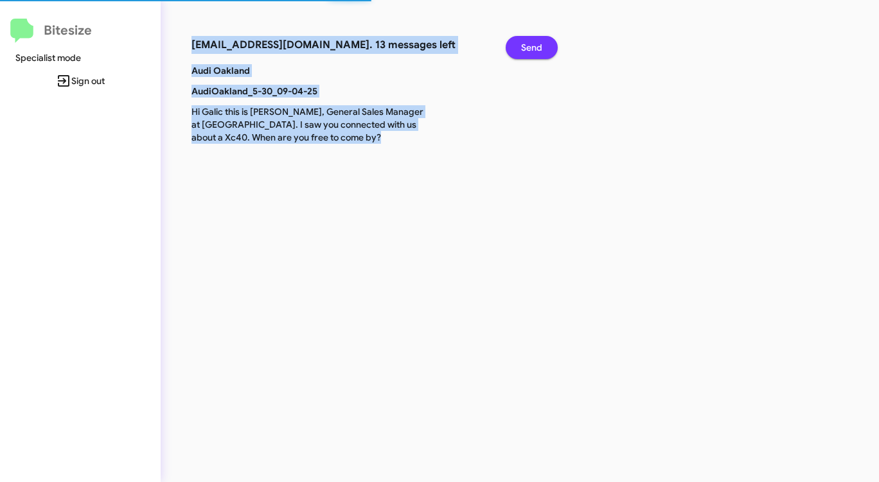
click at [538, 47] on span "Send" at bounding box center [531, 47] width 21 height 23
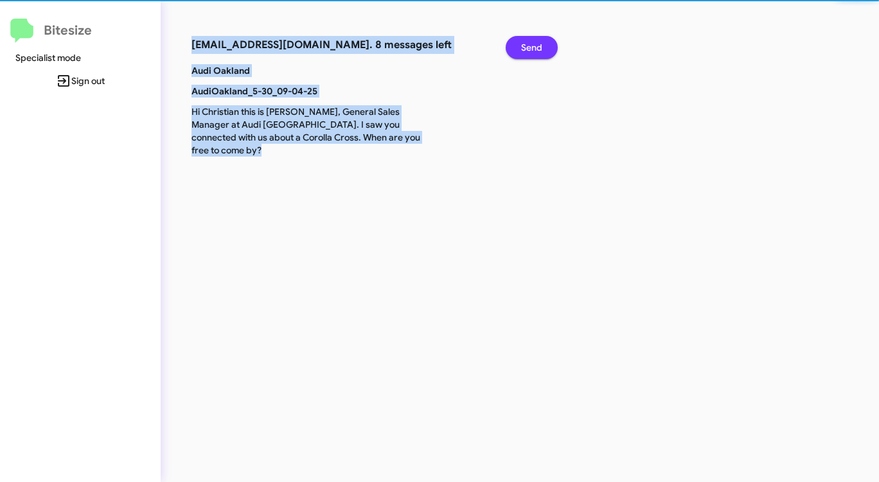
click at [538, 47] on span "Send" at bounding box center [531, 47] width 21 height 23
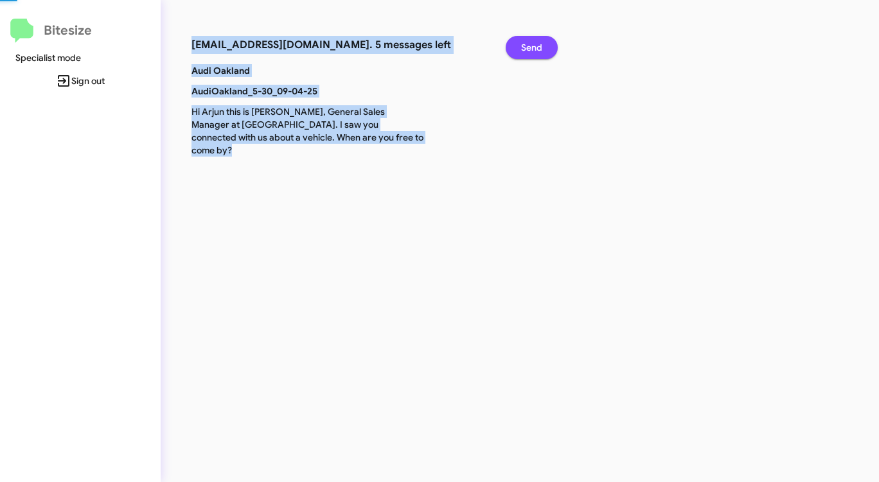
click at [538, 47] on span "Send" at bounding box center [531, 47] width 21 height 23
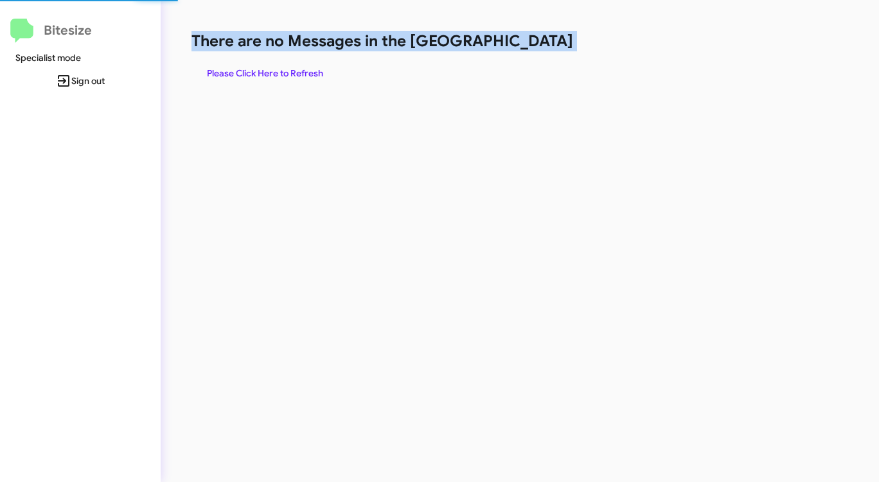
click at [538, 47] on h1 "There are no Messages in the [GEOGRAPHIC_DATA]" at bounding box center [459, 41] width 537 height 21
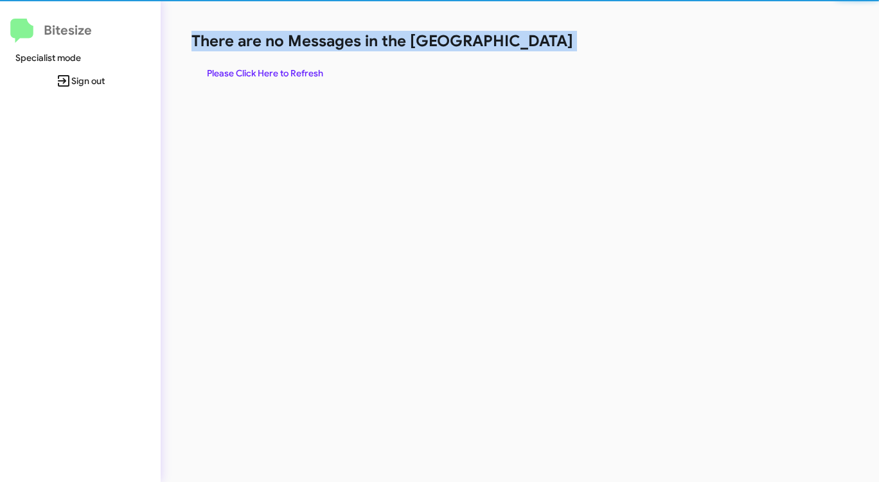
click at [538, 47] on h1 "There are no Messages in the [GEOGRAPHIC_DATA]" at bounding box center [459, 41] width 537 height 21
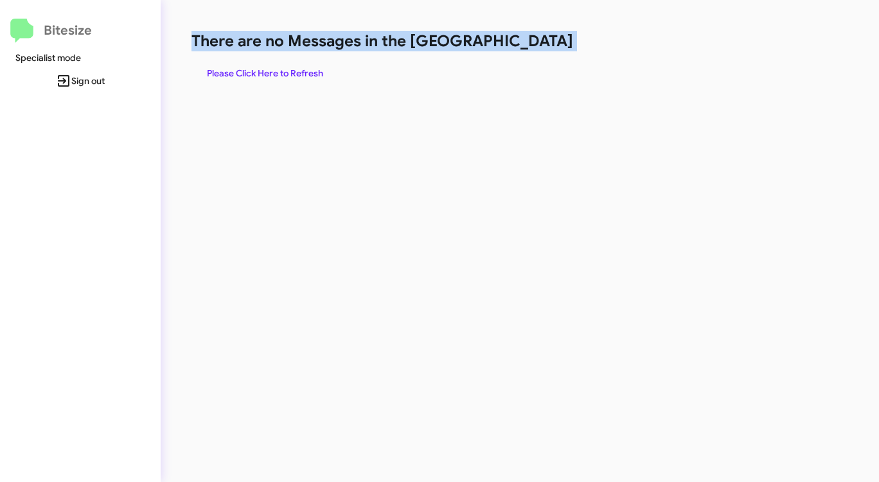
click at [290, 76] on span "Please Click Here to Refresh" at bounding box center [265, 73] width 116 height 23
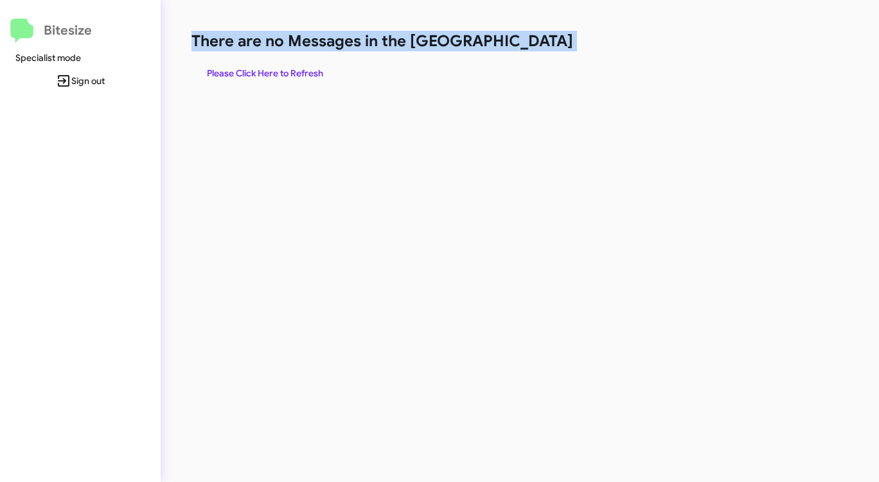
click at [290, 76] on span "Please Click Here to Refresh" at bounding box center [265, 73] width 116 height 23
click at [290, 77] on span "Please Click Here to Refresh" at bounding box center [265, 73] width 116 height 23
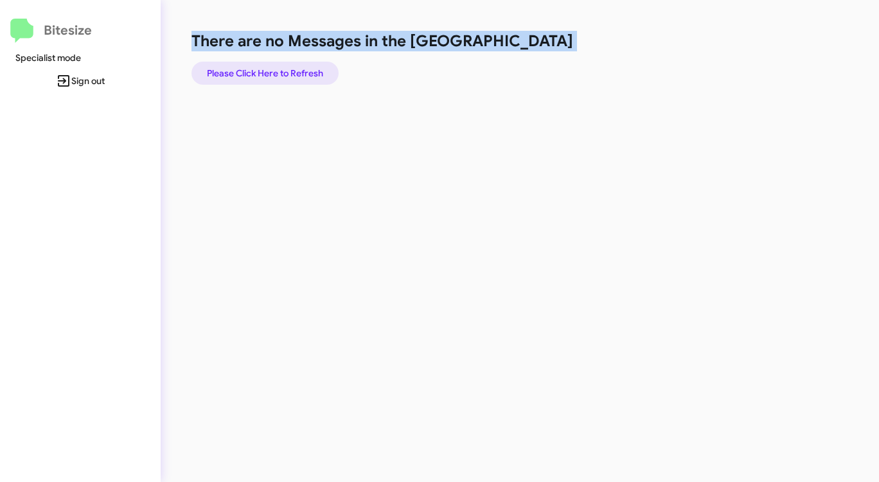
click at [290, 77] on span "Please Click Here to Refresh" at bounding box center [265, 73] width 116 height 23
click at [290, 76] on span "Please Click Here to Refresh" at bounding box center [265, 73] width 116 height 23
click at [290, 77] on span "Please Click Here to Refresh" at bounding box center [265, 73] width 116 height 23
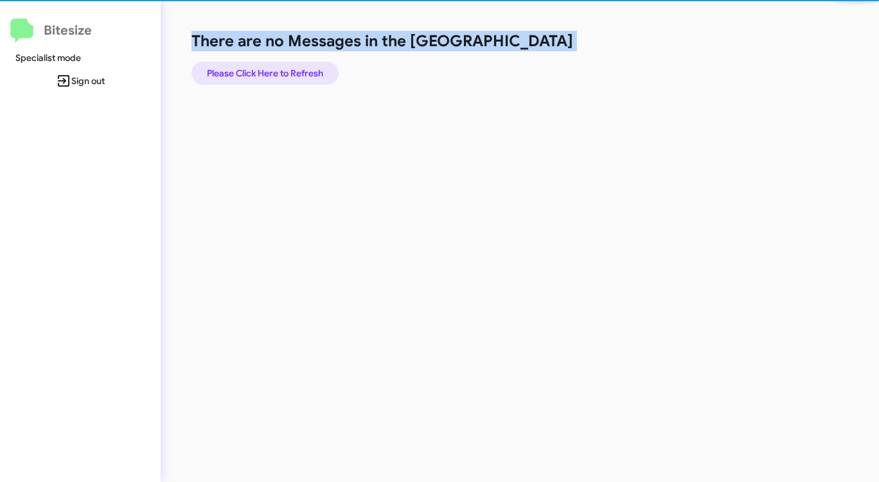
click at [290, 77] on span "Please Click Here to Refresh" at bounding box center [265, 73] width 116 height 23
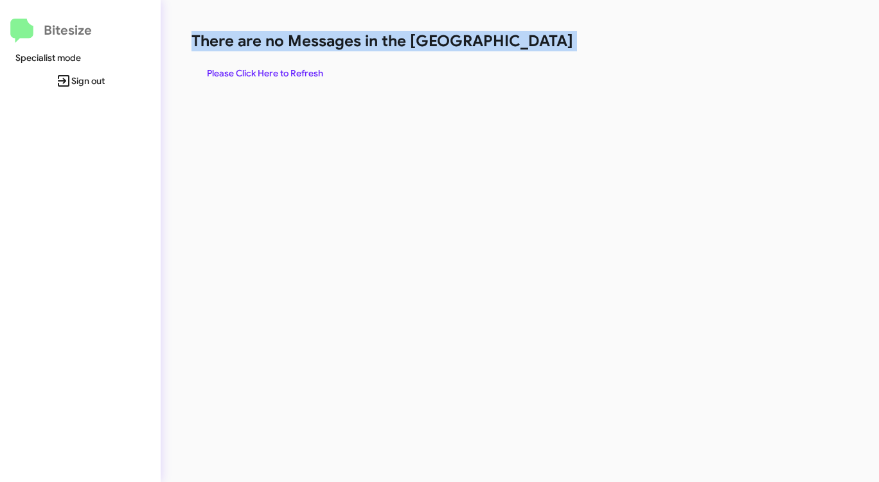
click at [316, 76] on span "Please Click Here to Refresh" at bounding box center [265, 73] width 116 height 23
click at [283, 69] on span "Please Click Here to Refresh" at bounding box center [265, 73] width 116 height 23
click at [283, 70] on span "Please Click Here to Refresh" at bounding box center [265, 73] width 116 height 23
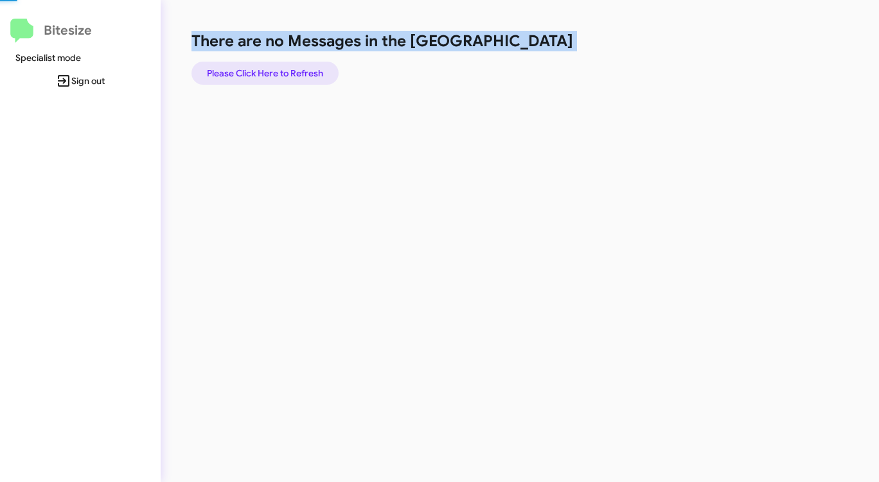
click at [284, 70] on span "Please Click Here to Refresh" at bounding box center [265, 73] width 116 height 23
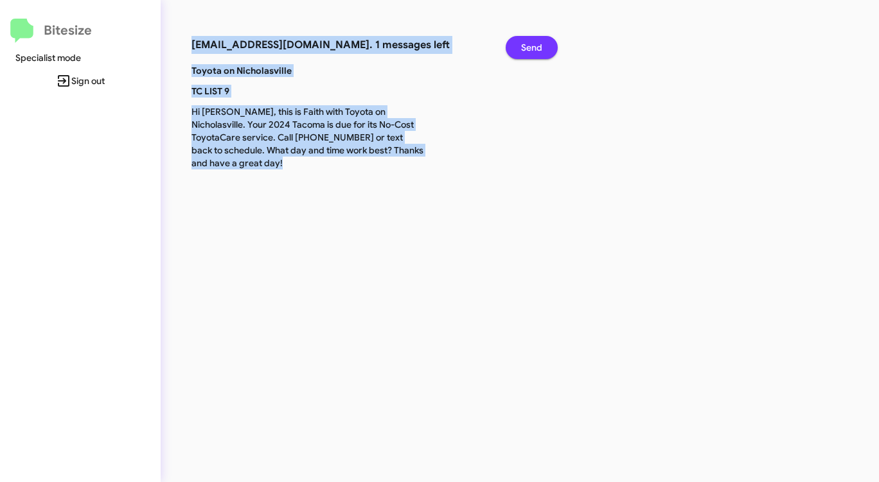
click at [527, 46] on span "Send" at bounding box center [531, 47] width 21 height 23
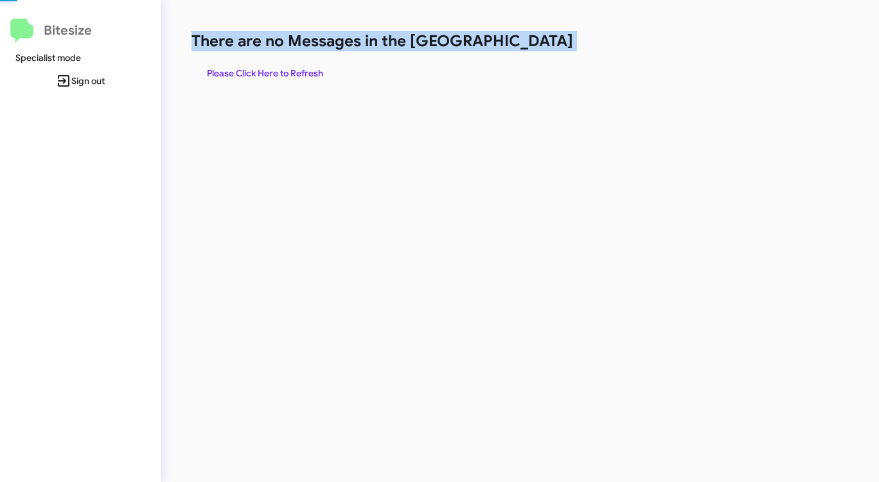
click at [527, 46] on h1 "There are no Messages in the [GEOGRAPHIC_DATA]" at bounding box center [459, 41] width 537 height 21
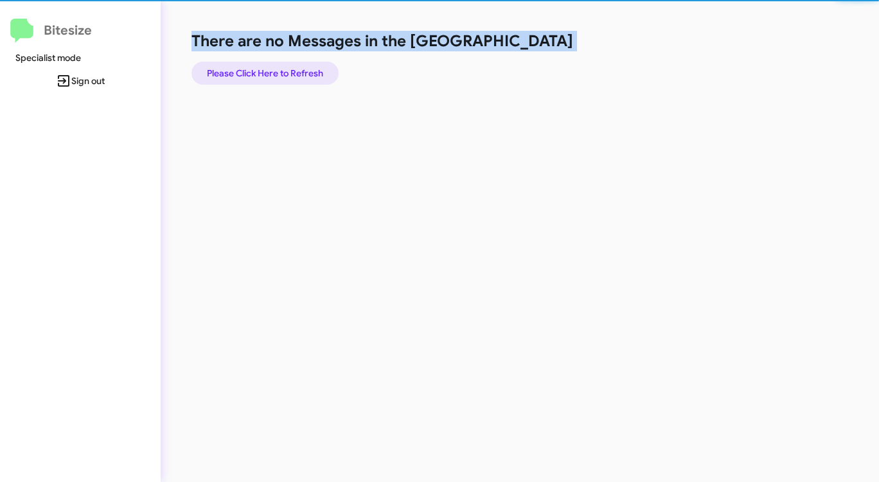
click at [272, 63] on span "Please Click Here to Refresh" at bounding box center [265, 73] width 116 height 23
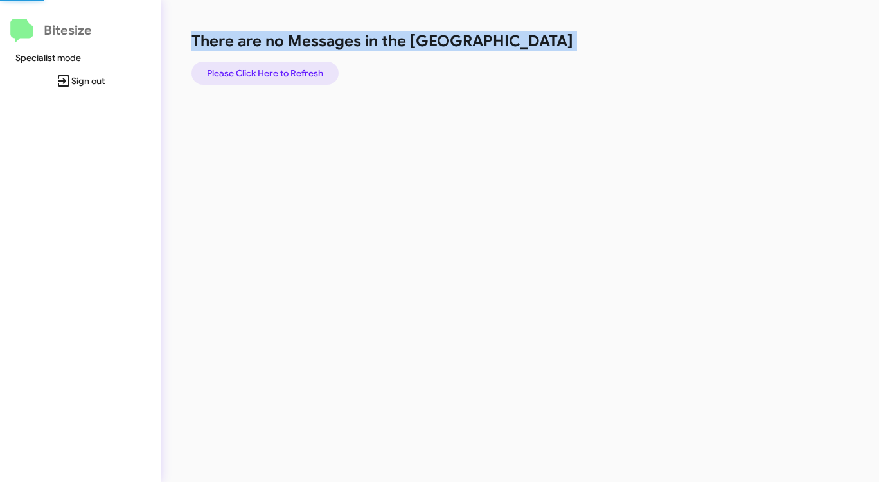
click at [272, 64] on span "Please Click Here to Refresh" at bounding box center [265, 73] width 116 height 23
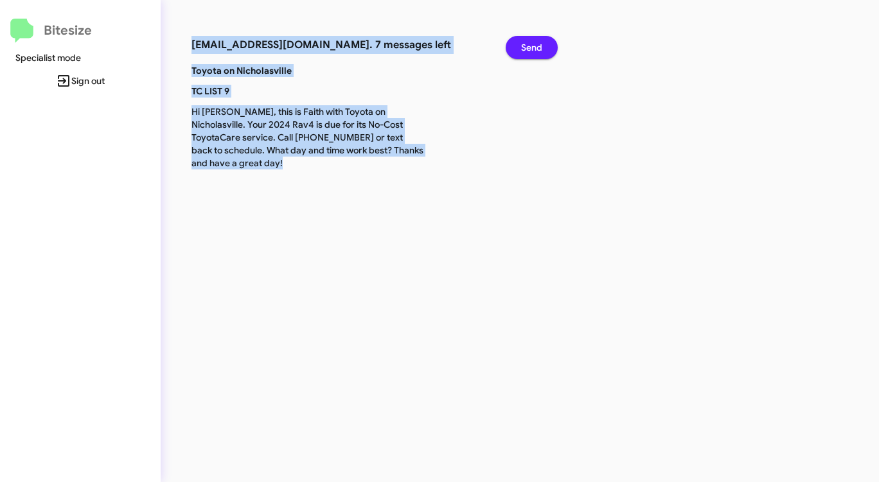
click at [526, 44] on span "Send" at bounding box center [531, 47] width 21 height 23
click at [527, 44] on span "Send" at bounding box center [531, 47] width 21 height 23
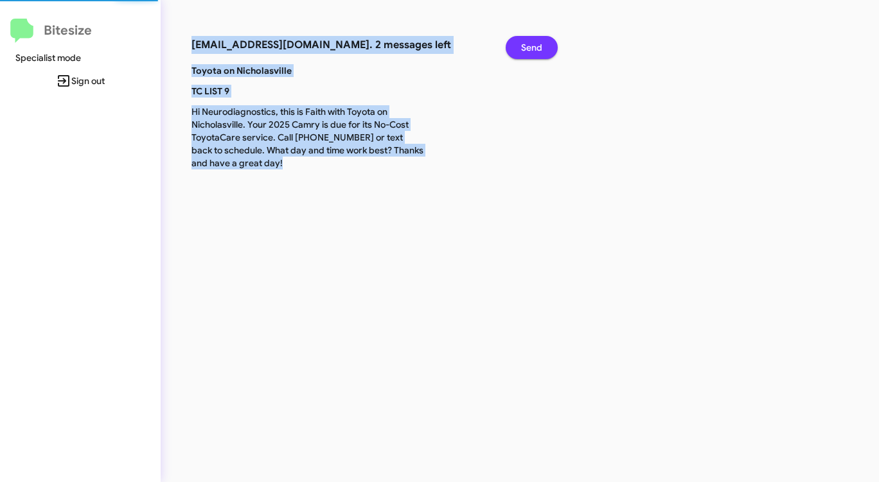
click at [527, 45] on span "Send" at bounding box center [531, 47] width 21 height 23
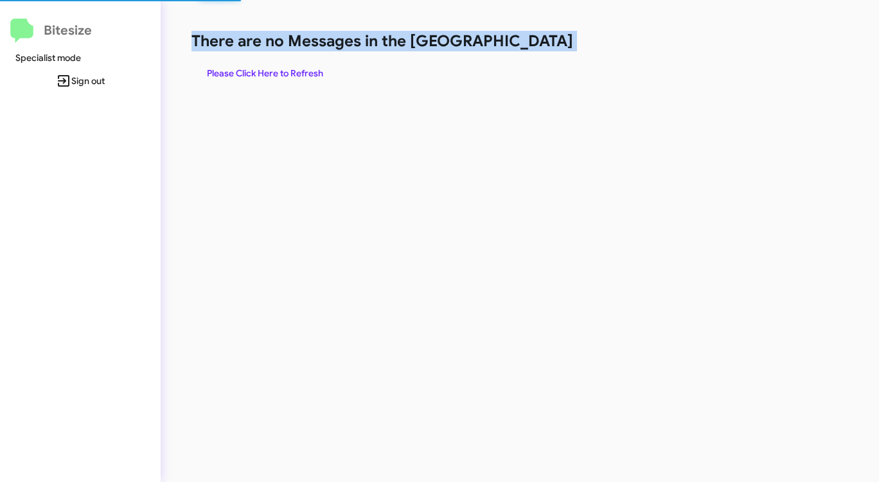
click at [528, 45] on h1 "There are no Messages in the [GEOGRAPHIC_DATA]" at bounding box center [459, 41] width 537 height 21
click at [274, 67] on span "Please Click Here to Refresh" at bounding box center [265, 73] width 116 height 23
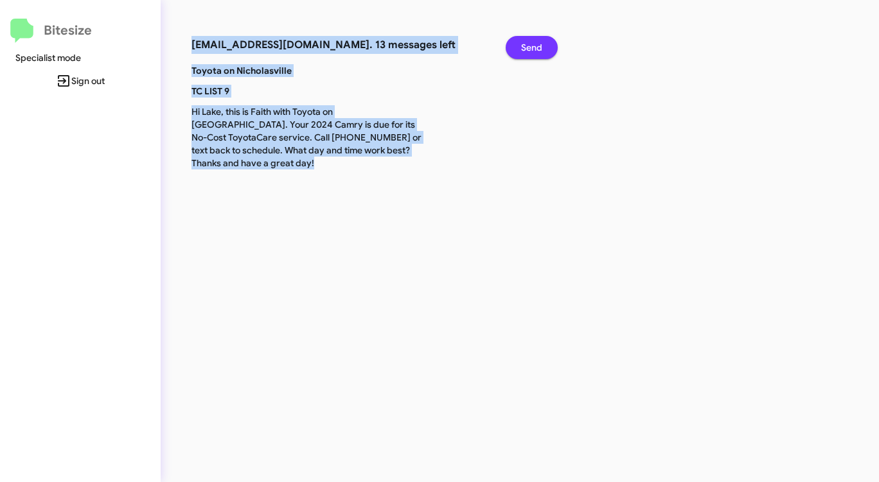
click at [548, 51] on button "Send" at bounding box center [531, 47] width 52 height 23
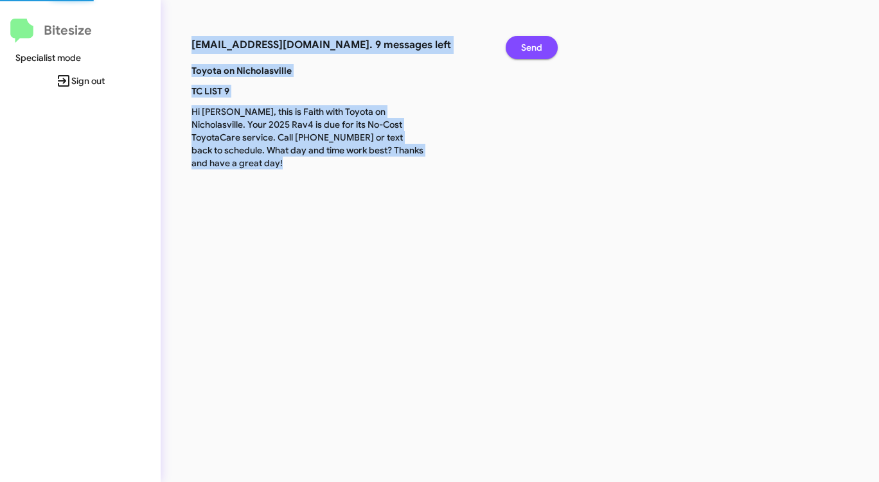
click at [548, 51] on button "Send" at bounding box center [531, 47] width 52 height 23
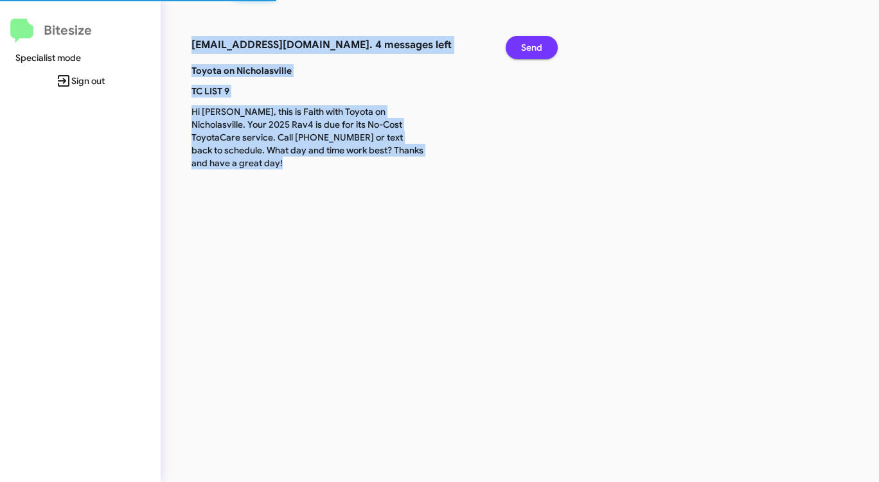
click at [548, 51] on button "Send" at bounding box center [531, 47] width 52 height 23
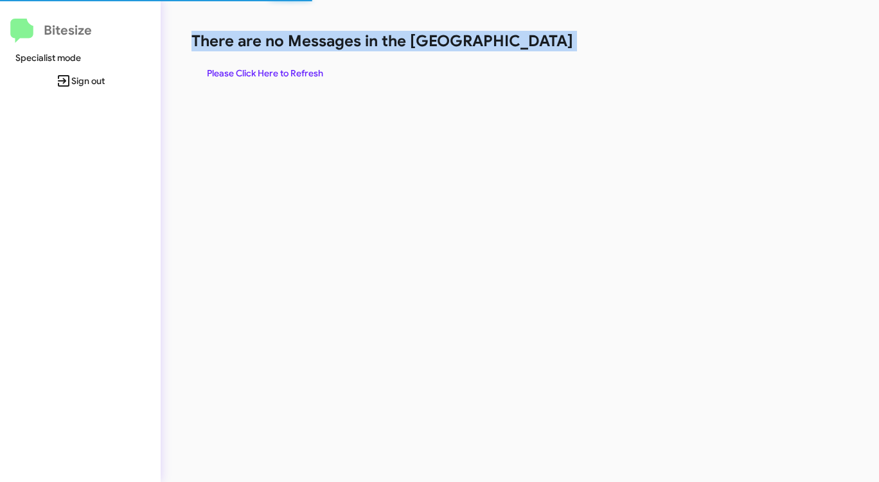
click at [548, 51] on h1 "There are no Messages in the [GEOGRAPHIC_DATA]" at bounding box center [459, 41] width 537 height 21
click at [268, 70] on span "Please Click Here to Refresh" at bounding box center [265, 73] width 116 height 23
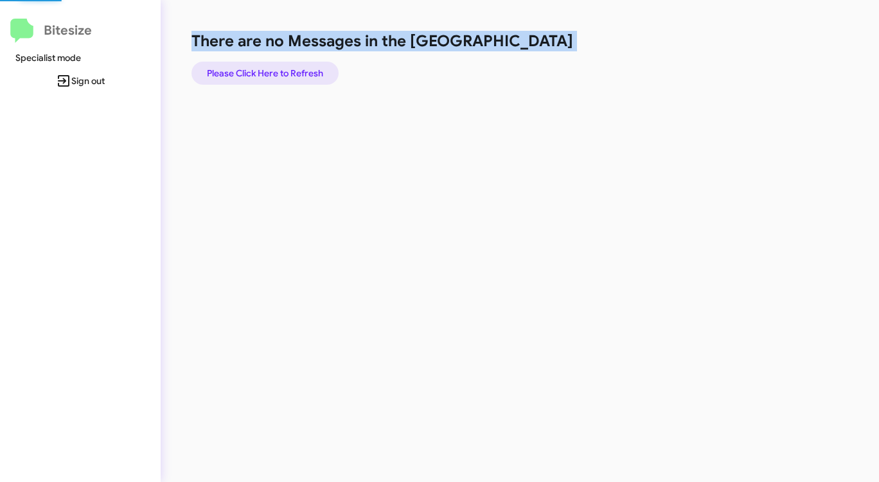
click at [268, 70] on span "Please Click Here to Refresh" at bounding box center [265, 73] width 116 height 23
click at [272, 69] on span "Please Click Here to Refresh" at bounding box center [265, 73] width 116 height 23
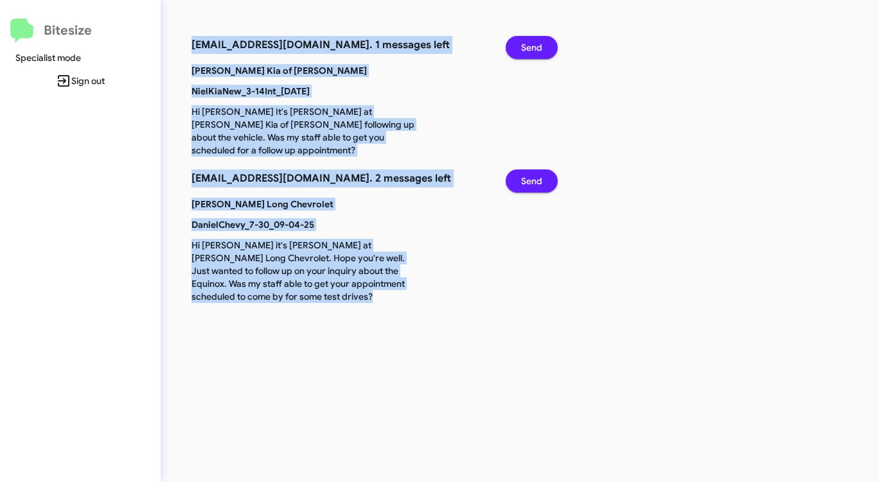
click at [541, 44] on span "Send" at bounding box center [531, 47] width 21 height 23
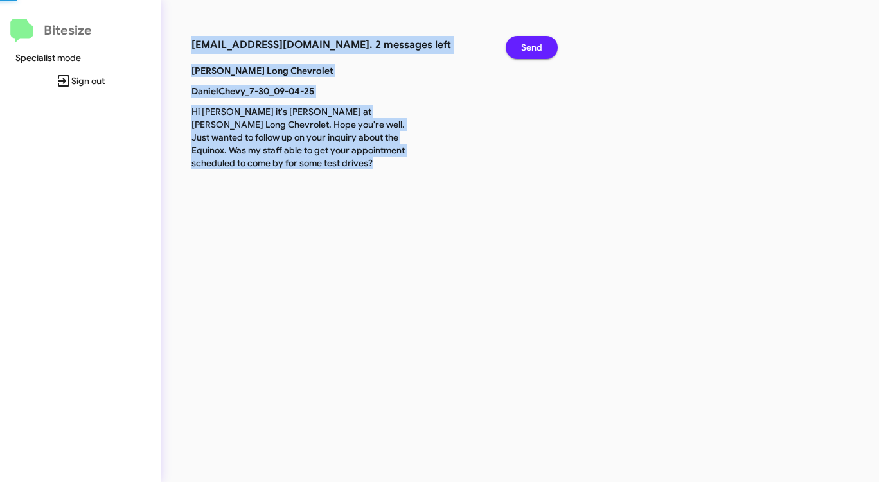
click at [541, 44] on span "Send" at bounding box center [531, 47] width 21 height 23
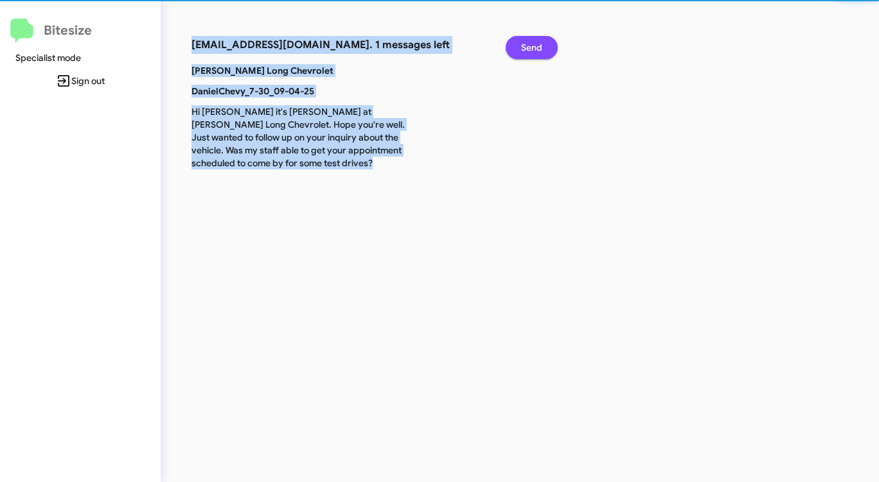
click at [541, 44] on span "Send" at bounding box center [531, 47] width 21 height 23
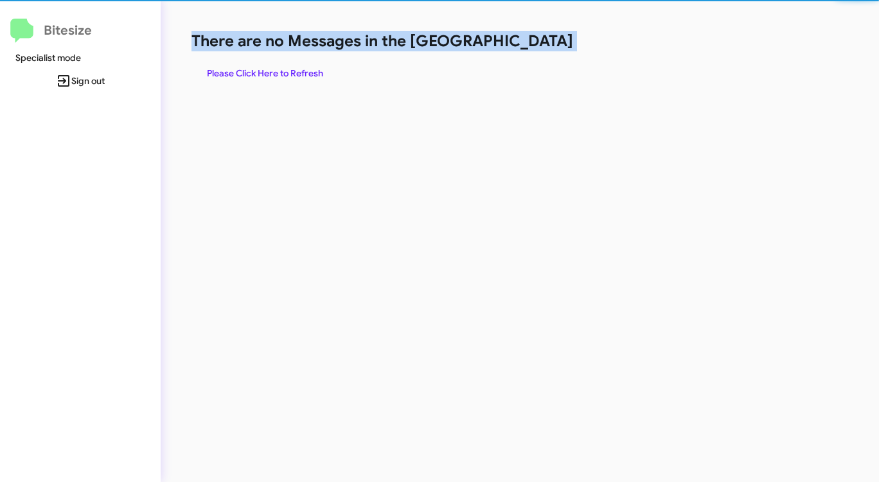
click at [541, 44] on h1 "There are no Messages in the [GEOGRAPHIC_DATA]" at bounding box center [459, 41] width 537 height 21
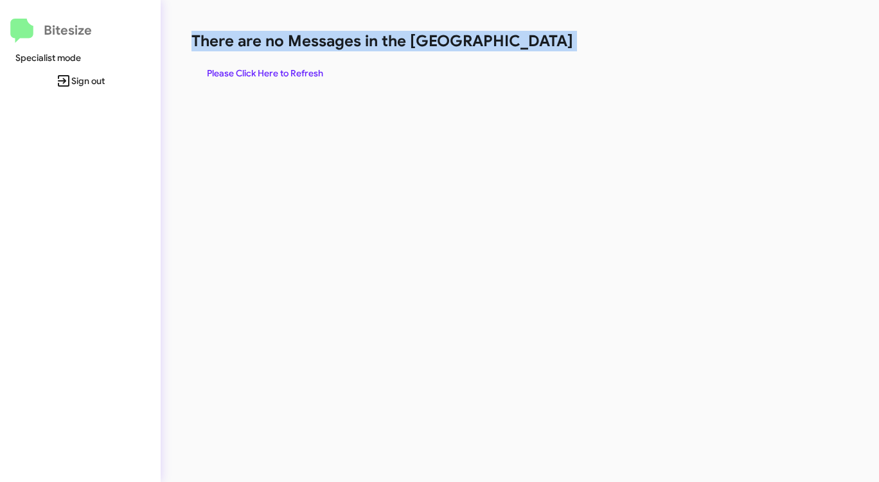
click at [541, 44] on h1 "There are no Messages in the [GEOGRAPHIC_DATA]" at bounding box center [459, 41] width 537 height 21
click at [261, 71] on span "Please Click Here to Refresh" at bounding box center [265, 73] width 116 height 23
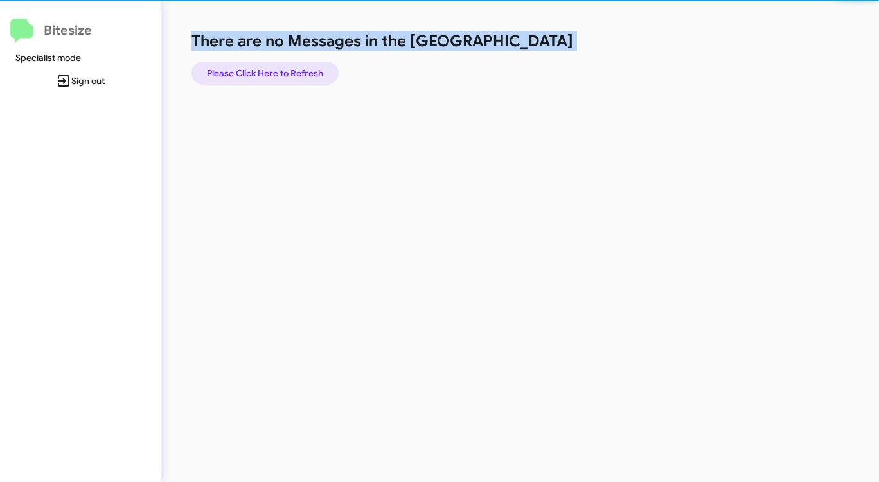
click at [261, 71] on span "Please Click Here to Refresh" at bounding box center [265, 73] width 116 height 23
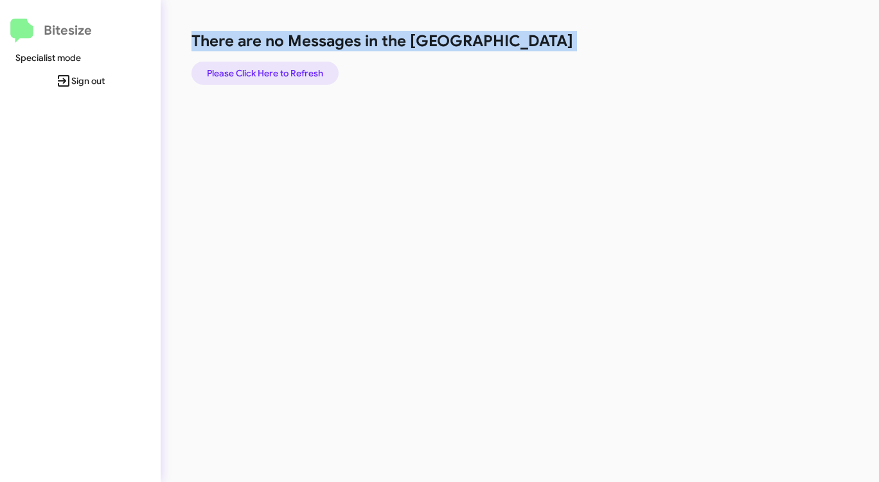
click at [265, 66] on span "Please Click Here to Refresh" at bounding box center [265, 73] width 116 height 23
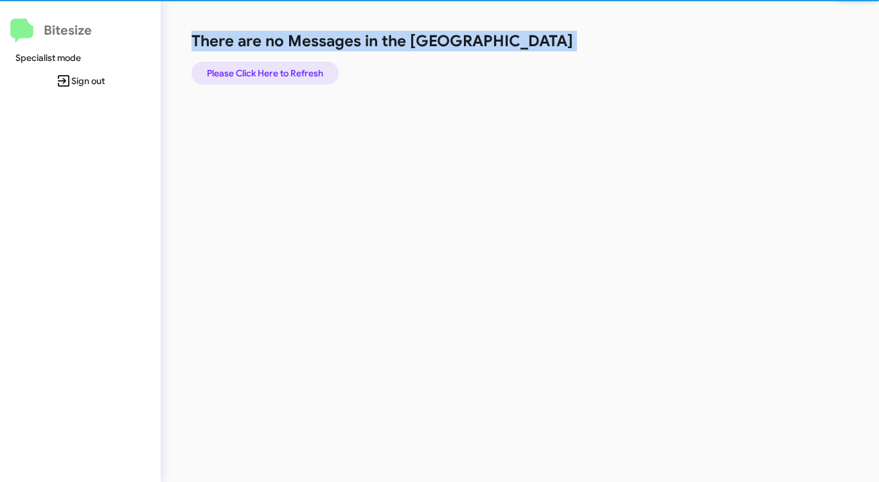
click at [265, 66] on span "Please Click Here to Refresh" at bounding box center [265, 73] width 116 height 23
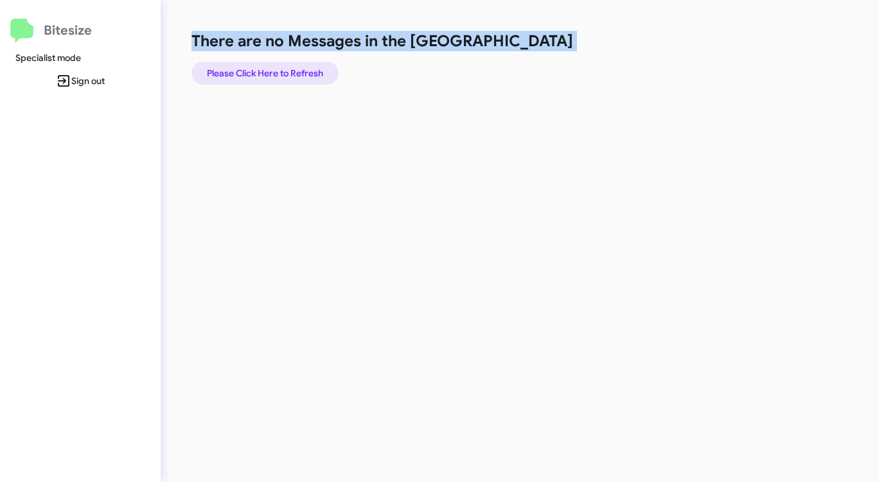
click at [267, 66] on span "Please Click Here to Refresh" at bounding box center [265, 73] width 116 height 23
click at [267, 67] on span "Please Click Here to Refresh" at bounding box center [265, 73] width 116 height 23
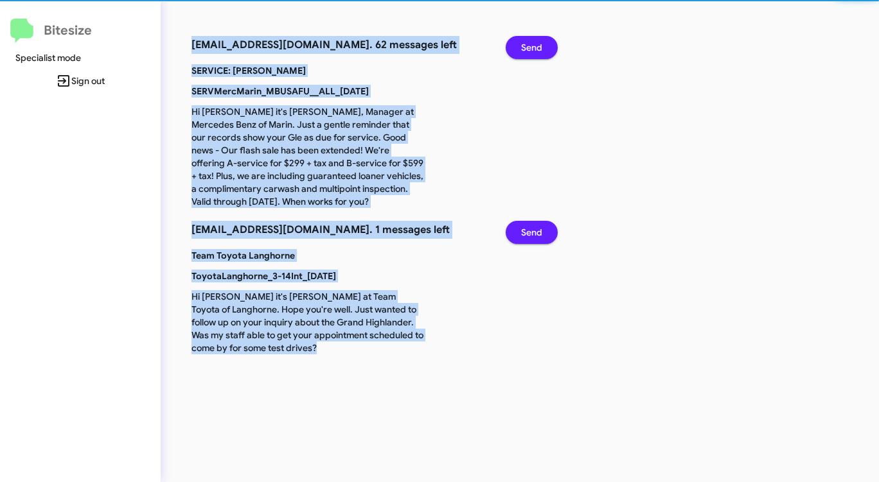
click at [536, 45] on span "Send" at bounding box center [531, 47] width 21 height 23
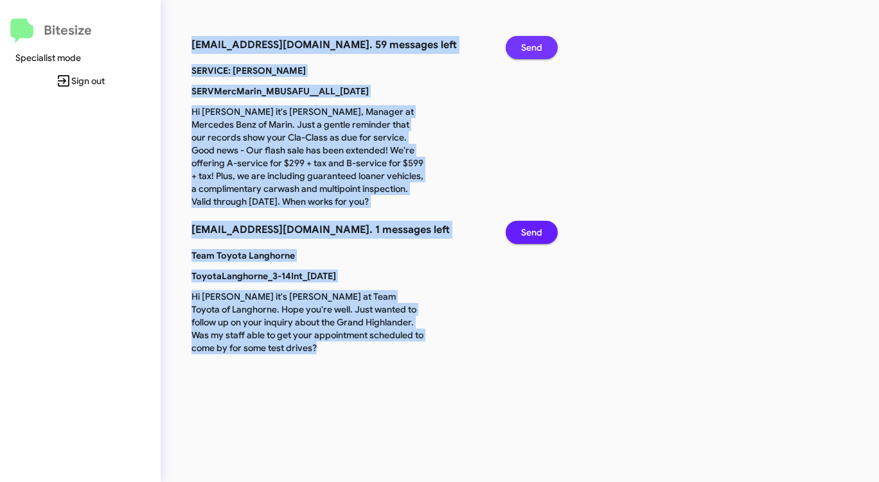
click at [536, 46] on span "Send" at bounding box center [531, 47] width 21 height 23
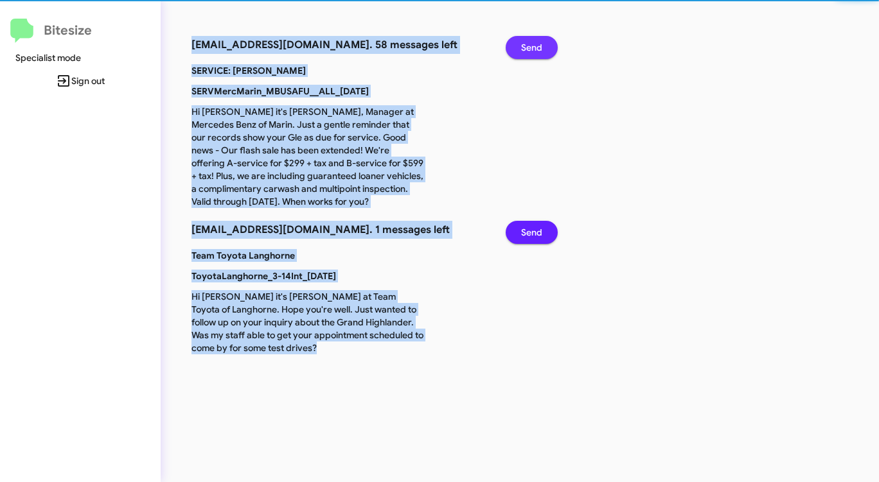
click at [536, 46] on span "Send" at bounding box center [531, 47] width 21 height 23
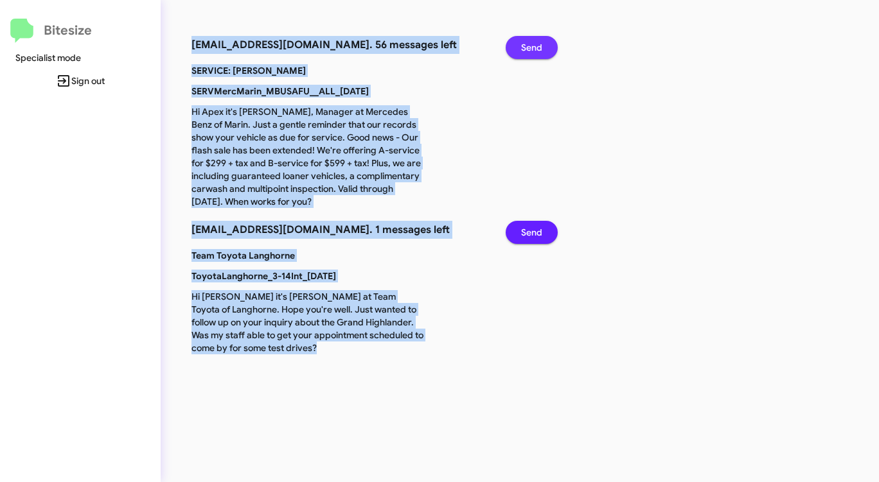
click at [537, 46] on span "Send" at bounding box center [531, 47] width 21 height 23
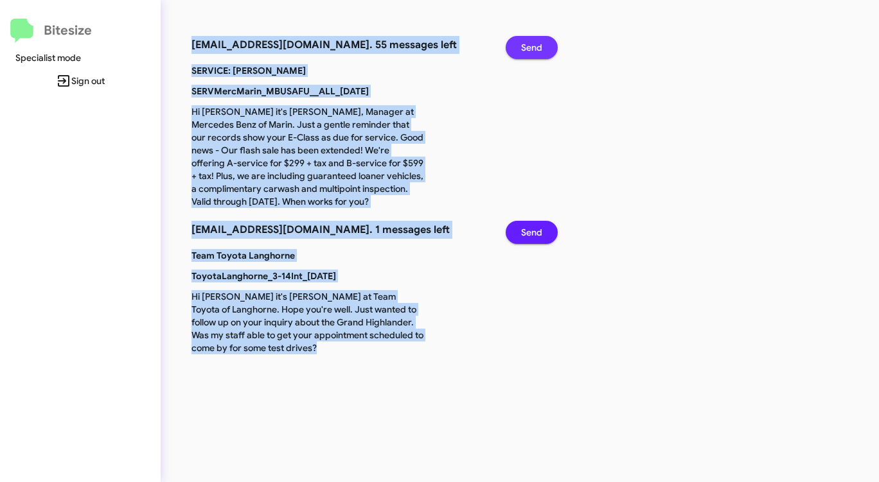
click at [537, 46] on span "Send" at bounding box center [531, 47] width 21 height 23
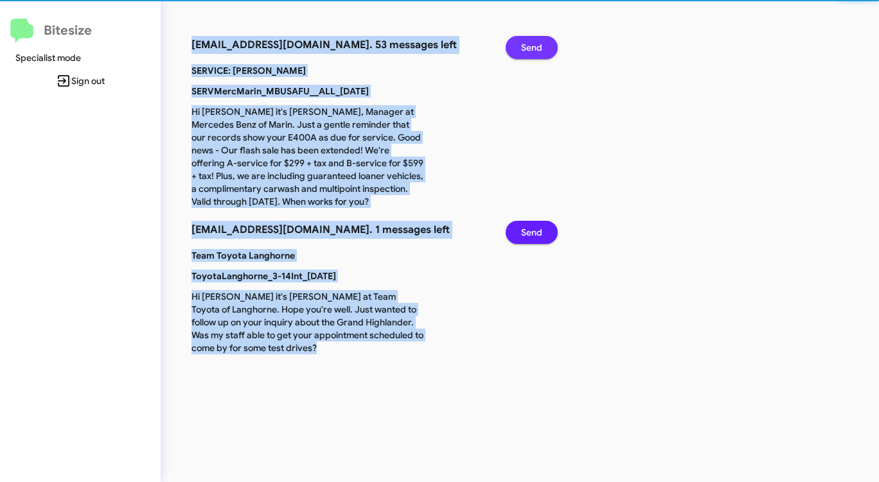
click at [537, 46] on span "Send" at bounding box center [531, 47] width 21 height 23
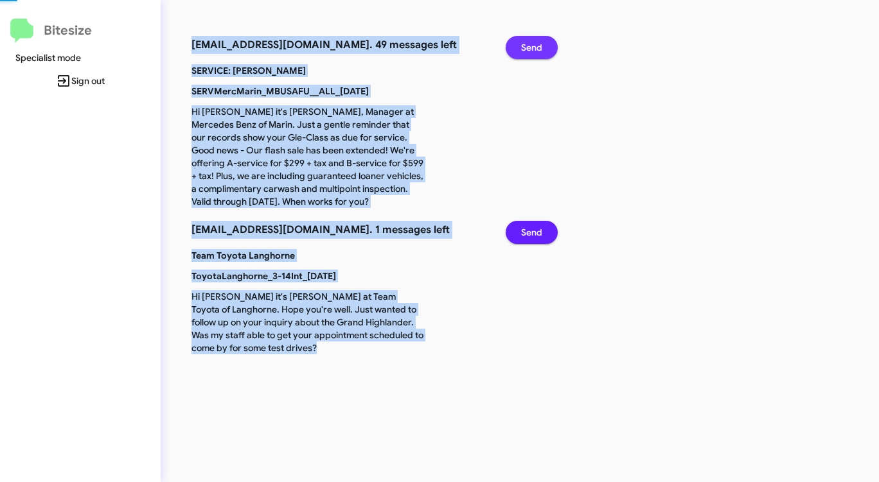
click at [537, 46] on span "Send" at bounding box center [531, 47] width 21 height 23
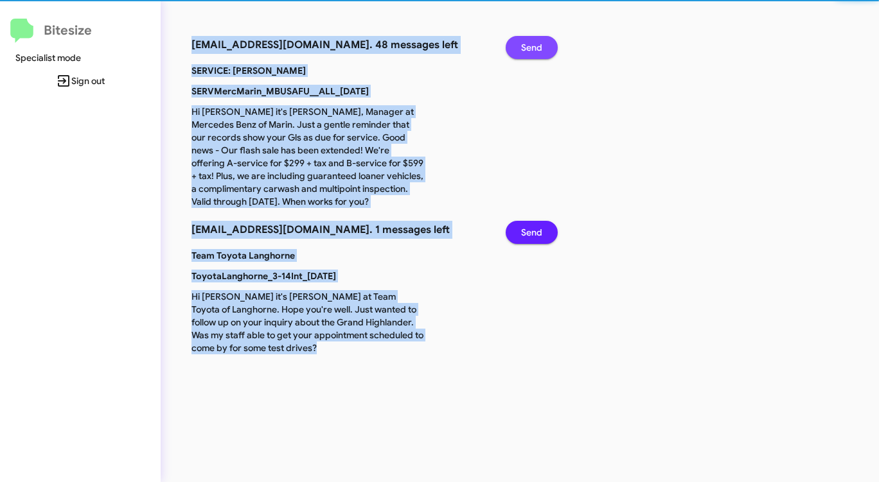
click at [537, 46] on span "Send" at bounding box center [531, 47] width 21 height 23
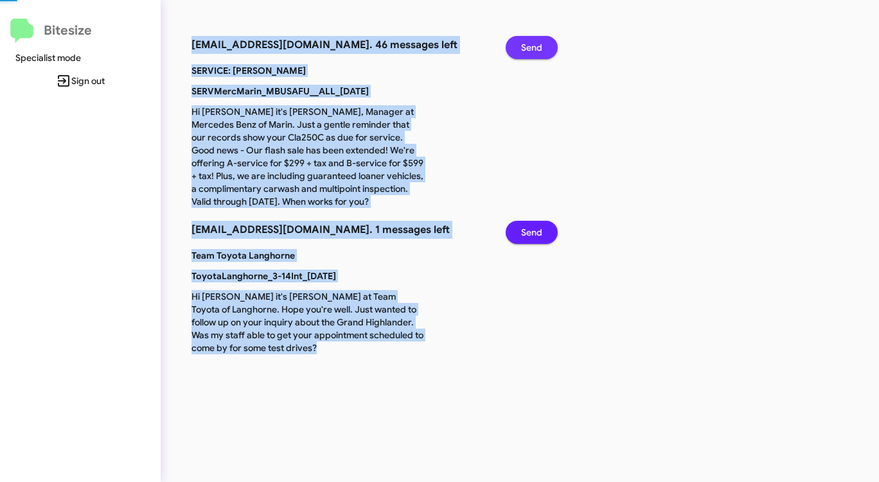
click at [537, 46] on span "Send" at bounding box center [531, 47] width 21 height 23
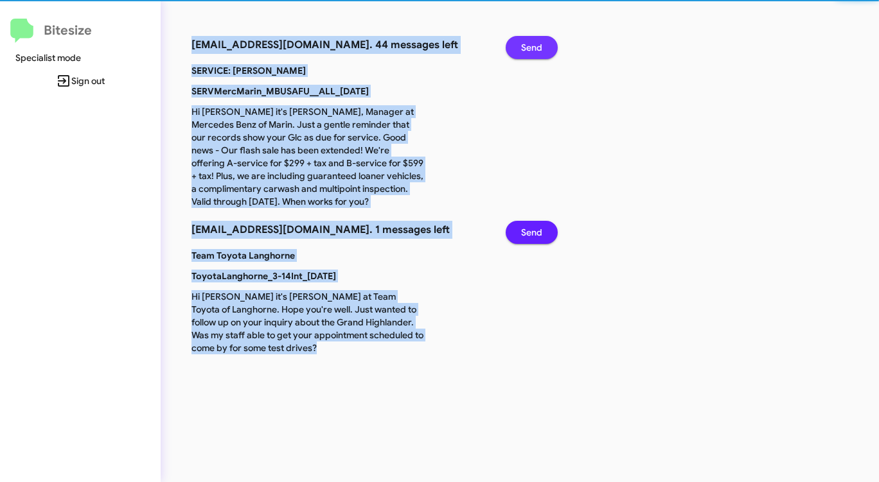
click at [537, 46] on span "Send" at bounding box center [531, 47] width 21 height 23
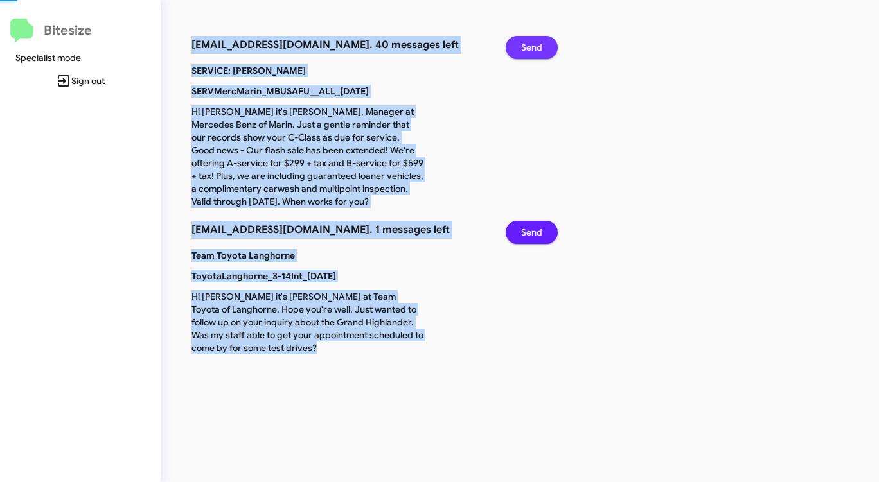
click at [537, 46] on span "Send" at bounding box center [531, 47] width 21 height 23
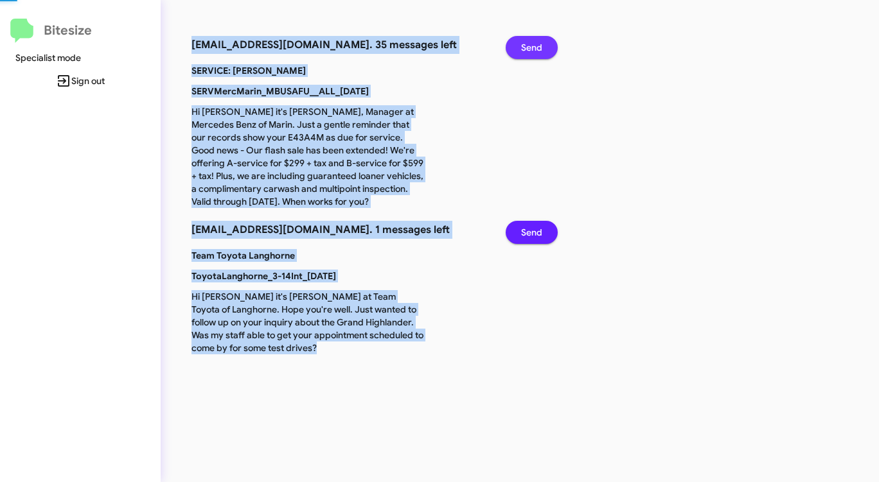
click at [537, 46] on span "Send" at bounding box center [531, 47] width 21 height 23
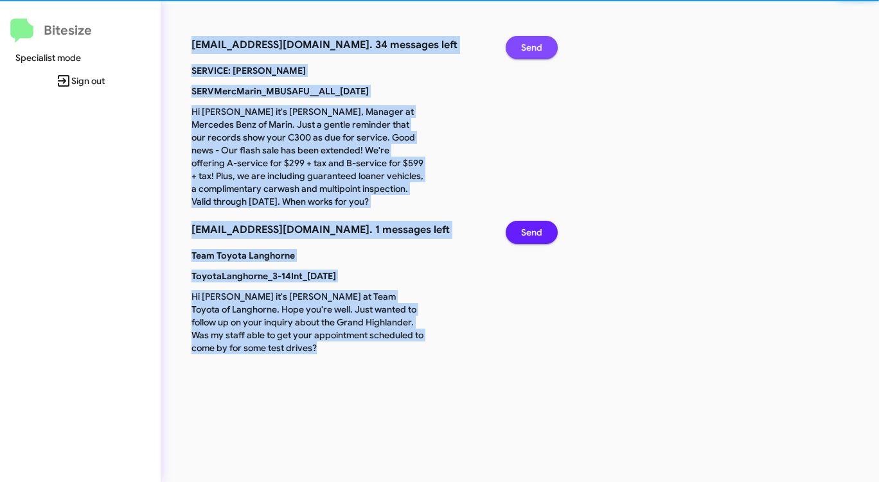
click at [537, 46] on span "Send" at bounding box center [531, 47] width 21 height 23
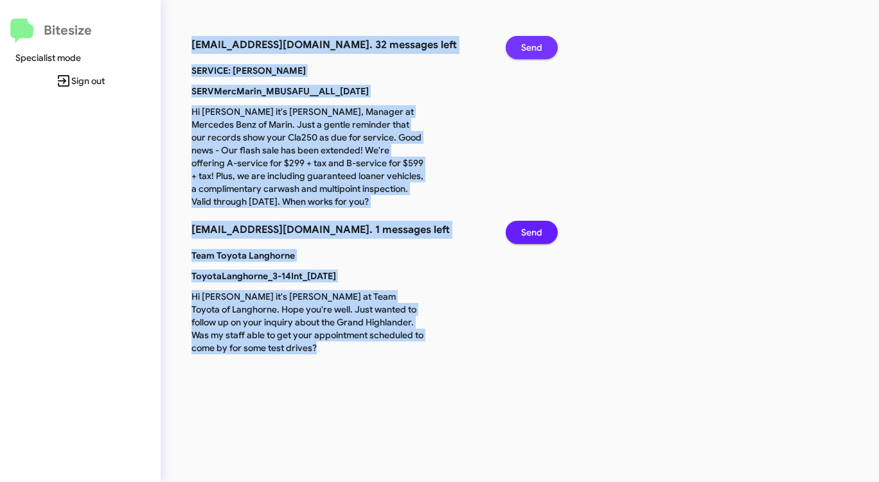
click at [537, 46] on span "Send" at bounding box center [531, 47] width 21 height 23
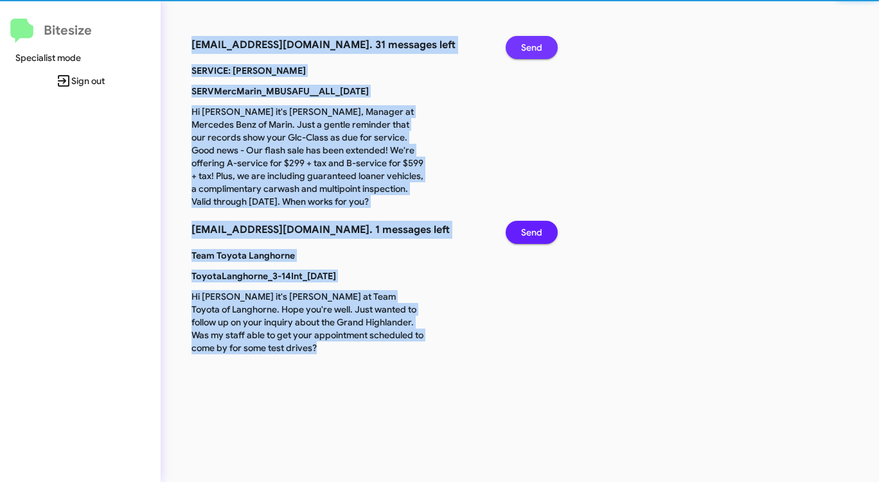
click at [537, 46] on span "Send" at bounding box center [531, 47] width 21 height 23
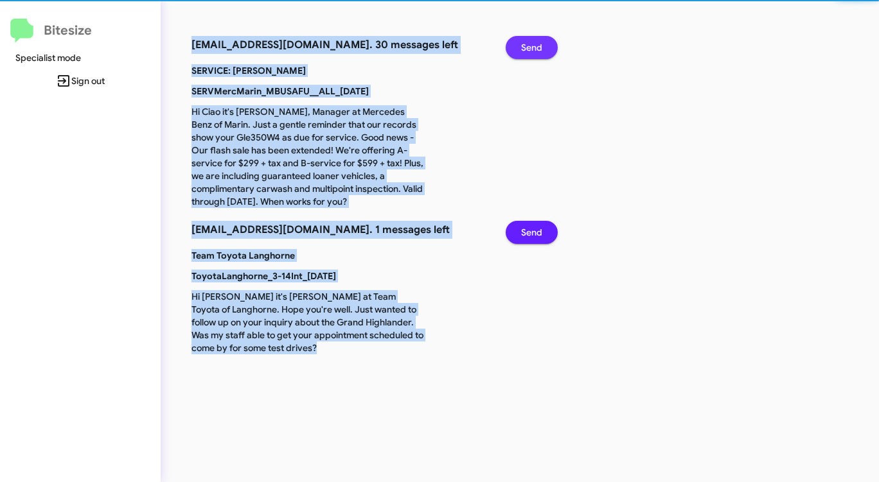
click at [537, 46] on span "Send" at bounding box center [531, 47] width 21 height 23
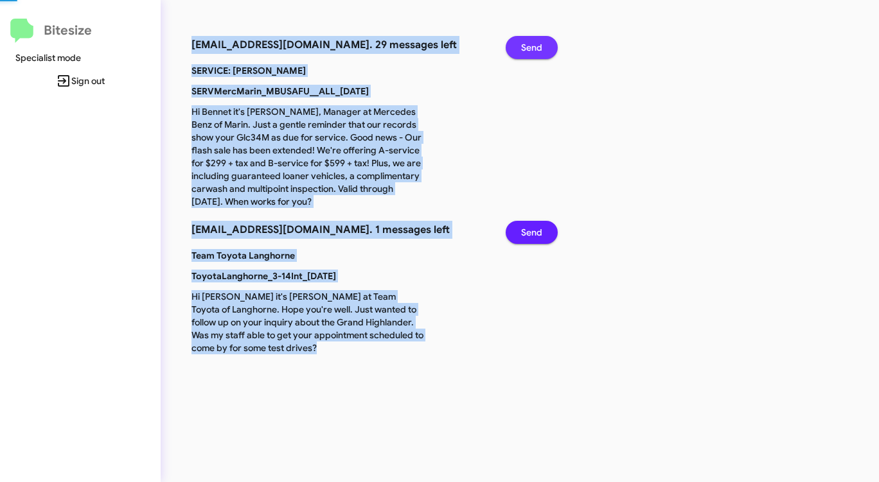
click at [537, 46] on span "Send" at bounding box center [531, 47] width 21 height 23
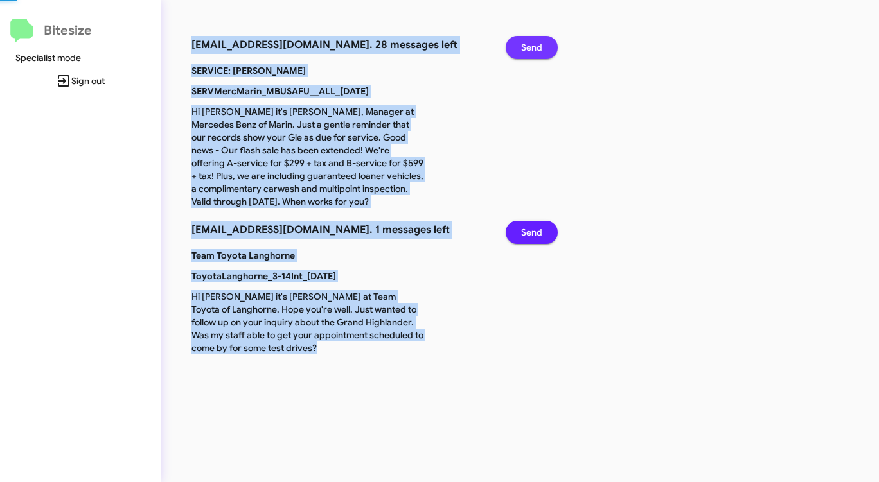
click at [537, 46] on span "Send" at bounding box center [531, 47] width 21 height 23
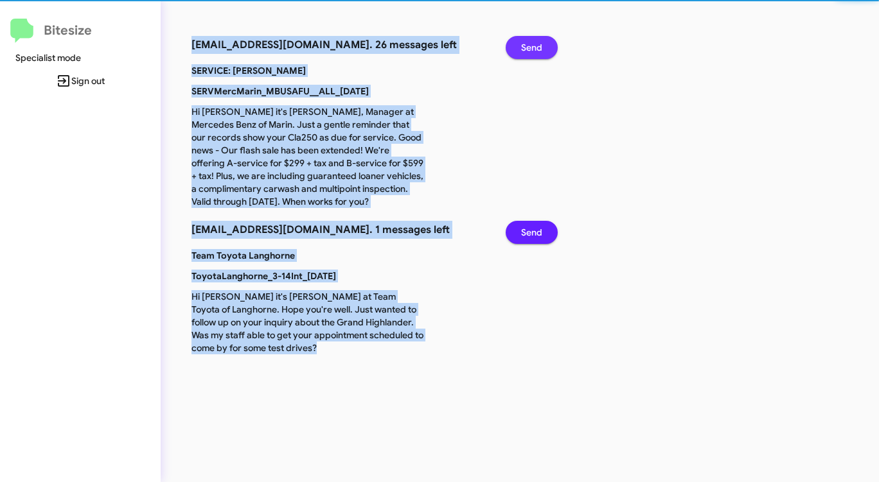
click at [537, 46] on span "Send" at bounding box center [531, 47] width 21 height 23
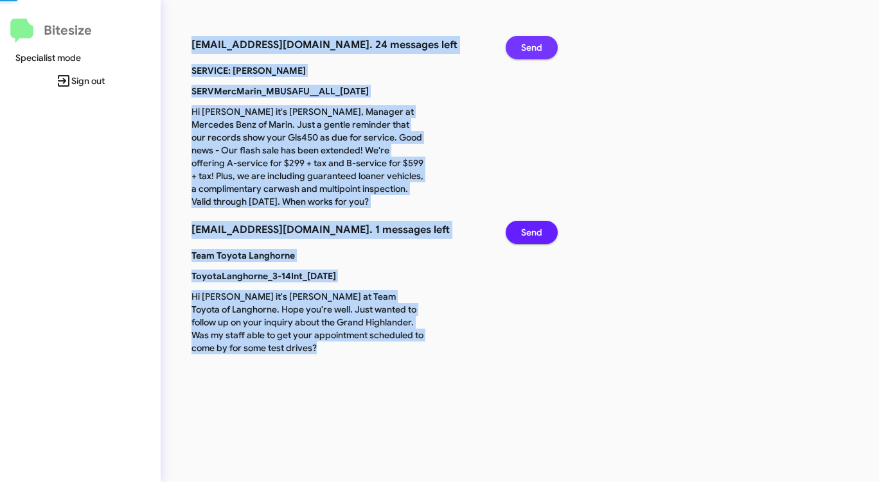
click at [537, 46] on span "Send" at bounding box center [531, 47] width 21 height 23
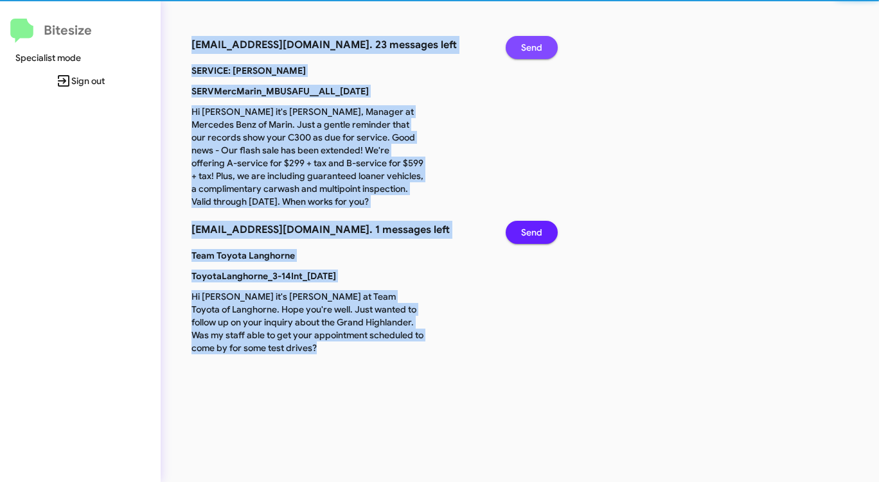
click at [537, 46] on span "Send" at bounding box center [531, 47] width 21 height 23
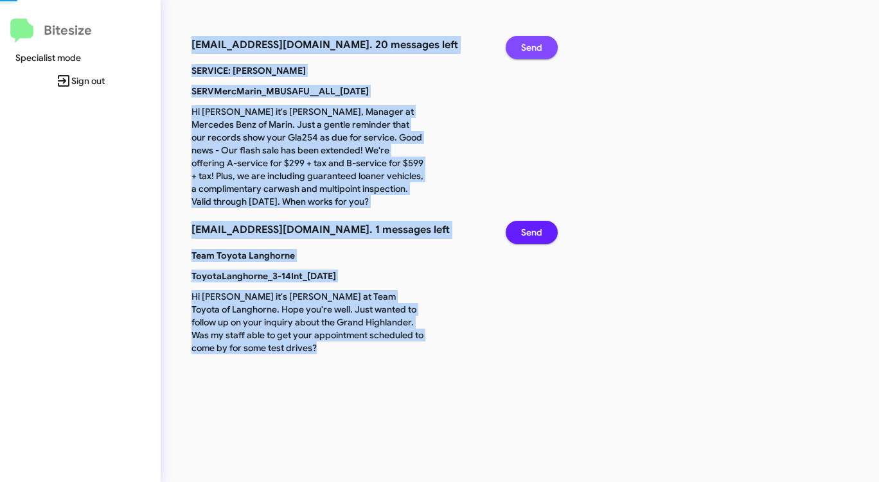
click at [537, 46] on span "Send" at bounding box center [531, 47] width 21 height 23
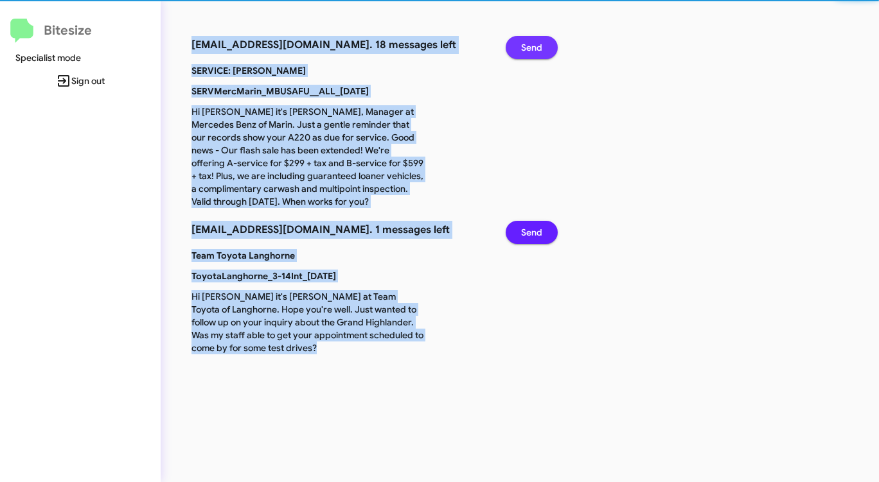
click at [537, 46] on span "Send" at bounding box center [531, 47] width 21 height 23
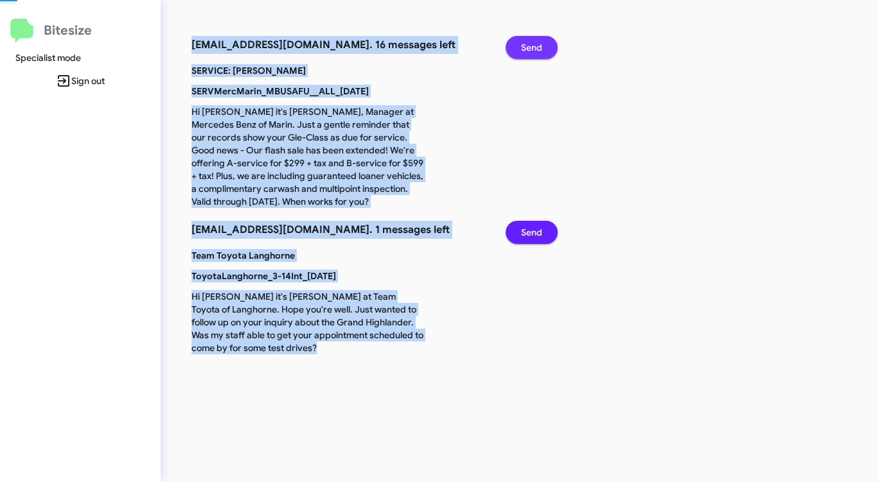
click at [537, 46] on span "Send" at bounding box center [531, 47] width 21 height 23
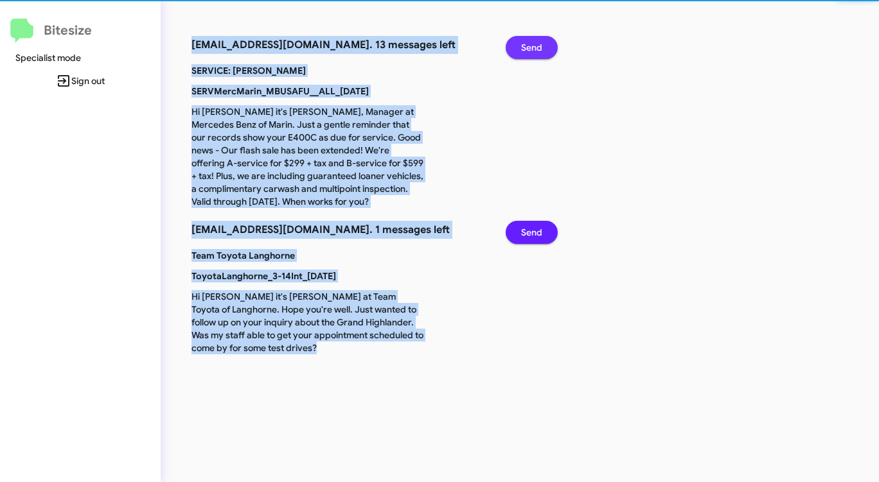
click at [537, 46] on span "Send" at bounding box center [531, 47] width 21 height 23
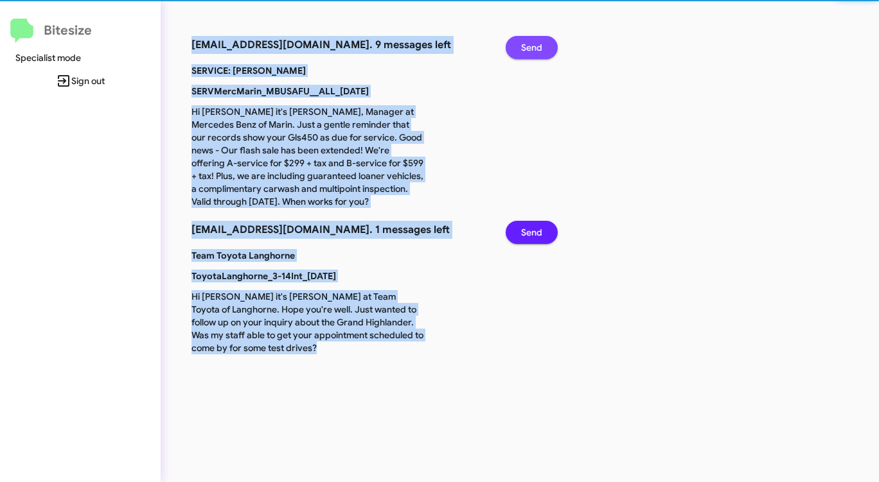
click at [537, 46] on span "Send" at bounding box center [531, 47] width 21 height 23
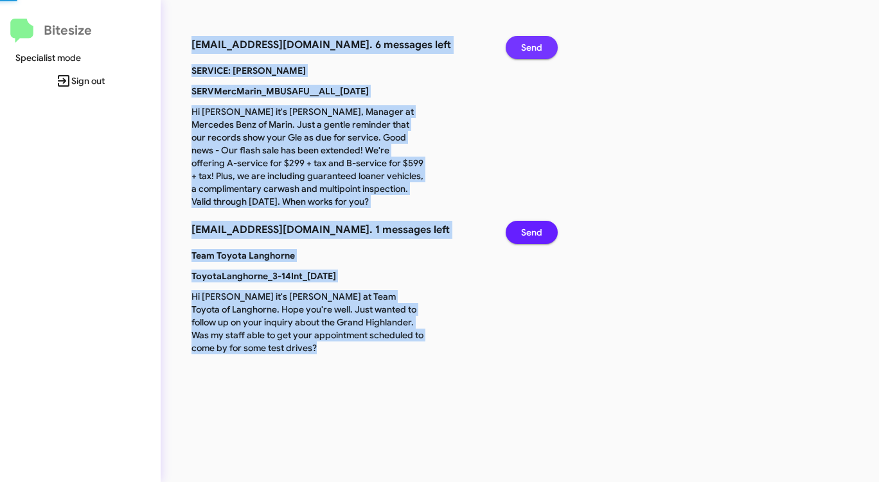
click at [537, 46] on span "Send" at bounding box center [531, 47] width 21 height 23
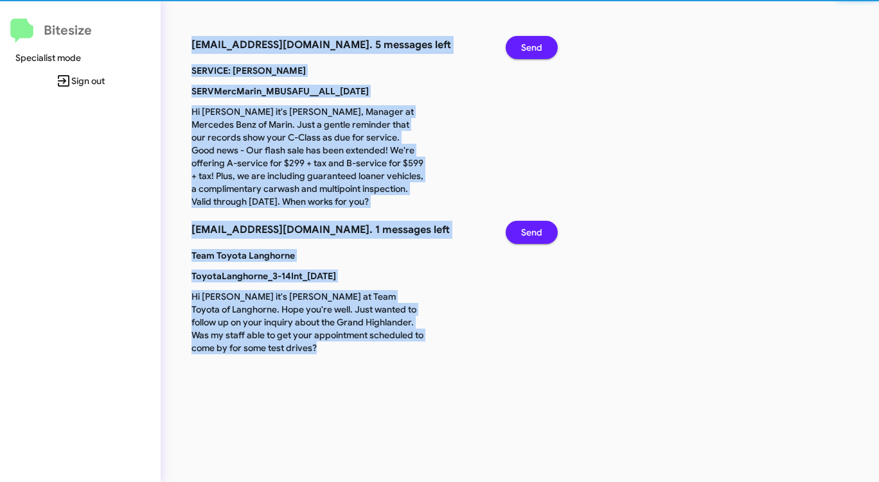
click at [537, 46] on span "Send" at bounding box center [531, 47] width 21 height 23
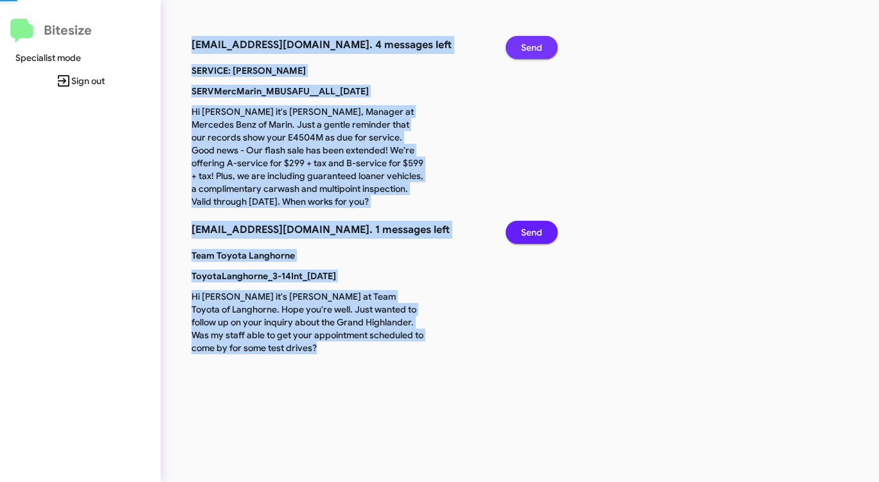
click at [537, 46] on span "Send" at bounding box center [531, 47] width 21 height 23
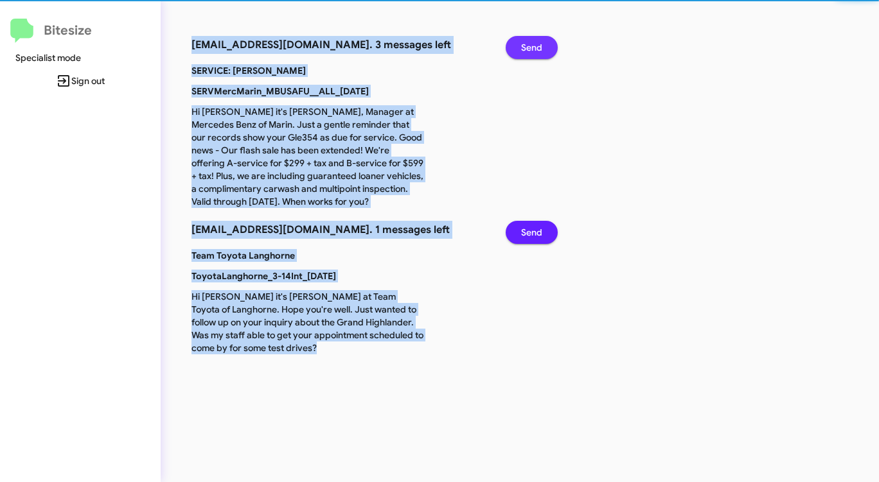
click at [537, 46] on span "Send" at bounding box center [531, 47] width 21 height 23
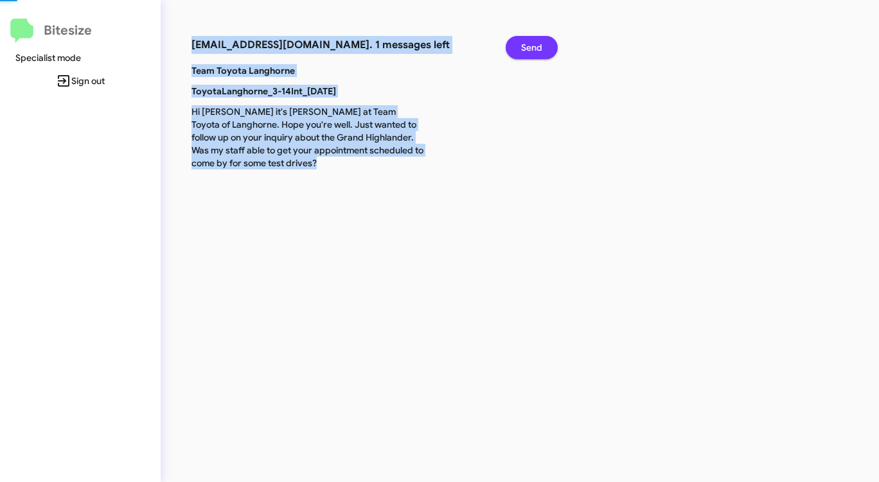
click at [537, 46] on span "Send" at bounding box center [531, 47] width 21 height 23
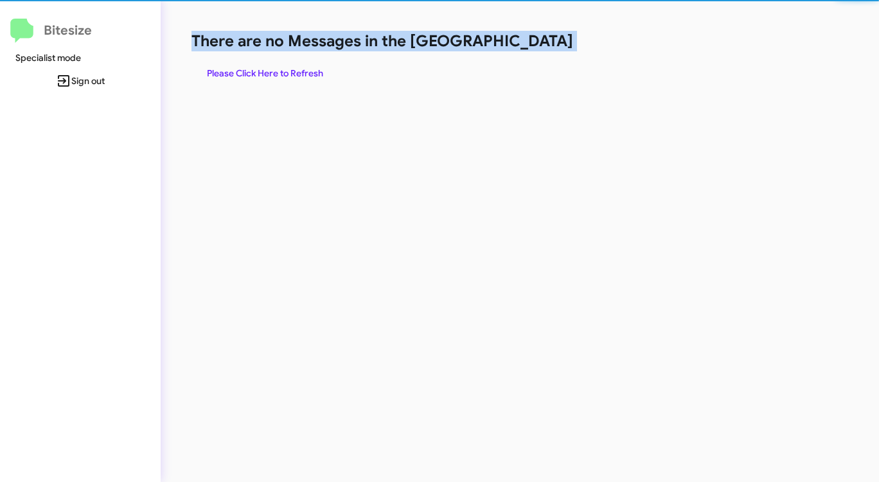
click at [537, 46] on h1 "There are no Messages in the [GEOGRAPHIC_DATA]" at bounding box center [459, 41] width 537 height 21
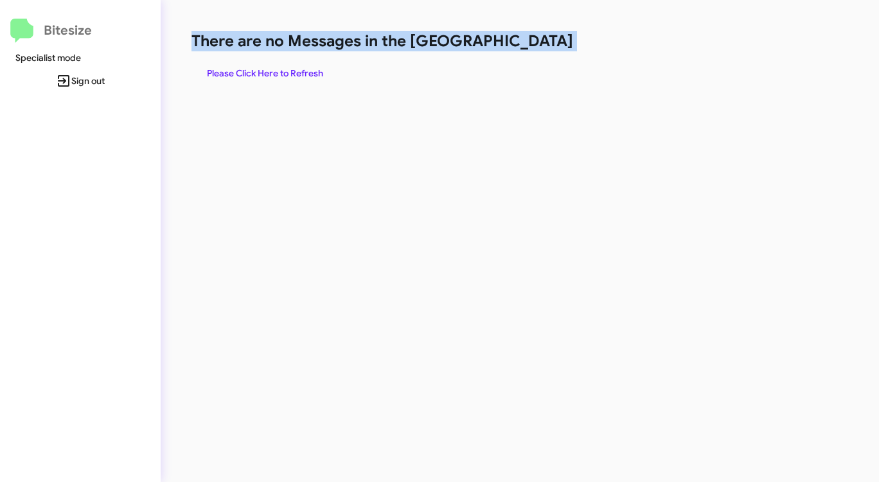
click at [537, 46] on h1 "There are no Messages in the [GEOGRAPHIC_DATA]" at bounding box center [459, 41] width 537 height 21
click at [536, 46] on h1 "There are no Messages in the [GEOGRAPHIC_DATA]" at bounding box center [459, 41] width 537 height 21
click at [248, 74] on span "Please Click Here to Refresh" at bounding box center [265, 73] width 116 height 23
click at [249, 74] on span "Please Click Here to Refresh" at bounding box center [265, 73] width 116 height 23
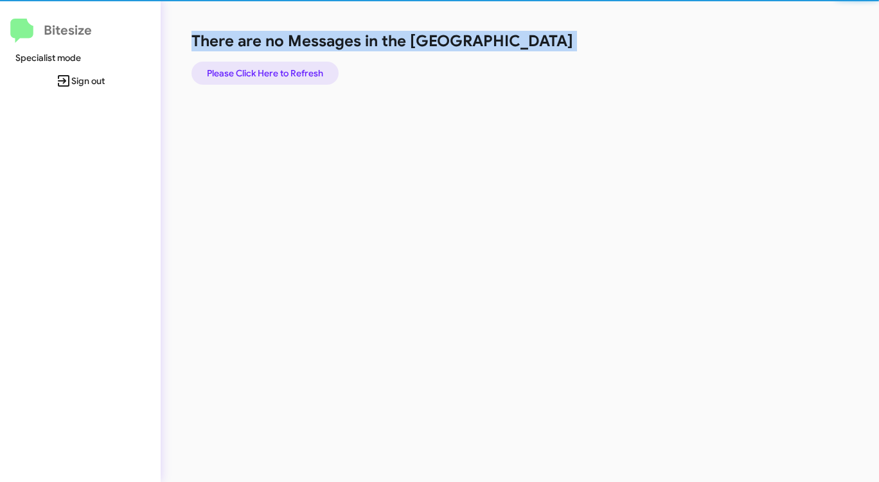
click at [249, 74] on span "Please Click Here to Refresh" at bounding box center [265, 73] width 116 height 23
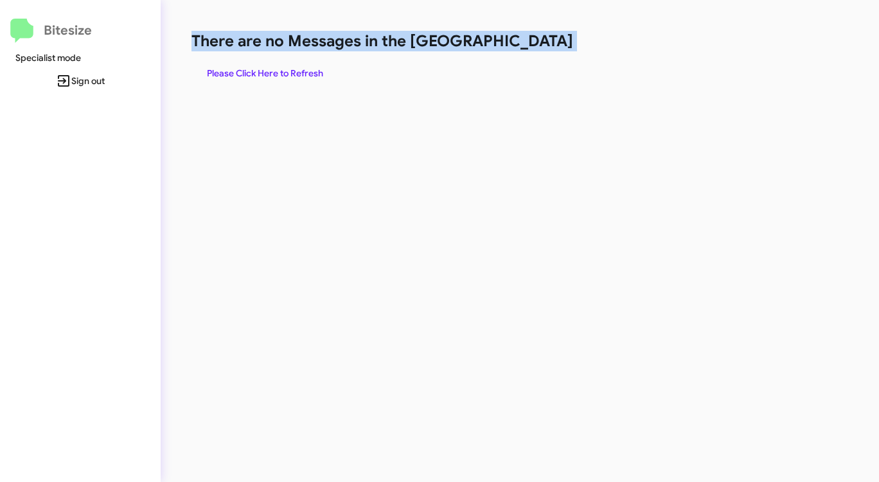
click at [268, 73] on span "Please Click Here to Refresh" at bounding box center [265, 73] width 116 height 23
click at [270, 73] on span "Please Click Here to Refresh" at bounding box center [265, 73] width 116 height 23
click at [272, 73] on span "Please Click Here to Refresh" at bounding box center [265, 73] width 116 height 23
click at [280, 76] on span "Please Click Here to Refresh" at bounding box center [265, 73] width 116 height 23
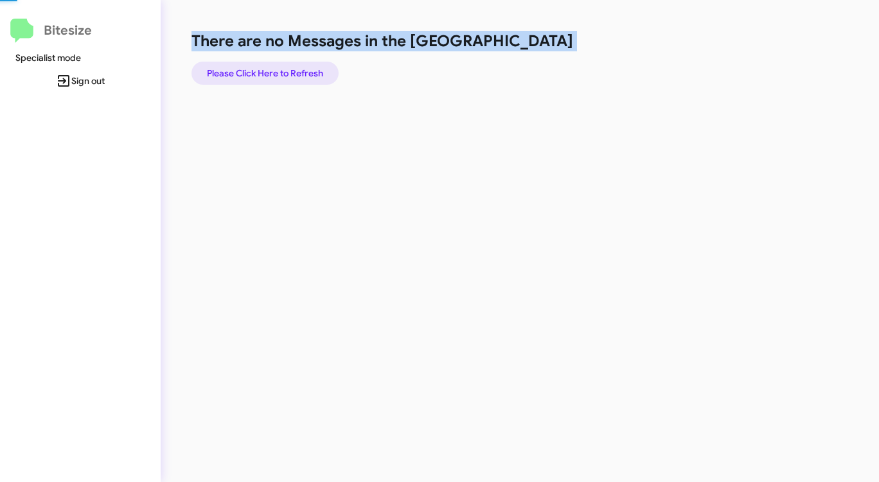
click at [280, 75] on span "Please Click Here to Refresh" at bounding box center [265, 73] width 116 height 23
click at [281, 75] on span "Please Click Here to Refresh" at bounding box center [265, 73] width 116 height 23
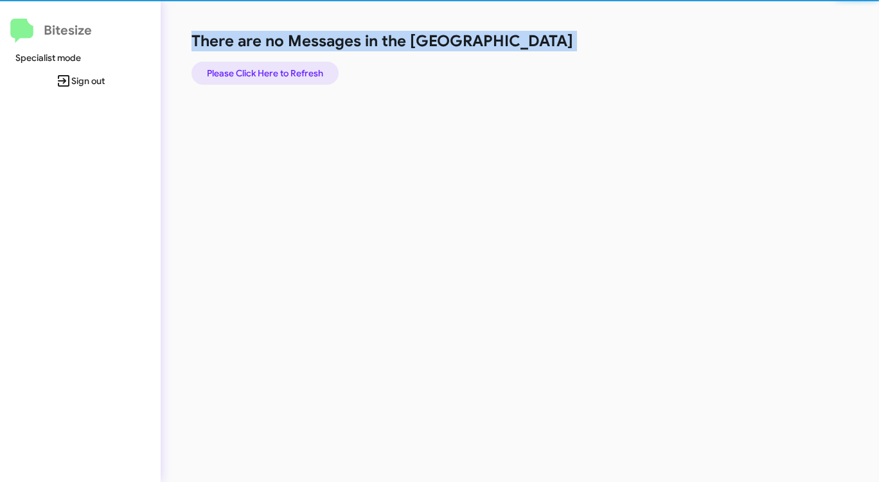
click at [281, 75] on span "Please Click Here to Refresh" at bounding box center [265, 73] width 116 height 23
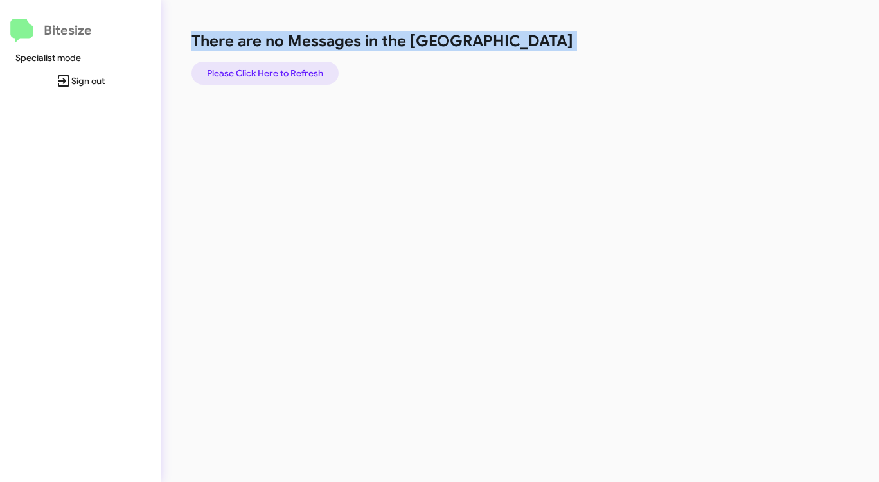
click at [281, 75] on span "Please Click Here to Refresh" at bounding box center [265, 73] width 116 height 23
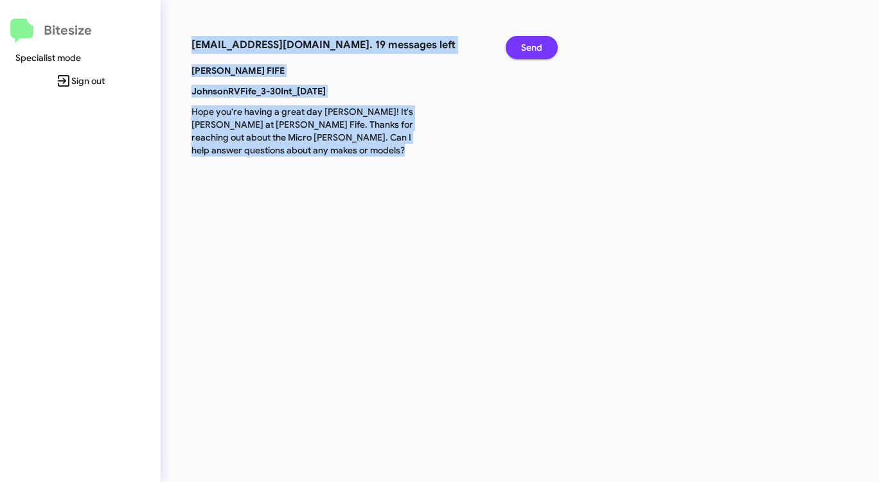
click at [533, 48] on span "Send" at bounding box center [531, 47] width 21 height 23
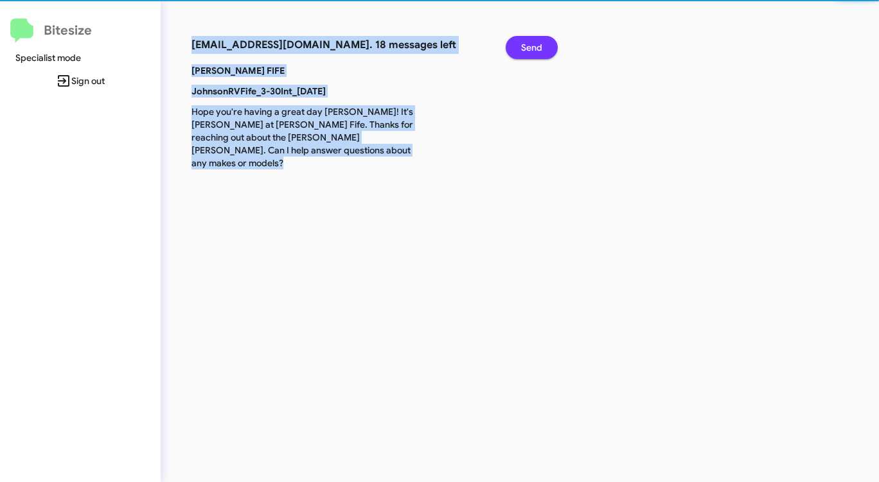
click at [533, 48] on span "Send" at bounding box center [531, 47] width 21 height 23
click at [536, 49] on span "Send" at bounding box center [531, 47] width 21 height 23
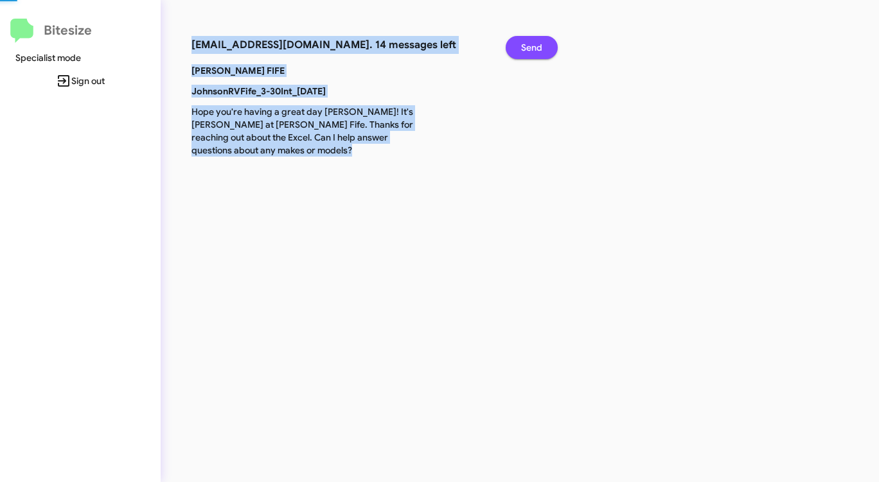
click at [536, 49] on span "Send" at bounding box center [531, 47] width 21 height 23
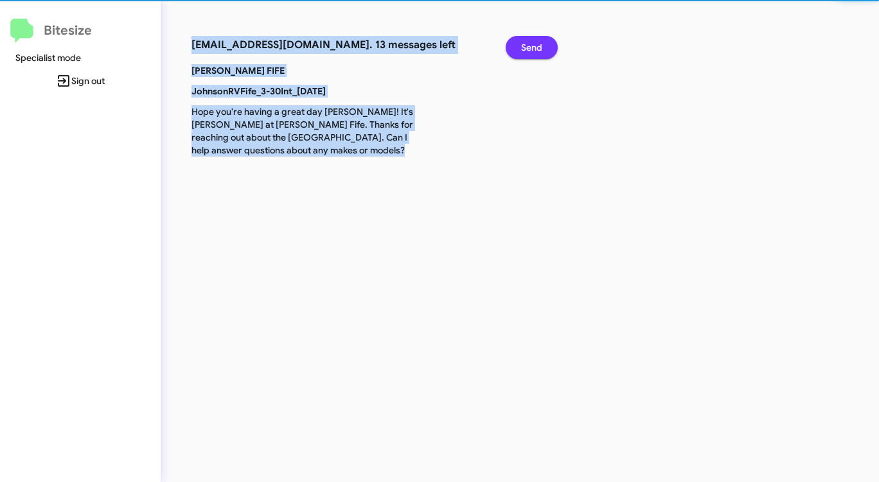
click at [536, 49] on span "Send" at bounding box center [531, 47] width 21 height 23
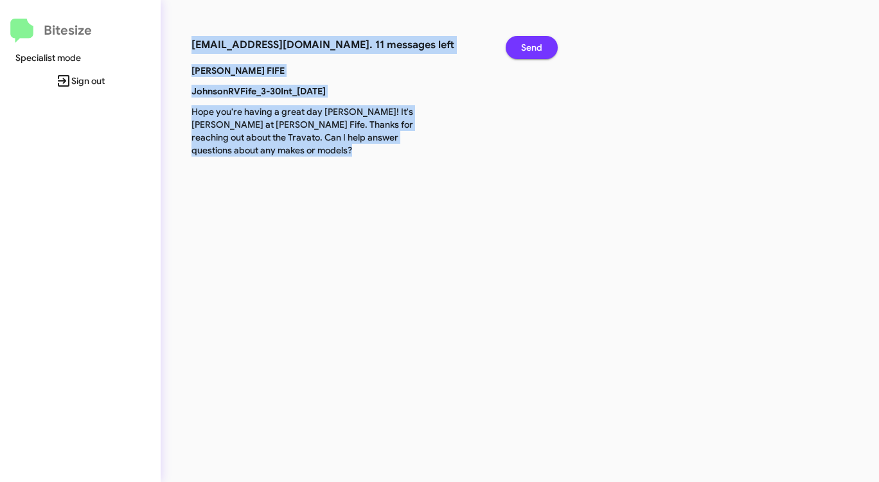
click at [536, 49] on span "Send" at bounding box center [531, 47] width 21 height 23
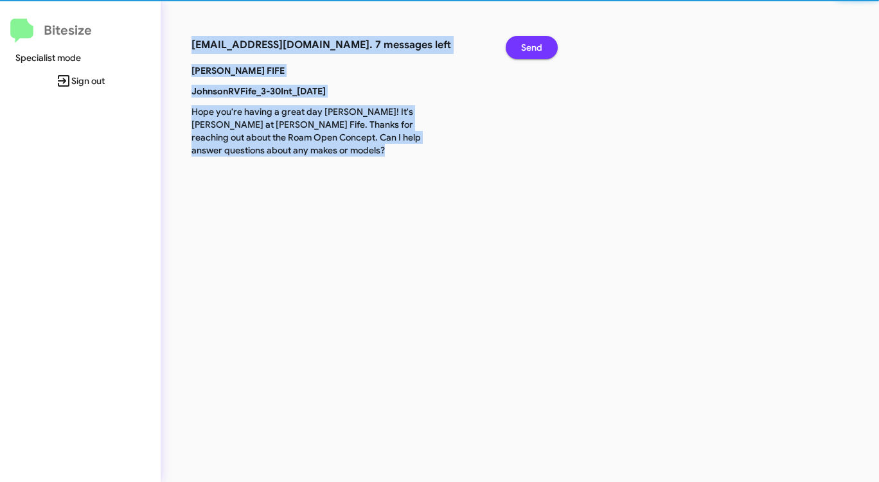
click at [536, 49] on span "Send" at bounding box center [531, 47] width 21 height 23
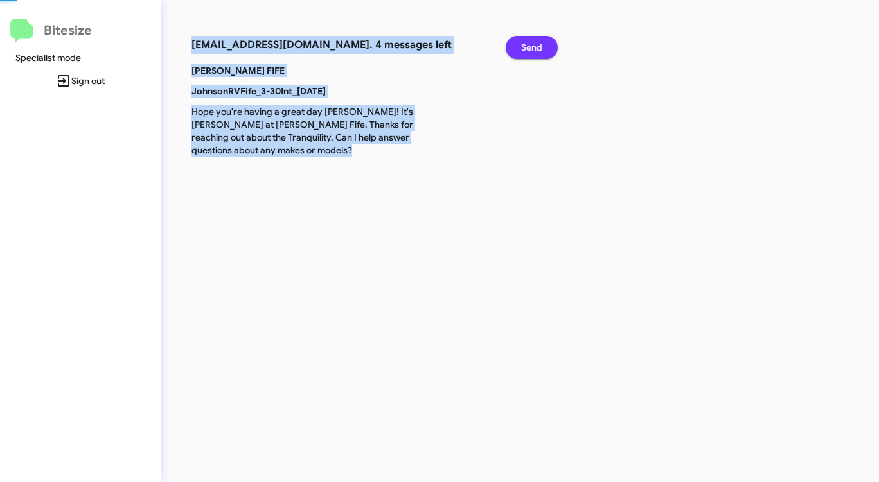
click at [536, 49] on span "Send" at bounding box center [531, 47] width 21 height 23
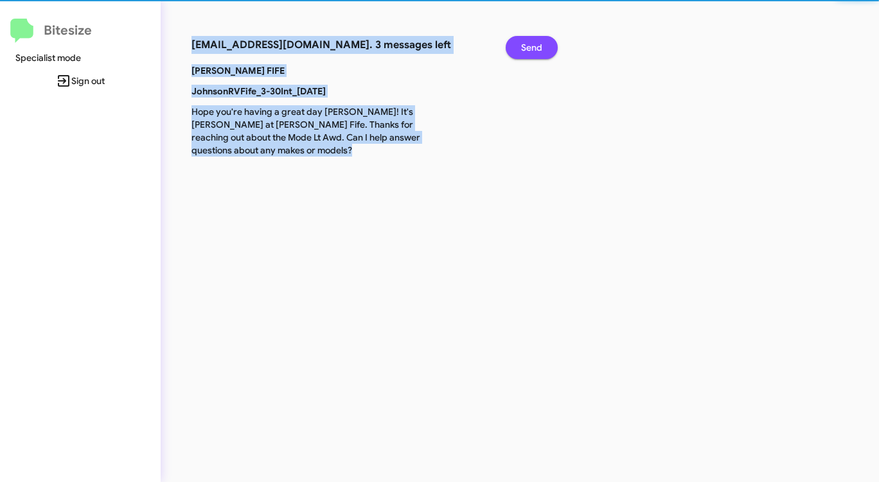
click at [536, 49] on span "Send" at bounding box center [531, 47] width 21 height 23
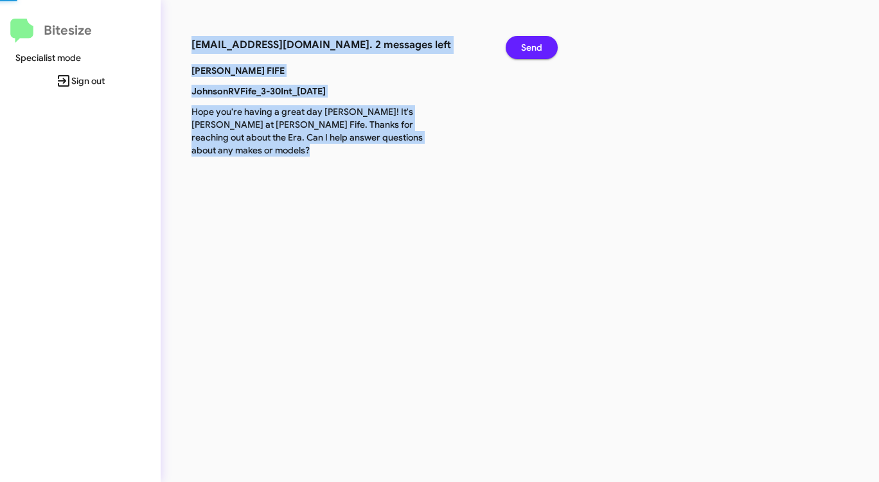
click at [536, 49] on span "Send" at bounding box center [531, 47] width 21 height 23
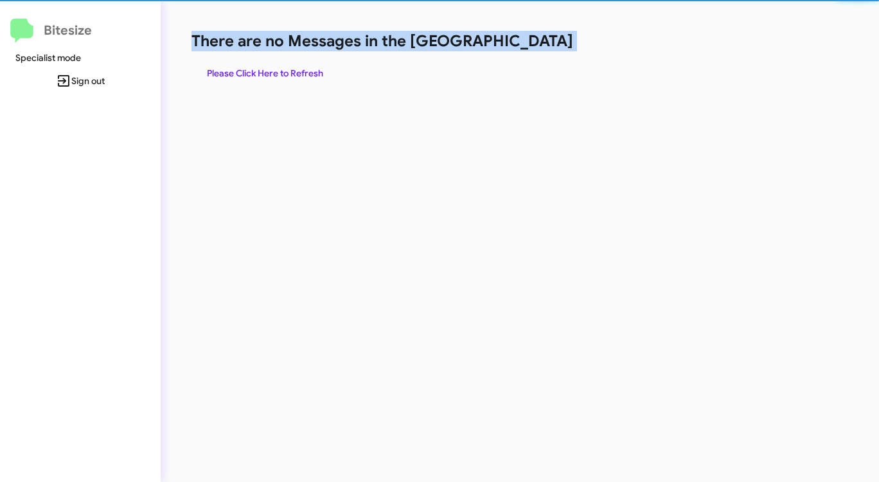
click at [536, 49] on h1 "There are no Messages in the [GEOGRAPHIC_DATA]" at bounding box center [459, 41] width 537 height 21
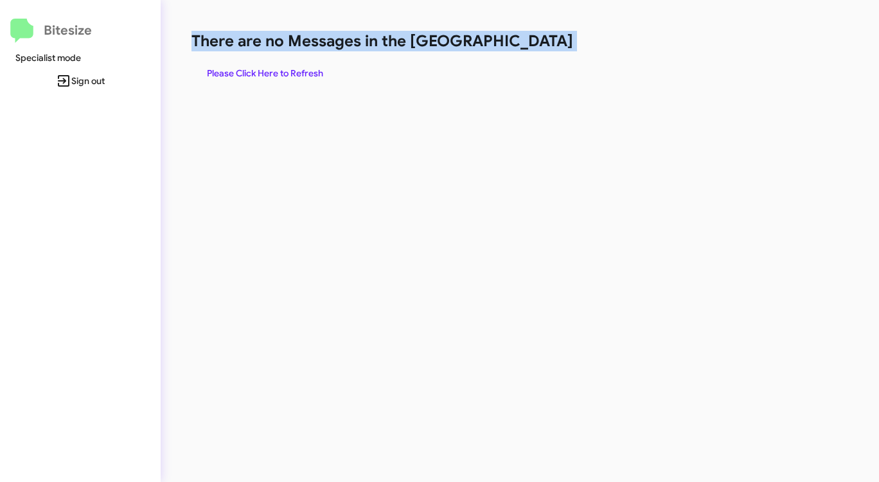
click at [536, 49] on h1 "There are no Messages in the [GEOGRAPHIC_DATA]" at bounding box center [459, 41] width 537 height 21
click at [285, 68] on span "Please Click Here to Refresh" at bounding box center [265, 73] width 116 height 23
click at [288, 67] on span "Please Click Here to Refresh" at bounding box center [265, 73] width 116 height 23
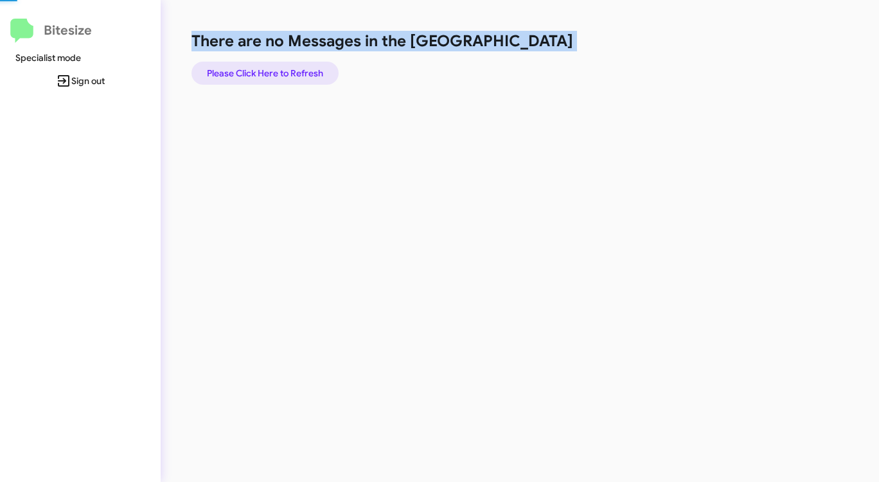
click at [288, 67] on span "Please Click Here to Refresh" at bounding box center [265, 73] width 116 height 23
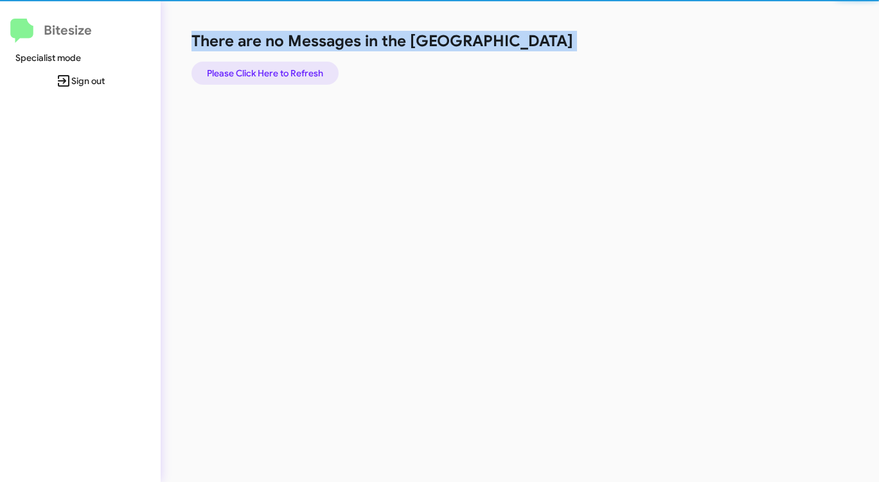
click at [288, 67] on span "Please Click Here to Refresh" at bounding box center [265, 73] width 116 height 23
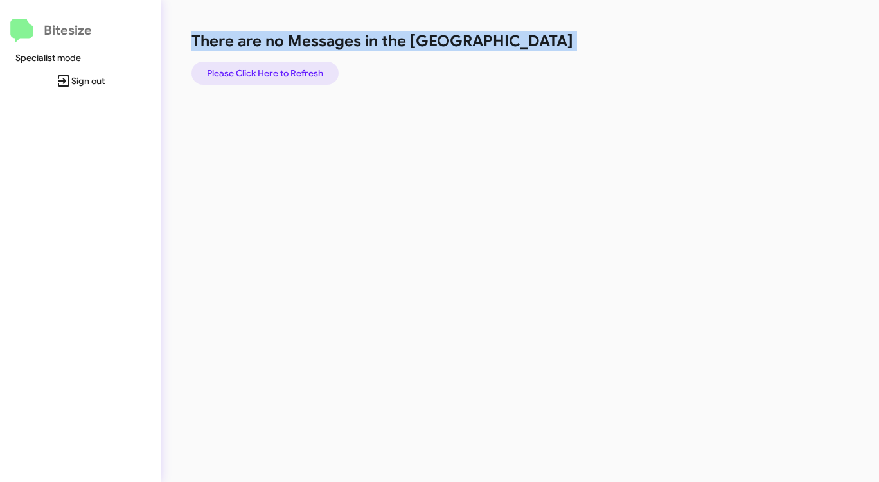
click at [288, 67] on span "Please Click Here to Refresh" at bounding box center [265, 73] width 116 height 23
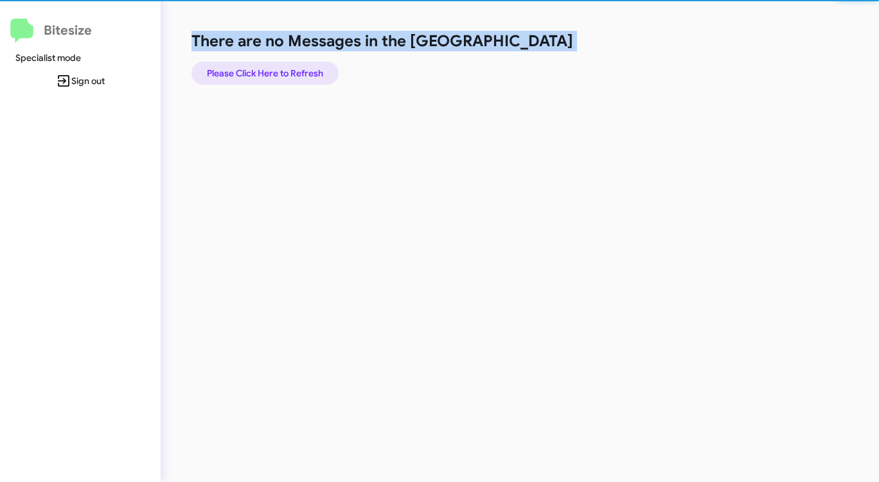
click at [288, 67] on span "Please Click Here to Refresh" at bounding box center [265, 73] width 116 height 23
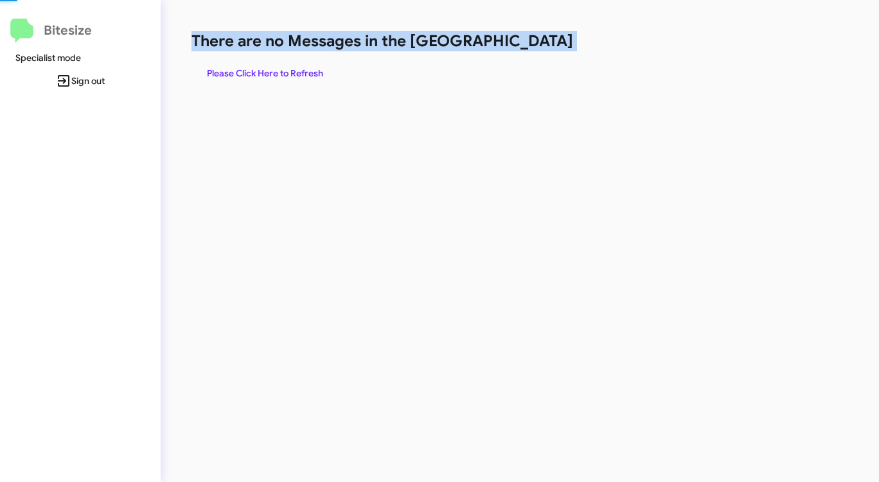
click at [288, 67] on span "Please Click Here to Refresh" at bounding box center [265, 73] width 116 height 23
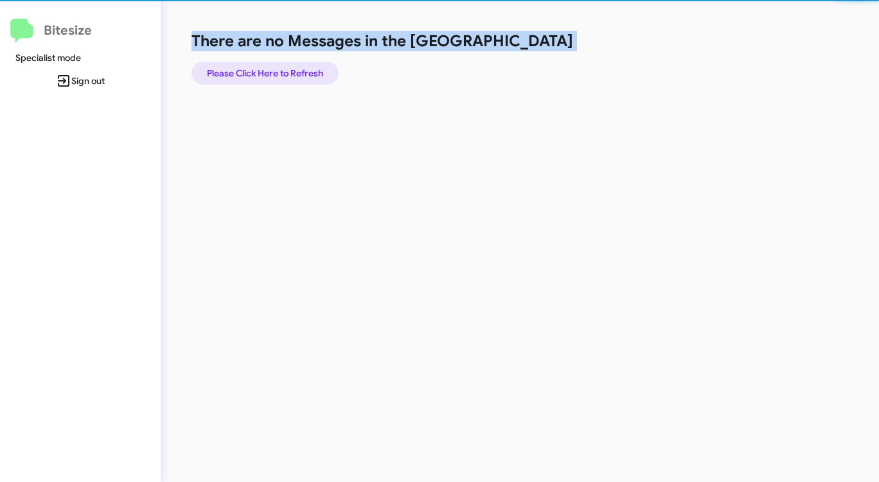
click at [288, 67] on span "Please Click Here to Refresh" at bounding box center [265, 73] width 116 height 23
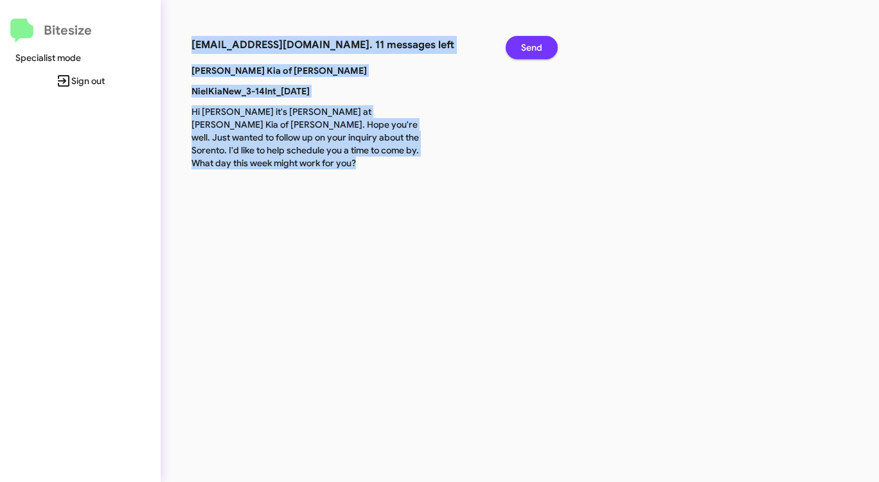
click at [541, 49] on span "Send" at bounding box center [531, 47] width 21 height 23
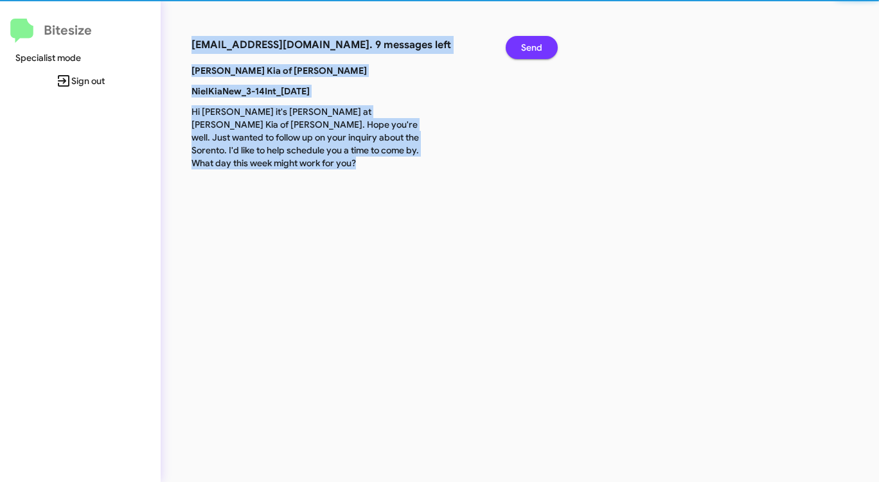
click at [541, 49] on span "Send" at bounding box center [531, 47] width 21 height 23
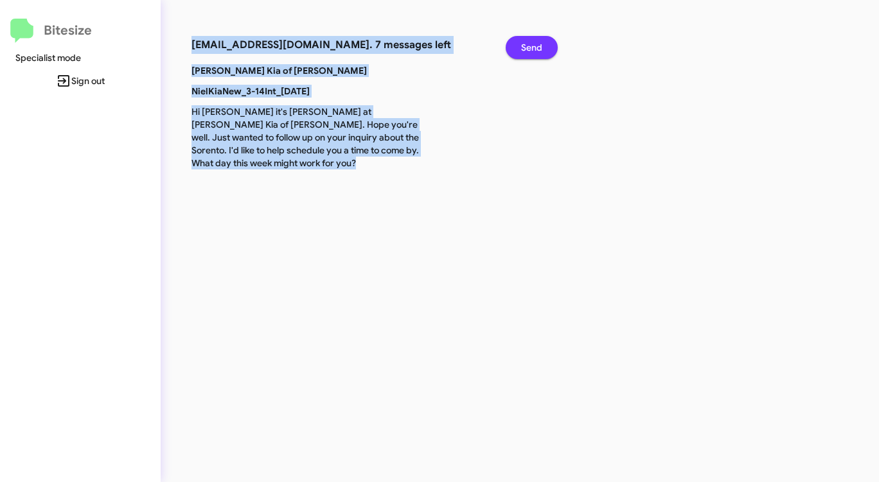
click at [541, 49] on span "Send" at bounding box center [531, 47] width 21 height 23
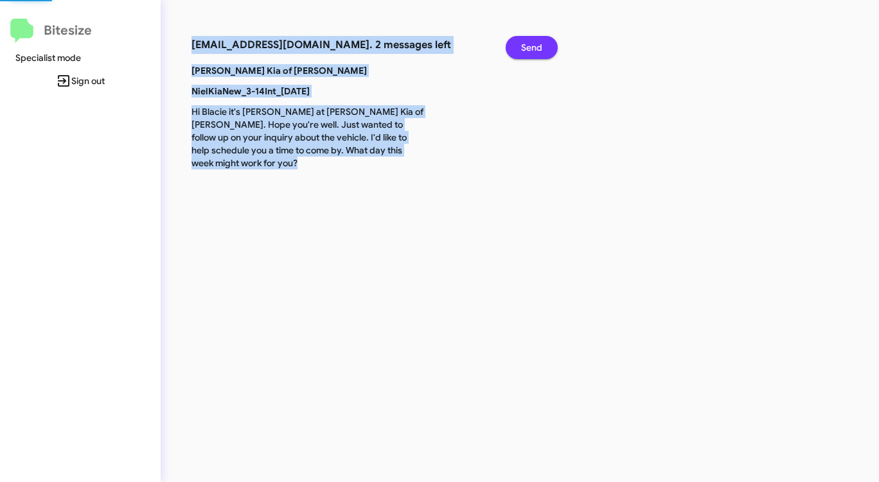
click at [541, 49] on span "Send" at bounding box center [531, 47] width 21 height 23
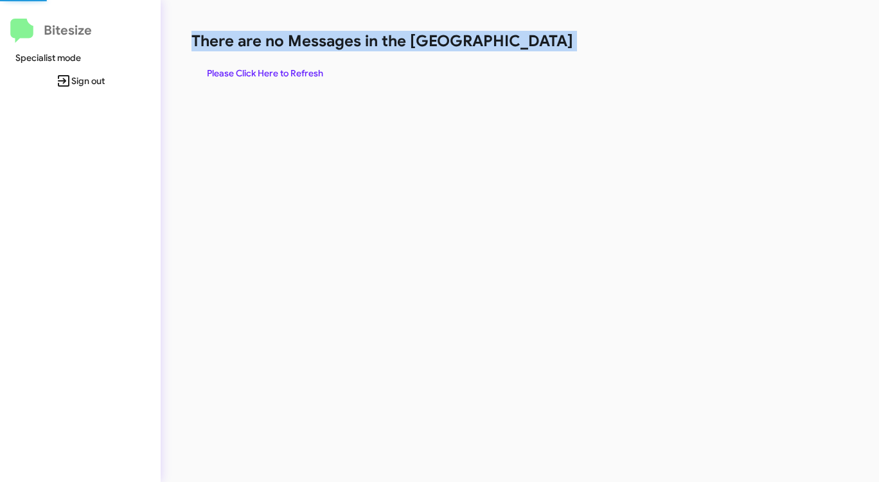
click at [541, 49] on h1 "There are no Messages in the [GEOGRAPHIC_DATA]" at bounding box center [459, 41] width 537 height 21
click at [290, 74] on span "Please Click Here to Refresh" at bounding box center [265, 73] width 116 height 23
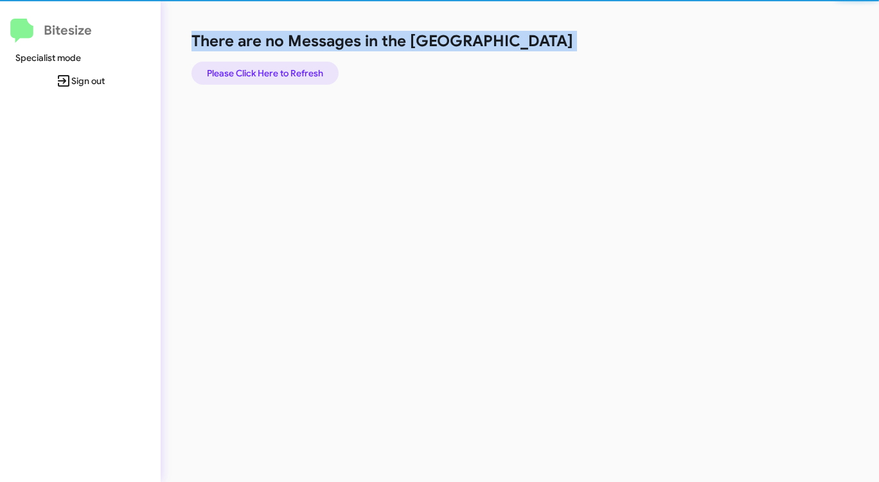
click at [290, 74] on span "Please Click Here to Refresh" at bounding box center [265, 73] width 116 height 23
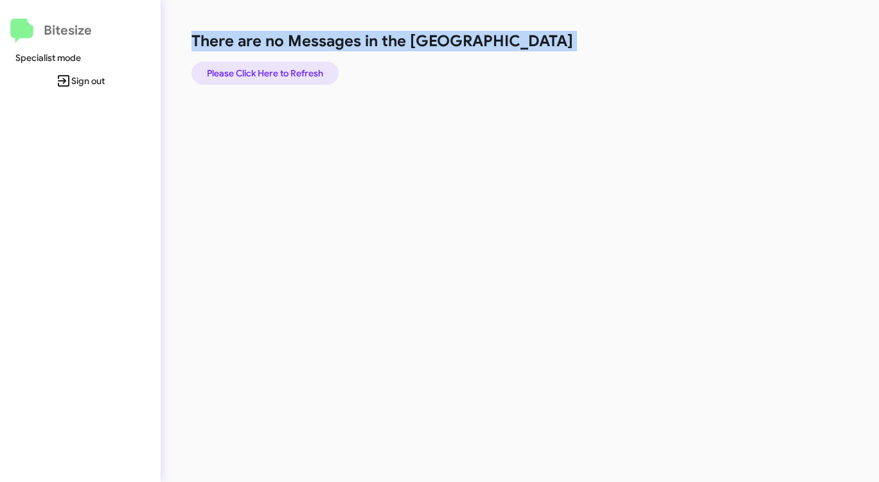
click at [303, 73] on span "Please Click Here to Refresh" at bounding box center [265, 73] width 116 height 23
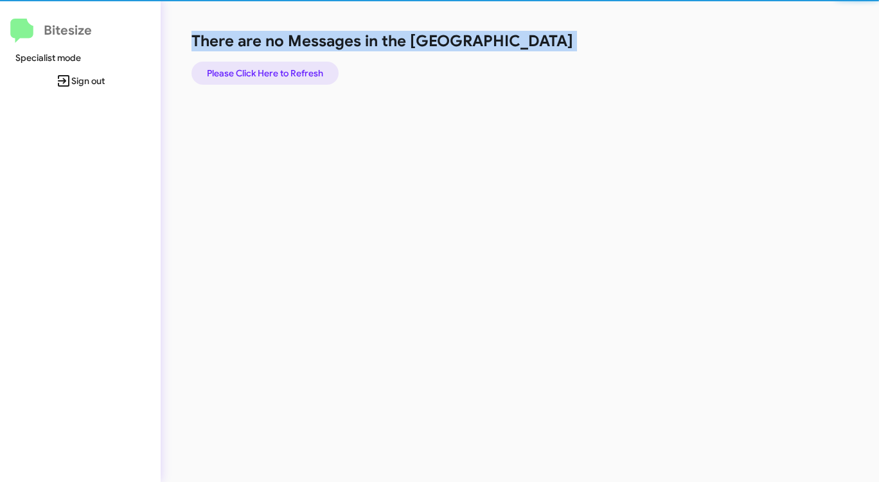
click at [303, 73] on span "Please Click Here to Refresh" at bounding box center [265, 73] width 116 height 23
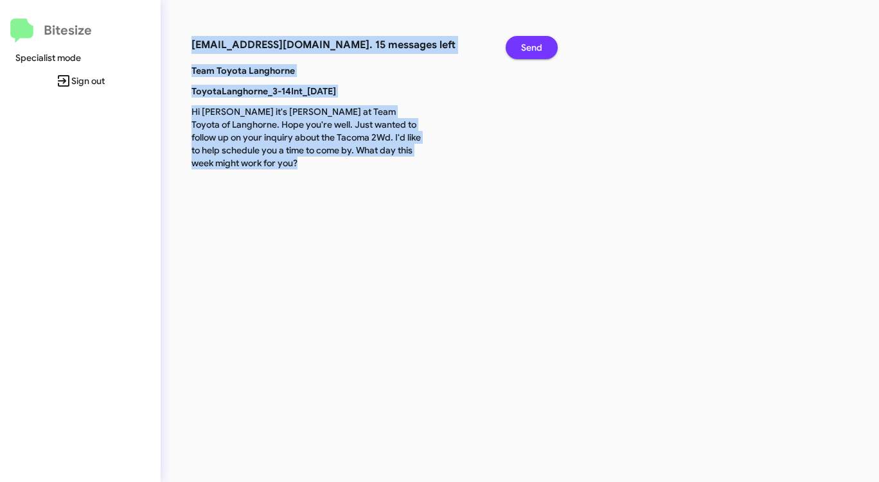
click at [523, 43] on span "Send" at bounding box center [531, 47] width 21 height 23
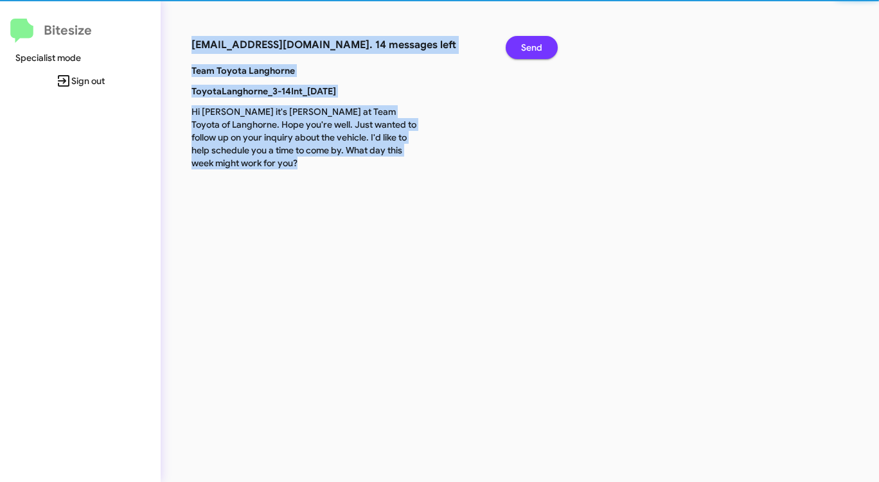
click at [523, 43] on span "Send" at bounding box center [531, 47] width 21 height 23
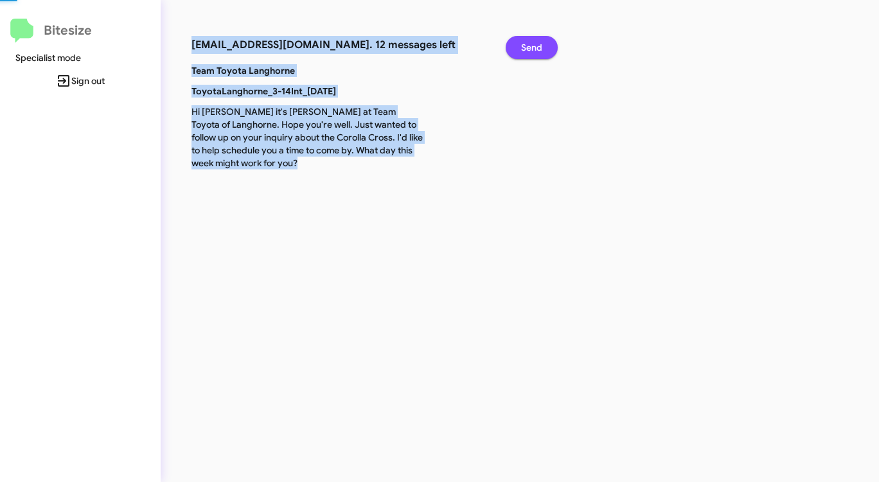
click at [523, 43] on span "Send" at bounding box center [531, 47] width 21 height 23
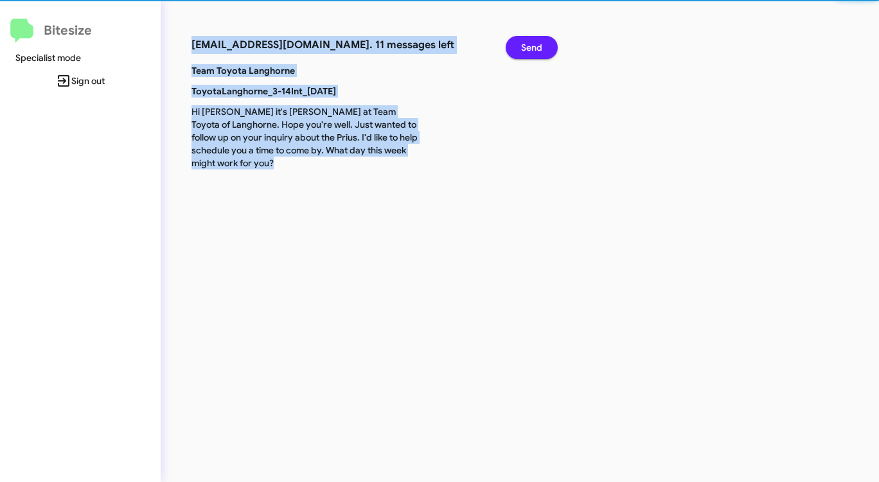
click at [523, 43] on span "Send" at bounding box center [531, 47] width 21 height 23
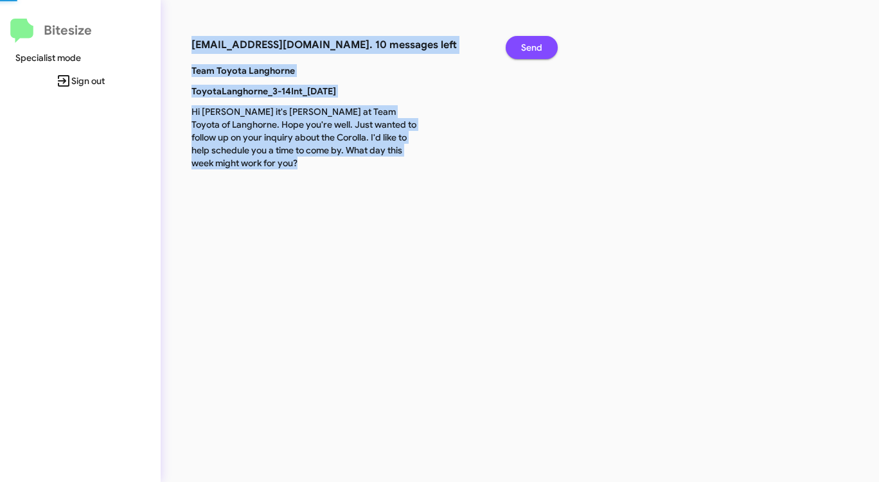
click at [523, 43] on span "Send" at bounding box center [531, 47] width 21 height 23
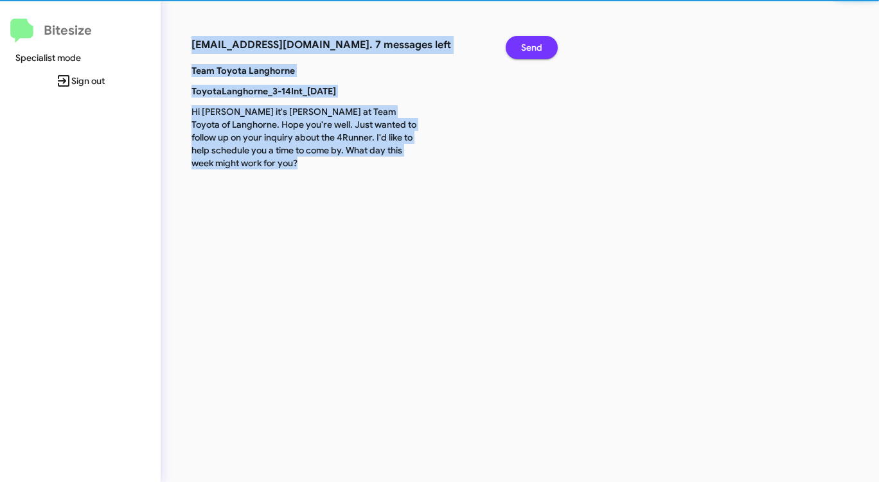
click at [523, 43] on span "Send" at bounding box center [531, 47] width 21 height 23
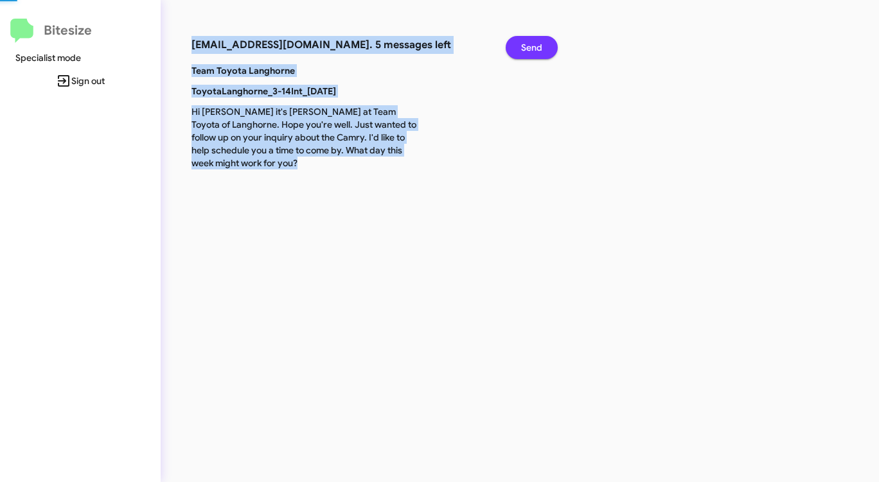
click at [523, 43] on span "Send" at bounding box center [531, 47] width 21 height 23
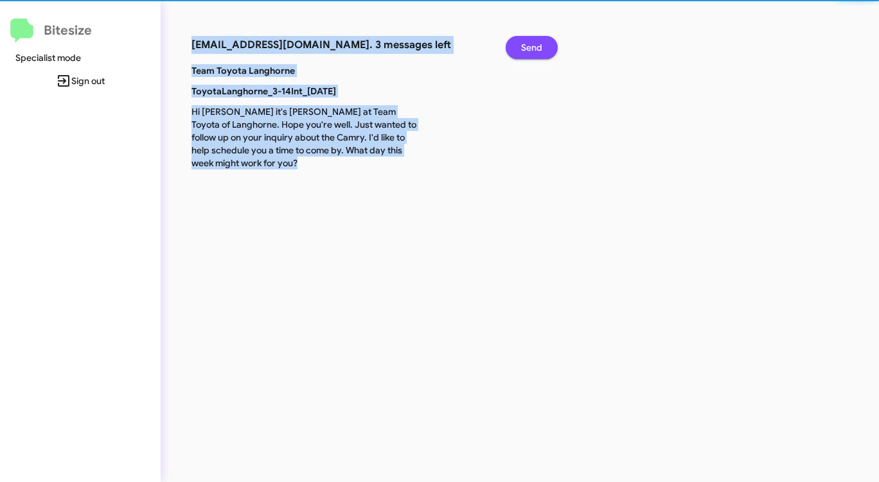
click at [523, 43] on span "Send" at bounding box center [531, 47] width 21 height 23
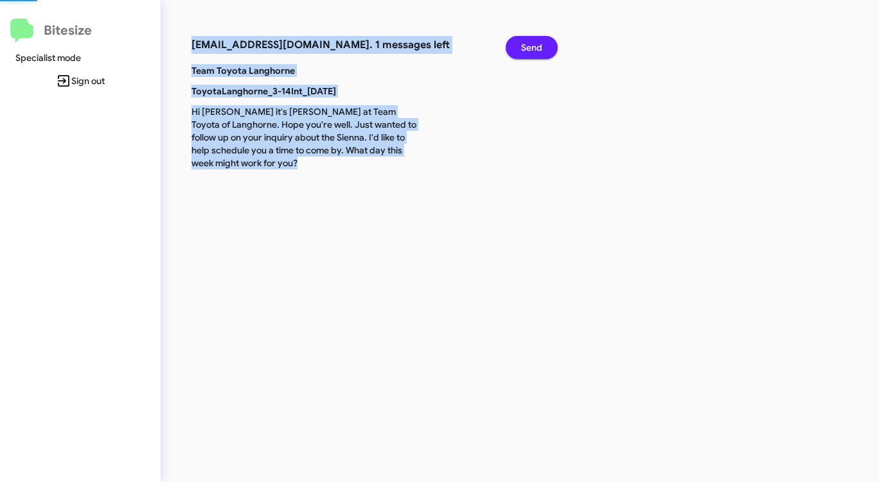
click at [523, 43] on span "Send" at bounding box center [531, 47] width 21 height 23
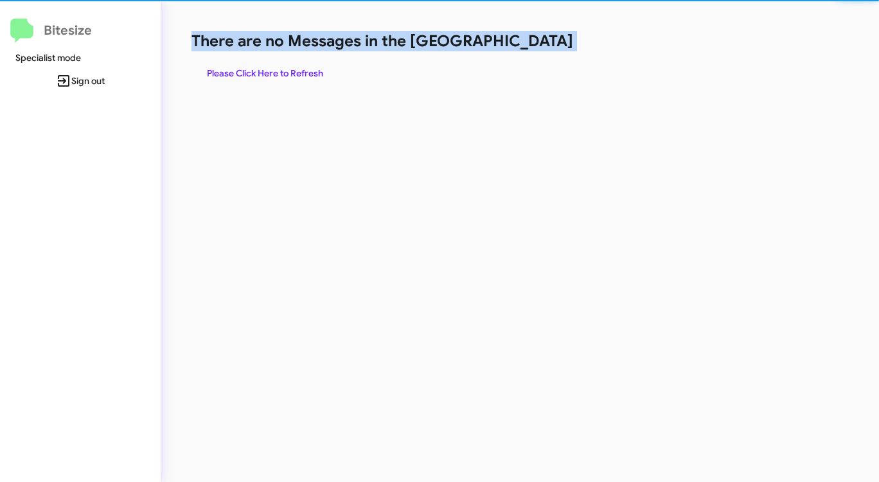
click at [523, 43] on h1 "There are no Messages in the [GEOGRAPHIC_DATA]" at bounding box center [459, 41] width 537 height 21
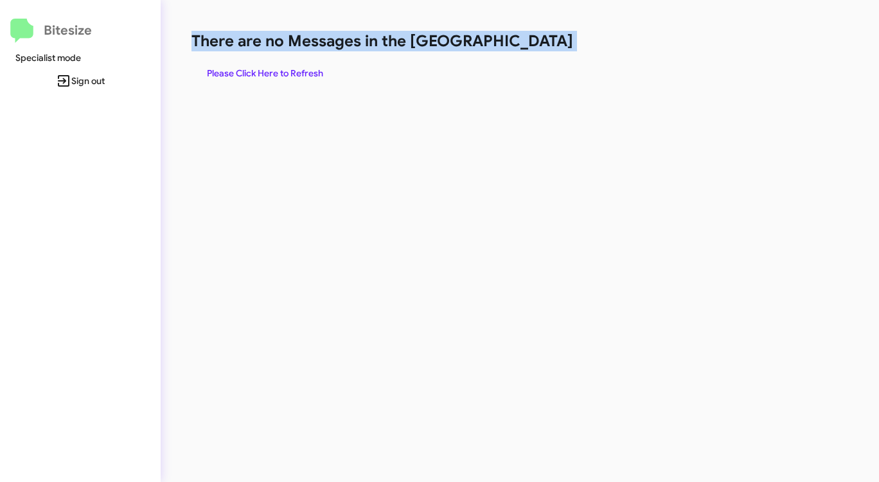
click at [523, 44] on h1 "There are no Messages in the [GEOGRAPHIC_DATA]" at bounding box center [459, 41] width 537 height 21
click at [276, 75] on span "Please Click Here to Refresh" at bounding box center [265, 73] width 116 height 23
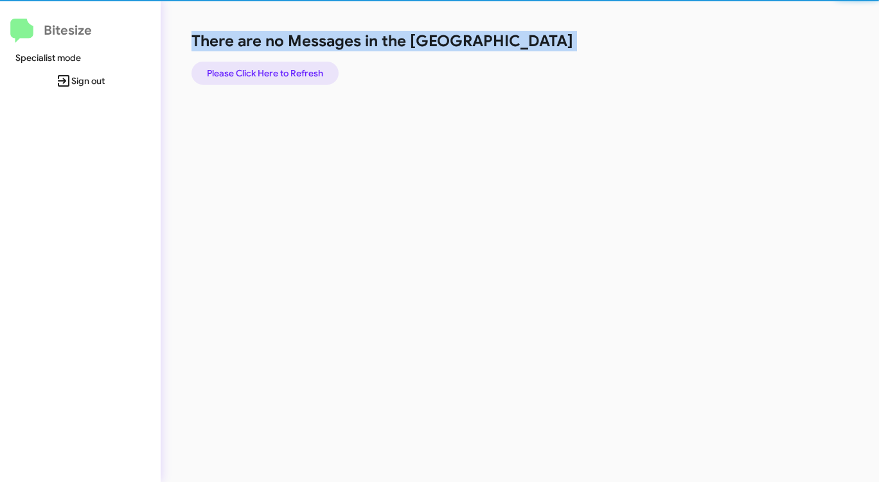
click at [276, 75] on span "Please Click Here to Refresh" at bounding box center [265, 73] width 116 height 23
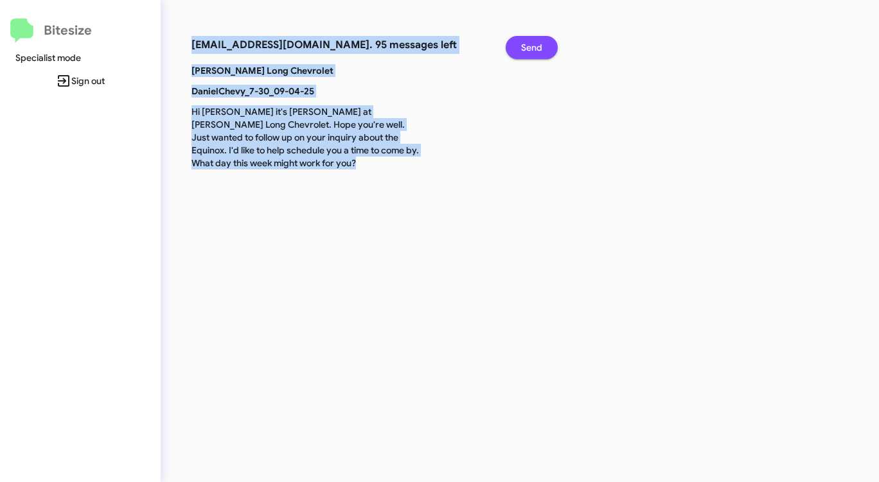
click at [543, 48] on button "Send" at bounding box center [531, 47] width 52 height 23
click at [543, 49] on button "Send" at bounding box center [531, 47] width 52 height 23
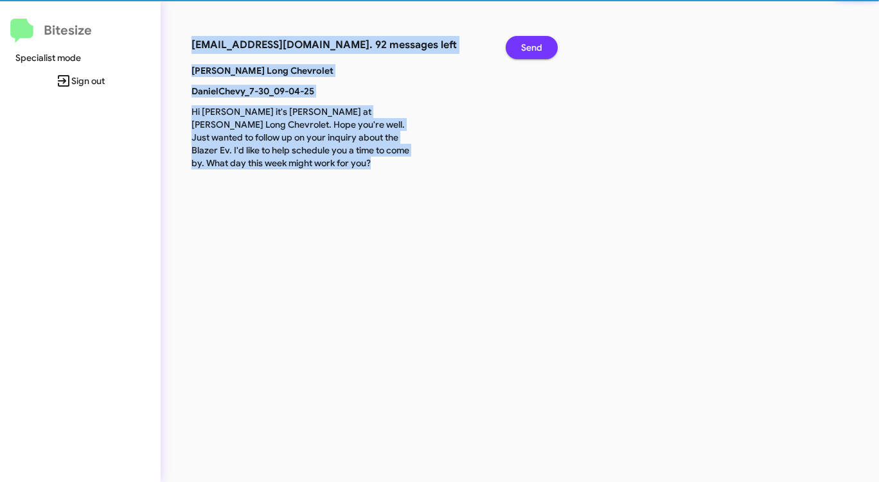
click at [543, 49] on button "Send" at bounding box center [531, 47] width 52 height 23
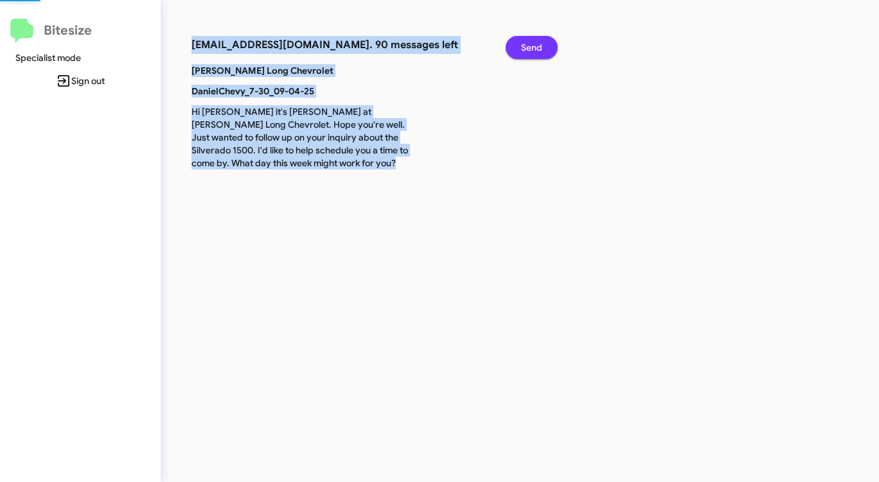
click at [543, 51] on button "Send" at bounding box center [531, 47] width 52 height 23
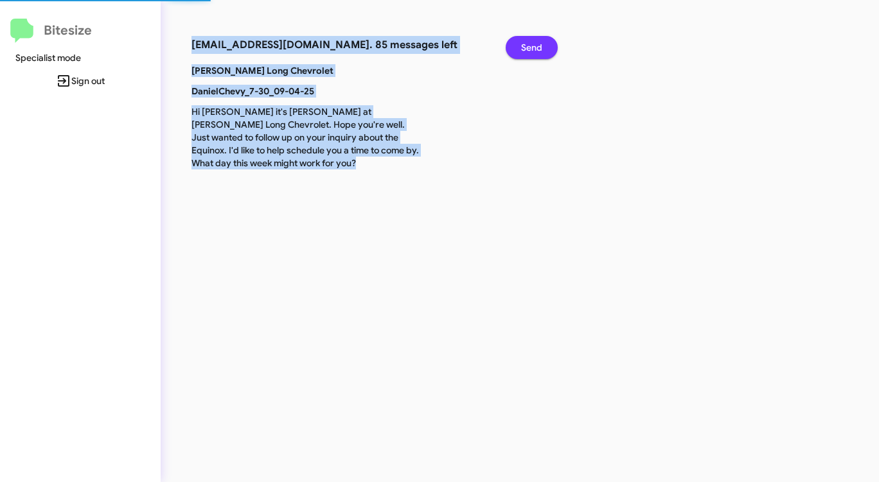
click at [543, 51] on button "Send" at bounding box center [531, 47] width 52 height 23
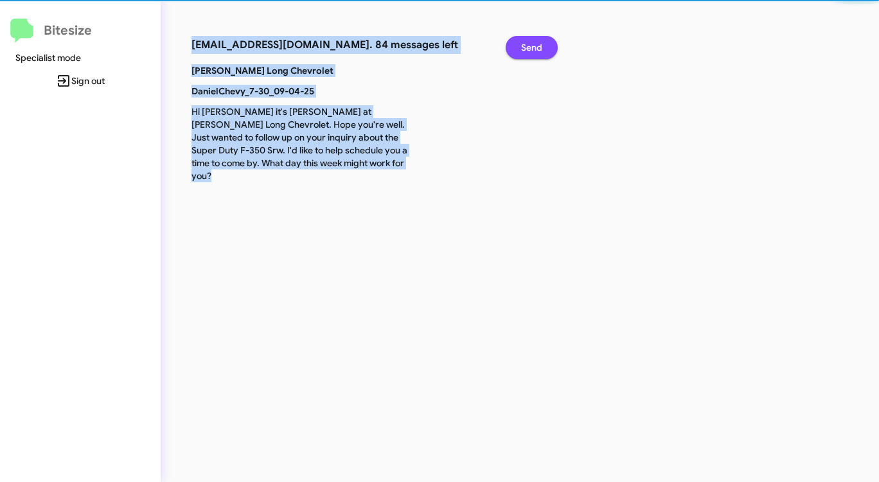
click at [543, 51] on button "Send" at bounding box center [531, 47] width 52 height 23
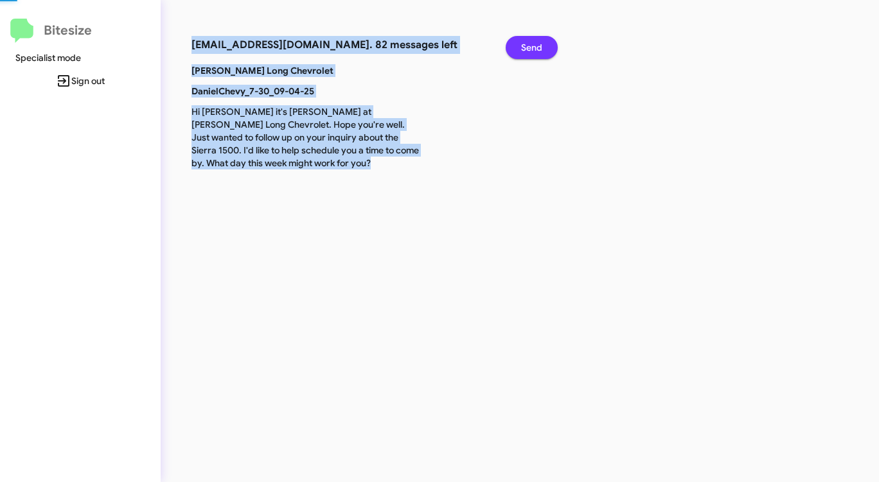
click at [543, 51] on button "Send" at bounding box center [531, 47] width 52 height 23
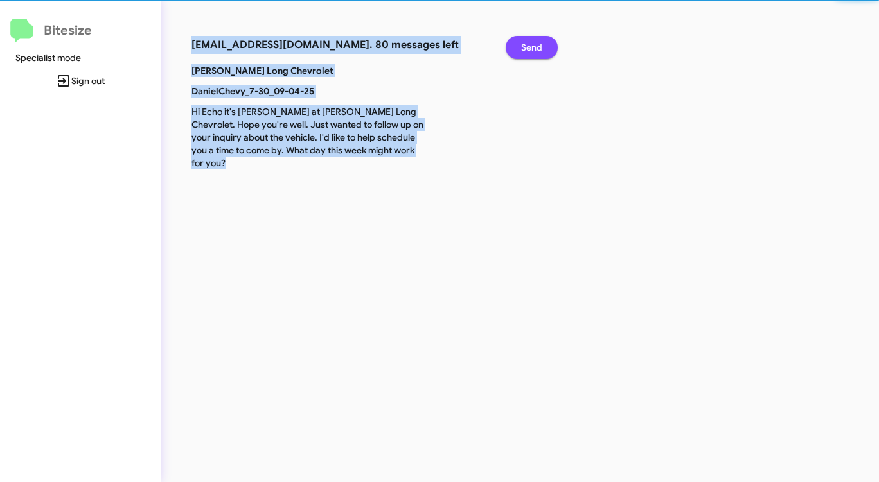
click at [543, 51] on button "Send" at bounding box center [531, 47] width 52 height 23
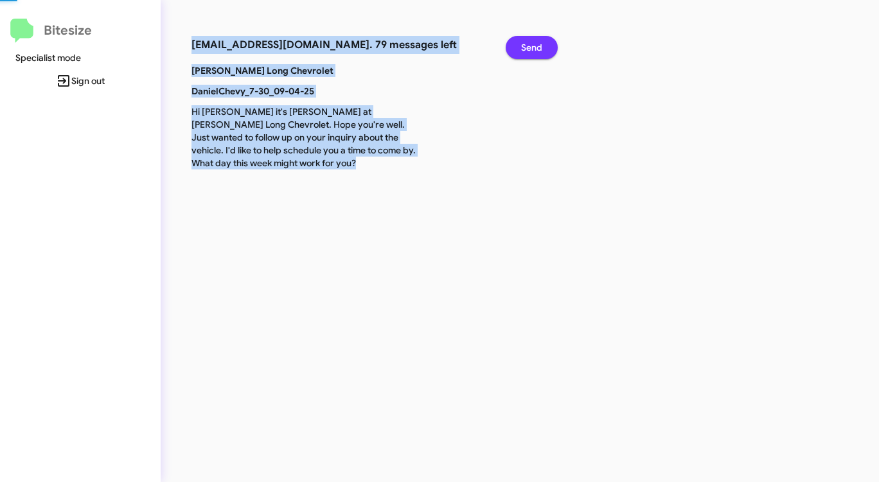
click at [543, 51] on button "Send" at bounding box center [531, 47] width 52 height 23
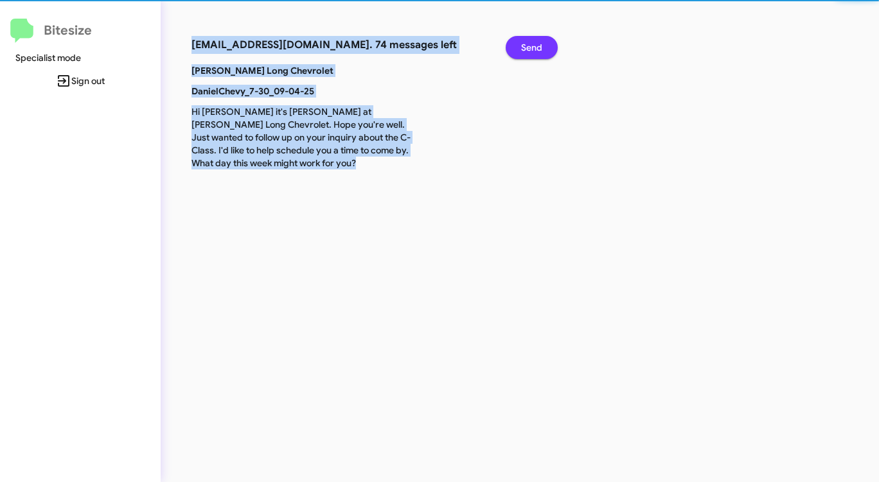
click at [543, 51] on button "Send" at bounding box center [531, 47] width 52 height 23
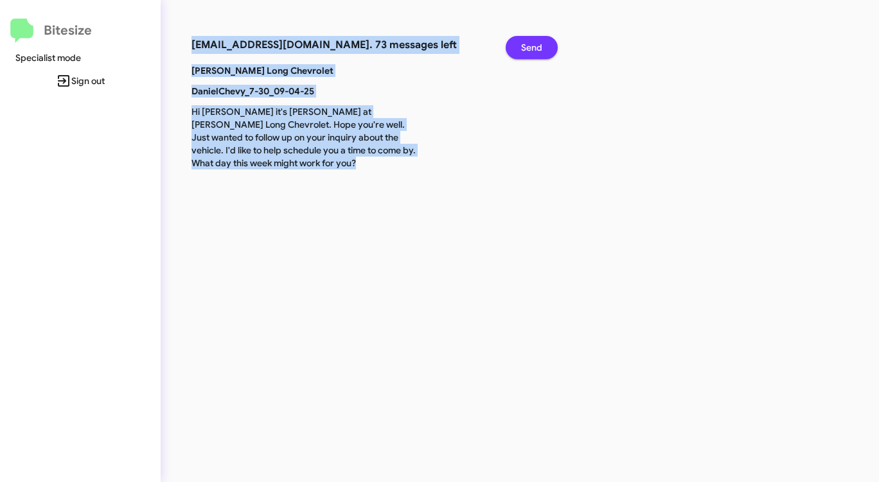
click at [543, 57] on button "Send" at bounding box center [531, 47] width 52 height 23
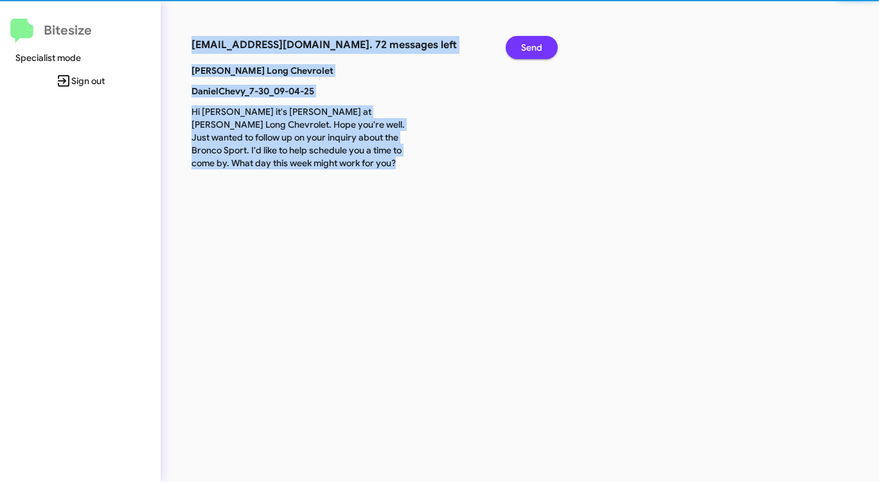
click at [543, 57] on button "Send" at bounding box center [531, 47] width 52 height 23
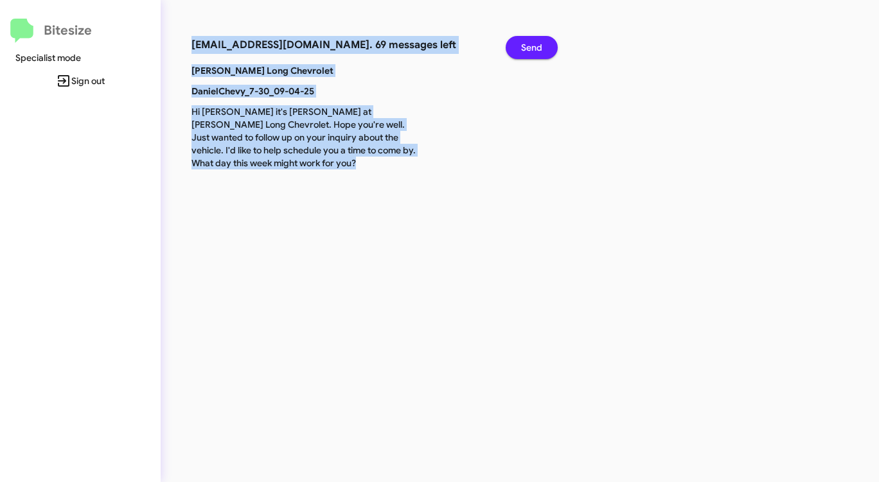
click at [543, 57] on button "Send" at bounding box center [531, 47] width 52 height 23
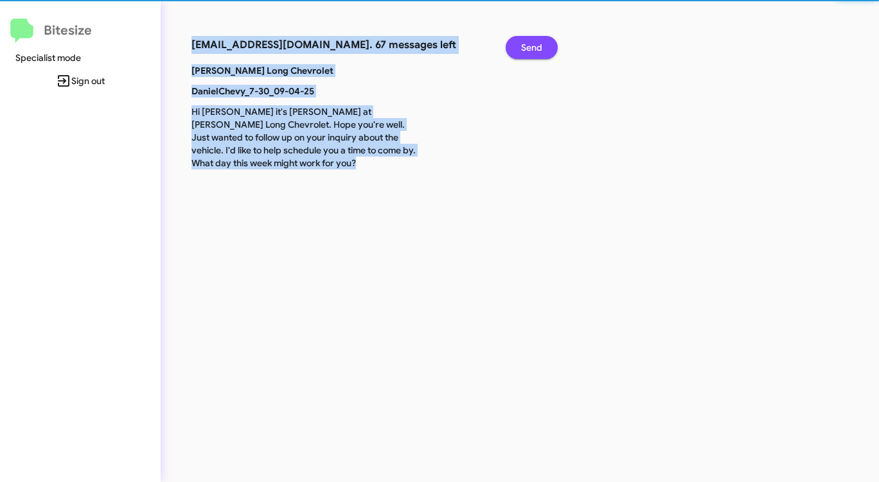
click at [543, 57] on button "Send" at bounding box center [531, 47] width 52 height 23
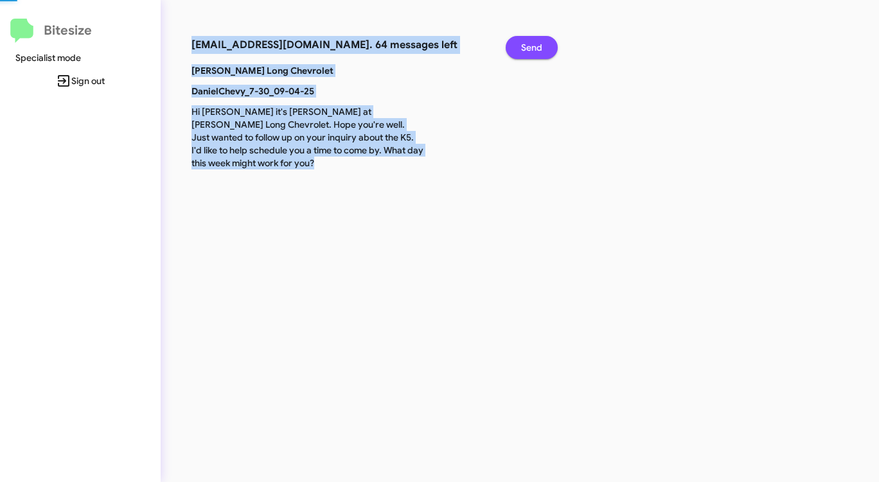
click at [543, 57] on button "Send" at bounding box center [531, 47] width 52 height 23
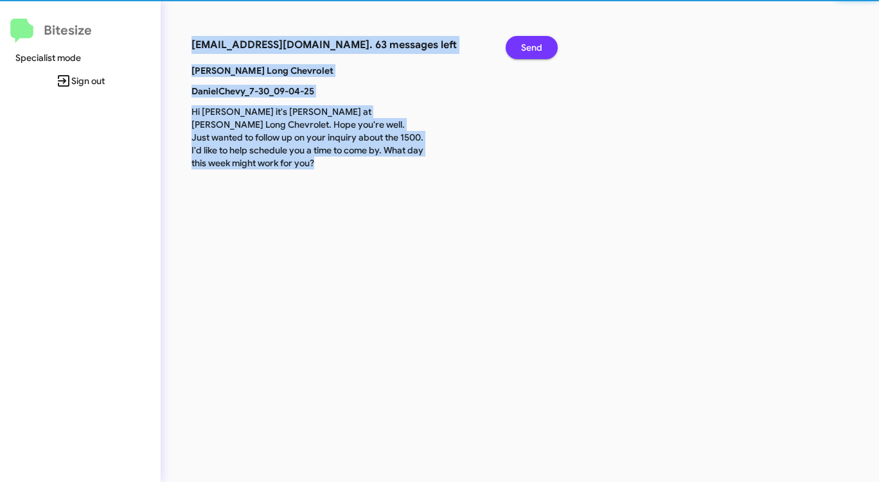
click at [543, 57] on button "Send" at bounding box center [531, 47] width 52 height 23
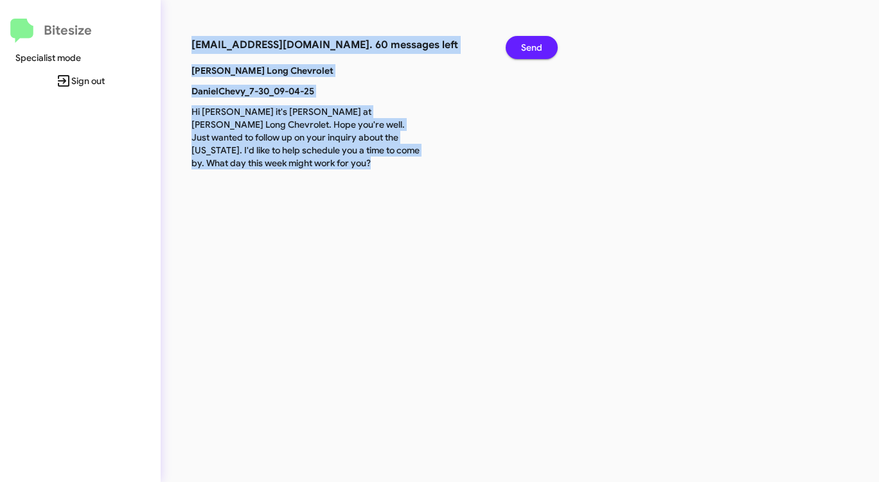
click at [543, 57] on button "Send" at bounding box center [531, 47] width 52 height 23
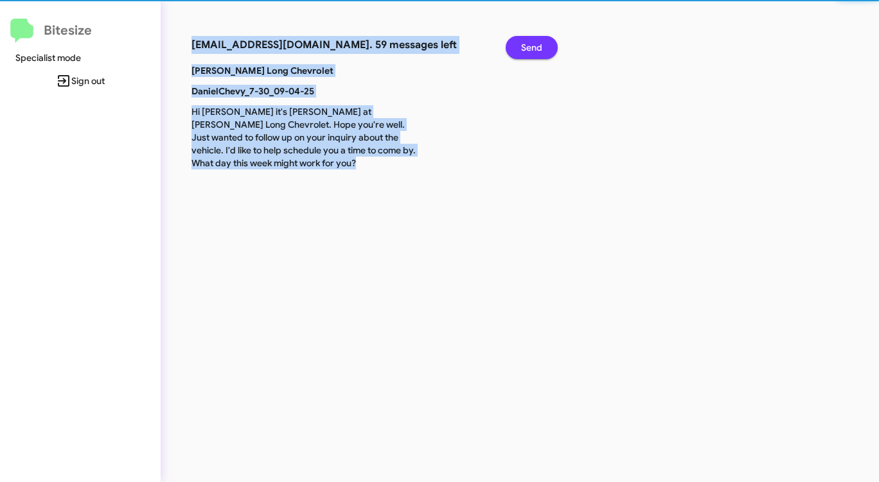
click at [543, 57] on button "Send" at bounding box center [531, 47] width 52 height 23
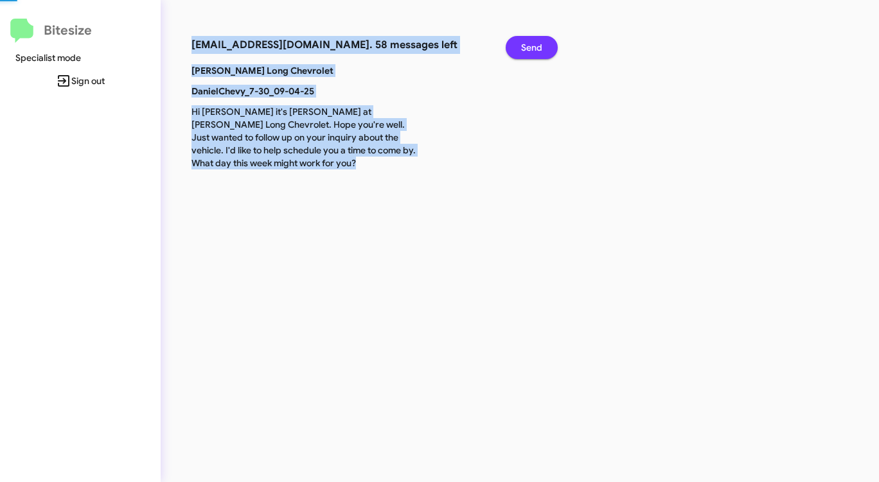
click at [543, 57] on button "Send" at bounding box center [531, 47] width 52 height 23
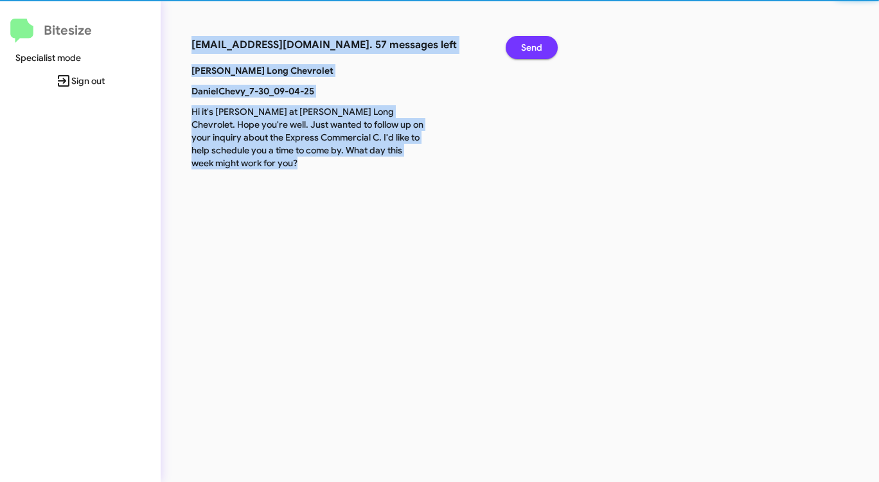
click at [543, 57] on button "Send" at bounding box center [531, 47] width 52 height 23
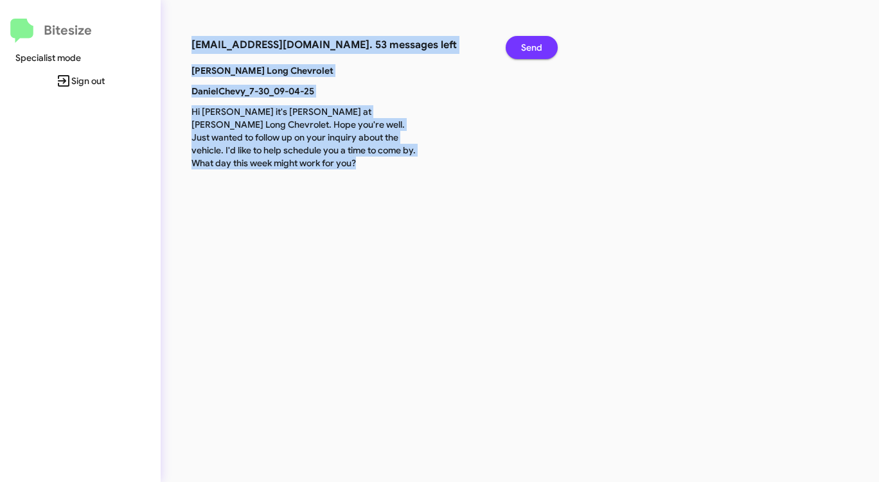
click at [543, 57] on button "Send" at bounding box center [531, 47] width 52 height 23
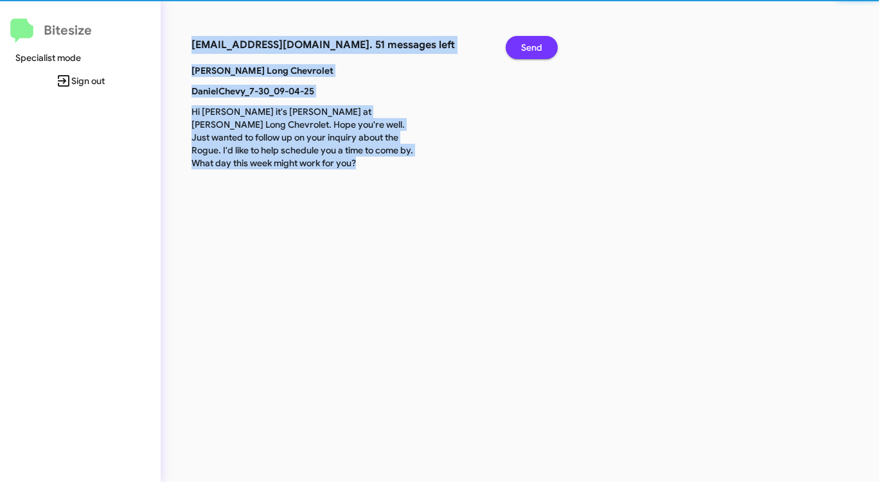
click at [543, 57] on button "Send" at bounding box center [531, 47] width 52 height 23
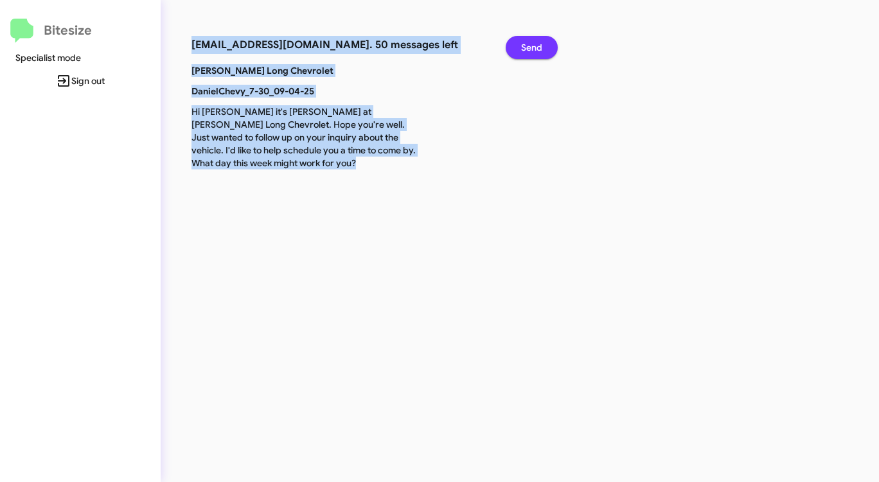
click at [543, 57] on button "Send" at bounding box center [531, 47] width 52 height 23
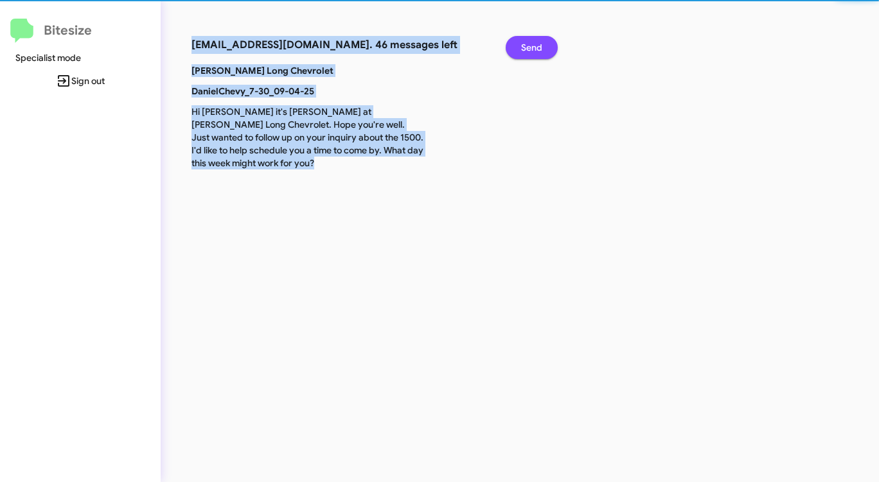
click at [543, 57] on button "Send" at bounding box center [531, 47] width 52 height 23
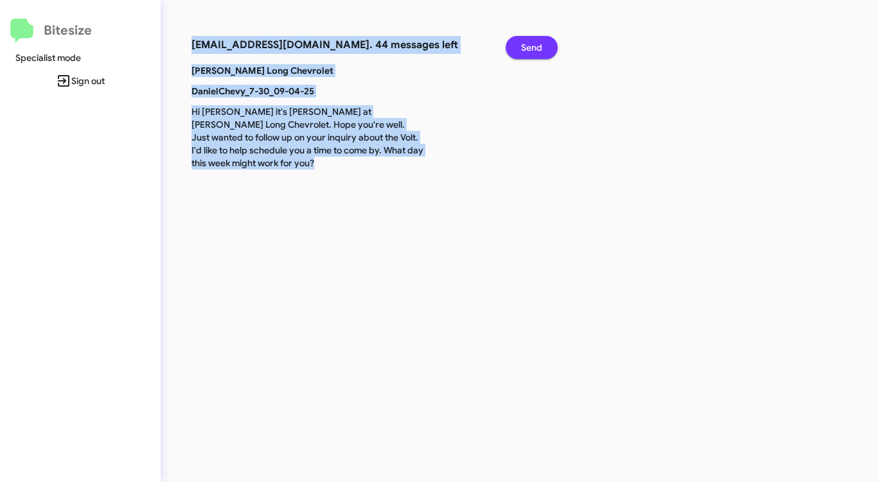
click at [543, 57] on button "Send" at bounding box center [531, 47] width 52 height 23
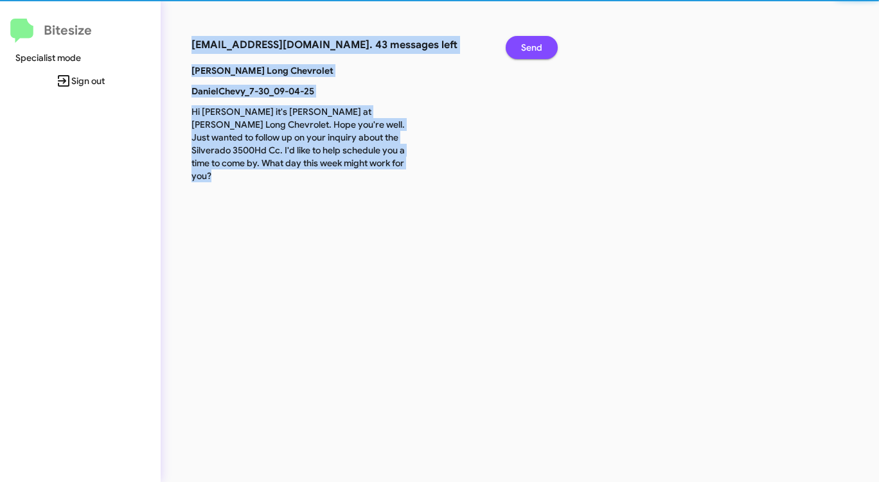
click at [543, 57] on button "Send" at bounding box center [531, 47] width 52 height 23
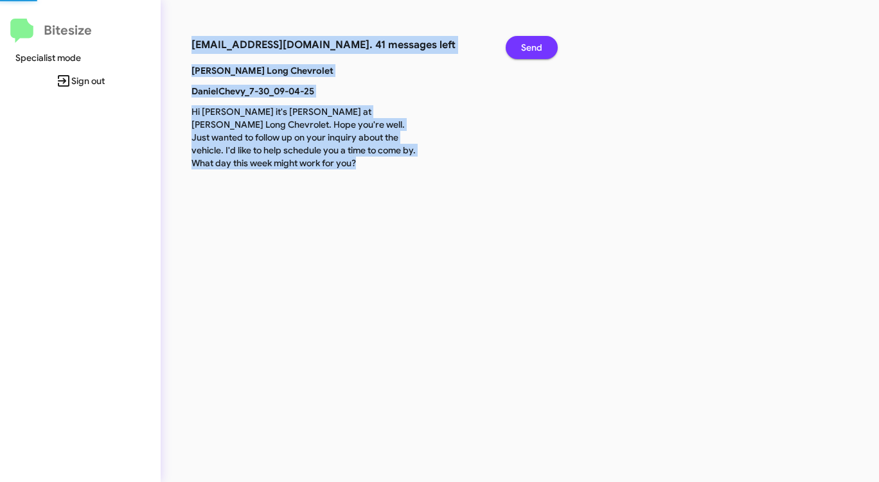
click at [543, 57] on button "Send" at bounding box center [531, 47] width 52 height 23
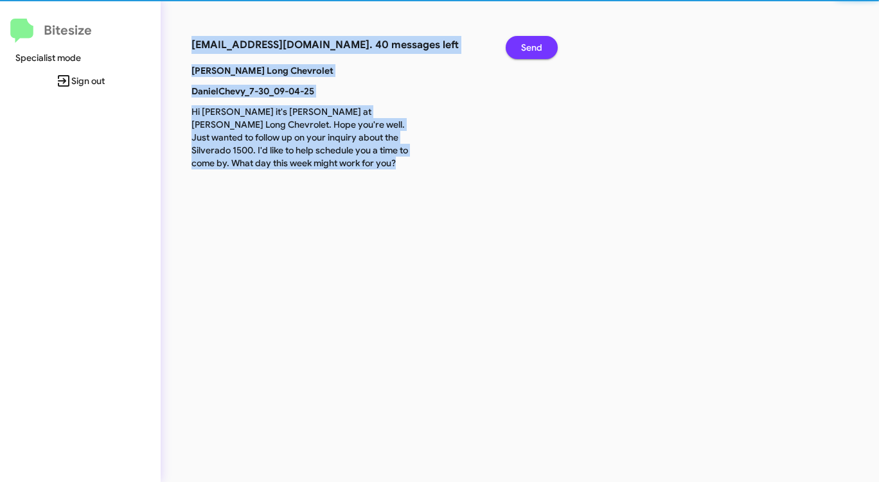
click at [543, 57] on button "Send" at bounding box center [531, 47] width 52 height 23
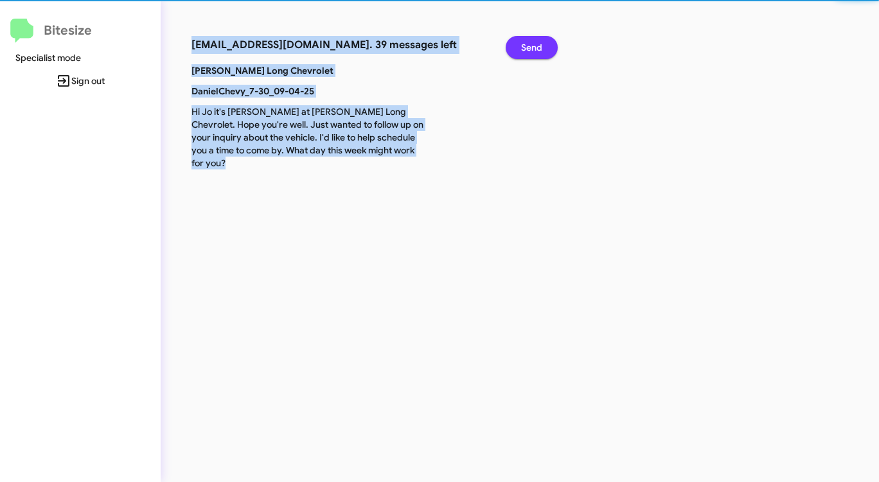
click at [543, 57] on button "Send" at bounding box center [531, 47] width 52 height 23
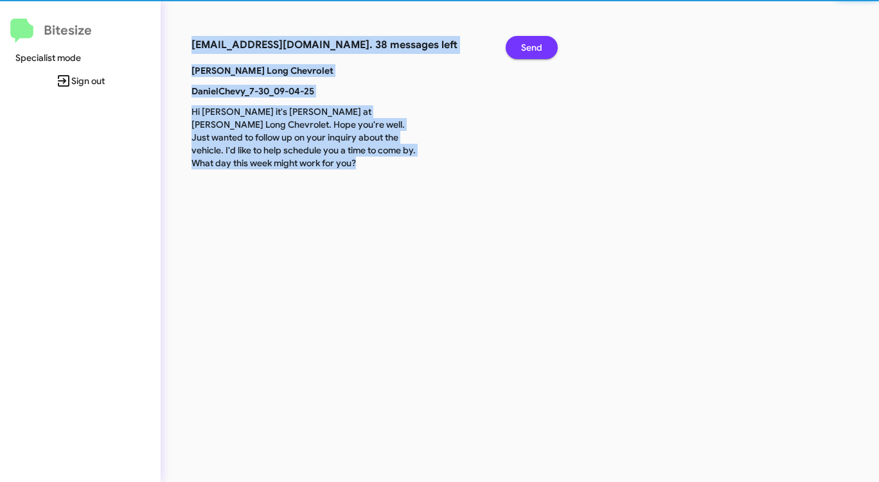
click at [543, 57] on button "Send" at bounding box center [531, 47] width 52 height 23
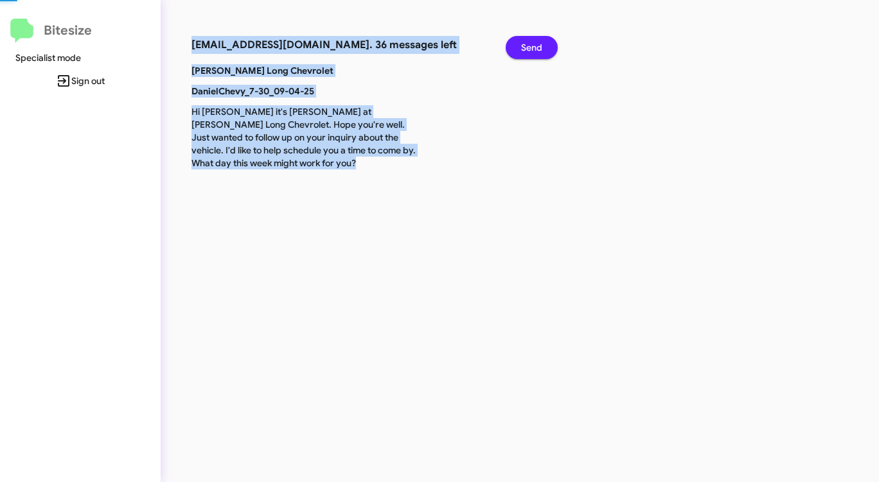
click at [543, 57] on button "Send" at bounding box center [531, 47] width 52 height 23
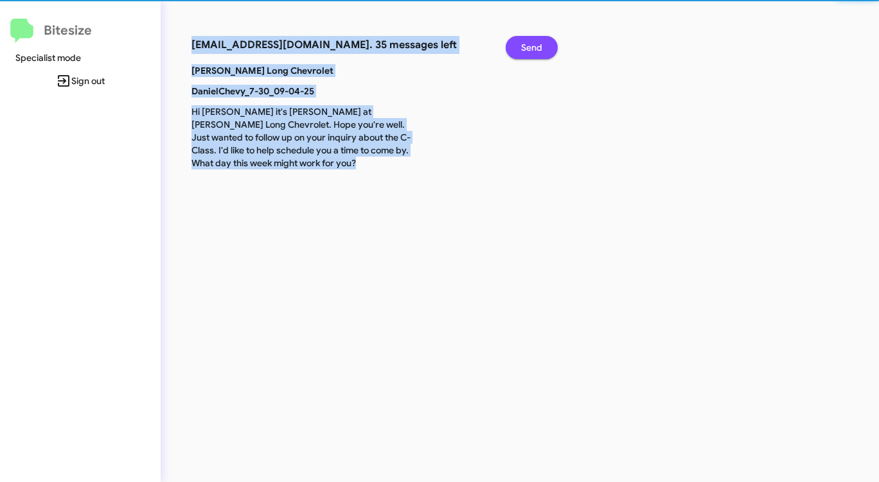
click at [543, 57] on button "Send" at bounding box center [531, 47] width 52 height 23
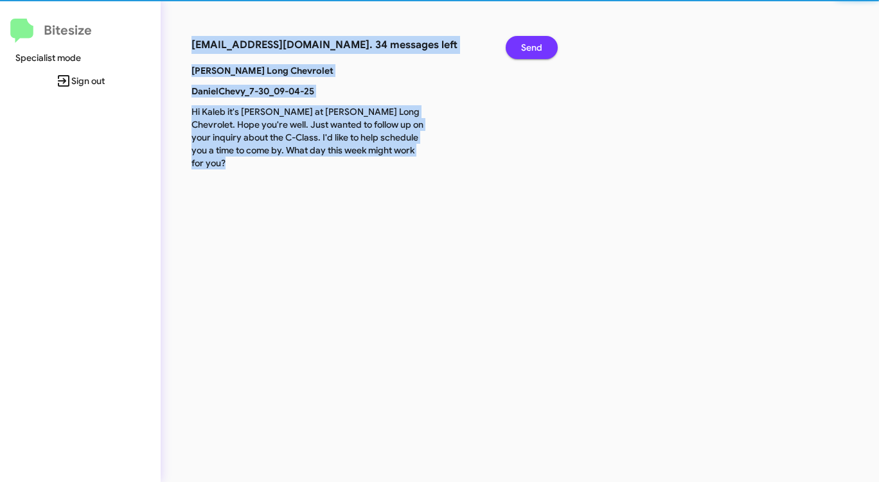
click at [543, 57] on button "Send" at bounding box center [531, 47] width 52 height 23
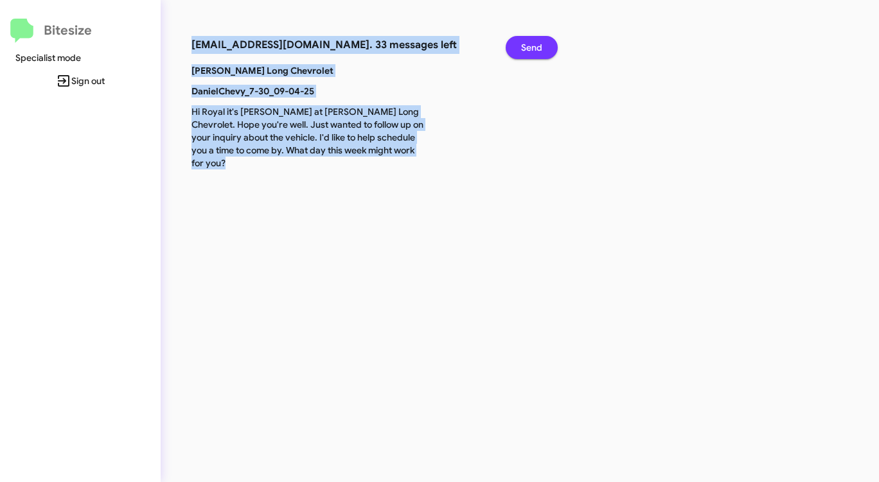
click at [541, 57] on button "Send" at bounding box center [531, 47] width 52 height 23
click at [541, 57] on span "Send" at bounding box center [531, 47] width 21 height 23
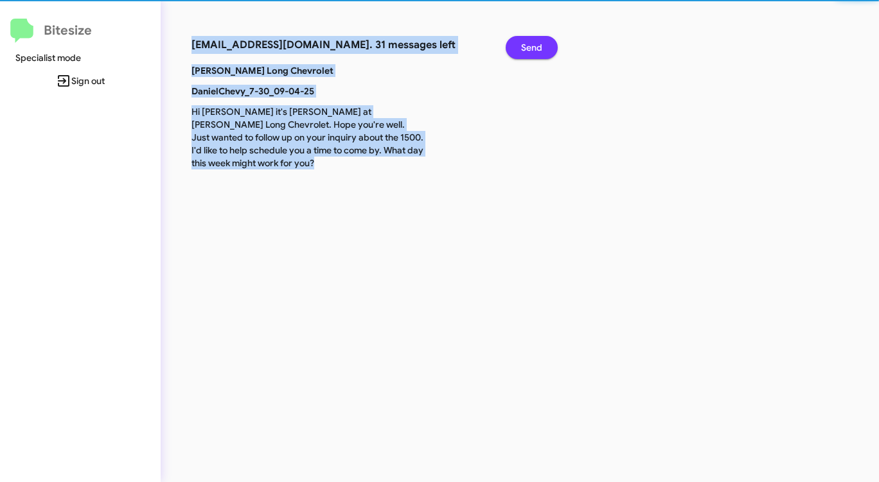
click at [541, 57] on span "Send" at bounding box center [531, 47] width 21 height 23
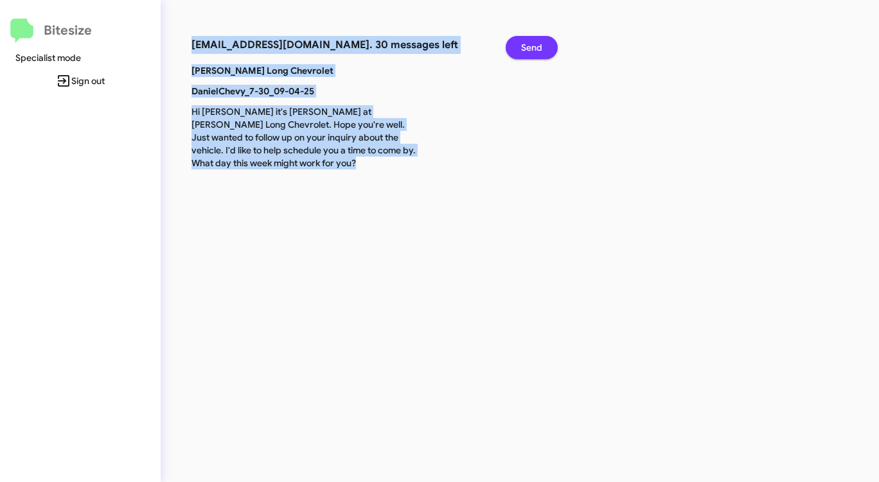
click at [523, 50] on span "Send" at bounding box center [531, 47] width 21 height 23
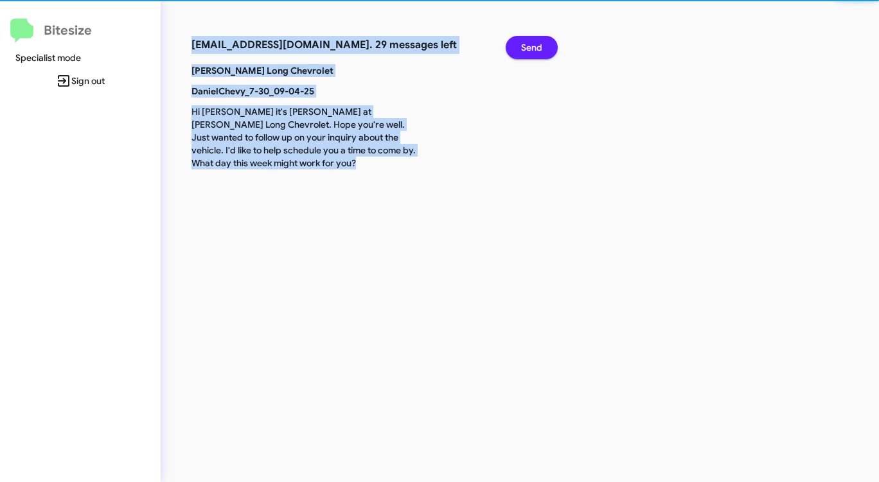
click at [523, 50] on span "Send" at bounding box center [531, 47] width 21 height 23
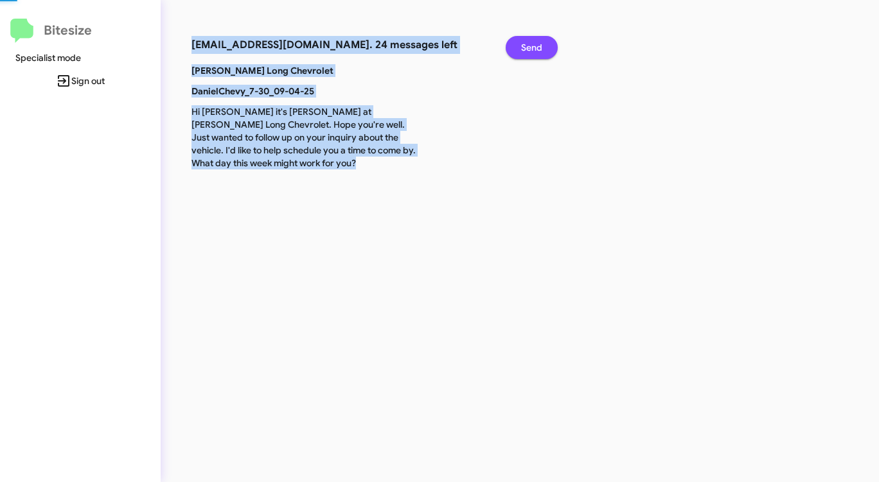
click at [523, 50] on span "Send" at bounding box center [531, 47] width 21 height 23
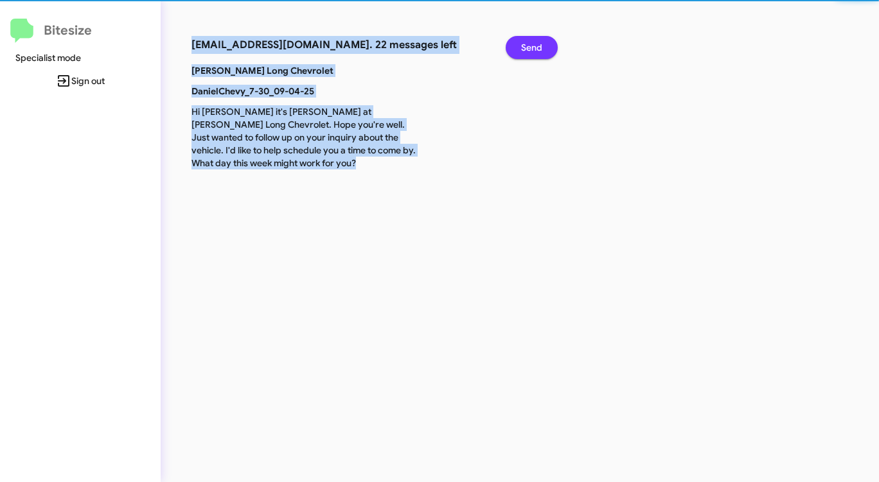
click at [523, 50] on span "Send" at bounding box center [531, 47] width 21 height 23
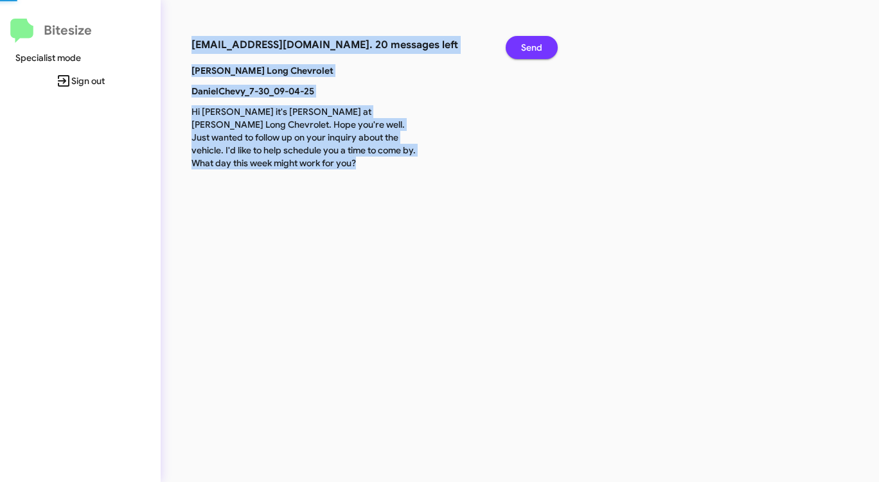
click at [523, 50] on span "Send" at bounding box center [531, 47] width 21 height 23
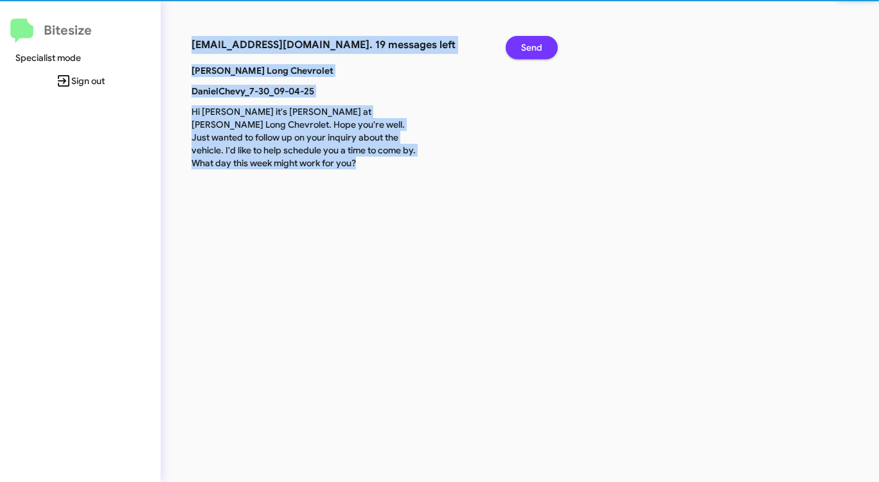
click at [523, 50] on span "Send" at bounding box center [531, 47] width 21 height 23
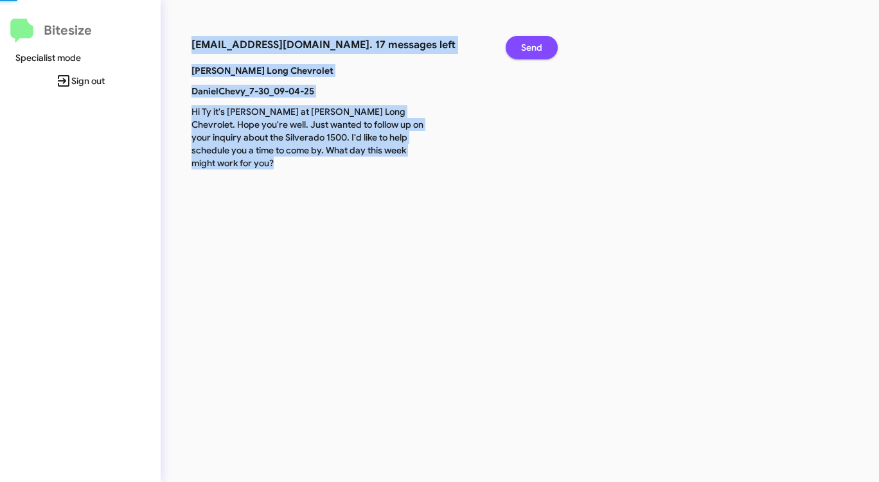
click at [523, 50] on span "Send" at bounding box center [531, 47] width 21 height 23
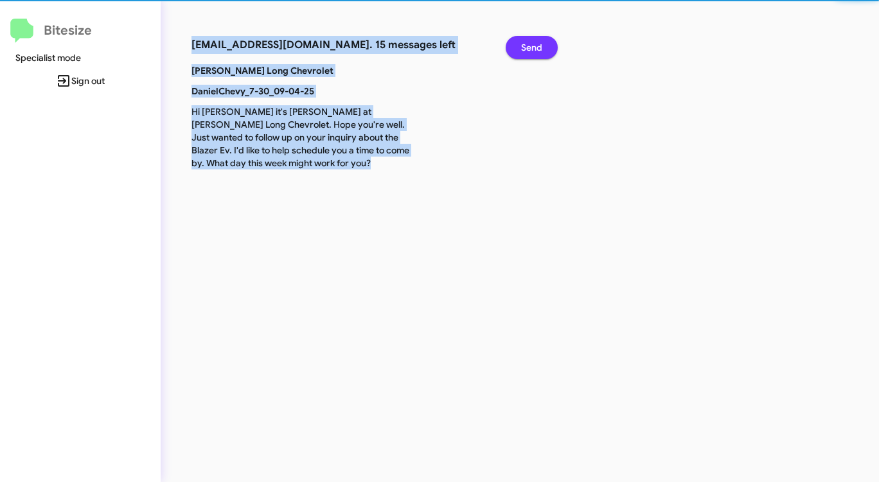
click at [523, 50] on span "Send" at bounding box center [531, 47] width 21 height 23
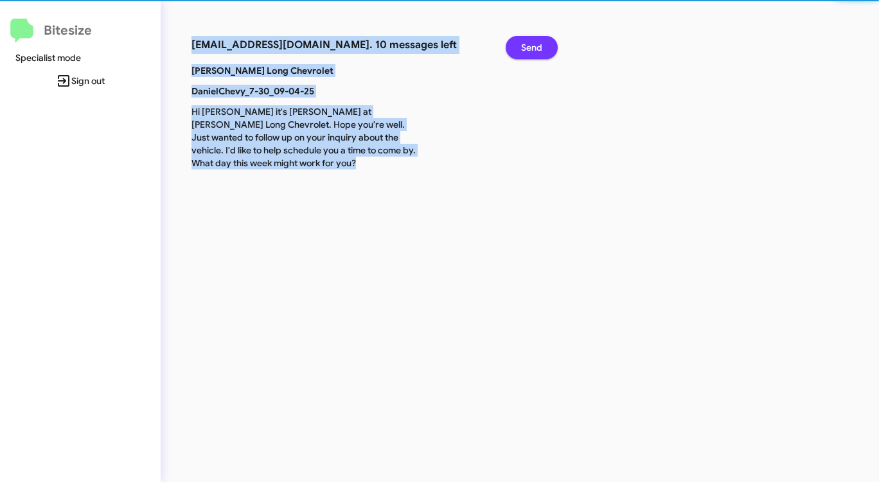
click at [523, 50] on span "Send" at bounding box center [531, 47] width 21 height 23
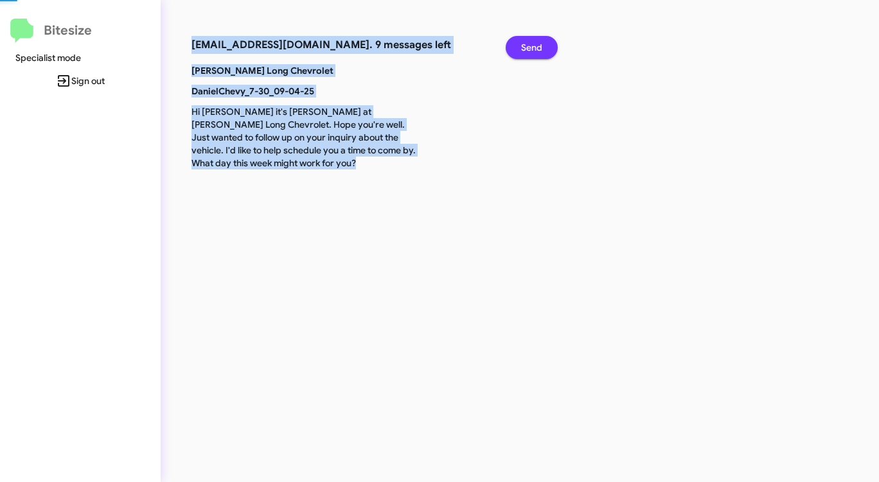
click at [523, 50] on span "Send" at bounding box center [531, 47] width 21 height 23
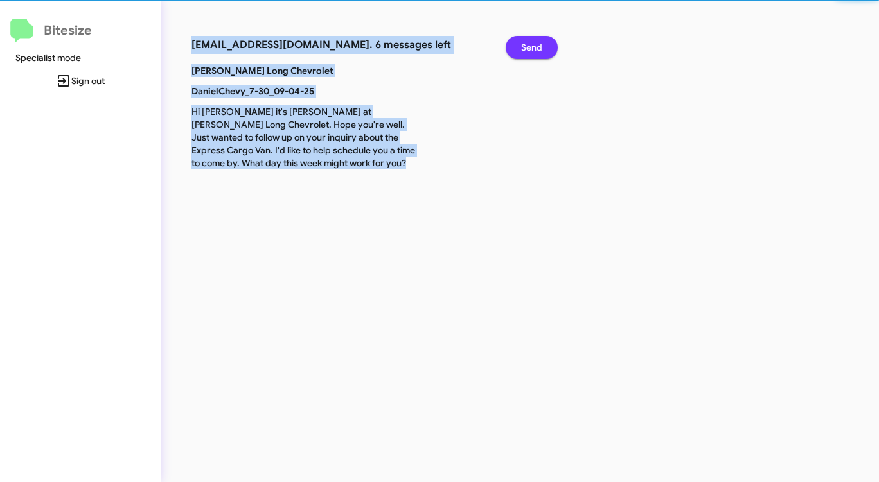
click at [523, 50] on span "Send" at bounding box center [531, 47] width 21 height 23
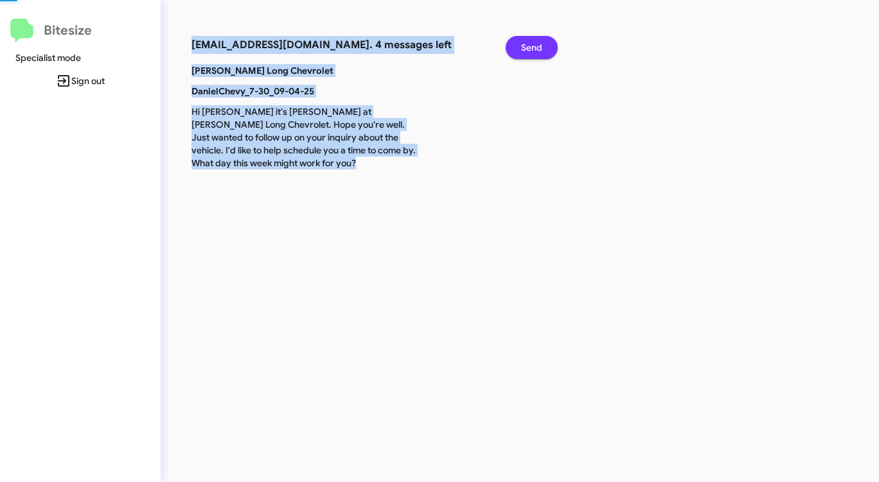
click at [523, 50] on span "Send" at bounding box center [531, 47] width 21 height 23
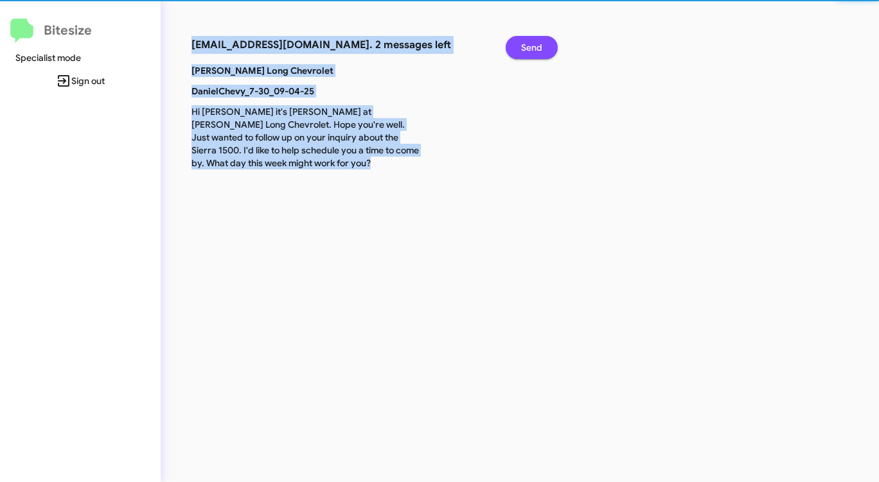
click at [523, 50] on span "Send" at bounding box center [531, 47] width 21 height 23
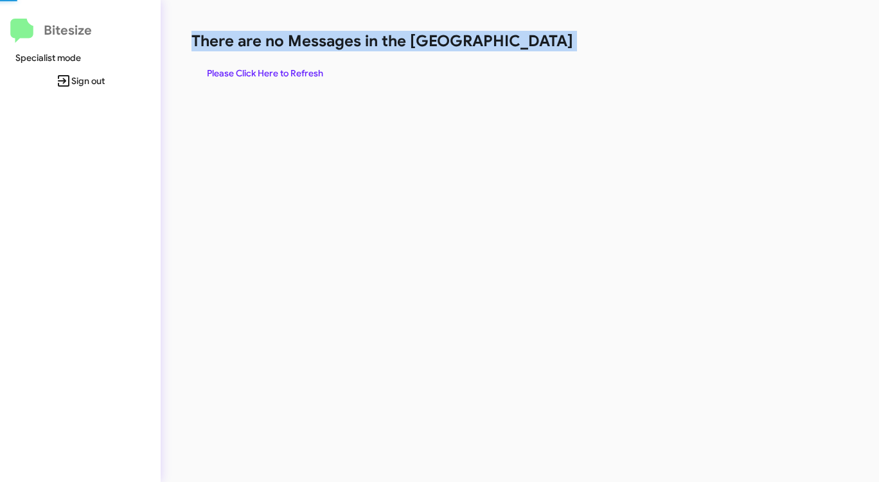
click at [523, 50] on h1 "There are no Messages in the [GEOGRAPHIC_DATA]" at bounding box center [459, 41] width 537 height 21
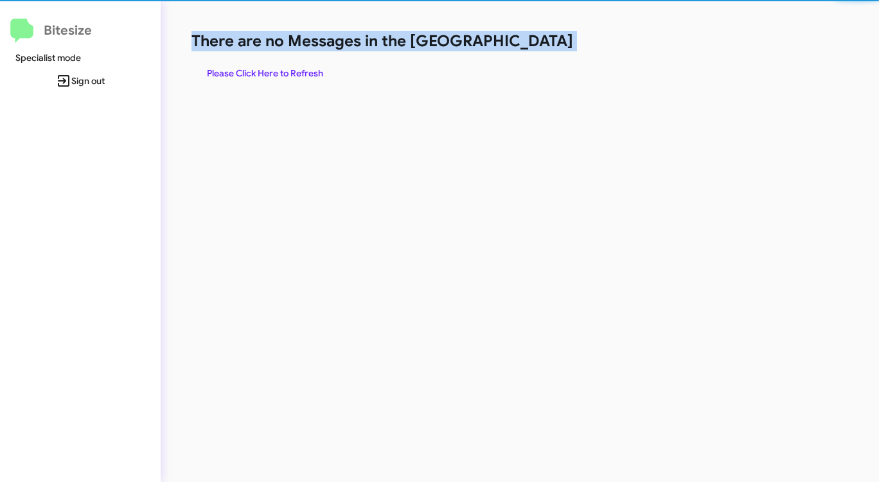
click at [523, 50] on h1 "There are no Messages in the [GEOGRAPHIC_DATA]" at bounding box center [459, 41] width 537 height 21
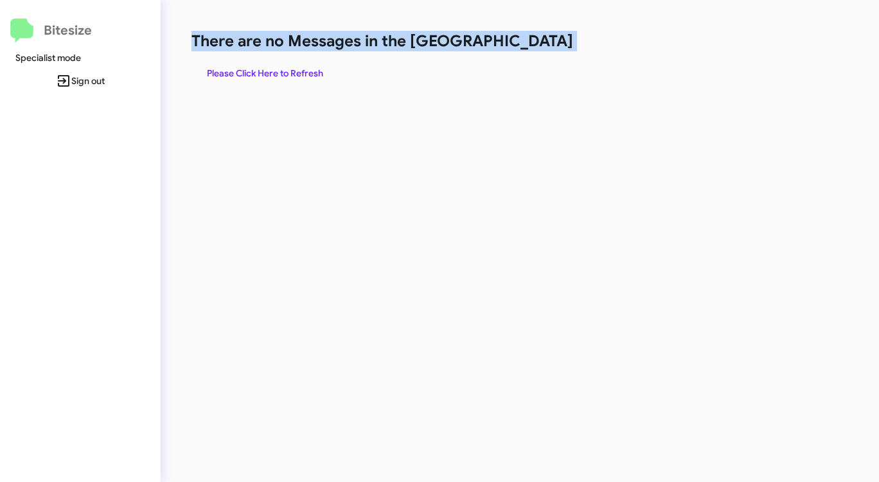
click at [523, 50] on h1 "There are no Messages in the [GEOGRAPHIC_DATA]" at bounding box center [459, 41] width 537 height 21
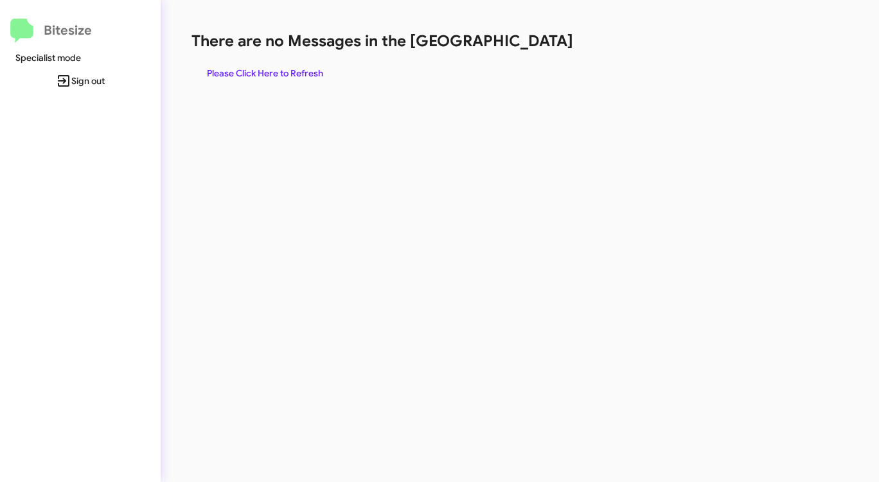
click at [523, 50] on h1 "There are no Messages in the [GEOGRAPHIC_DATA]" at bounding box center [459, 41] width 537 height 21
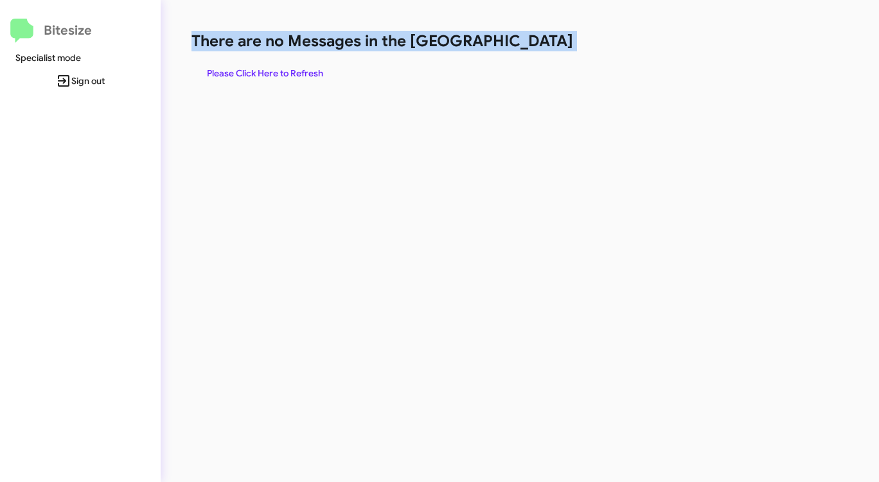
click at [523, 50] on h1 "There are no Messages in the [GEOGRAPHIC_DATA]" at bounding box center [459, 41] width 537 height 21
click at [301, 72] on span "Please Click Here to Refresh" at bounding box center [265, 73] width 116 height 23
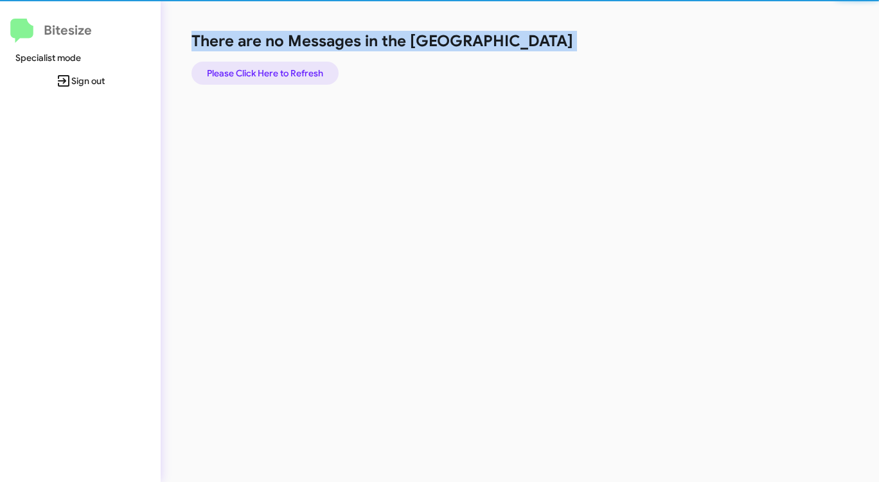
click at [301, 72] on span "Please Click Here to Refresh" at bounding box center [265, 73] width 116 height 23
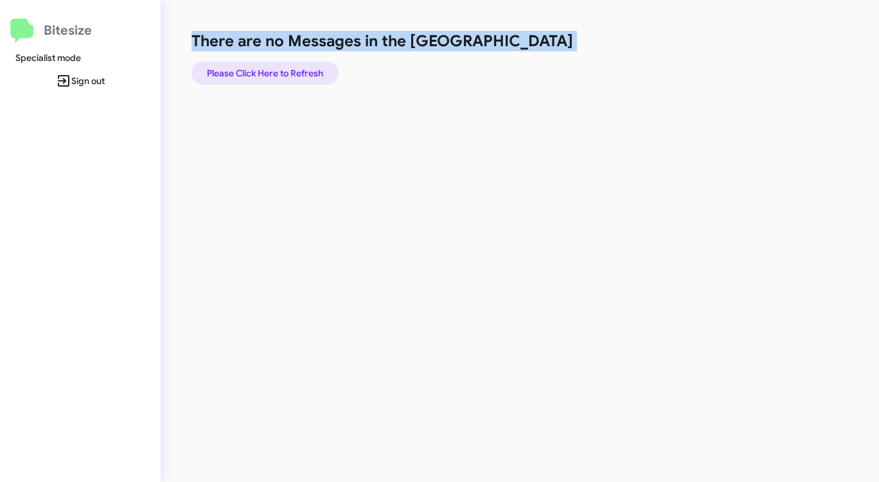
click at [310, 72] on span "Please Click Here to Refresh" at bounding box center [265, 73] width 116 height 23
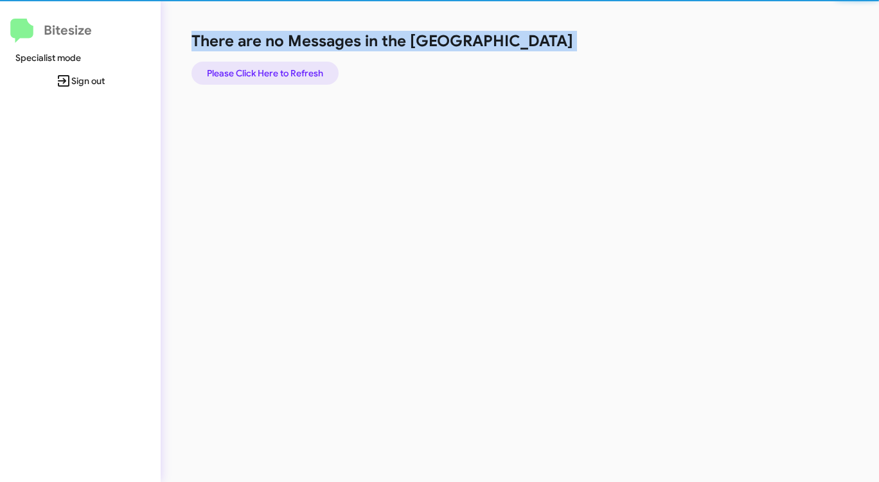
click at [310, 72] on span "Please Click Here to Refresh" at bounding box center [265, 73] width 116 height 23
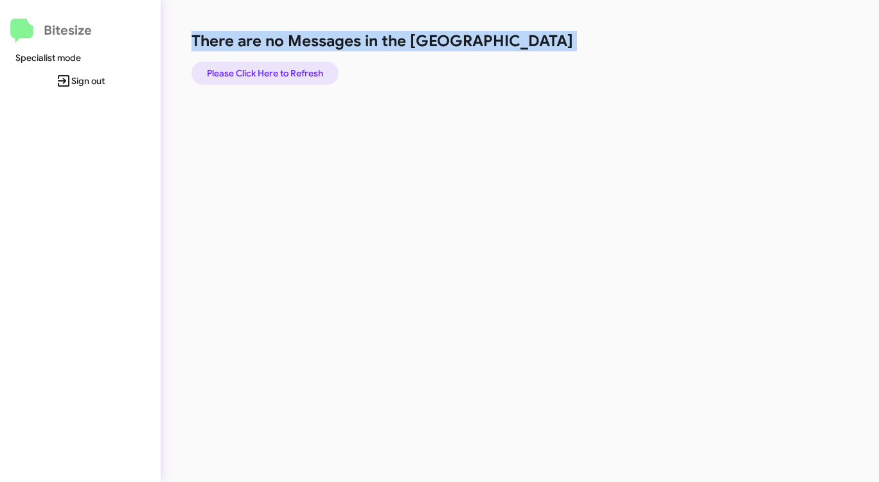
click at [310, 72] on span "Please Click Here to Refresh" at bounding box center [265, 73] width 116 height 23
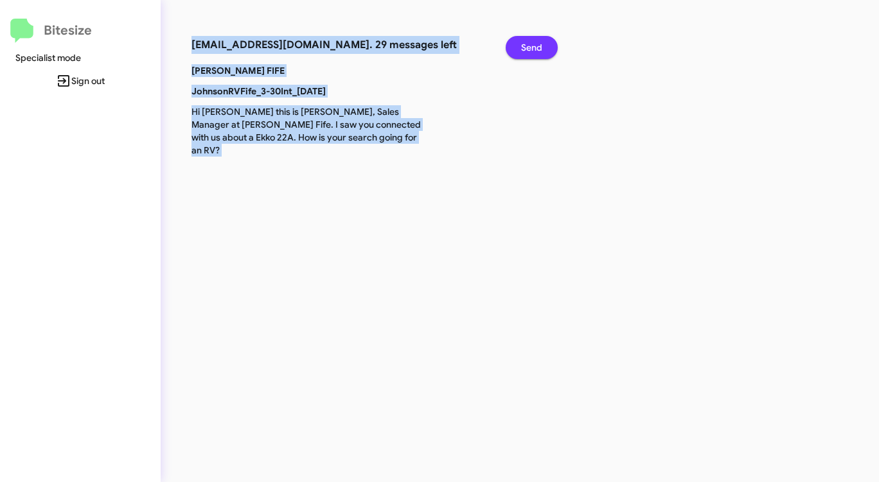
click at [531, 44] on span "Send" at bounding box center [531, 47] width 21 height 23
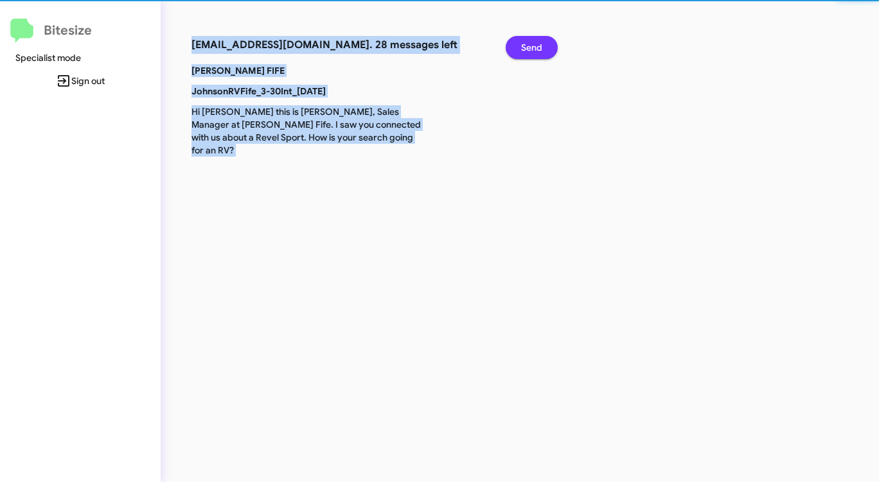
click at [531, 44] on span "Send" at bounding box center [531, 47] width 21 height 23
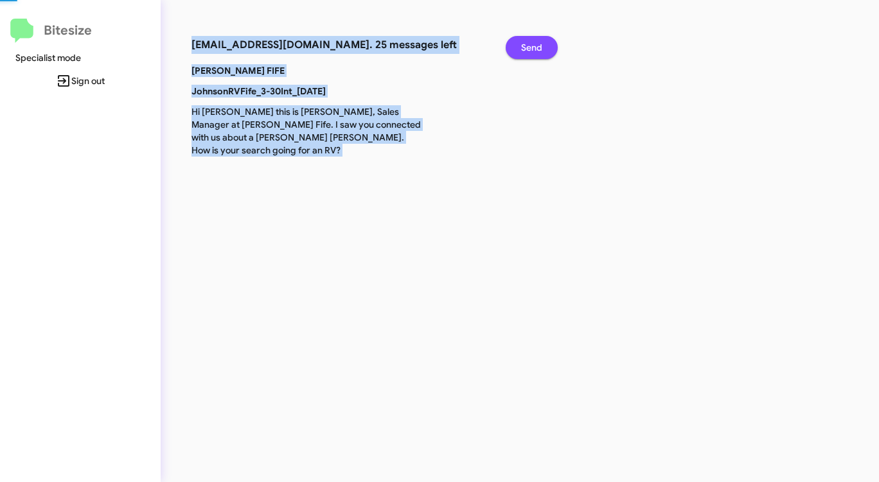
click at [531, 44] on span "Send" at bounding box center [531, 47] width 21 height 23
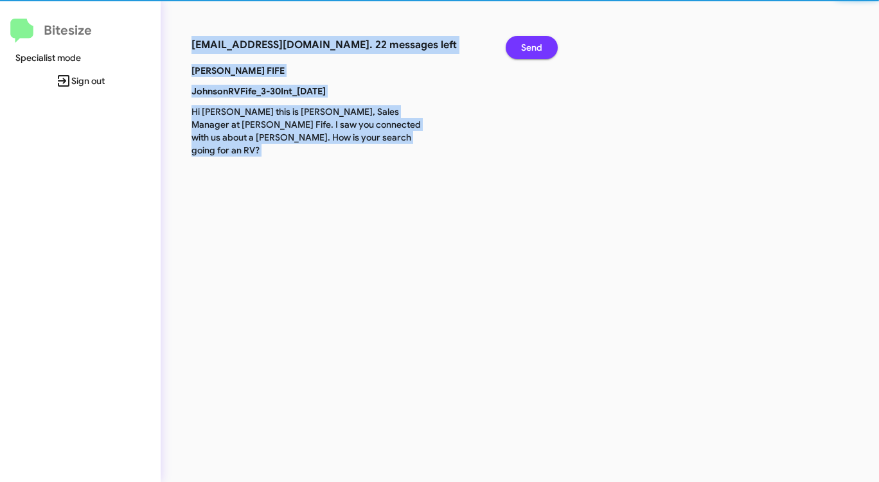
click at [531, 44] on span "Send" at bounding box center [531, 47] width 21 height 23
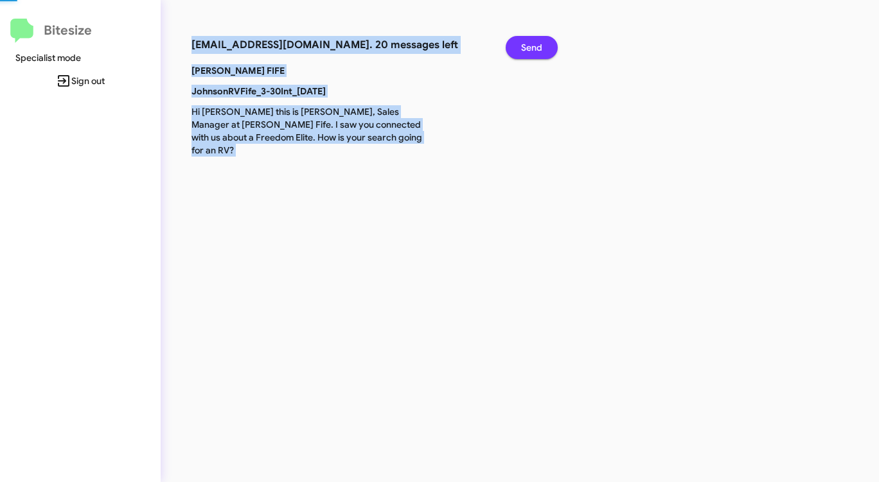
click at [531, 44] on span "Send" at bounding box center [531, 47] width 21 height 23
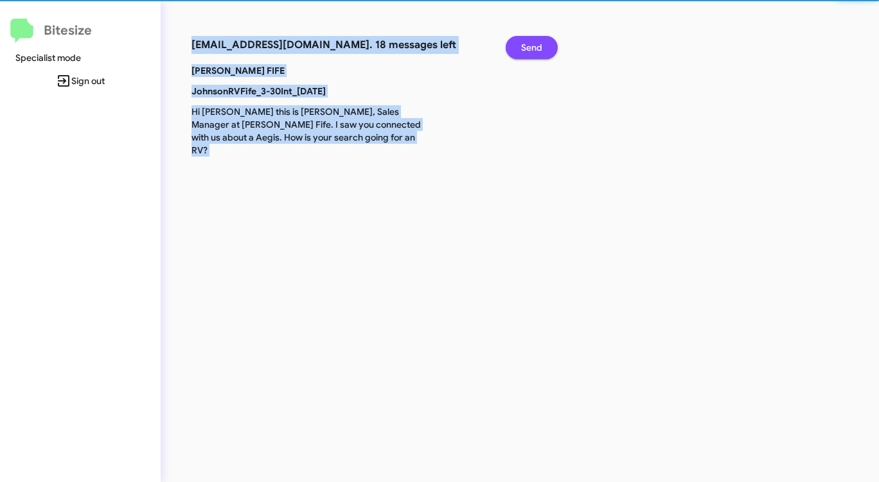
click at [531, 44] on span "Send" at bounding box center [531, 47] width 21 height 23
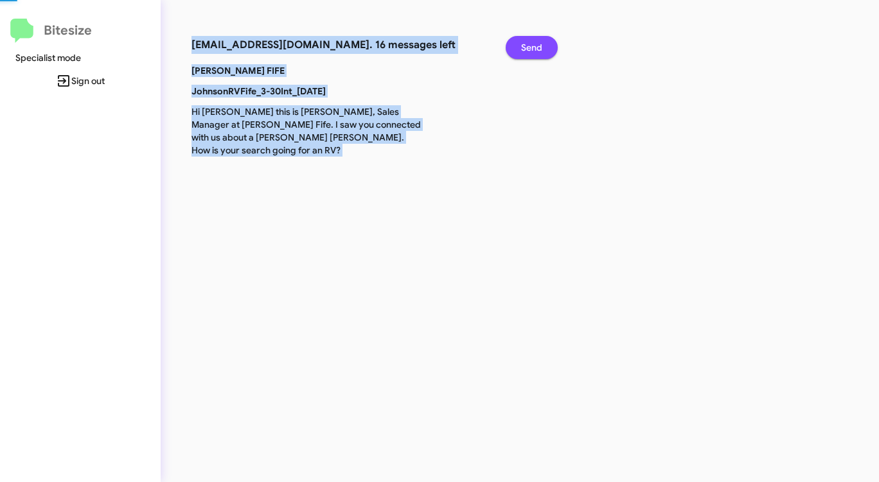
click at [531, 44] on span "Send" at bounding box center [531, 47] width 21 height 23
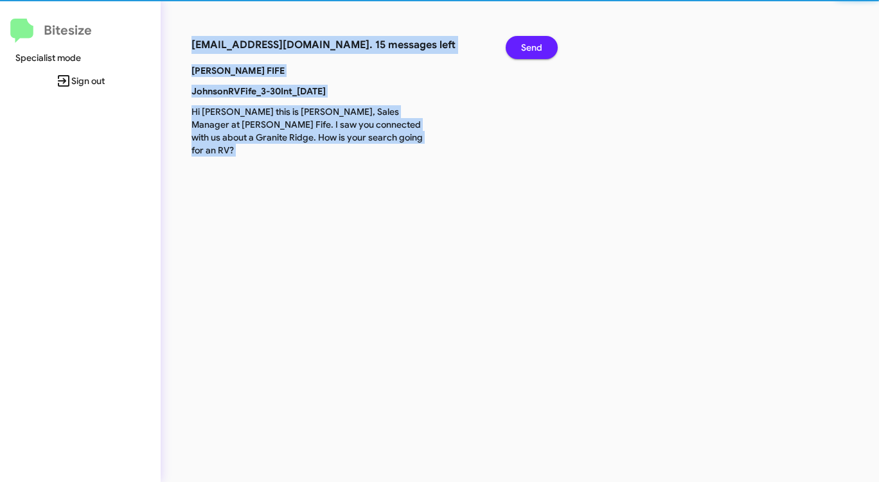
click at [531, 44] on span "Send" at bounding box center [531, 47] width 21 height 23
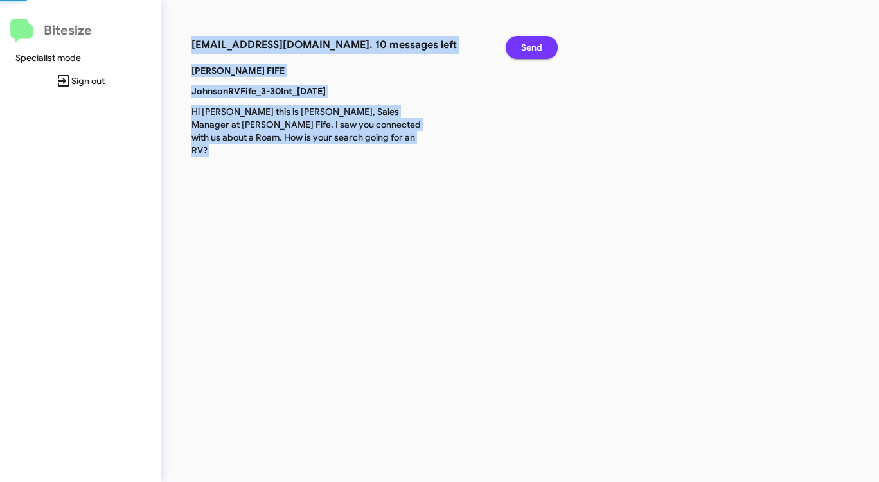
click at [531, 44] on span "Send" at bounding box center [531, 47] width 21 height 23
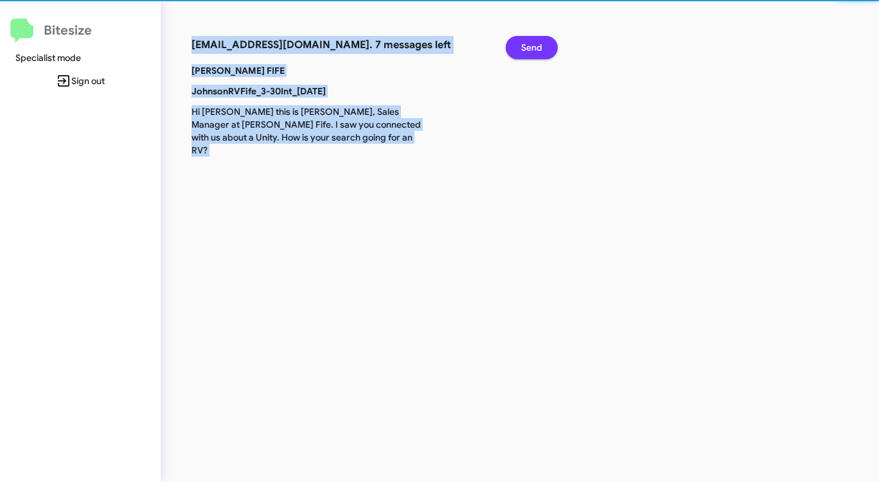
click at [531, 44] on span "Send" at bounding box center [531, 47] width 21 height 23
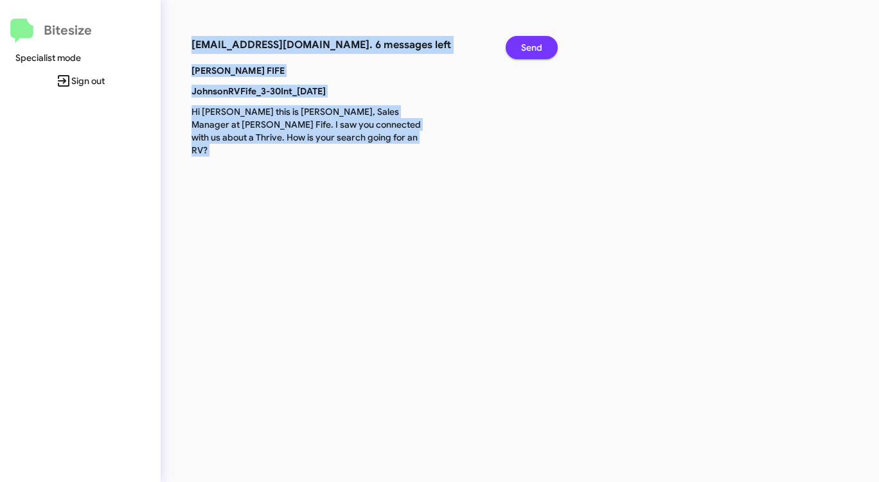
click at [531, 44] on span "Send" at bounding box center [531, 47] width 21 height 23
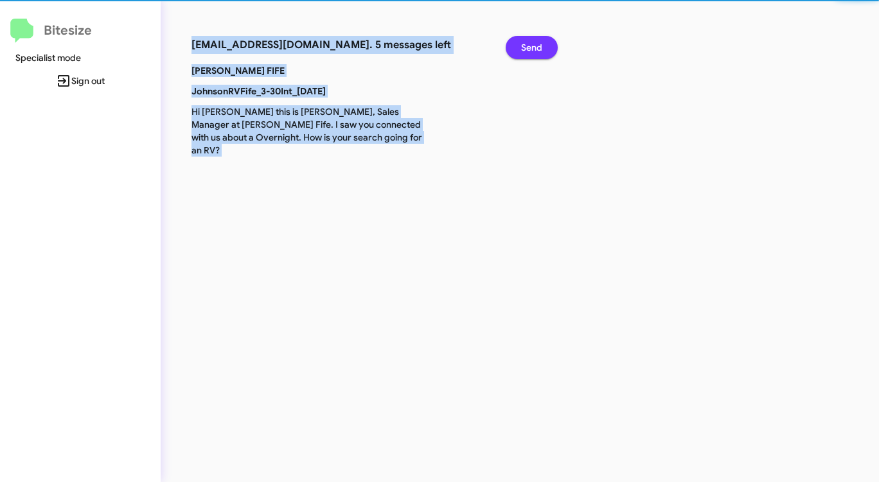
click at [531, 44] on span "Send" at bounding box center [531, 47] width 21 height 23
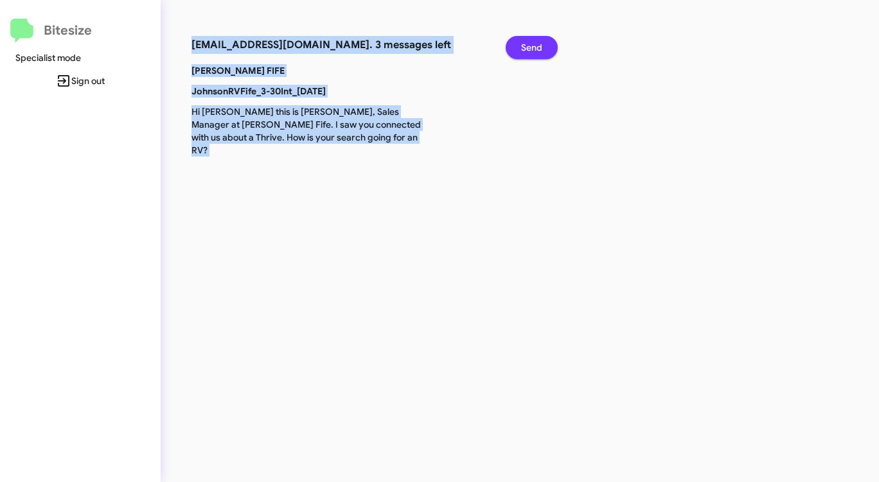
click at [531, 44] on span "Send" at bounding box center [531, 47] width 21 height 23
click at [530, 44] on span "Send" at bounding box center [531, 47] width 21 height 23
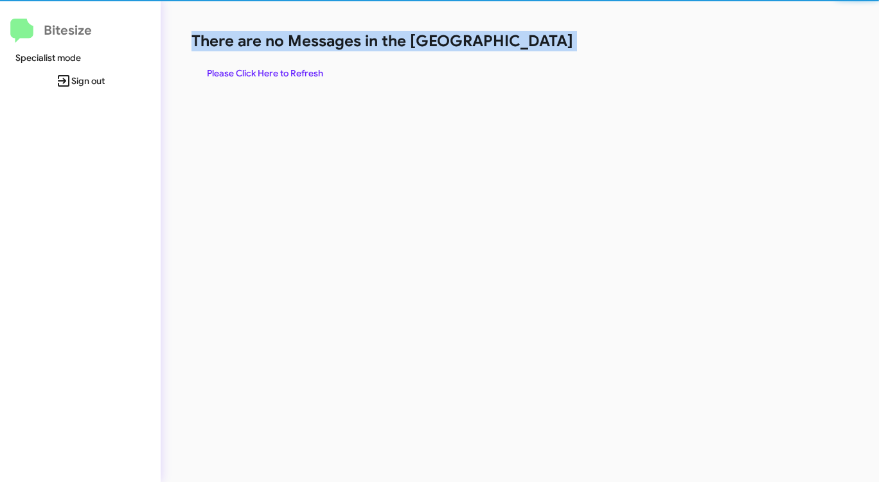
click at [529, 45] on h1 "There are no Messages in the [GEOGRAPHIC_DATA]" at bounding box center [459, 41] width 537 height 21
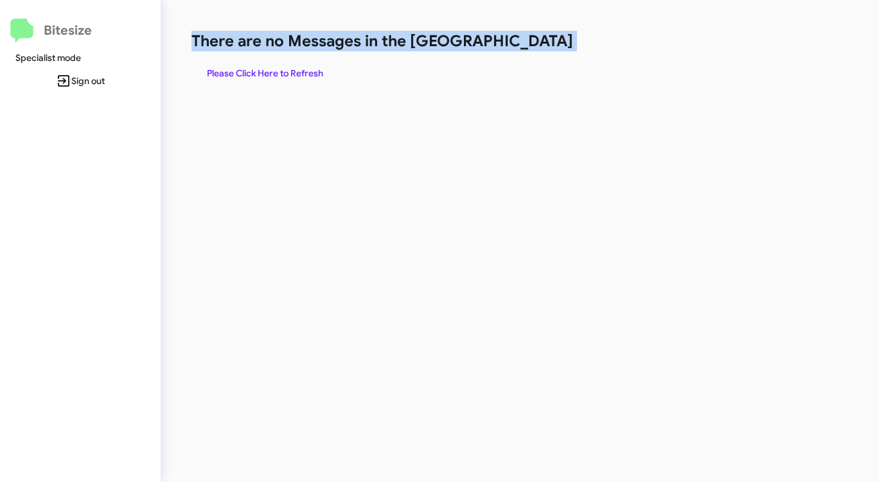
click at [529, 45] on h1 "There are no Messages in the [GEOGRAPHIC_DATA]" at bounding box center [459, 41] width 537 height 21
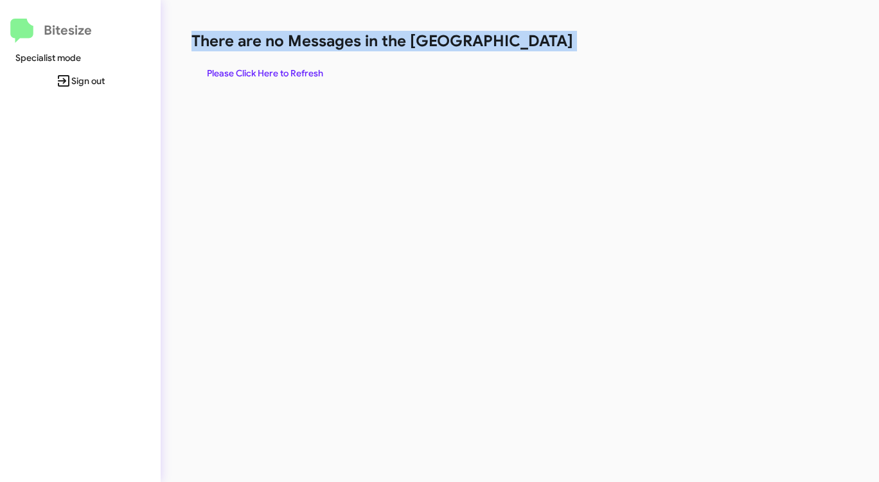
click at [529, 45] on h1 "There are no Messages in the [GEOGRAPHIC_DATA]" at bounding box center [459, 41] width 537 height 21
click at [285, 66] on span "Please Click Here to Refresh" at bounding box center [265, 73] width 116 height 23
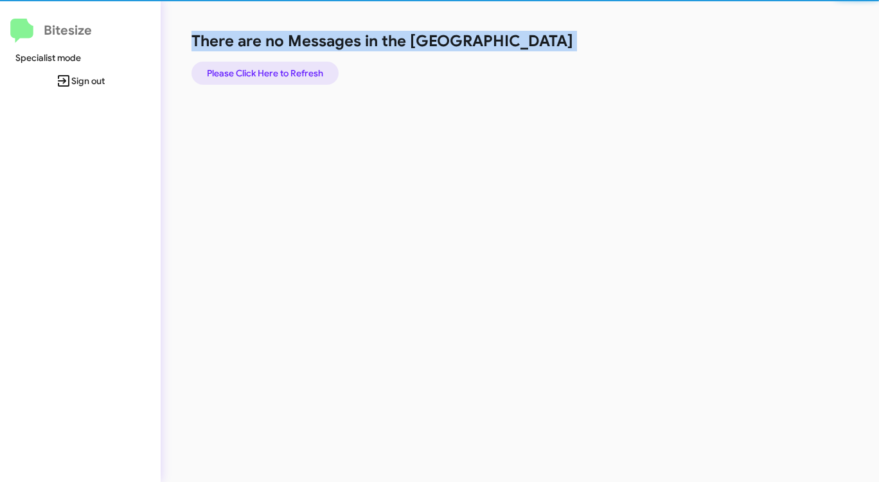
click at [285, 66] on span "Please Click Here to Refresh" at bounding box center [265, 73] width 116 height 23
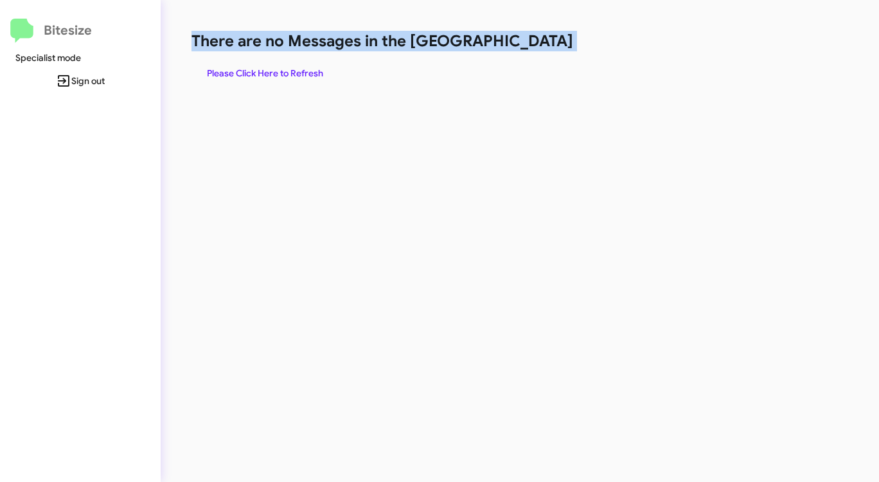
click at [558, 48] on h1 "There are no Messages in the [GEOGRAPHIC_DATA]" at bounding box center [459, 41] width 537 height 21
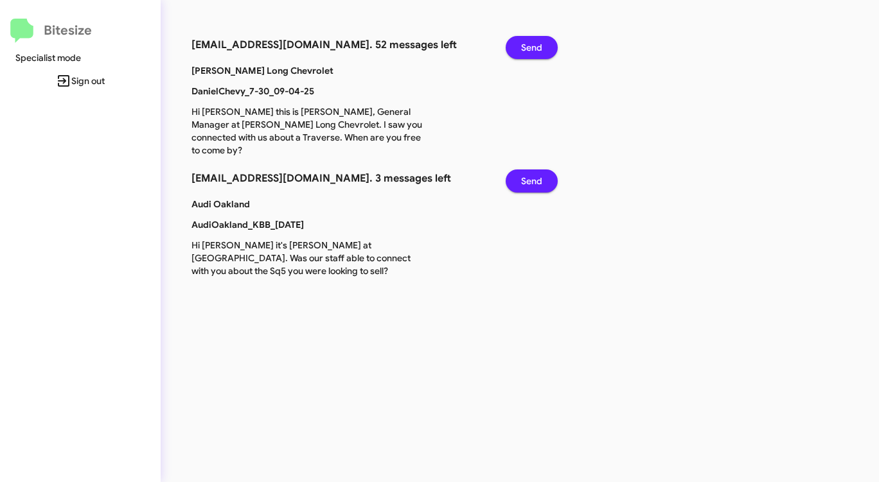
click at [535, 170] on span "Send" at bounding box center [531, 181] width 21 height 23
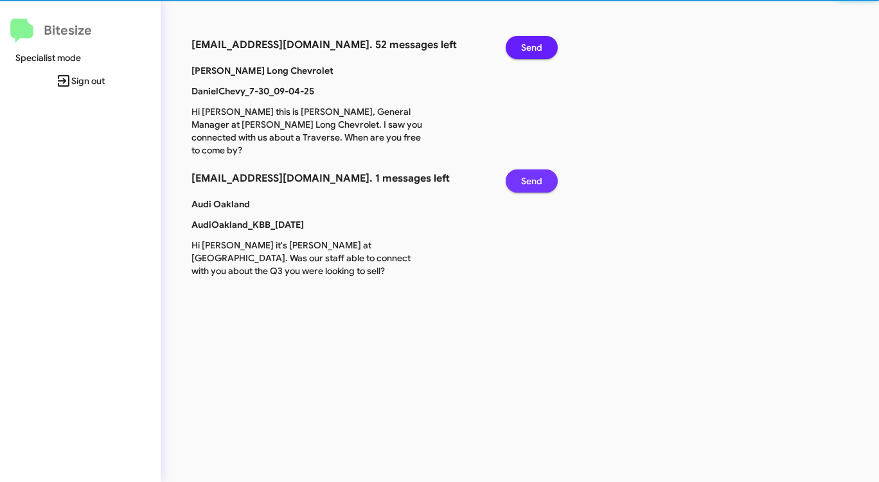
click at [535, 170] on span "Send" at bounding box center [531, 181] width 21 height 23
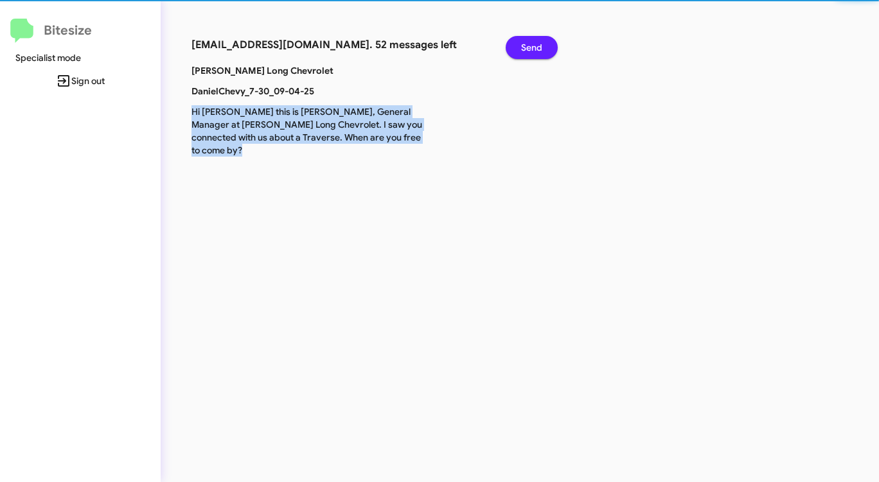
click at [535, 164] on div "[EMAIL_ADDRESS][DOMAIN_NAME]. 52 messages left Send [PERSON_NAME] Long Chevrole…" at bounding box center [460, 241] width 599 height 482
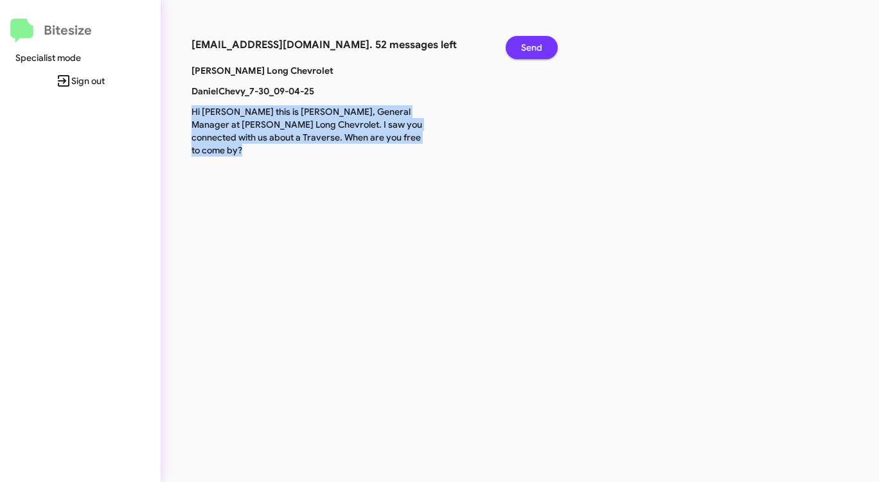
click at [536, 40] on span "Send" at bounding box center [531, 47] width 21 height 23
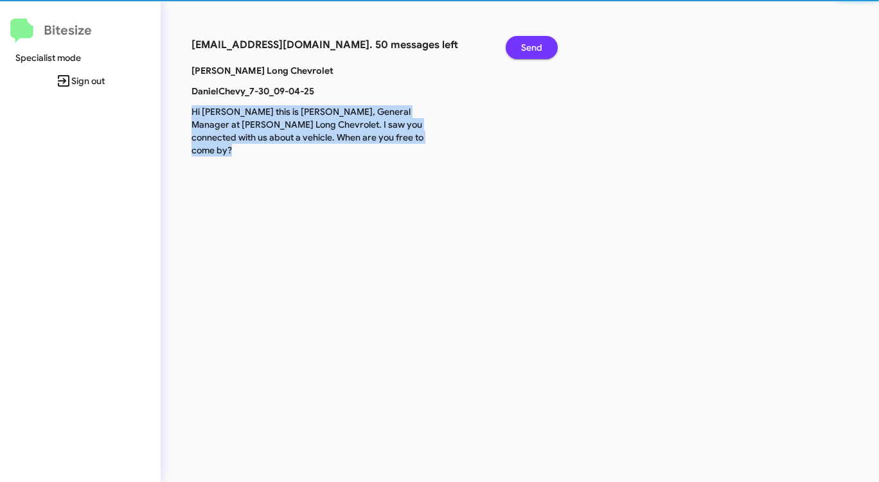
click at [536, 40] on span "Send" at bounding box center [531, 47] width 21 height 23
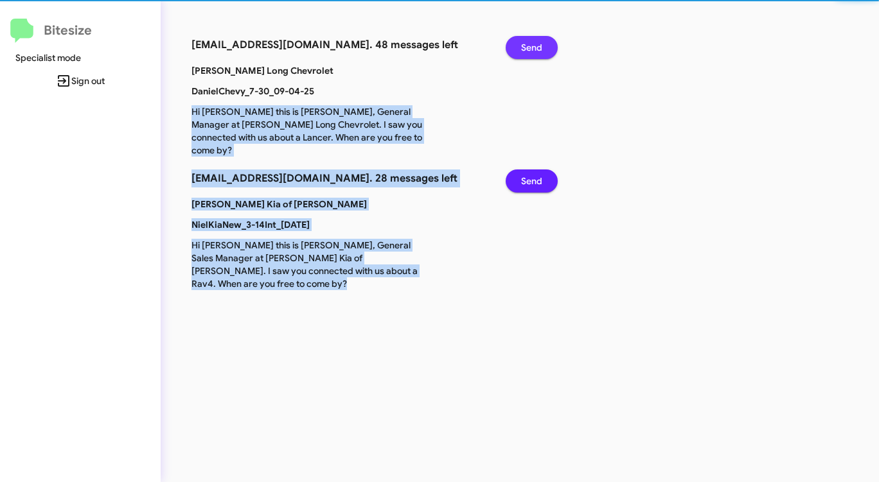
click at [536, 40] on span "Send" at bounding box center [531, 47] width 21 height 23
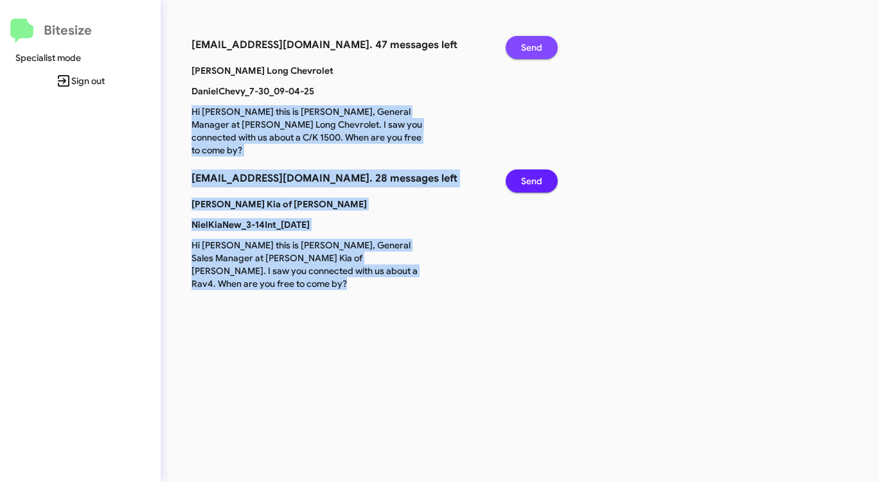
click at [536, 40] on span "Send" at bounding box center [531, 47] width 21 height 23
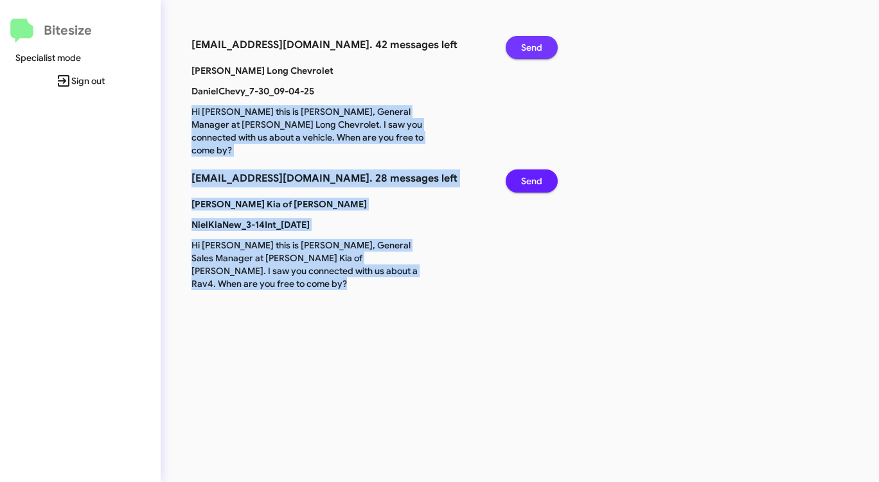
click at [536, 40] on span "Send" at bounding box center [531, 47] width 21 height 23
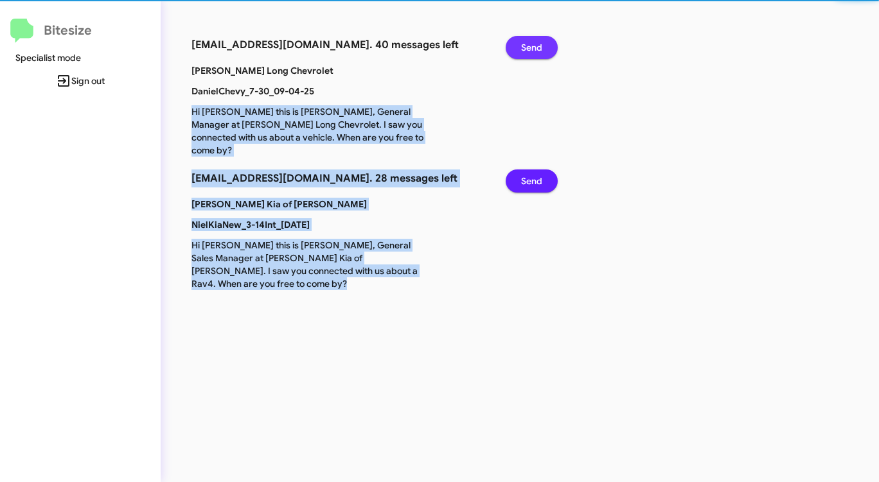
click at [536, 40] on span "Send" at bounding box center [531, 47] width 21 height 23
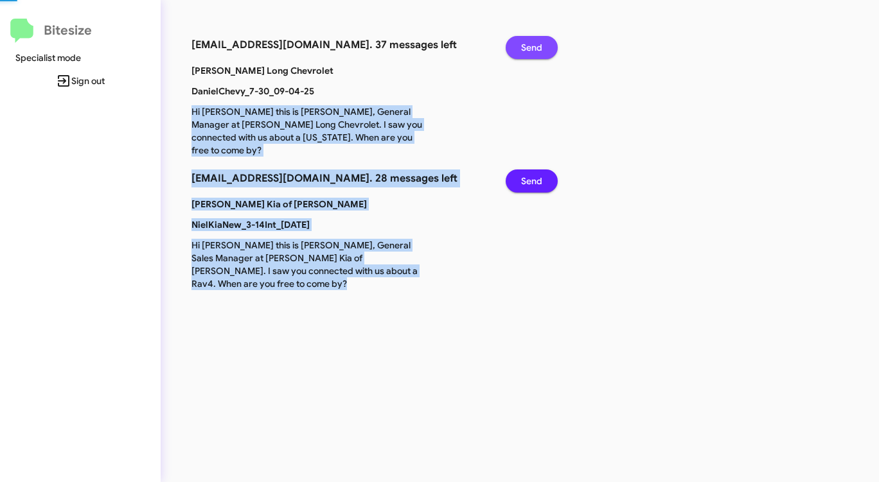
click at [536, 40] on span "Send" at bounding box center [531, 47] width 21 height 23
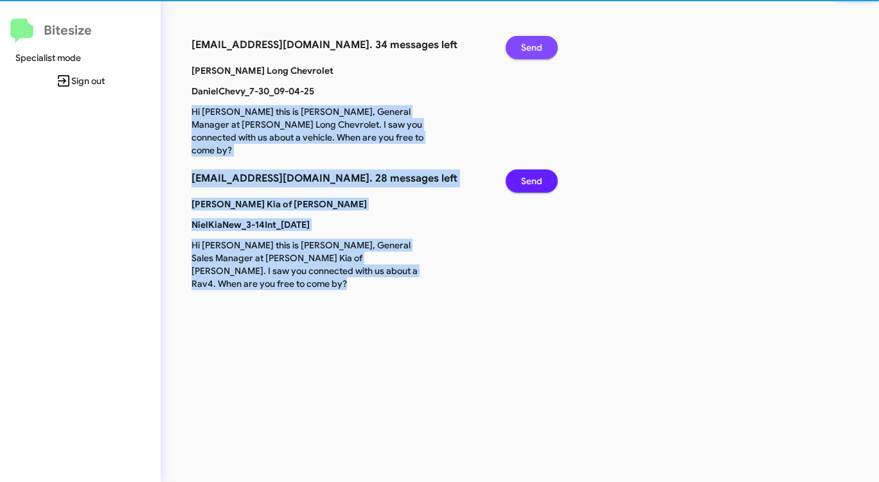
click at [536, 40] on span "Send" at bounding box center [531, 47] width 21 height 23
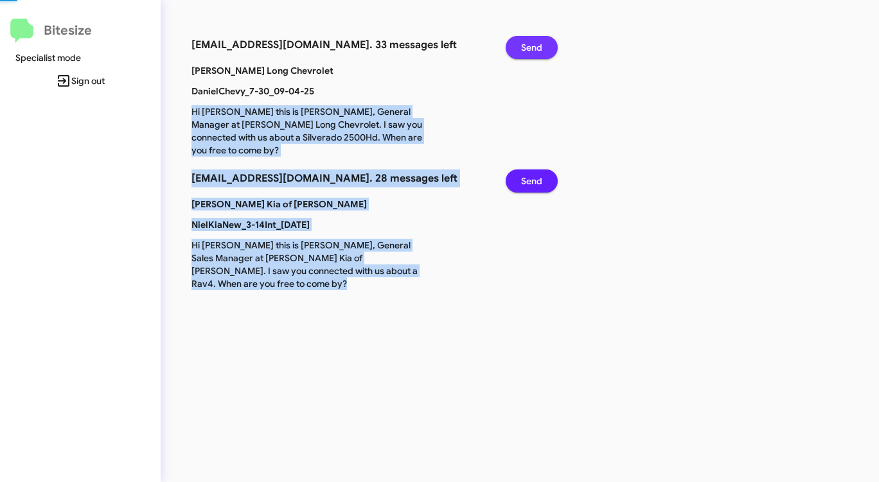
click at [536, 40] on span "Send" at bounding box center [531, 47] width 21 height 23
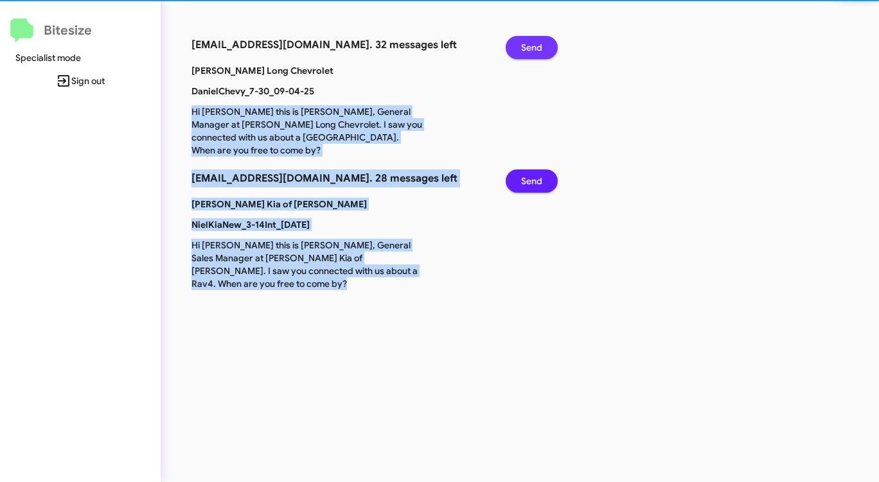
click at [536, 40] on span "Send" at bounding box center [531, 47] width 21 height 23
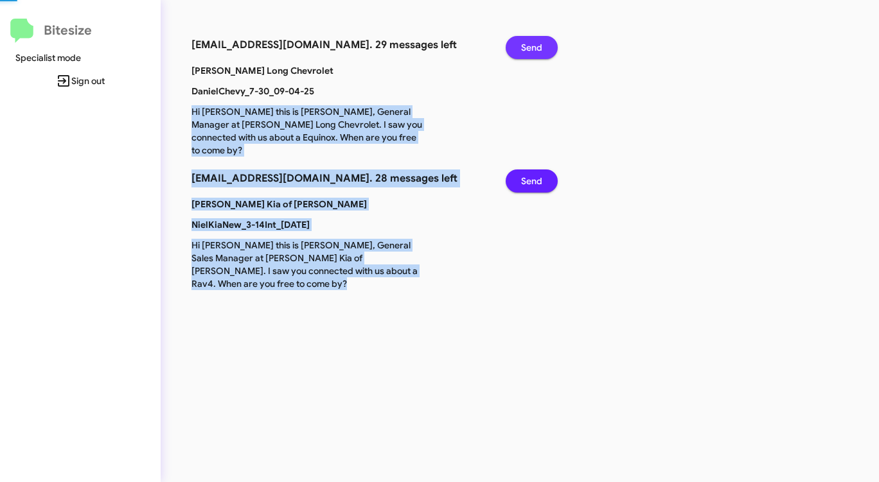
click at [536, 40] on span "Send" at bounding box center [531, 47] width 21 height 23
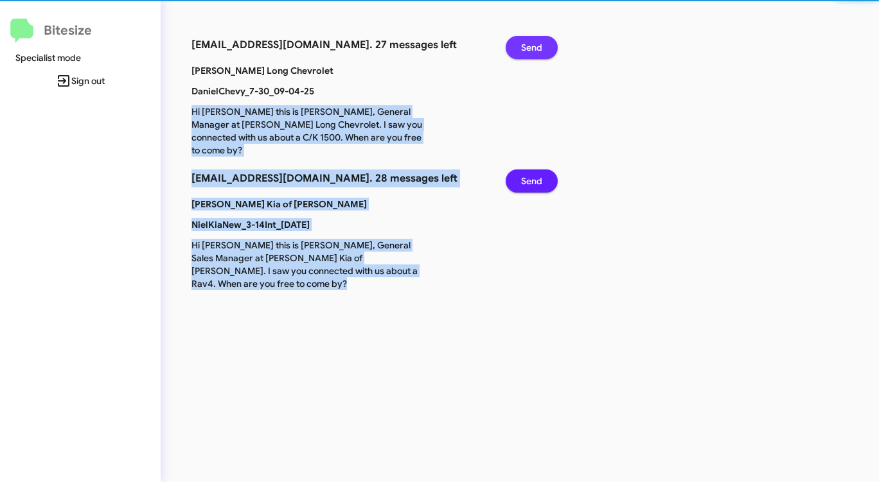
click at [536, 40] on span "Send" at bounding box center [531, 47] width 21 height 23
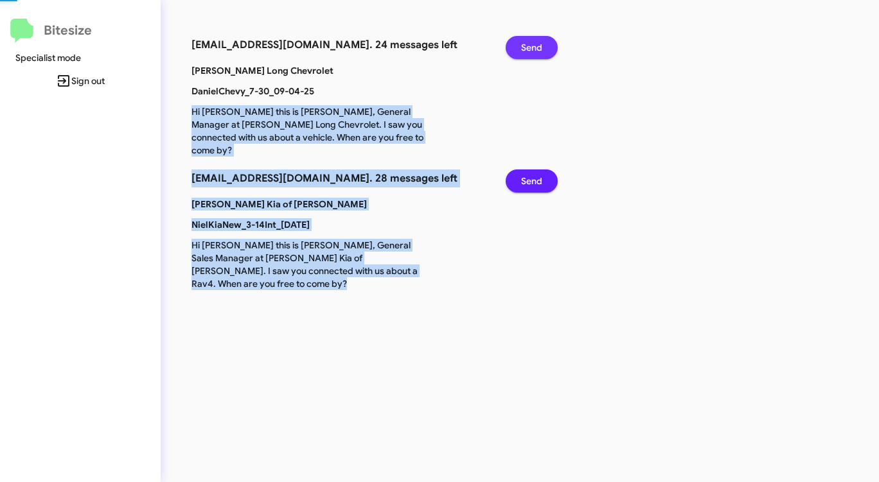
click at [536, 40] on span "Send" at bounding box center [531, 47] width 21 height 23
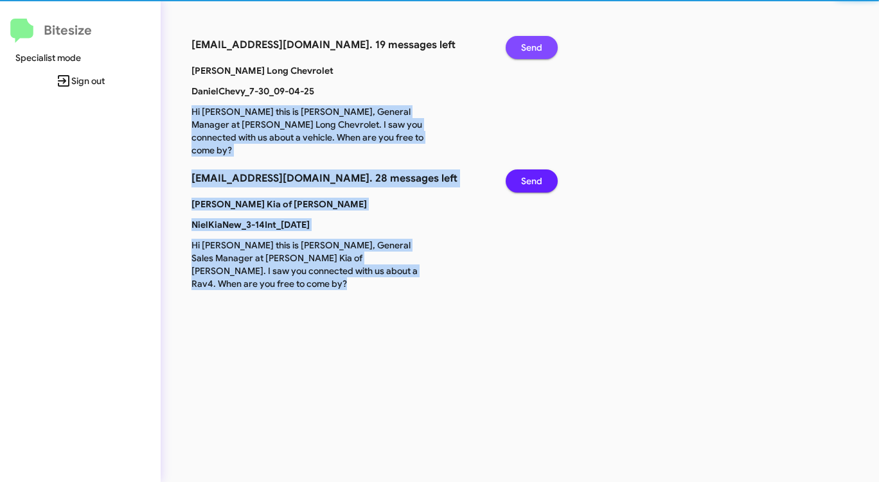
click at [536, 40] on span "Send" at bounding box center [531, 47] width 21 height 23
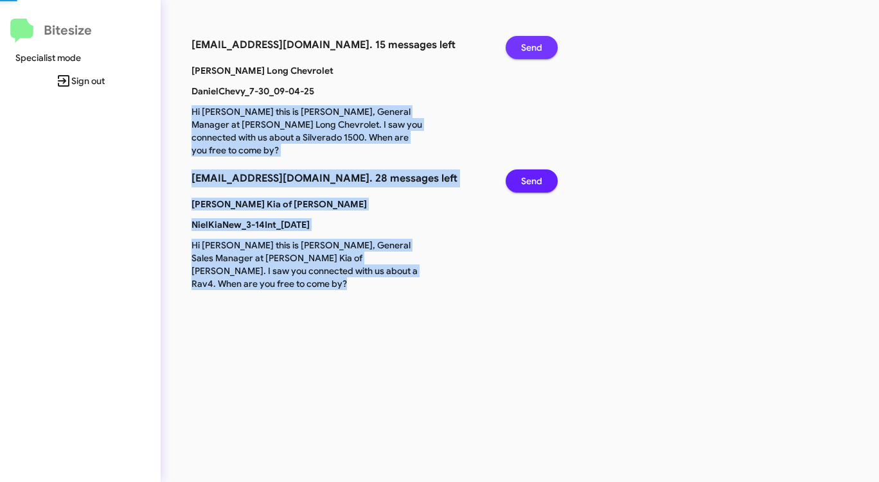
click at [536, 40] on span "Send" at bounding box center [531, 47] width 21 height 23
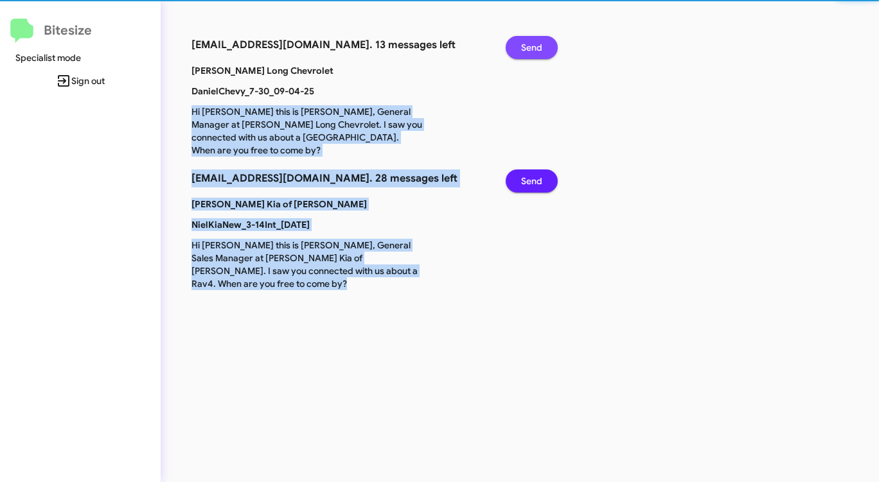
click at [536, 40] on span "Send" at bounding box center [531, 47] width 21 height 23
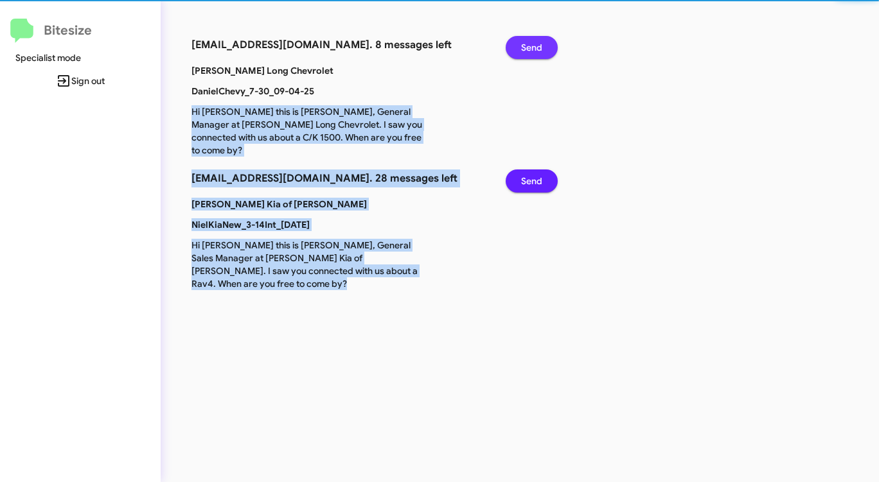
click at [536, 40] on span "Send" at bounding box center [531, 47] width 21 height 23
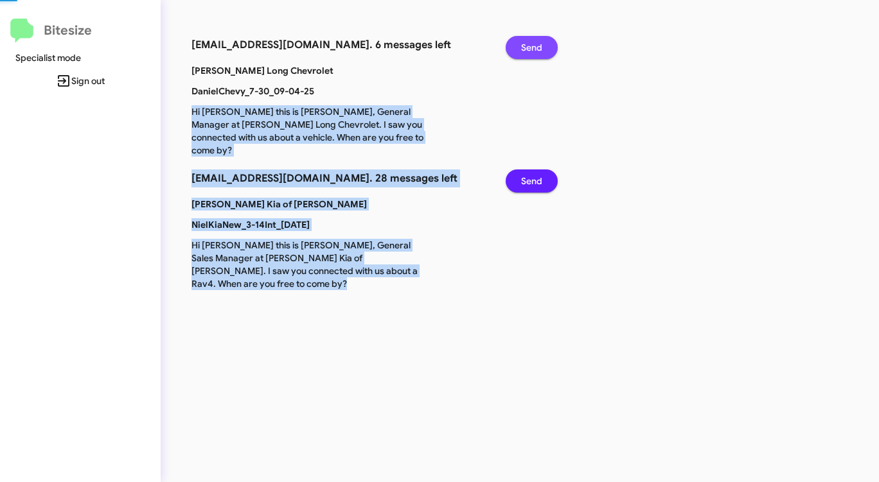
click at [536, 40] on span "Send" at bounding box center [531, 47] width 21 height 23
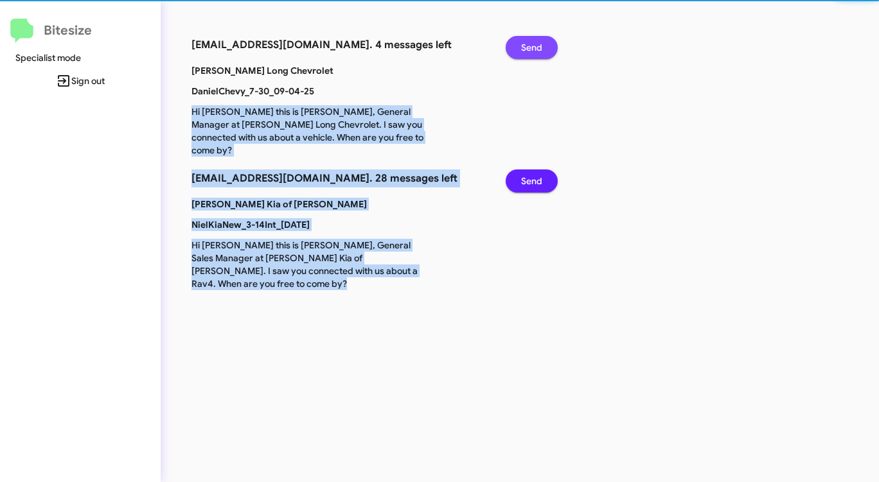
click at [536, 40] on span "Send" at bounding box center [531, 47] width 21 height 23
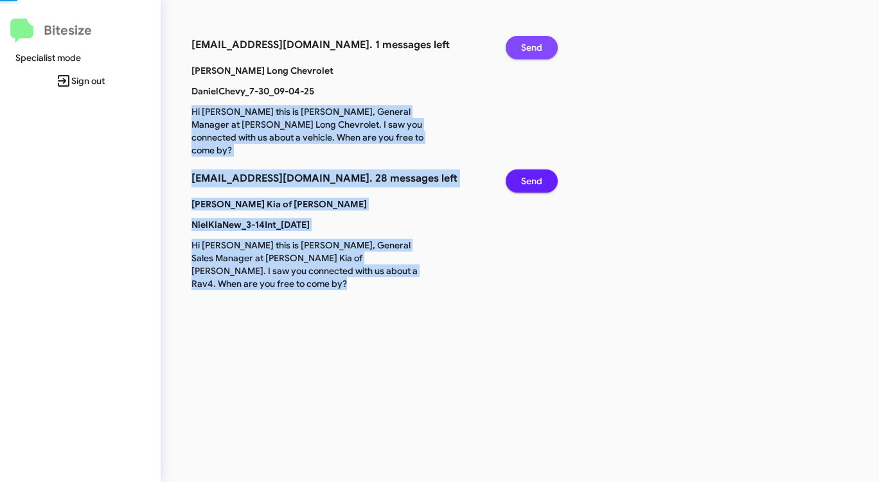
click at [536, 40] on span "Send" at bounding box center [531, 47] width 21 height 23
click at [536, 170] on span "Send" at bounding box center [531, 181] width 21 height 23
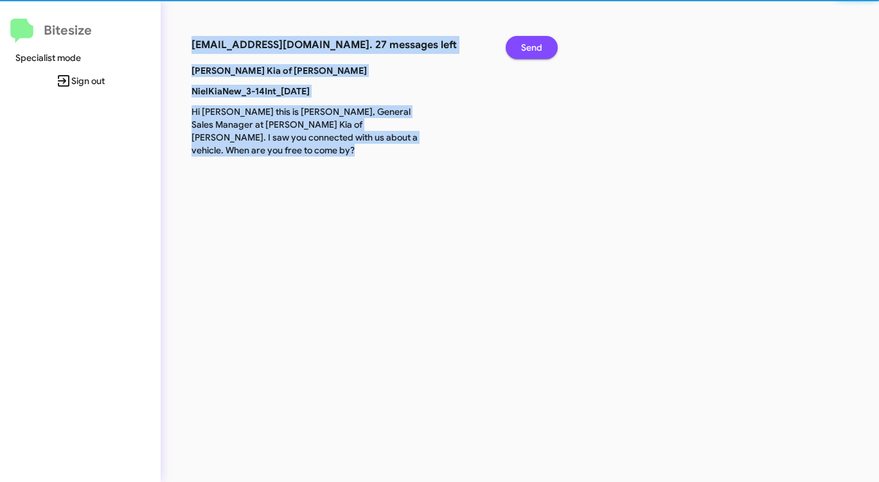
click at [536, 40] on span "Send" at bounding box center [531, 47] width 21 height 23
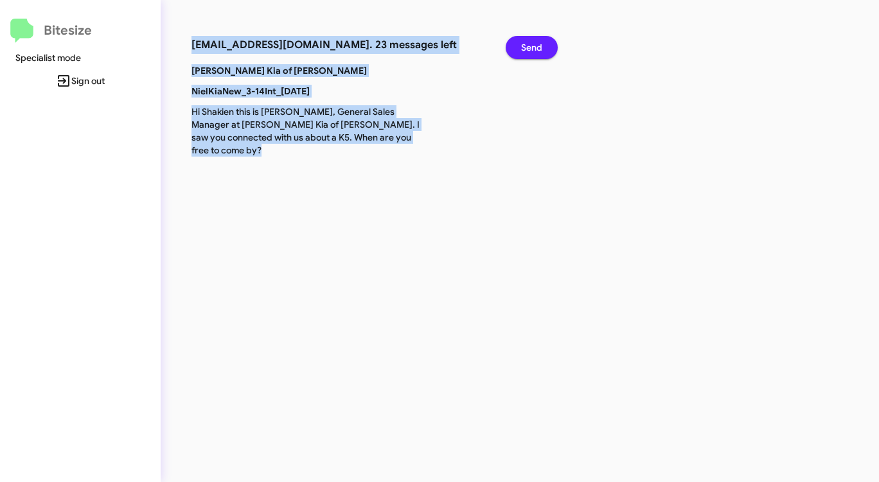
click at [536, 40] on span "Send" at bounding box center [531, 47] width 21 height 23
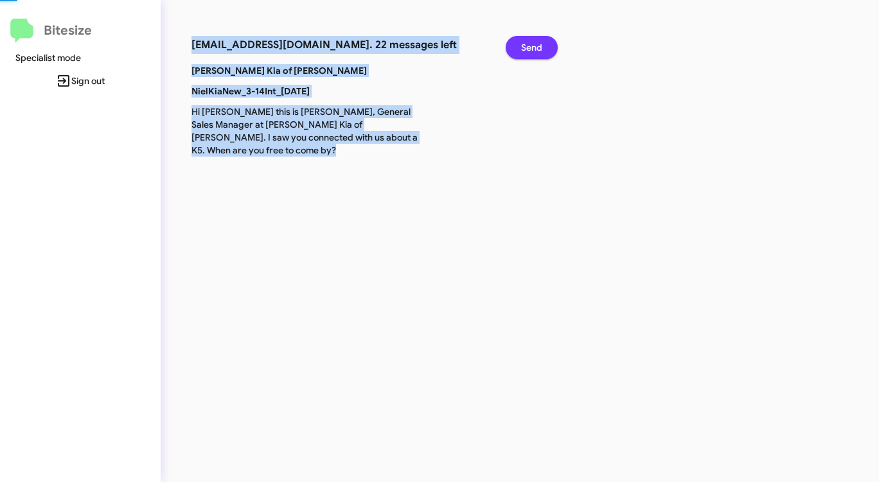
click at [536, 40] on span "Send" at bounding box center [531, 47] width 21 height 23
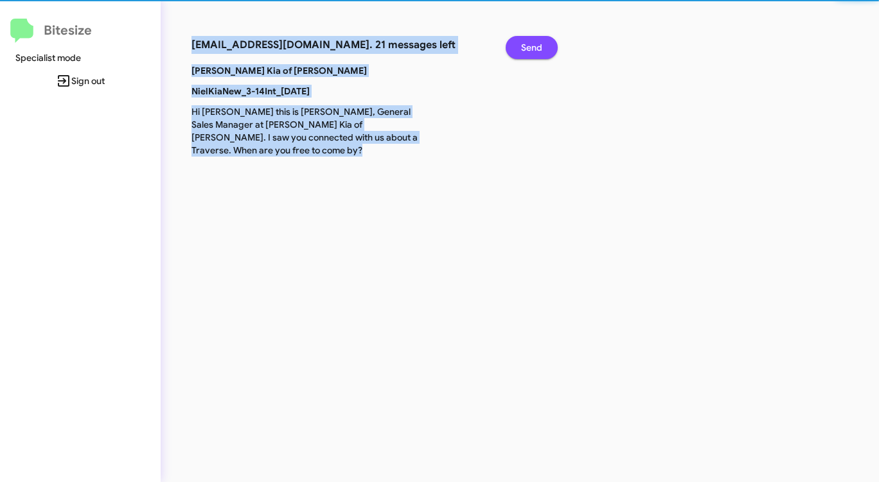
click at [535, 40] on span "Send" at bounding box center [531, 47] width 21 height 23
click at [535, 41] on span "Send" at bounding box center [531, 47] width 21 height 23
click
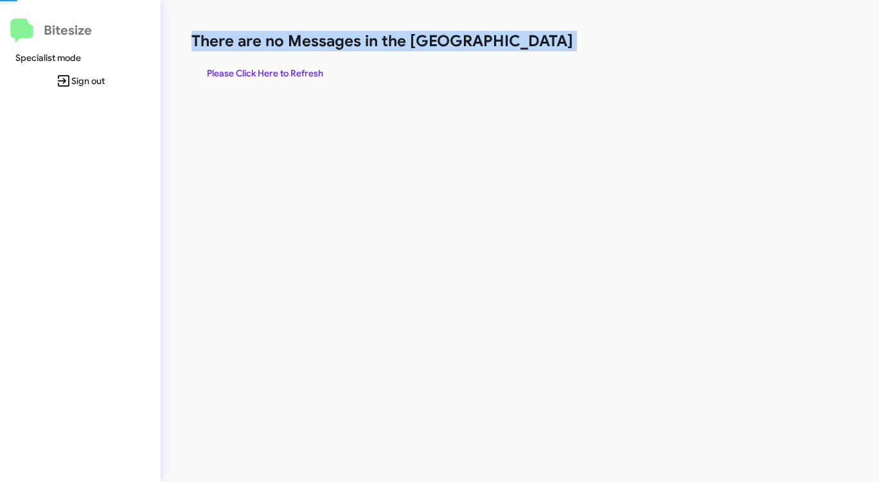
drag, startPoint x: 533, startPoint y: 42, endPoint x: 527, endPoint y: 45, distance: 6.6
drag, startPoint x: 533, startPoint y: 48, endPoint x: 515, endPoint y: 49, distance: 18.0
